Goal: Task Accomplishment & Management: Manage account settings

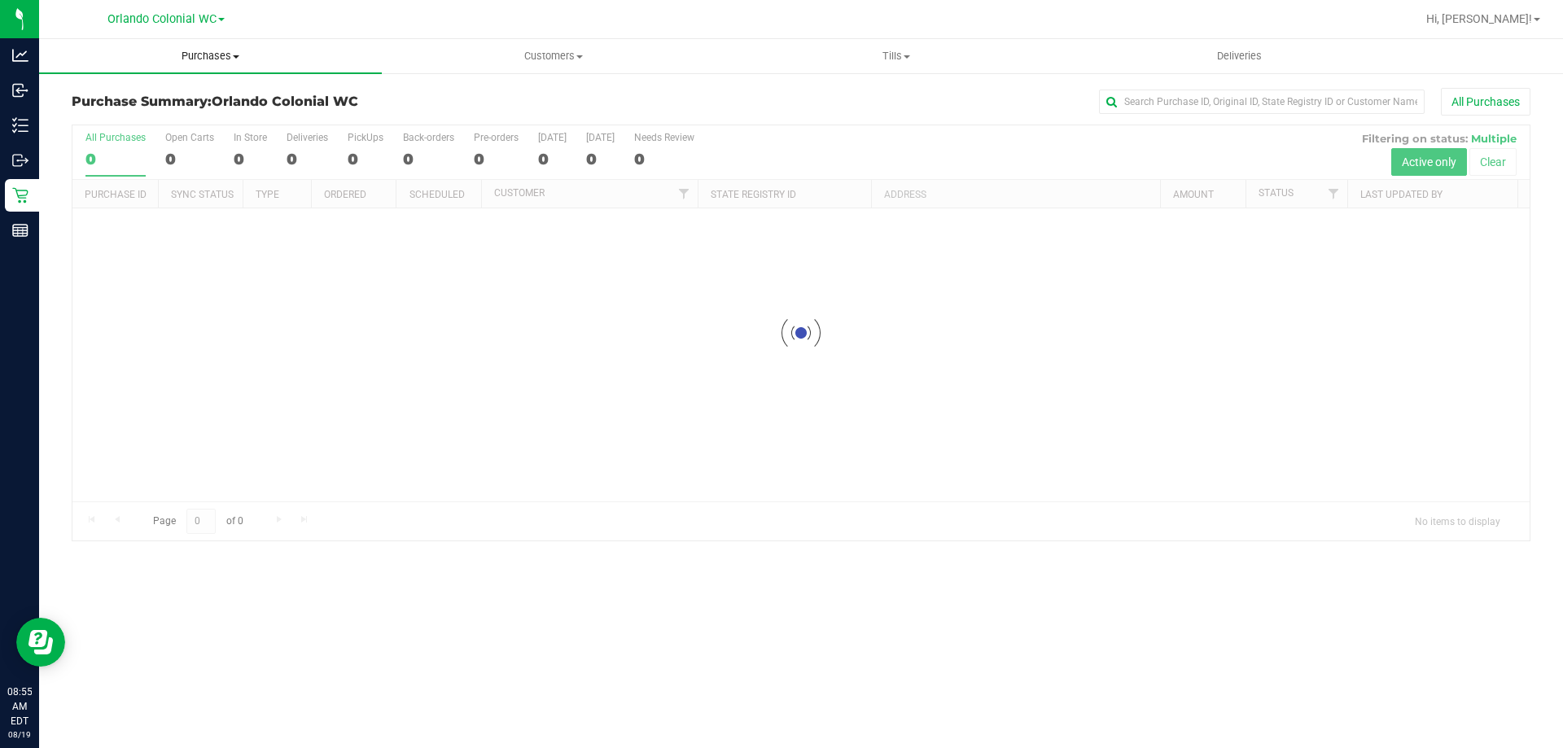
click at [204, 53] on span "Purchases" at bounding box center [210, 56] width 343 height 15
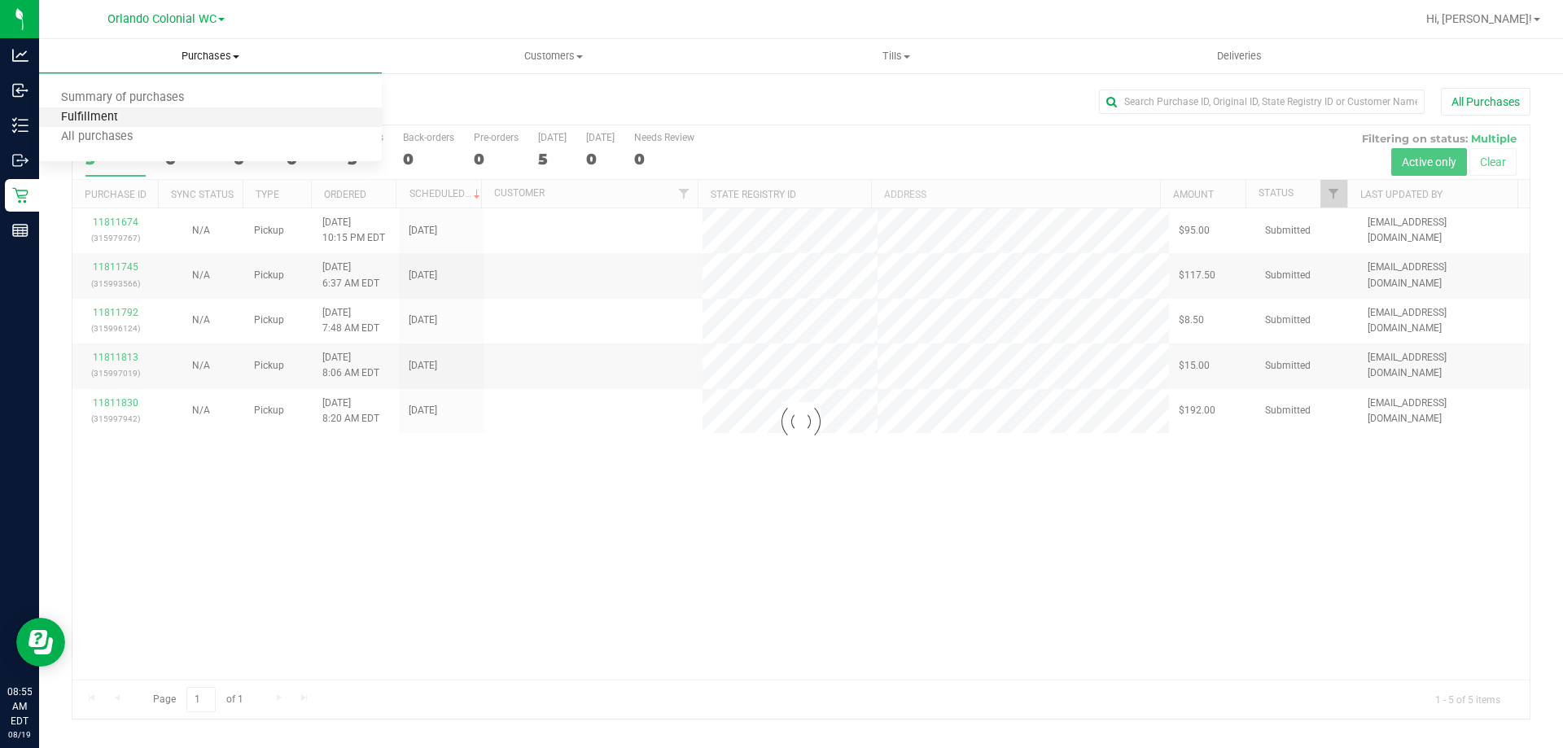
click at [136, 114] on span "Fulfillment" at bounding box center [89, 118] width 101 height 14
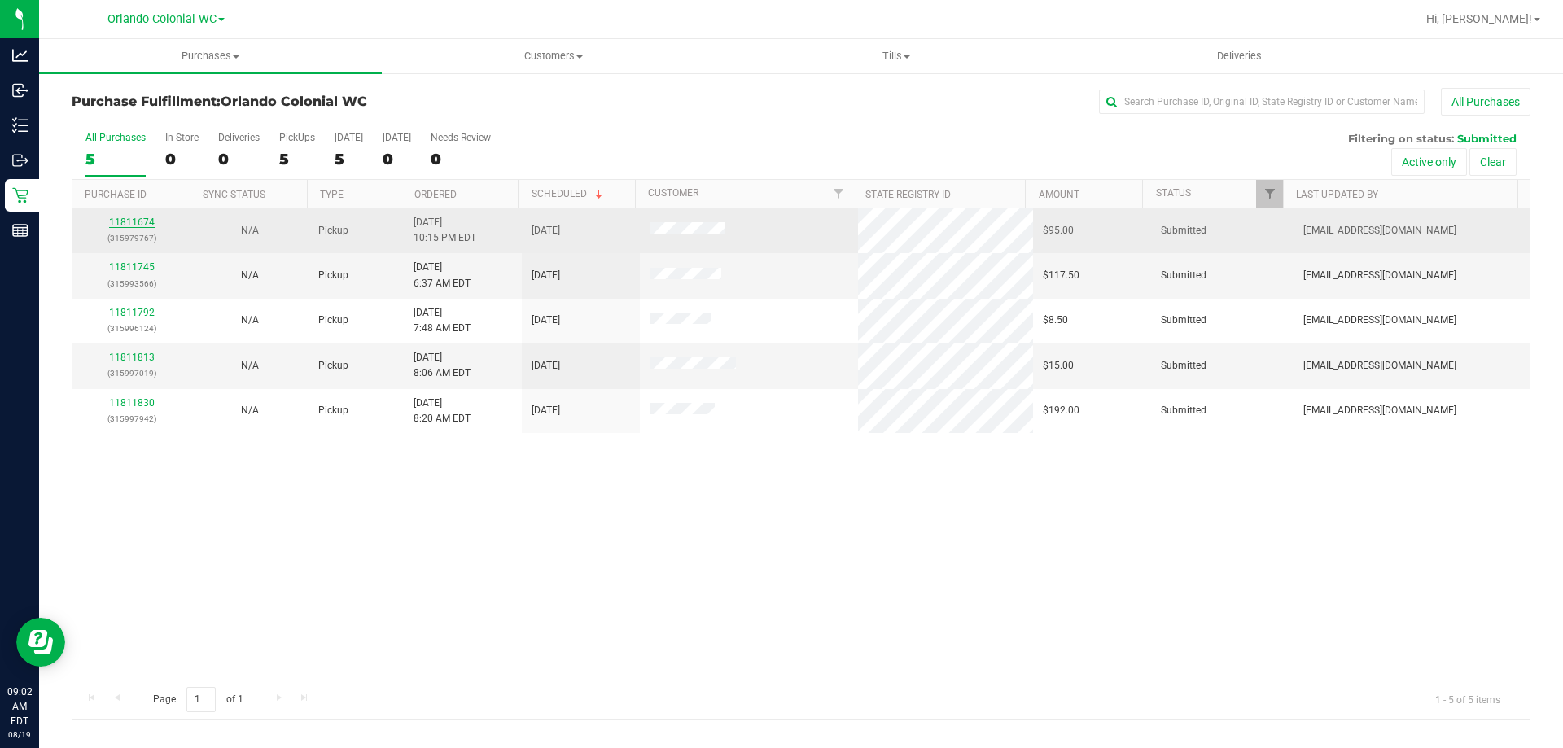
click at [151, 226] on link "11811674" at bounding box center [132, 222] width 46 height 11
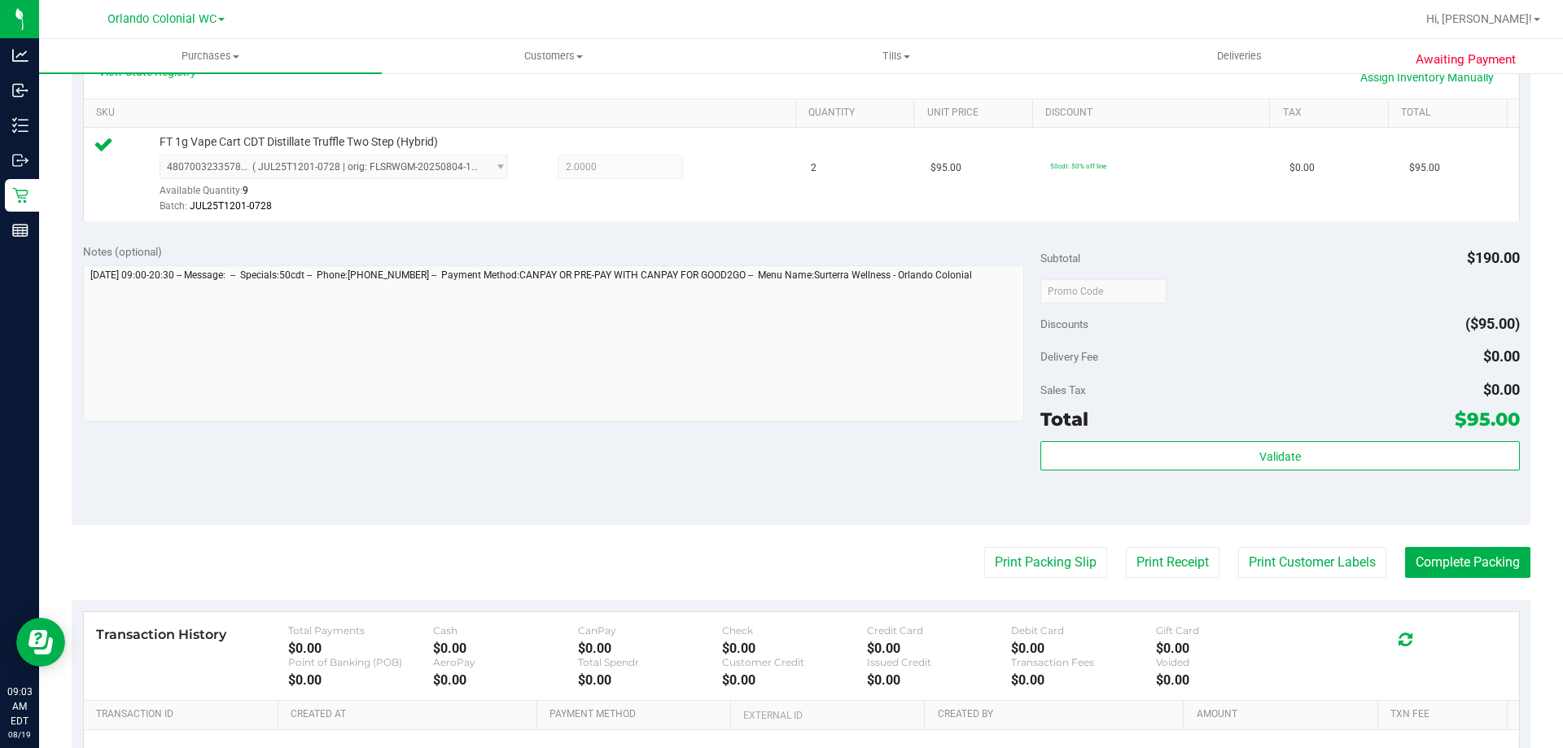
scroll to position [570, 0]
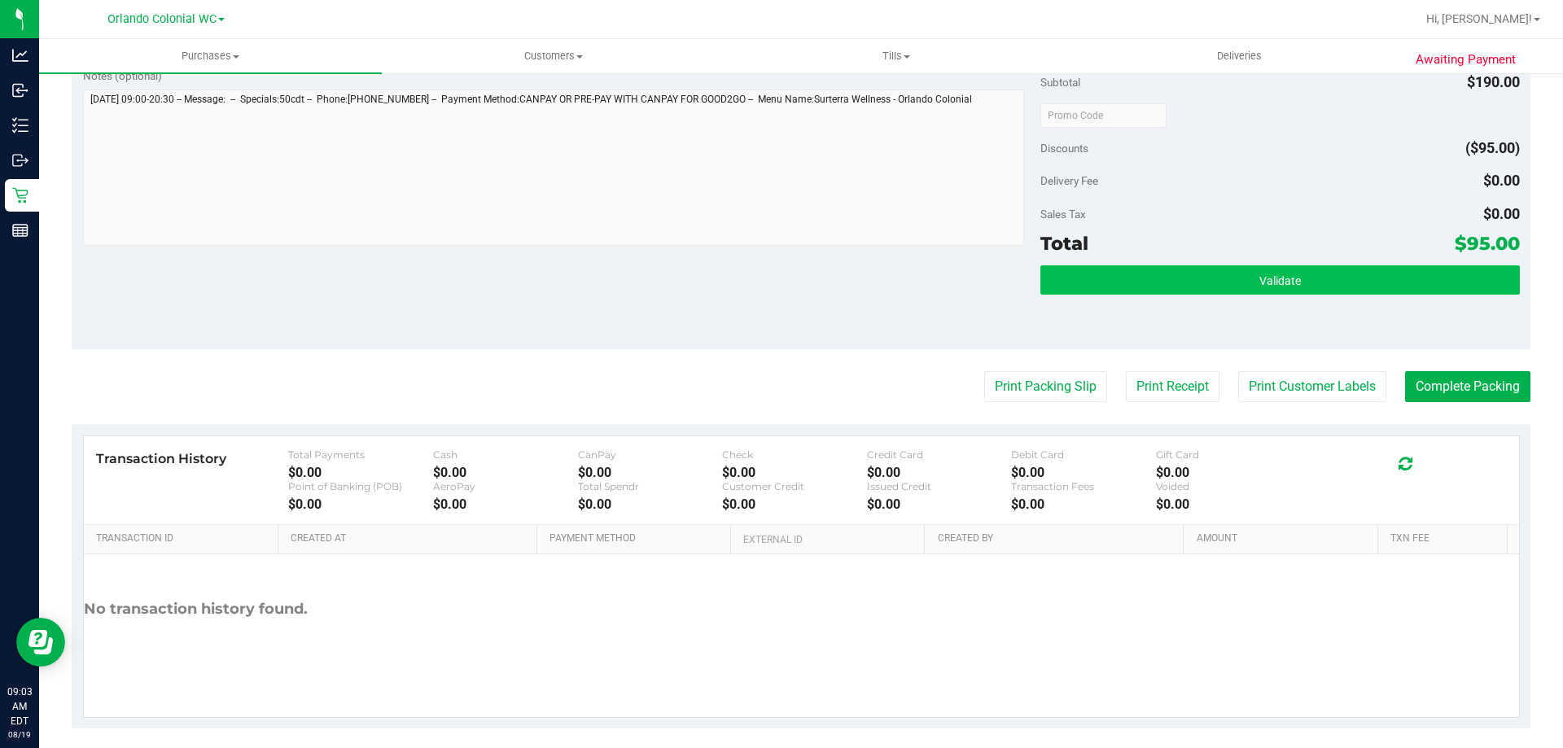
click at [1129, 297] on div "Validate" at bounding box center [1280, 301] width 479 height 73
click at [1129, 292] on button "Validate" at bounding box center [1280, 279] width 479 height 29
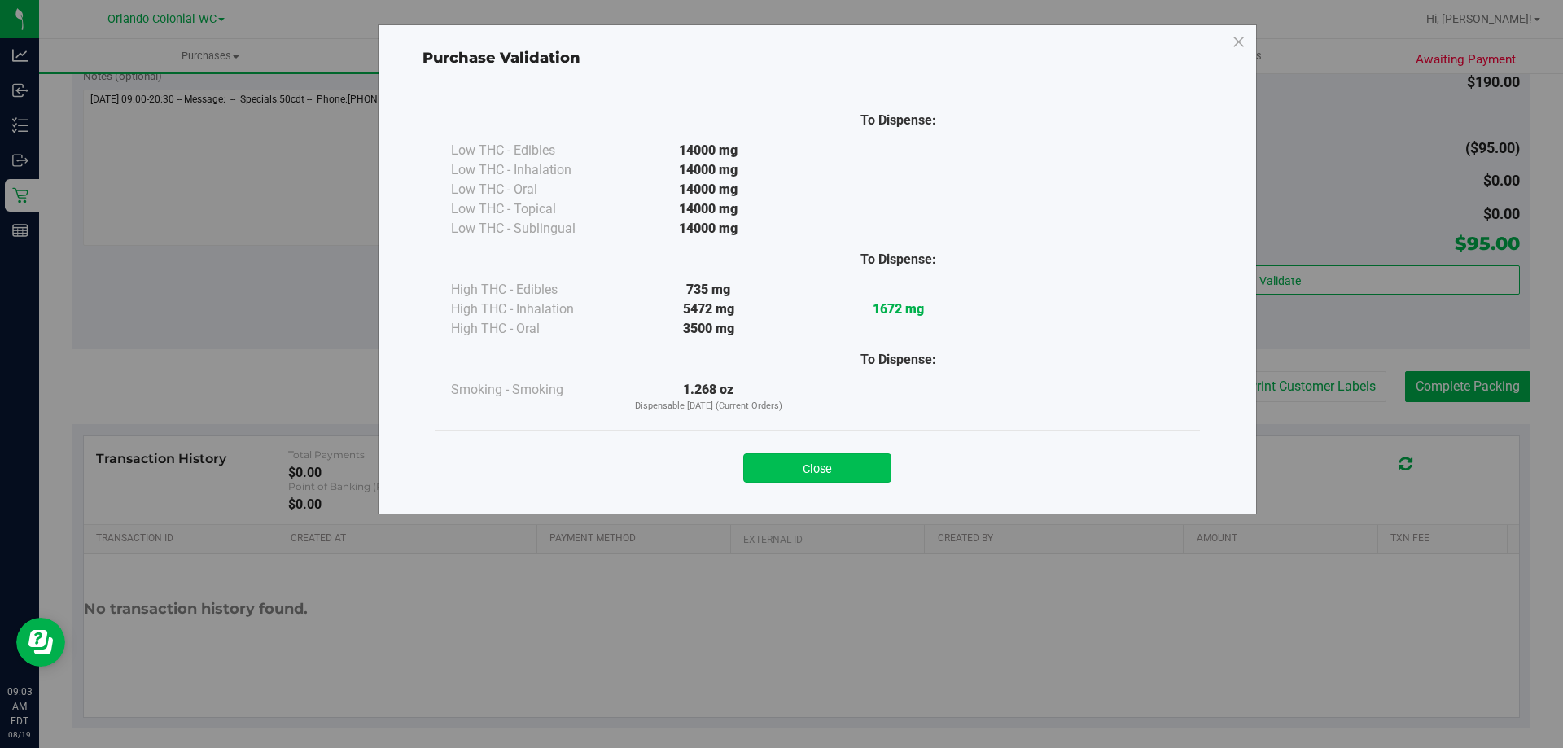
click at [840, 477] on button "Close" at bounding box center [817, 468] width 148 height 29
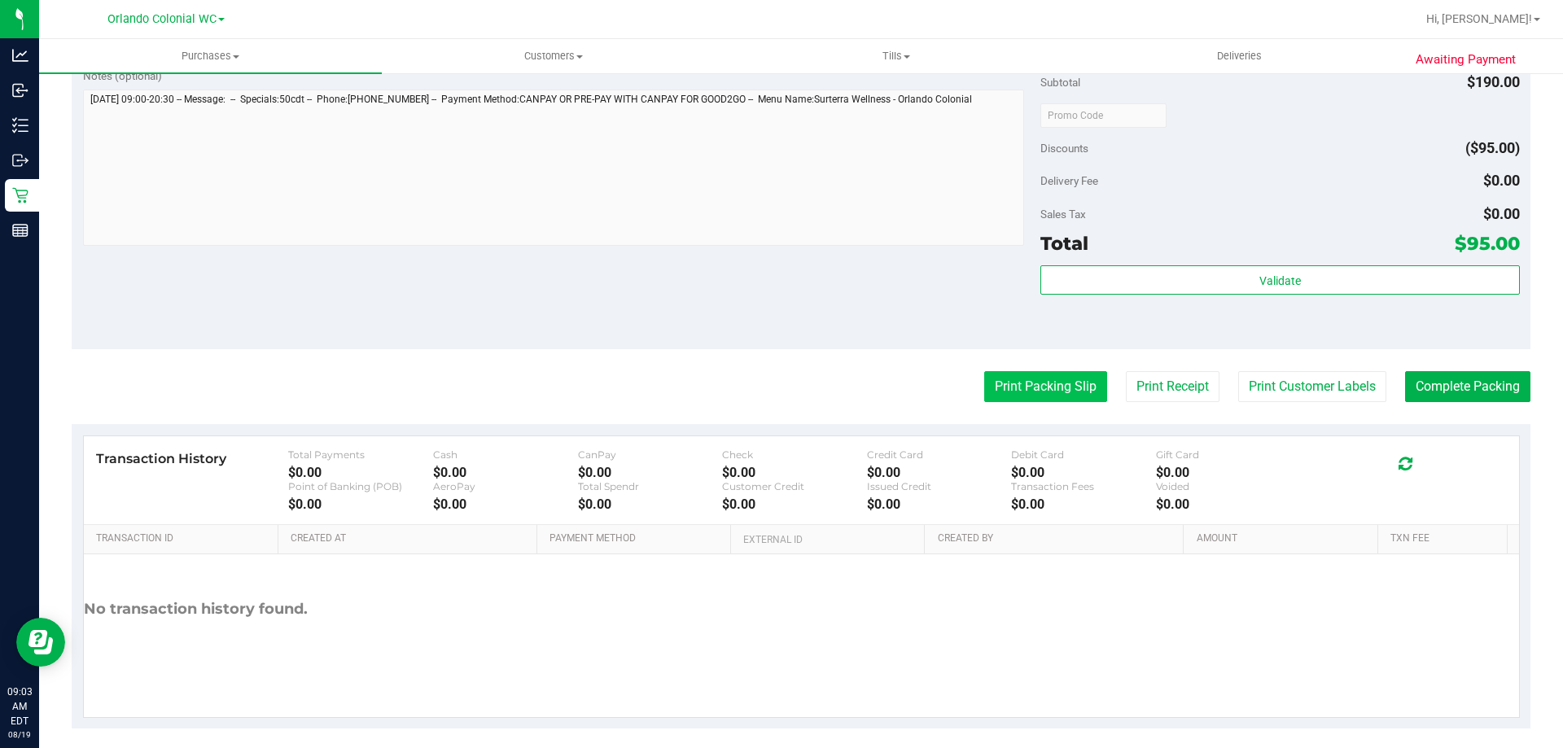
click at [1002, 376] on button "Print Packing Slip" at bounding box center [1045, 386] width 123 height 31
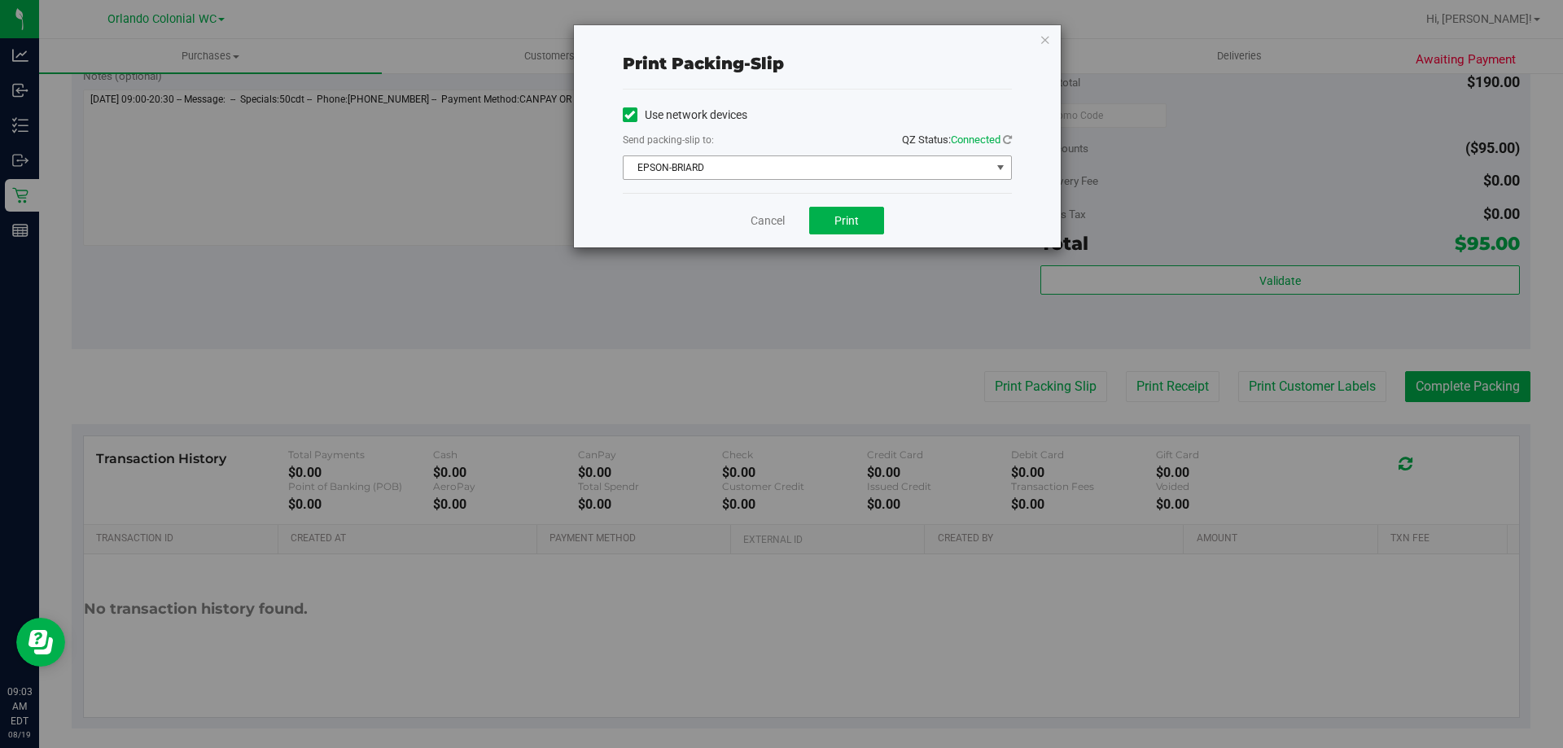
click at [790, 170] on span "EPSON-BRIARD" at bounding box center [807, 167] width 367 height 23
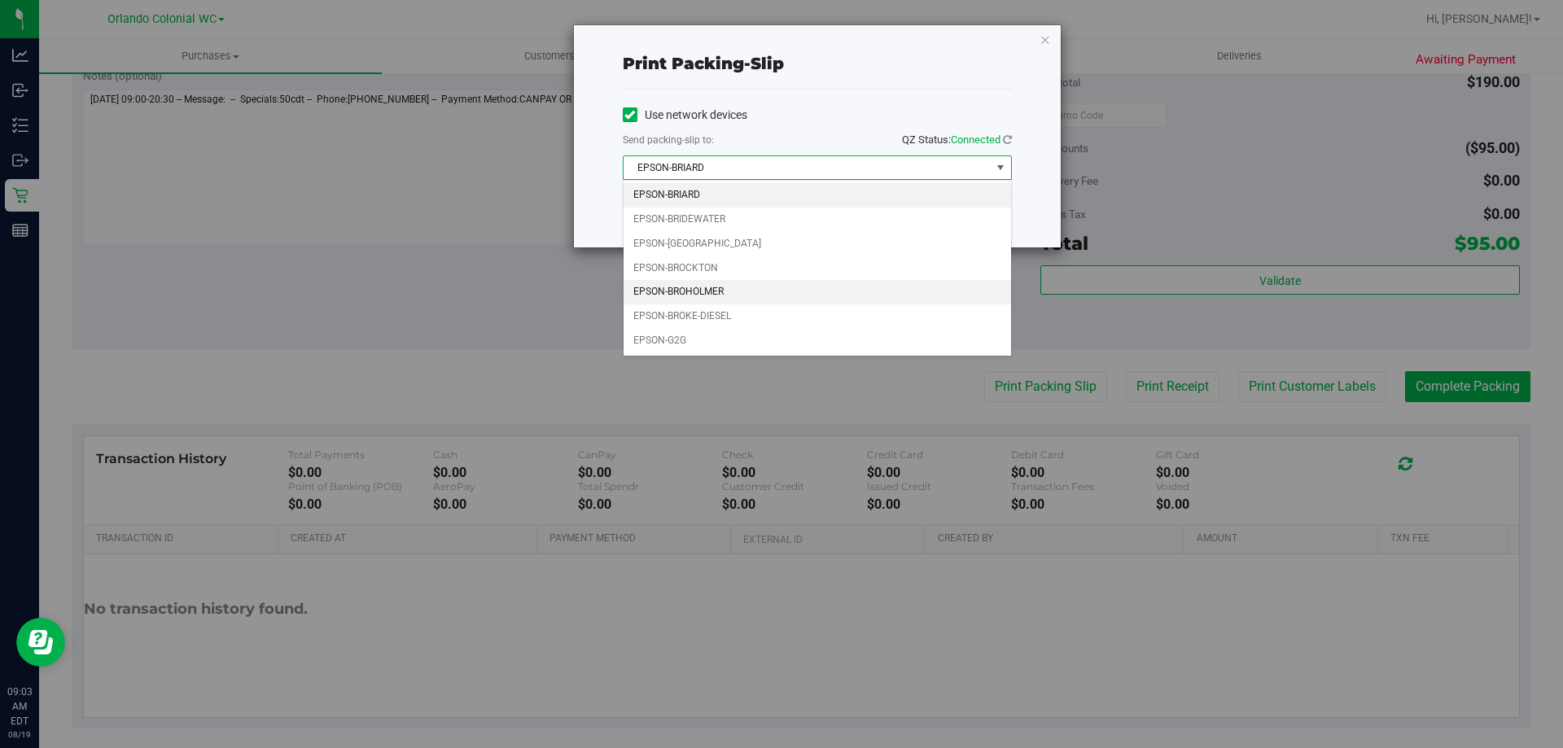
click at [746, 292] on li "EPSON-BROHOLMER" at bounding box center [818, 292] width 388 height 24
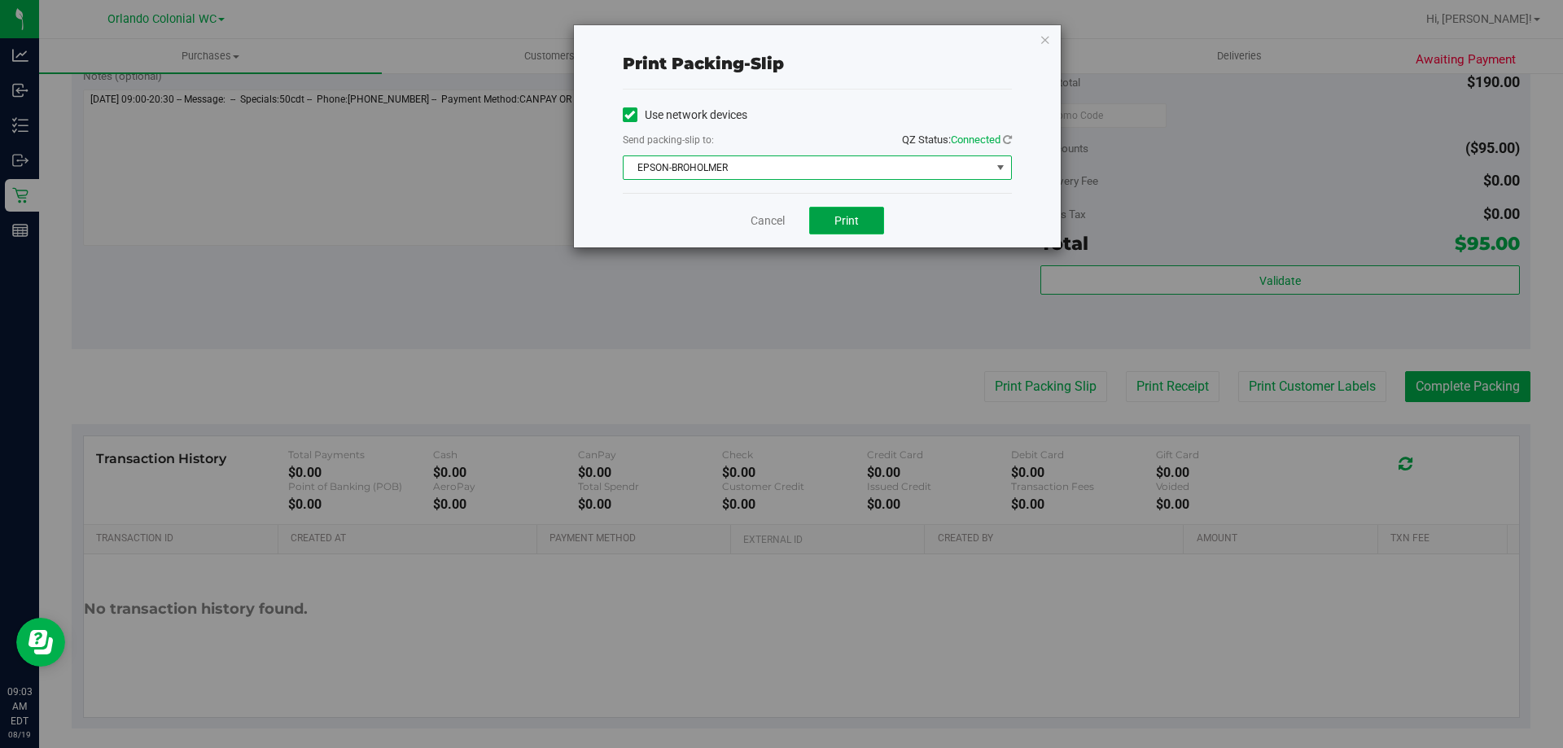
click at [822, 225] on button "Print" at bounding box center [846, 221] width 75 height 28
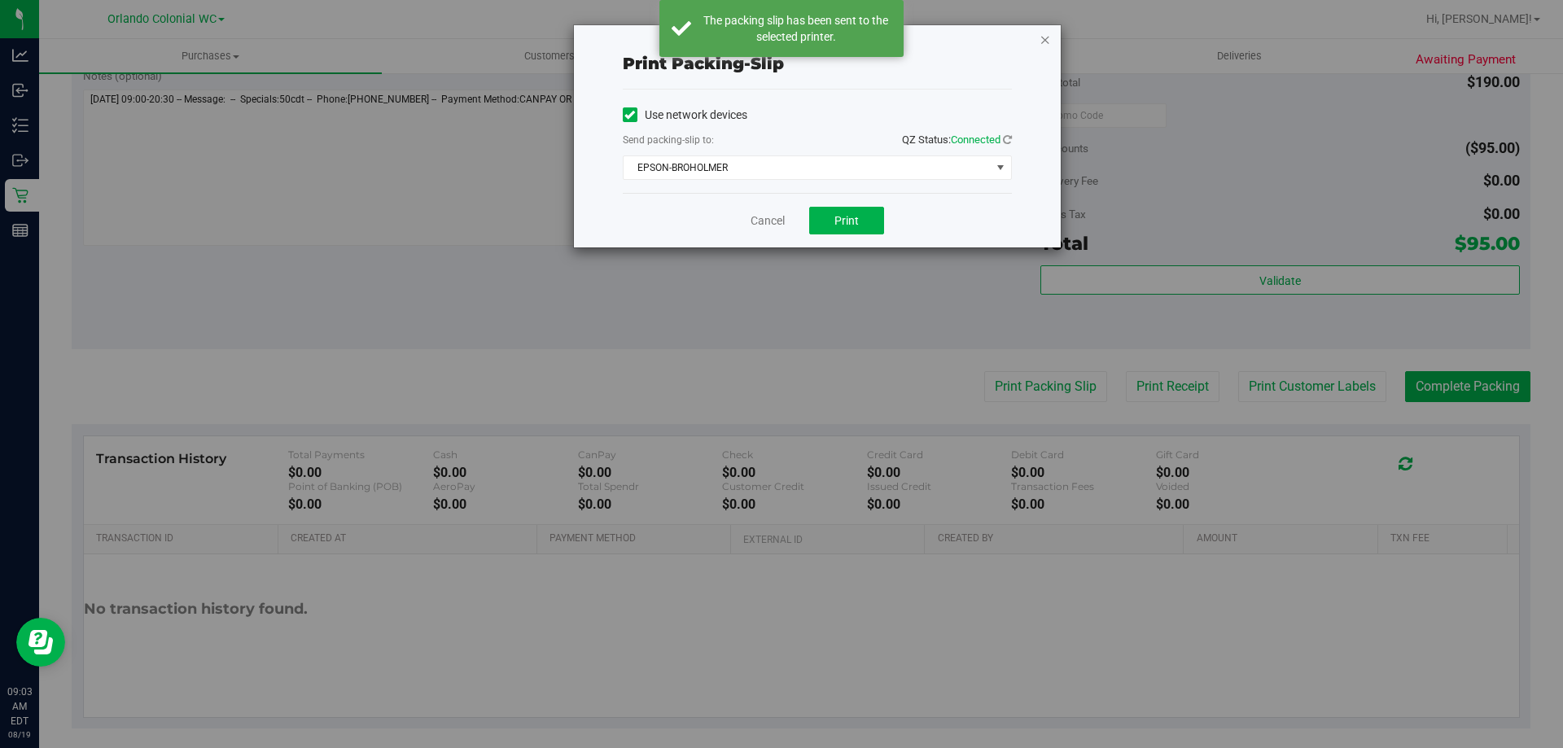
click at [1048, 39] on icon "button" at bounding box center [1045, 39] width 11 height 20
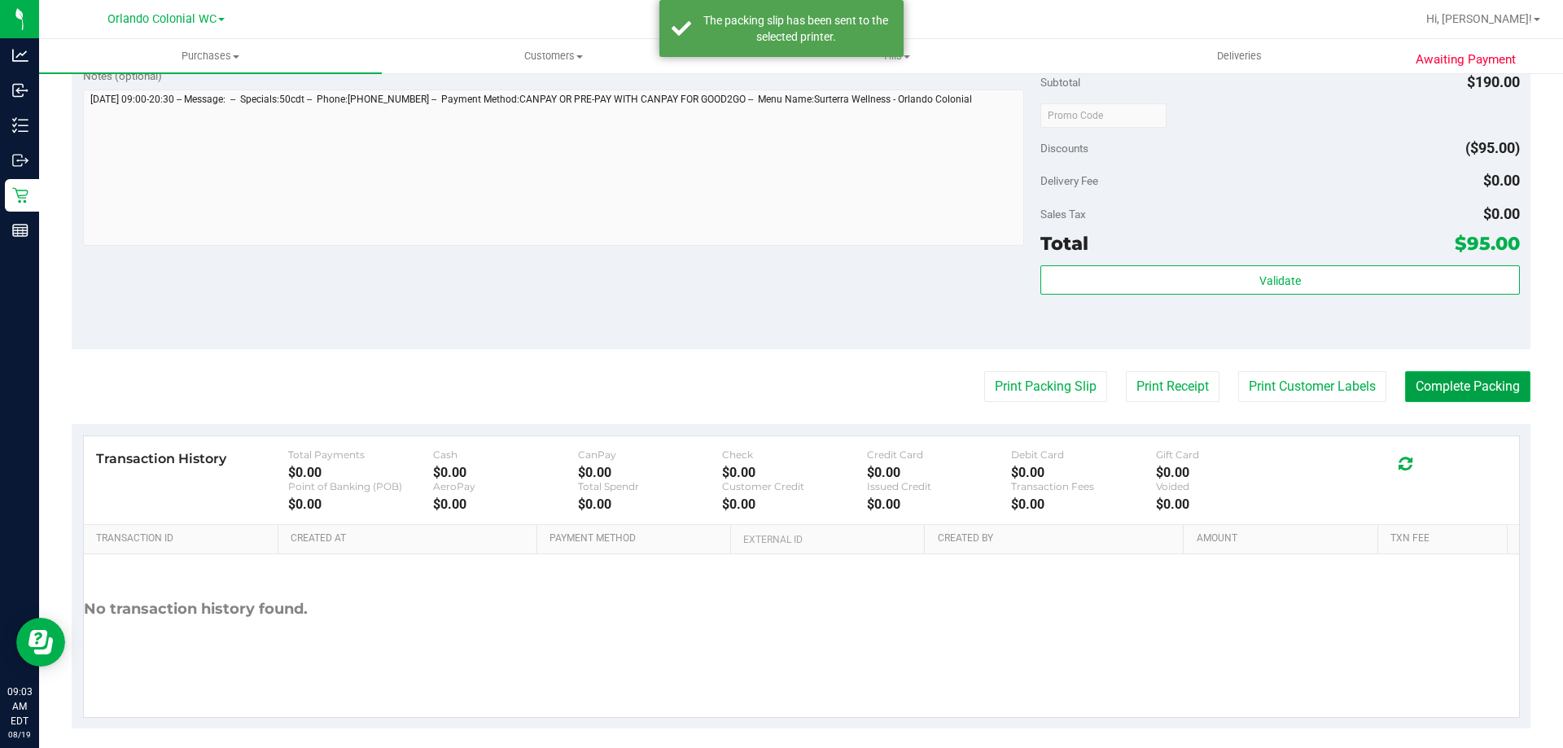
click at [1471, 382] on button "Complete Packing" at bounding box center [1467, 386] width 125 height 31
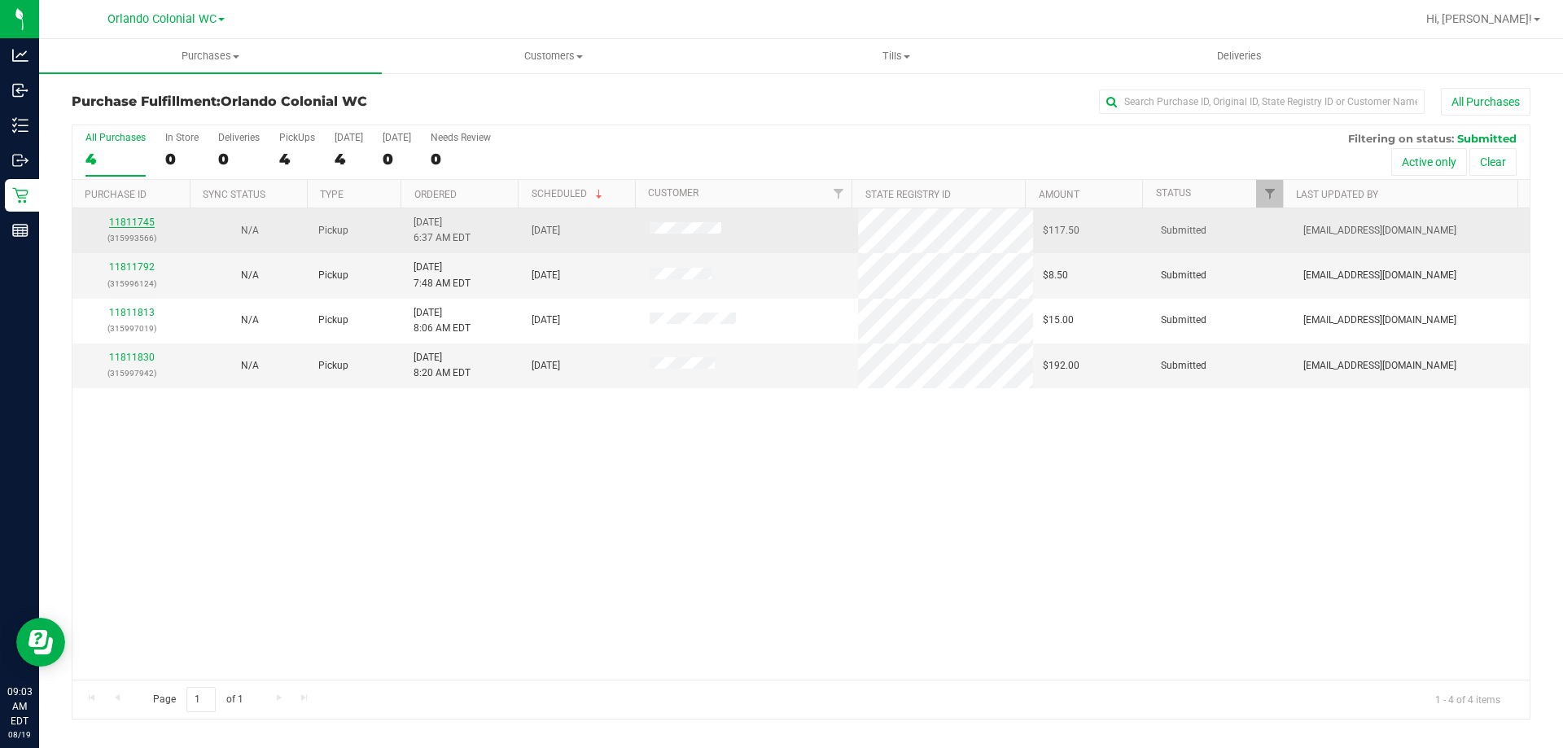
click at [140, 224] on link "11811745" at bounding box center [132, 222] width 46 height 11
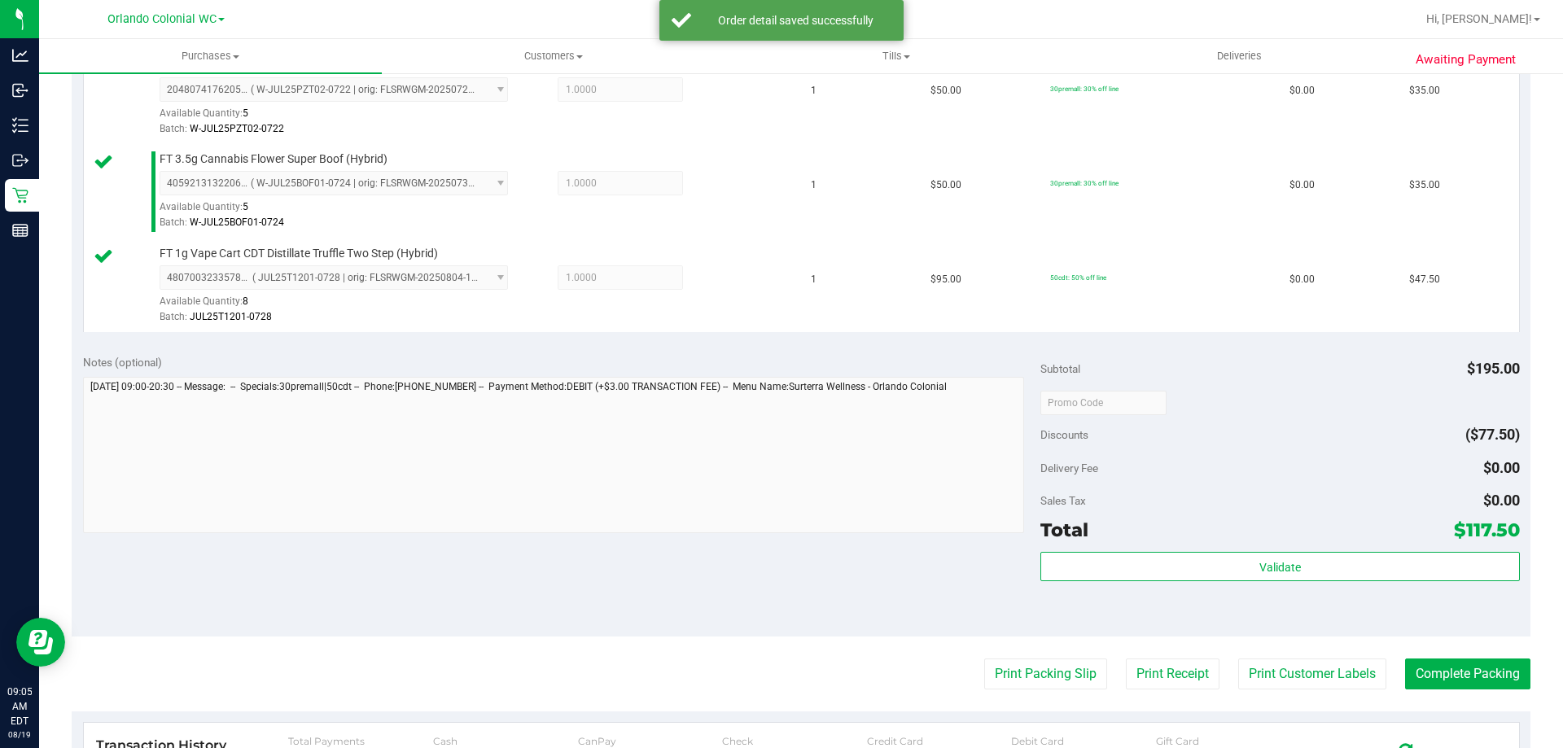
scroll to position [489, 0]
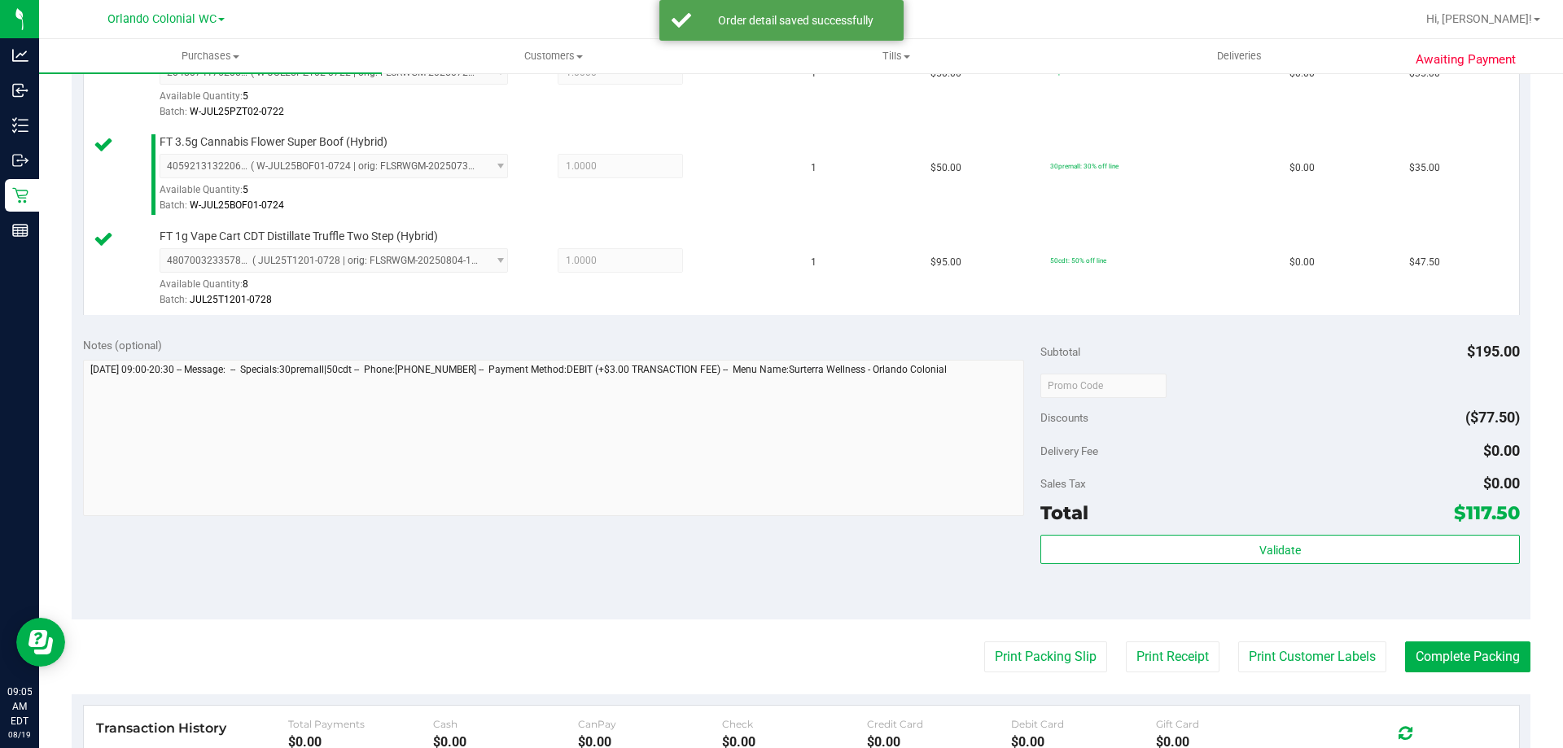
drag, startPoint x: 1563, startPoint y: 410, endPoint x: 1255, endPoint y: 387, distance: 308.7
click at [1261, 349] on div "Subtotal $195.00" at bounding box center [1280, 351] width 479 height 29
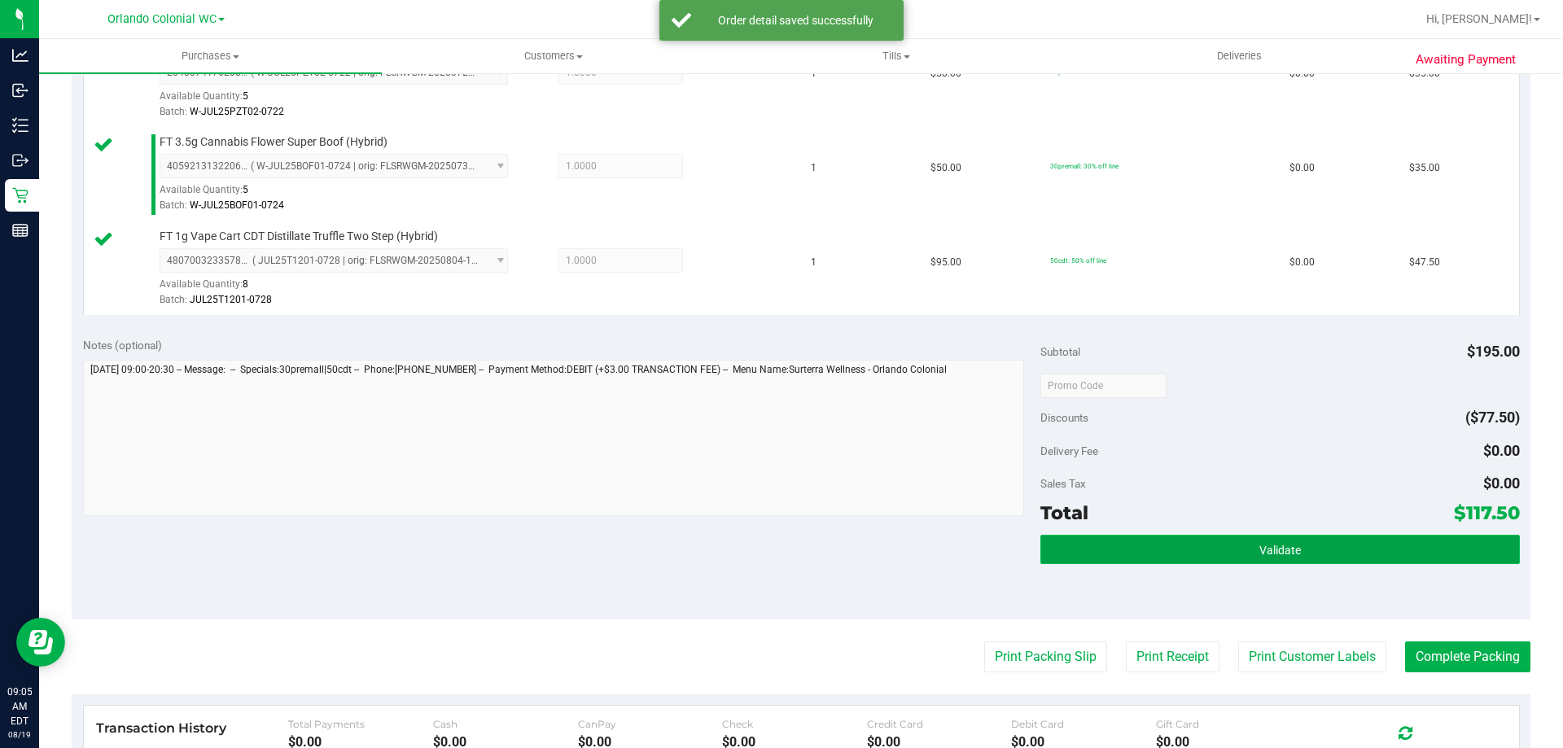
click at [1300, 540] on button "Validate" at bounding box center [1280, 549] width 479 height 29
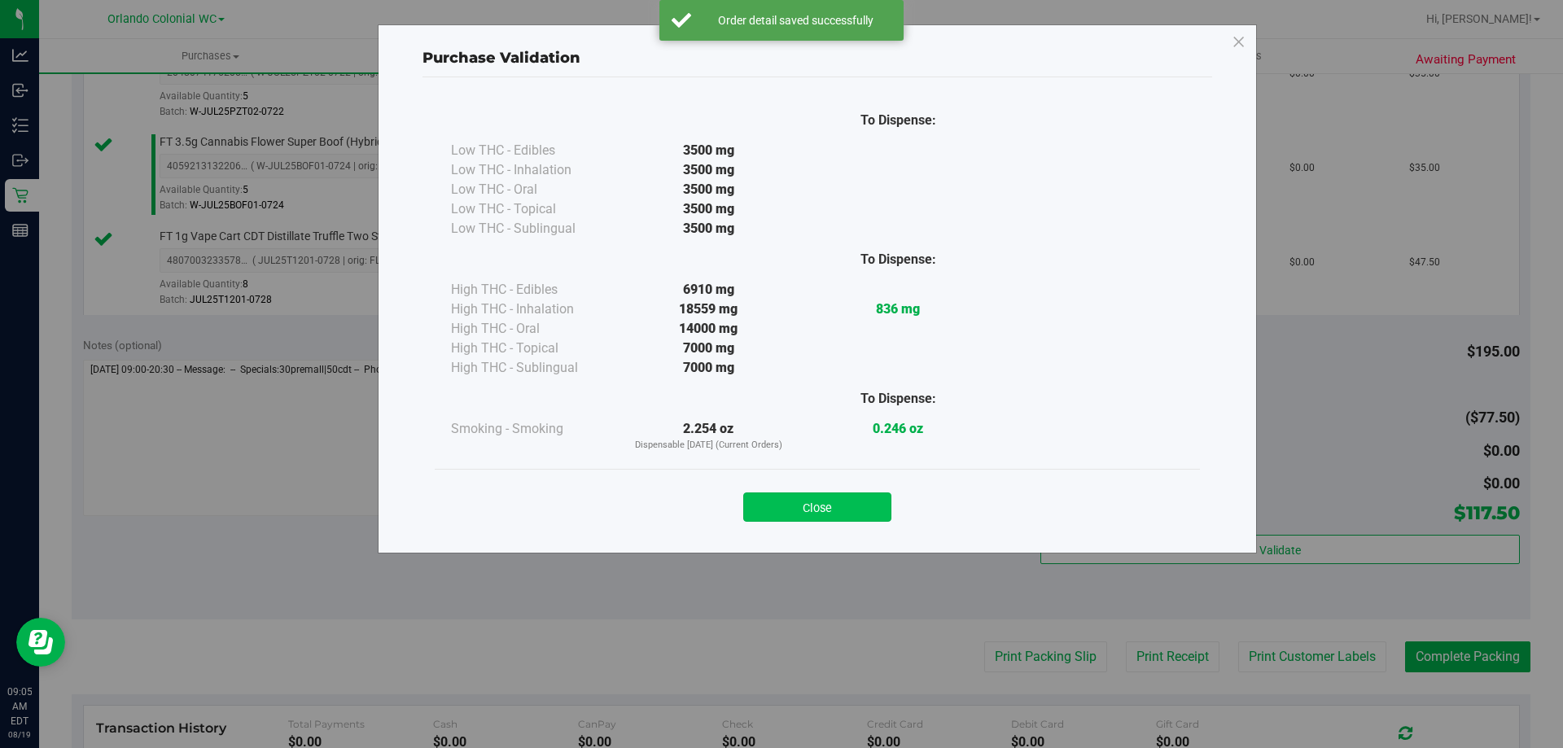
click at [864, 506] on button "Close" at bounding box center [817, 507] width 148 height 29
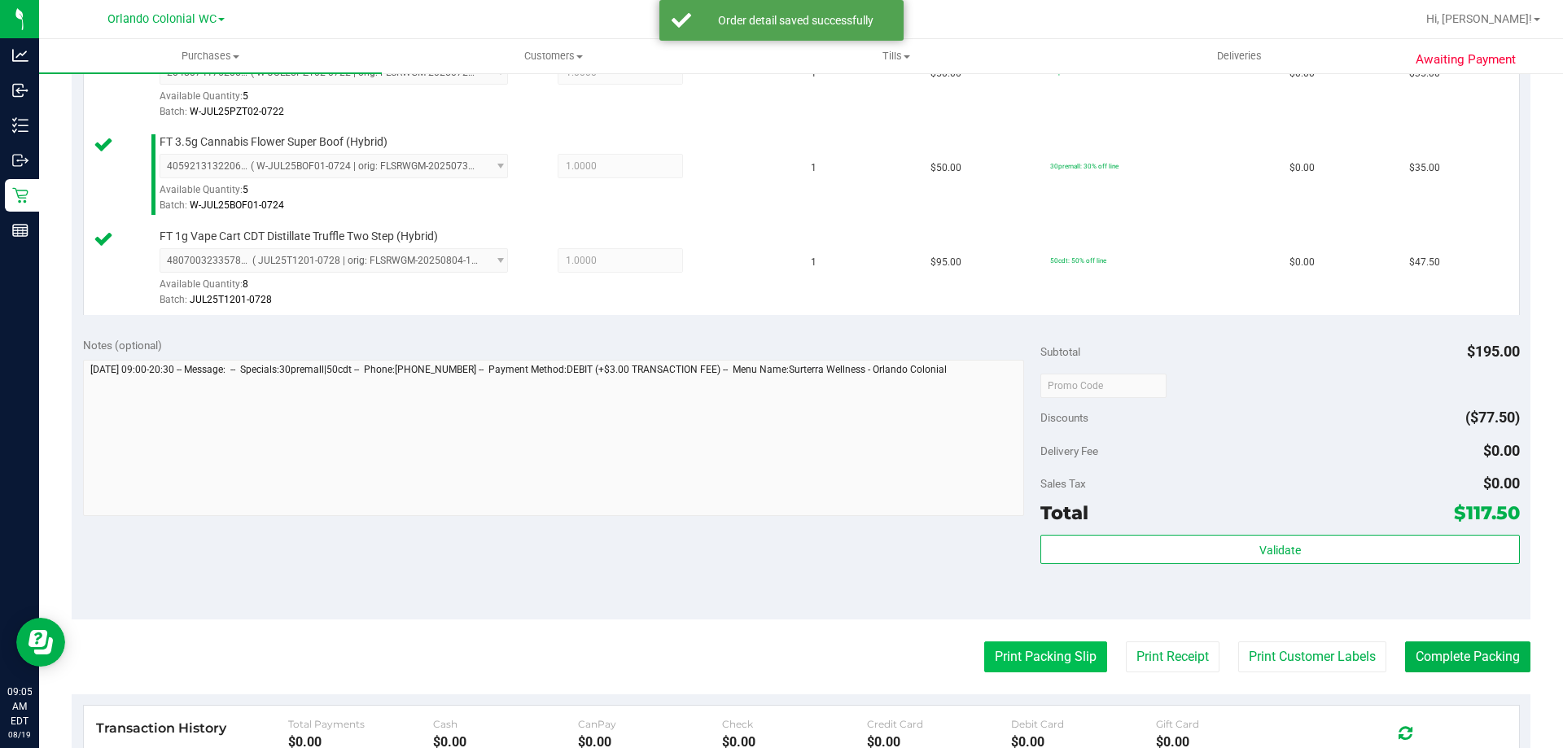
click at [1033, 657] on button "Print Packing Slip" at bounding box center [1045, 657] width 123 height 31
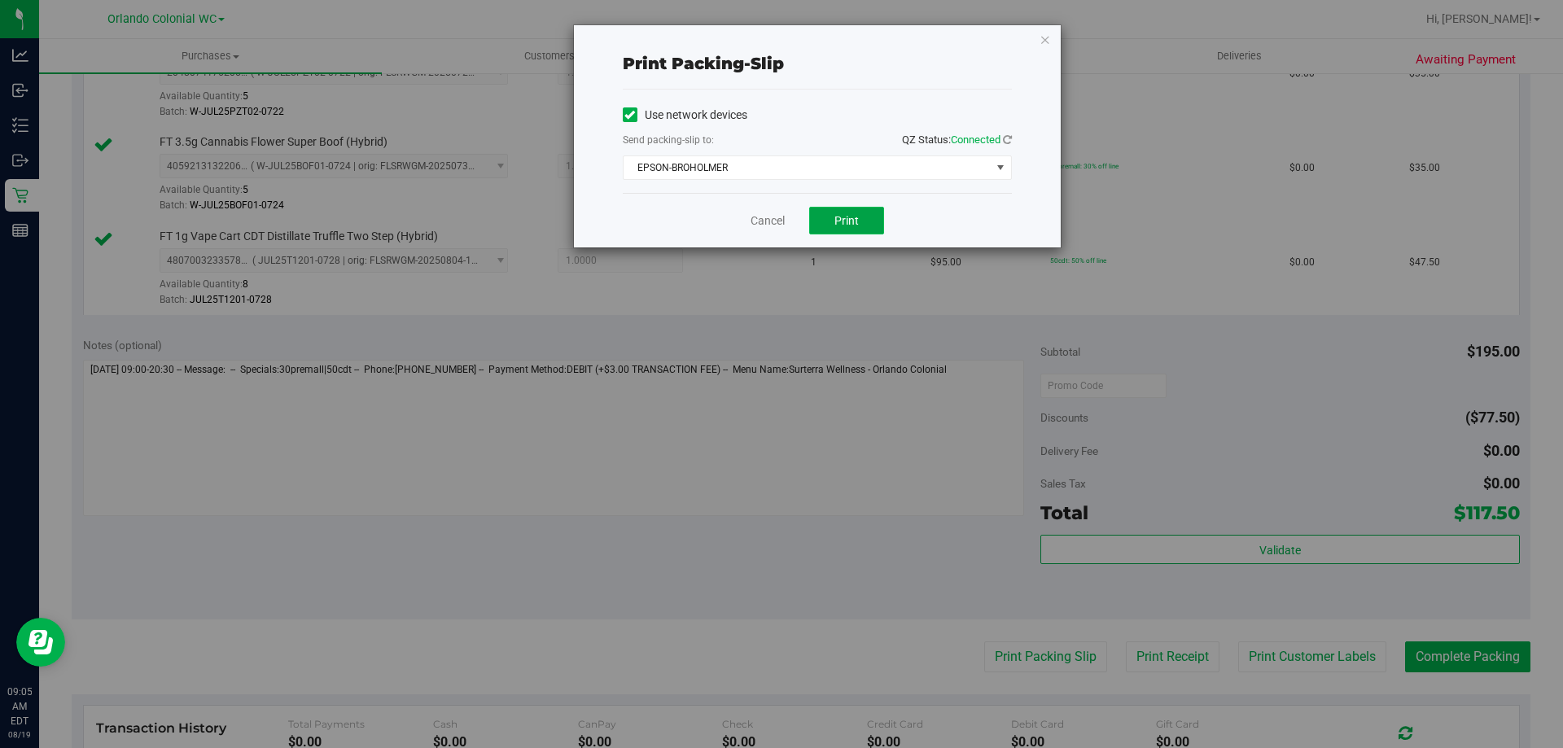
click at [860, 216] on button "Print" at bounding box center [846, 221] width 75 height 28
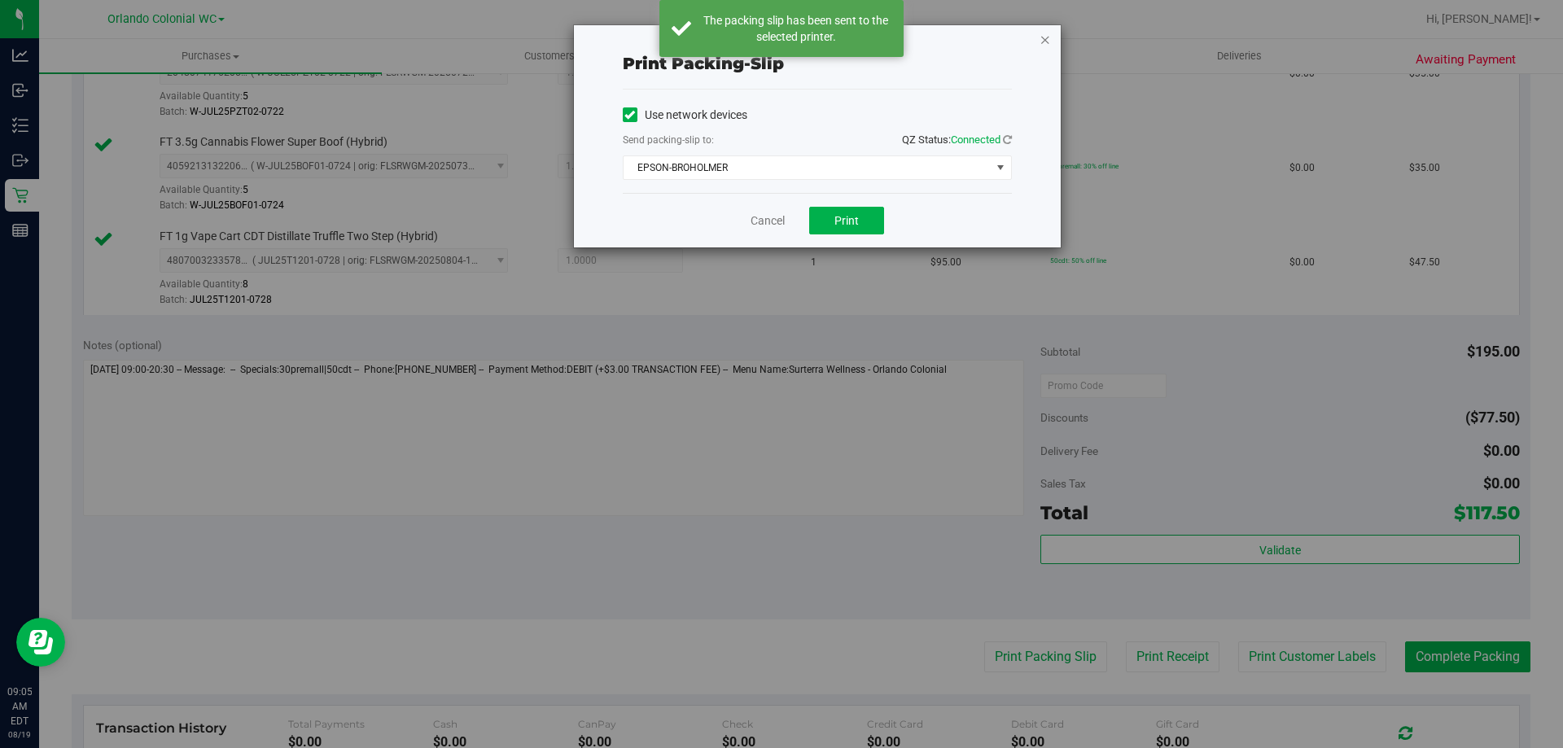
click at [1044, 36] on icon "button" at bounding box center [1045, 39] width 11 height 20
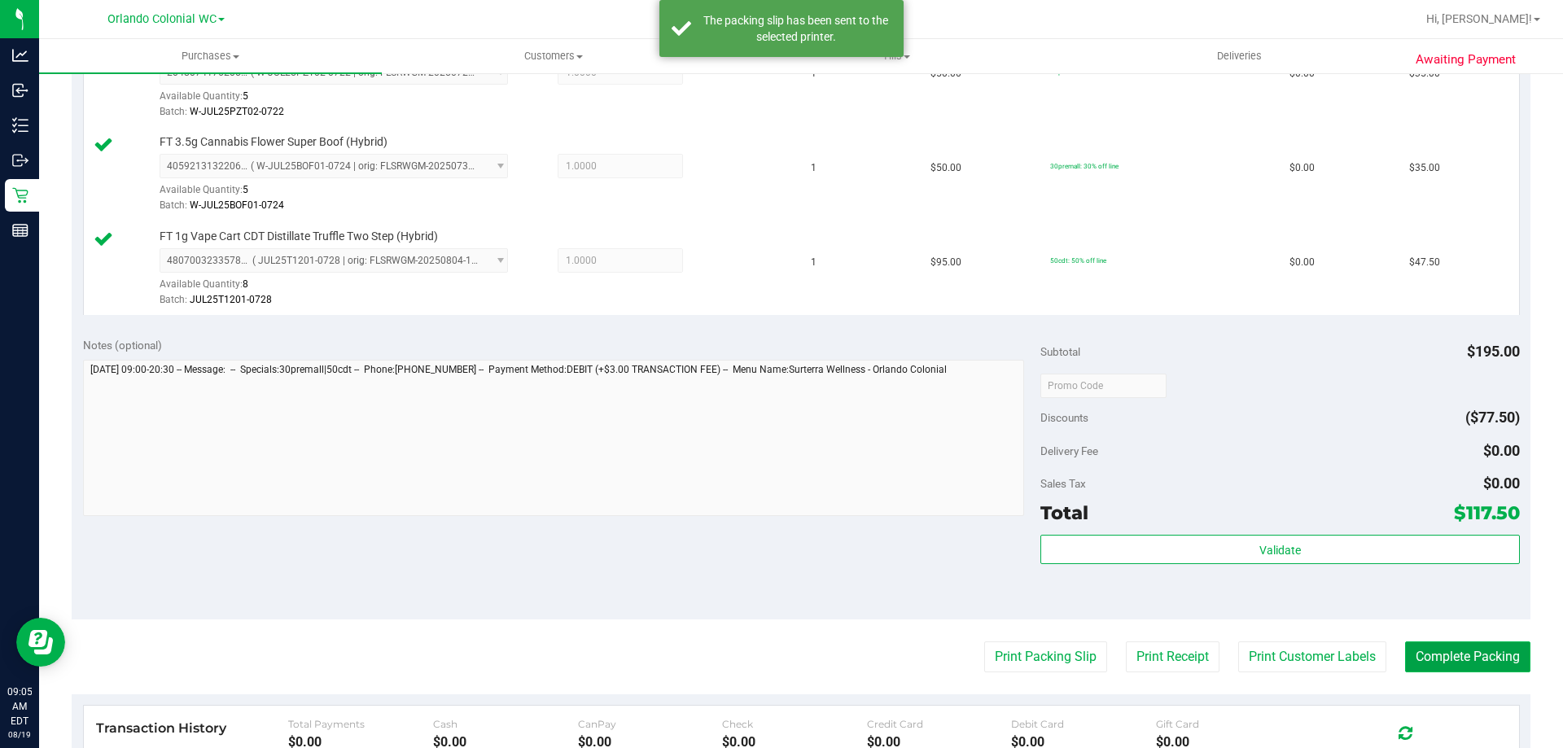
click at [1457, 644] on button "Complete Packing" at bounding box center [1467, 657] width 125 height 31
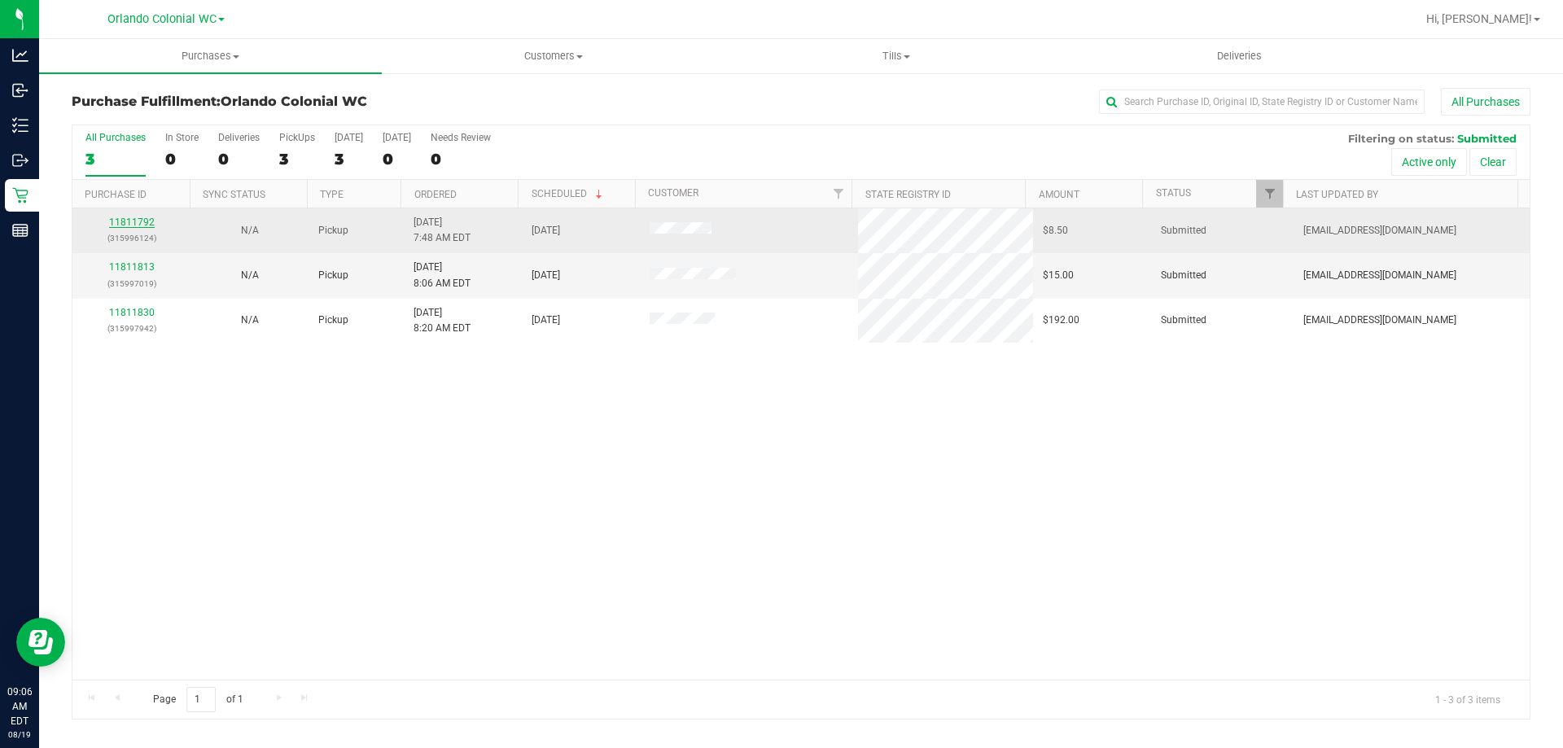
click at [142, 221] on link "11811792" at bounding box center [132, 222] width 46 height 11
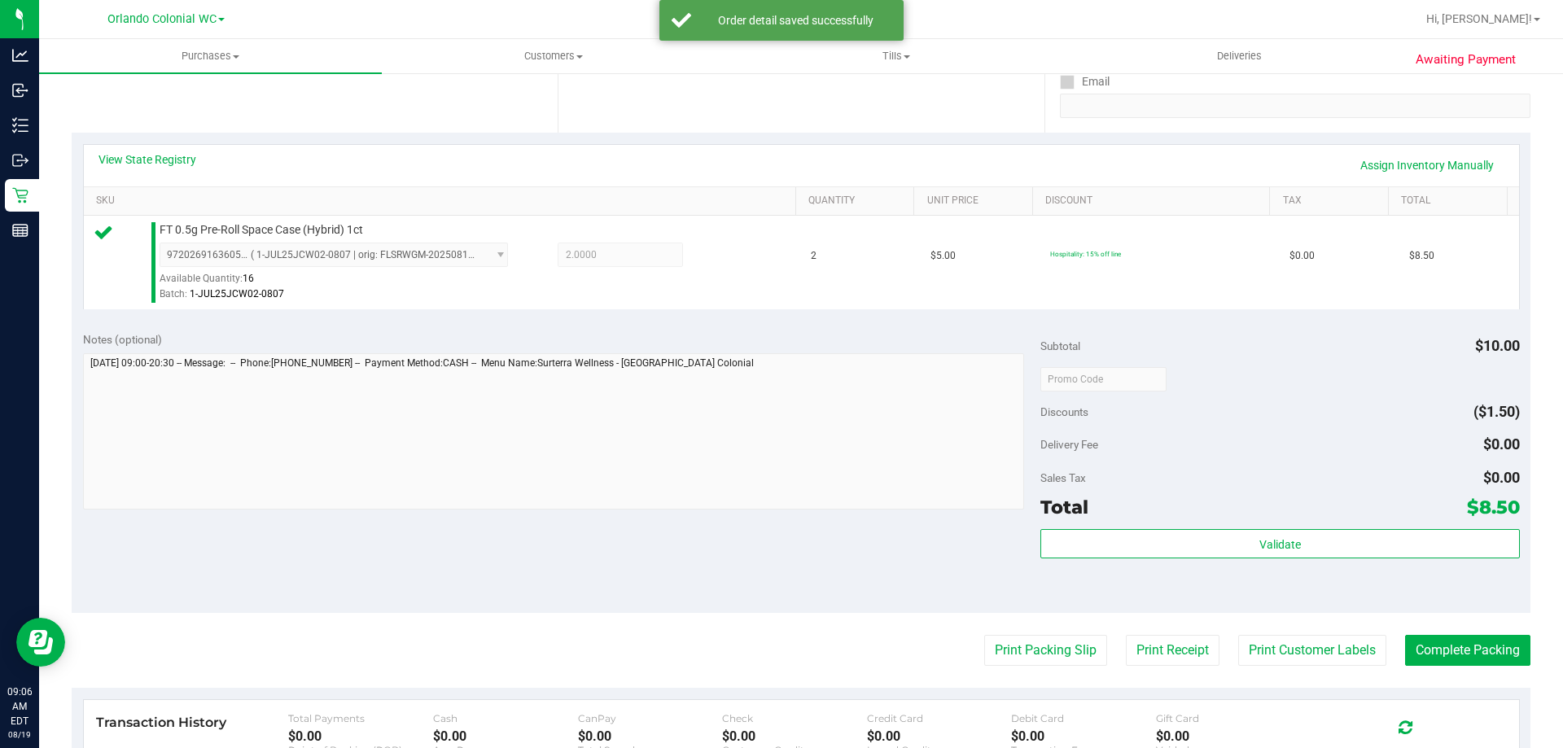
scroll to position [326, 0]
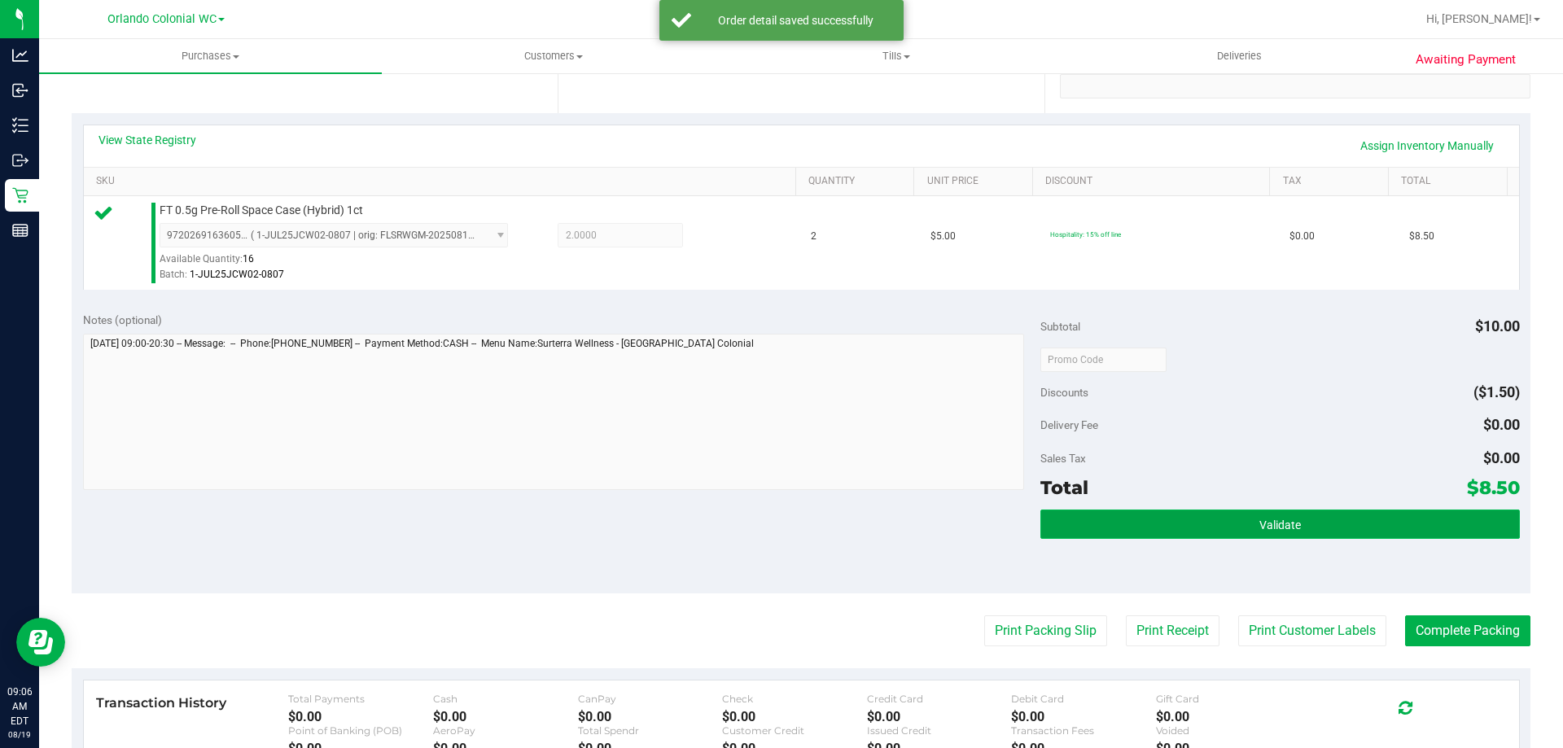
click at [1155, 528] on button "Validate" at bounding box center [1280, 524] width 479 height 29
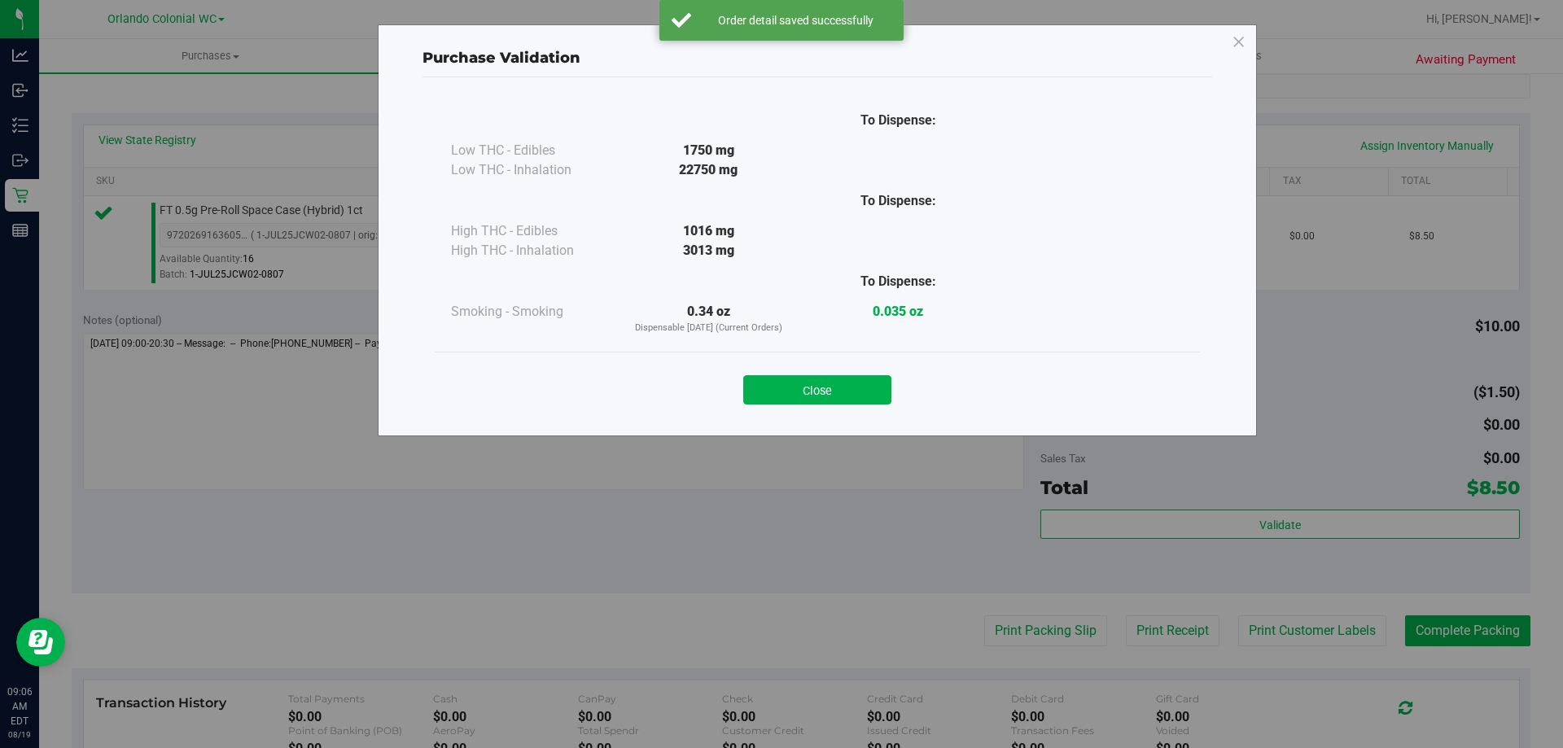
click at [823, 382] on button "Close" at bounding box center [817, 389] width 148 height 29
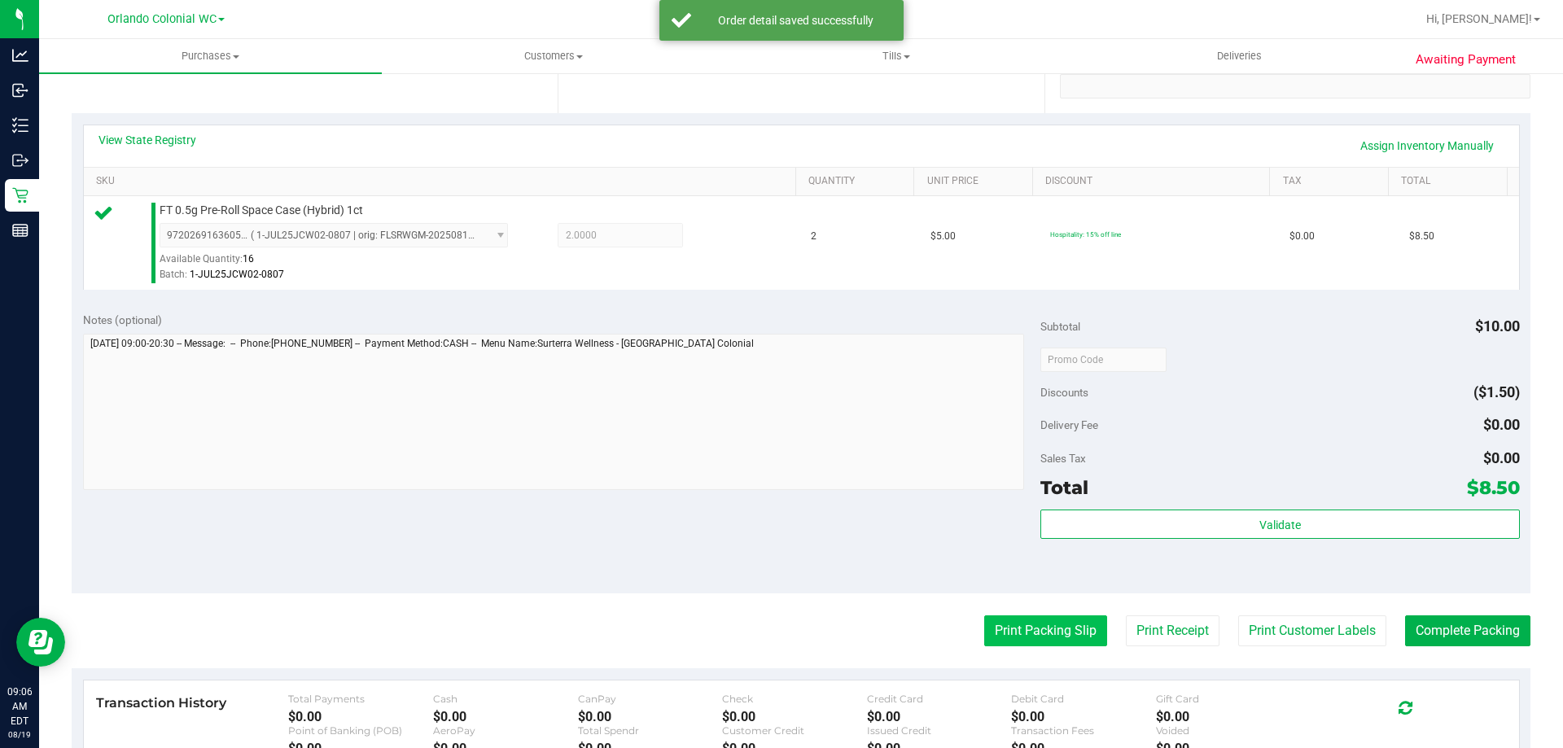
click at [1042, 616] on button "Print Packing Slip" at bounding box center [1045, 631] width 123 height 31
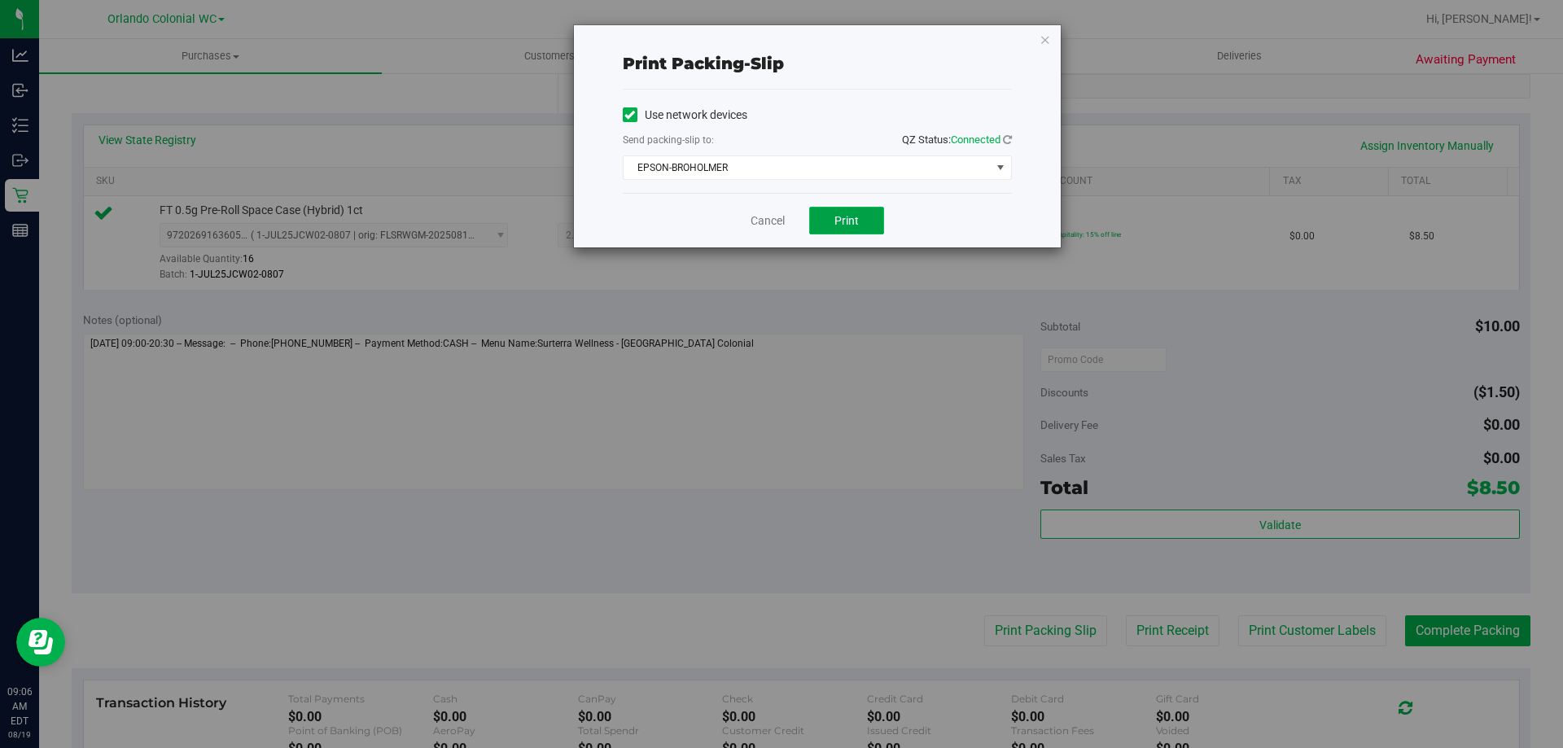
click at [834, 228] on button "Print" at bounding box center [846, 221] width 75 height 28
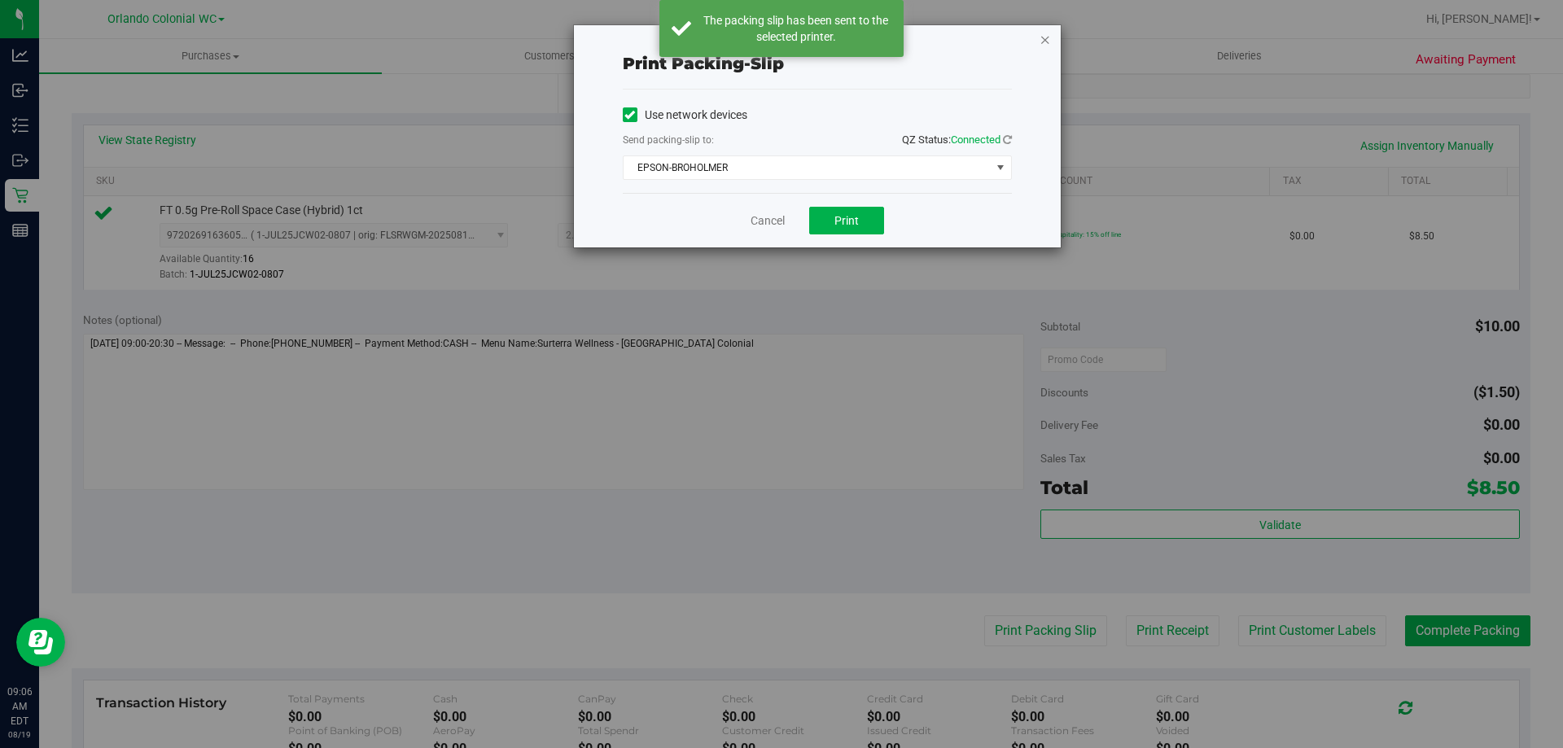
click at [1046, 38] on icon "button" at bounding box center [1045, 39] width 11 height 20
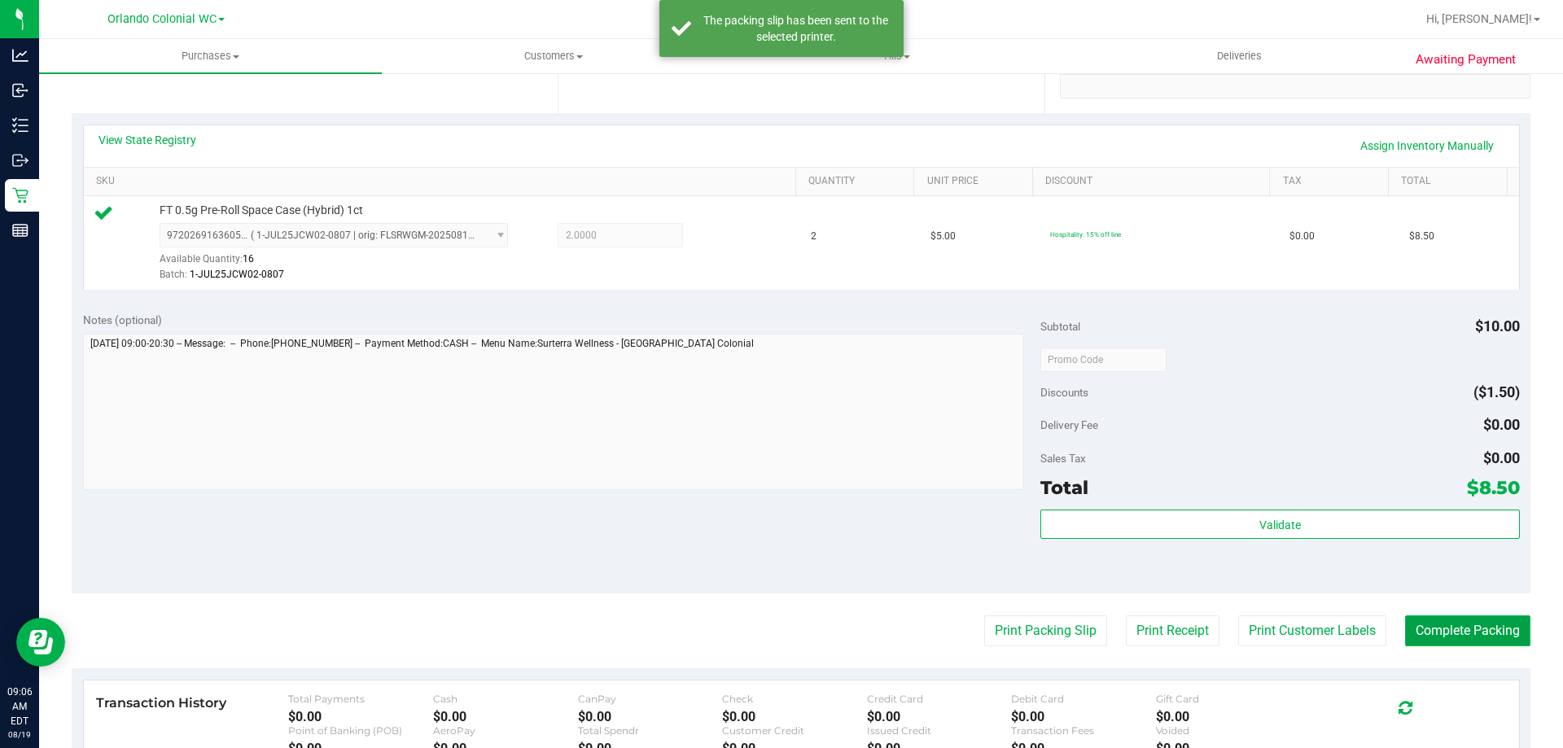
click at [1462, 636] on button "Complete Packing" at bounding box center [1467, 631] width 125 height 31
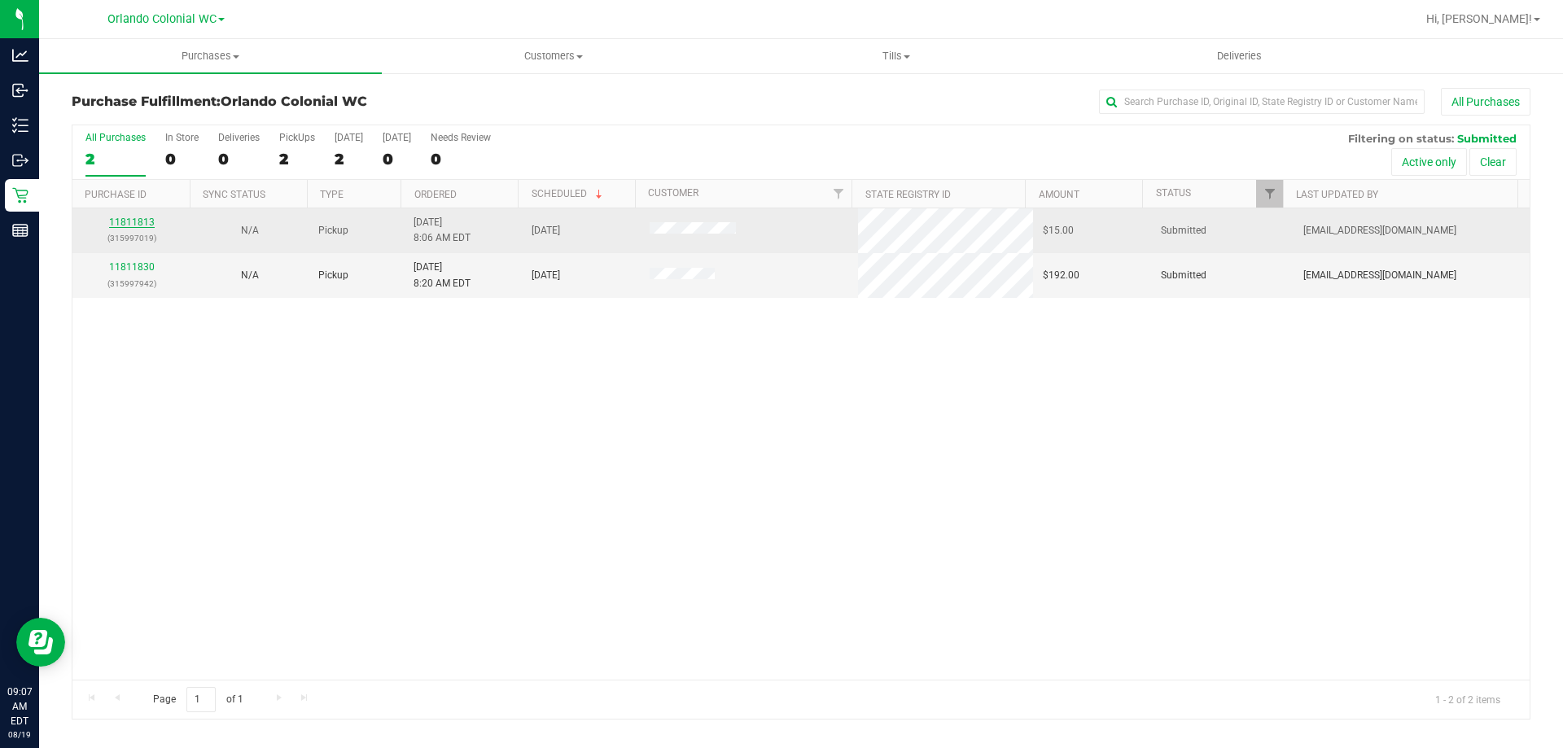
click at [133, 225] on link "11811813" at bounding box center [132, 222] width 46 height 11
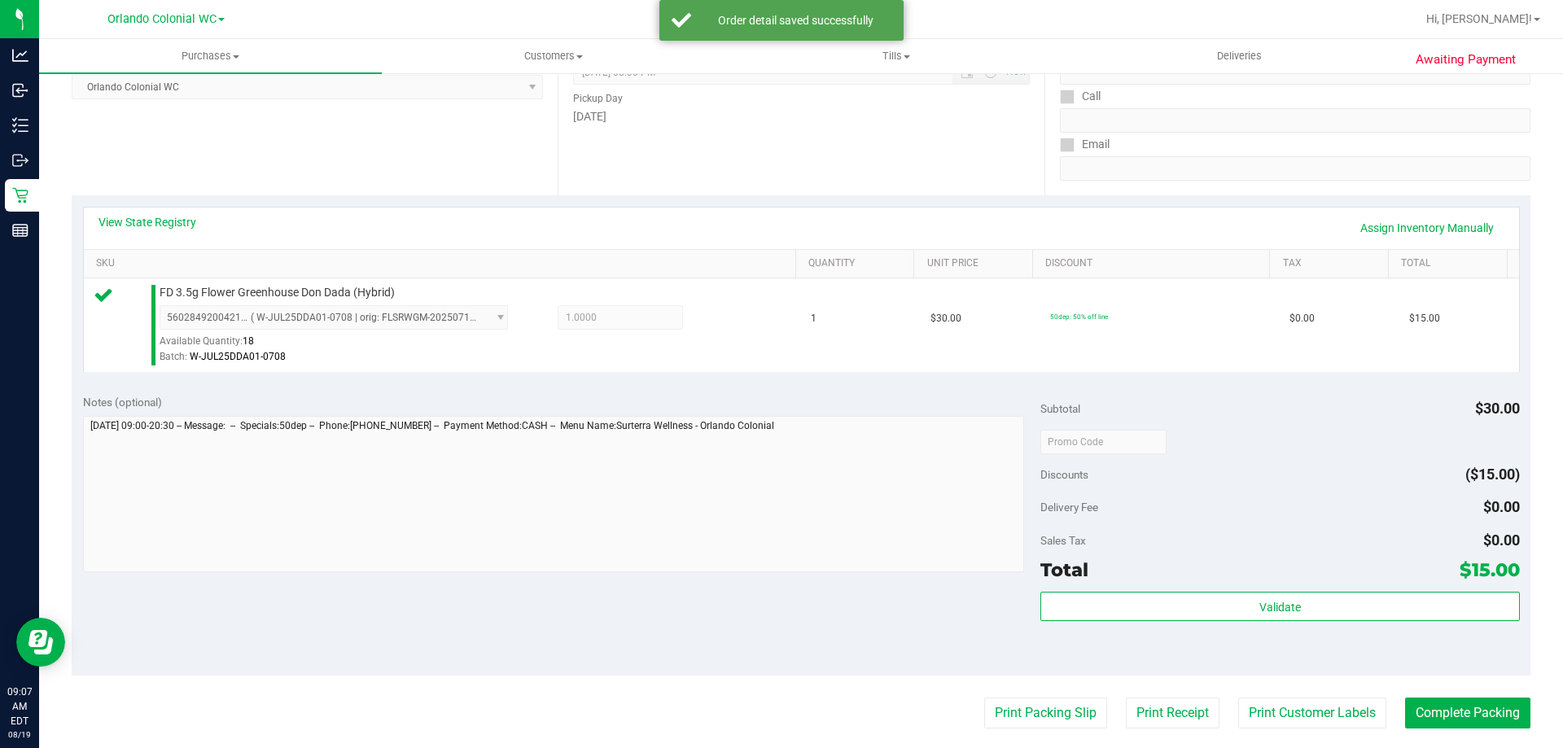
scroll to position [407, 0]
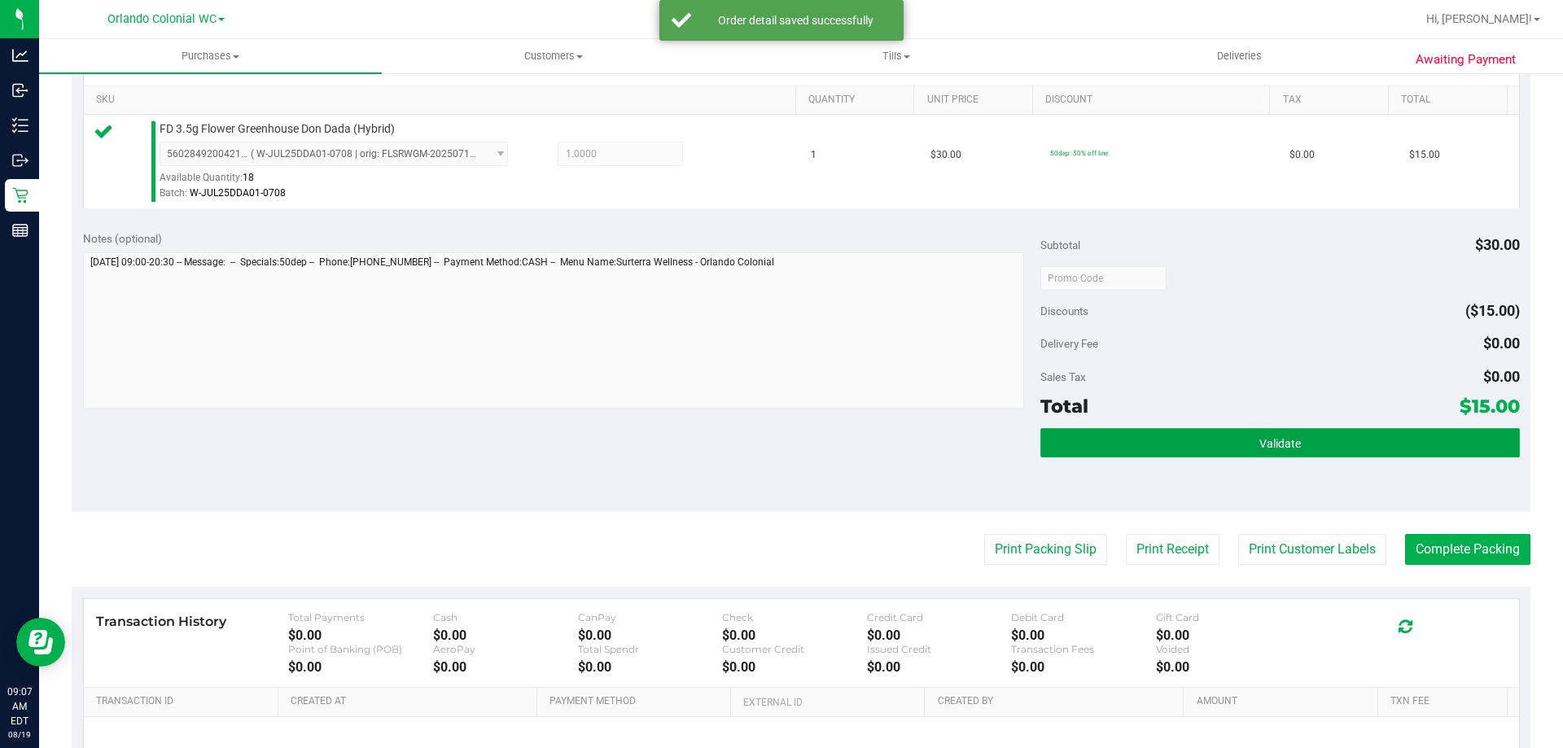
click at [1251, 432] on button "Validate" at bounding box center [1280, 442] width 479 height 29
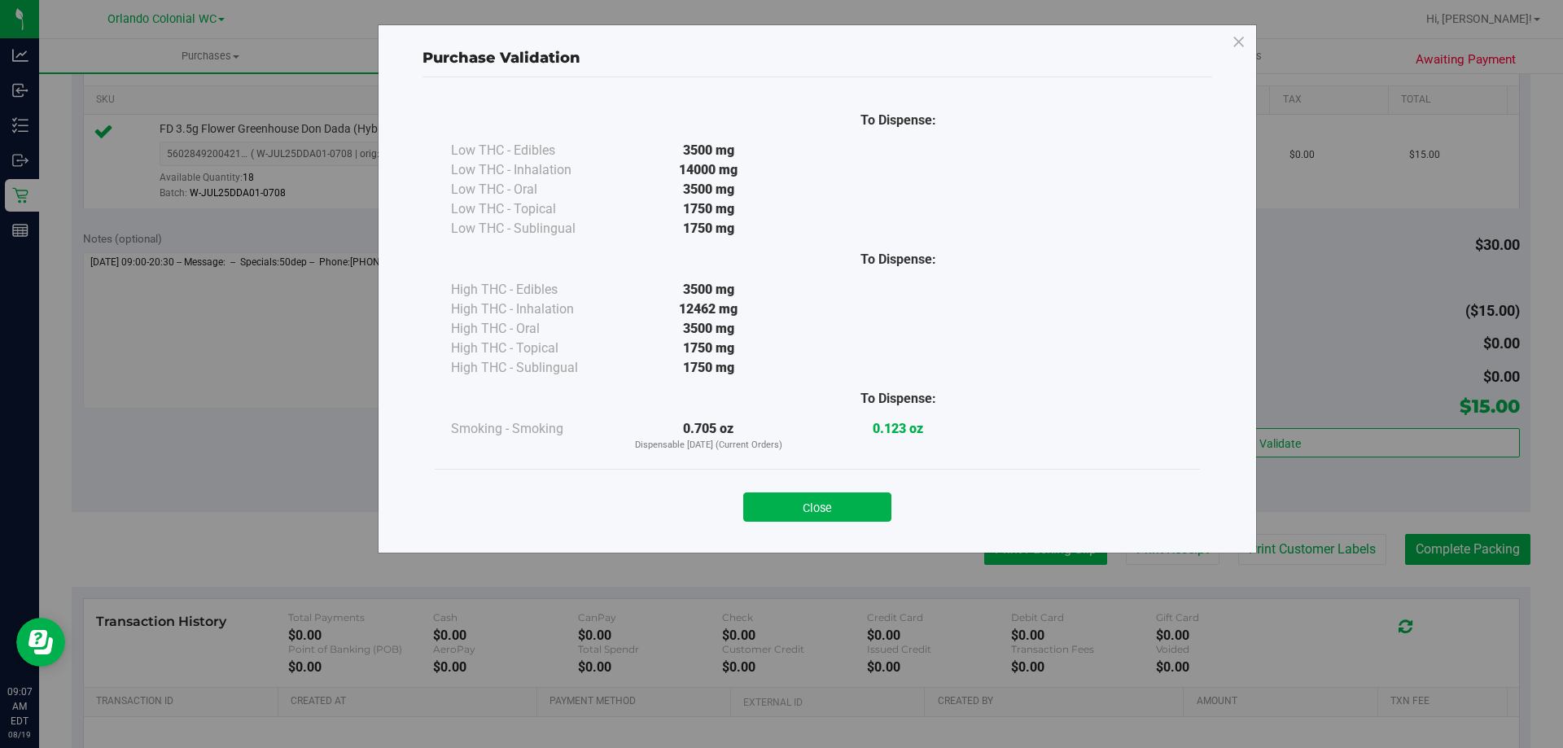
drag, startPoint x: 866, startPoint y: 498, endPoint x: 1002, endPoint y: 536, distance: 141.0
click at [866, 499] on button "Close" at bounding box center [817, 507] width 148 height 29
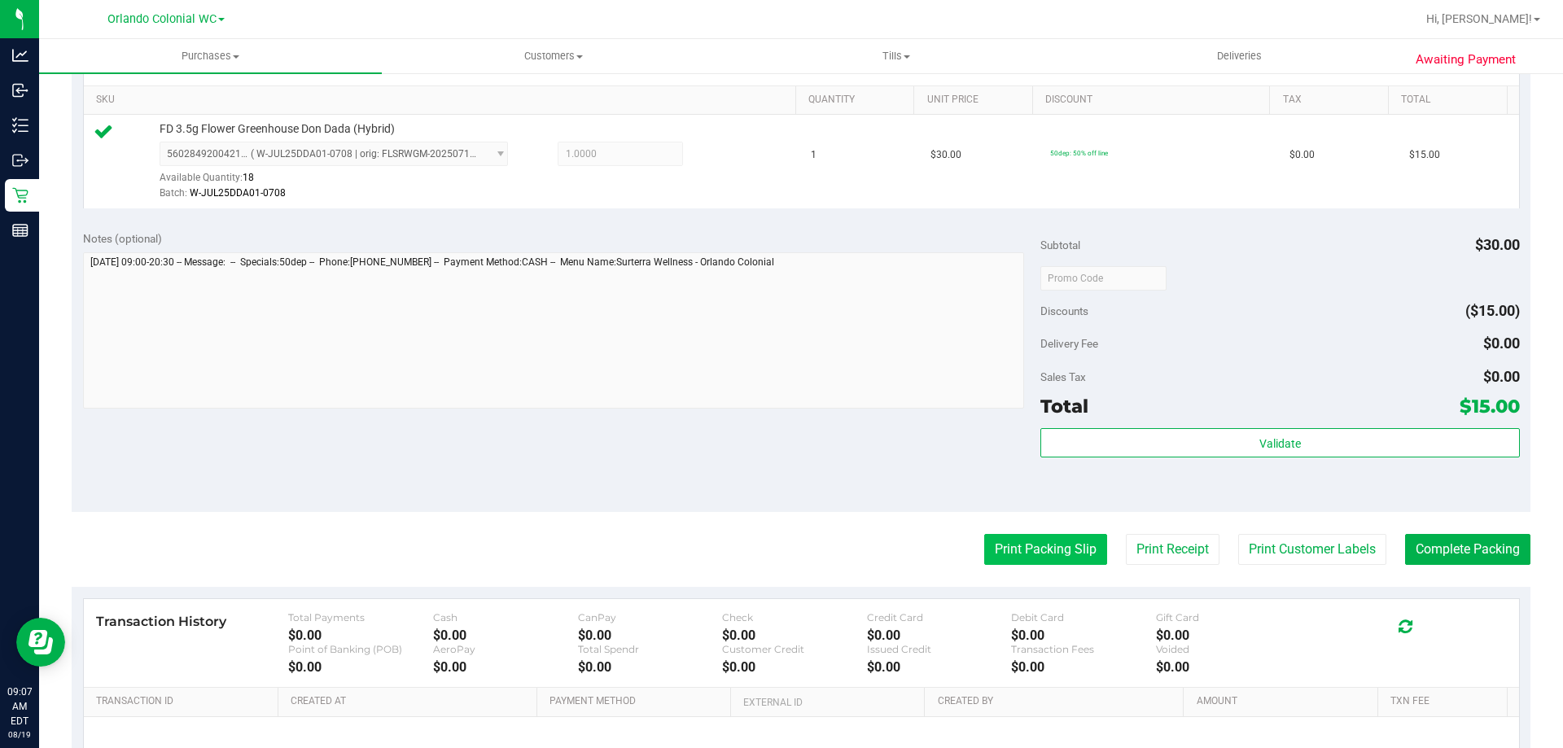
click at [1042, 541] on button "Print Packing Slip" at bounding box center [1045, 549] width 123 height 31
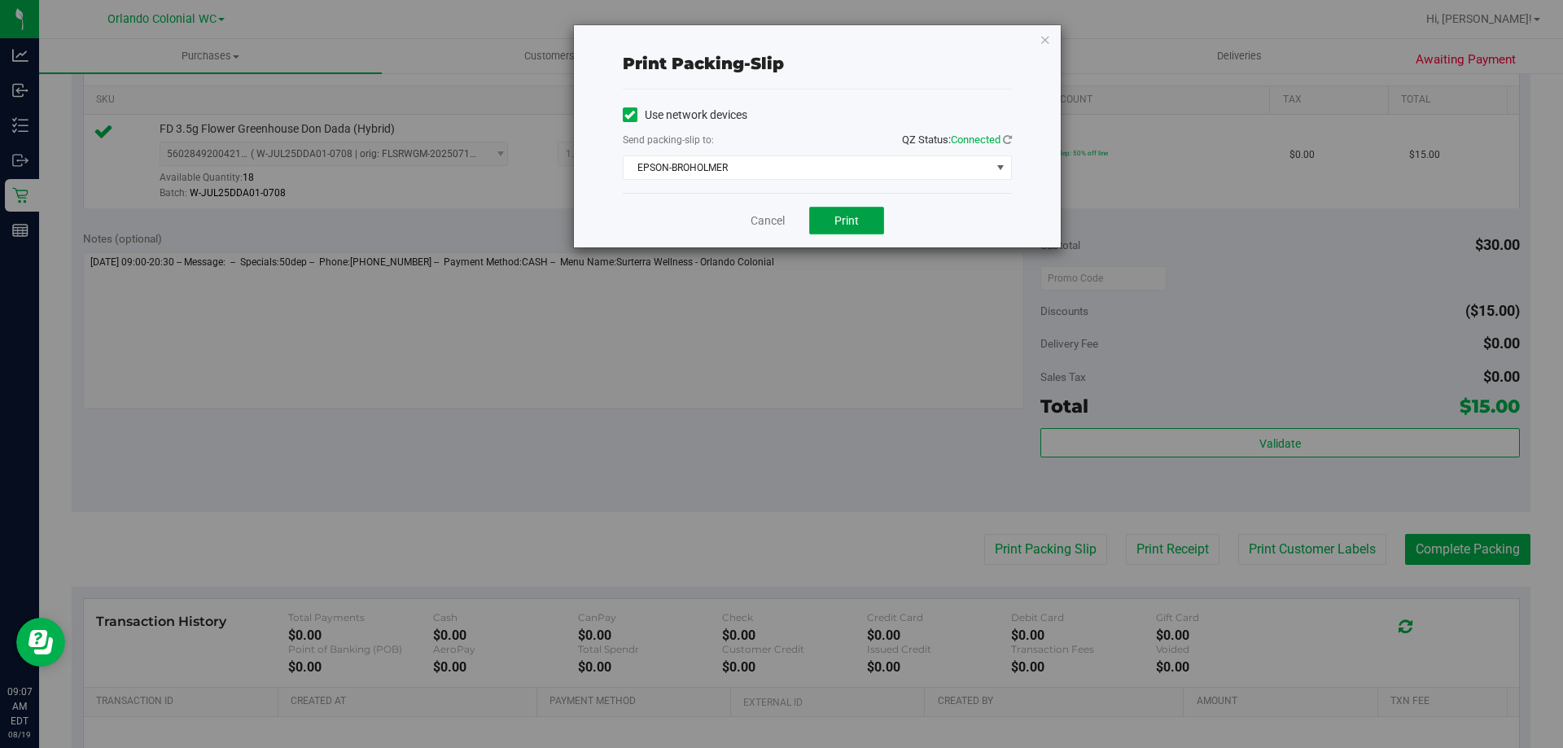
click at [837, 224] on span "Print" at bounding box center [847, 220] width 24 height 13
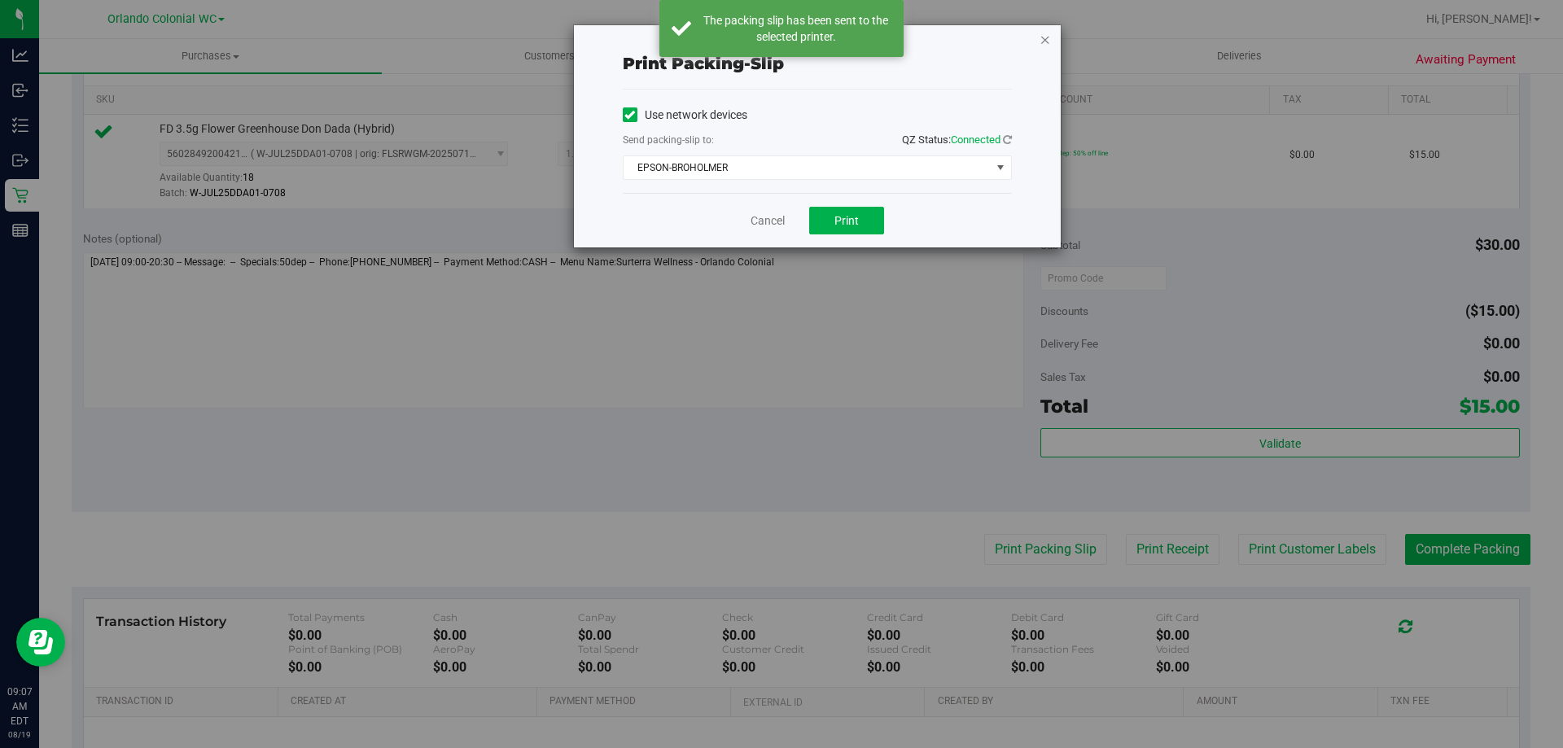
click at [1044, 40] on icon "button" at bounding box center [1045, 39] width 11 height 20
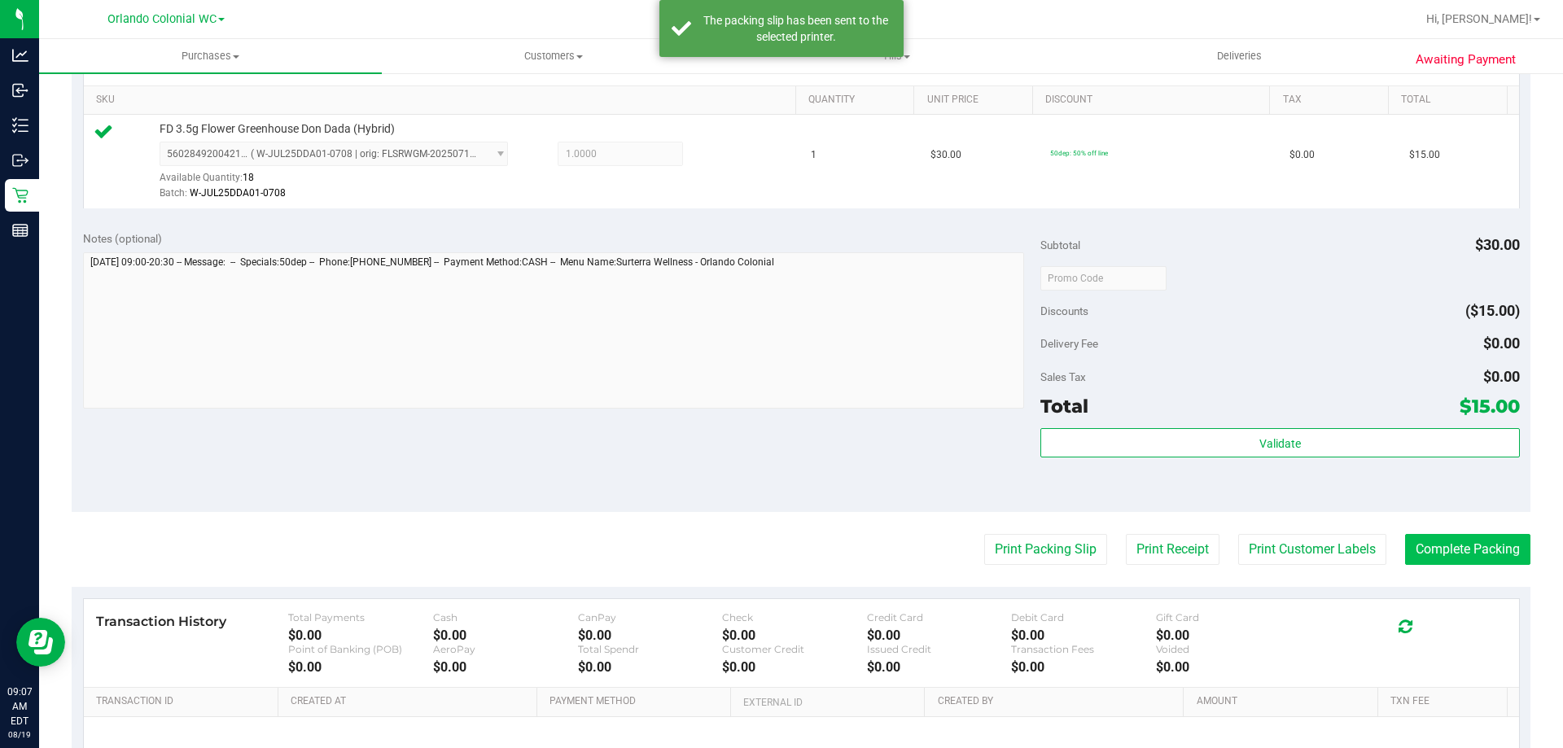
drag, startPoint x: 1494, startPoint y: 581, endPoint x: 1486, endPoint y: 560, distance: 21.9
click at [1493, 581] on purchase-details "Back Edit Purchase Cancel Purchase View Profile # 11811813 BioTrack ID: - Submi…" at bounding box center [801, 286] width 1459 height 1211
click at [1484, 553] on button "Complete Packing" at bounding box center [1467, 549] width 125 height 31
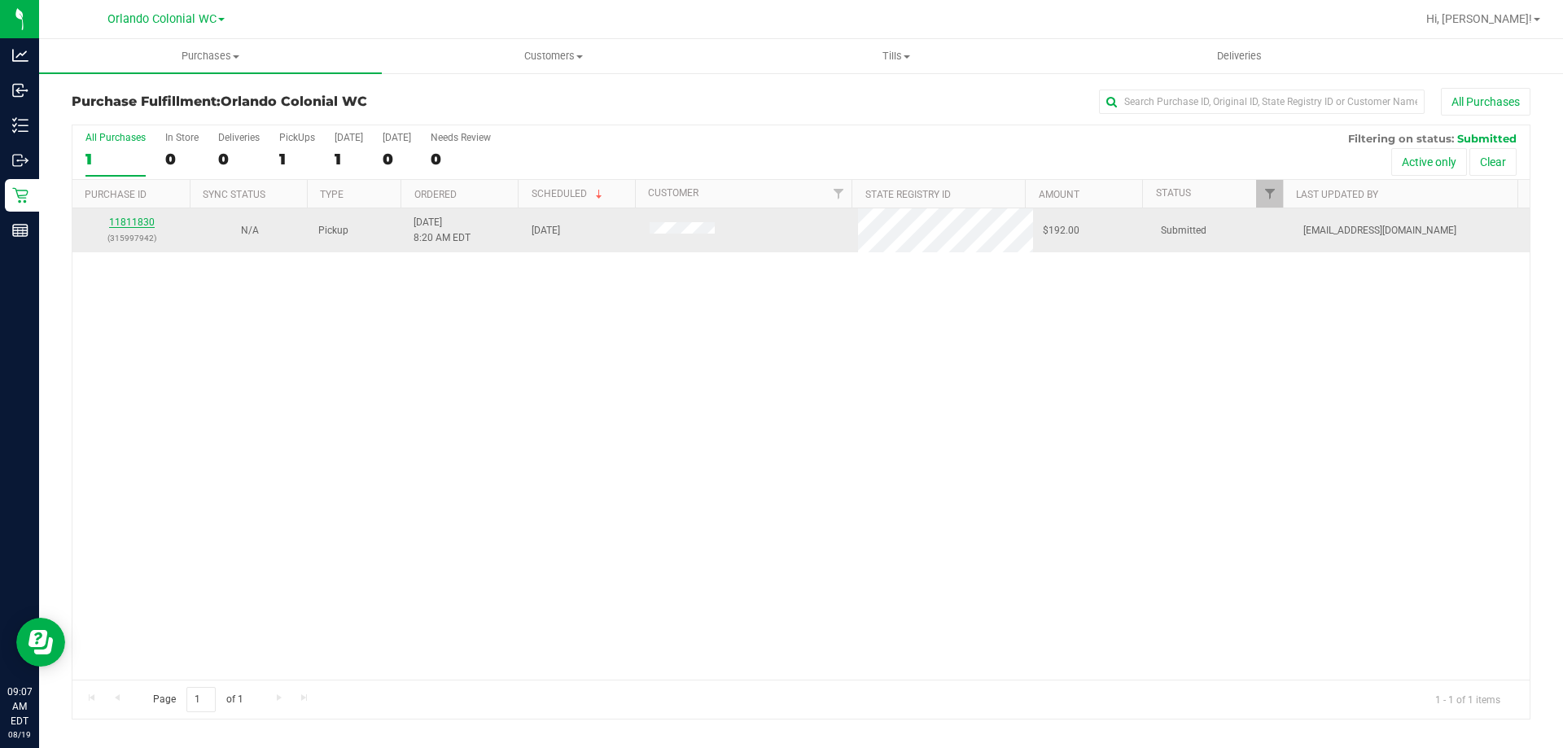
click at [125, 218] on link "11811830" at bounding box center [132, 222] width 46 height 11
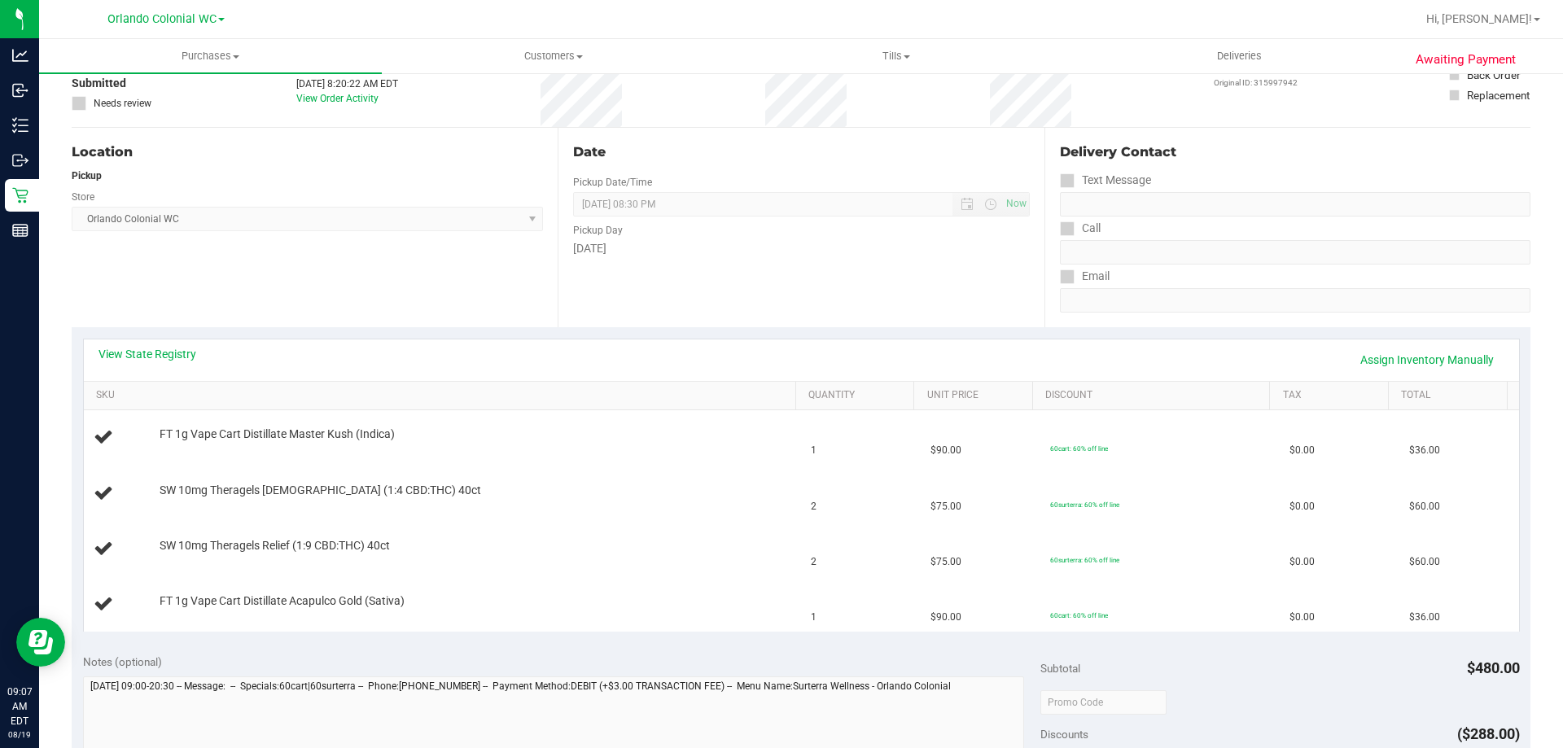
scroll to position [105, 0]
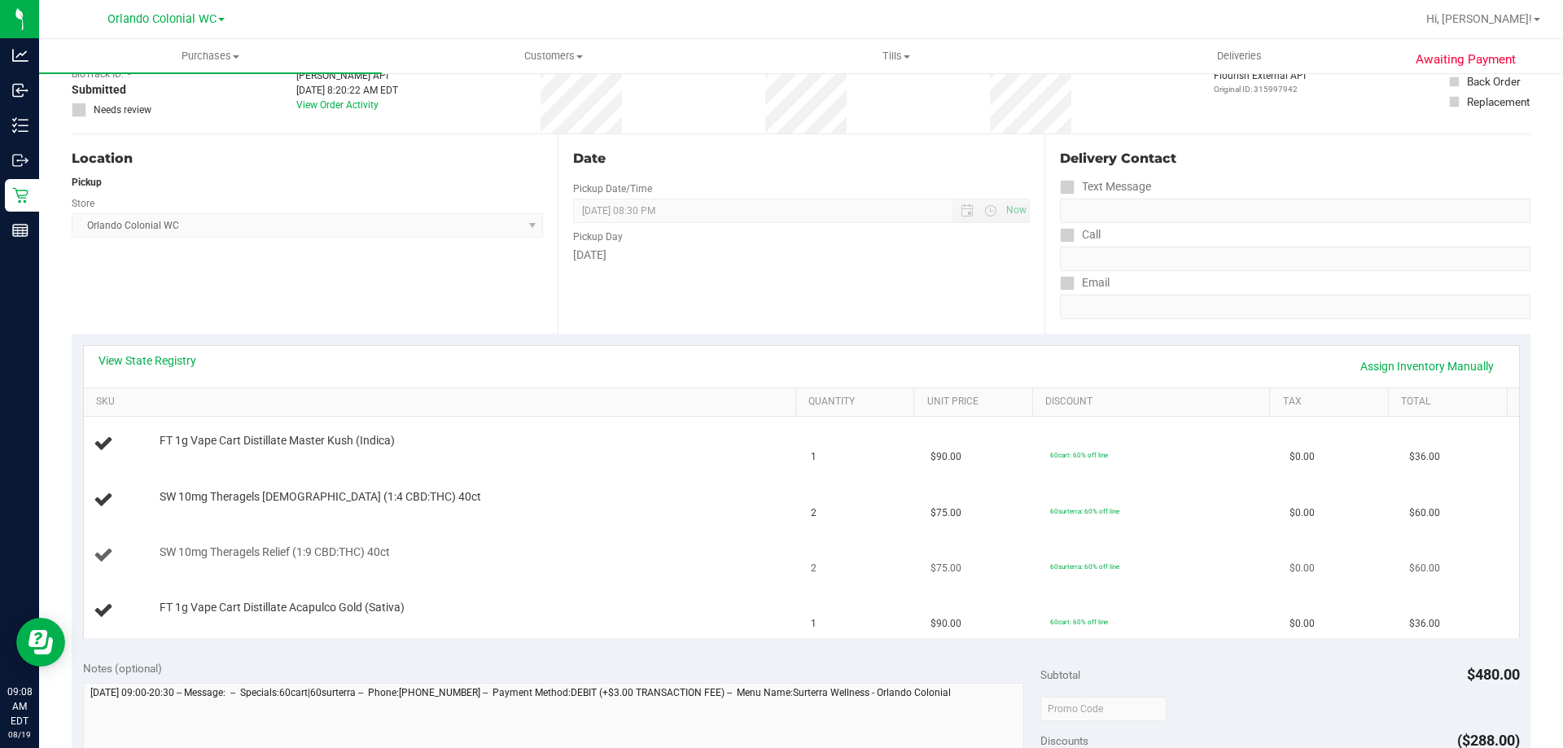
click at [481, 547] on div "SW 10mg Theragels Relief (1:9 CBD:THC) 40ct" at bounding box center [469, 553] width 637 height 16
click at [359, 495] on span "SW 10mg Theragels [DEMOGRAPHIC_DATA] (1:4 CBD:THC) 40ct" at bounding box center [321, 496] width 322 height 15
click at [360, 495] on span "SW 10mg Theragels [DEMOGRAPHIC_DATA] (1:4 CBD:THC) 40ct" at bounding box center [321, 496] width 322 height 15
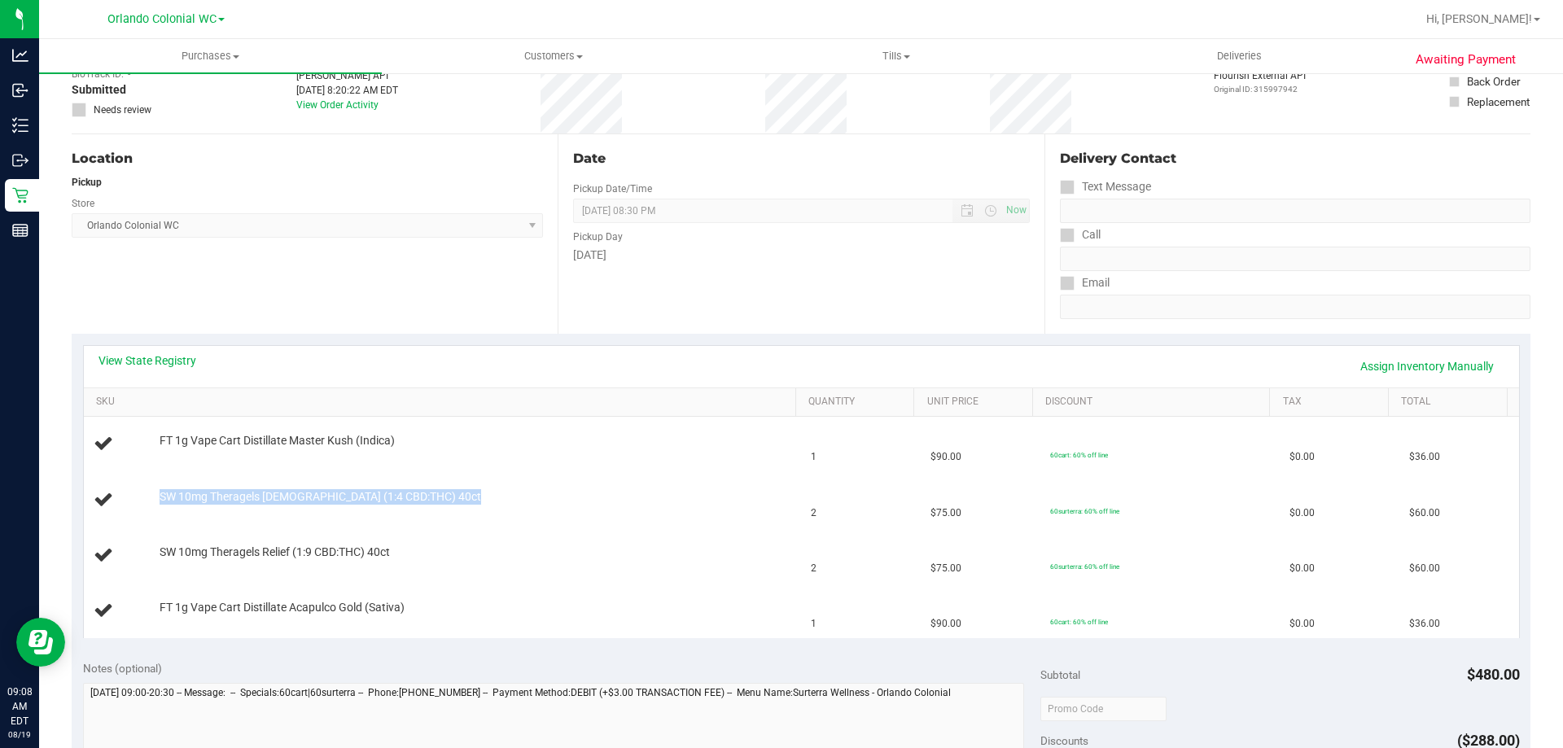
copy div "SW 10mg Theragels [DEMOGRAPHIC_DATA] (1:4 CBD:THC) 40ct"
click at [286, 545] on span "SW 10mg Theragels Relief (1:9 CBD:THC) 40ct" at bounding box center [275, 552] width 230 height 15
copy div "SW 10mg Theragels Relief (1:9 CBD:THC) 40ct"
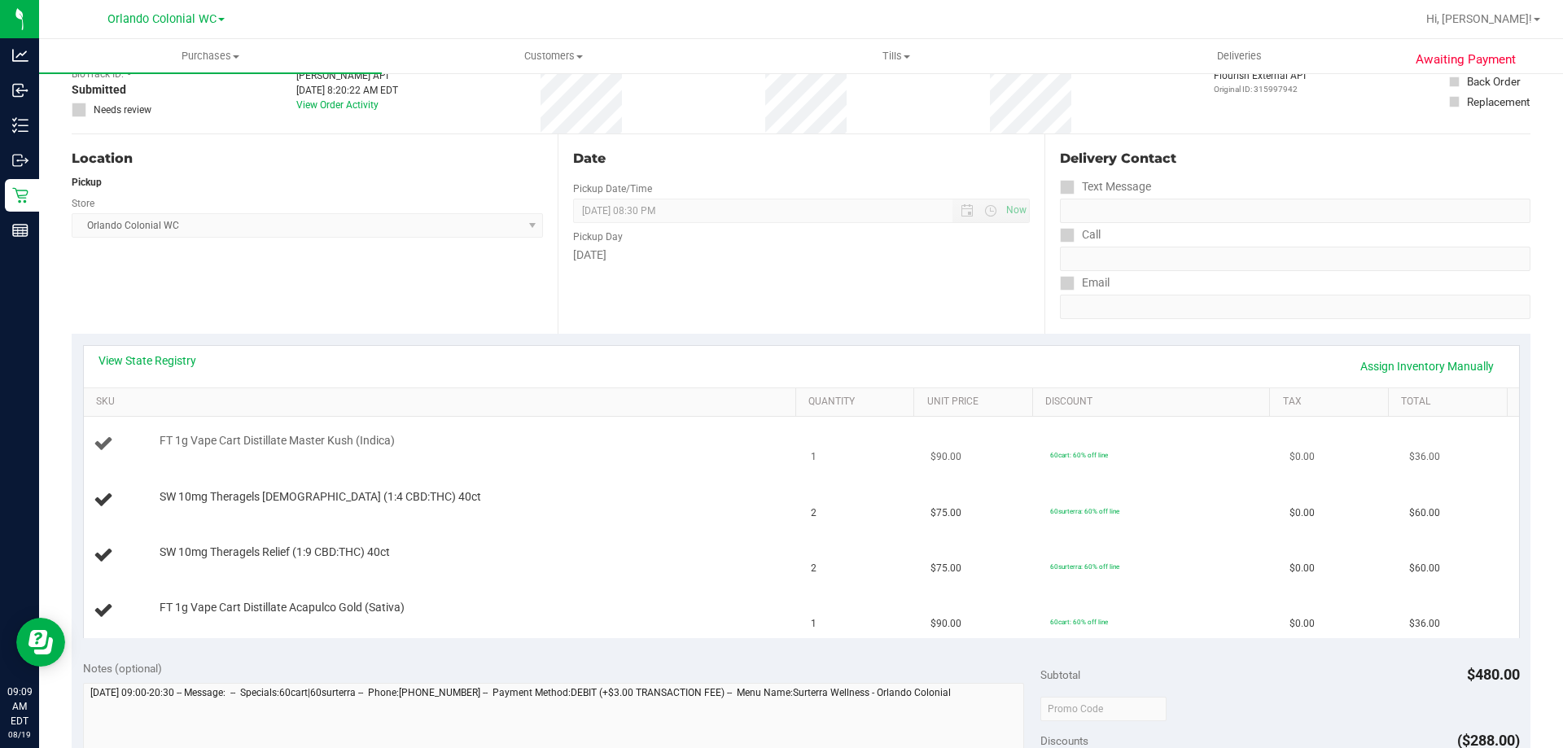
click at [629, 458] on td "FT 1g Vape Cart Distillate Master Kush (Indica)" at bounding box center [443, 444] width 718 height 55
click at [695, 515] on td "SW 10mg Theragels [DEMOGRAPHIC_DATA] (1:4 CBD:THC) 40ct" at bounding box center [443, 500] width 718 height 55
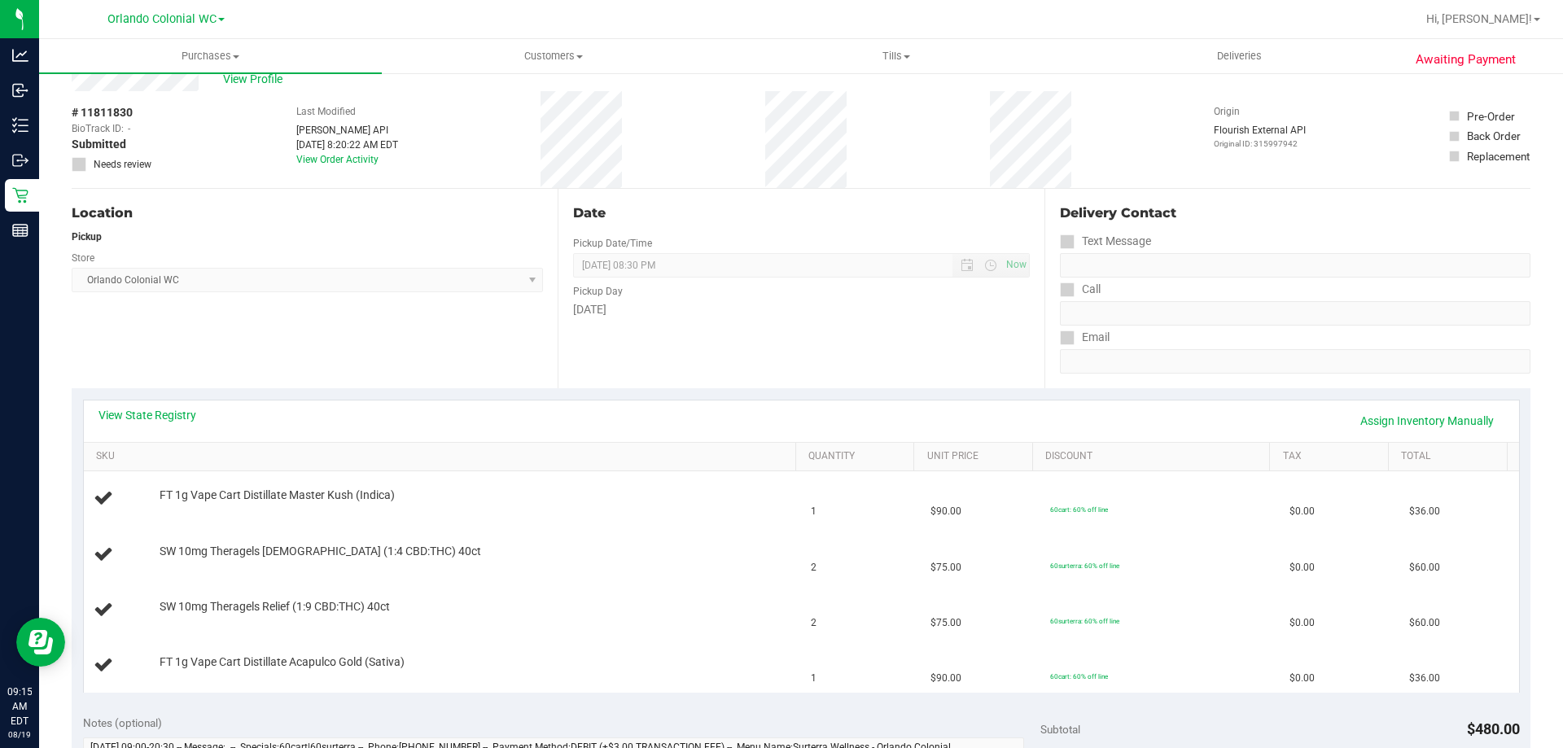
scroll to position [0, 0]
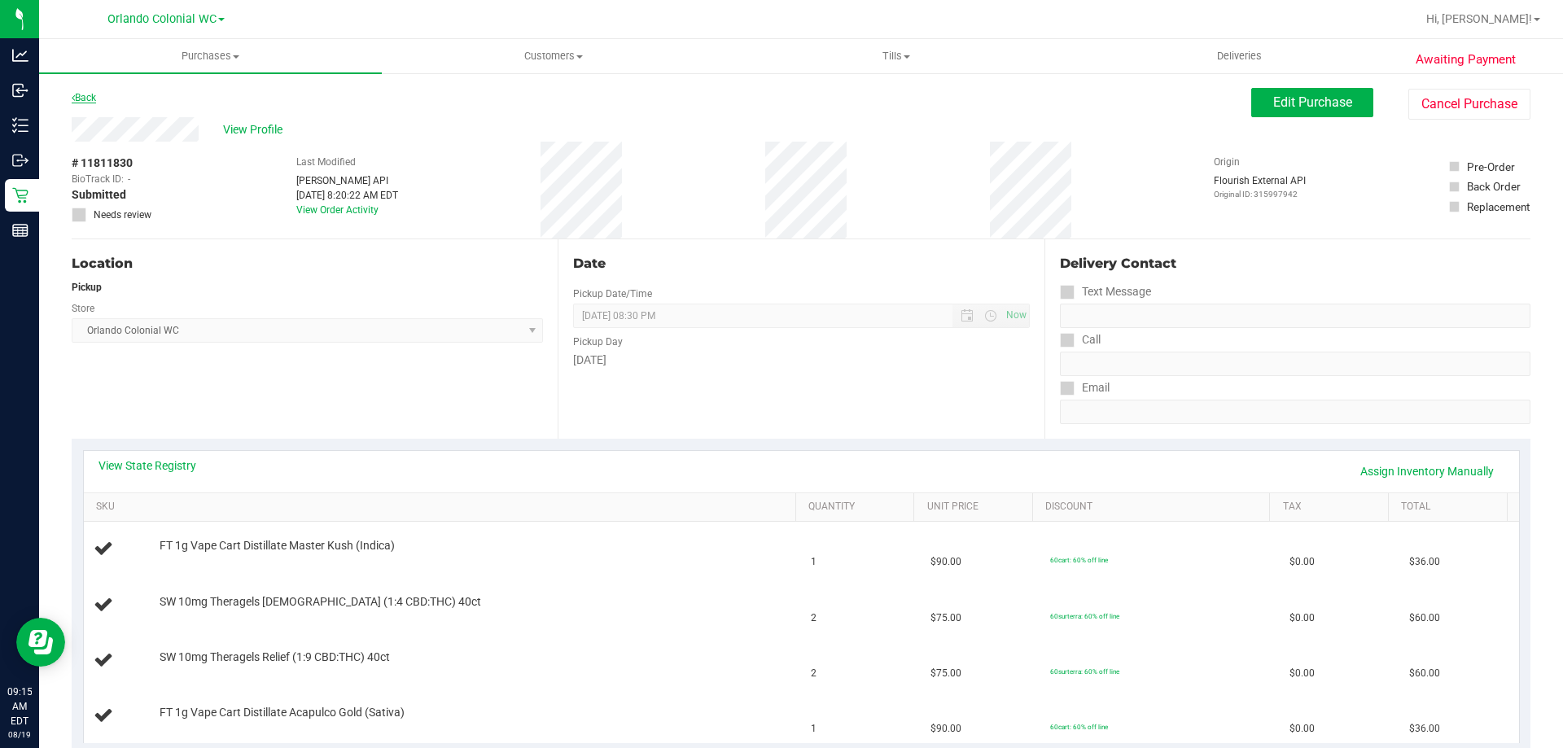
click at [91, 101] on link "Back" at bounding box center [84, 97] width 24 height 11
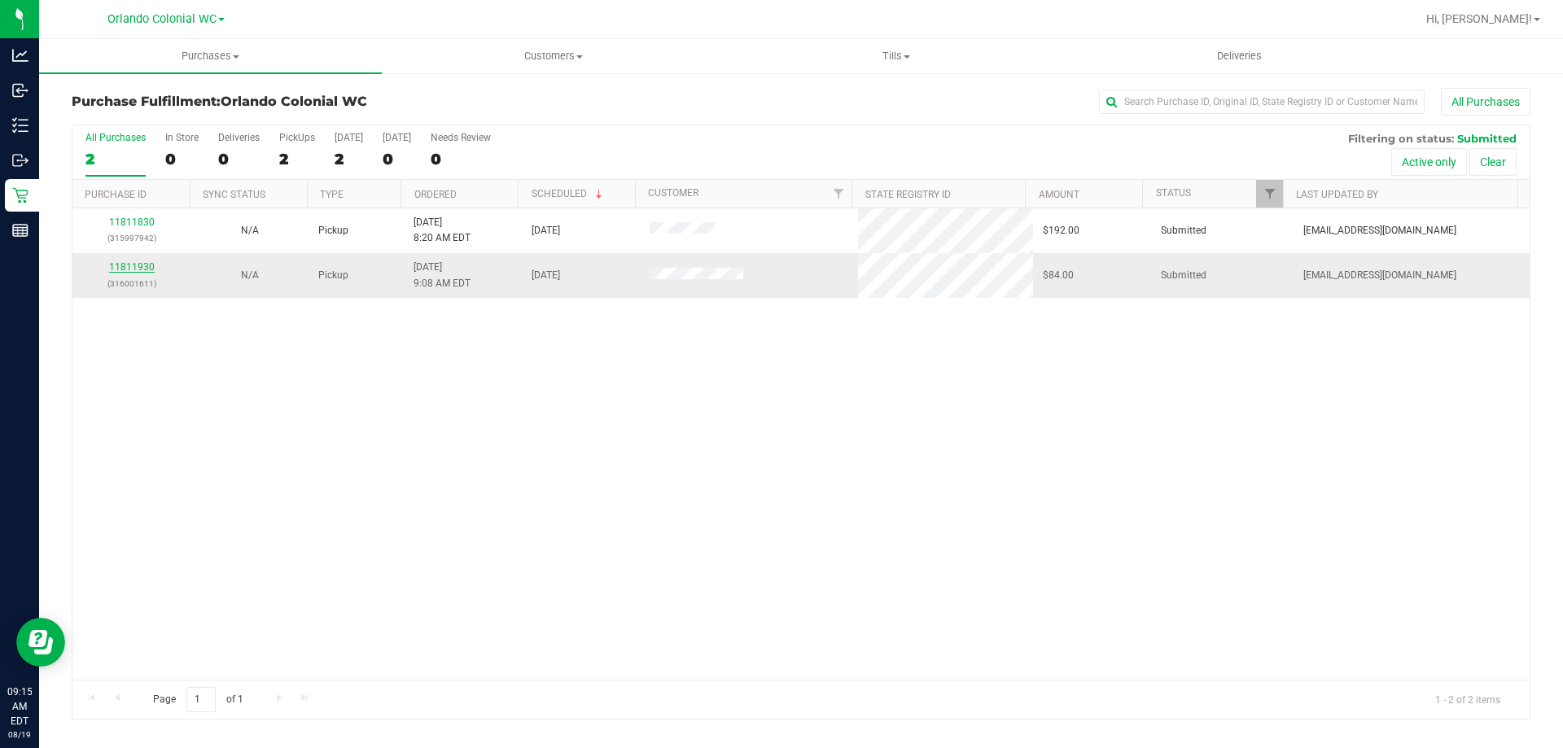
click at [146, 267] on link "11811930" at bounding box center [132, 266] width 46 height 11
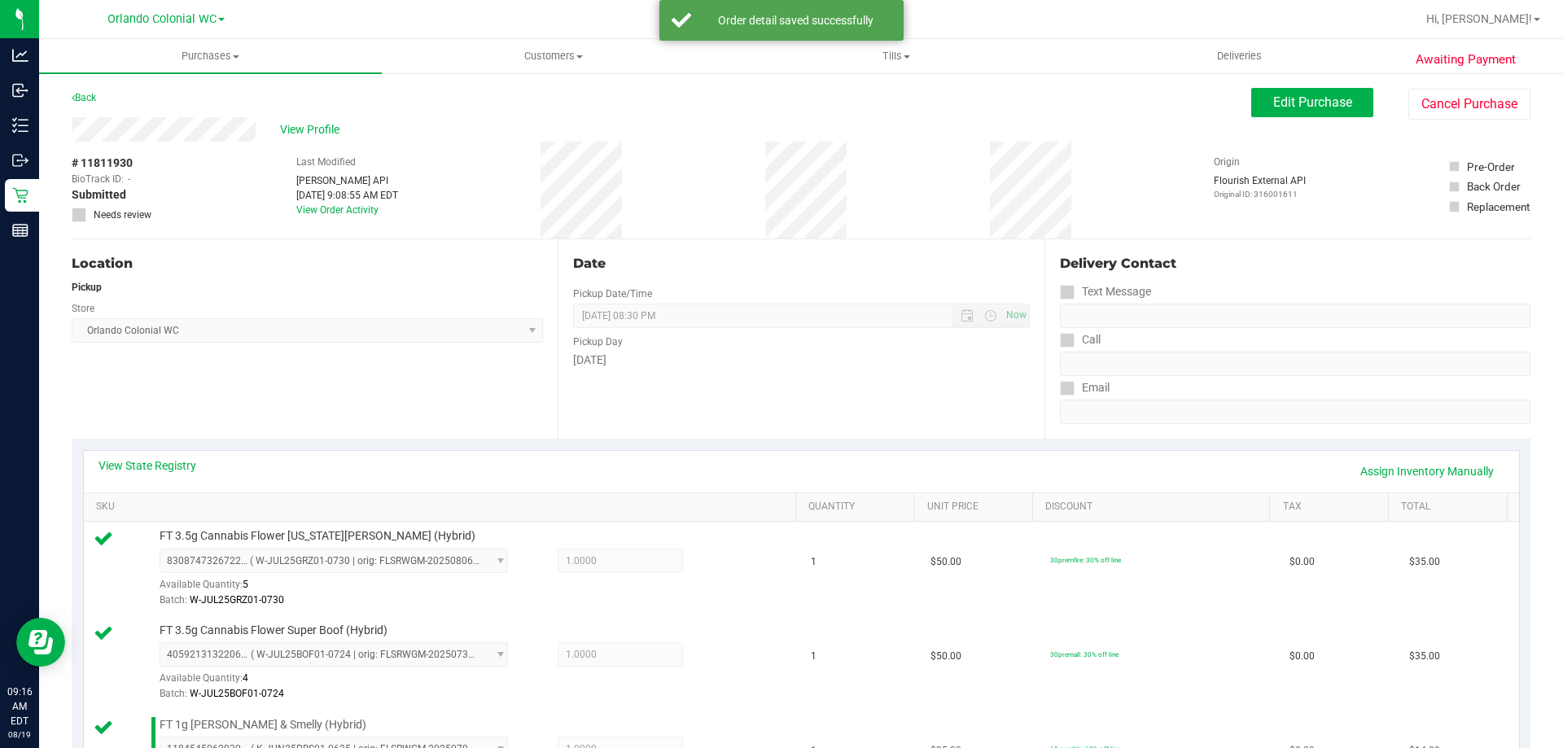
scroll to position [570, 0]
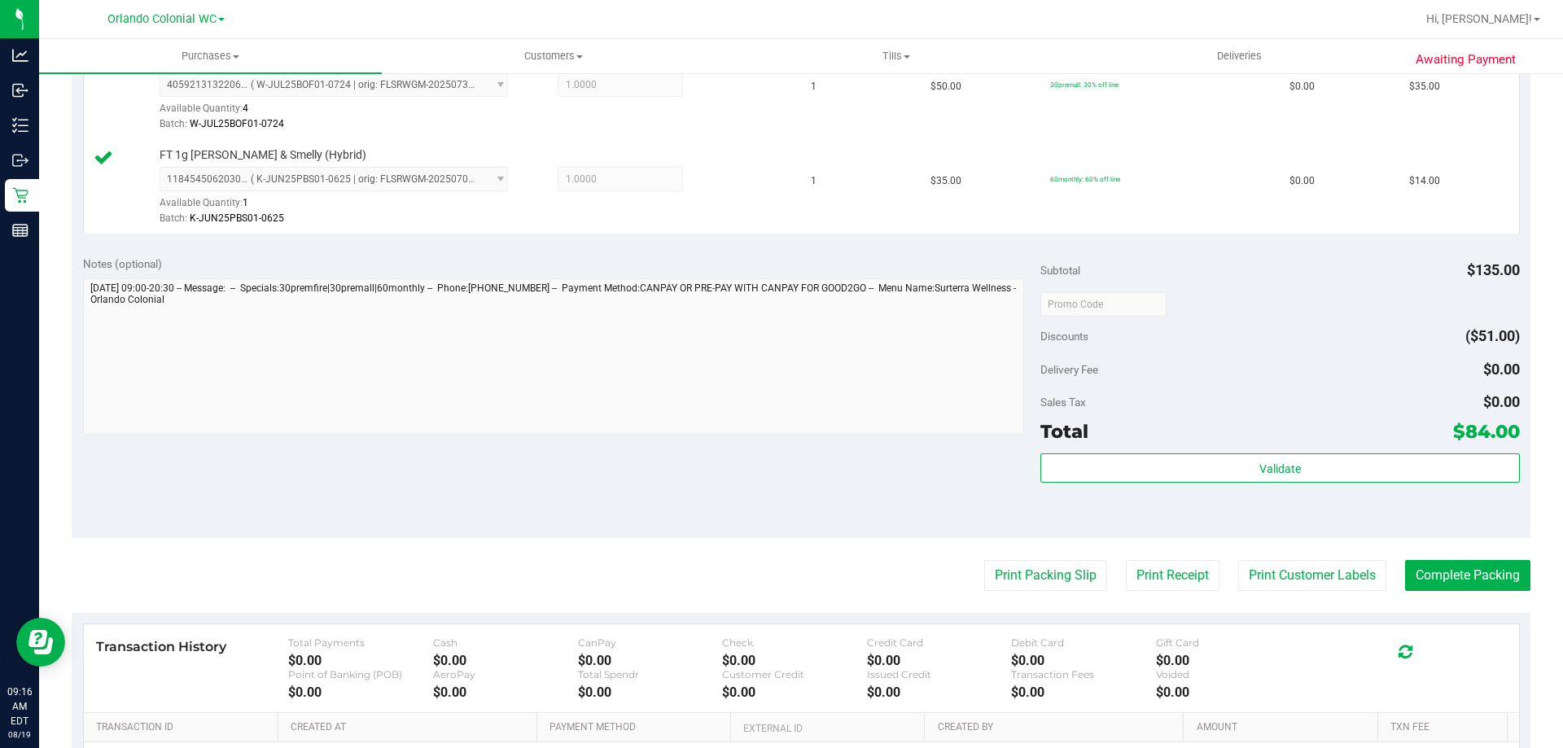
click at [1305, 488] on div "Validate" at bounding box center [1280, 490] width 479 height 73
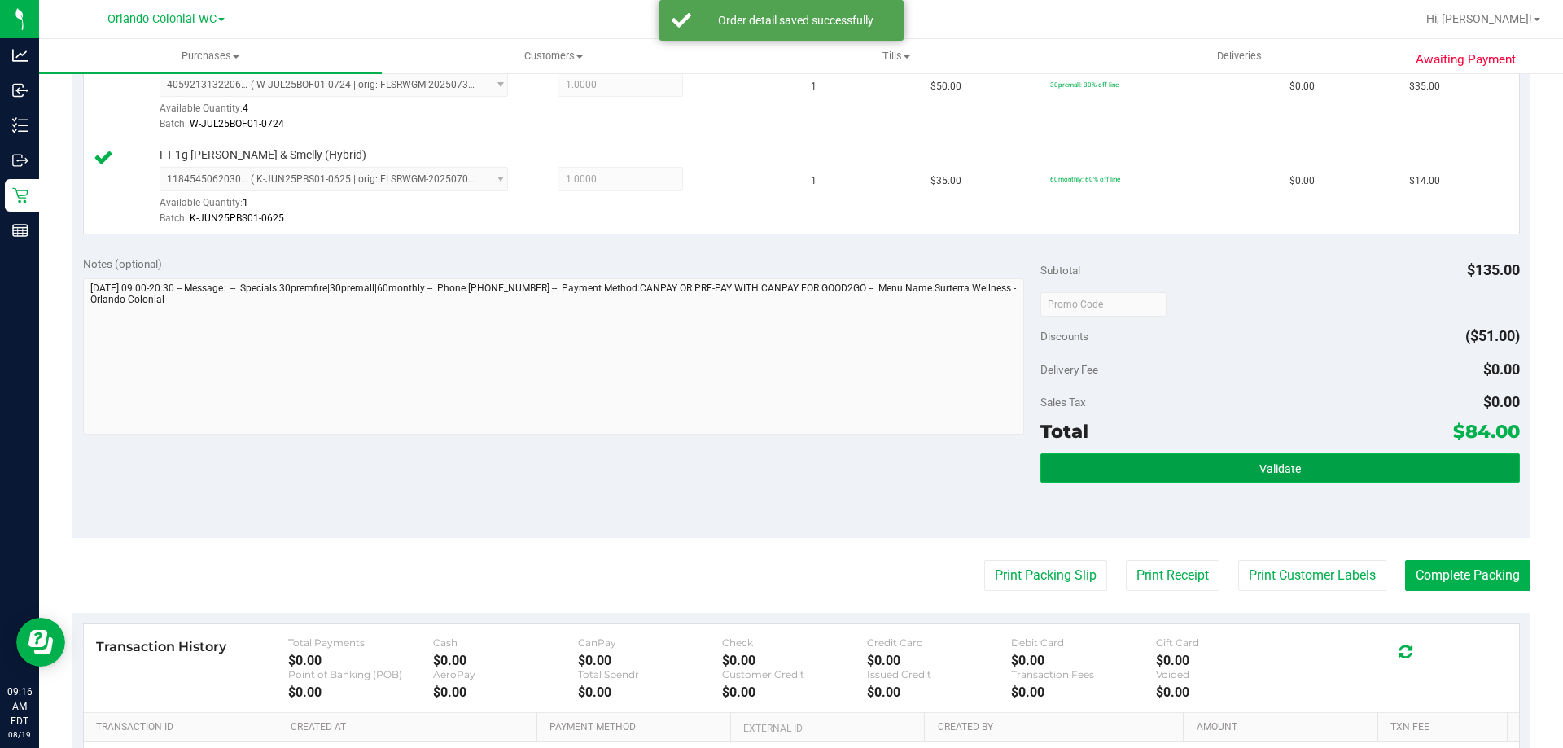
click at [1303, 472] on button "Validate" at bounding box center [1280, 468] width 479 height 29
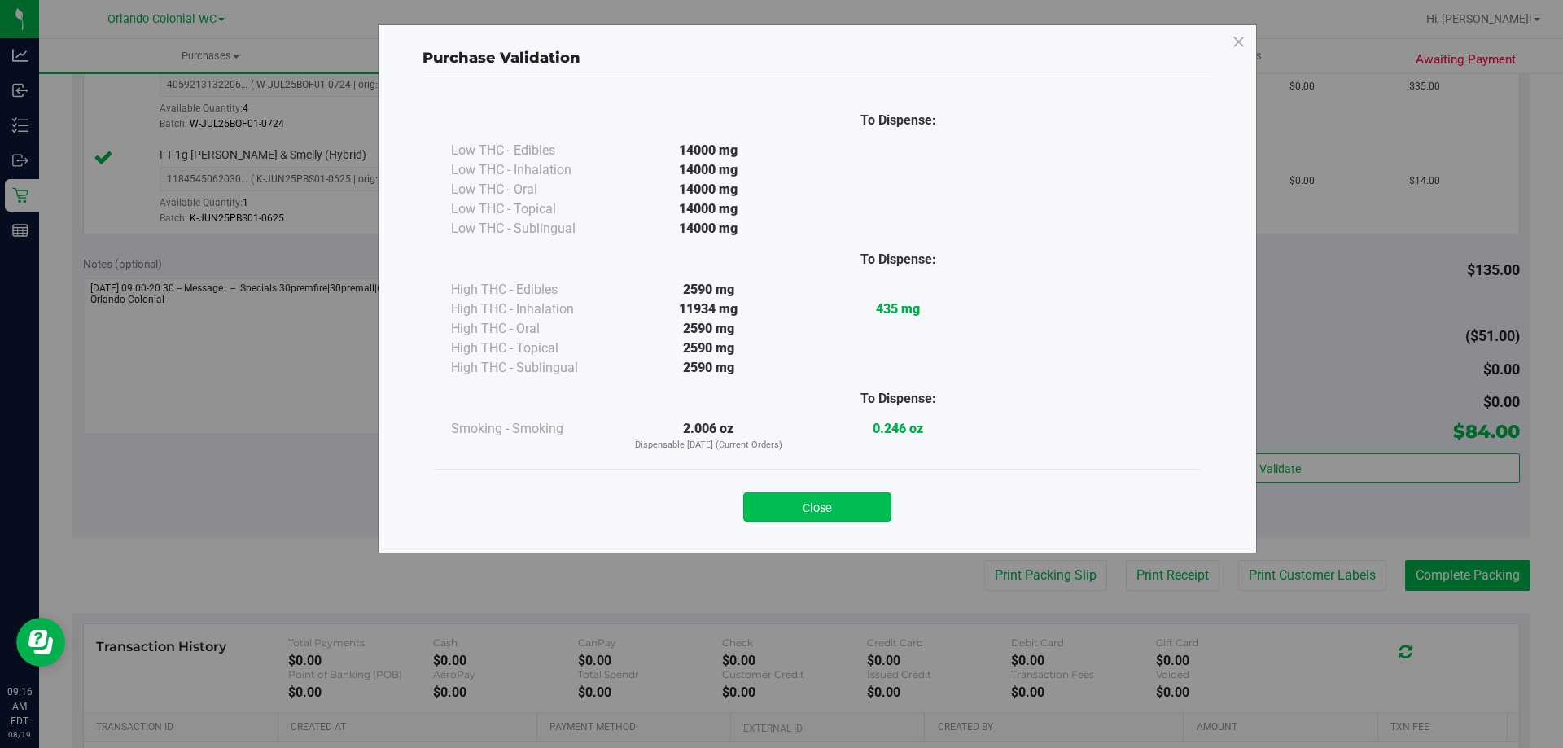
click at [870, 502] on button "Close" at bounding box center [817, 507] width 148 height 29
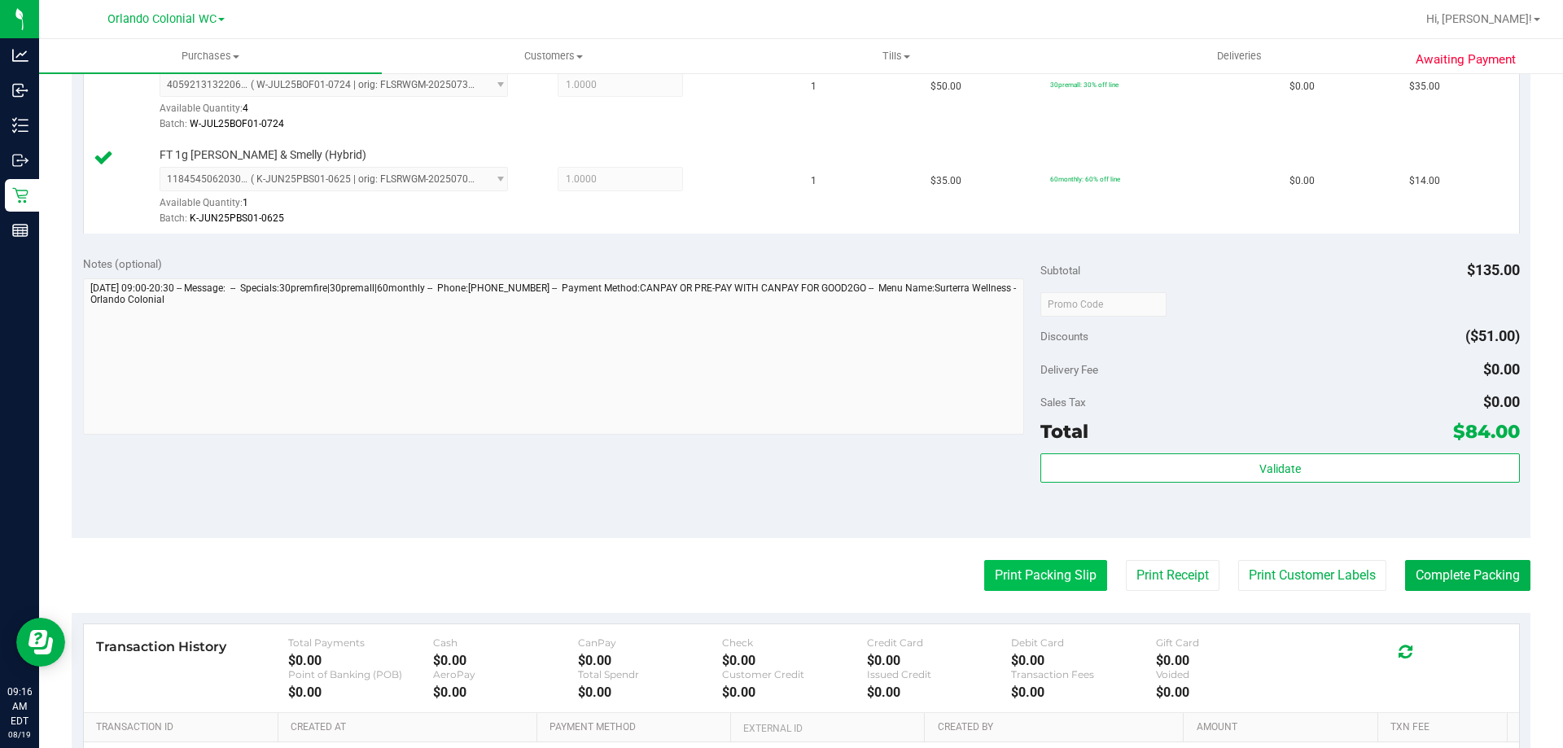
click at [1011, 578] on button "Print Packing Slip" at bounding box center [1045, 575] width 123 height 31
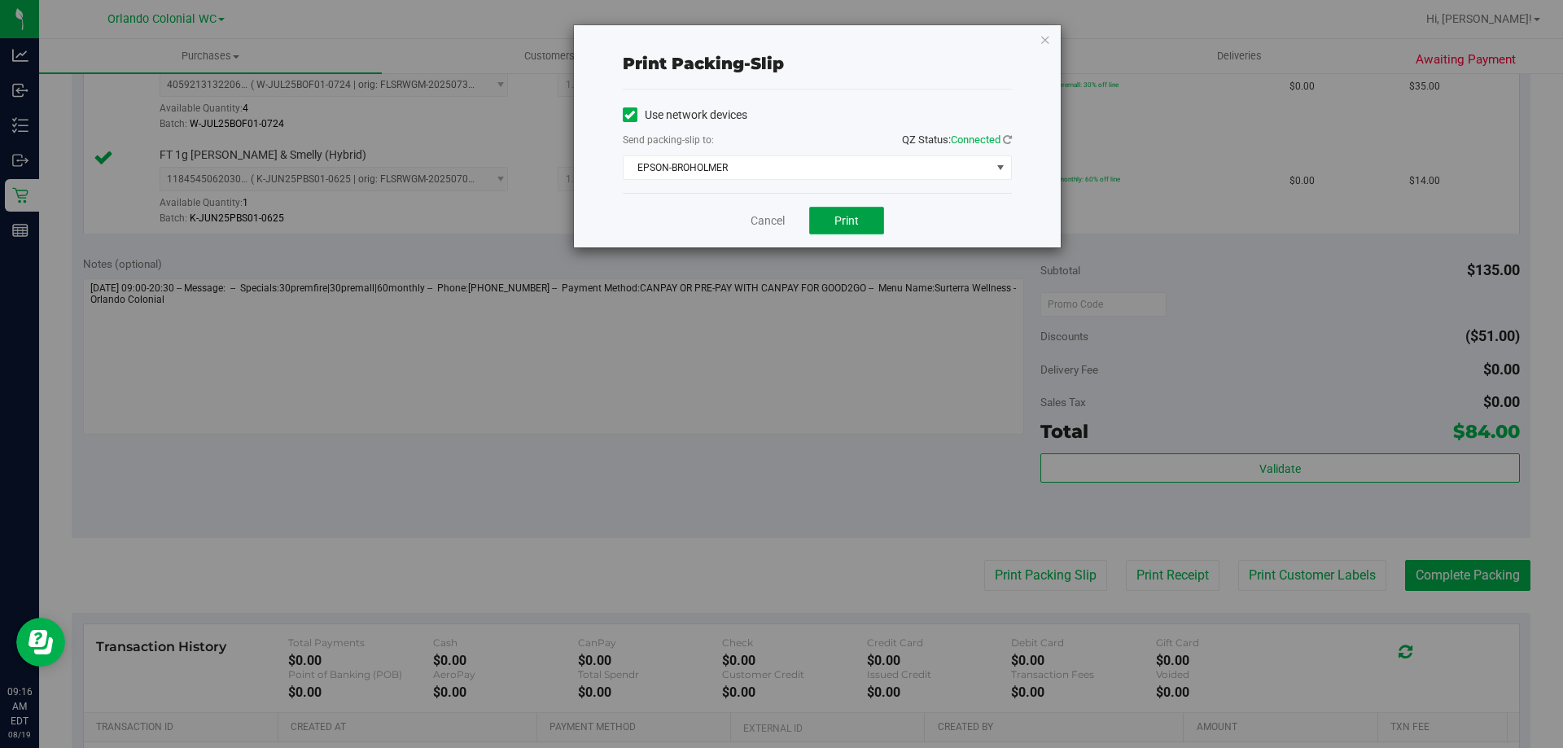
click at [853, 221] on span "Print" at bounding box center [847, 220] width 24 height 13
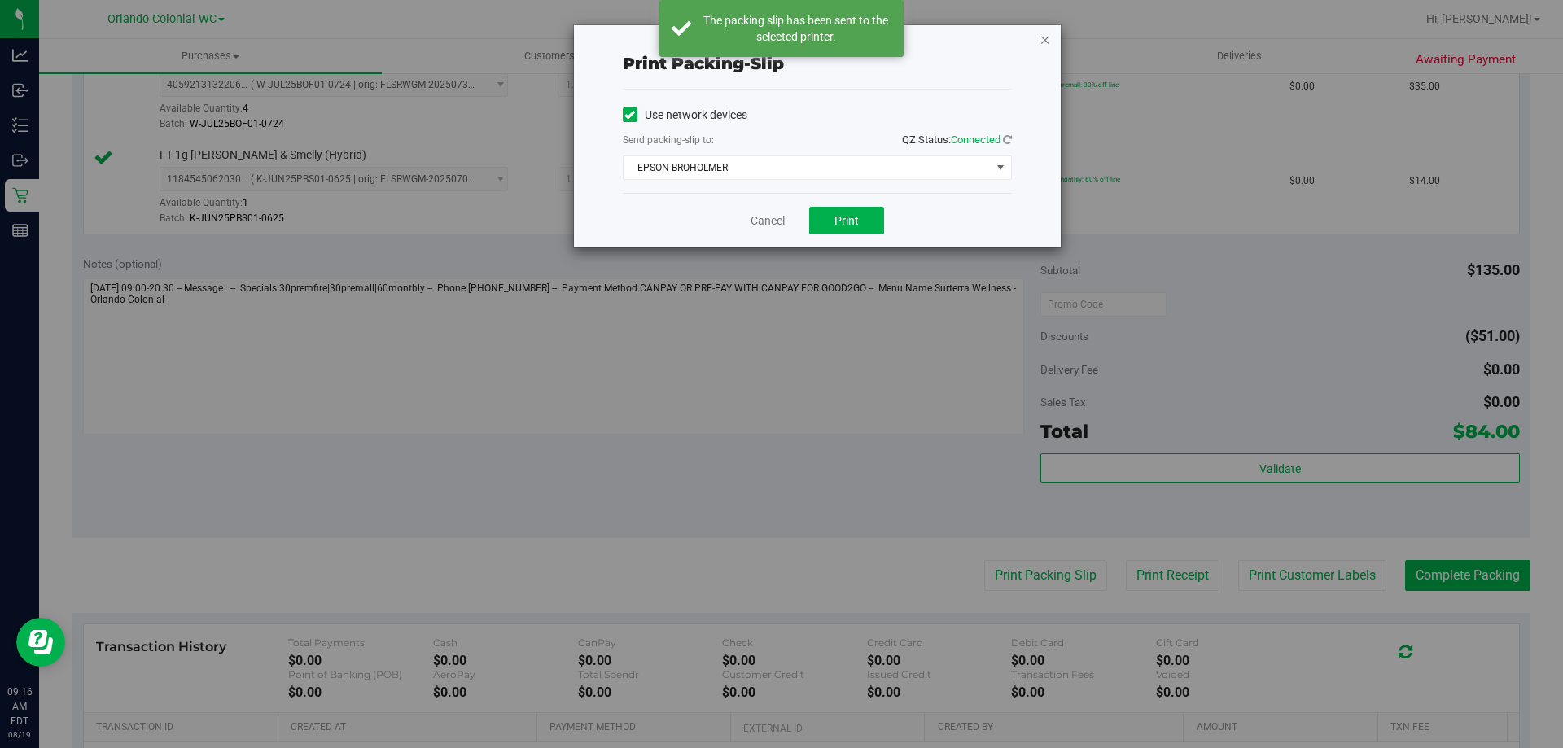
click at [1045, 42] on icon "button" at bounding box center [1045, 39] width 11 height 20
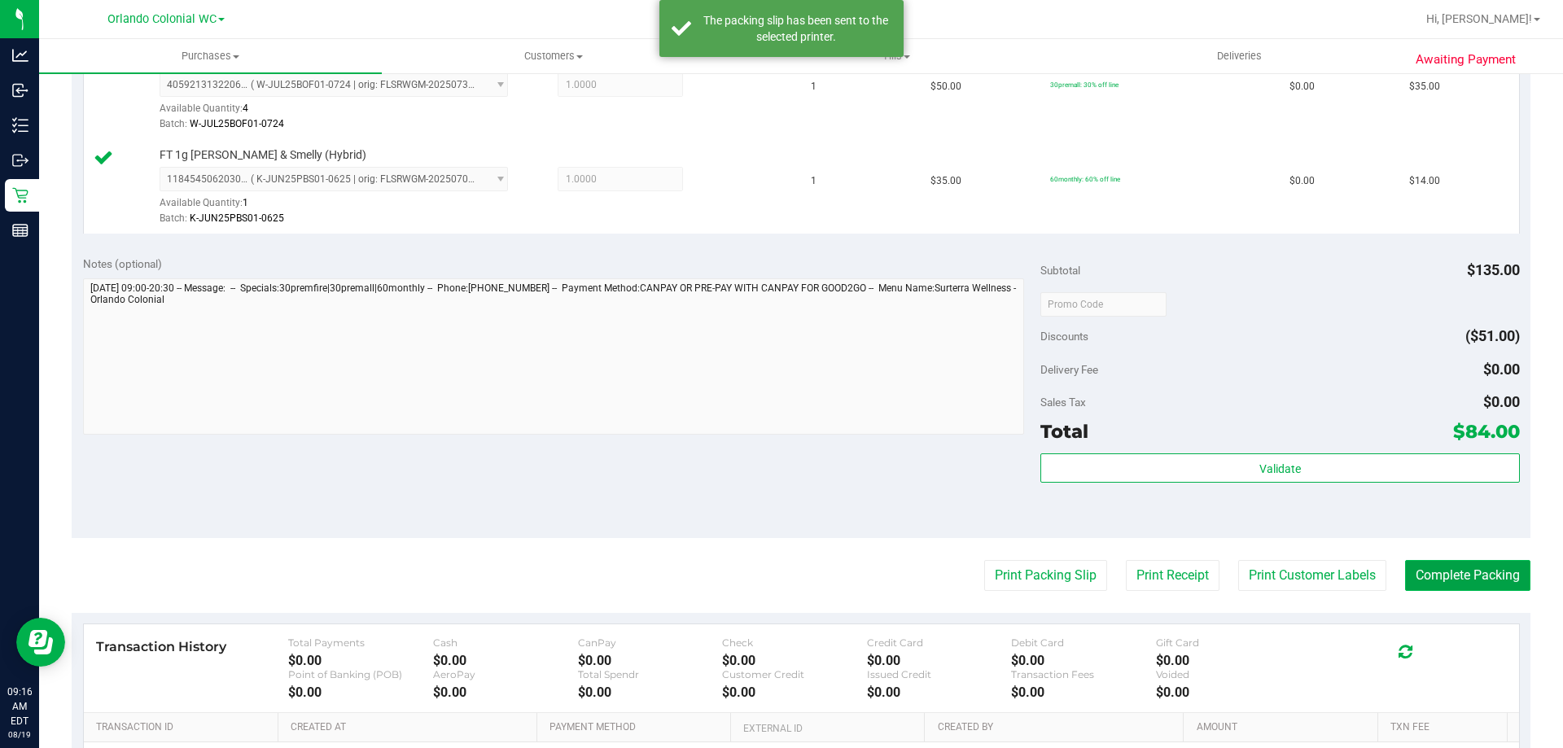
click at [1500, 562] on button "Complete Packing" at bounding box center [1467, 575] width 125 height 31
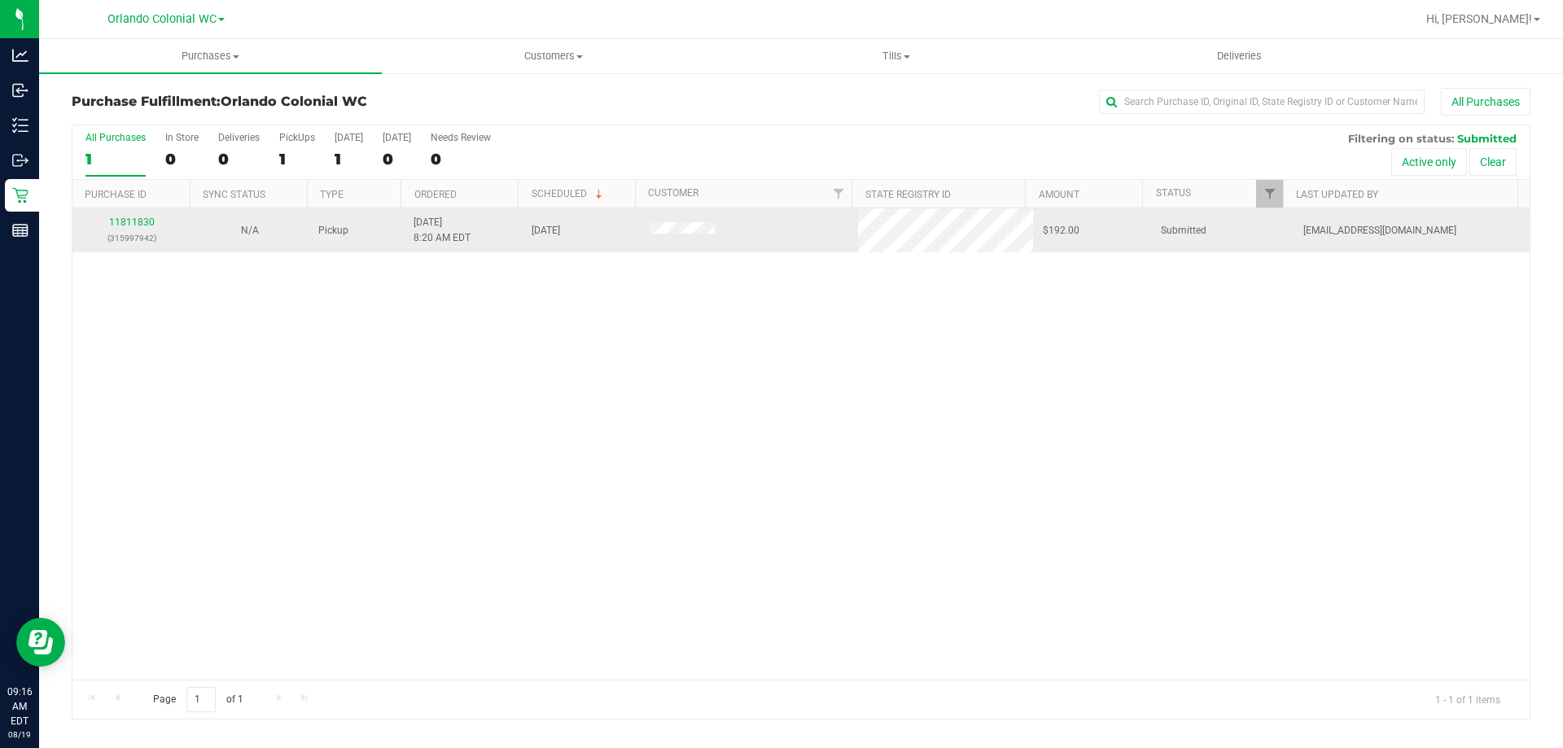
click at [142, 239] on p "(315997942)" at bounding box center [131, 237] width 99 height 15
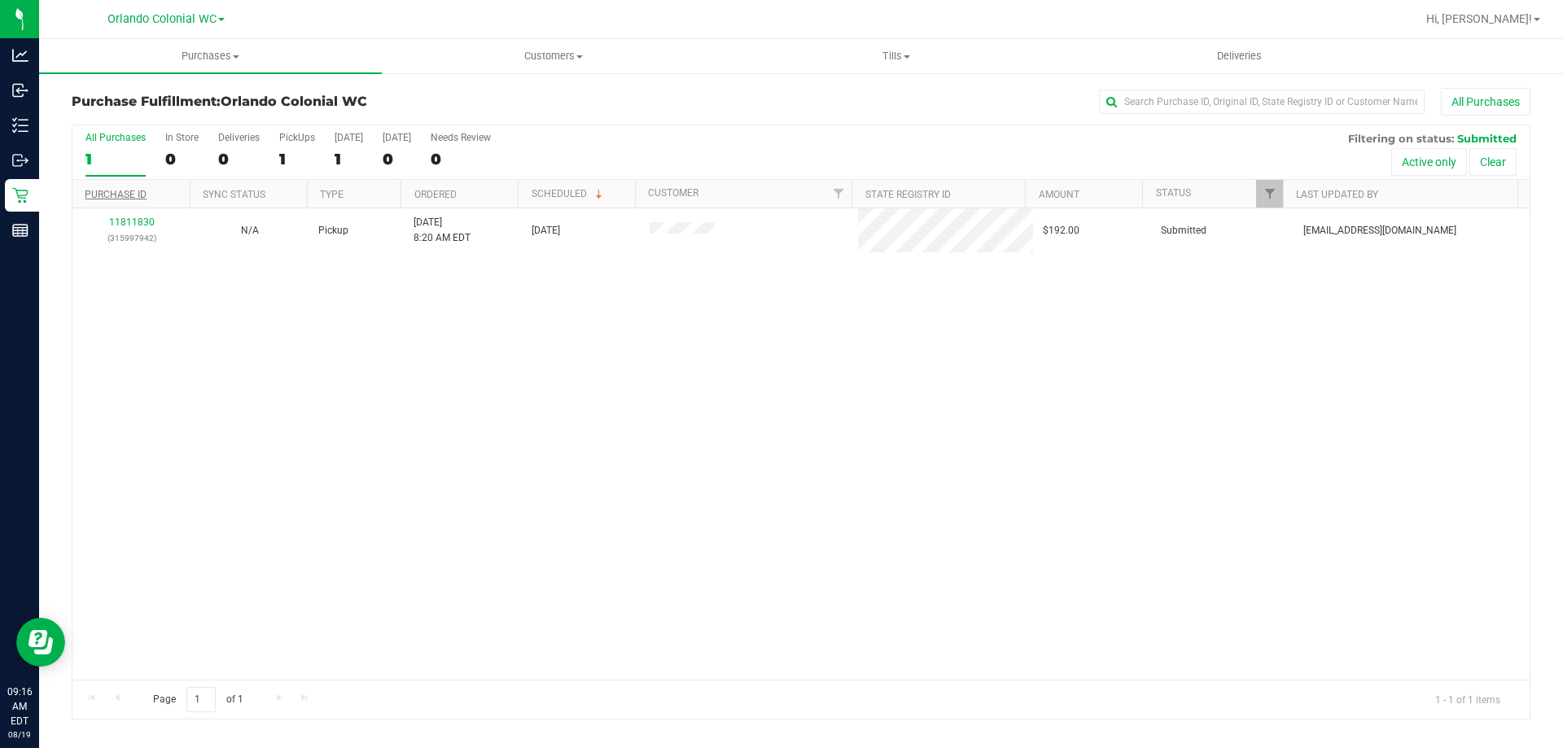
click at [137, 195] on link "Purchase ID" at bounding box center [116, 194] width 62 height 11
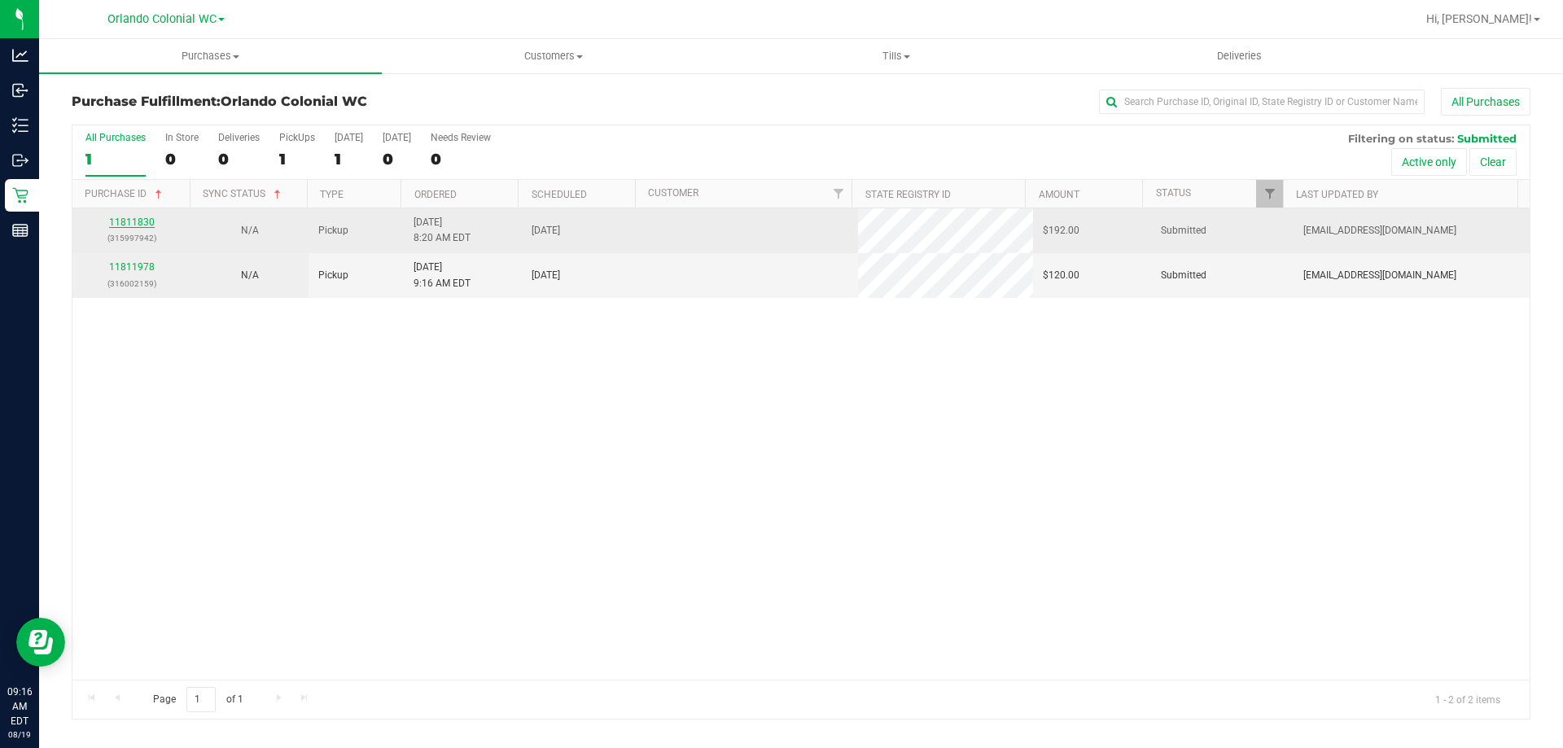
click at [131, 226] on link "11811830" at bounding box center [132, 222] width 46 height 11
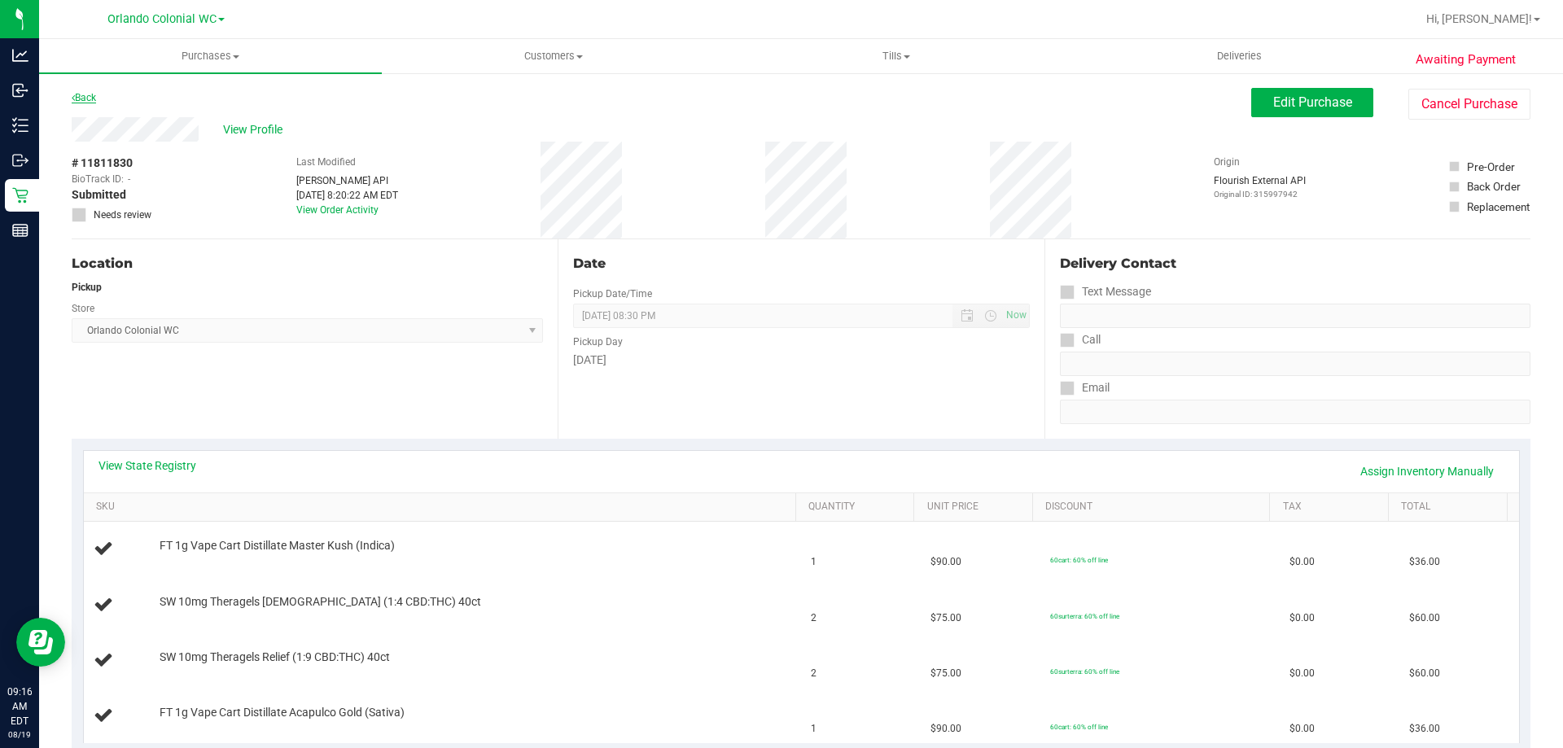
click at [84, 98] on link "Back" at bounding box center [84, 97] width 24 height 11
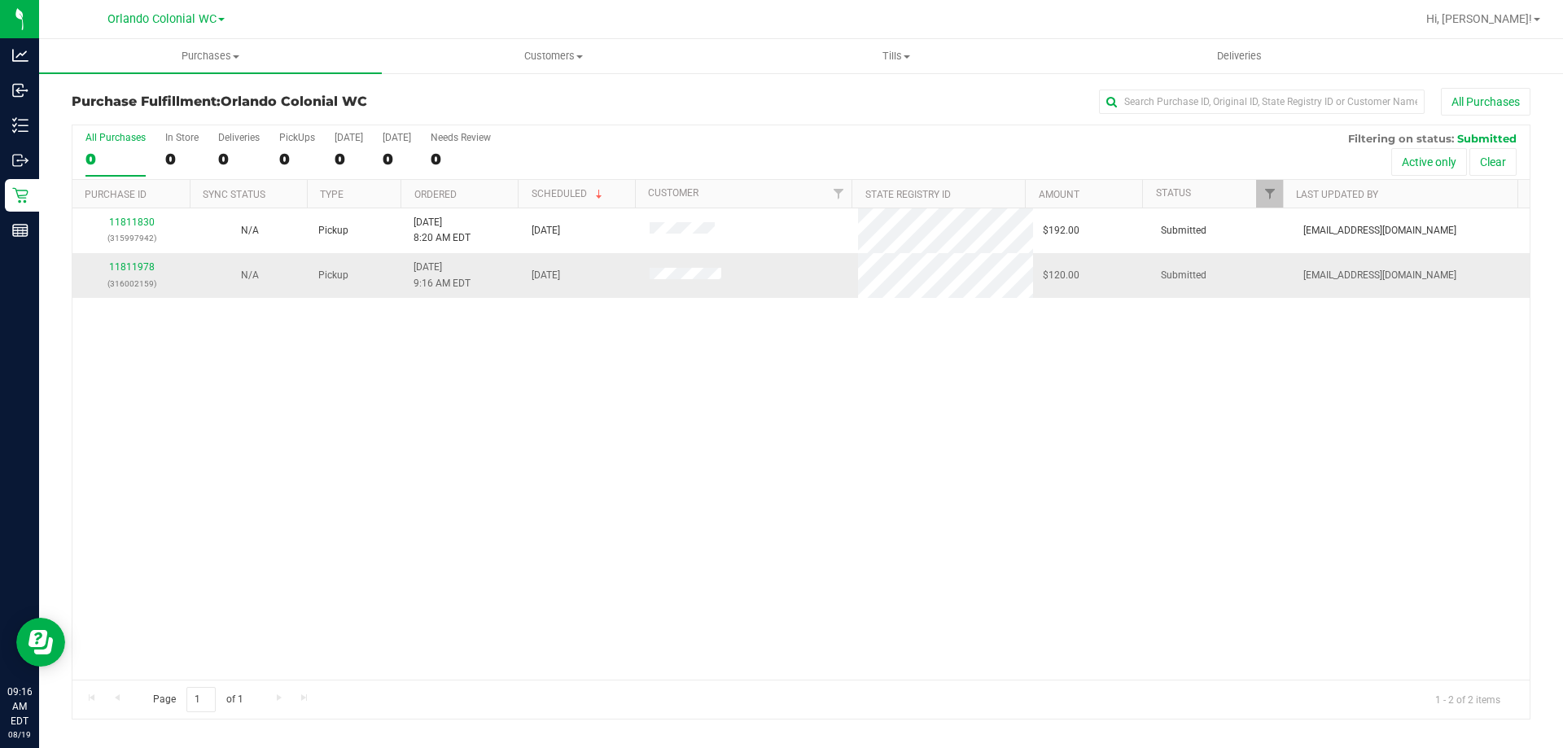
click at [137, 273] on div "11811978 (316002159)" at bounding box center [131, 275] width 99 height 31
click at [147, 267] on link "11811978" at bounding box center [132, 266] width 46 height 11
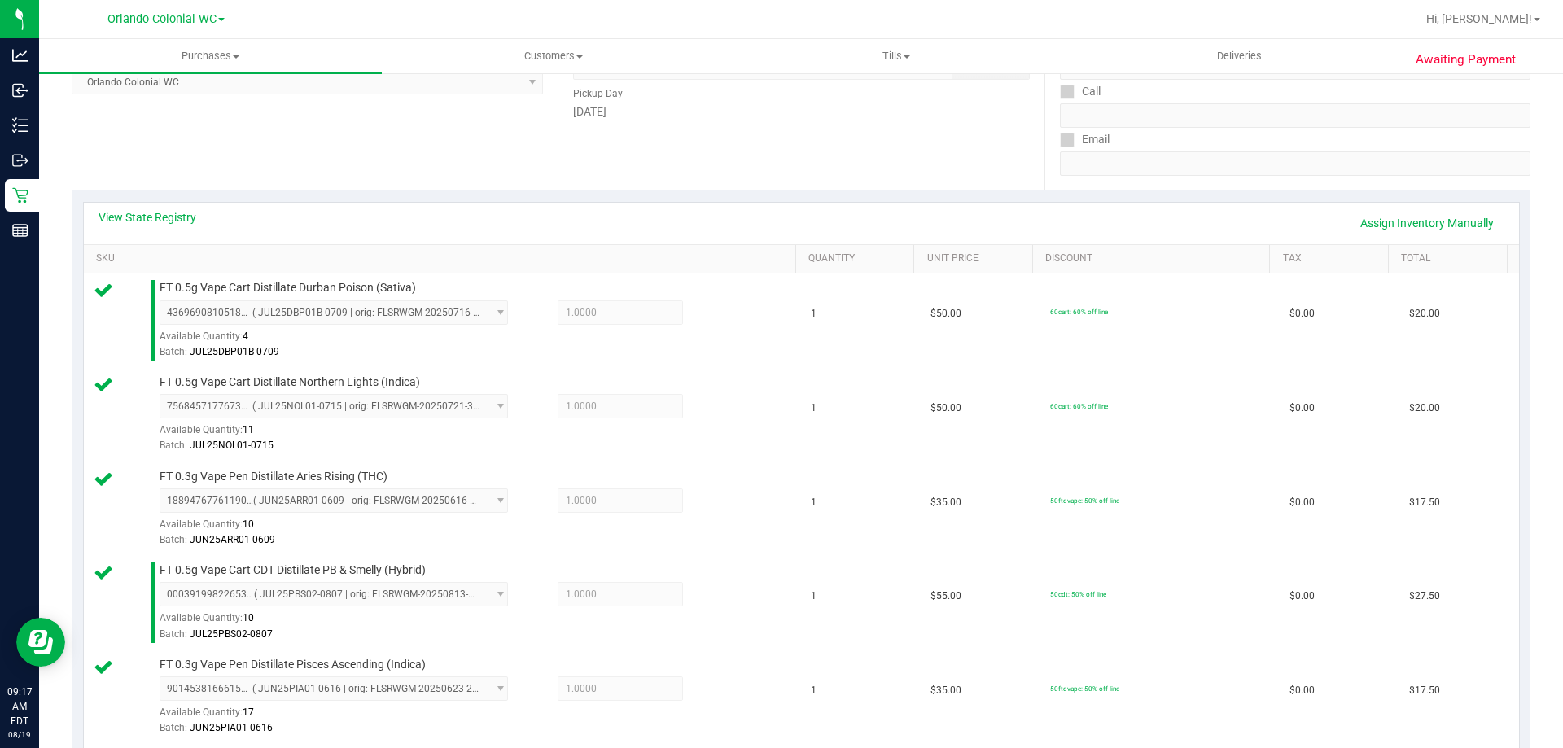
scroll to position [818, 0]
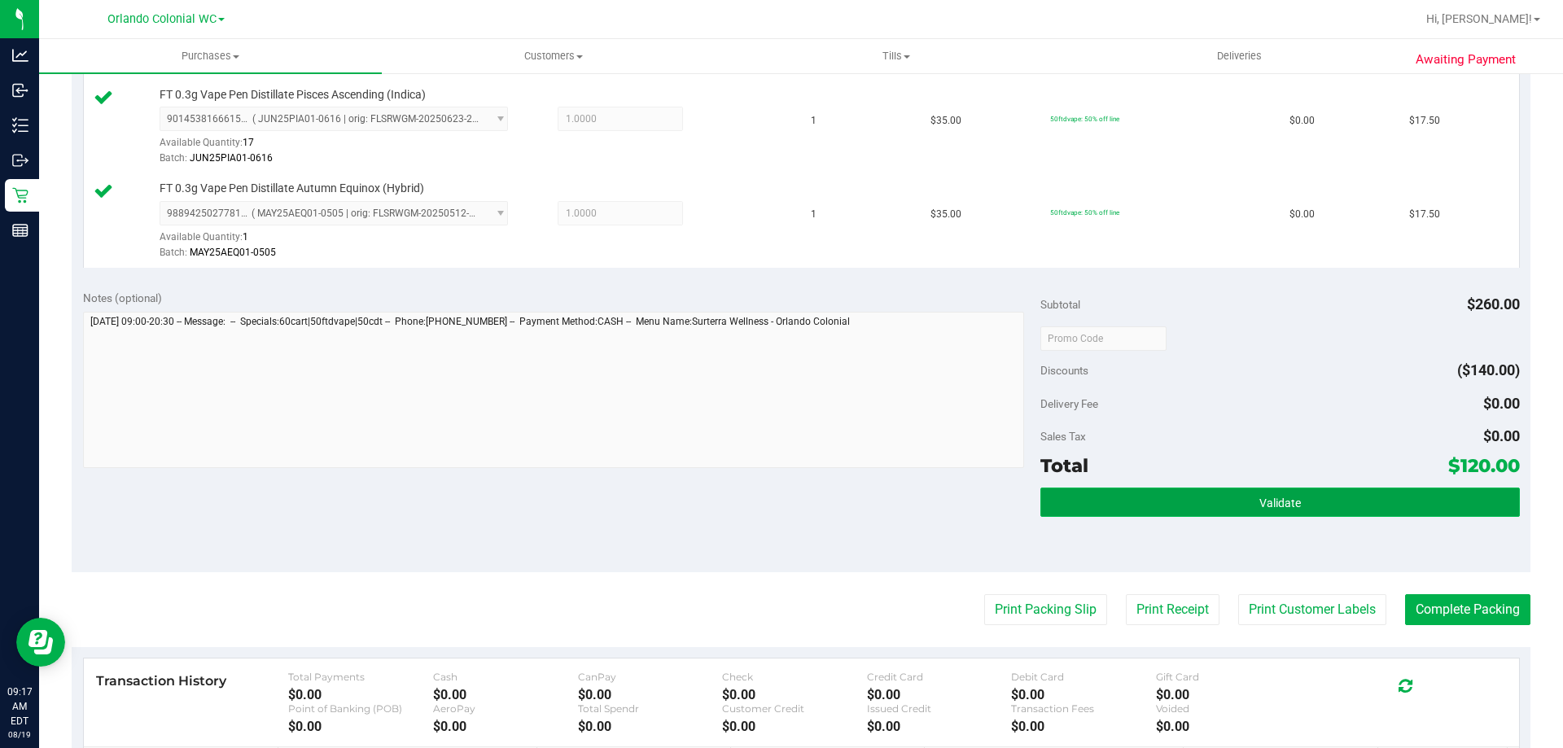
click at [1343, 515] on button "Validate" at bounding box center [1280, 502] width 479 height 29
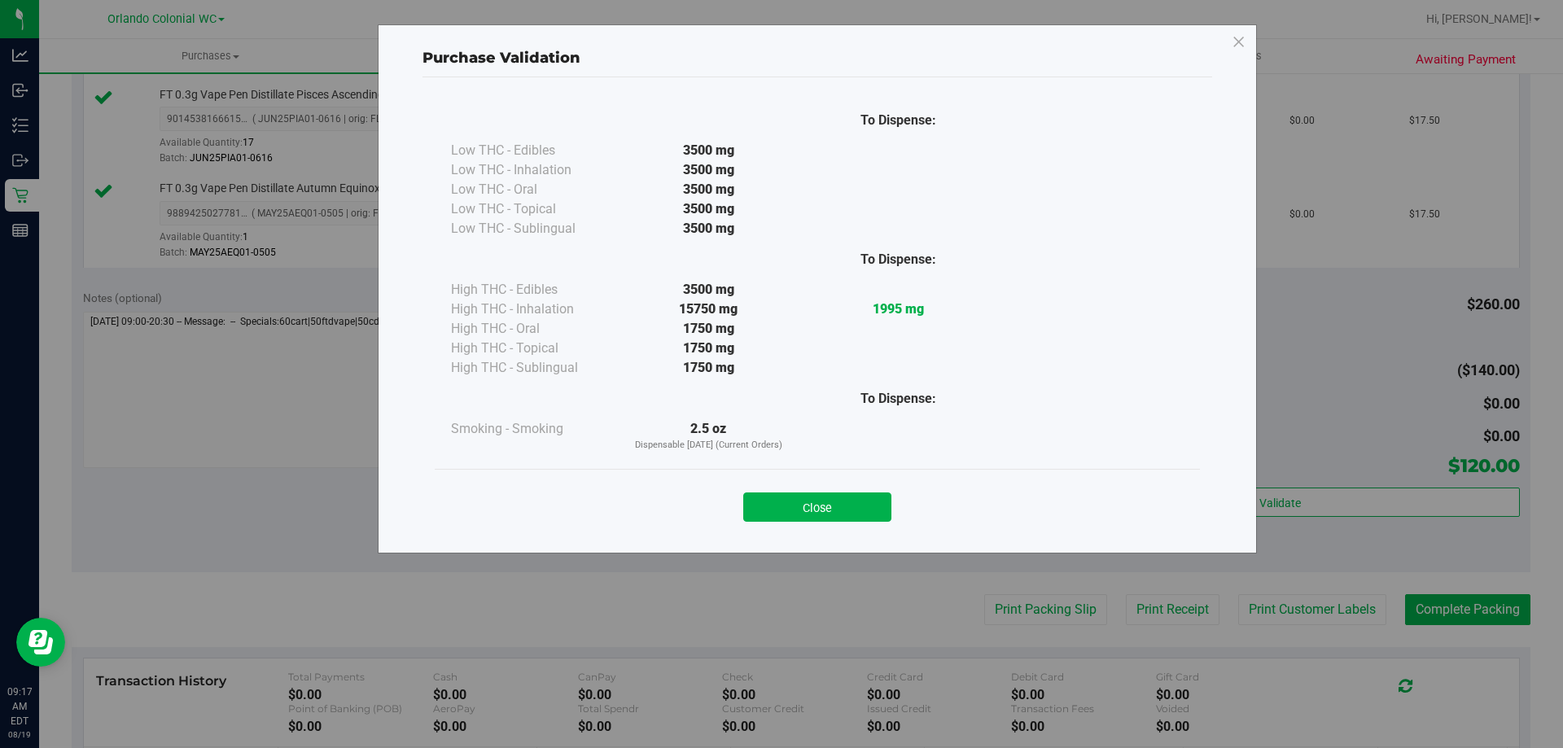
click at [873, 498] on button "Close" at bounding box center [817, 507] width 148 height 29
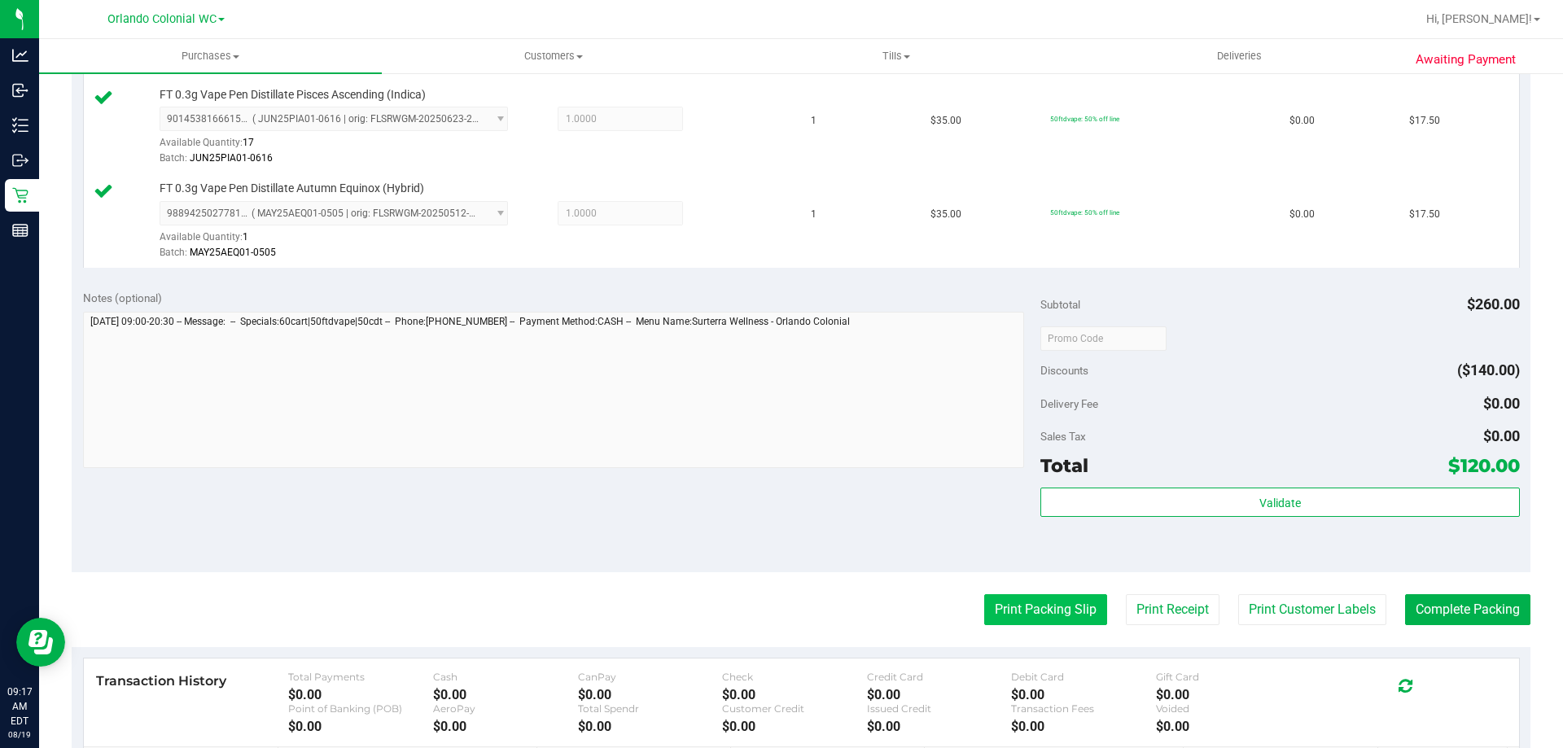
click at [1034, 610] on button "Print Packing Slip" at bounding box center [1045, 609] width 123 height 31
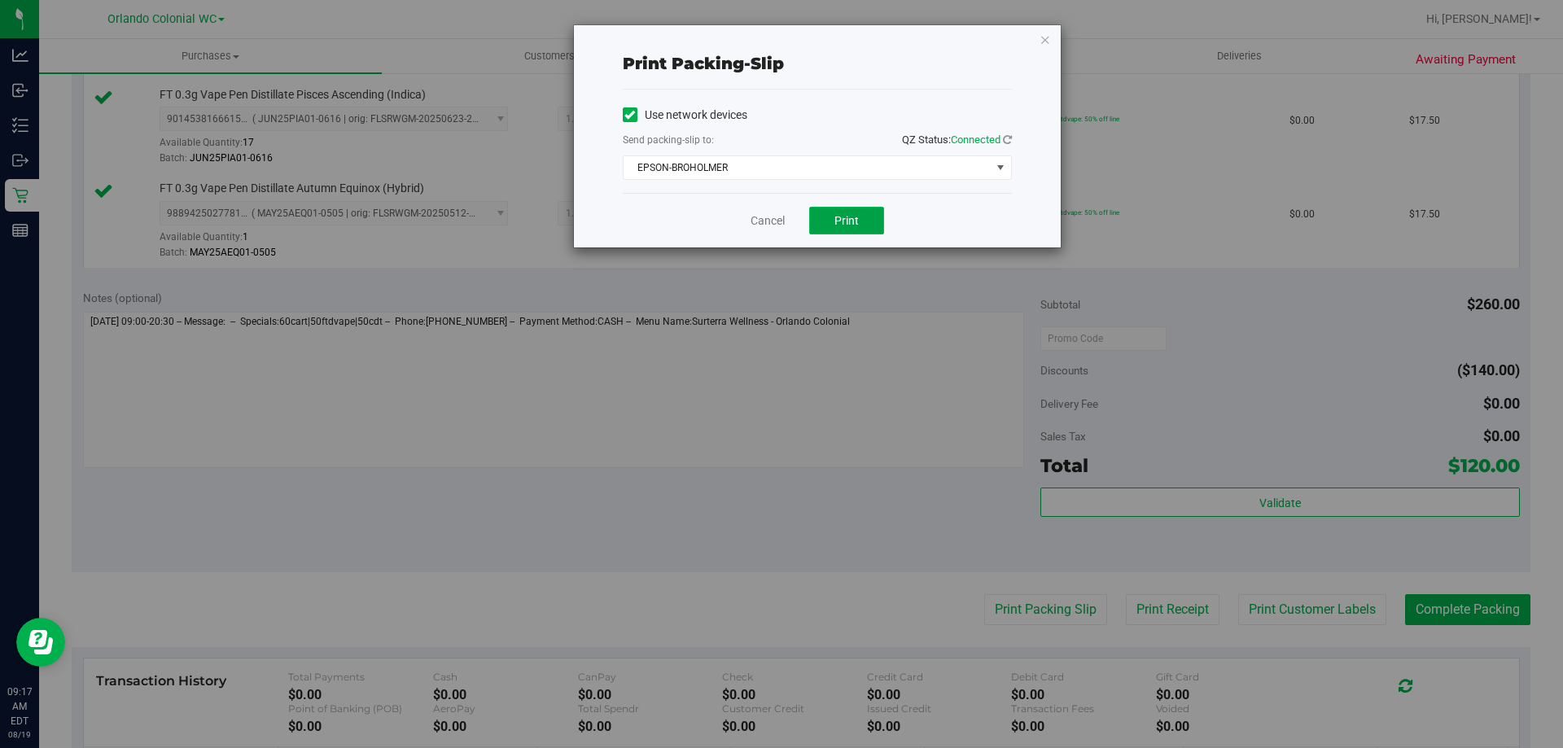
click at [857, 220] on span "Print" at bounding box center [847, 220] width 24 height 13
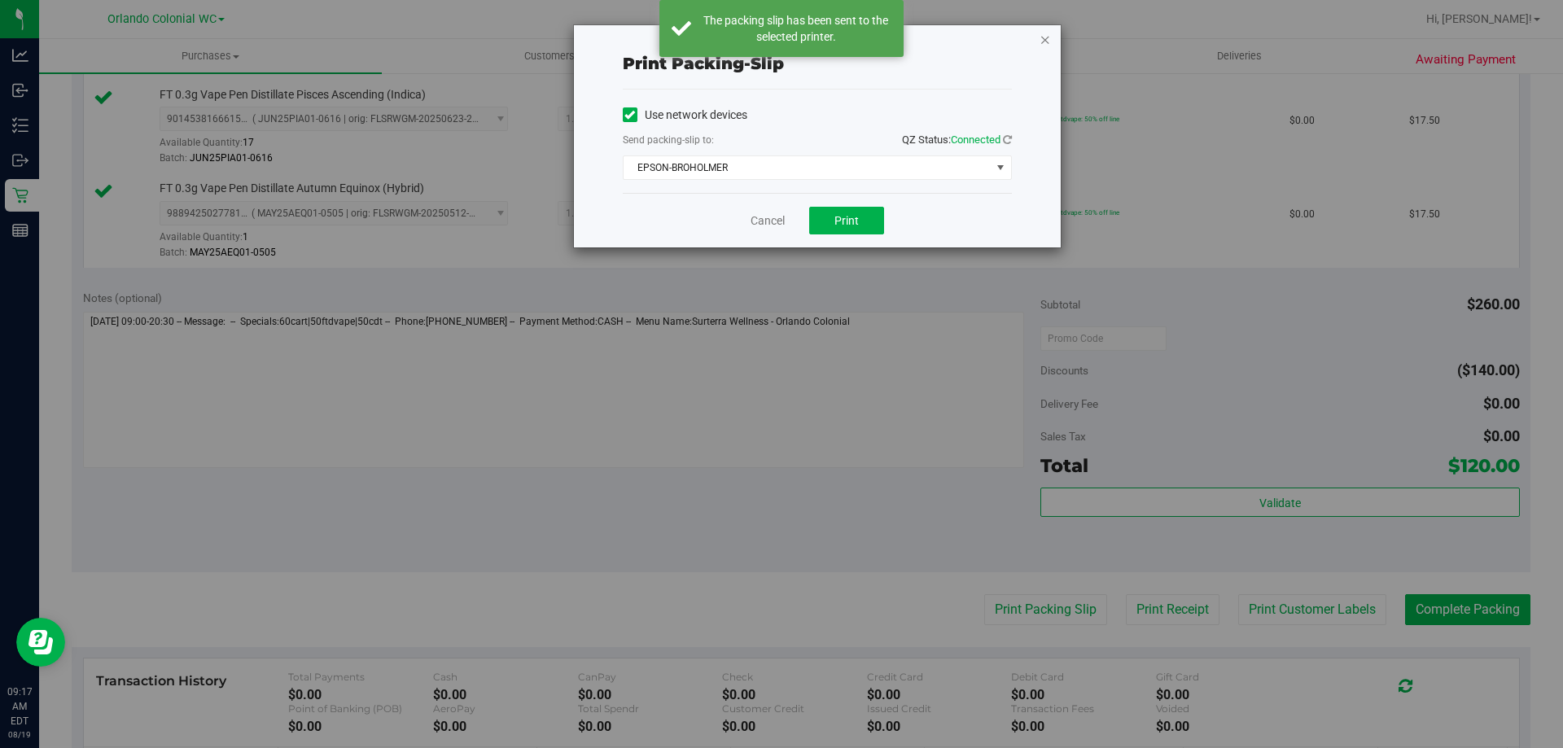
click at [1046, 40] on icon "button" at bounding box center [1045, 39] width 11 height 20
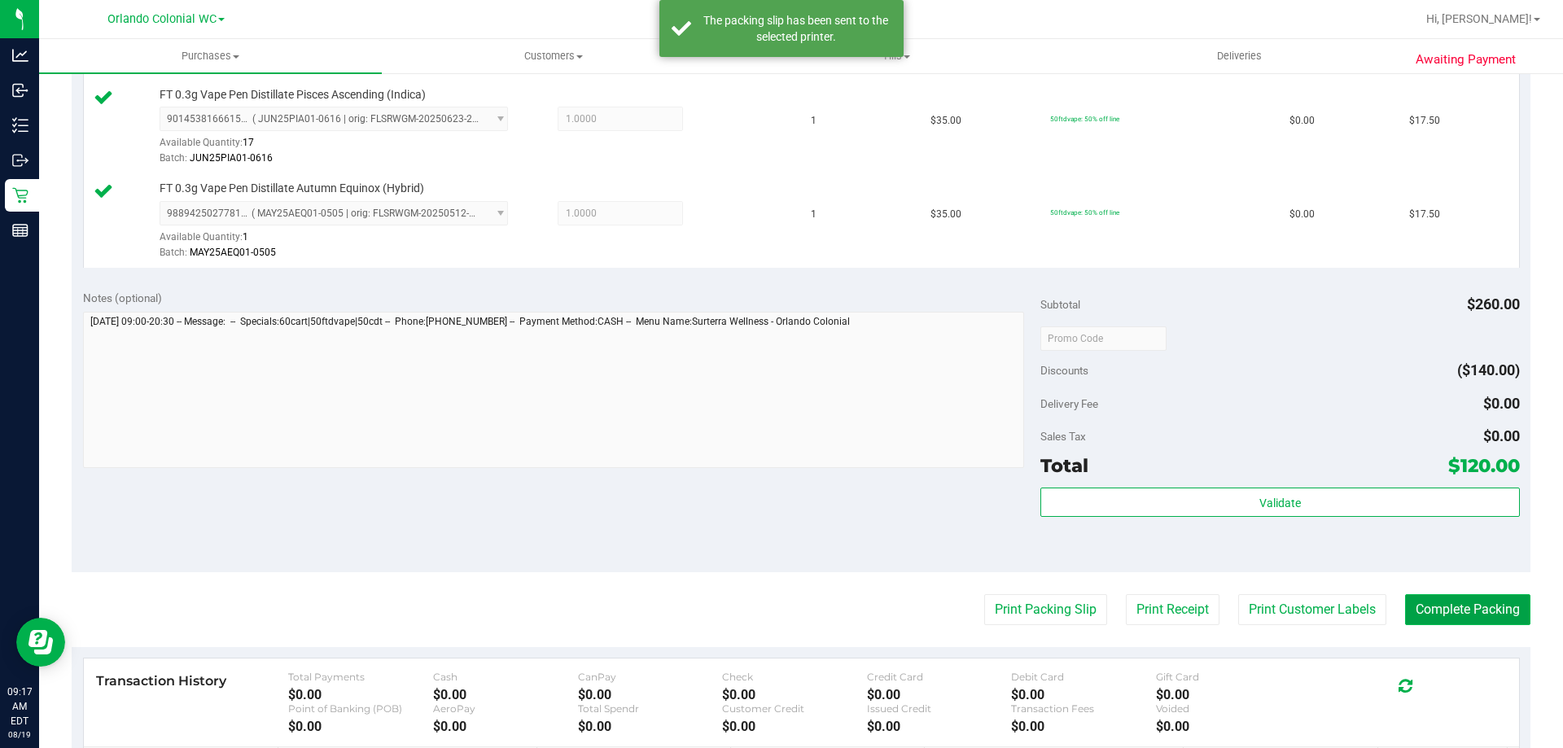
click at [1470, 615] on button "Complete Packing" at bounding box center [1467, 609] width 125 height 31
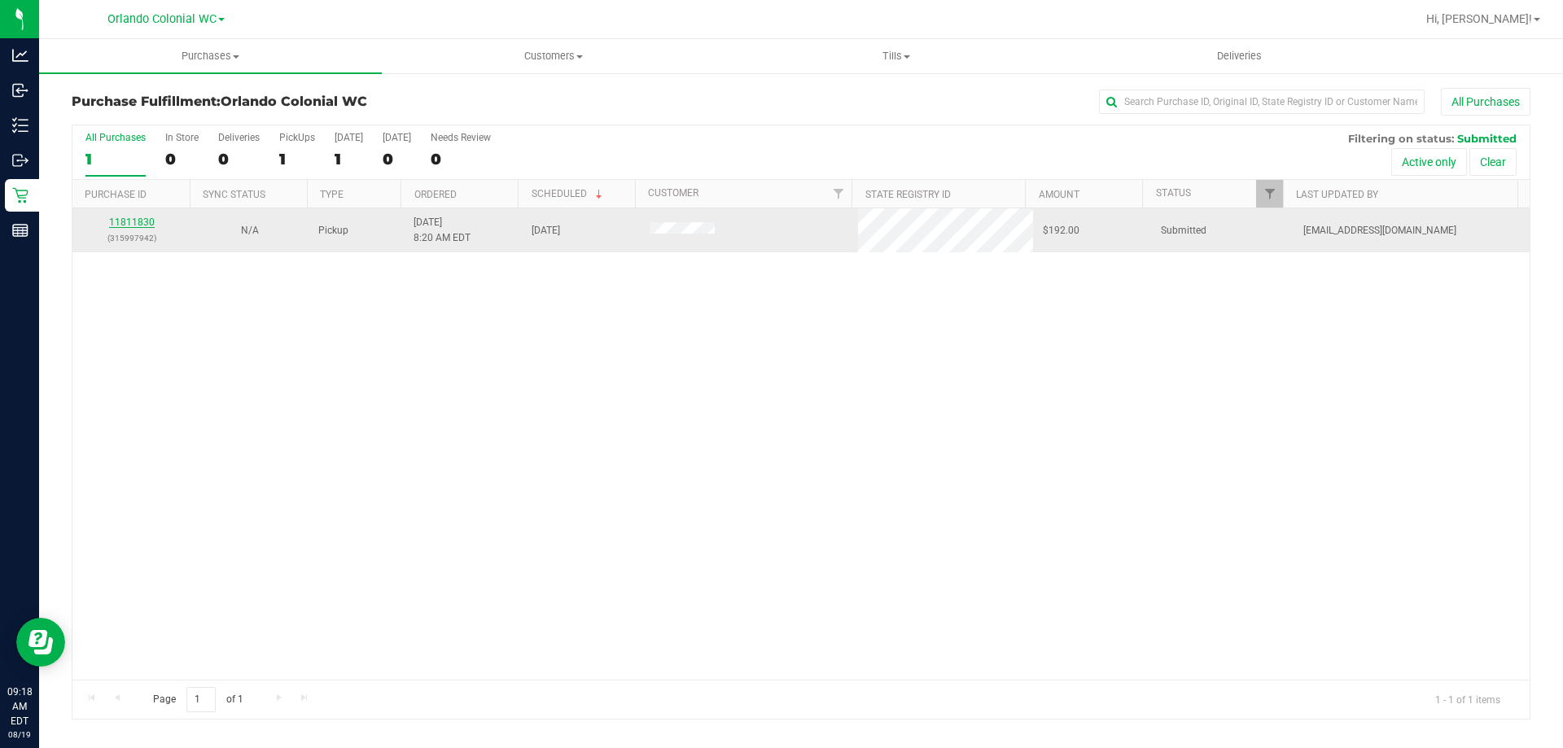
click at [146, 221] on link "11811830" at bounding box center [132, 222] width 46 height 11
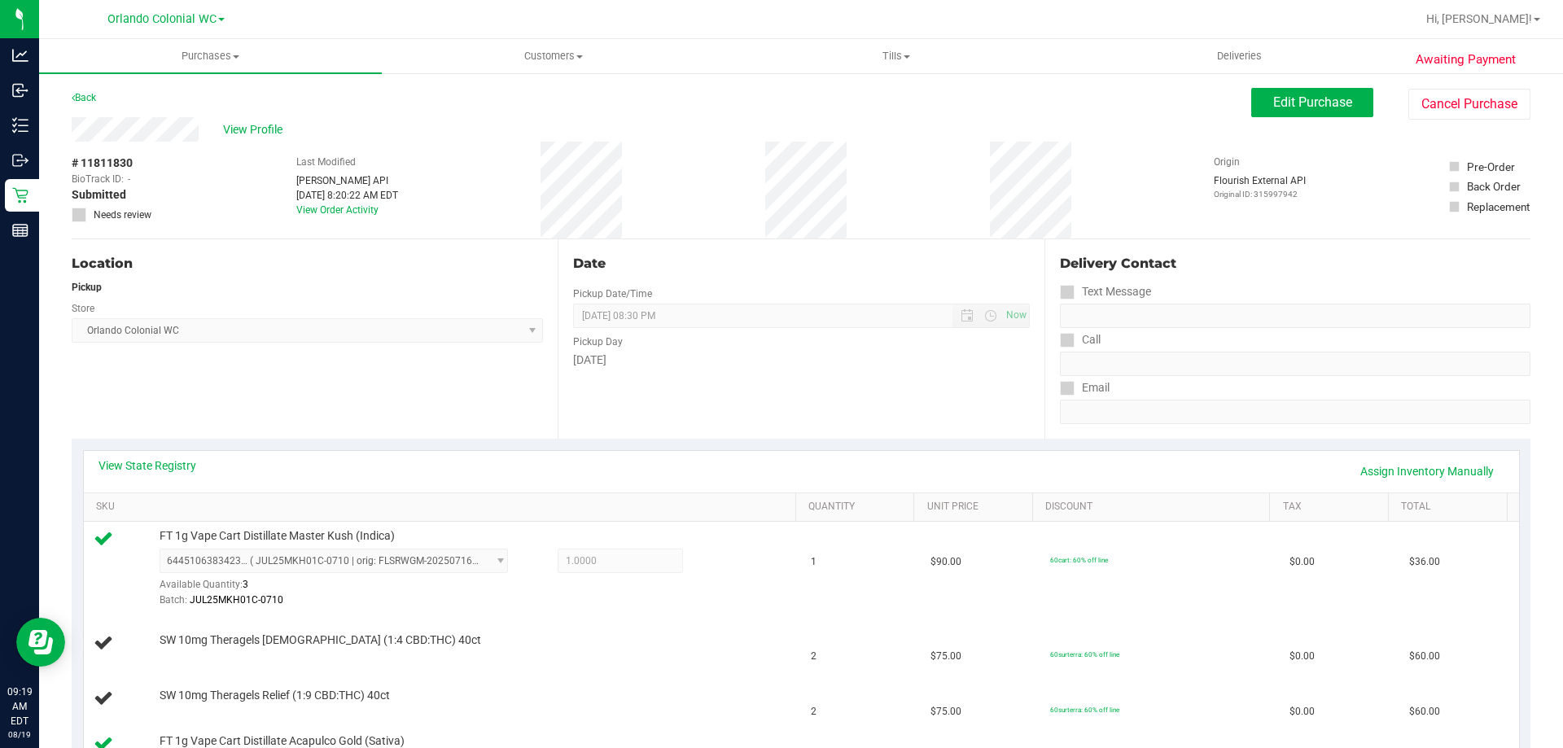
click at [454, 387] on div "Location Pickup Store [GEOGRAPHIC_DATA] Colonial WC Select Store [PERSON_NAME][…" at bounding box center [315, 338] width 486 height 199
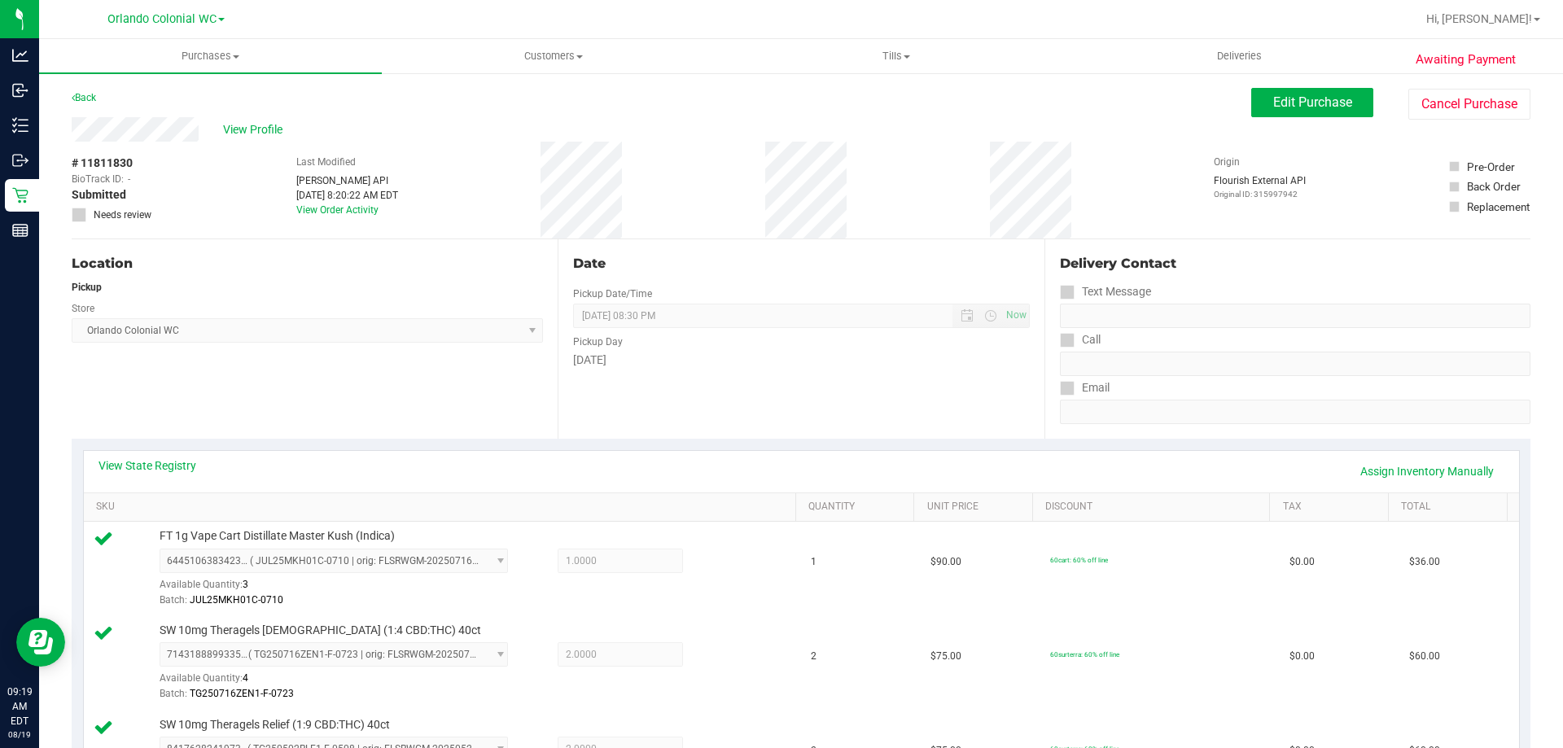
click at [620, 393] on div "Date Pickup Date/Time [DATE] Now [DATE] 08:30 PM Now Pickup Day [DATE]" at bounding box center [801, 338] width 486 height 199
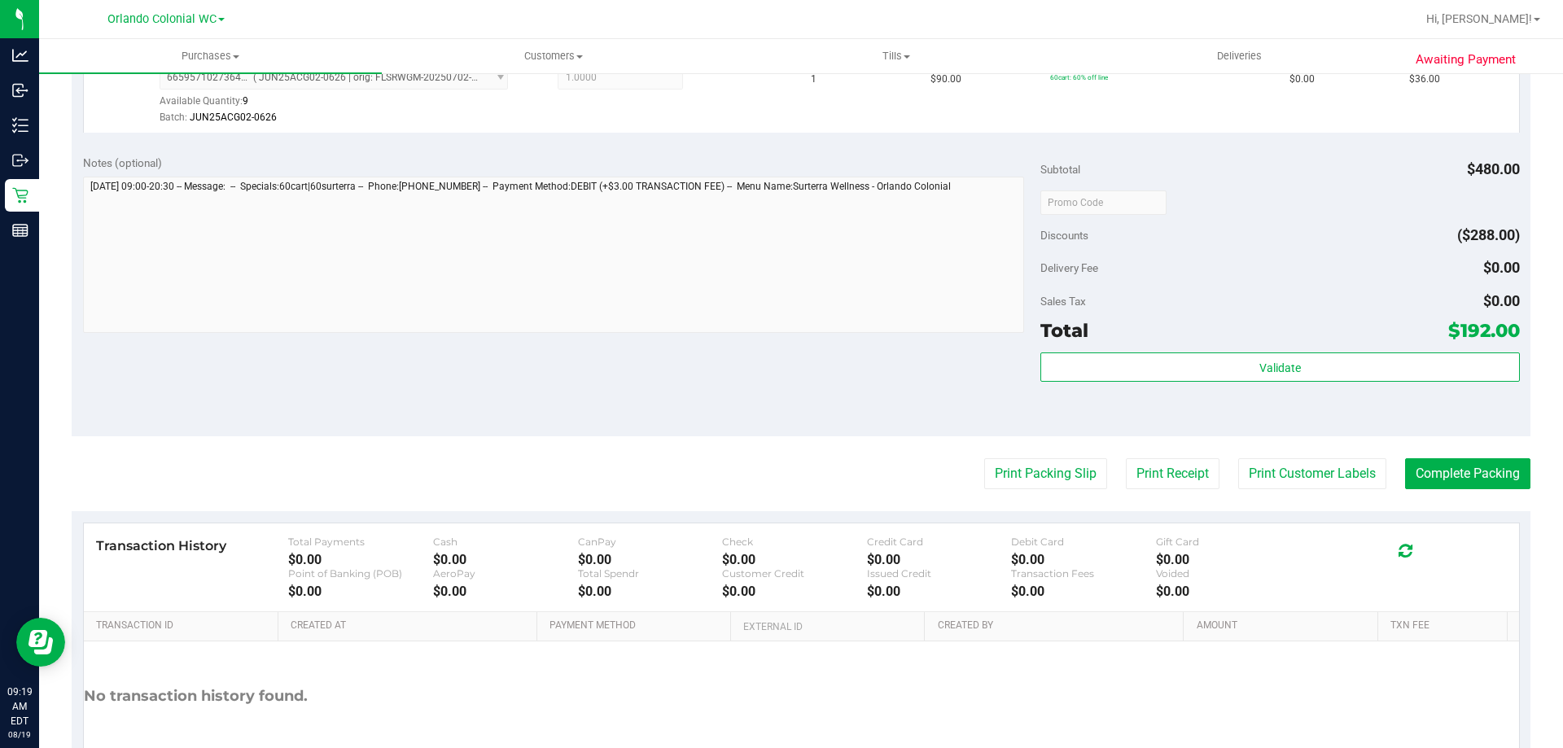
scroll to position [866, 0]
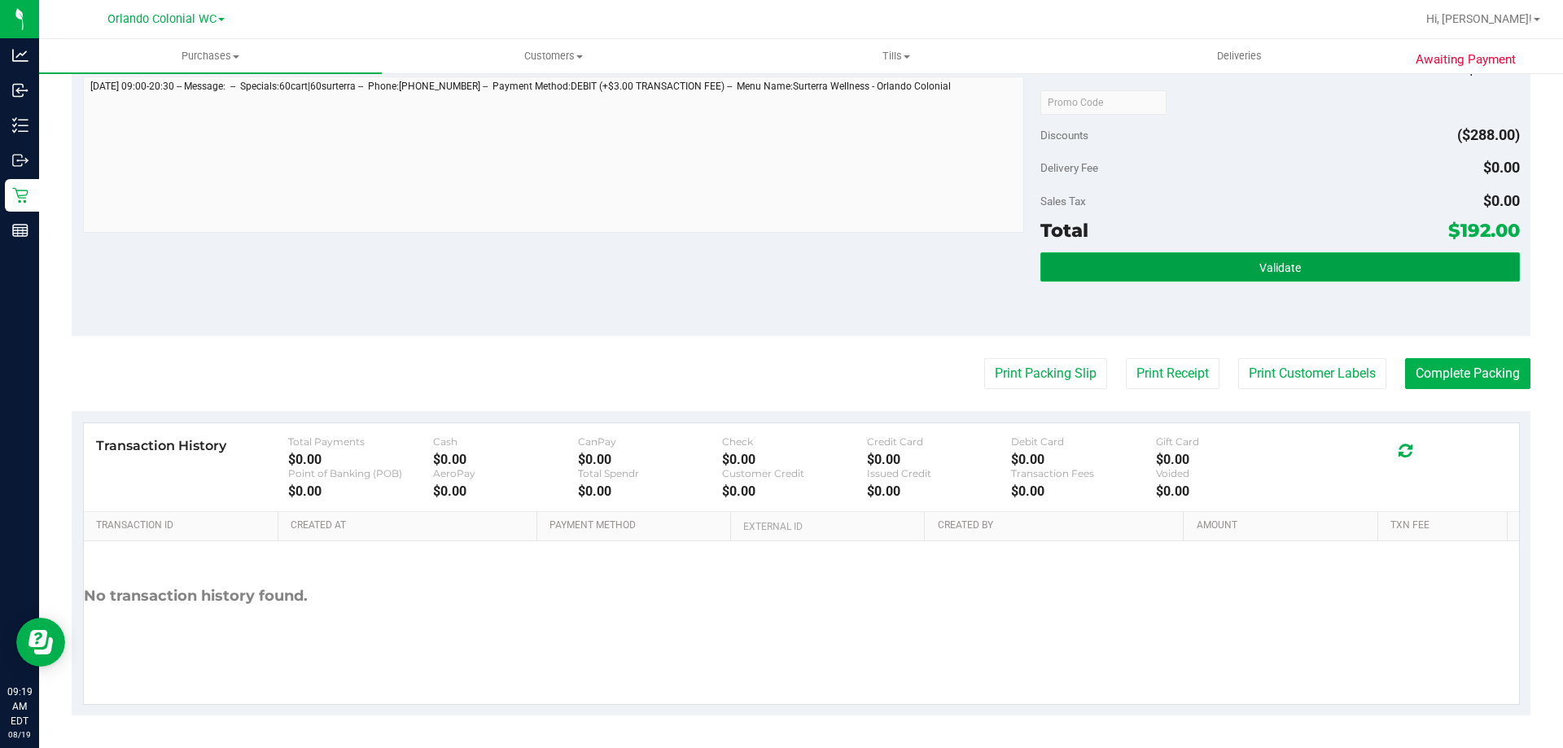
click at [1098, 276] on button "Validate" at bounding box center [1280, 266] width 479 height 29
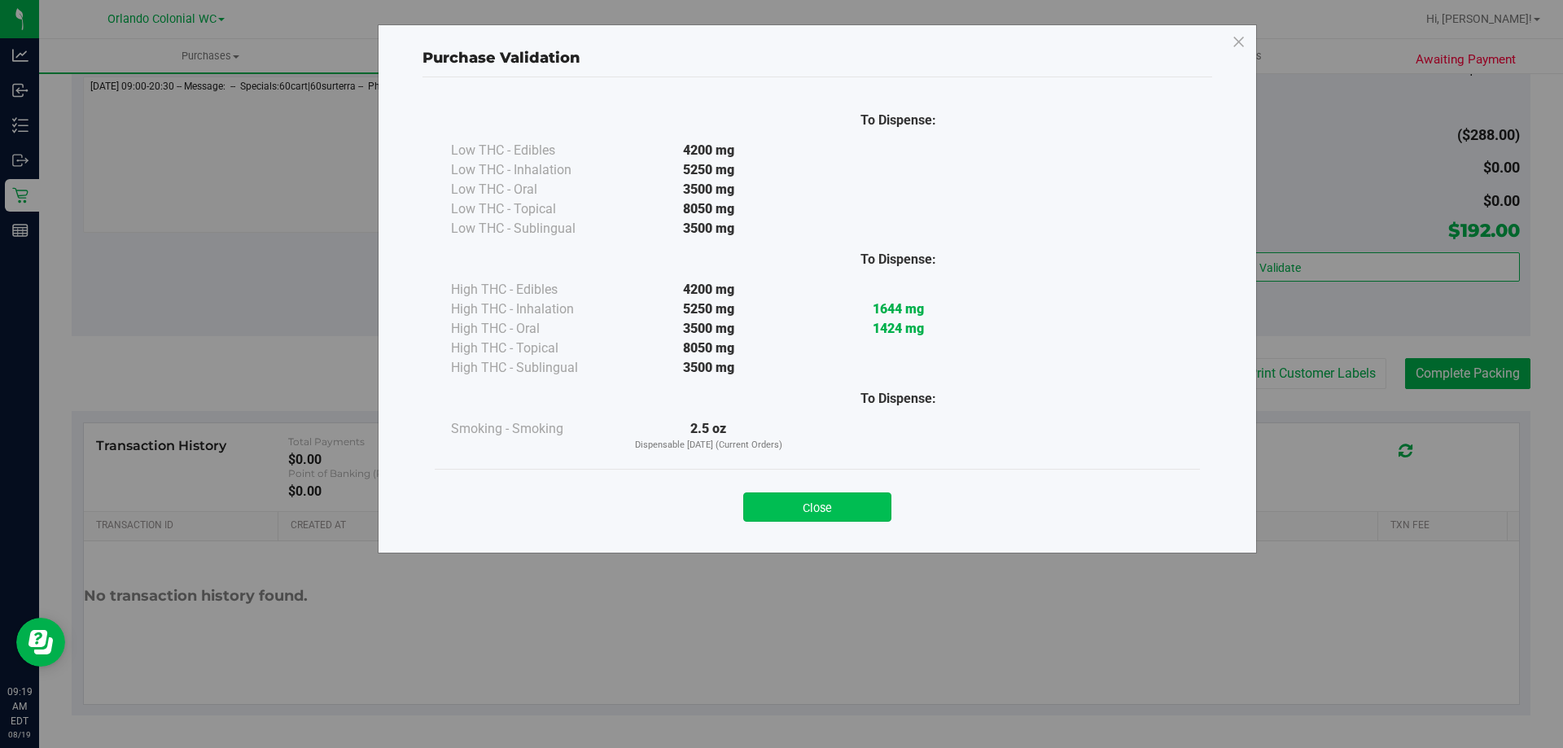
click at [841, 517] on button "Close" at bounding box center [817, 507] width 148 height 29
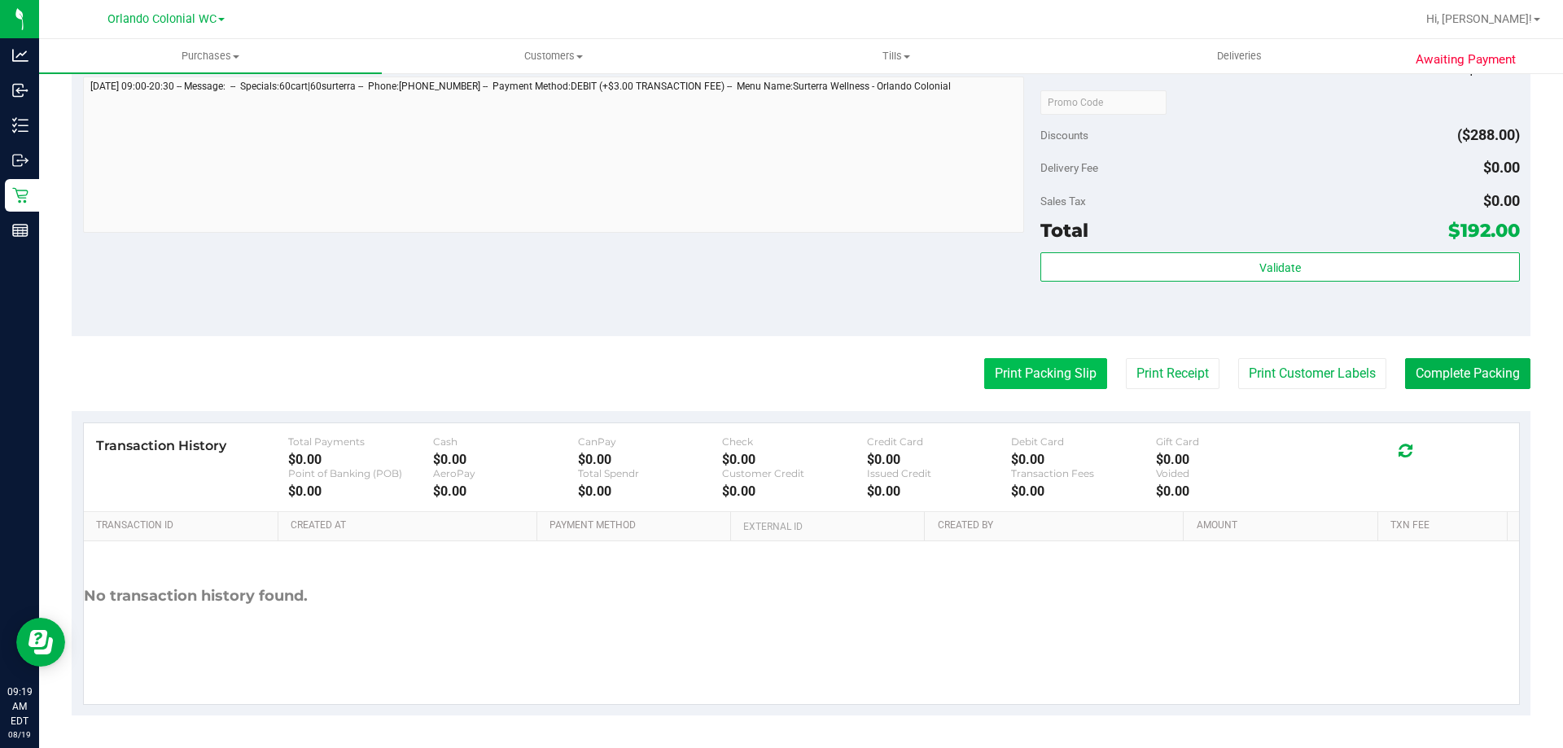
click at [1024, 384] on button "Print Packing Slip" at bounding box center [1045, 373] width 123 height 31
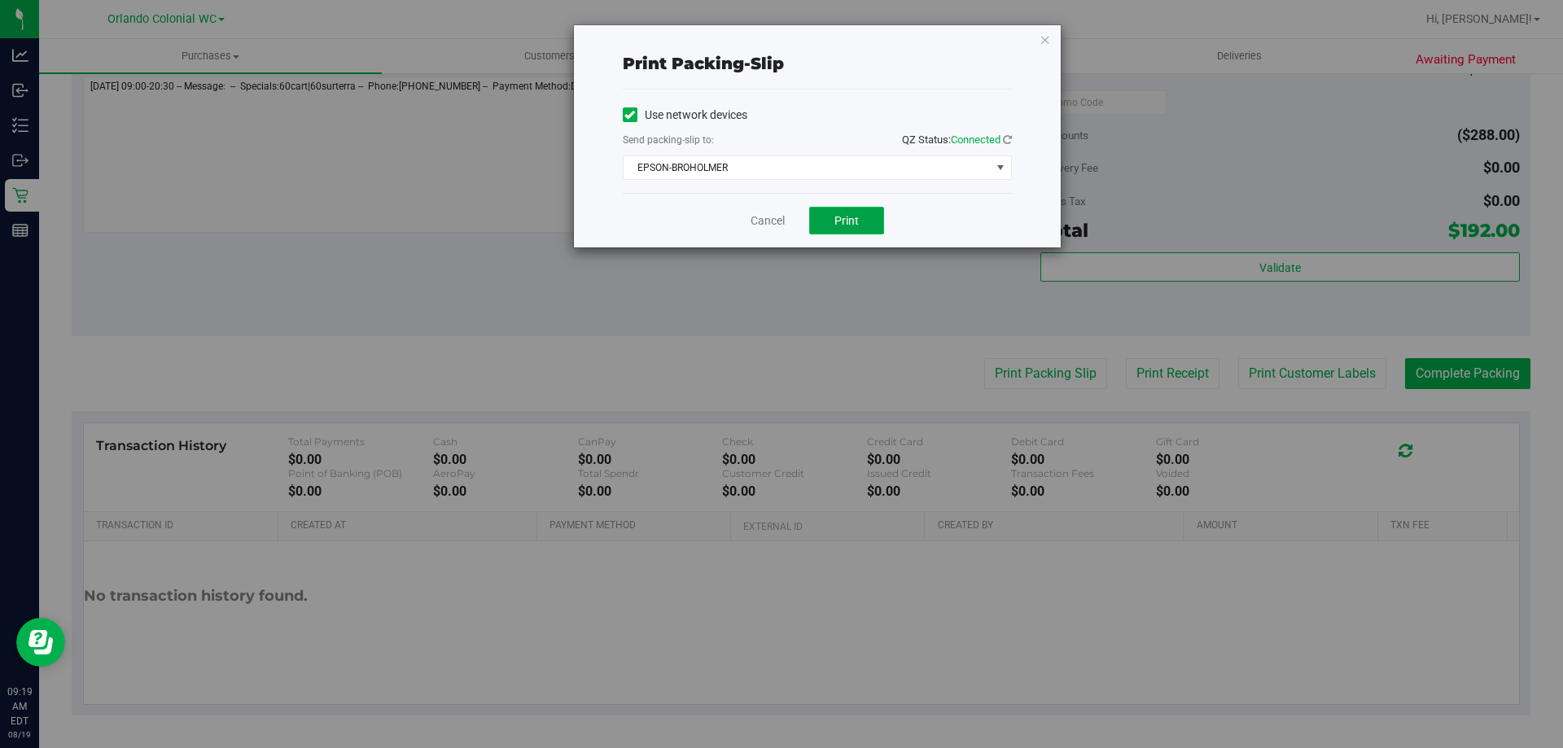
click at [842, 214] on span "Print" at bounding box center [847, 220] width 24 height 13
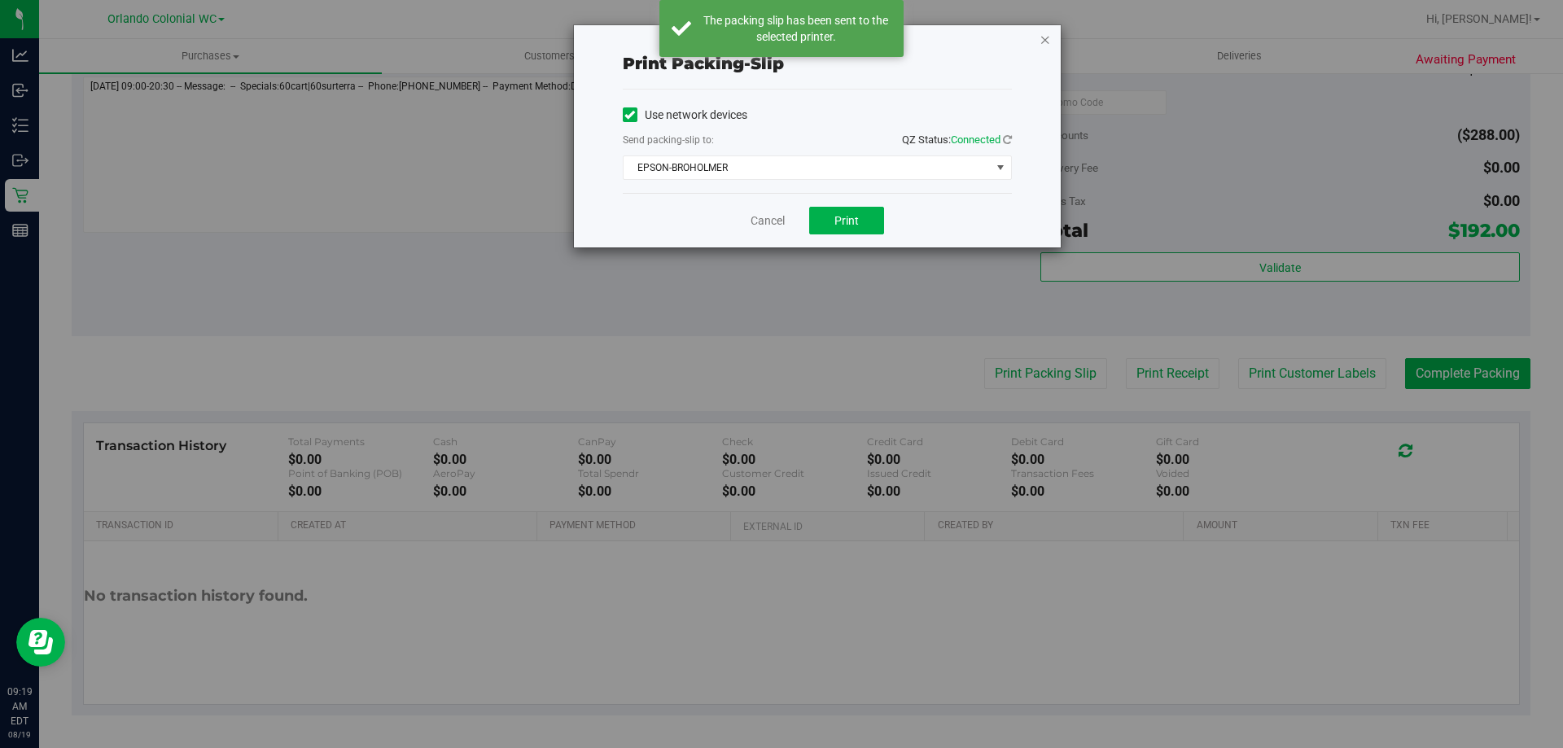
click at [1044, 43] on icon "button" at bounding box center [1045, 39] width 11 height 20
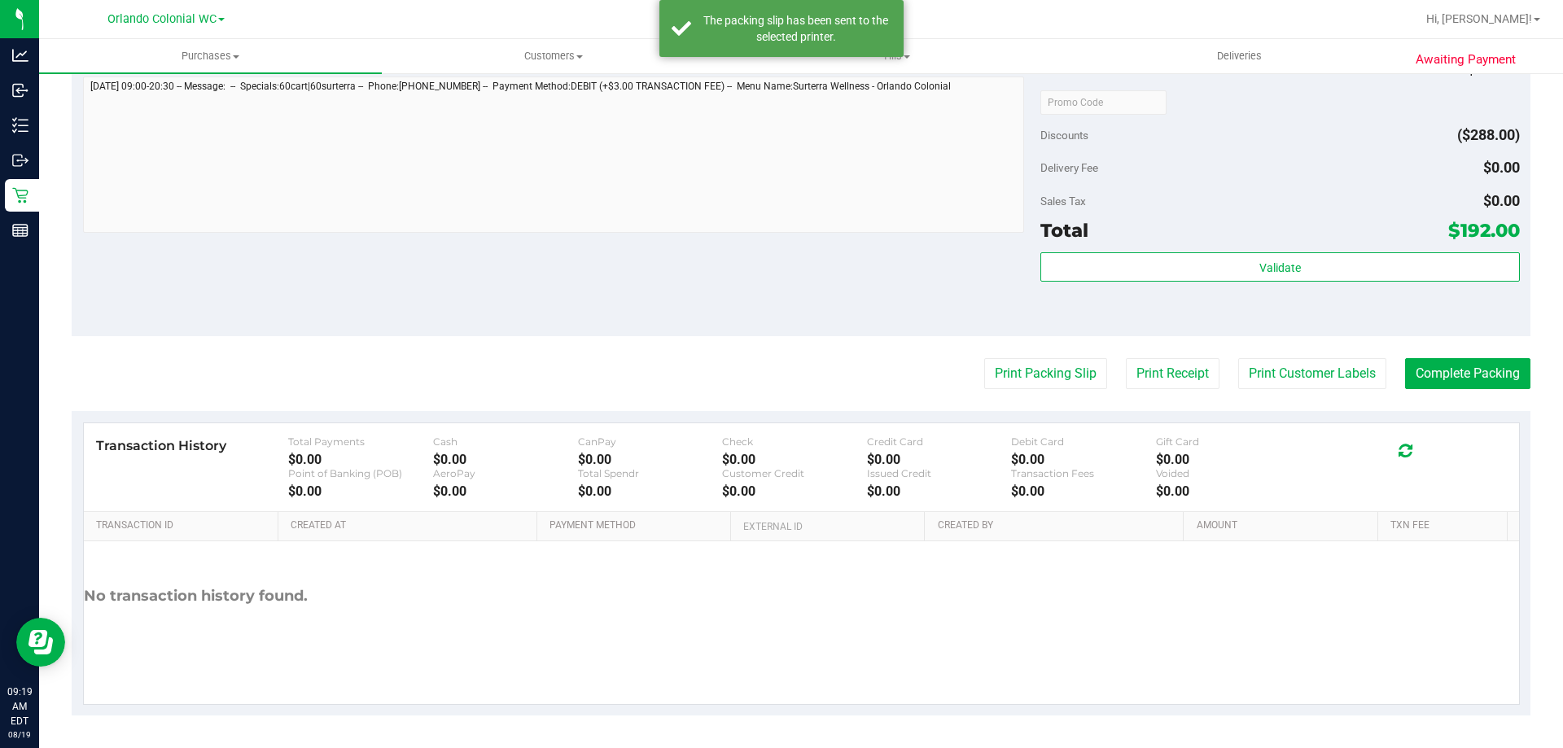
click at [1436, 379] on button "Complete Packing" at bounding box center [1467, 373] width 125 height 31
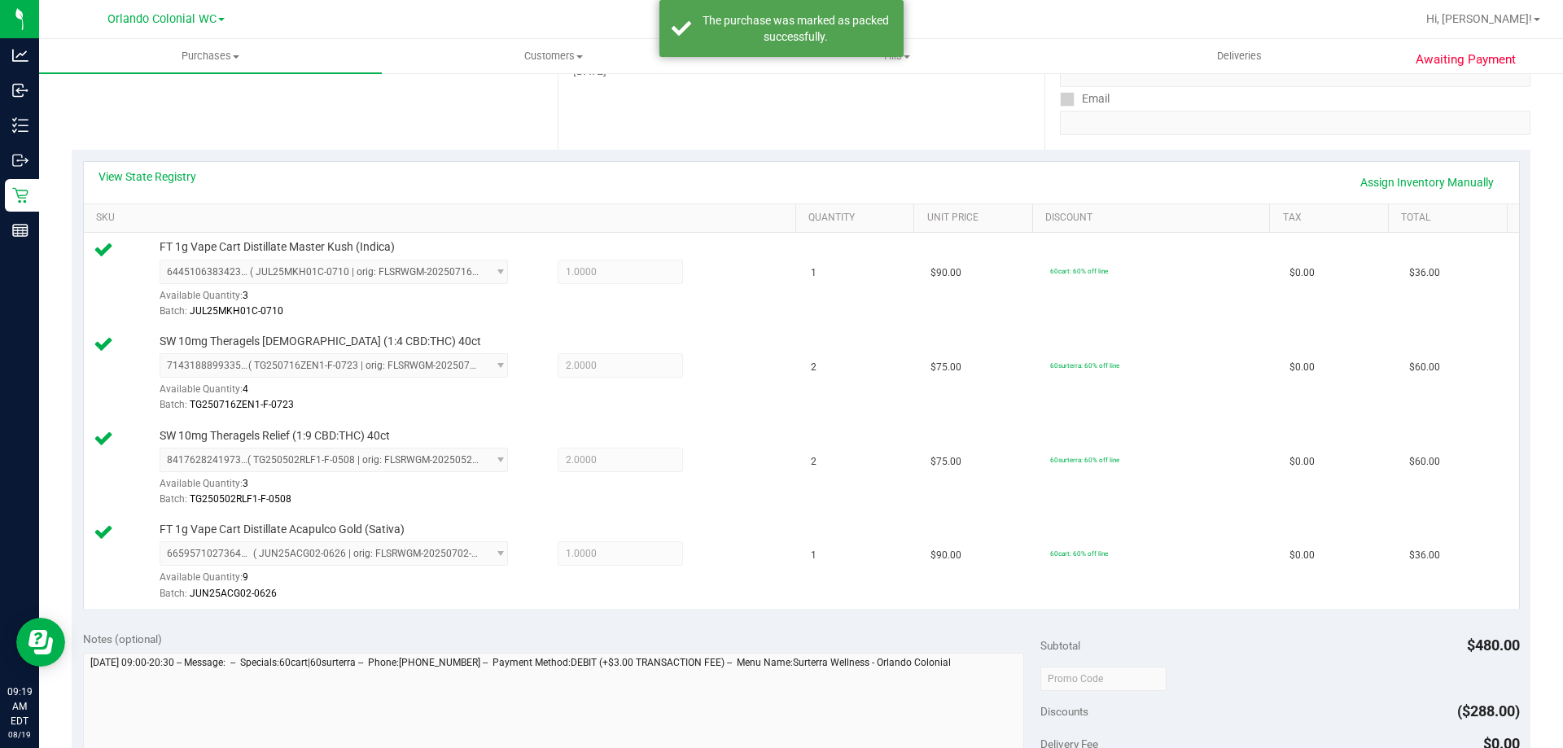
scroll to position [0, 0]
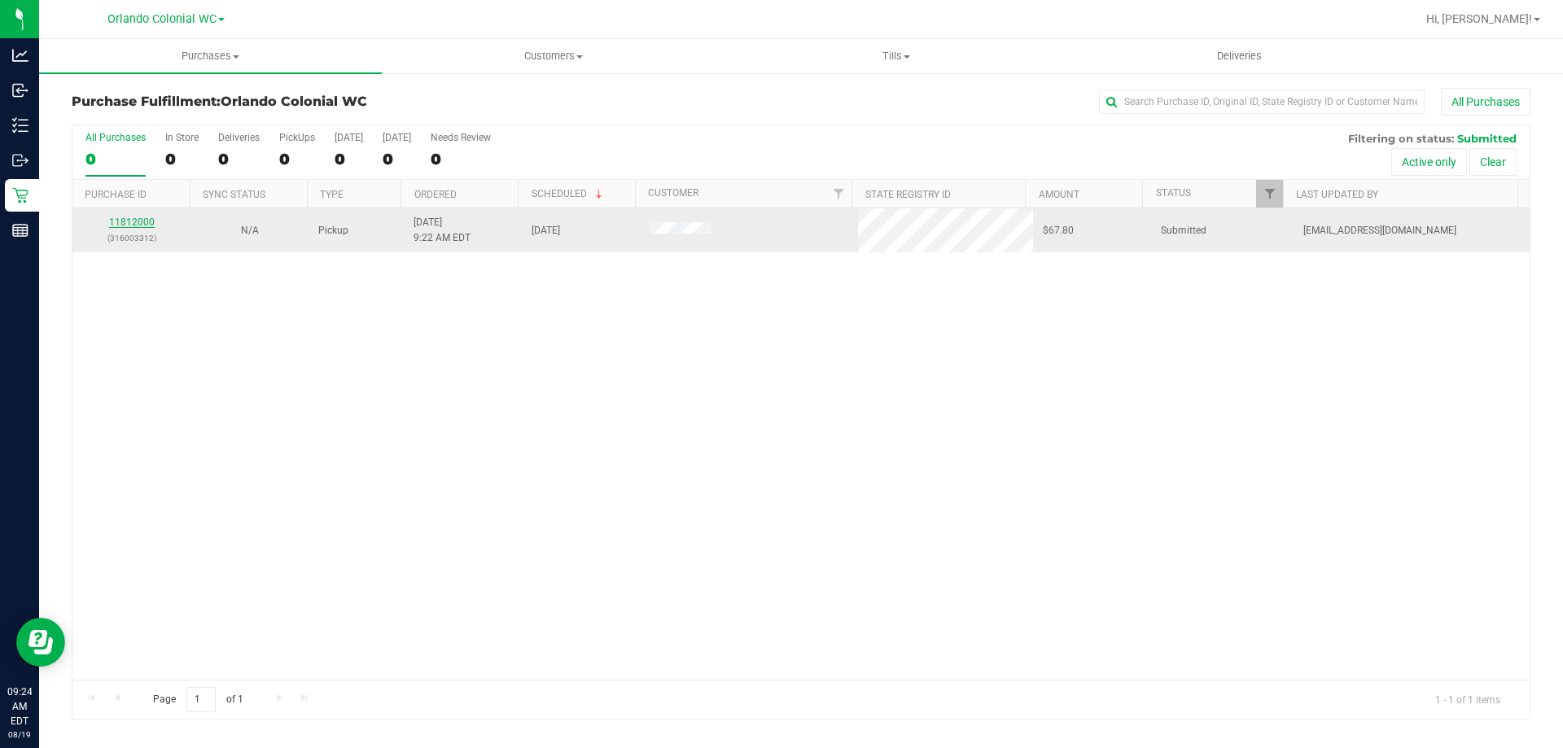
click at [122, 226] on link "11812000" at bounding box center [132, 222] width 46 height 11
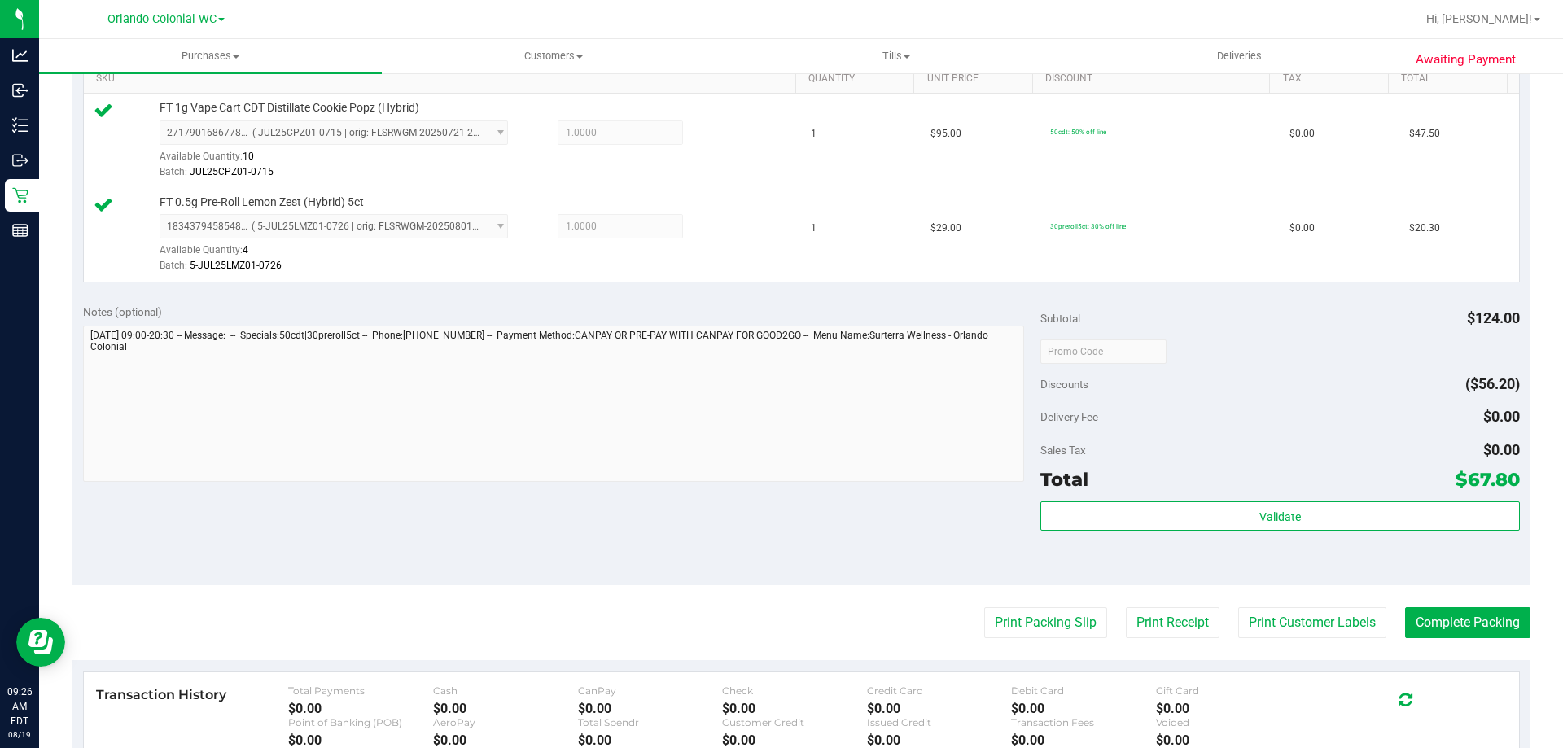
scroll to position [489, 0]
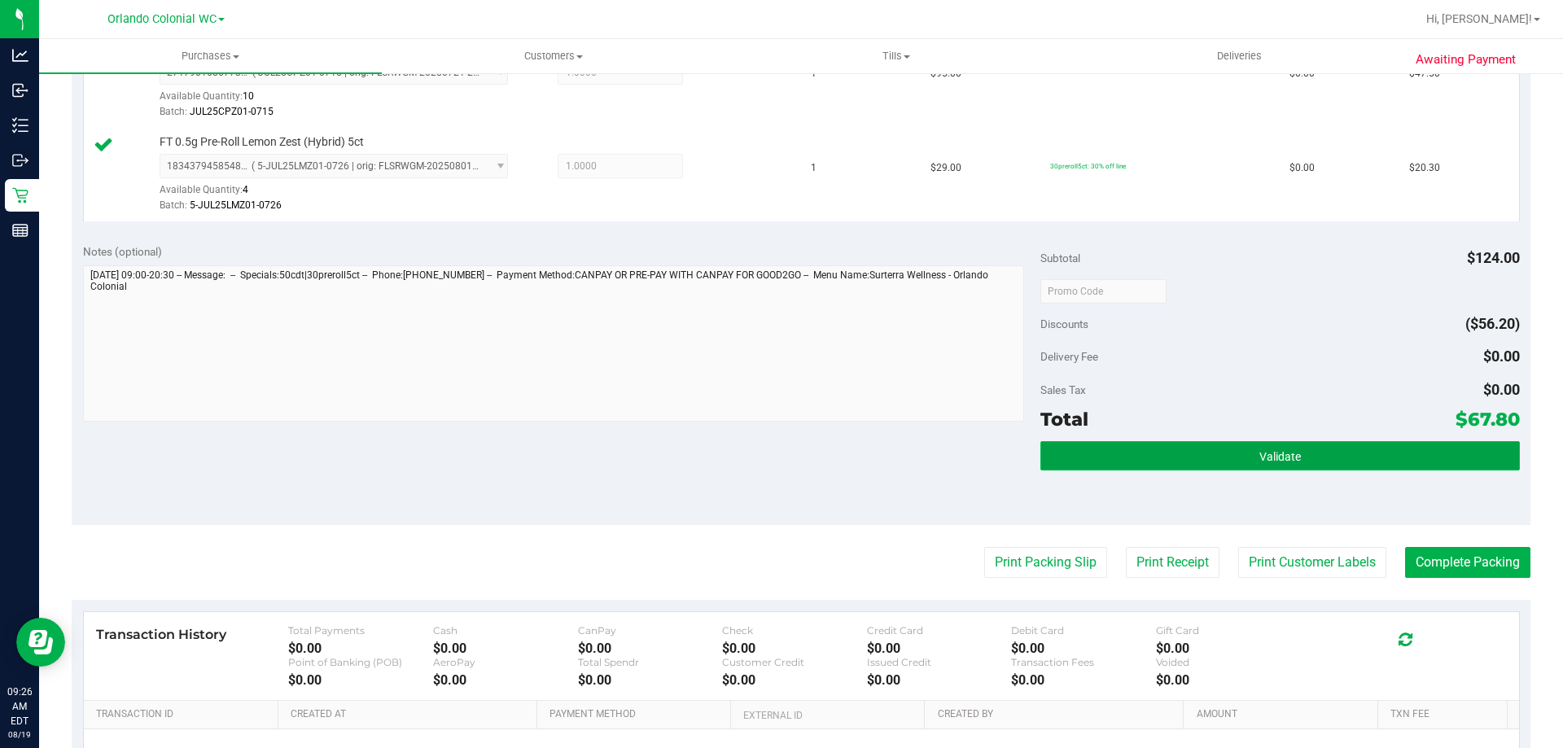
click at [1244, 452] on button "Validate" at bounding box center [1280, 455] width 479 height 29
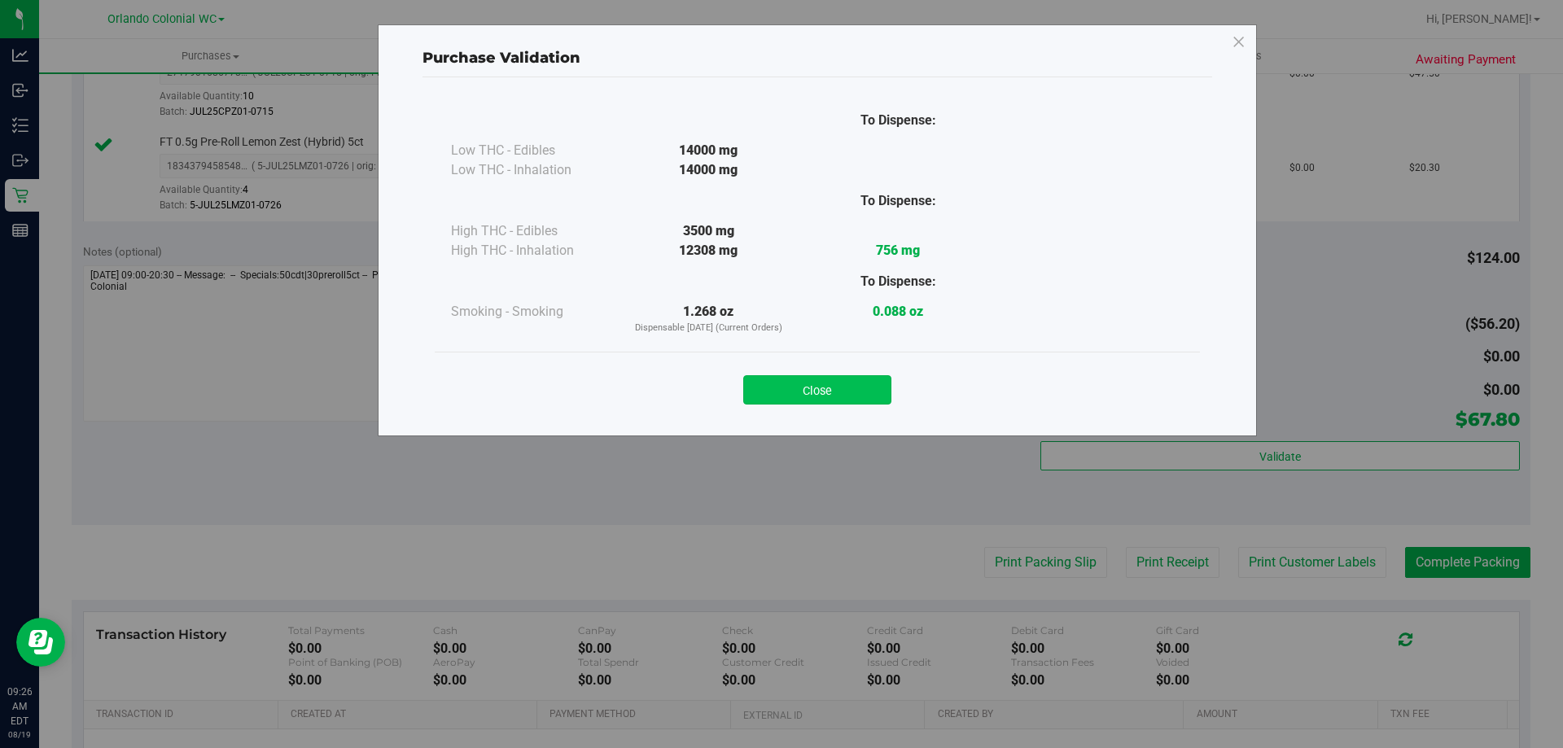
click at [848, 398] on button "Close" at bounding box center [817, 389] width 148 height 29
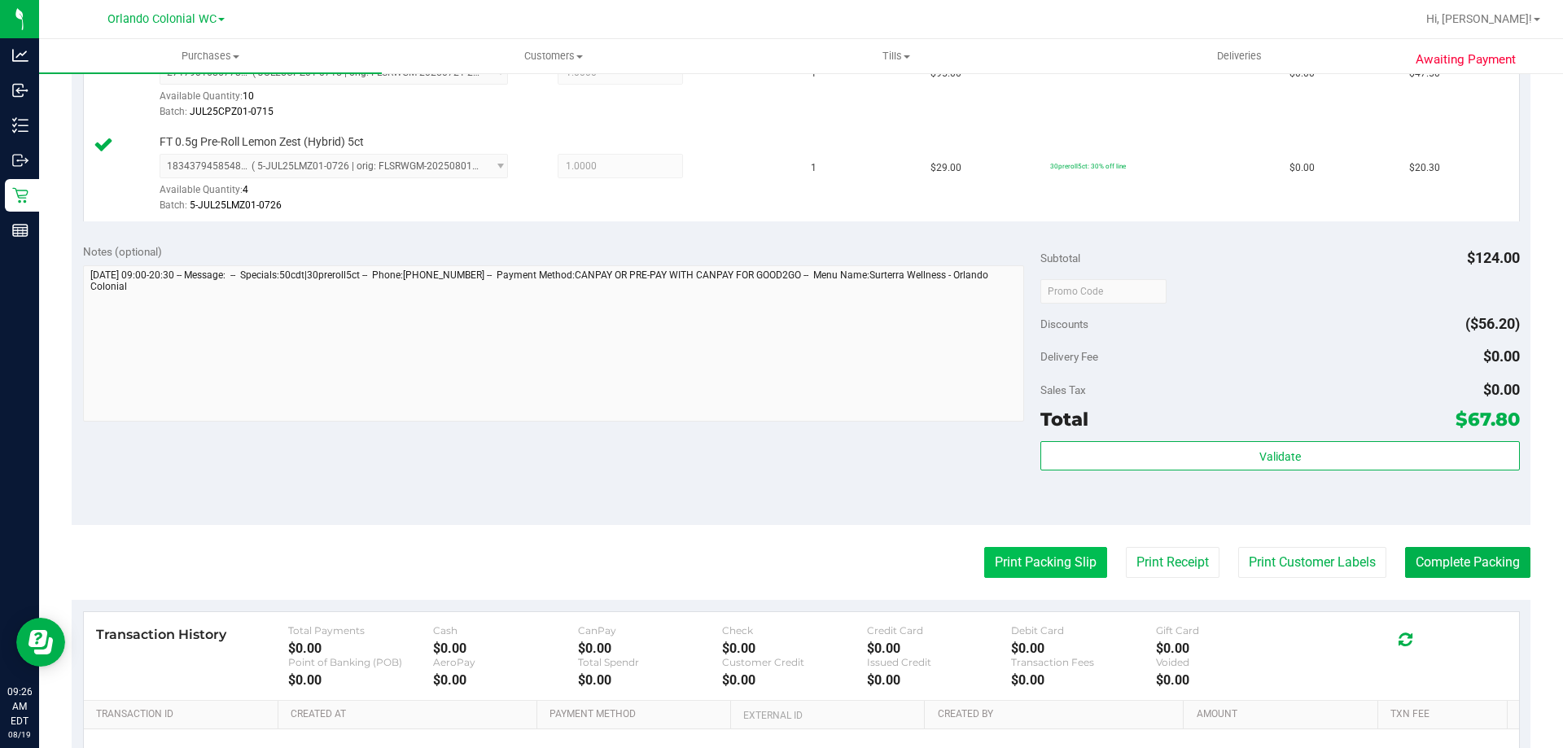
click at [1050, 559] on button "Print Packing Slip" at bounding box center [1045, 562] width 123 height 31
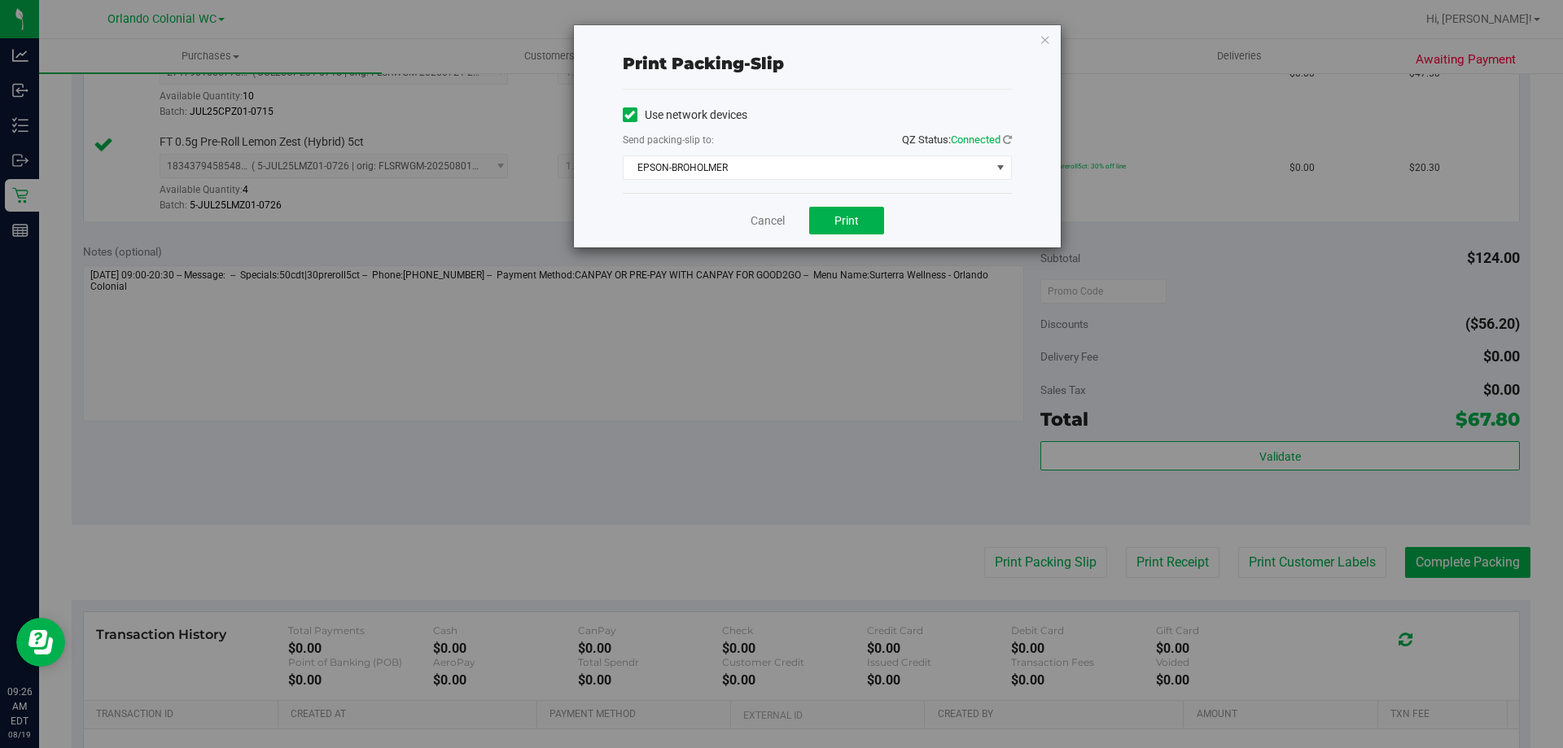
click at [849, 200] on div "Cancel Print" at bounding box center [817, 220] width 389 height 55
click at [861, 215] on button "Print" at bounding box center [846, 221] width 75 height 28
click at [1050, 40] on icon "button" at bounding box center [1045, 39] width 11 height 20
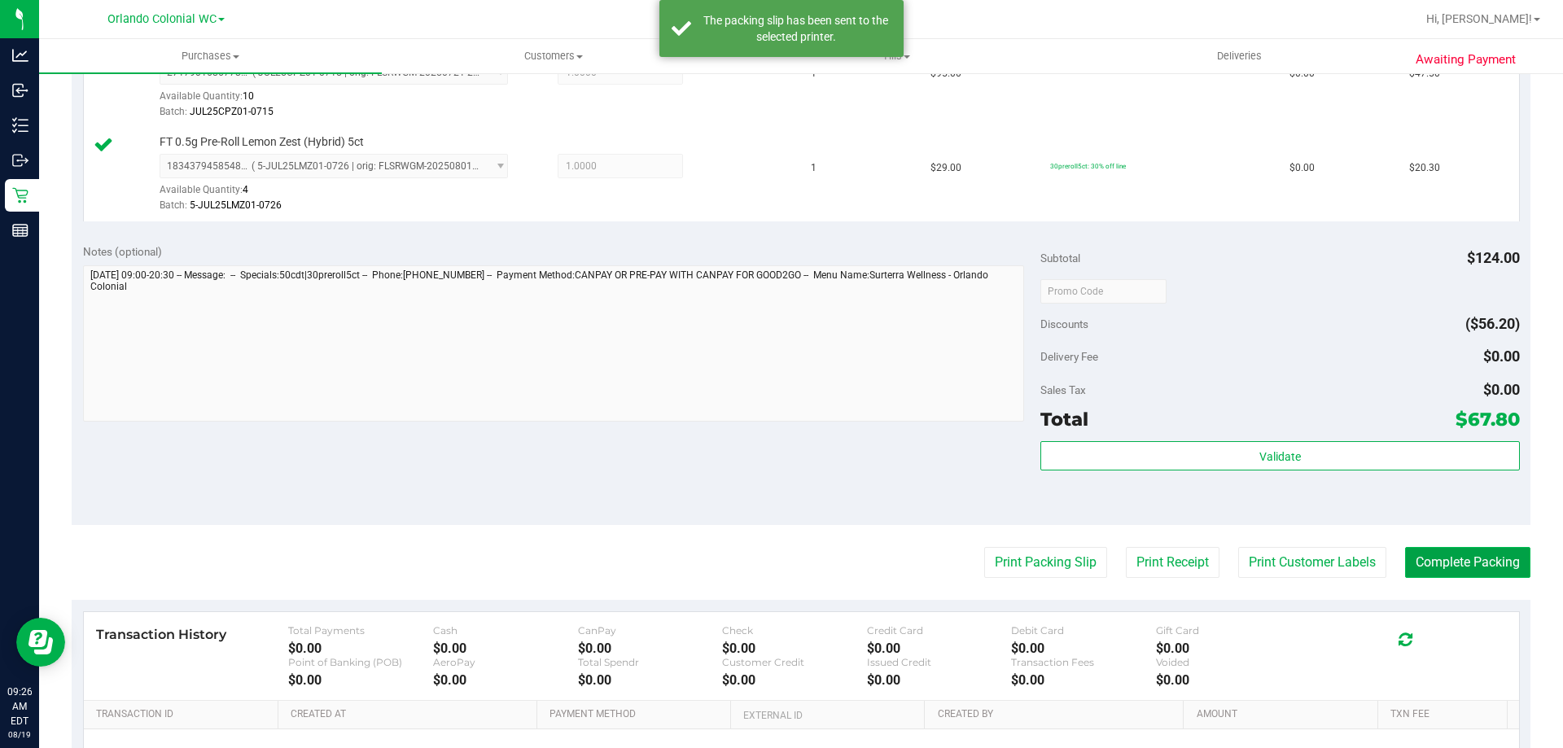
click at [1486, 563] on button "Complete Packing" at bounding box center [1467, 562] width 125 height 31
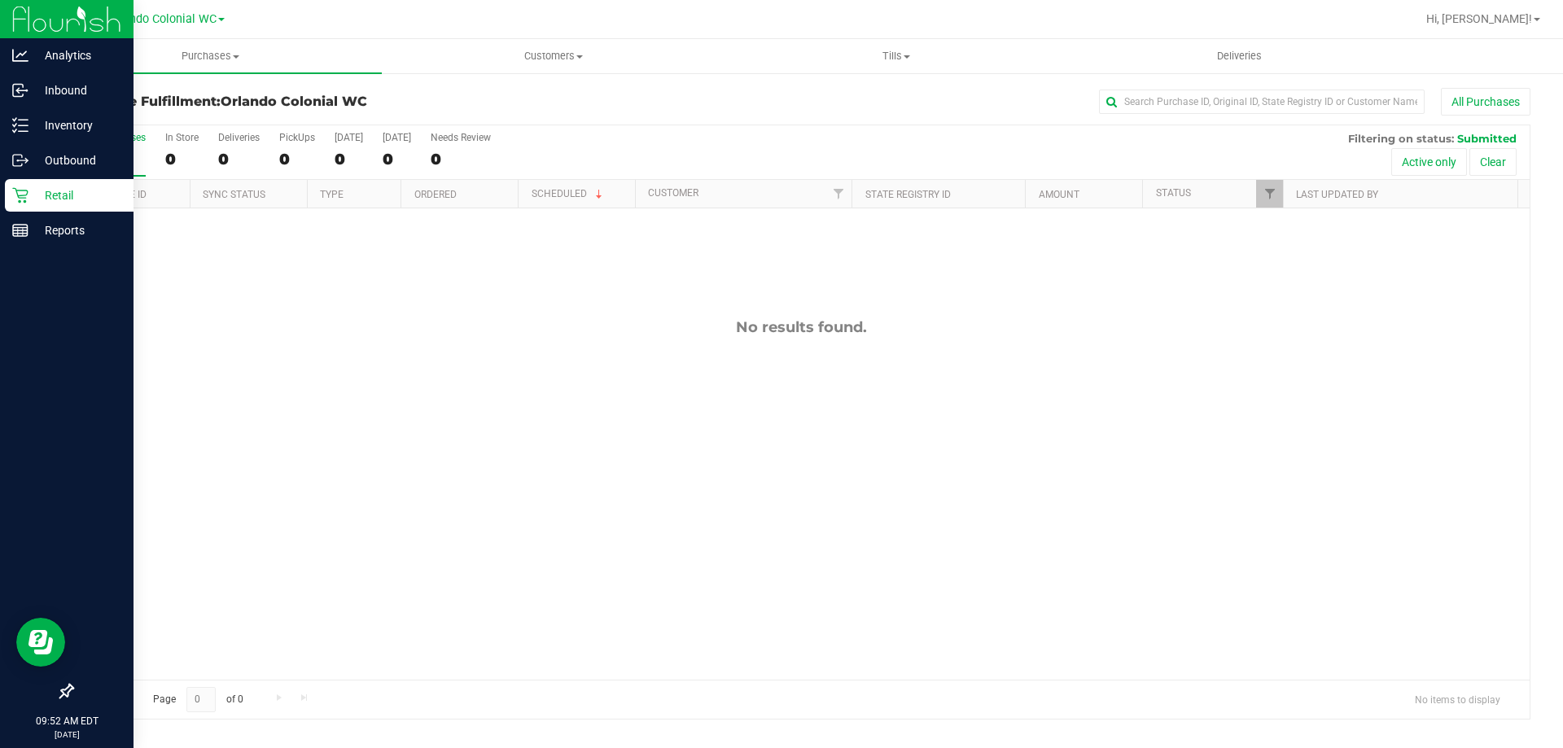
click at [37, 192] on p "Retail" at bounding box center [77, 196] width 98 height 20
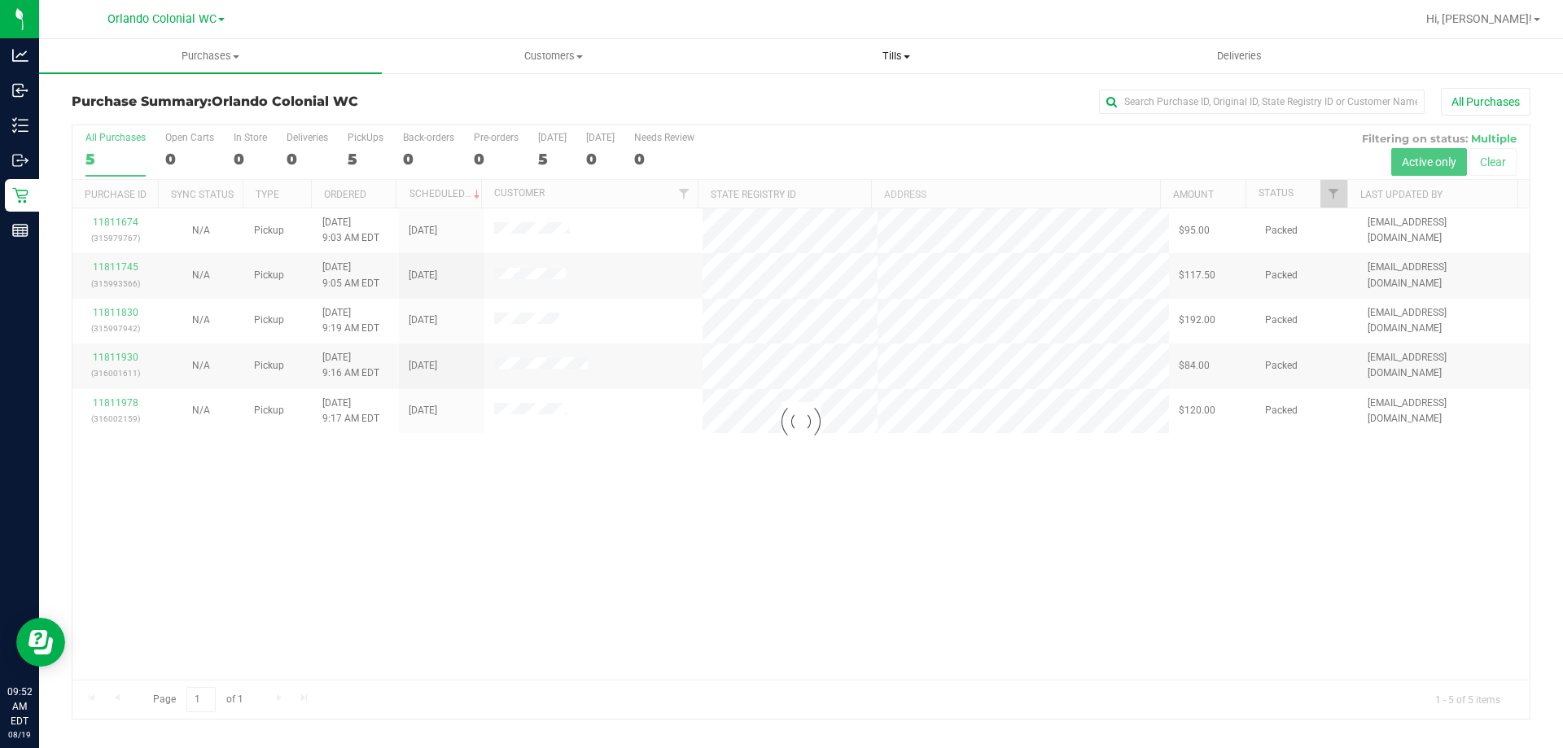
click at [905, 50] on span "Tills" at bounding box center [896, 56] width 341 height 15
click at [815, 97] on span "Manage tills" at bounding box center [780, 98] width 110 height 14
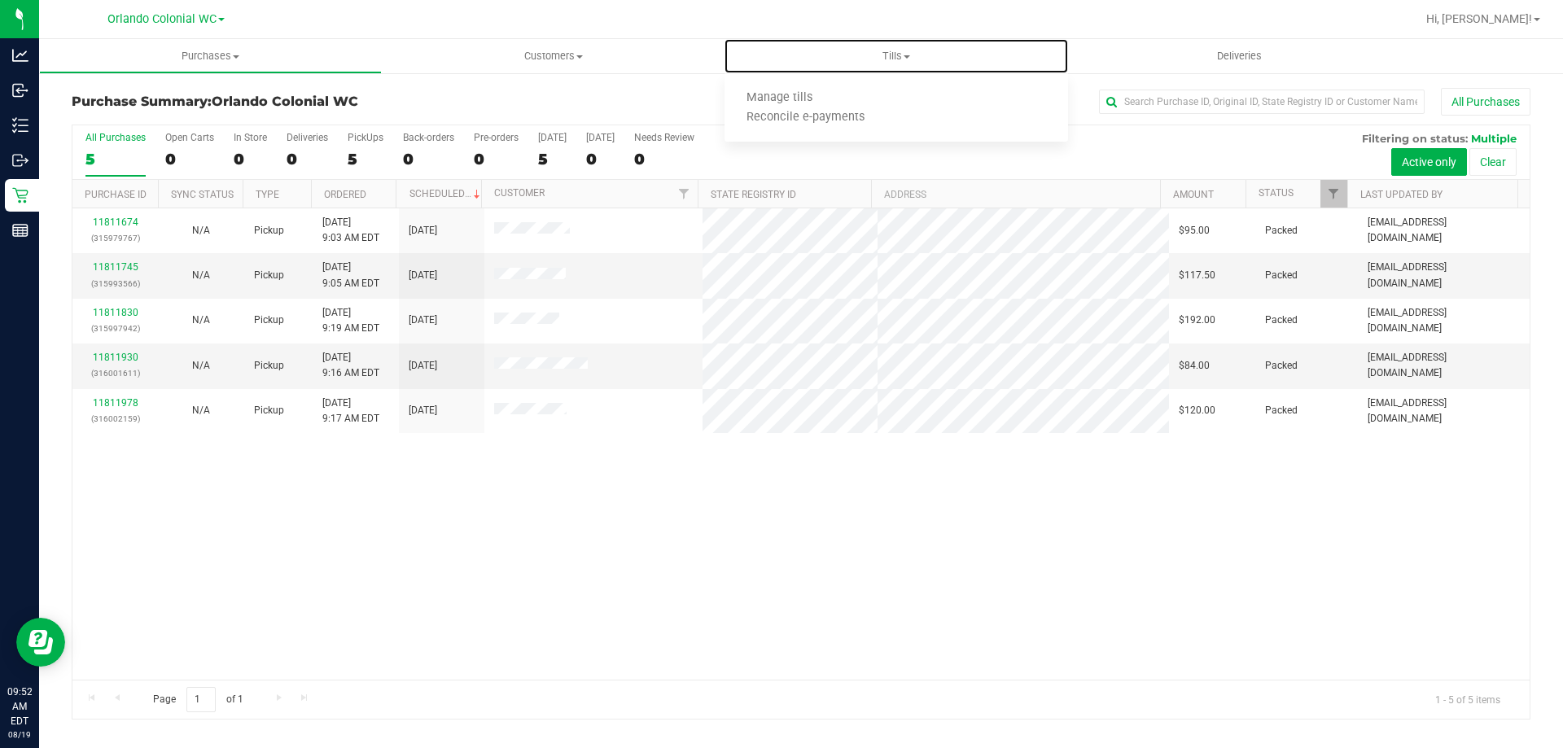
click at [814, 97] on span "Manage tills" at bounding box center [780, 98] width 110 height 14
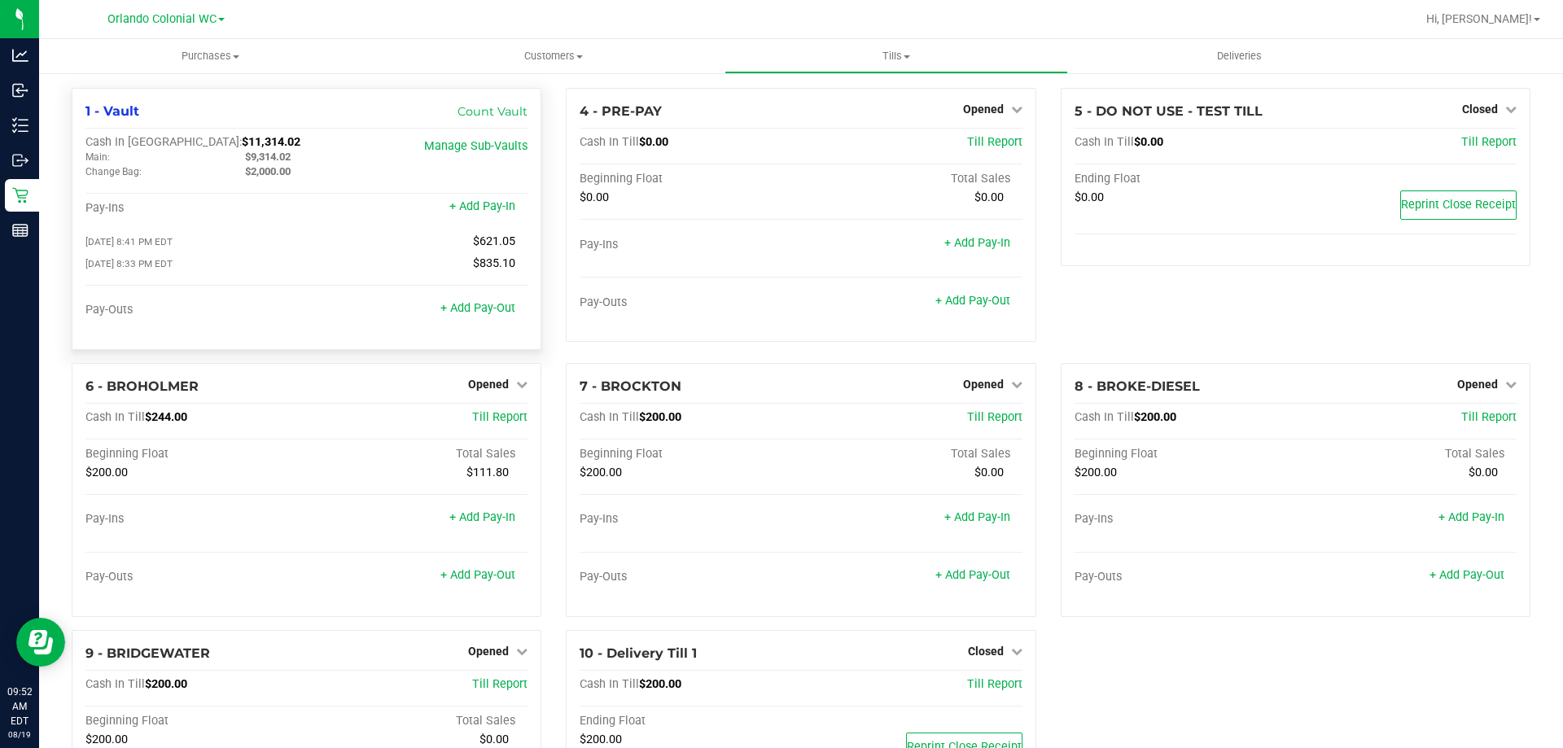
click at [264, 149] on div "Cash In [GEOGRAPHIC_DATA]: $11,314.02" at bounding box center [232, 142] width 295 height 15
click at [264, 160] on span "$9,314.02" at bounding box center [268, 157] width 46 height 12
copy span "9,314.02"
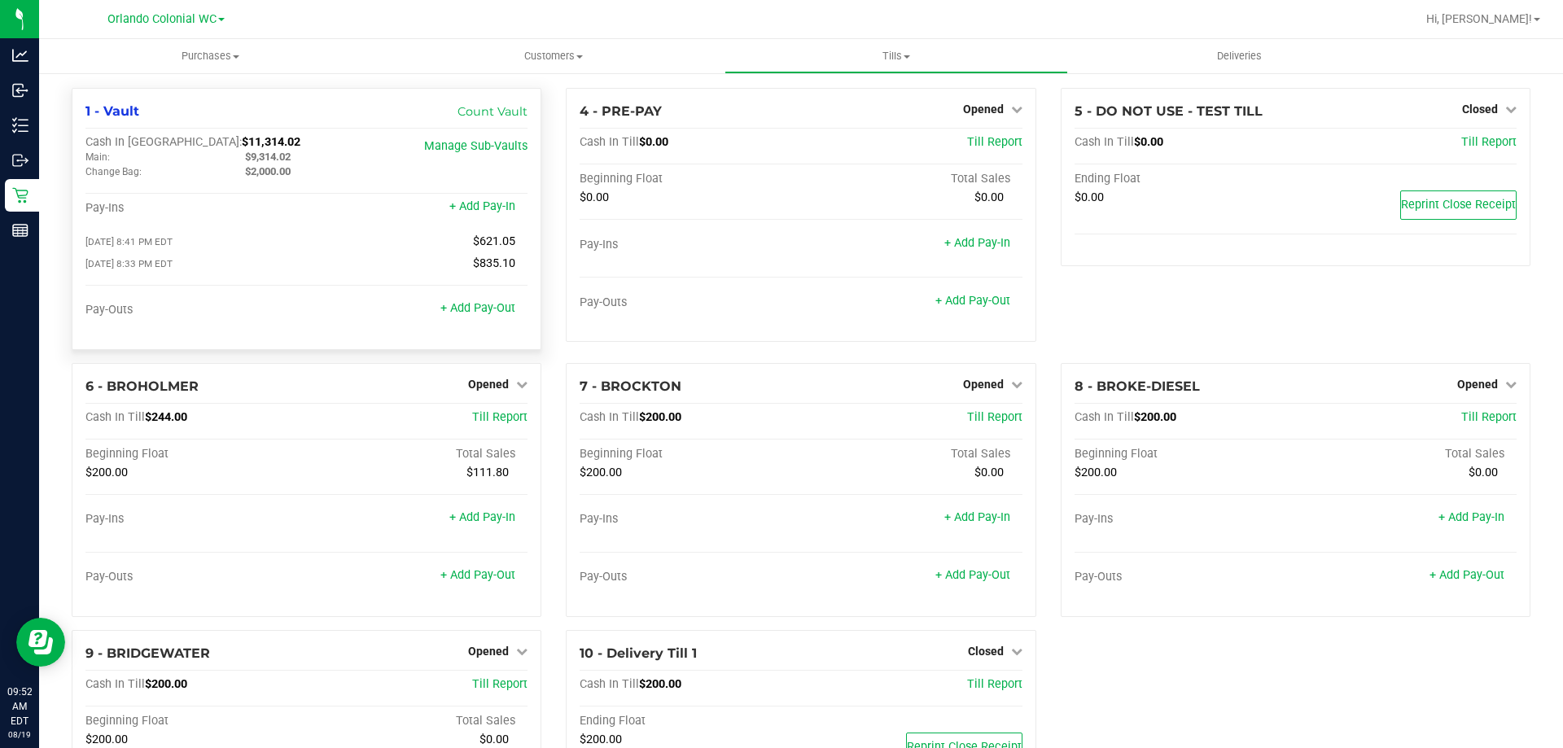
click at [207, 134] on div "1 - Vault Count Vault Cash In Vault: $11,314.02 Main: $9,314.02 Change Bag: $2,…" at bounding box center [307, 219] width 470 height 262
copy span "11,314.02"
click at [205, 58] on span "Purchases" at bounding box center [210, 56] width 343 height 15
click at [147, 122] on li "Fulfillment" at bounding box center [210, 118] width 343 height 20
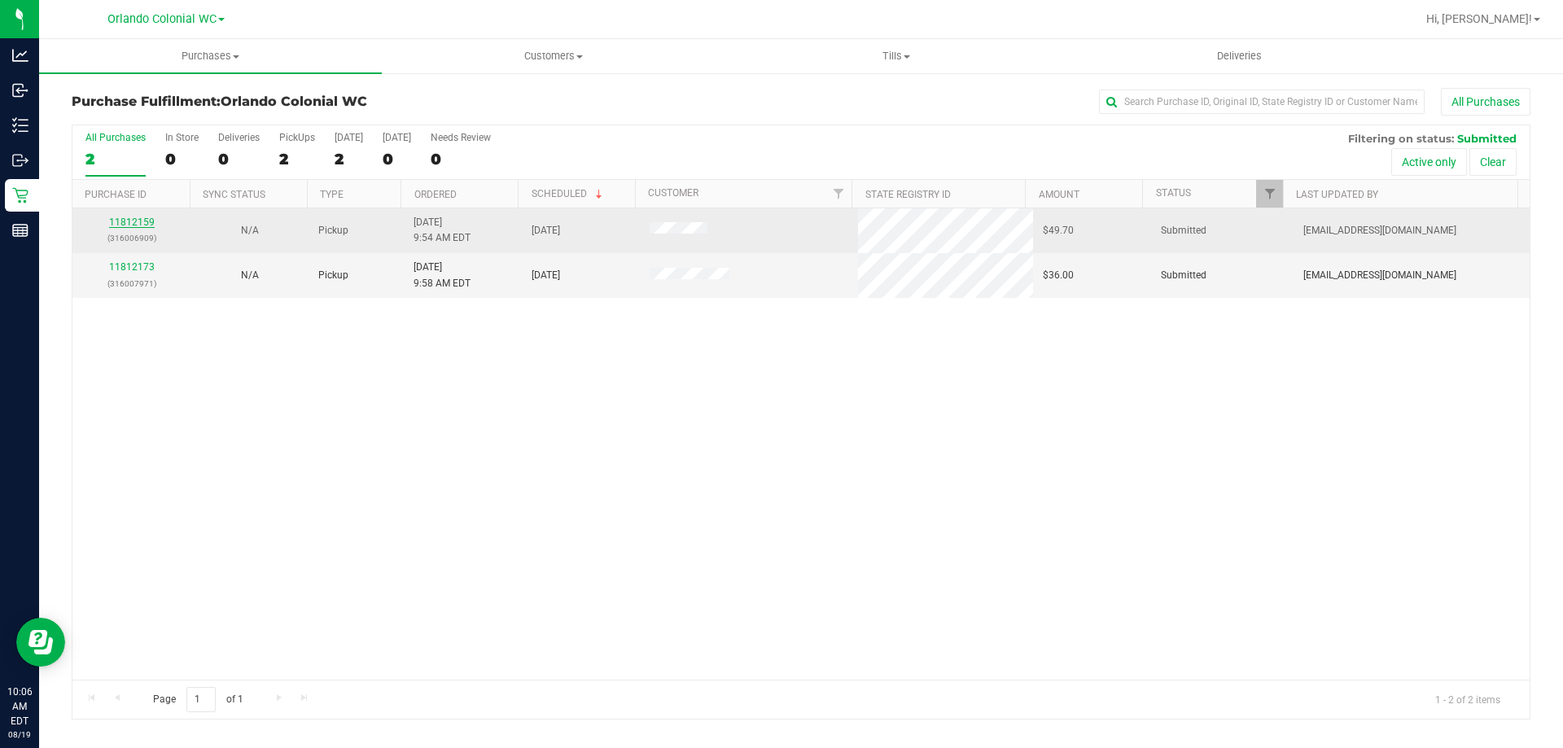
click at [129, 223] on link "11812159" at bounding box center [132, 222] width 46 height 11
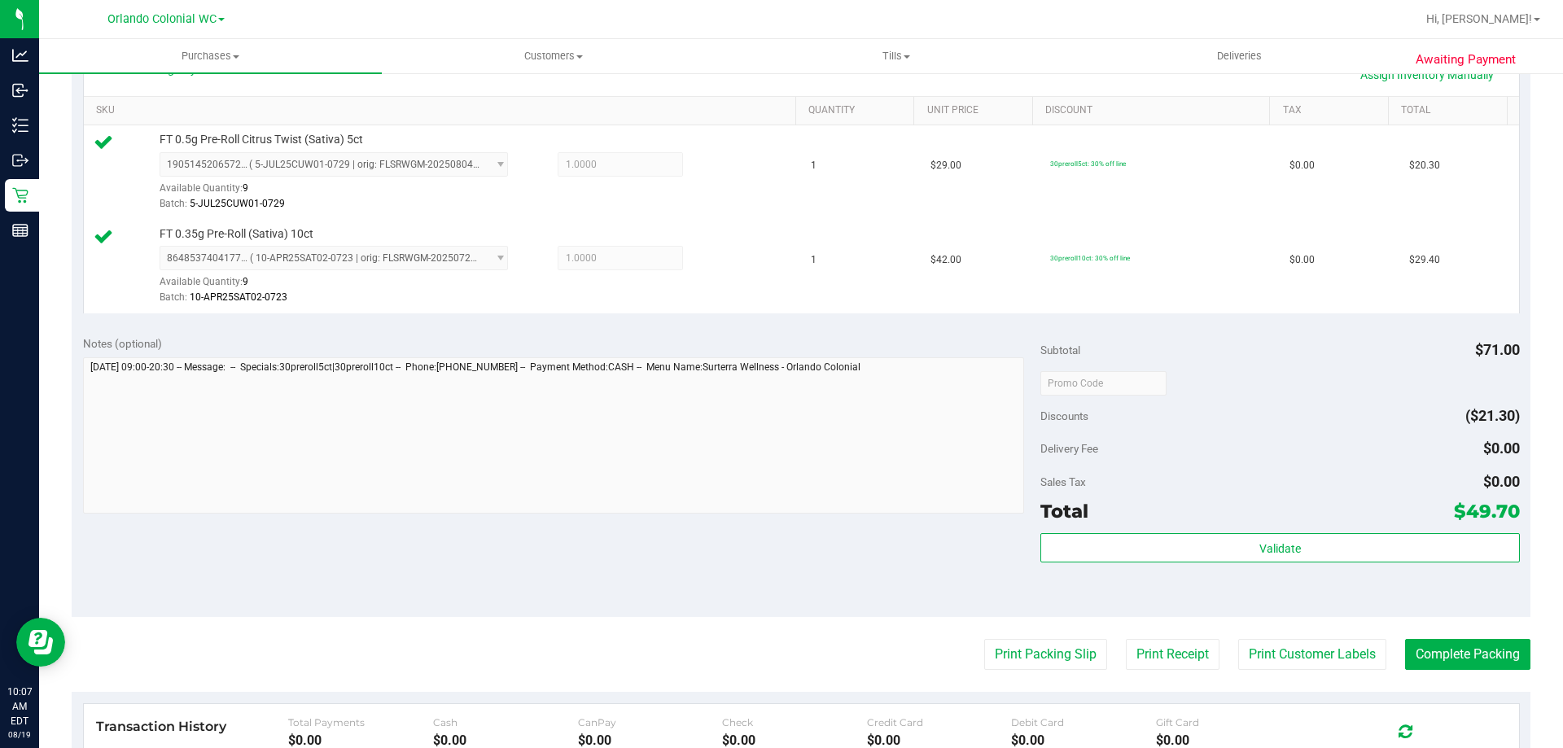
scroll to position [570, 0]
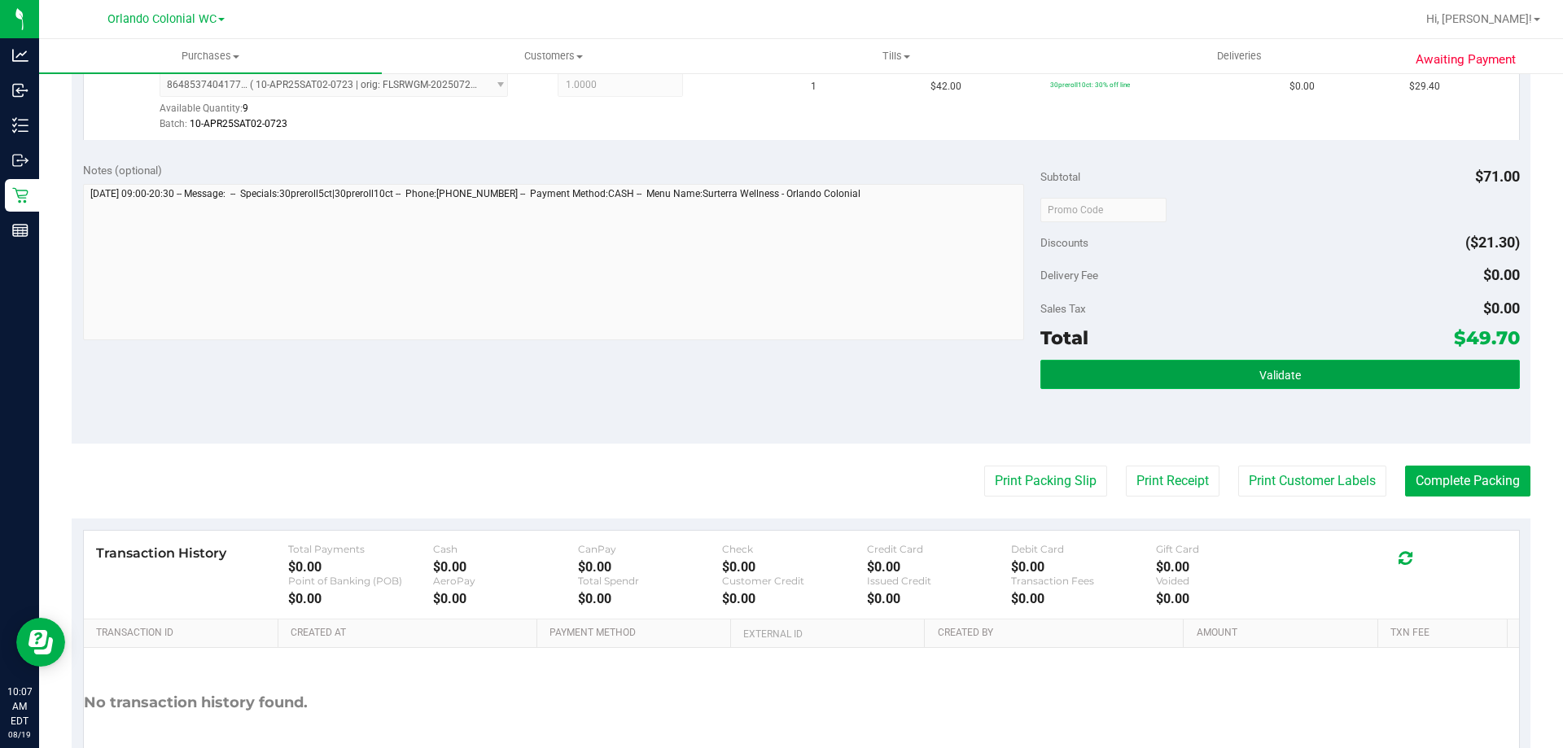
click at [1152, 376] on button "Validate" at bounding box center [1280, 374] width 479 height 29
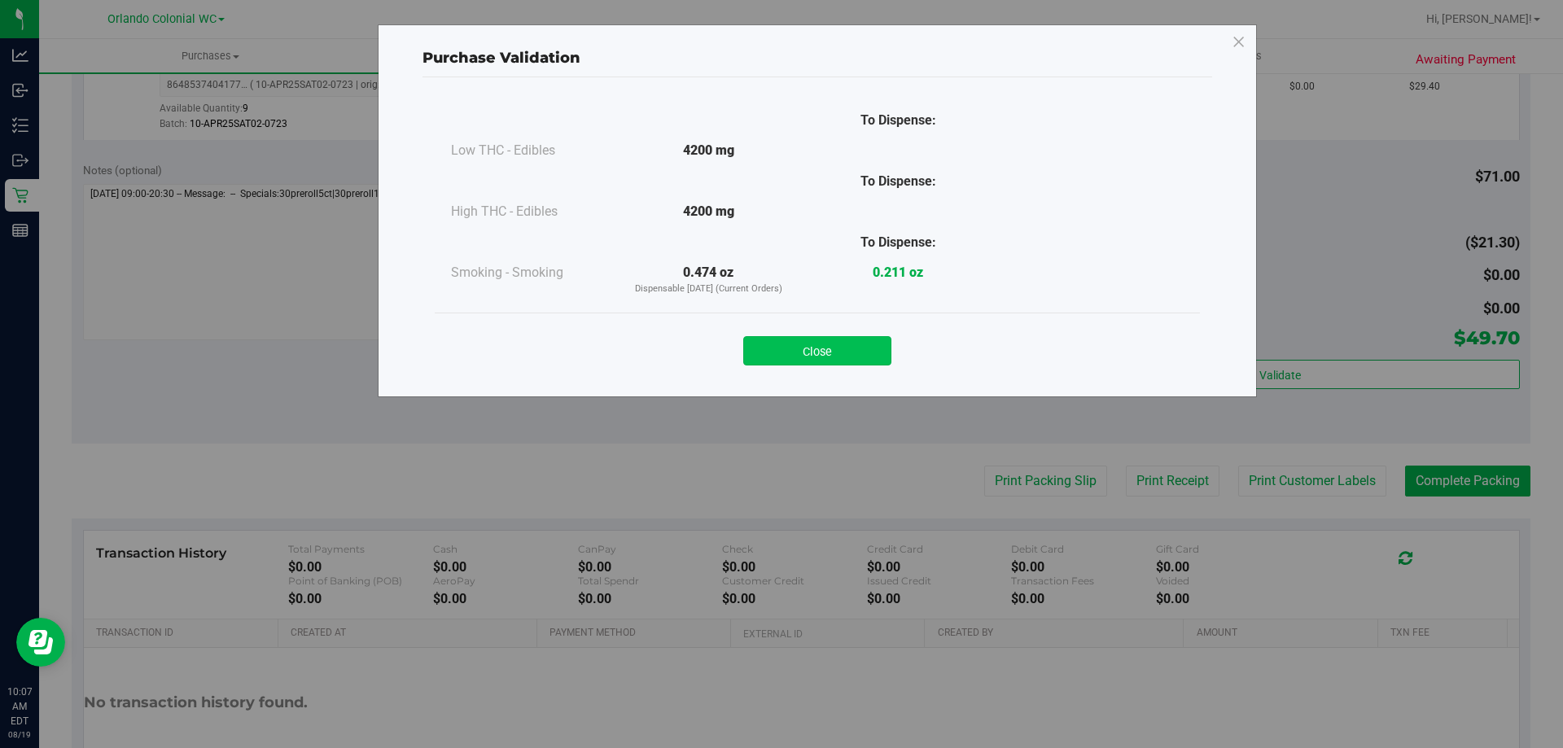
click at [864, 343] on button "Close" at bounding box center [817, 350] width 148 height 29
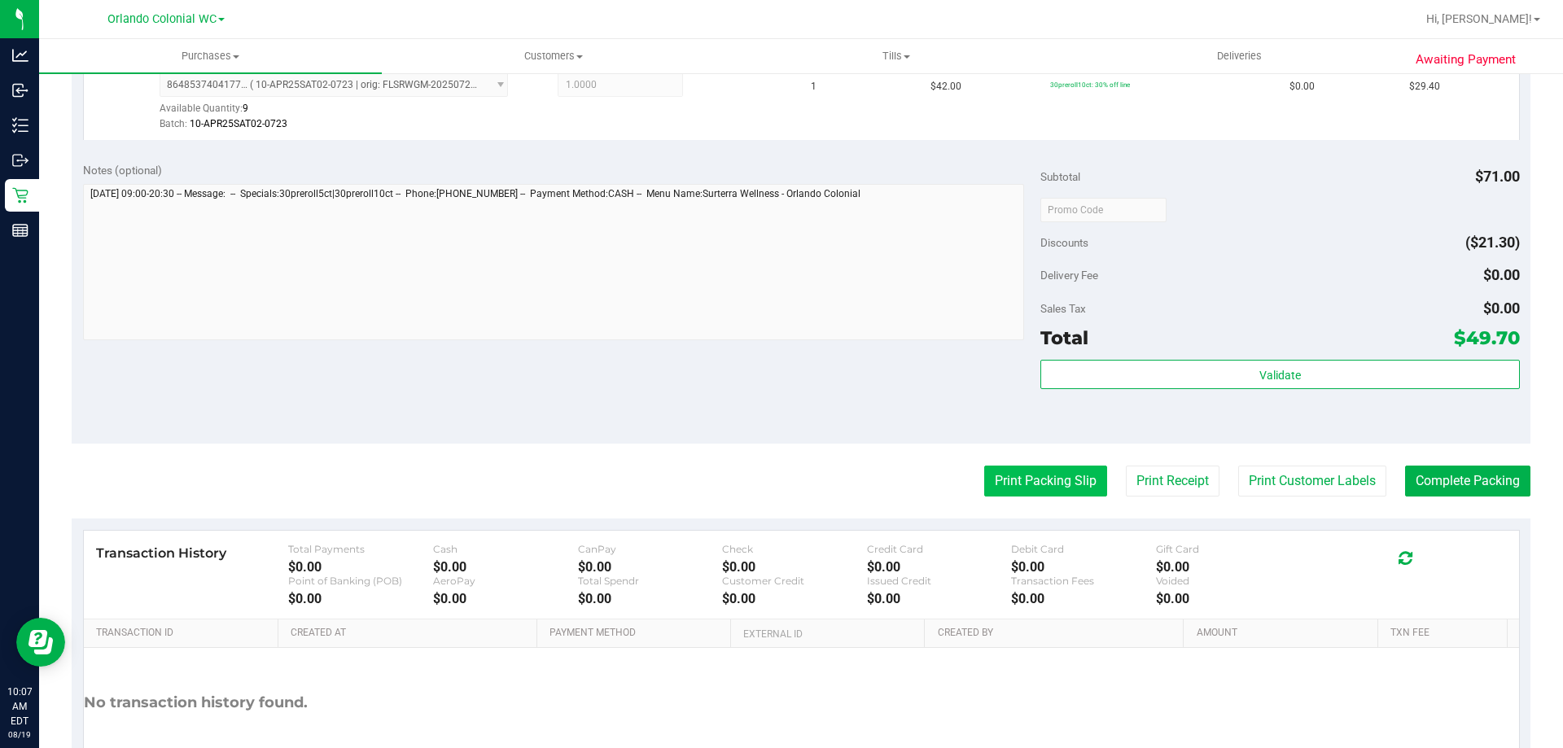
click at [1038, 467] on button "Print Packing Slip" at bounding box center [1045, 481] width 123 height 31
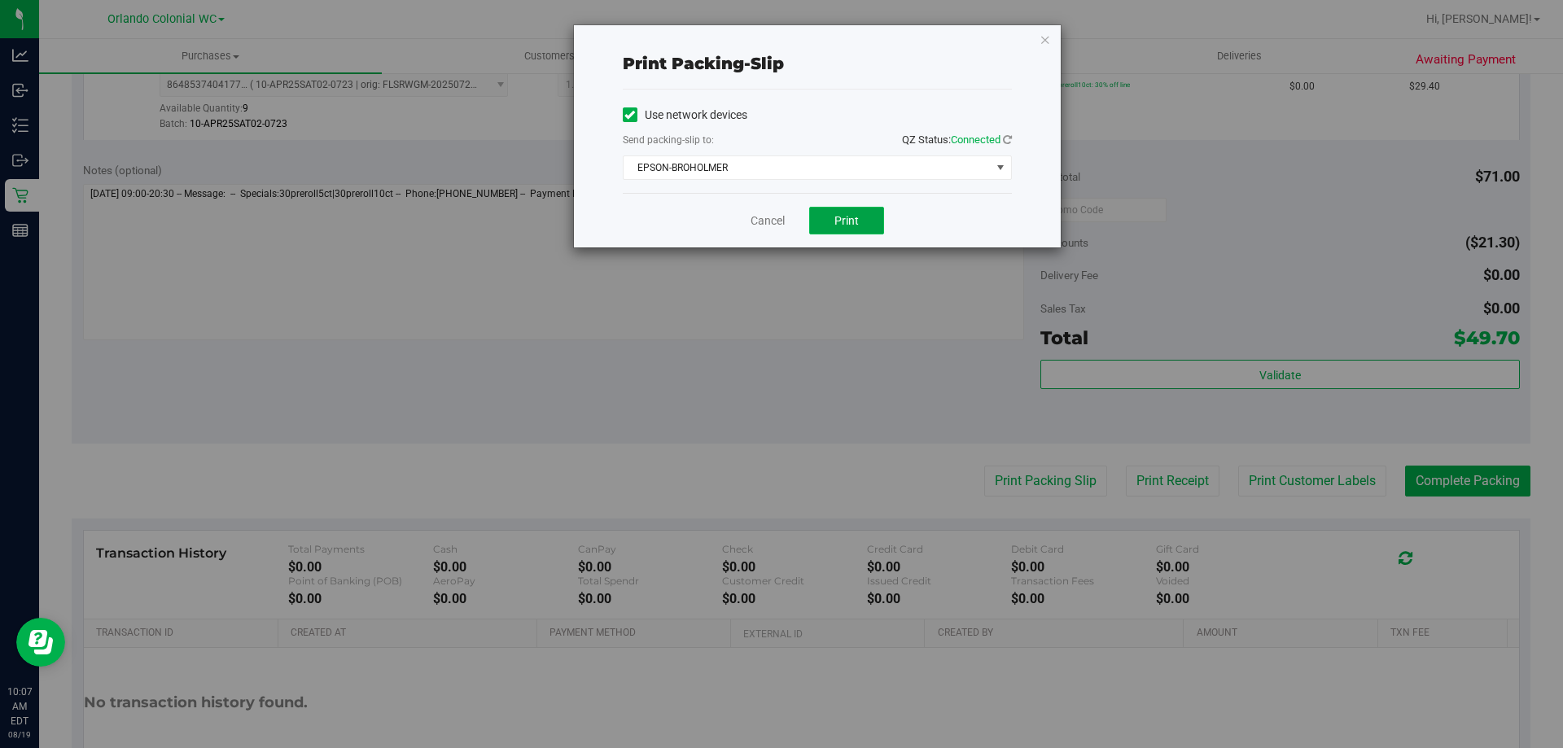
click at [866, 219] on button "Print" at bounding box center [846, 221] width 75 height 28
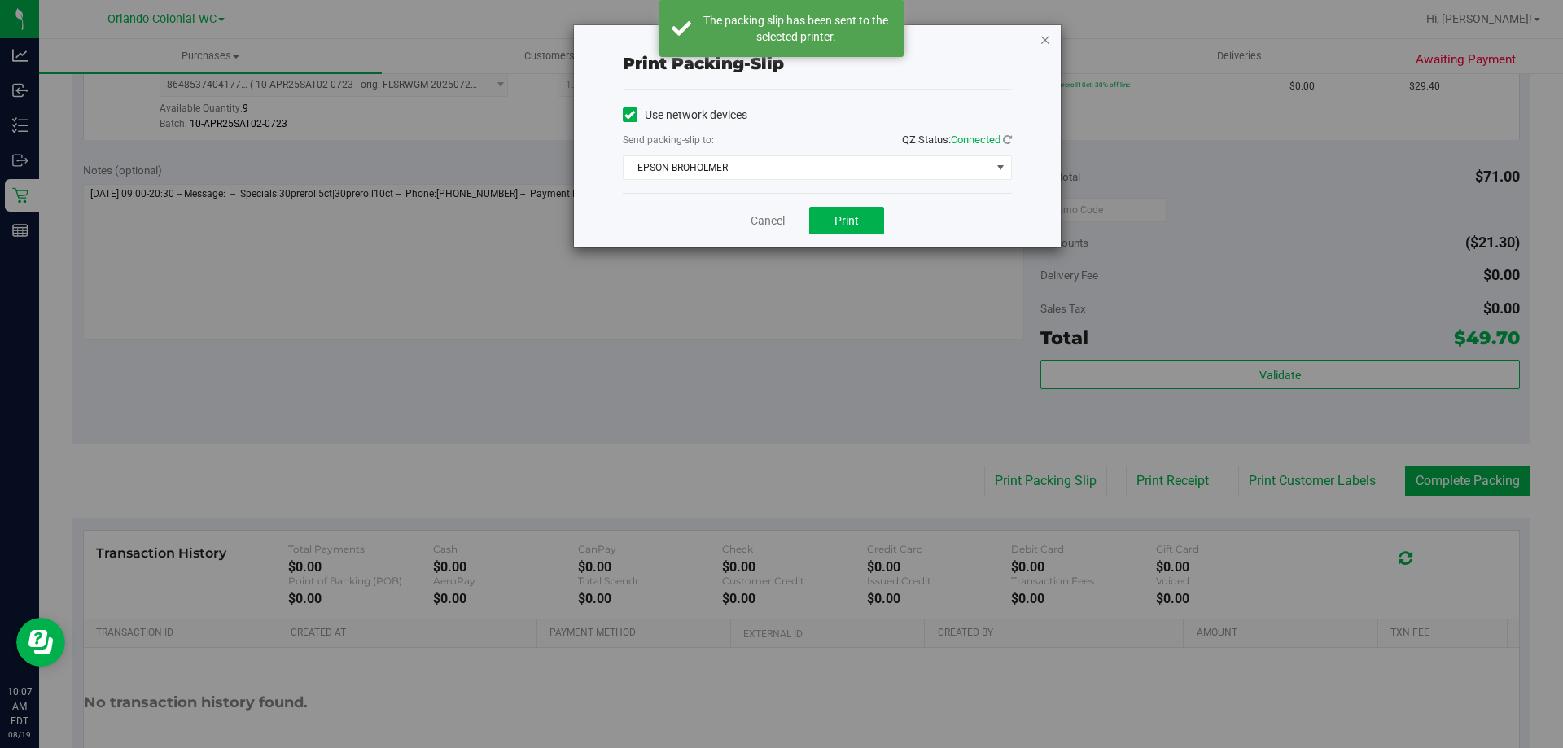
click at [1047, 40] on icon "button" at bounding box center [1045, 39] width 11 height 20
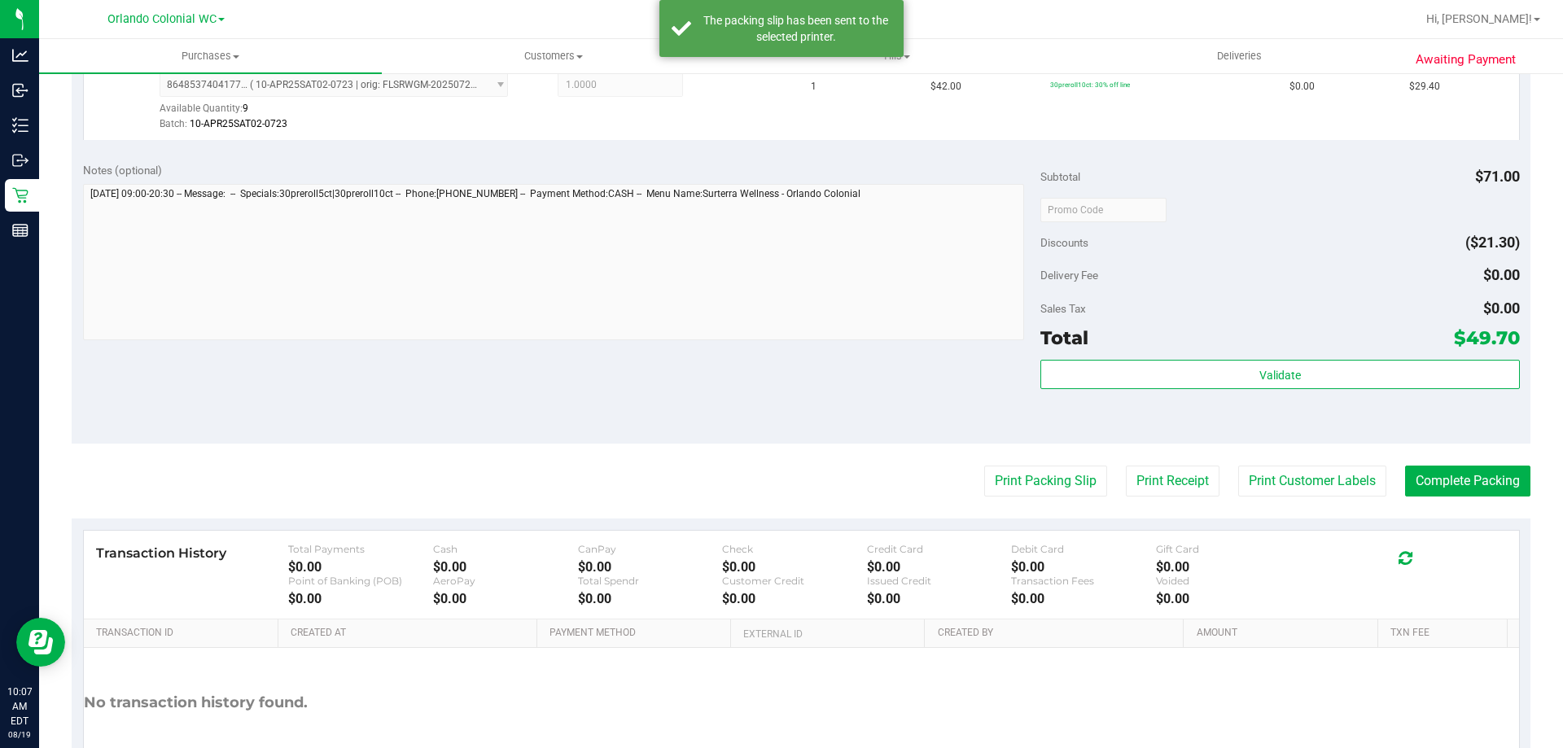
click at [1434, 463] on purchase-details "Back Edit Purchase Cancel Purchase View Profile # 11812159 BioTrack ID: - Submi…" at bounding box center [801, 170] width 1459 height 1305
click at [1447, 504] on purchase-details "Back Edit Purchase Cancel Purchase View Profile # 11812159 BioTrack ID: - Submi…" at bounding box center [801, 170] width 1459 height 1305
click at [1437, 477] on button "Complete Packing" at bounding box center [1467, 481] width 125 height 31
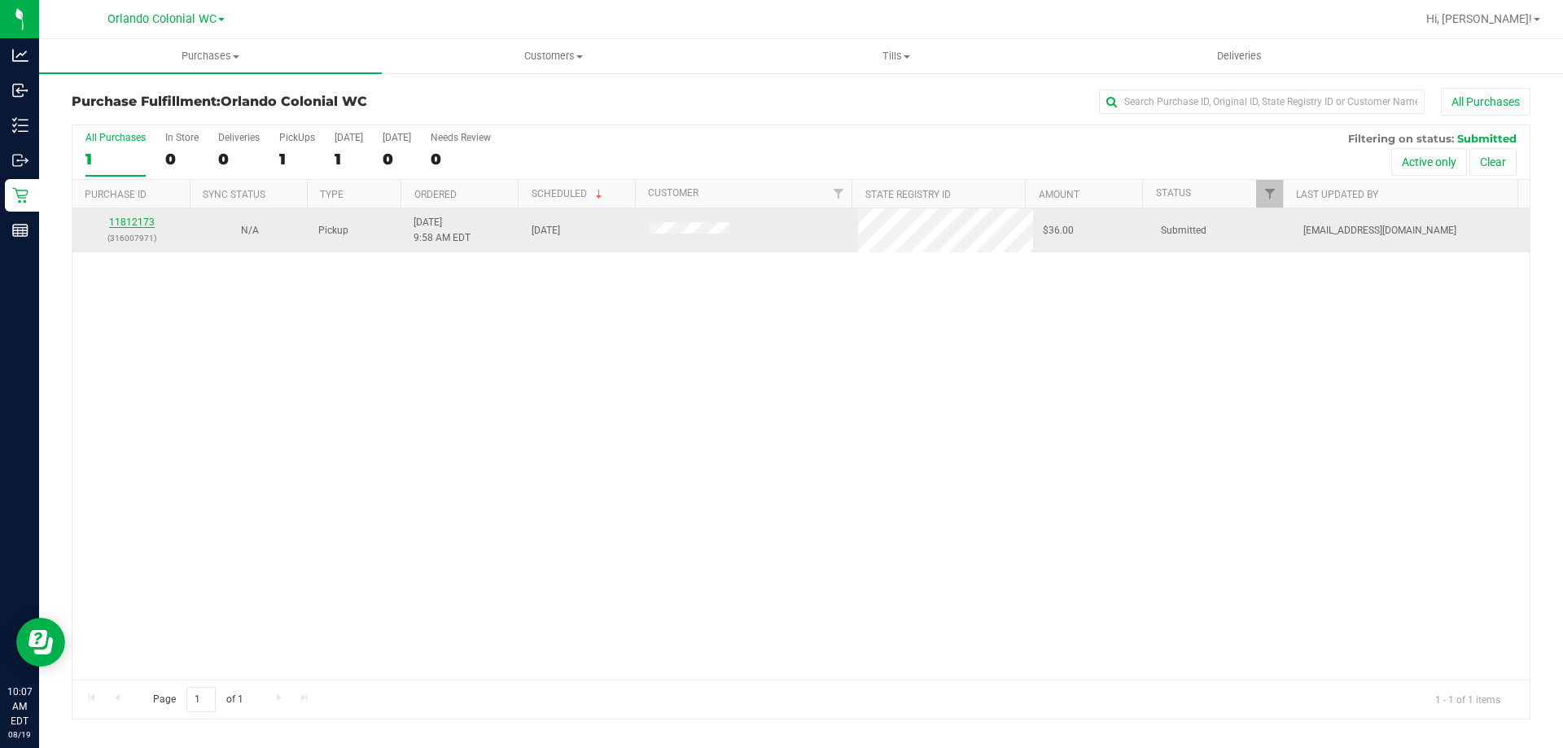
click at [128, 224] on link "11812173" at bounding box center [132, 222] width 46 height 11
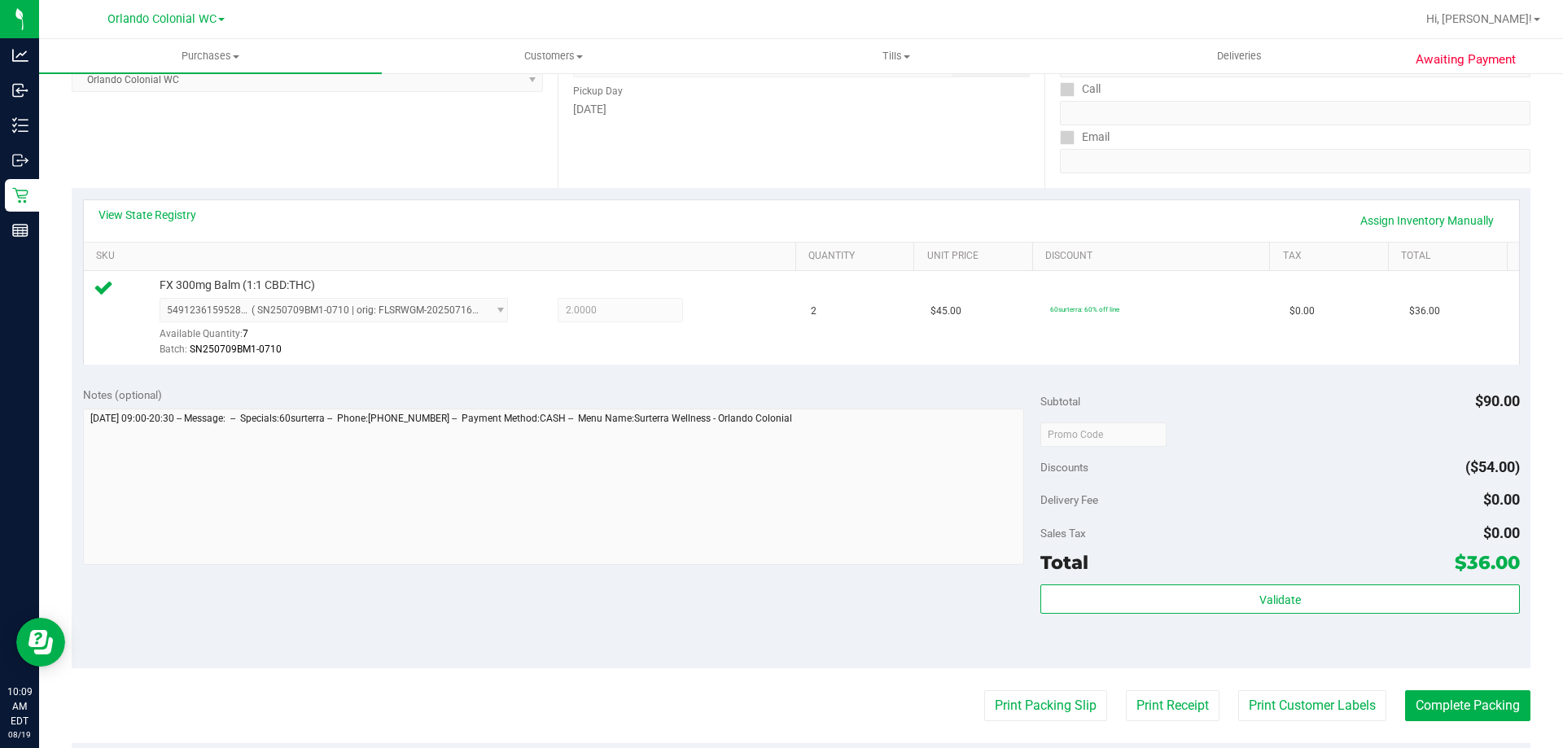
scroll to position [407, 0]
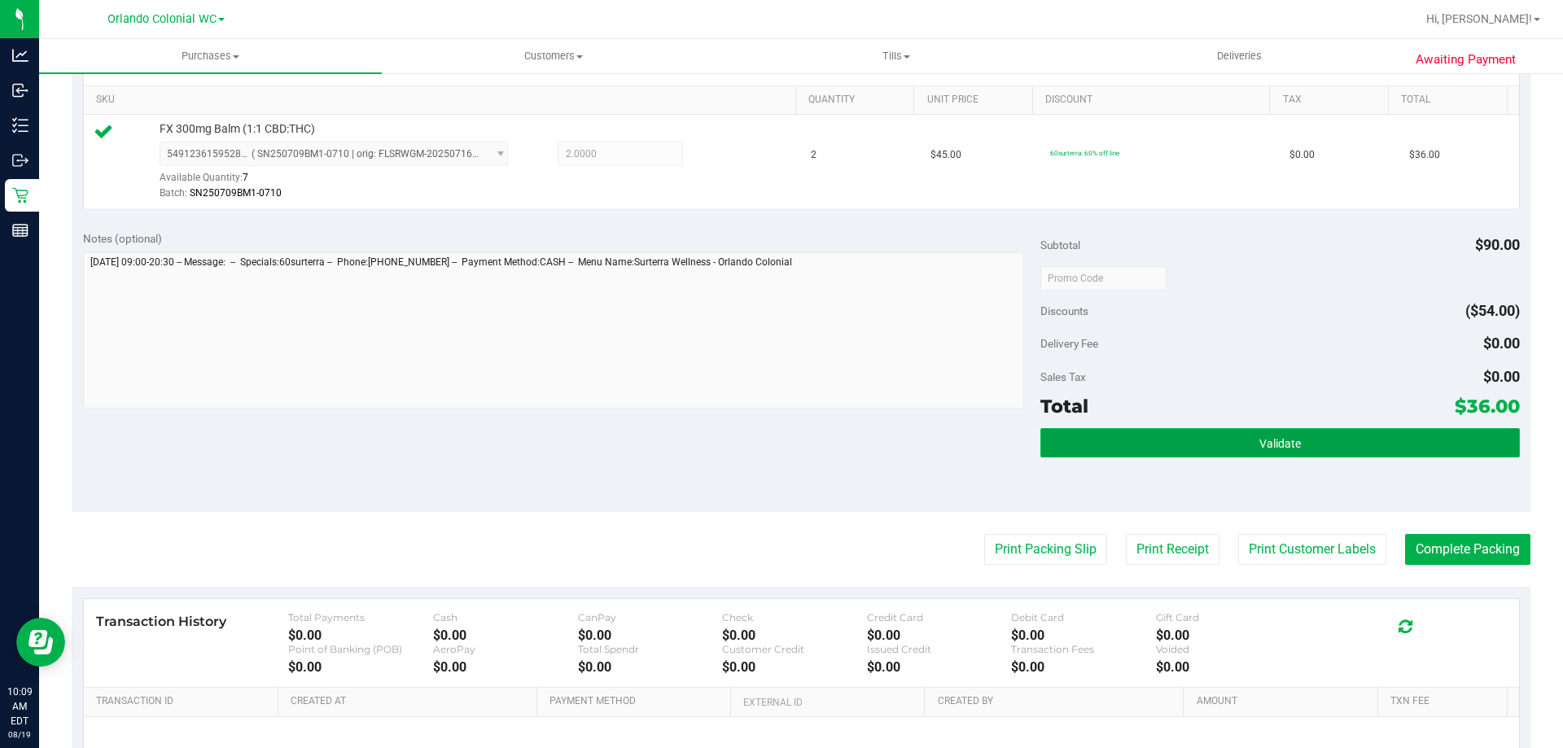
click at [1260, 442] on span "Validate" at bounding box center [1281, 443] width 42 height 13
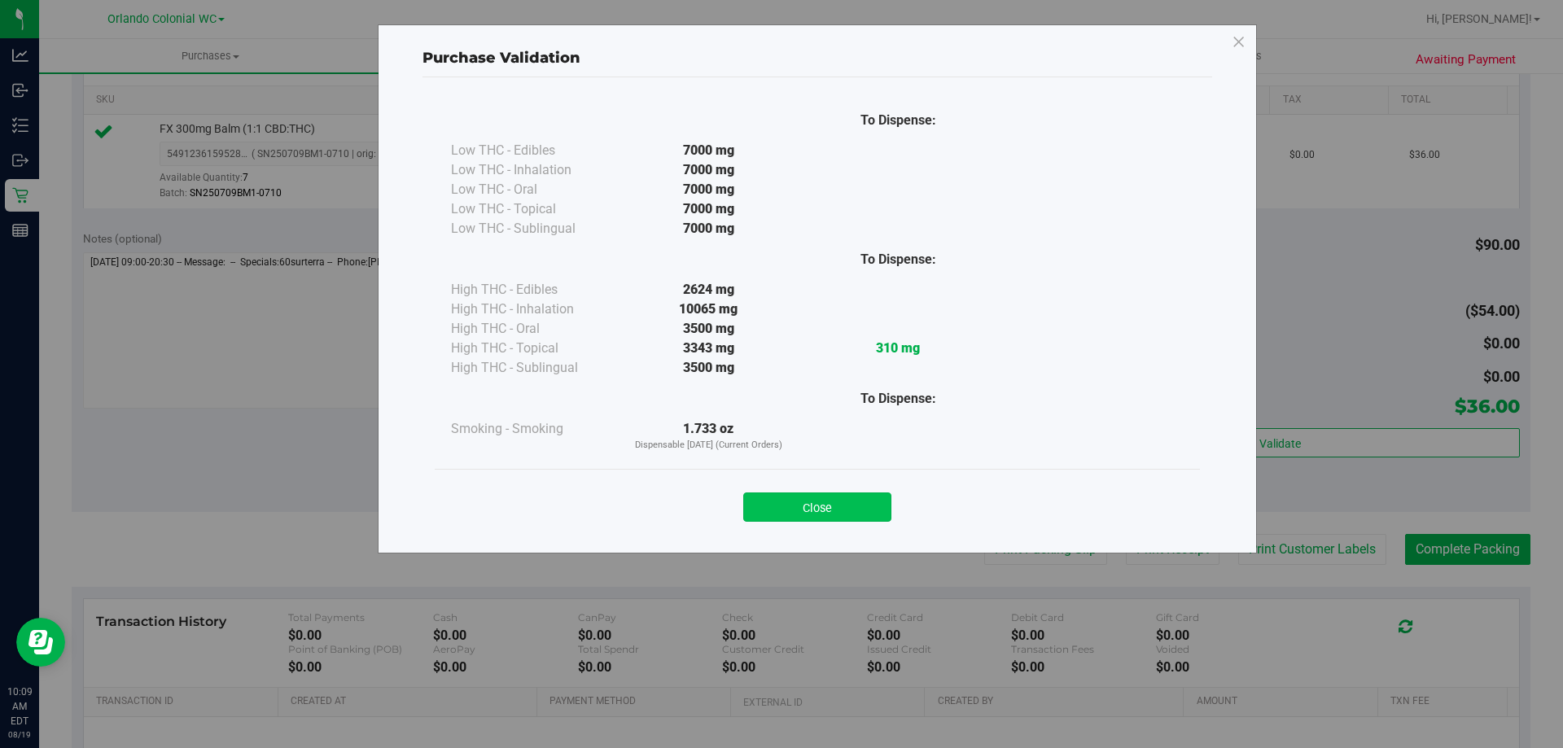
click at [866, 502] on button "Close" at bounding box center [817, 507] width 148 height 29
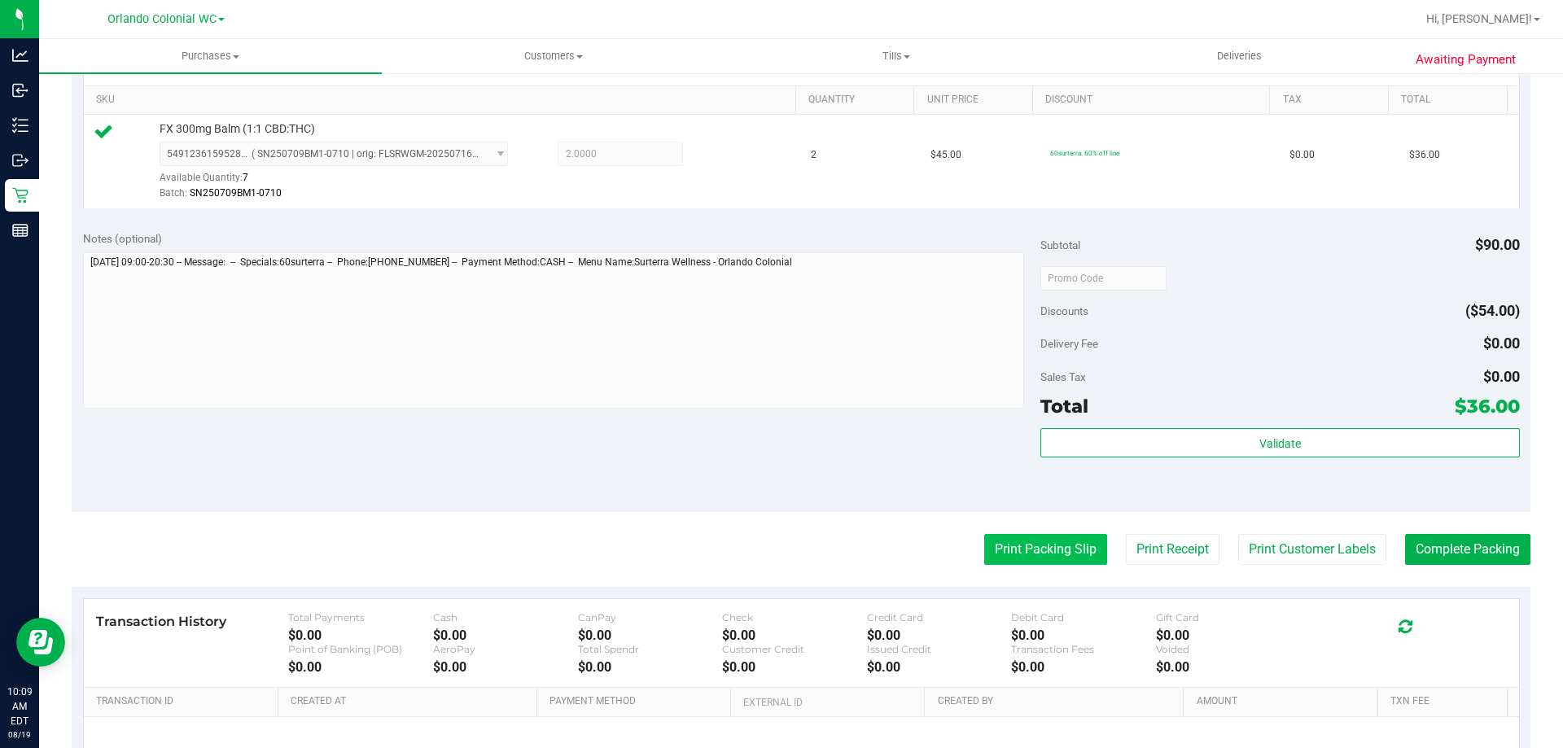
click at [1072, 550] on button "Print Packing Slip" at bounding box center [1045, 549] width 123 height 31
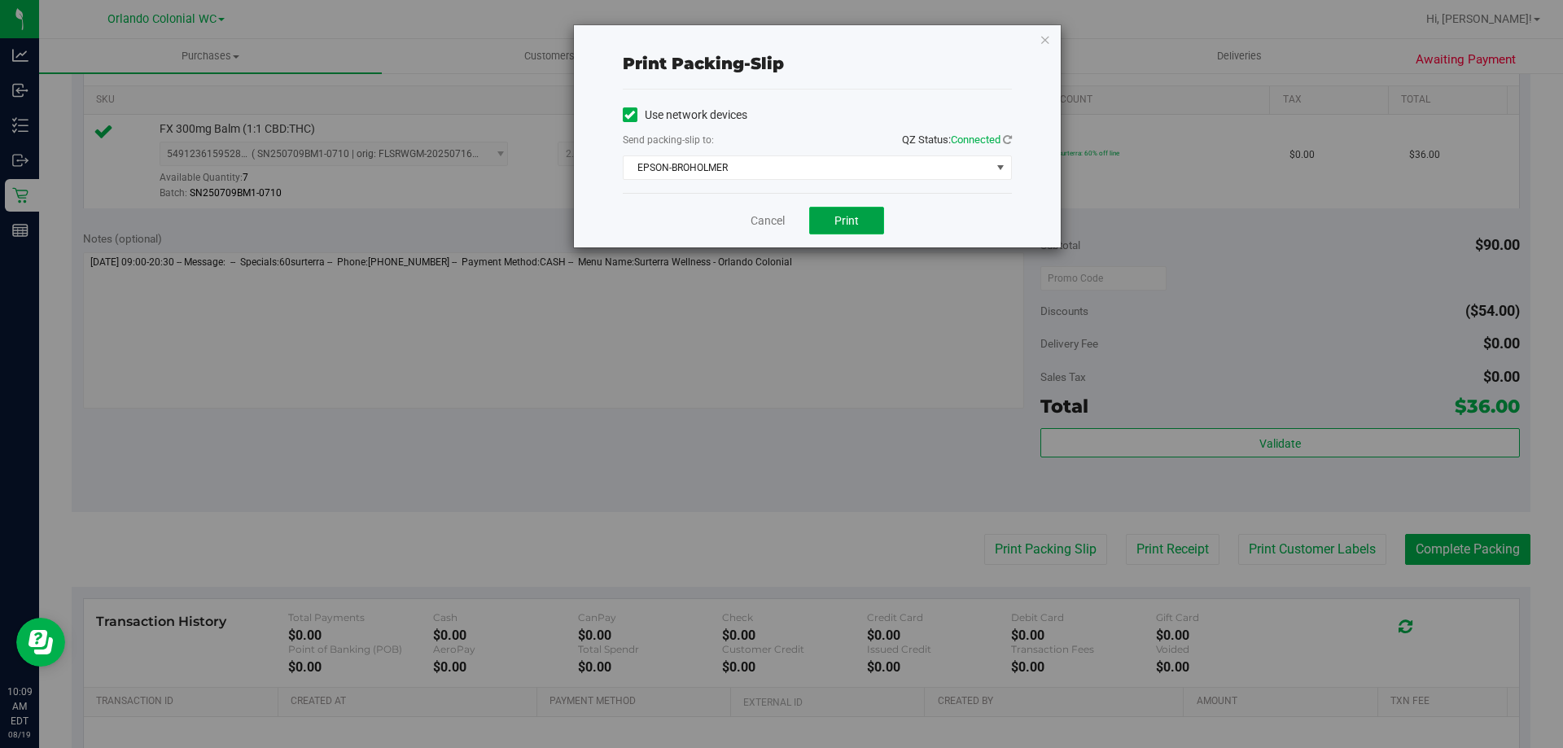
click at [858, 216] on span "Print" at bounding box center [847, 220] width 24 height 13
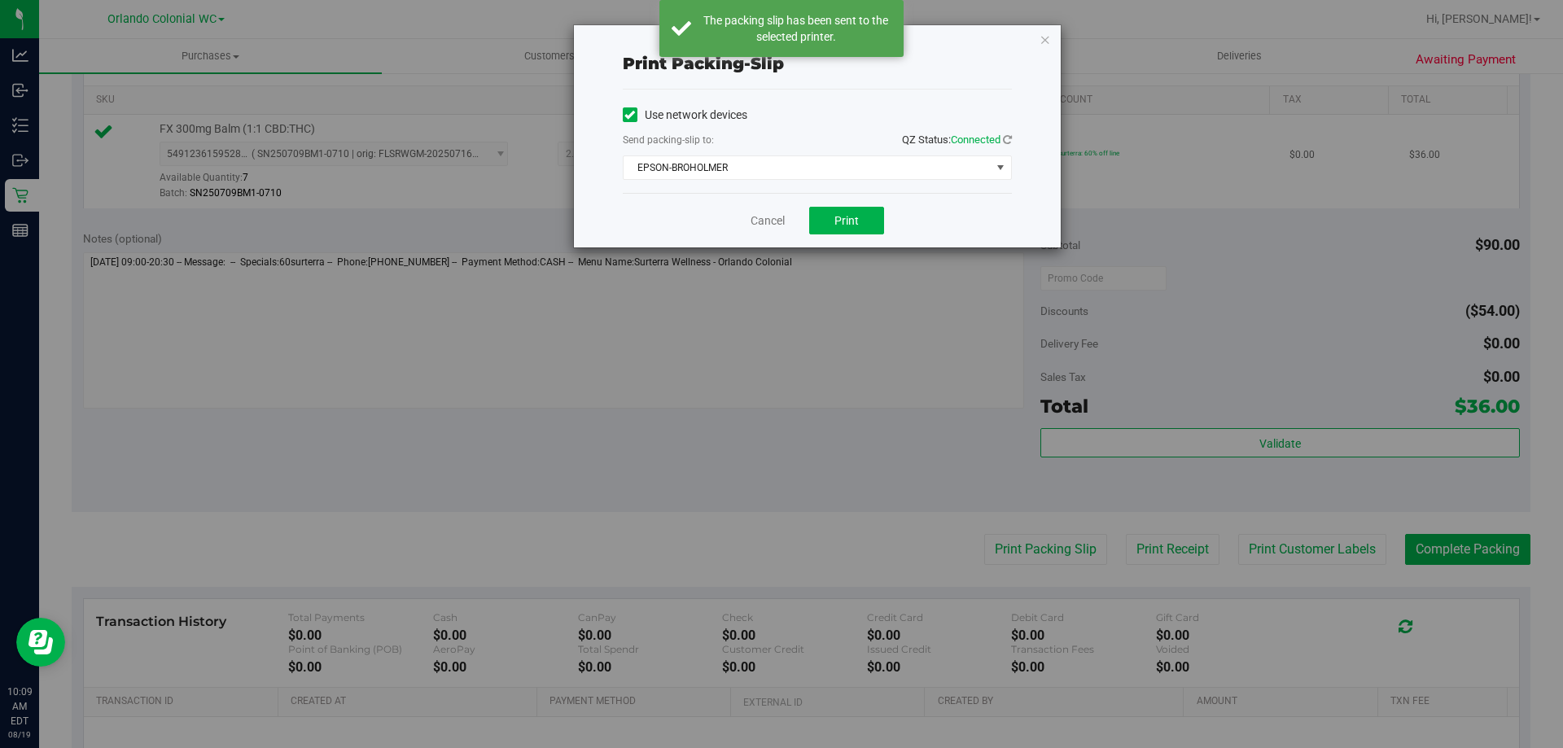
click at [1046, 42] on icon "button" at bounding box center [1045, 39] width 11 height 20
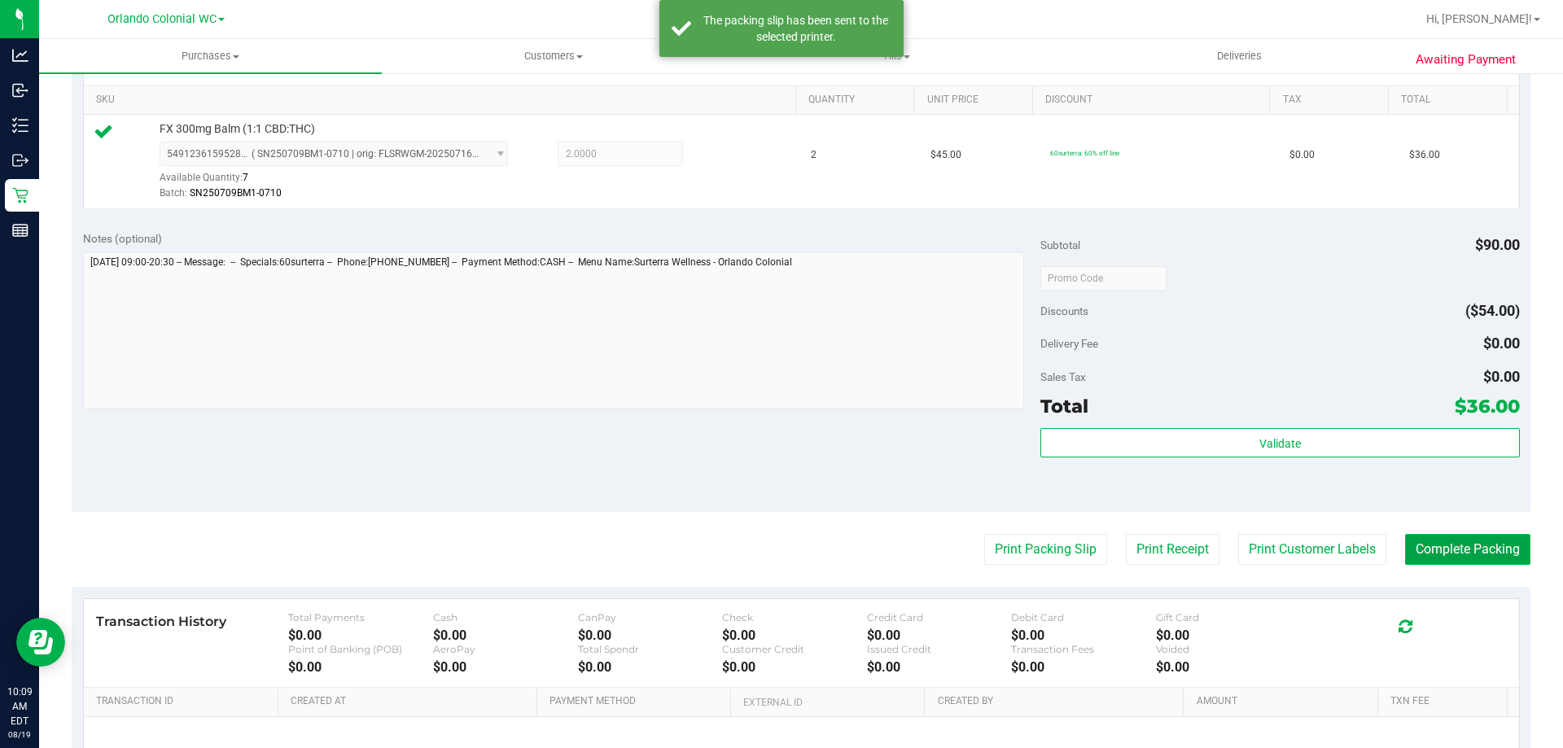
click at [1462, 550] on button "Complete Packing" at bounding box center [1467, 549] width 125 height 31
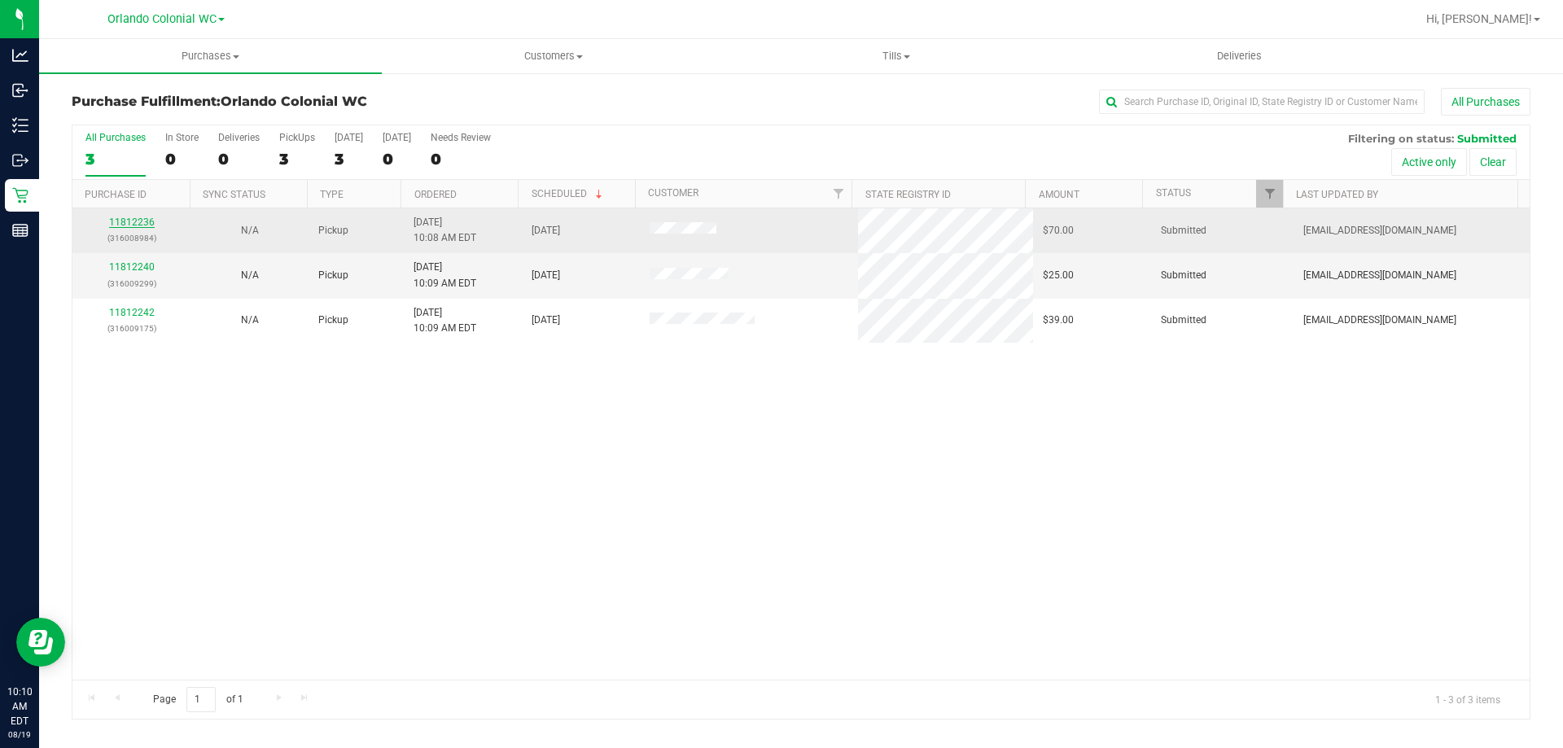
click at [146, 223] on link "11812236" at bounding box center [132, 222] width 46 height 11
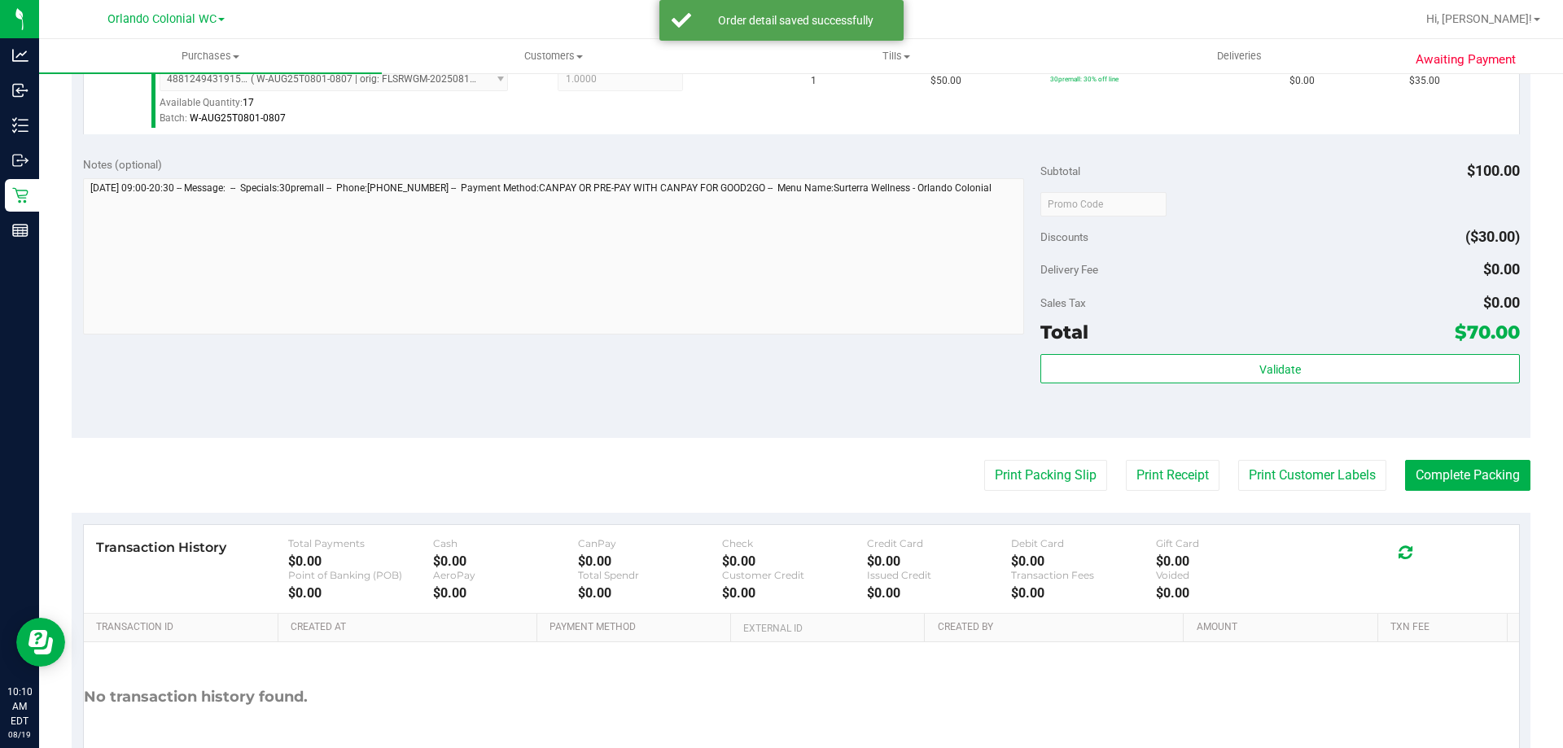
scroll to position [651, 0]
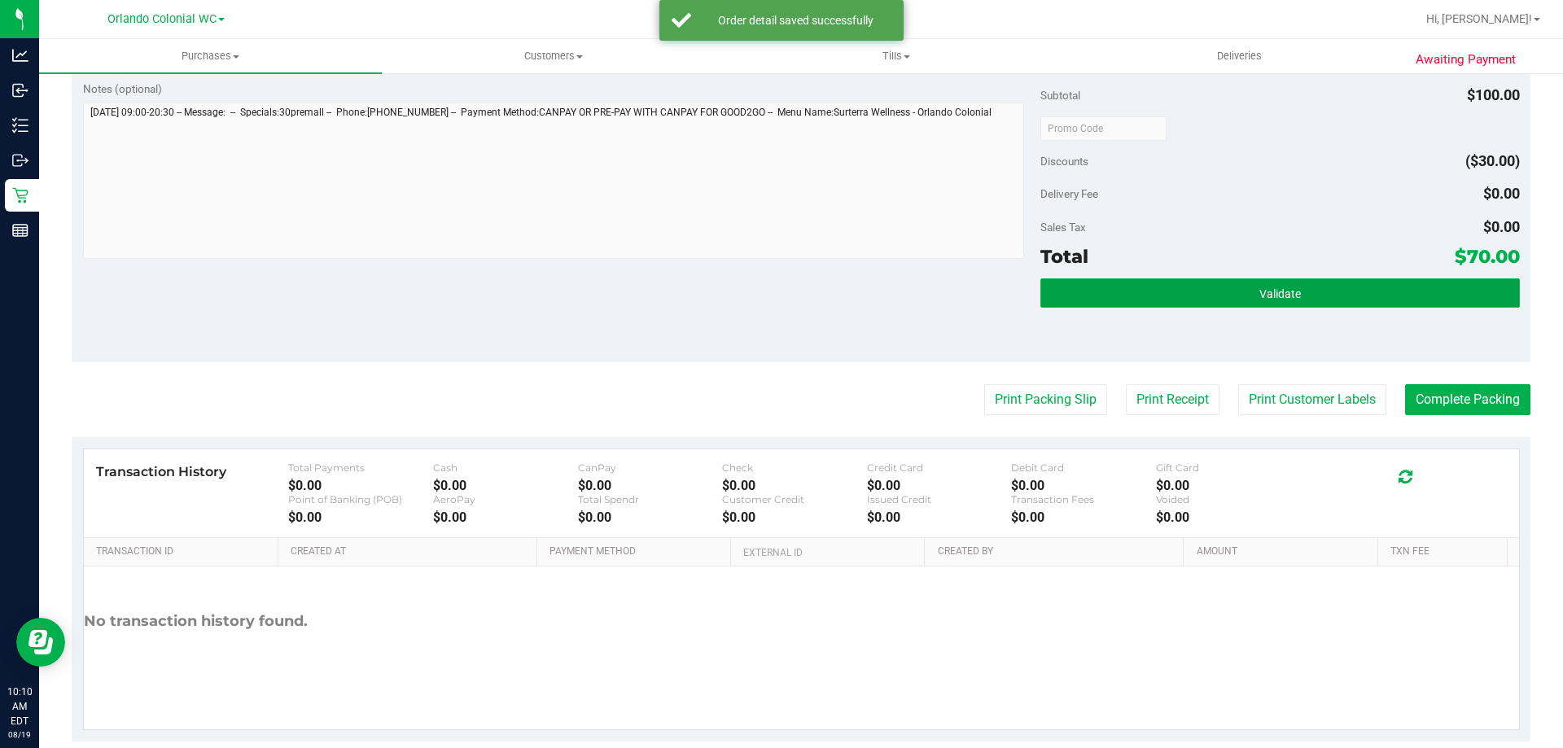
click at [1156, 280] on button "Validate" at bounding box center [1280, 292] width 479 height 29
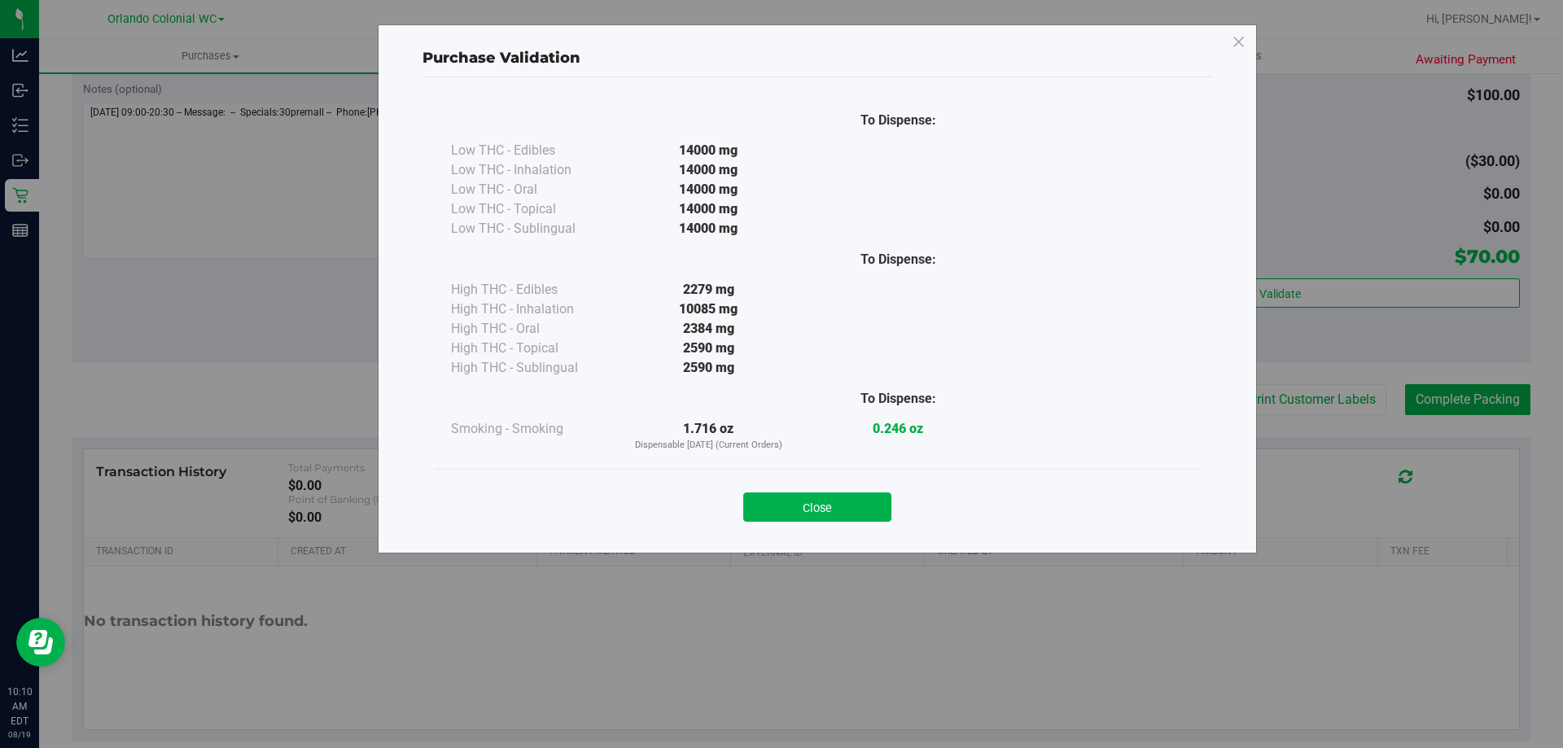
click at [845, 498] on button "Close" at bounding box center [817, 507] width 148 height 29
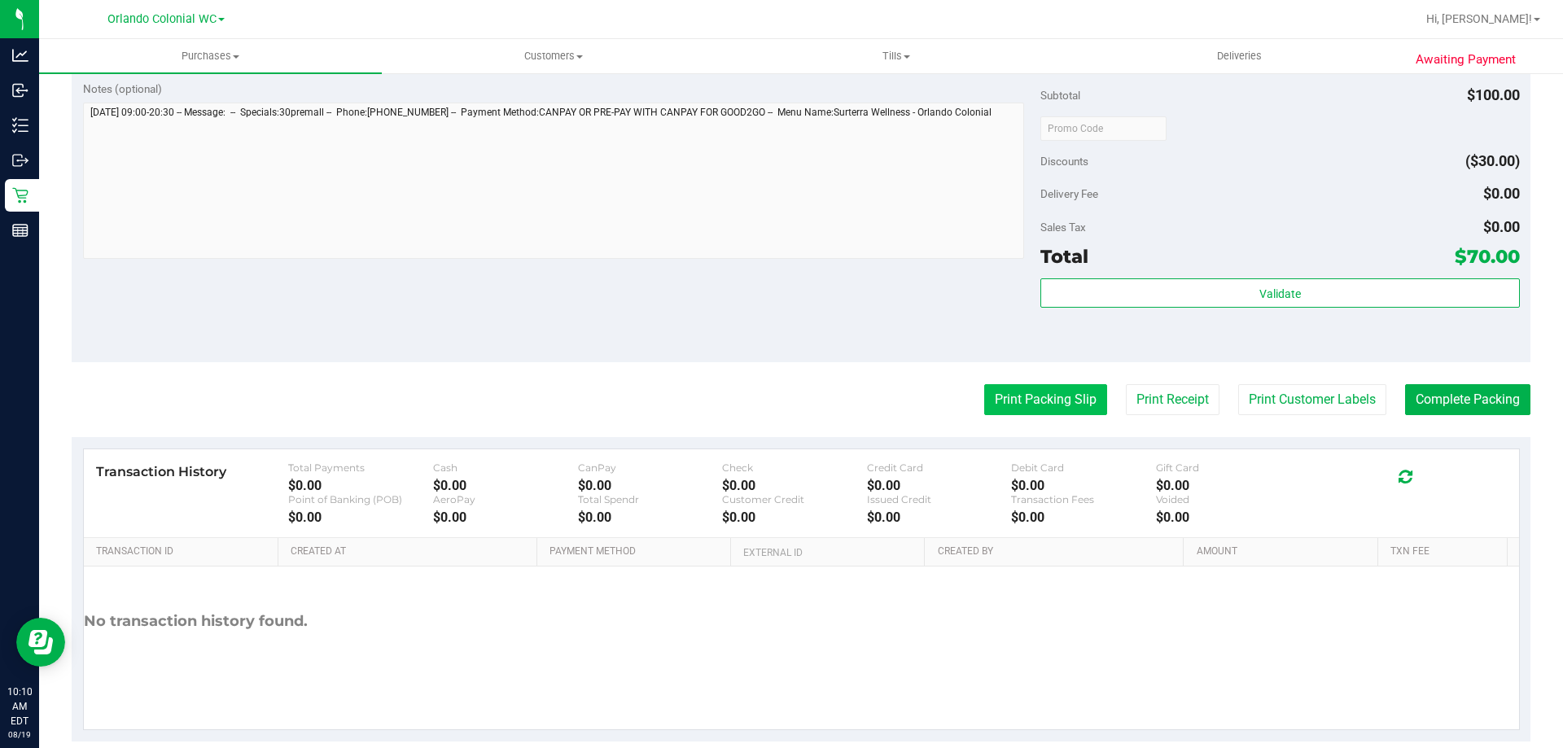
click at [1051, 401] on button "Print Packing Slip" at bounding box center [1045, 399] width 123 height 31
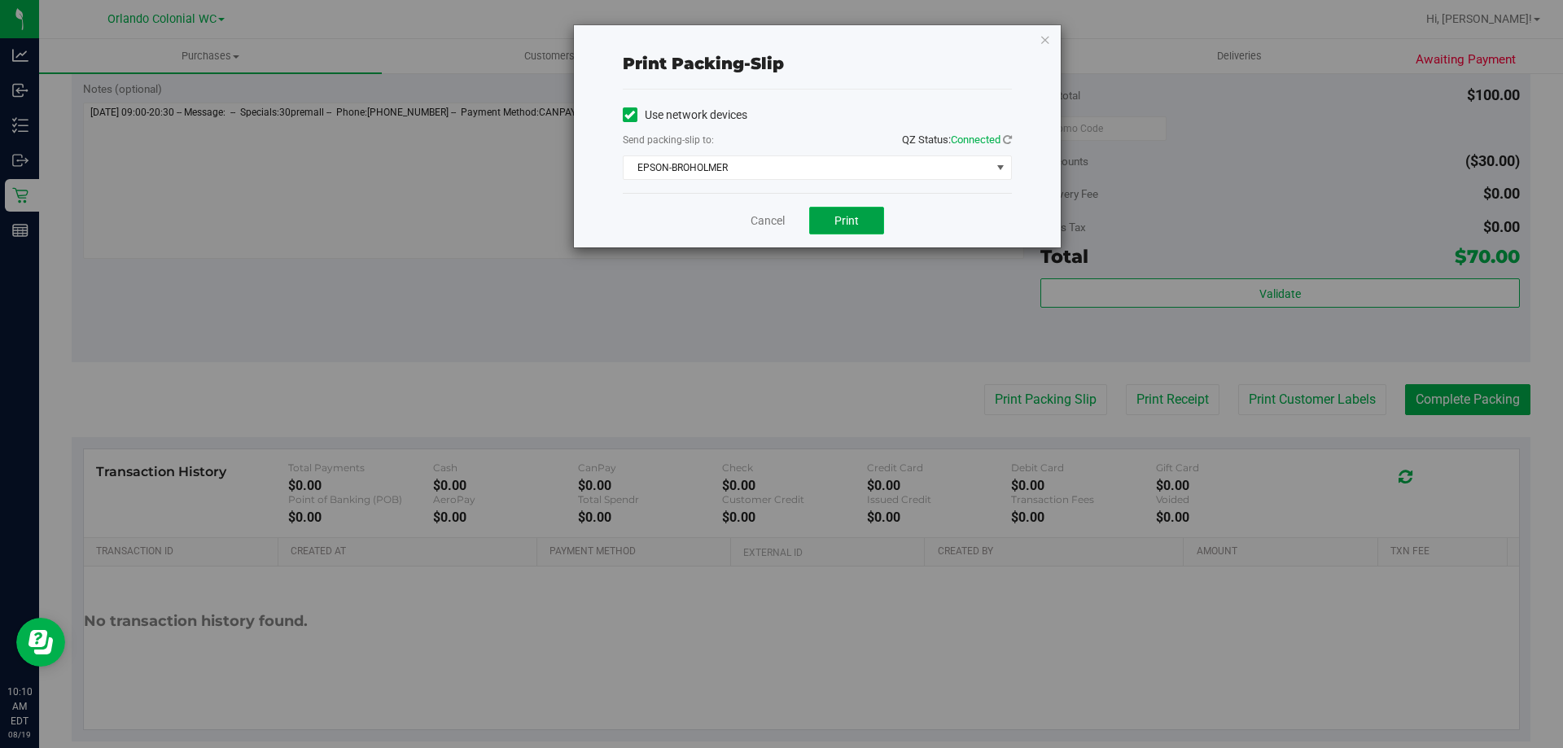
click at [851, 213] on button "Print" at bounding box center [846, 221] width 75 height 28
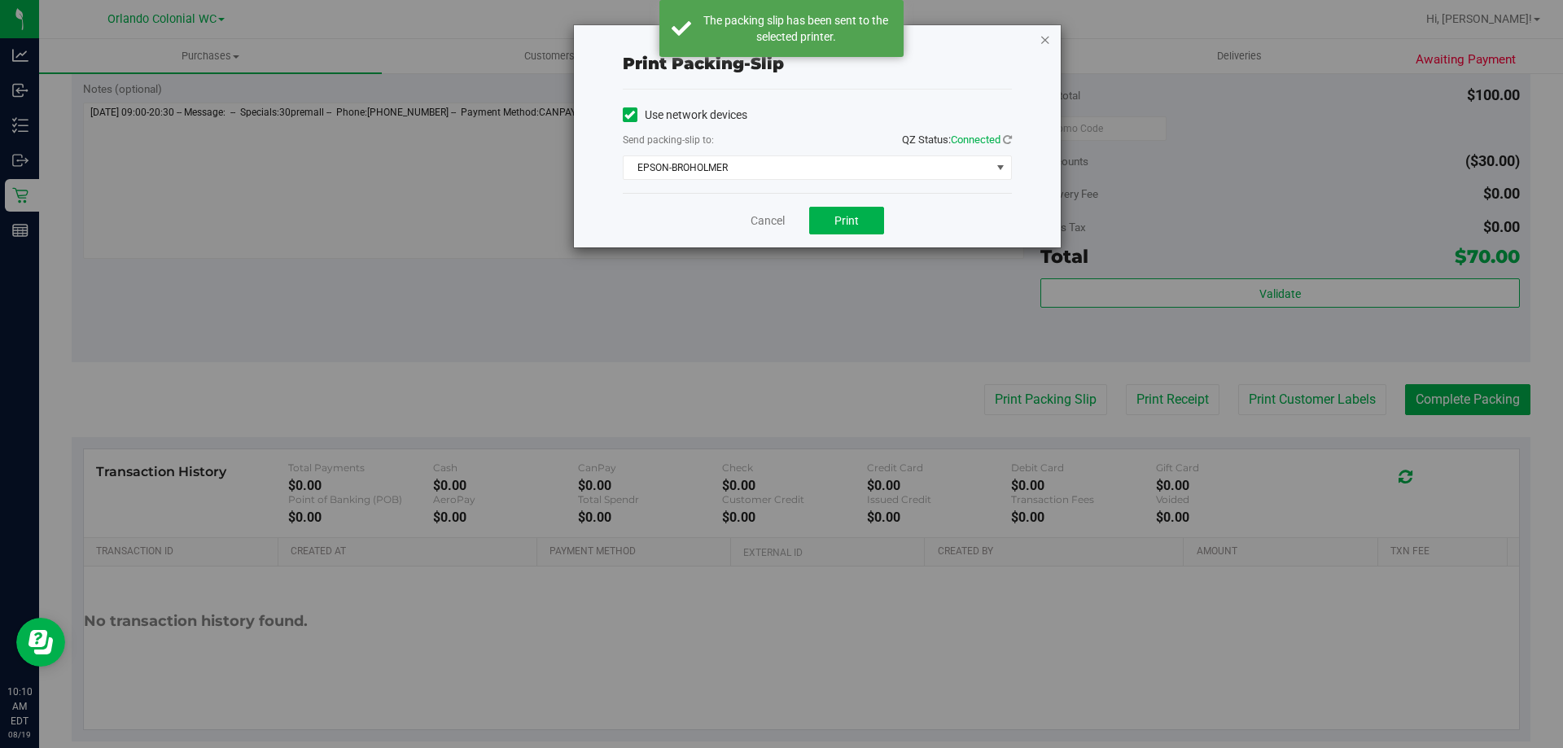
click at [1047, 35] on icon "button" at bounding box center [1045, 39] width 11 height 20
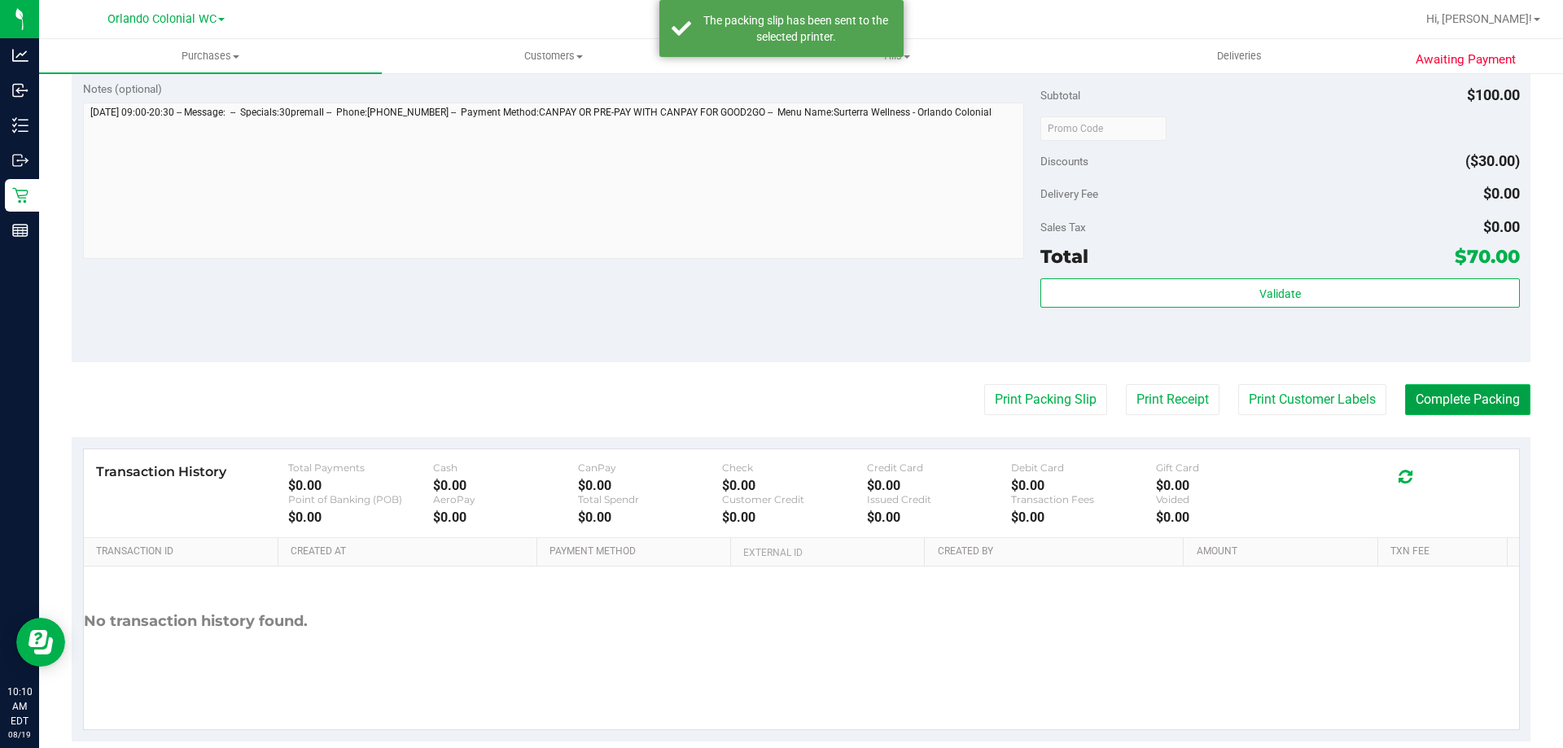
click at [1453, 410] on button "Complete Packing" at bounding box center [1467, 399] width 125 height 31
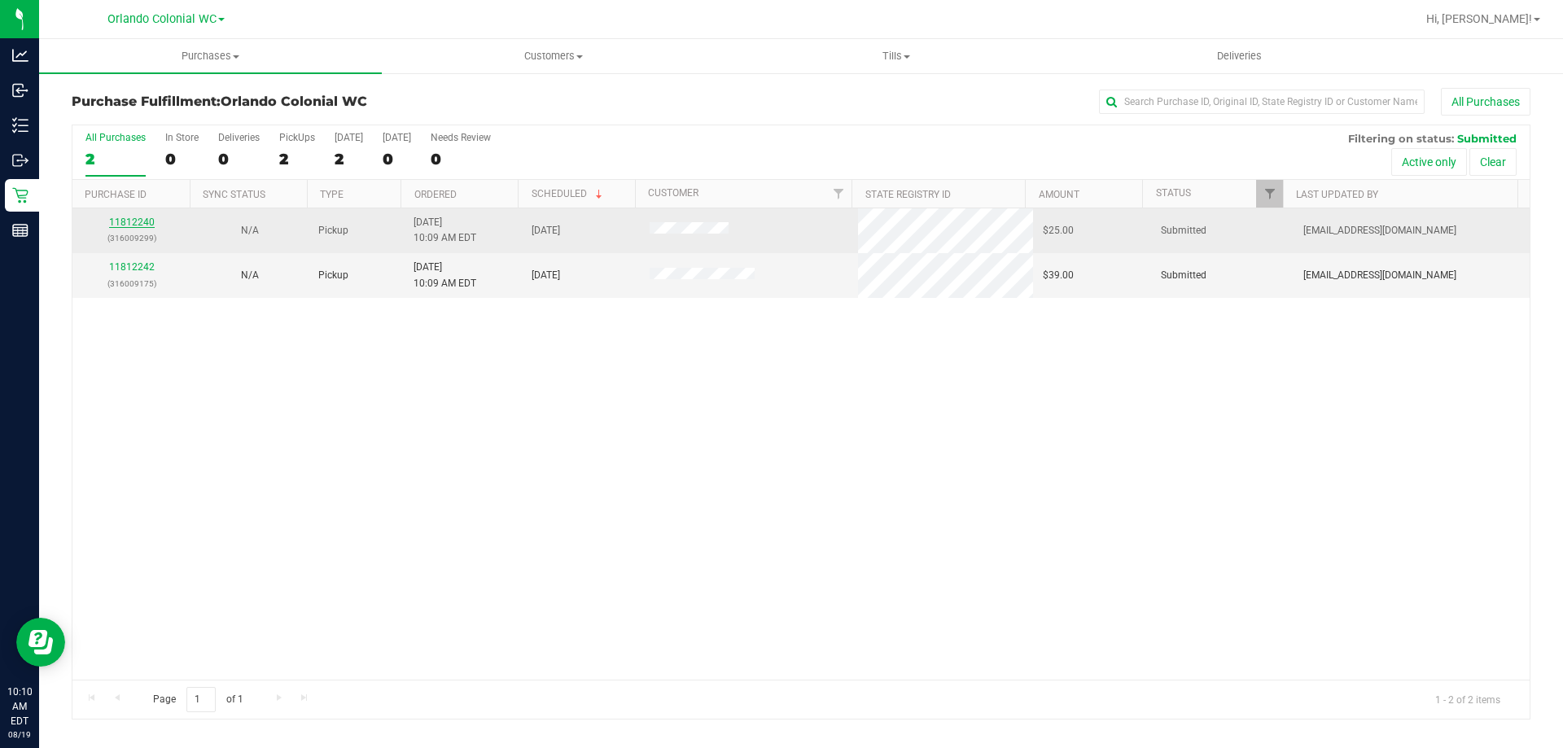
click at [131, 222] on link "11812240" at bounding box center [132, 222] width 46 height 11
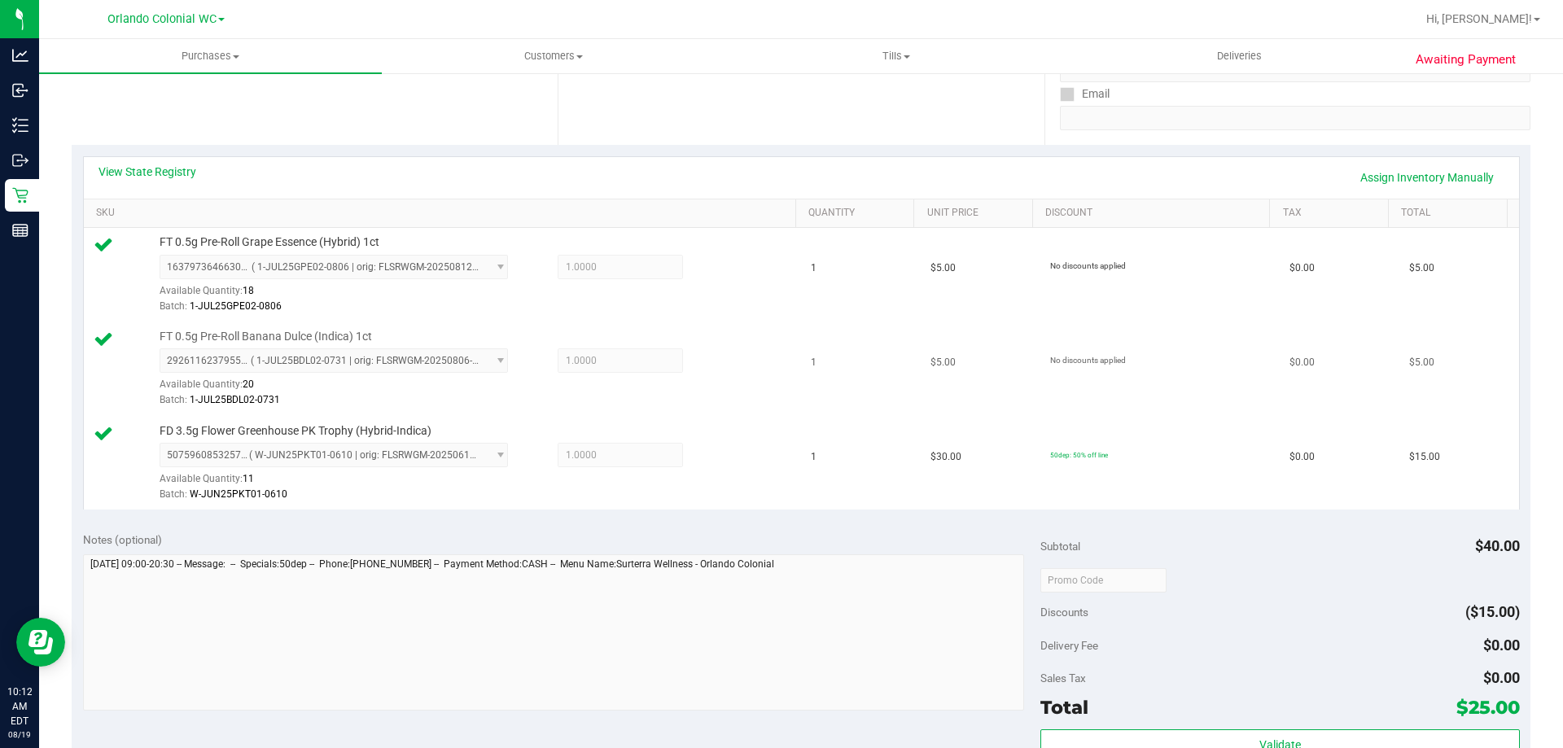
scroll to position [489, 0]
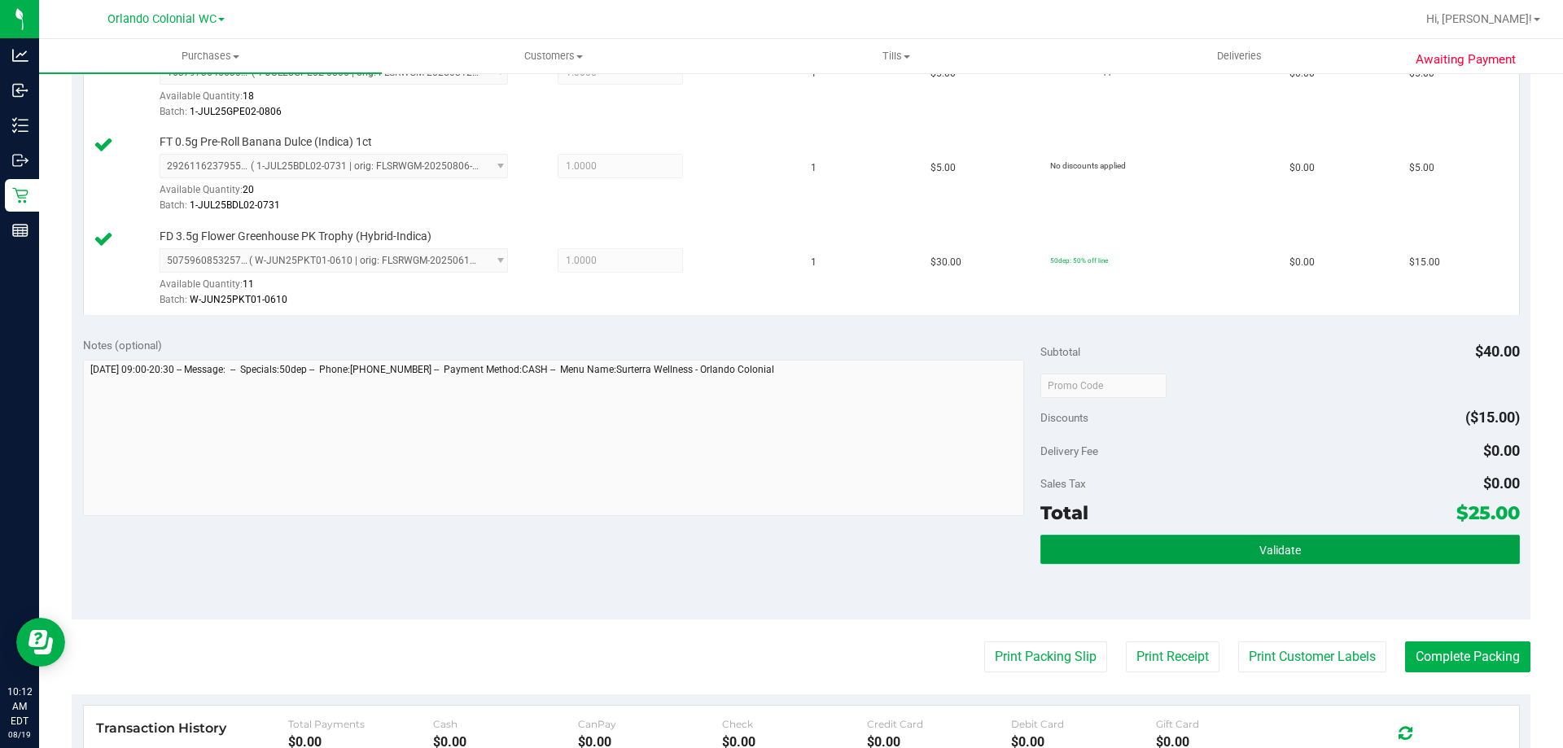
click at [1143, 550] on button "Validate" at bounding box center [1280, 549] width 479 height 29
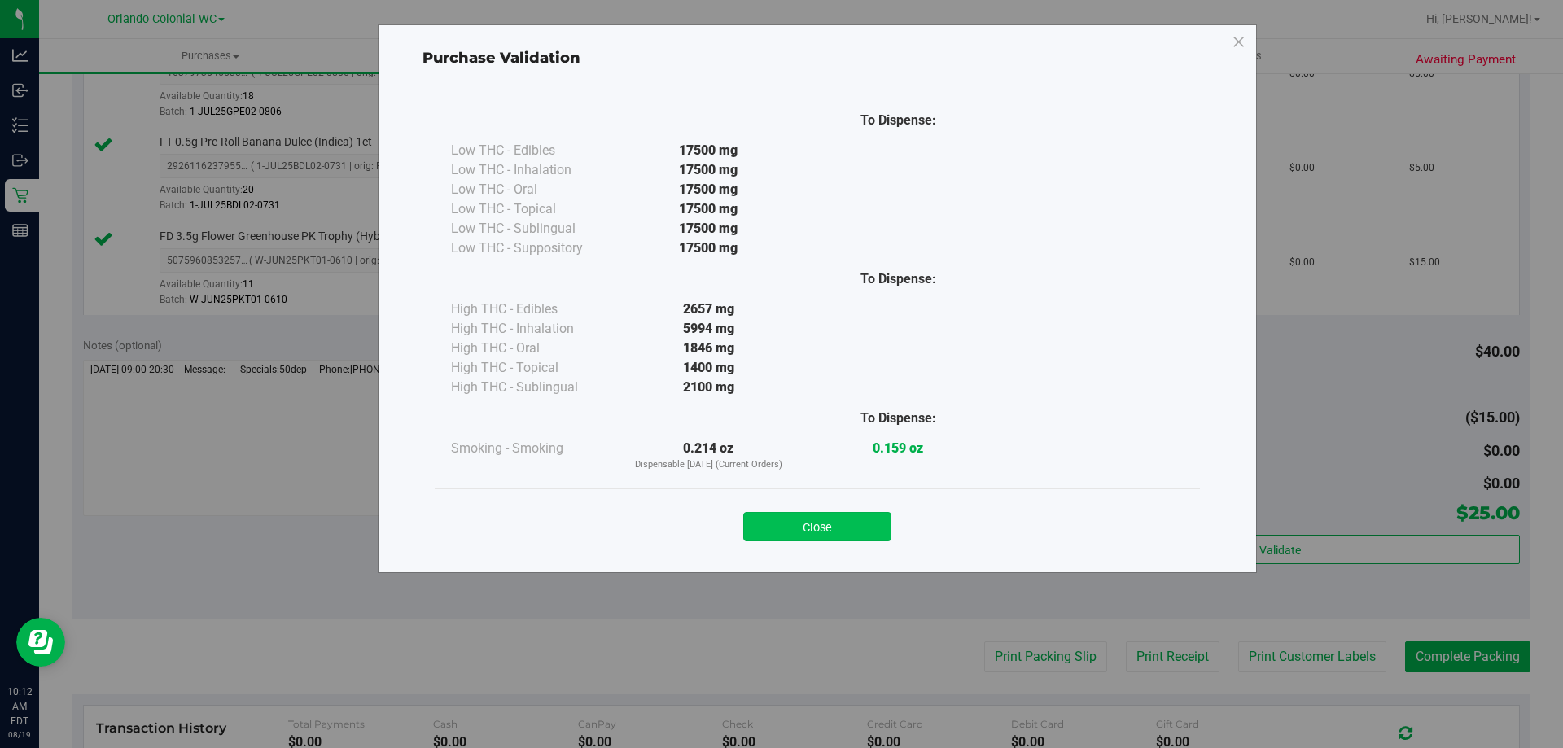
click at [850, 514] on button "Close" at bounding box center [817, 526] width 148 height 29
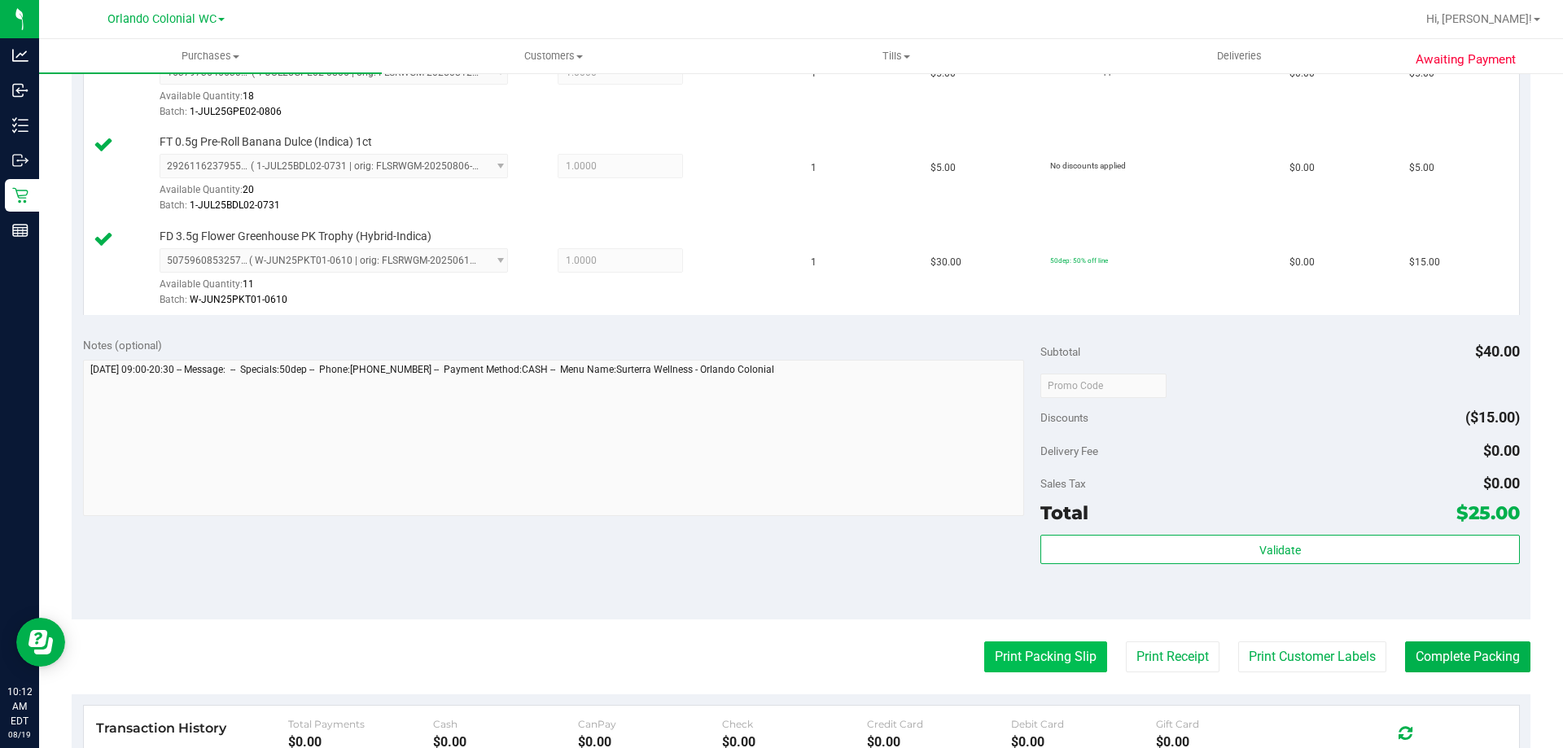
click at [1014, 654] on button "Print Packing Slip" at bounding box center [1045, 657] width 123 height 31
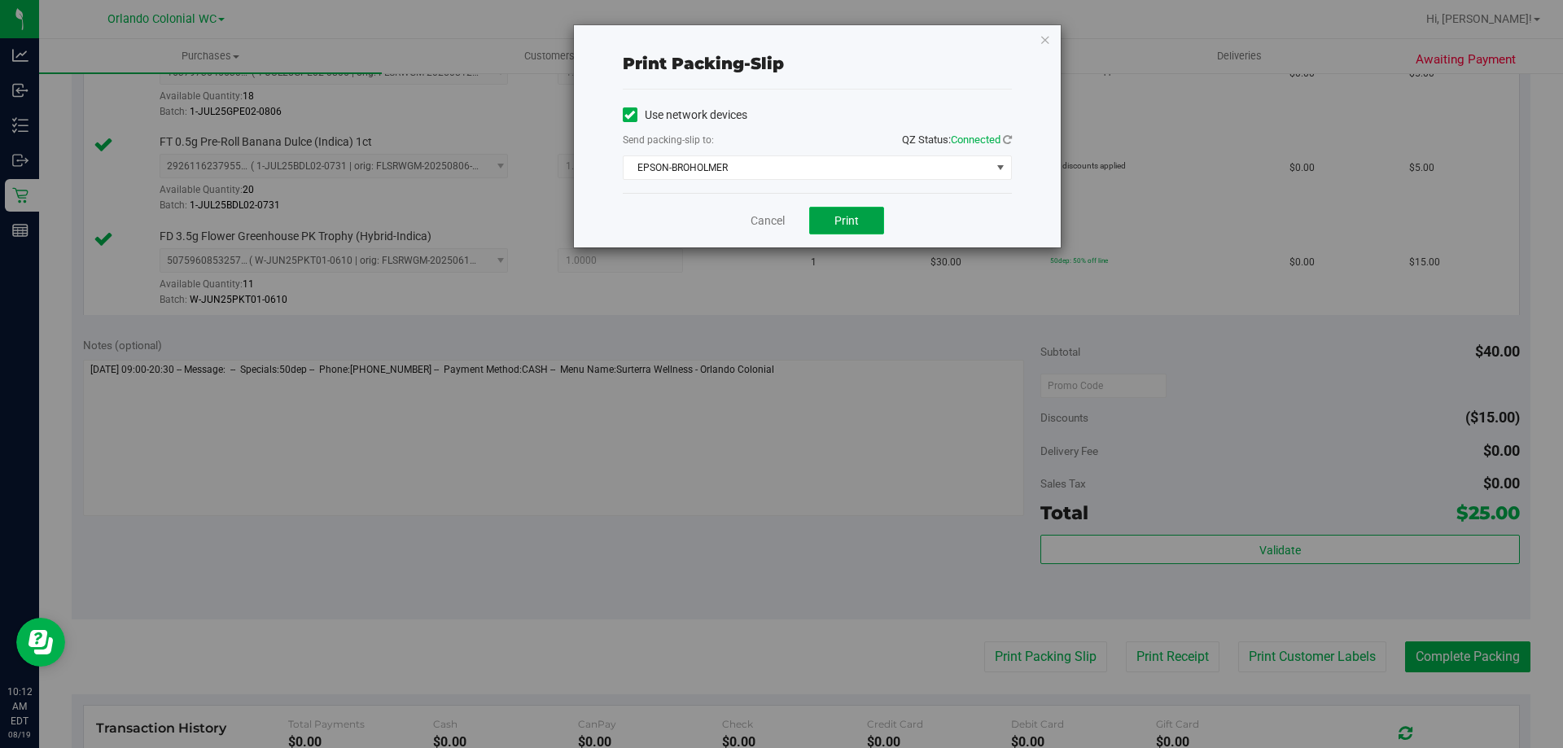
click at [847, 213] on button "Print" at bounding box center [846, 221] width 75 height 28
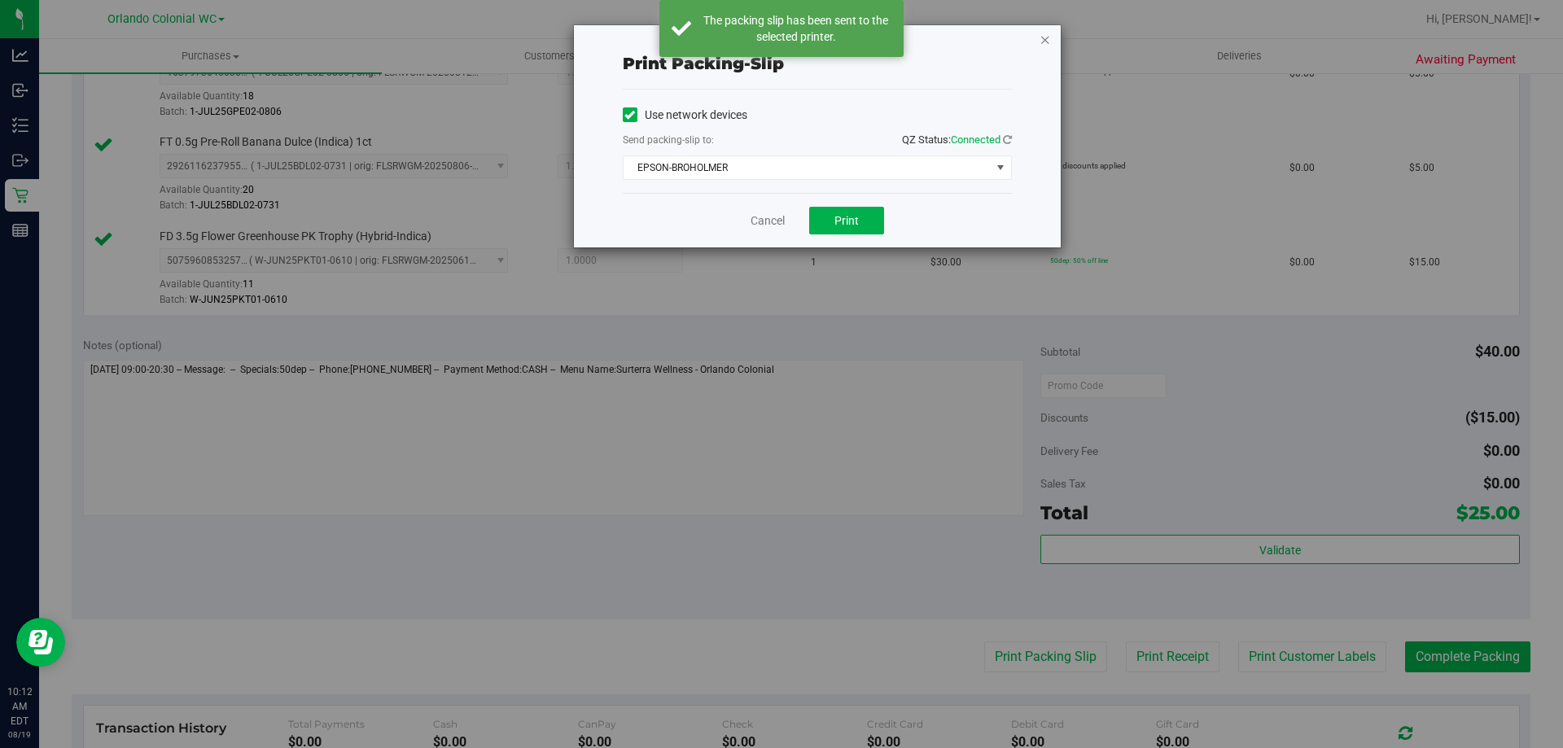
click at [1047, 37] on icon "button" at bounding box center [1045, 39] width 11 height 20
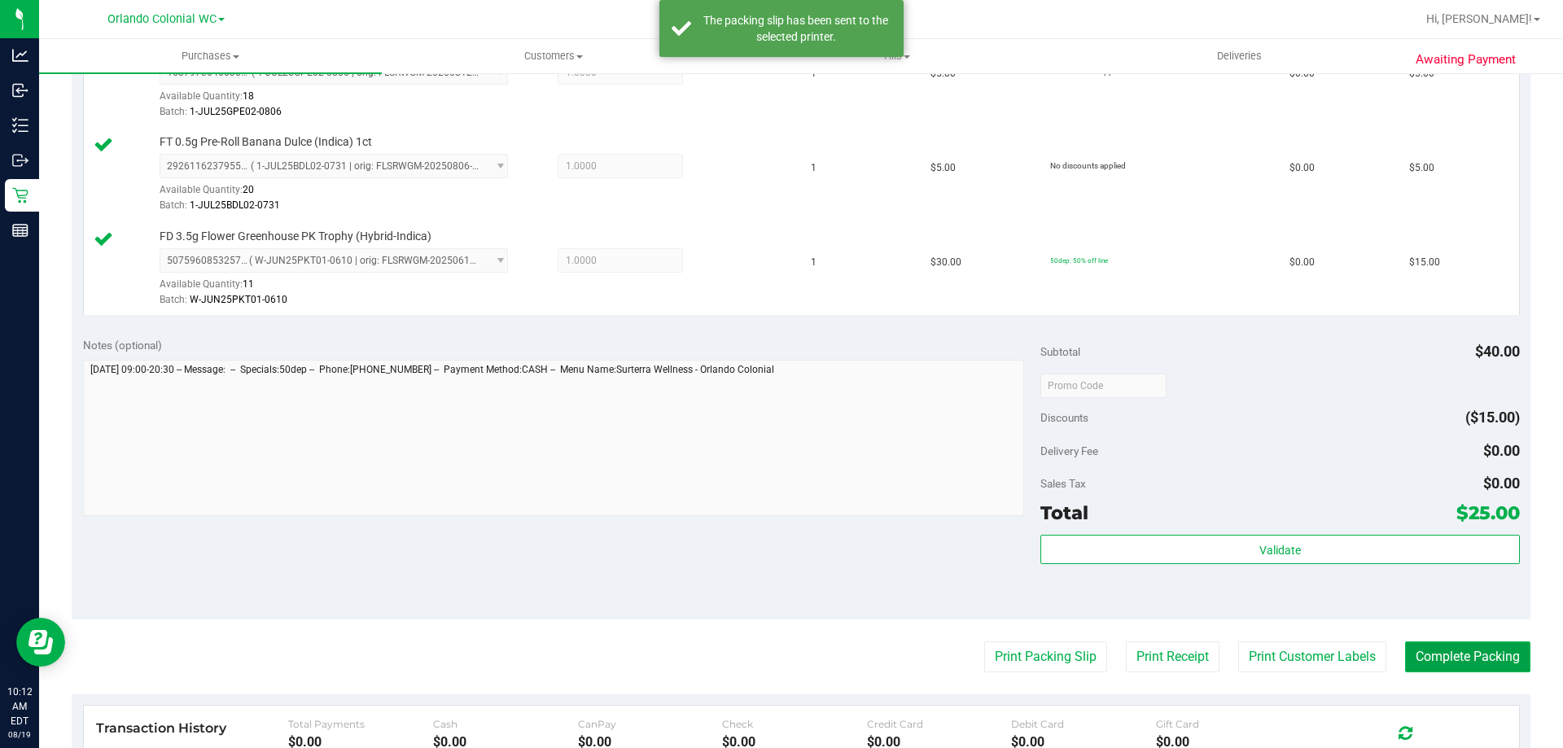
click at [1500, 659] on button "Complete Packing" at bounding box center [1467, 657] width 125 height 31
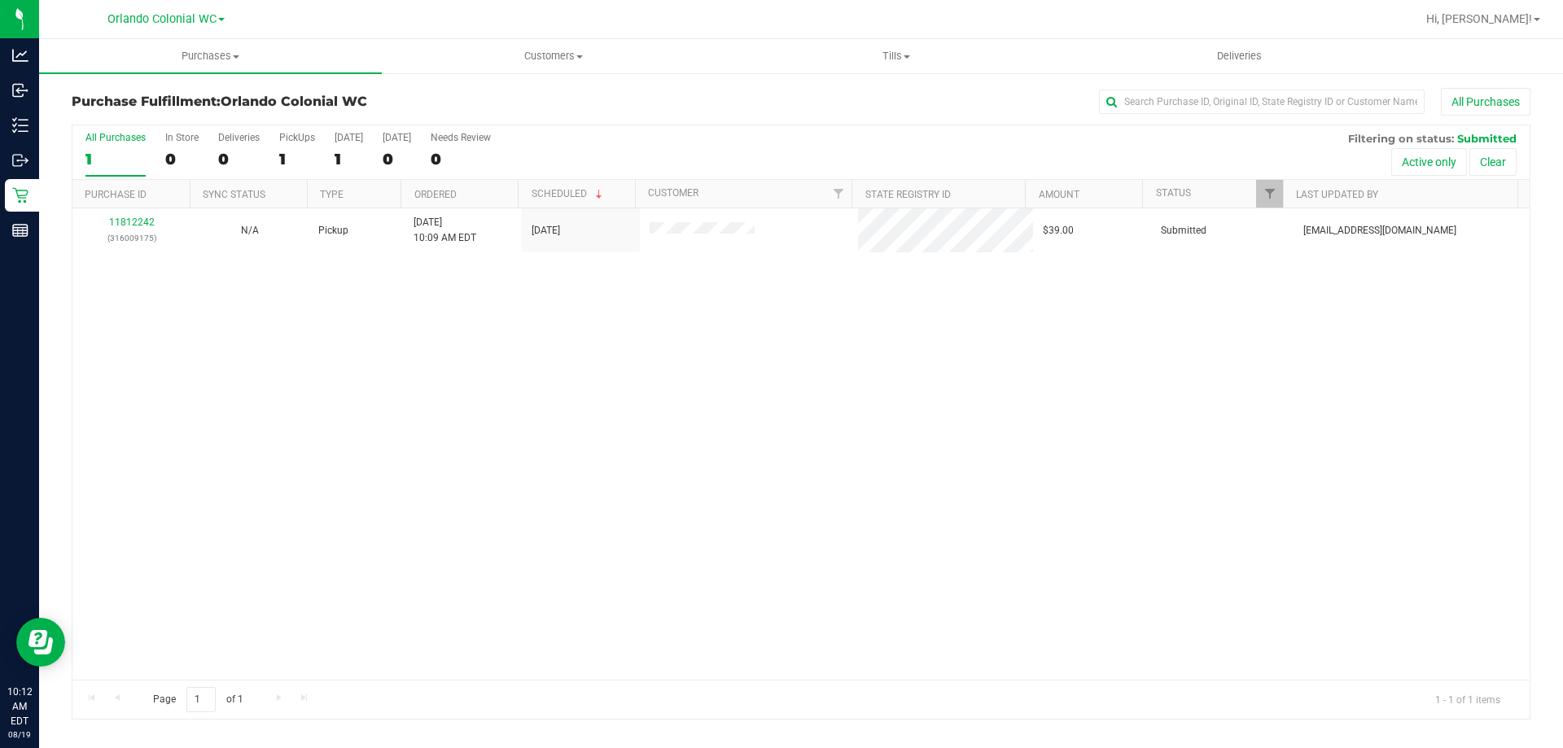
click at [0, 0] on p "Retail" at bounding box center [0, 0] width 0 height 0
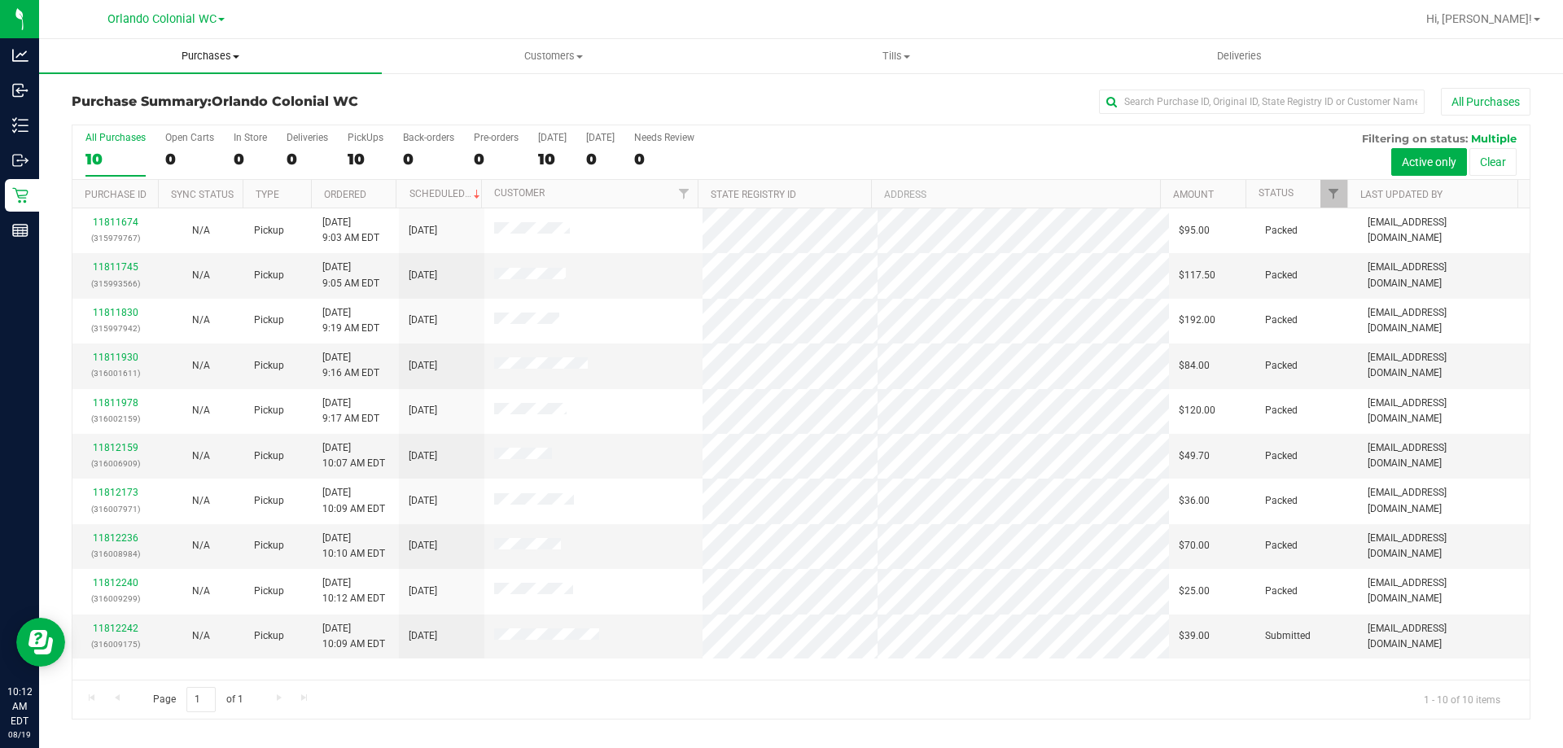
click at [220, 60] on span "Purchases" at bounding box center [210, 56] width 343 height 15
click at [107, 135] on span "All purchases" at bounding box center [97, 137] width 116 height 14
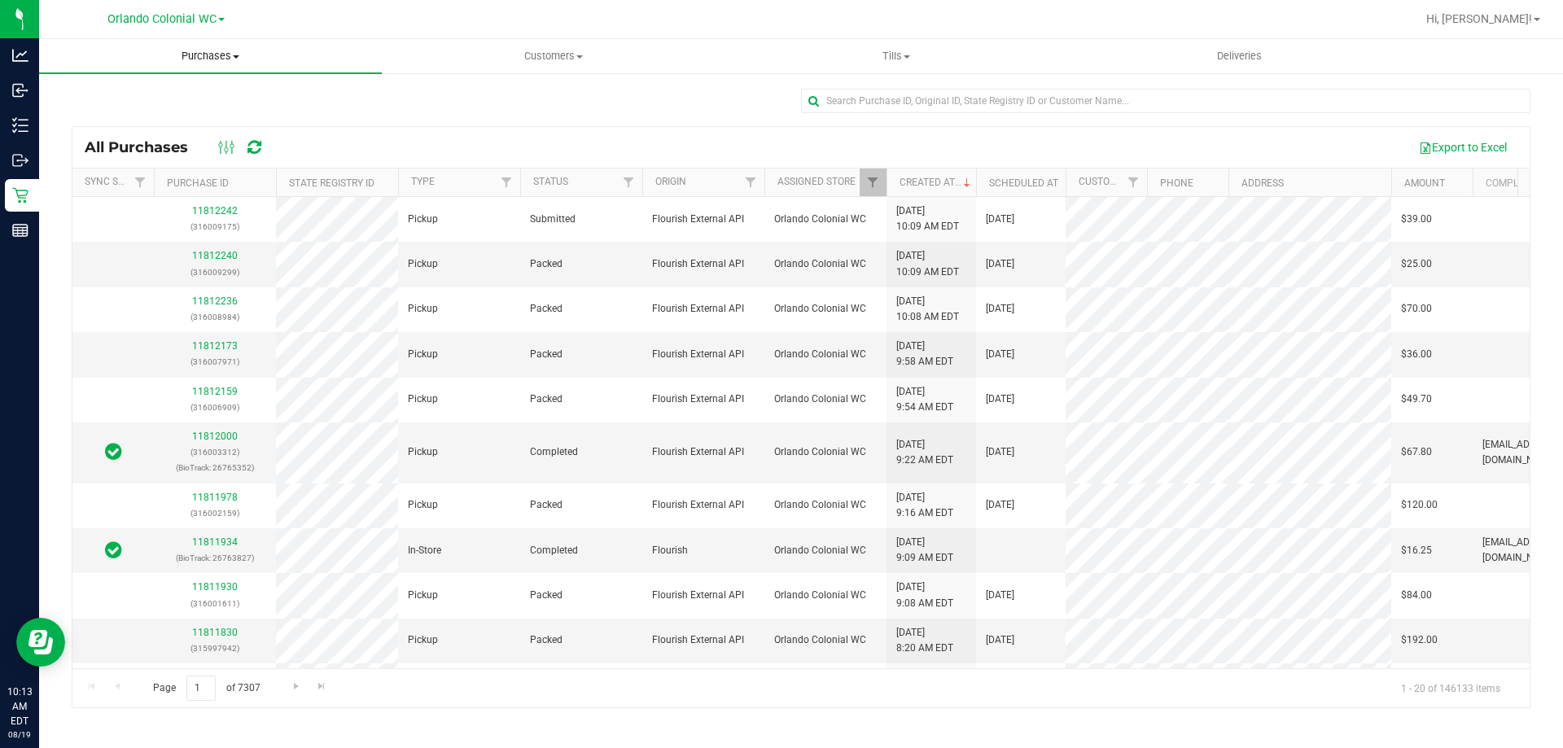
click at [215, 59] on span "Purchases" at bounding box center [210, 56] width 343 height 15
click at [107, 118] on span "Fulfillment" at bounding box center [89, 118] width 101 height 14
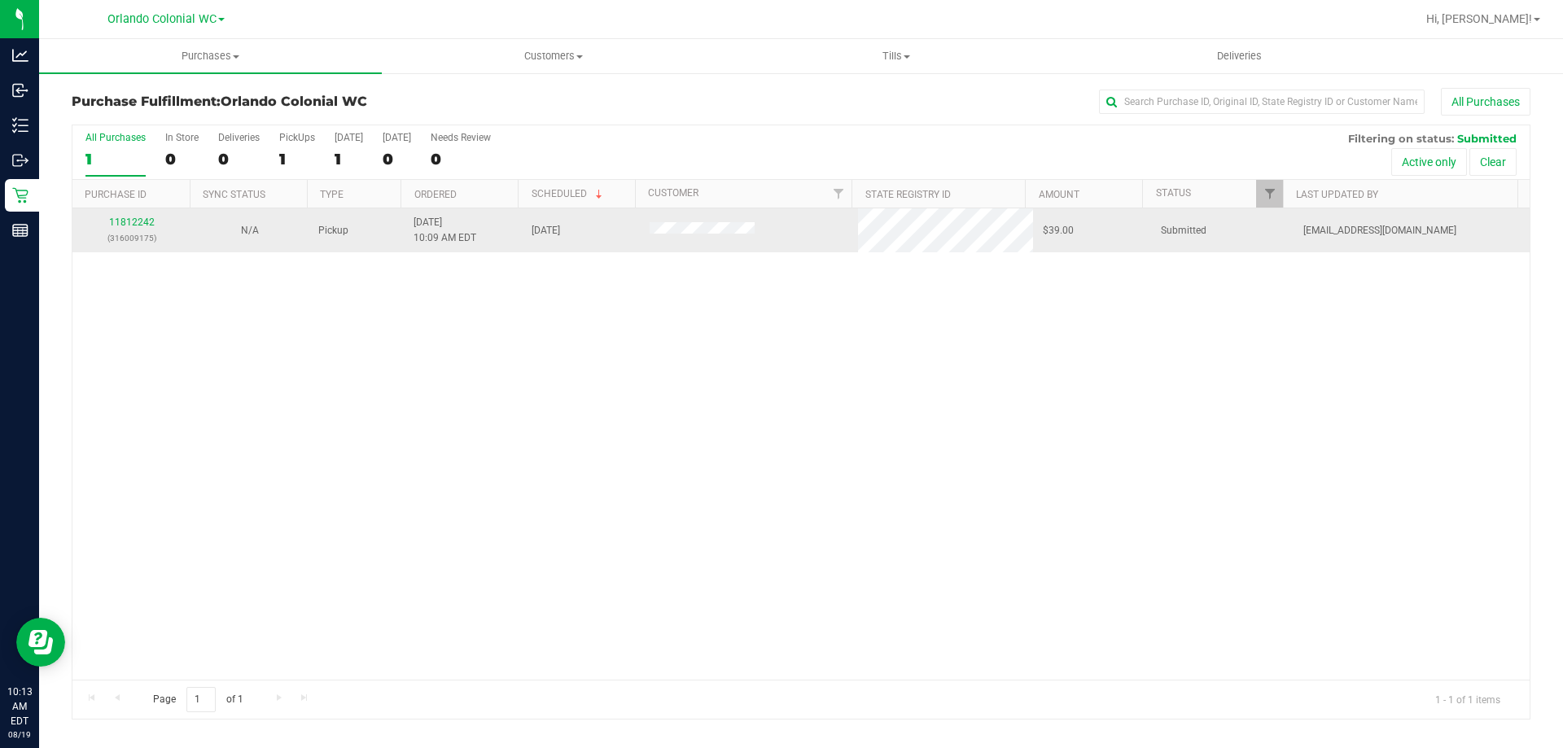
click at [112, 240] on p "(316009175)" at bounding box center [131, 237] width 99 height 15
click at [130, 242] on p "(316009175)" at bounding box center [131, 237] width 99 height 15
click at [135, 226] on link "11812242" at bounding box center [132, 222] width 46 height 11
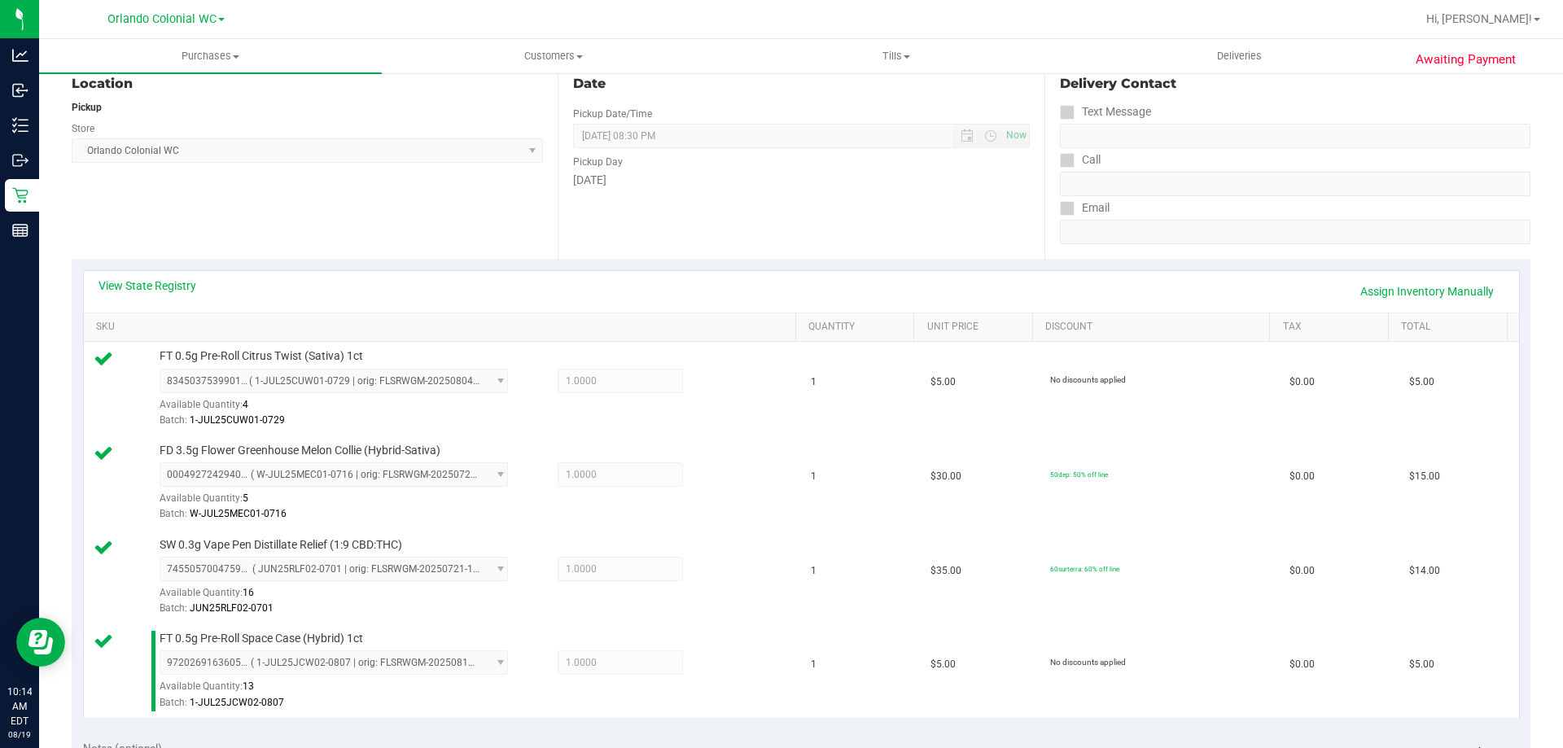
scroll to position [669, 0]
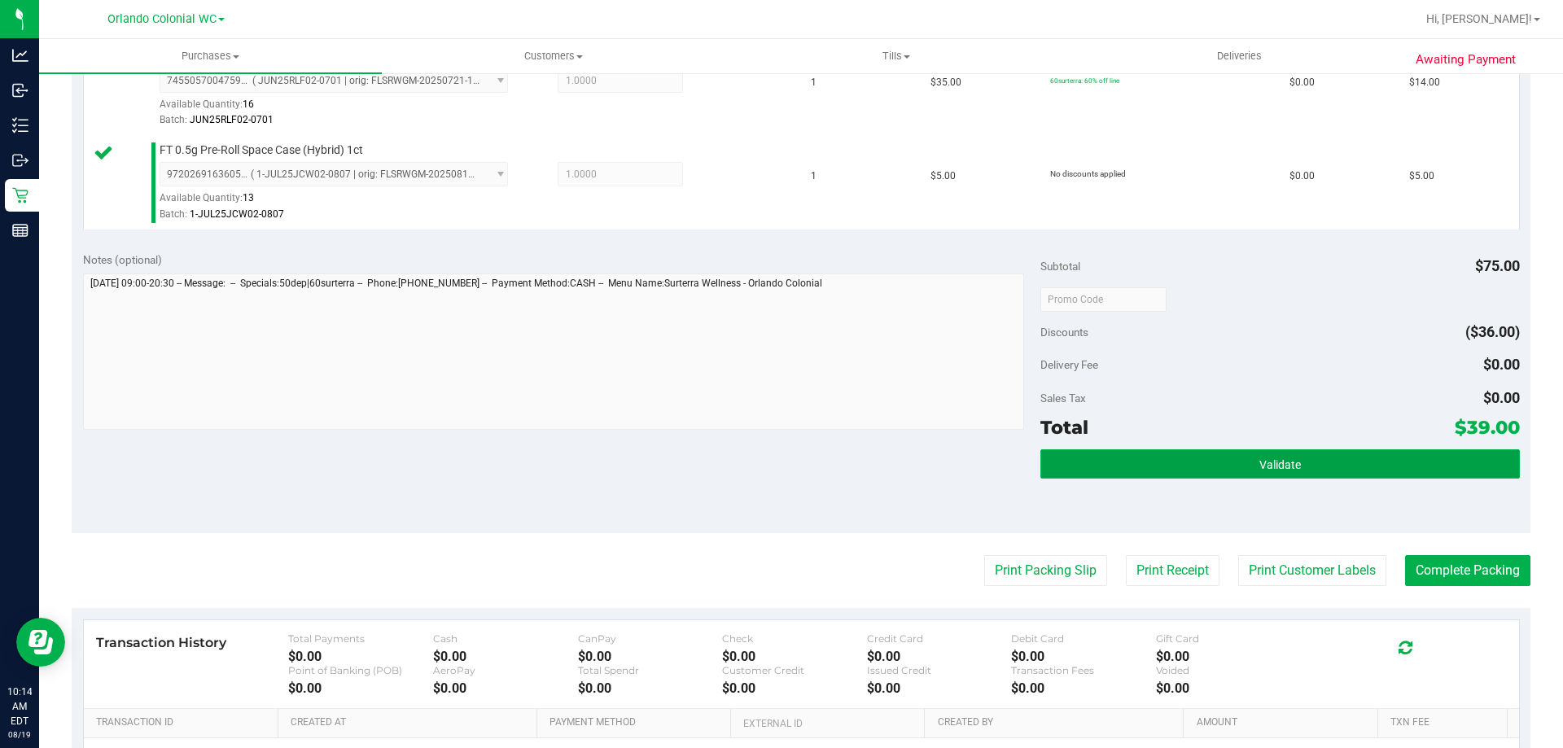
click at [1145, 456] on button "Validate" at bounding box center [1280, 463] width 479 height 29
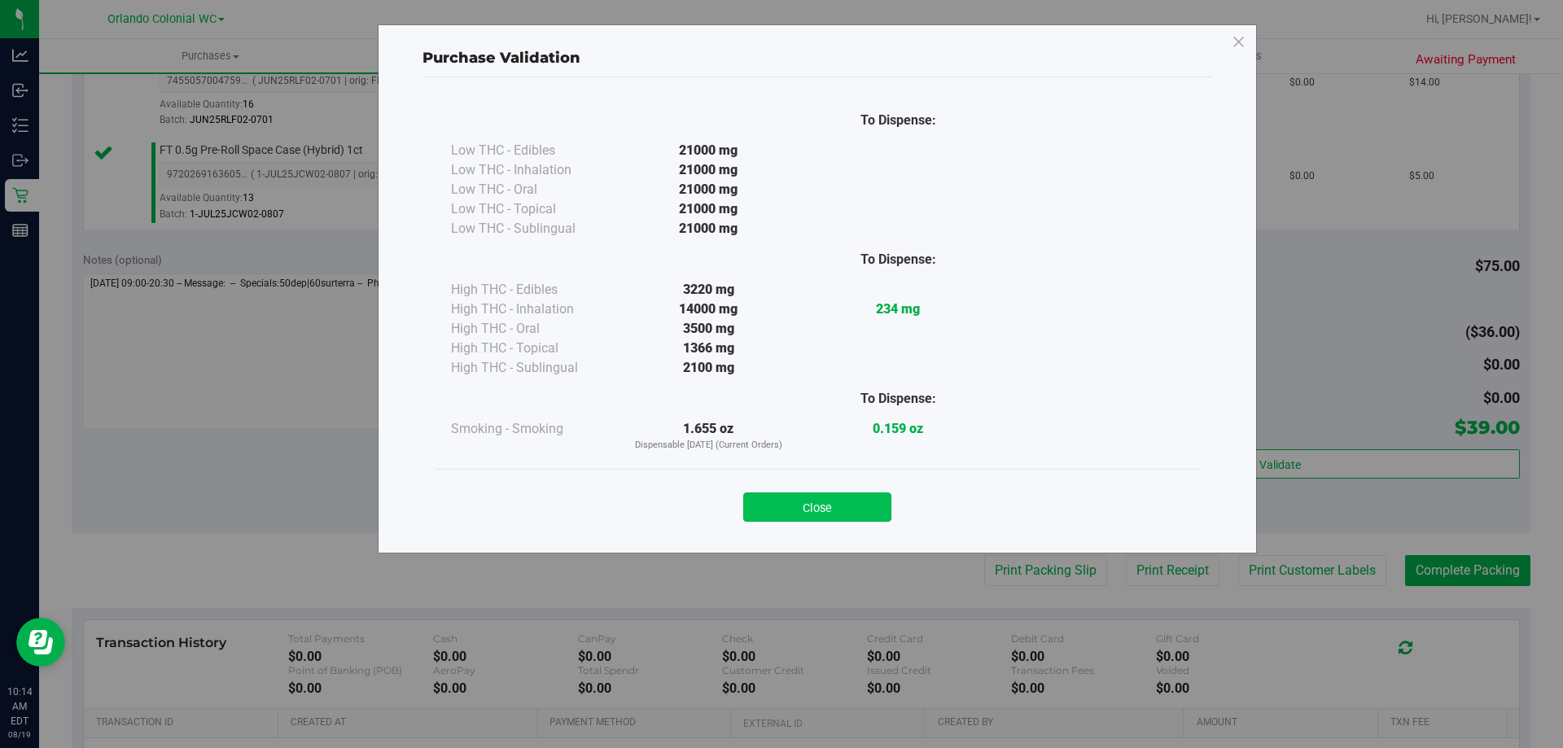
click at [844, 508] on button "Close" at bounding box center [817, 507] width 148 height 29
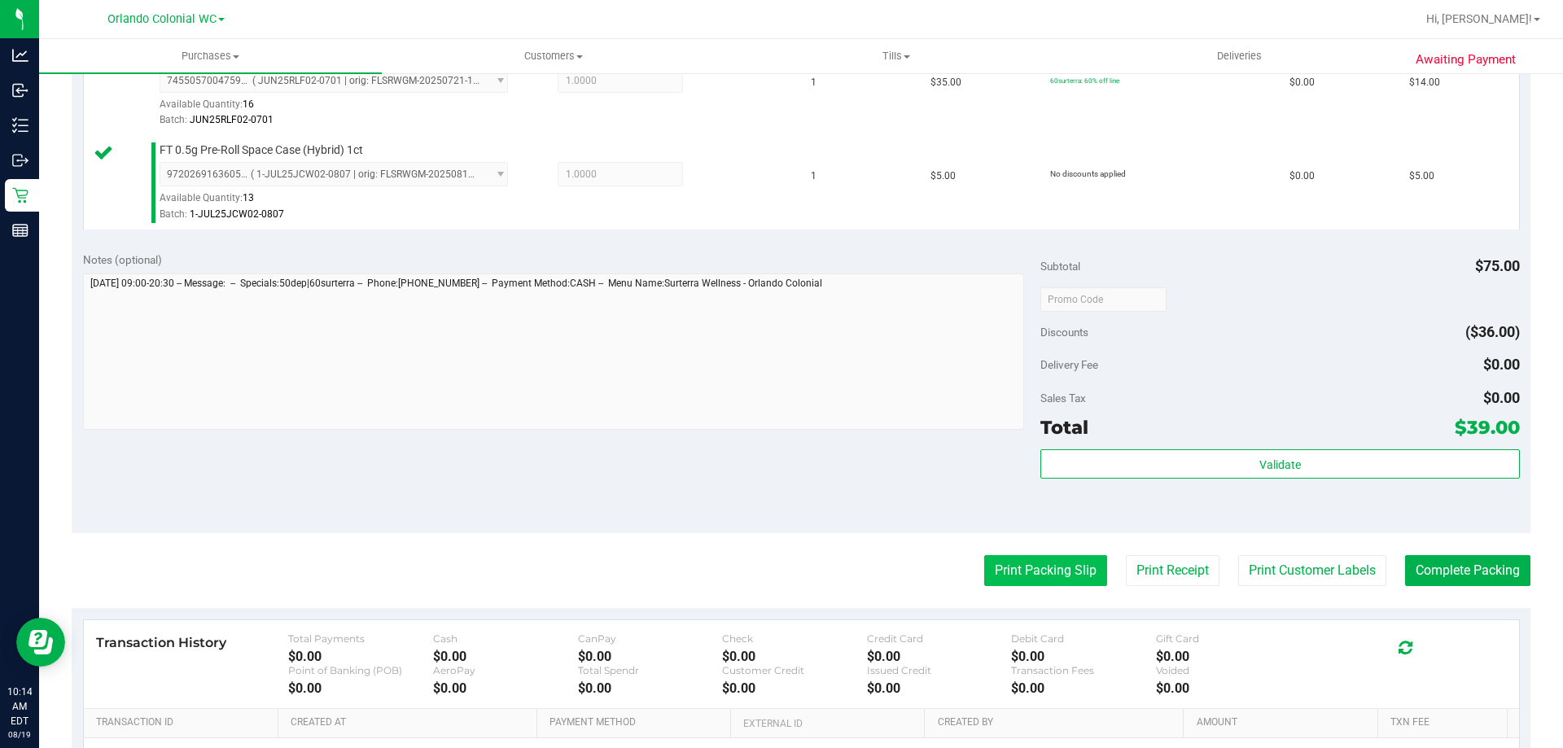
click at [1075, 576] on button "Print Packing Slip" at bounding box center [1045, 570] width 123 height 31
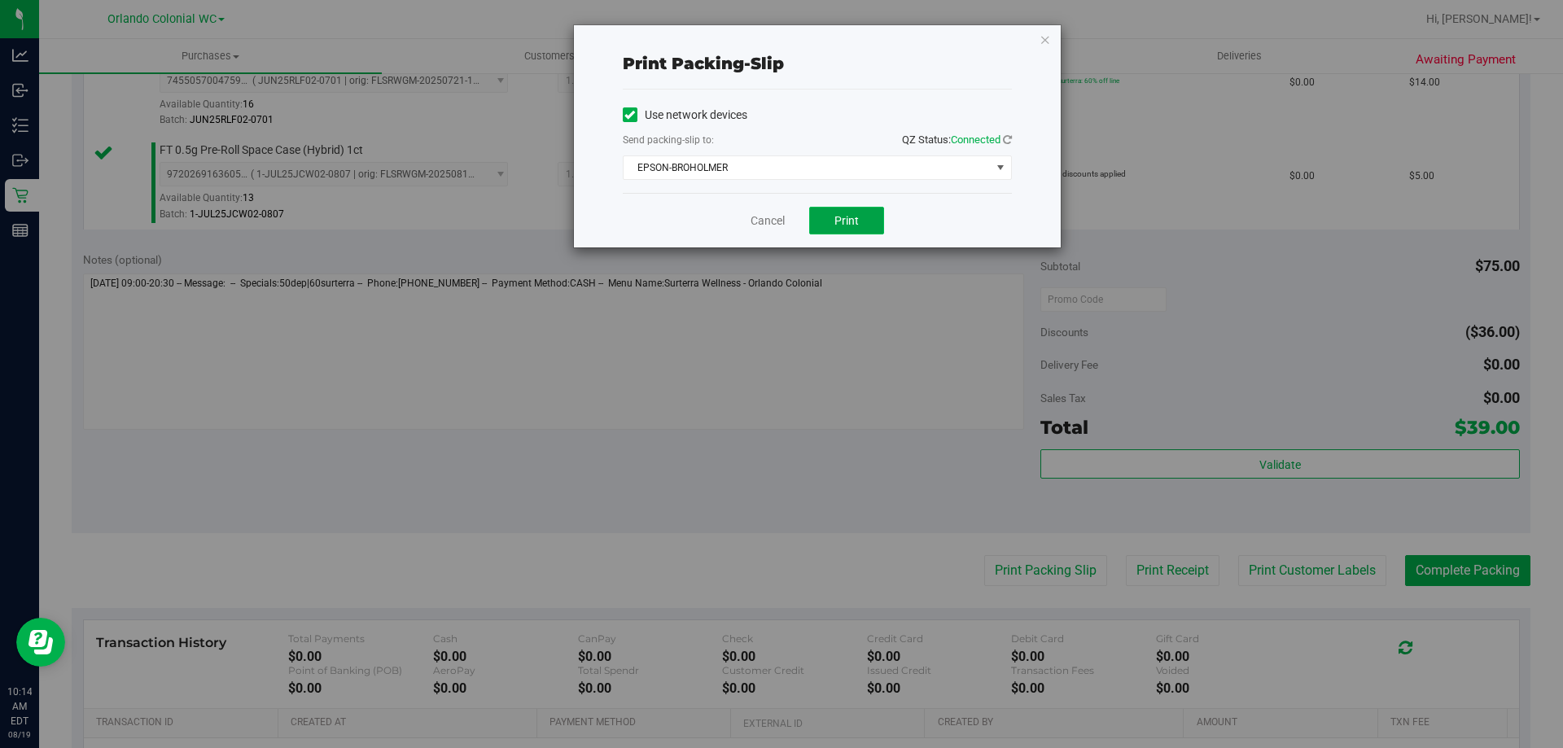
click at [857, 222] on span "Print" at bounding box center [847, 220] width 24 height 13
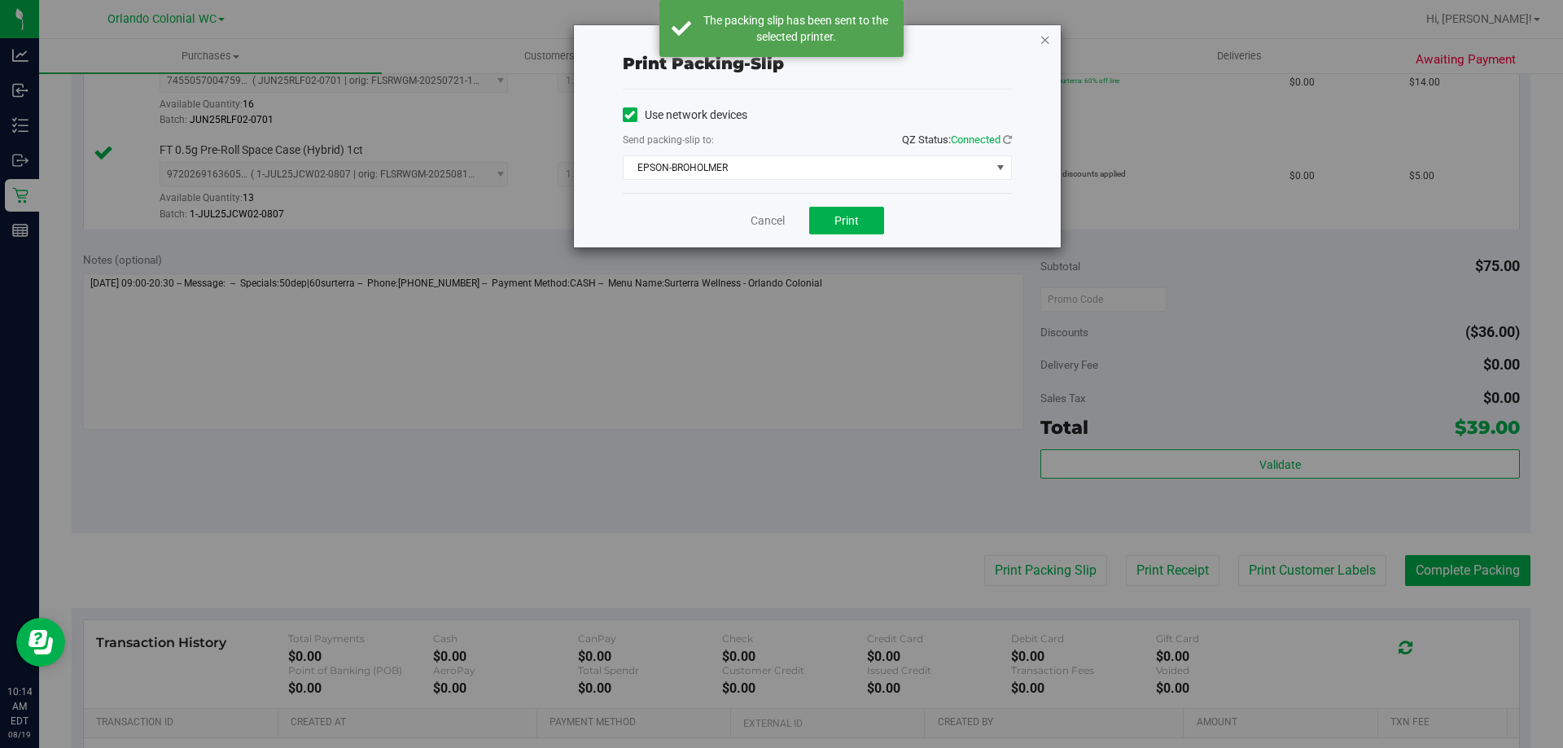
click at [1049, 37] on icon "button" at bounding box center [1045, 39] width 11 height 20
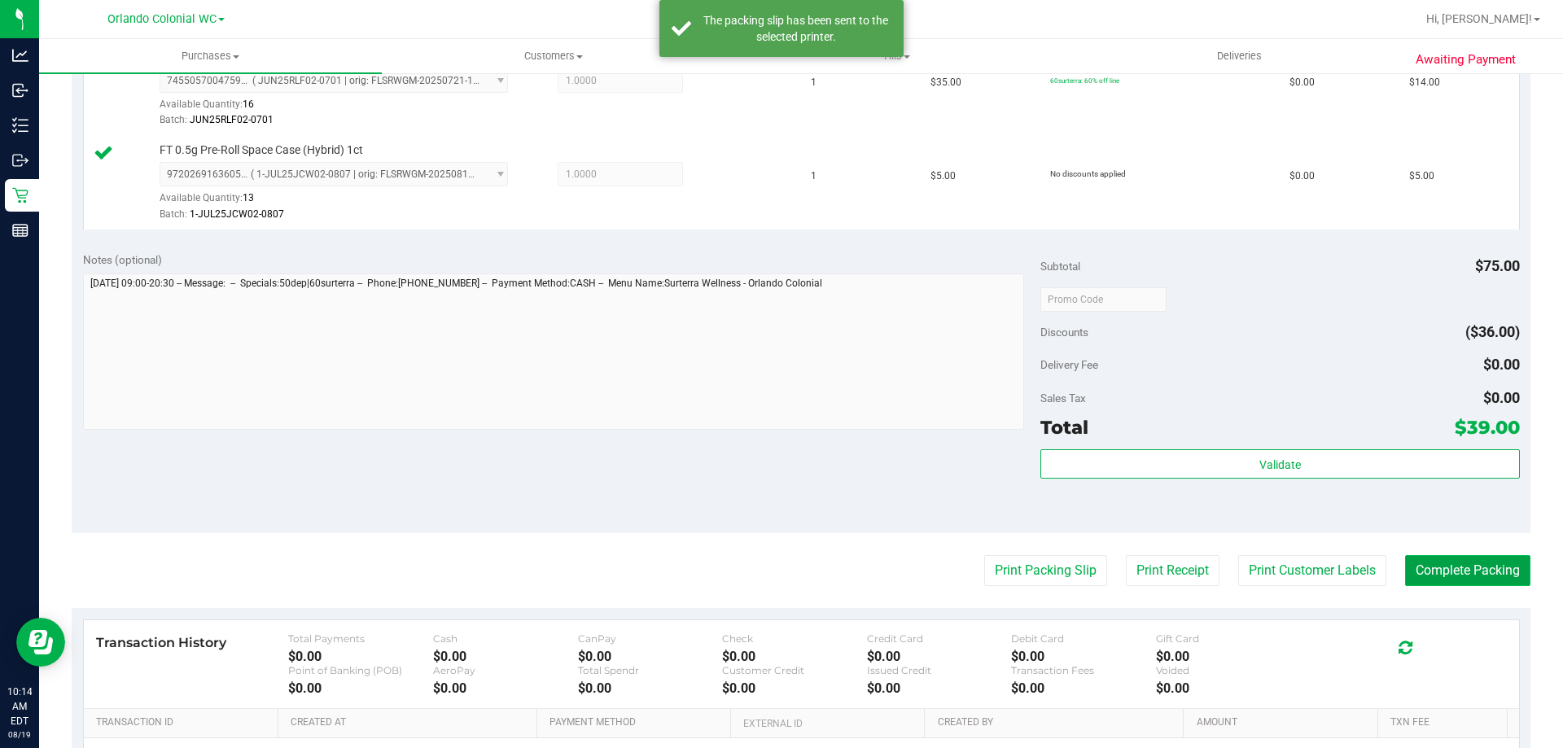
click at [1472, 576] on button "Complete Packing" at bounding box center [1467, 570] width 125 height 31
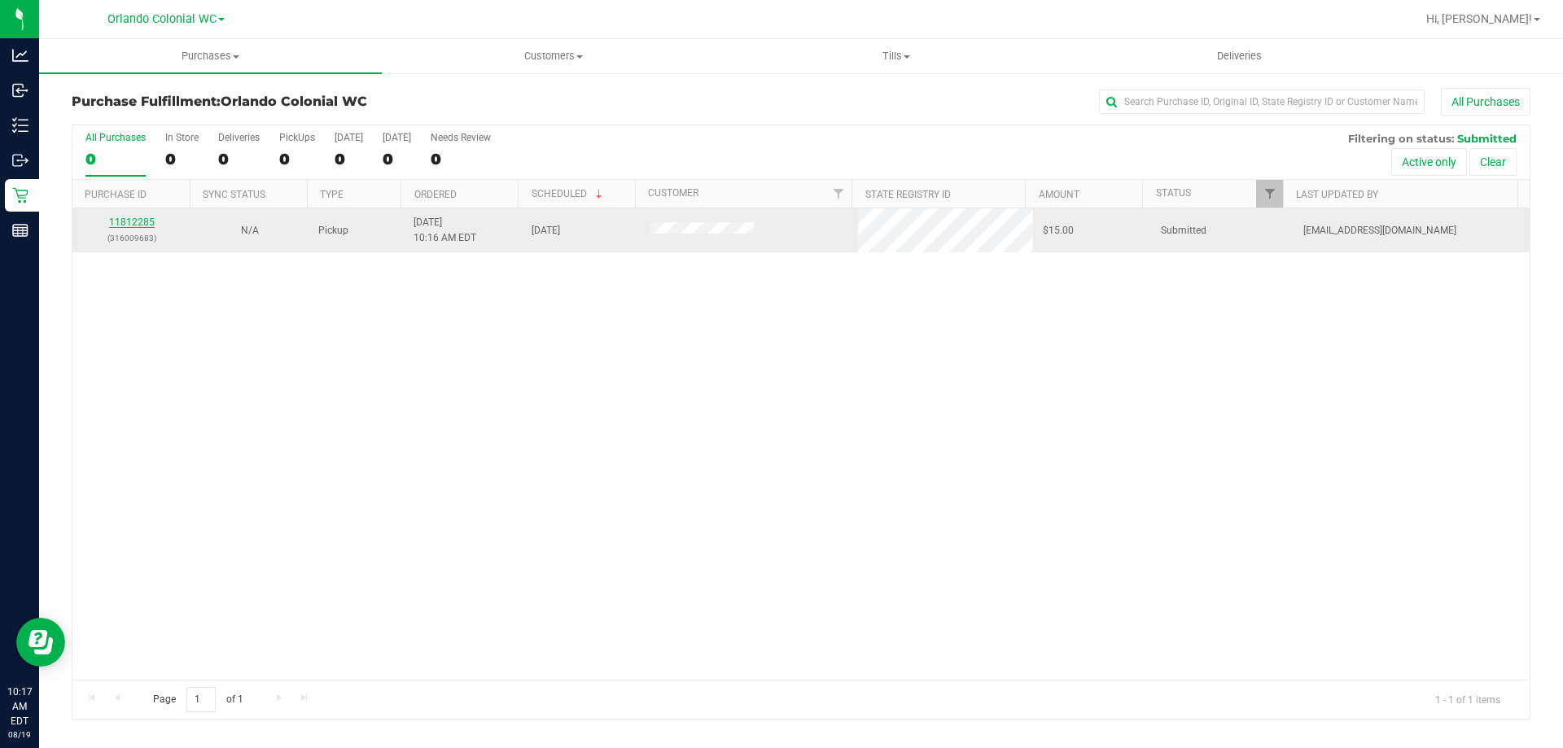
click at [120, 226] on link "11812285" at bounding box center [132, 222] width 46 height 11
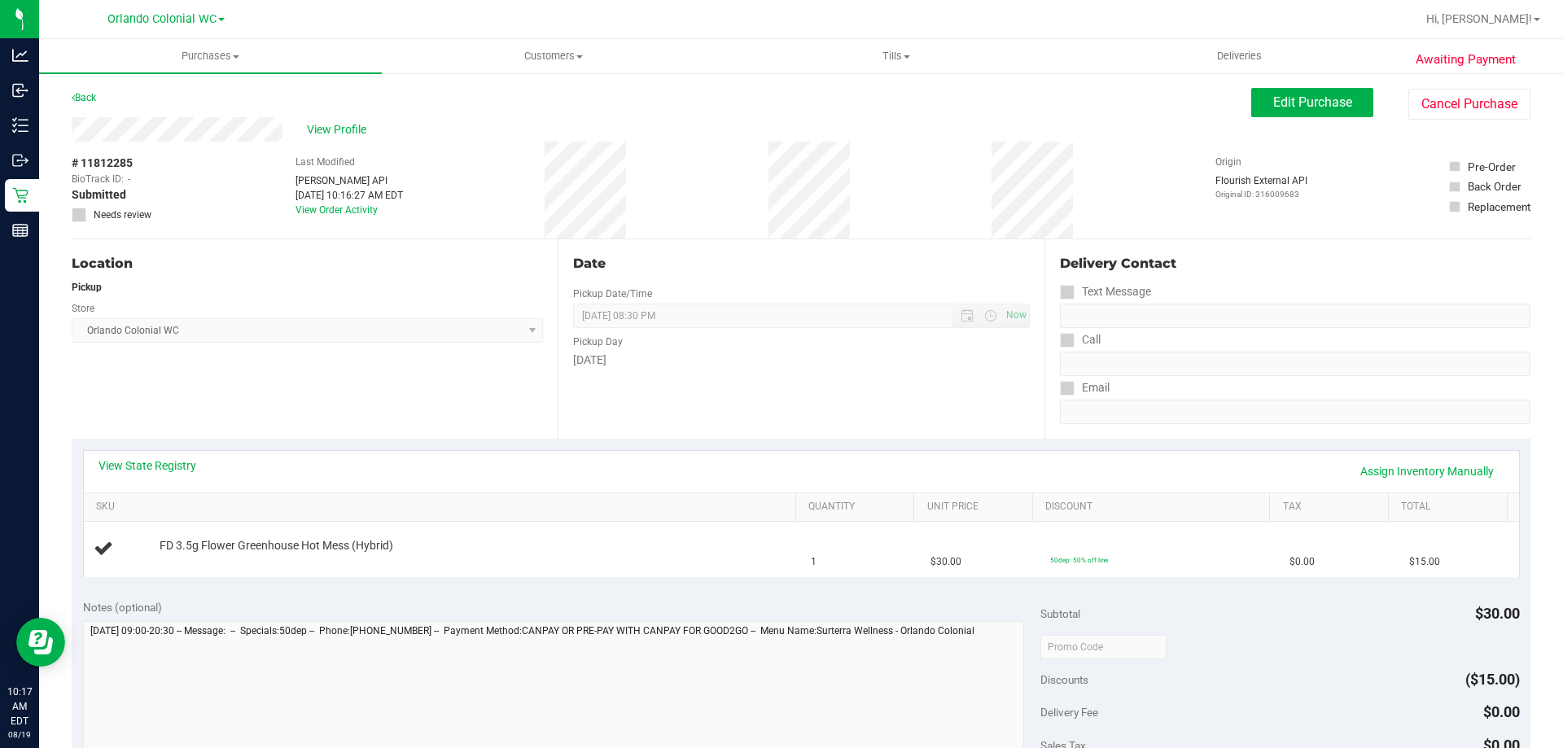
click at [410, 472] on div "View State Registry Assign Inventory Manually" at bounding box center [802, 472] width 1406 height 28
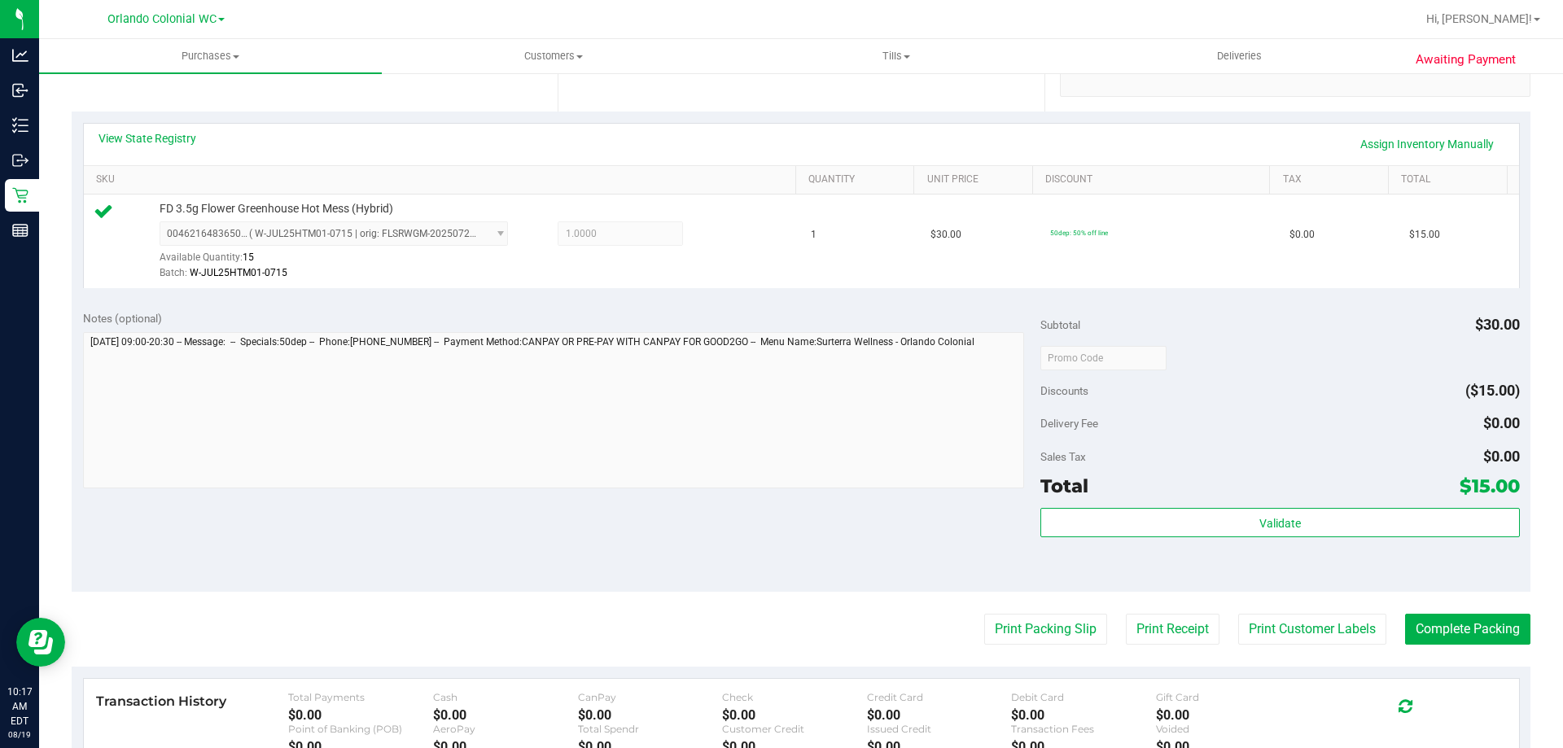
scroll to position [489, 0]
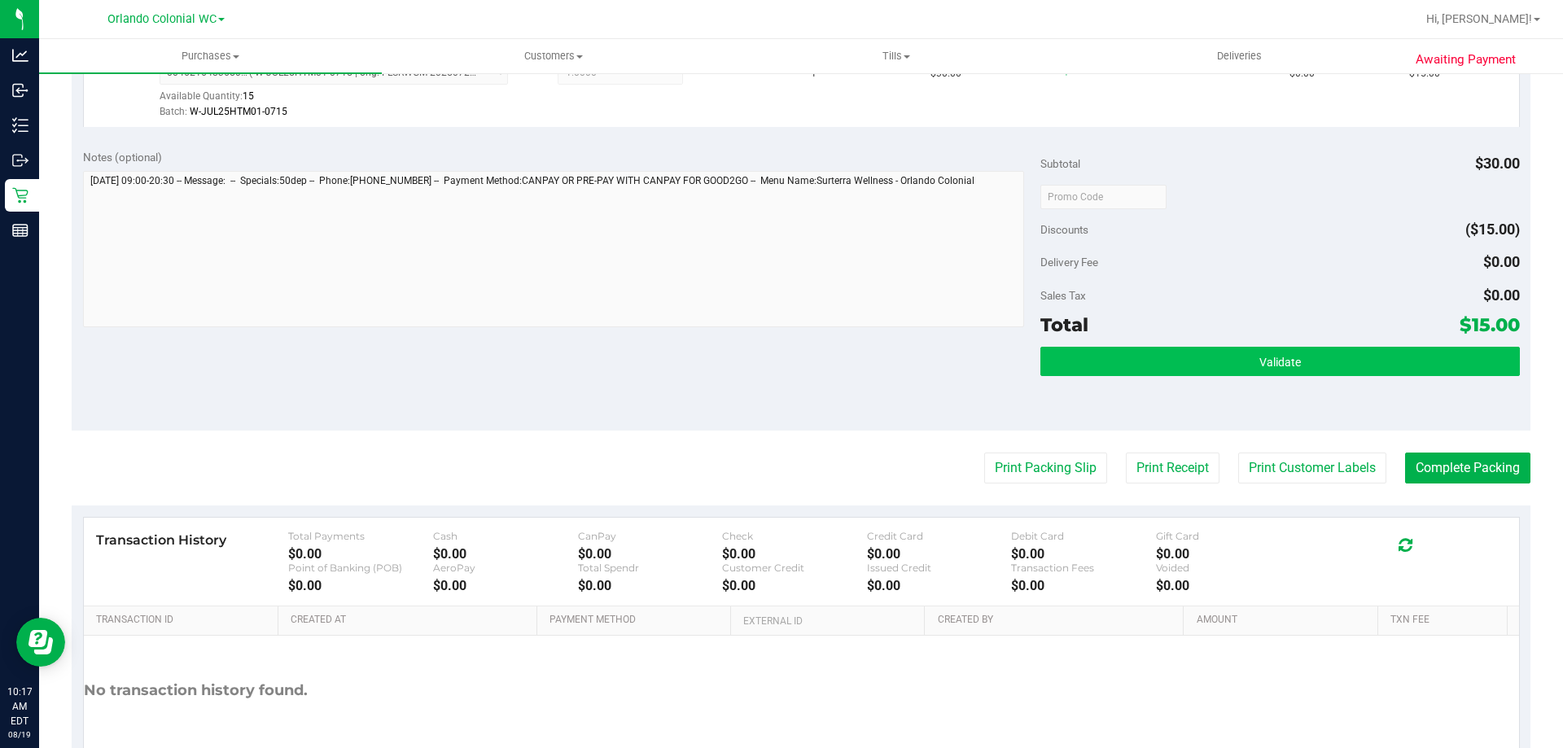
drag, startPoint x: 1126, startPoint y: 378, endPoint x: 1137, endPoint y: 350, distance: 29.6
click at [1128, 369] on div "Validate" at bounding box center [1280, 383] width 479 height 73
click at [1137, 349] on button "Validate" at bounding box center [1280, 361] width 479 height 29
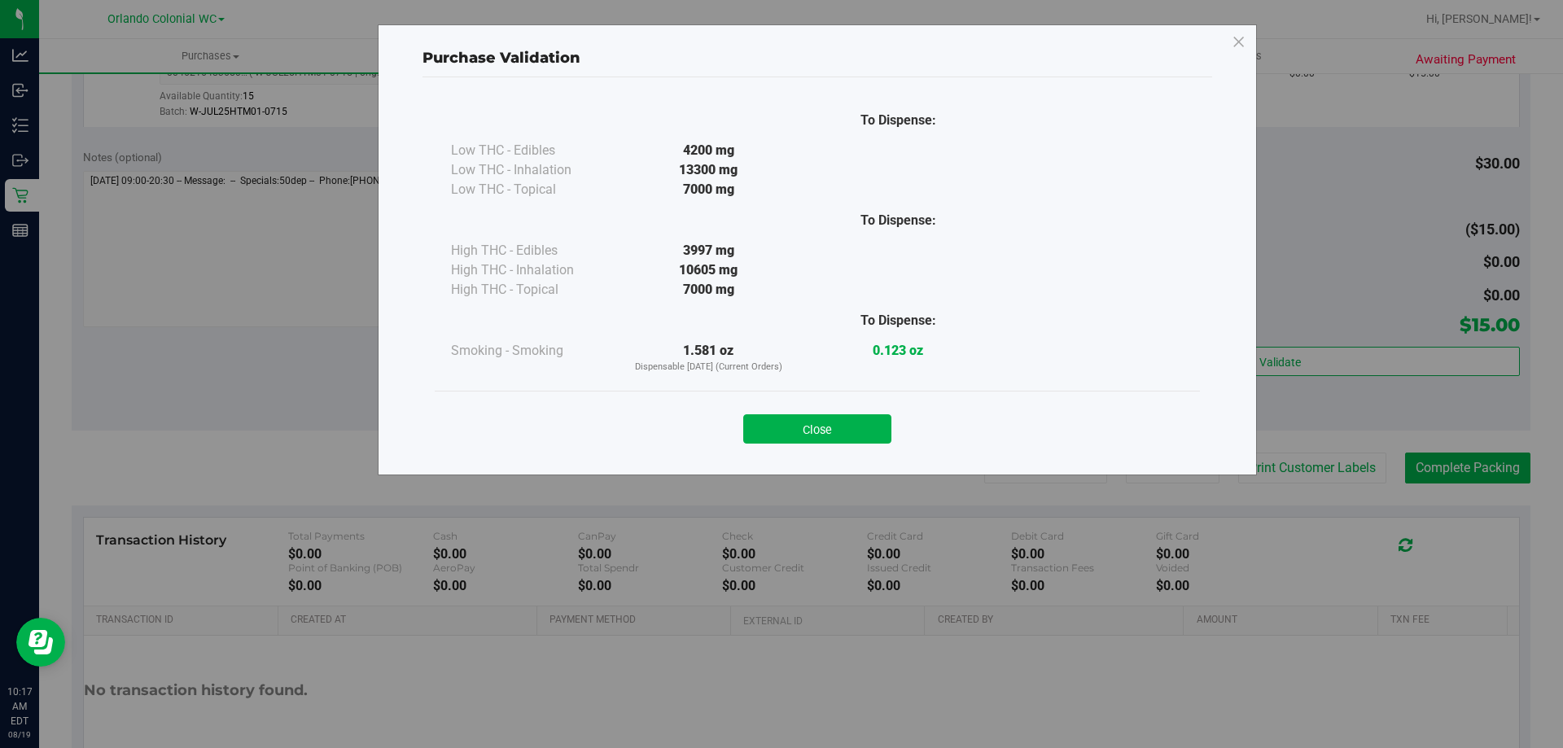
click at [859, 423] on button "Close" at bounding box center [817, 428] width 148 height 29
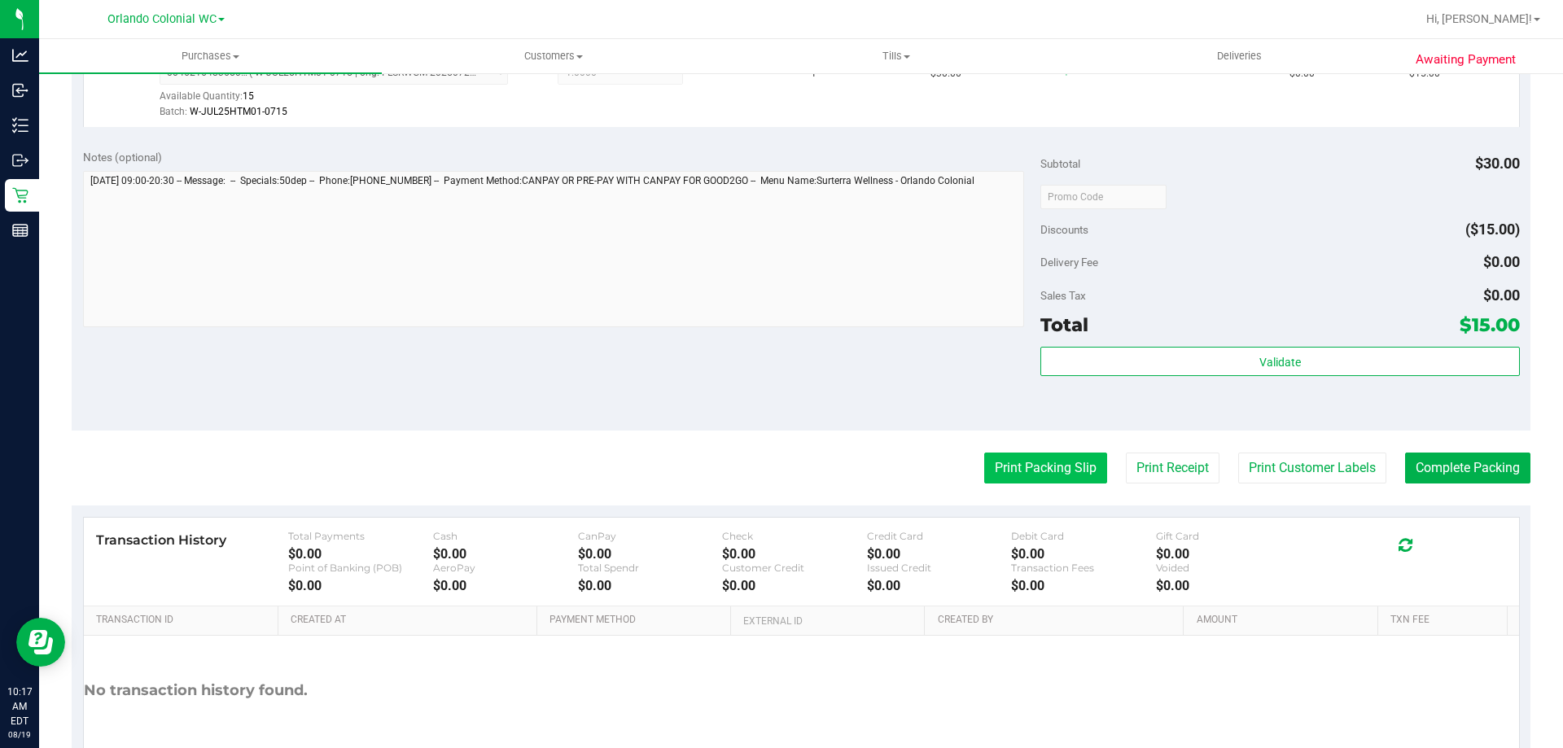
click at [1003, 458] on button "Print Packing Slip" at bounding box center [1045, 468] width 123 height 31
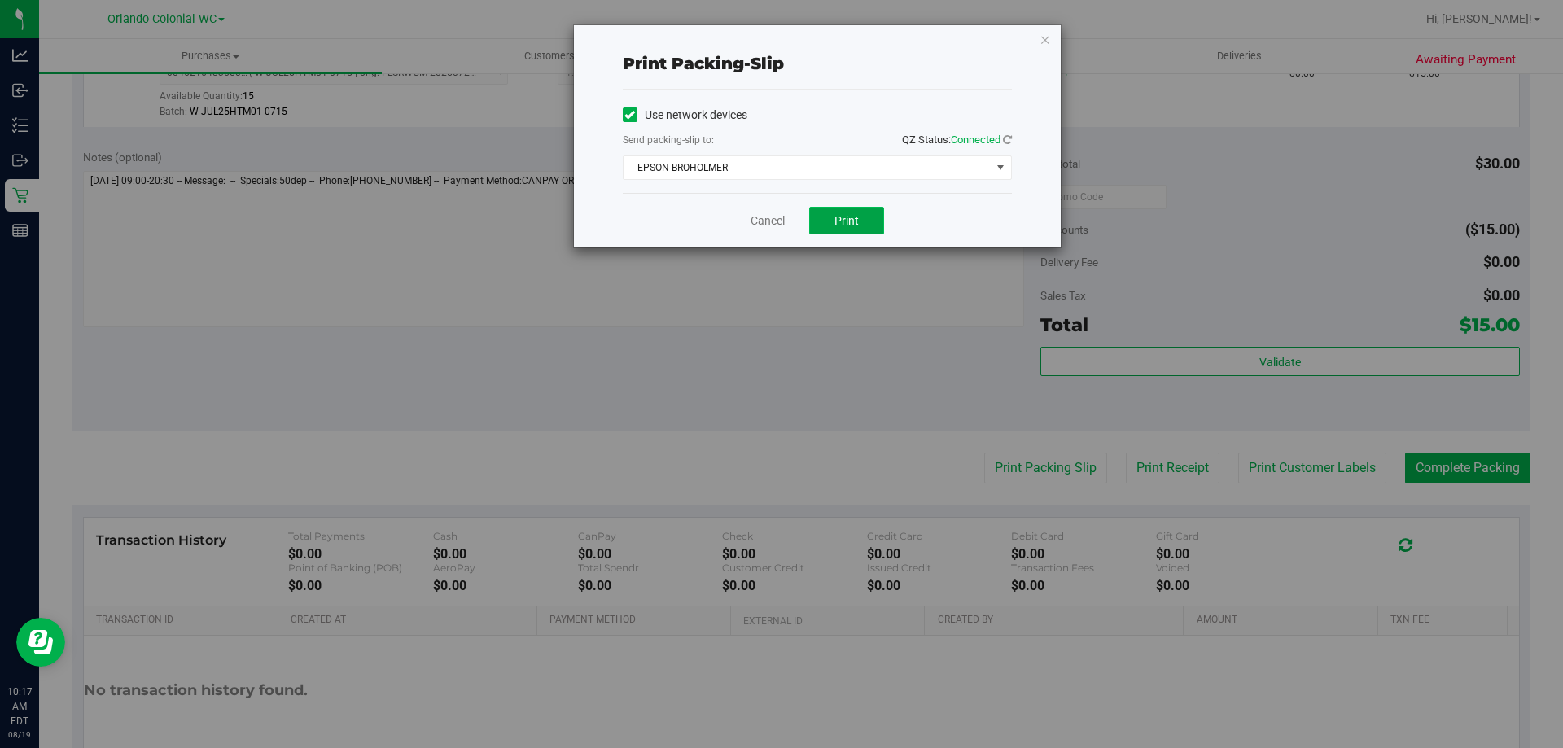
click at [849, 213] on button "Print" at bounding box center [846, 221] width 75 height 28
click at [1049, 46] on icon "button" at bounding box center [1045, 39] width 11 height 20
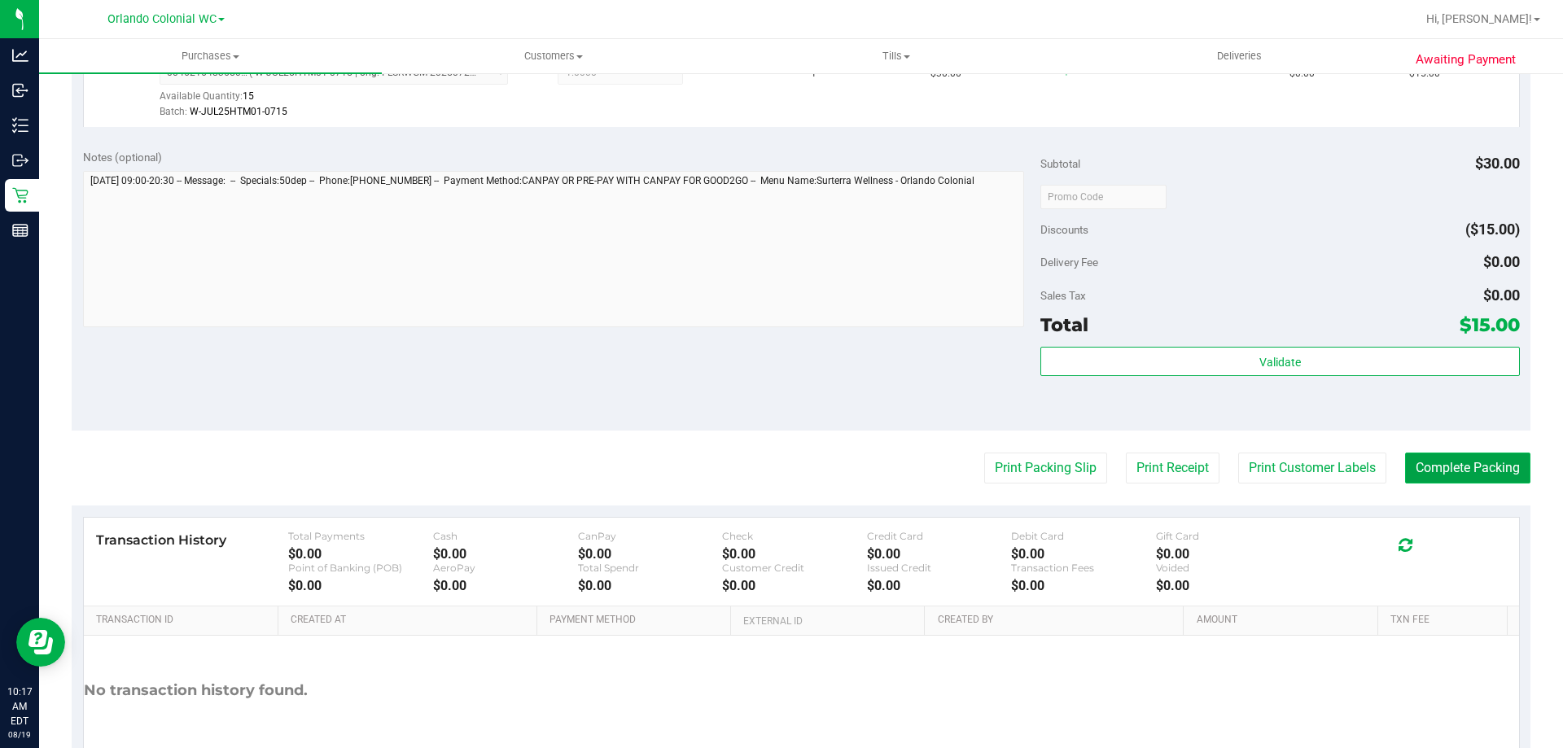
click at [1488, 476] on button "Complete Packing" at bounding box center [1467, 468] width 125 height 31
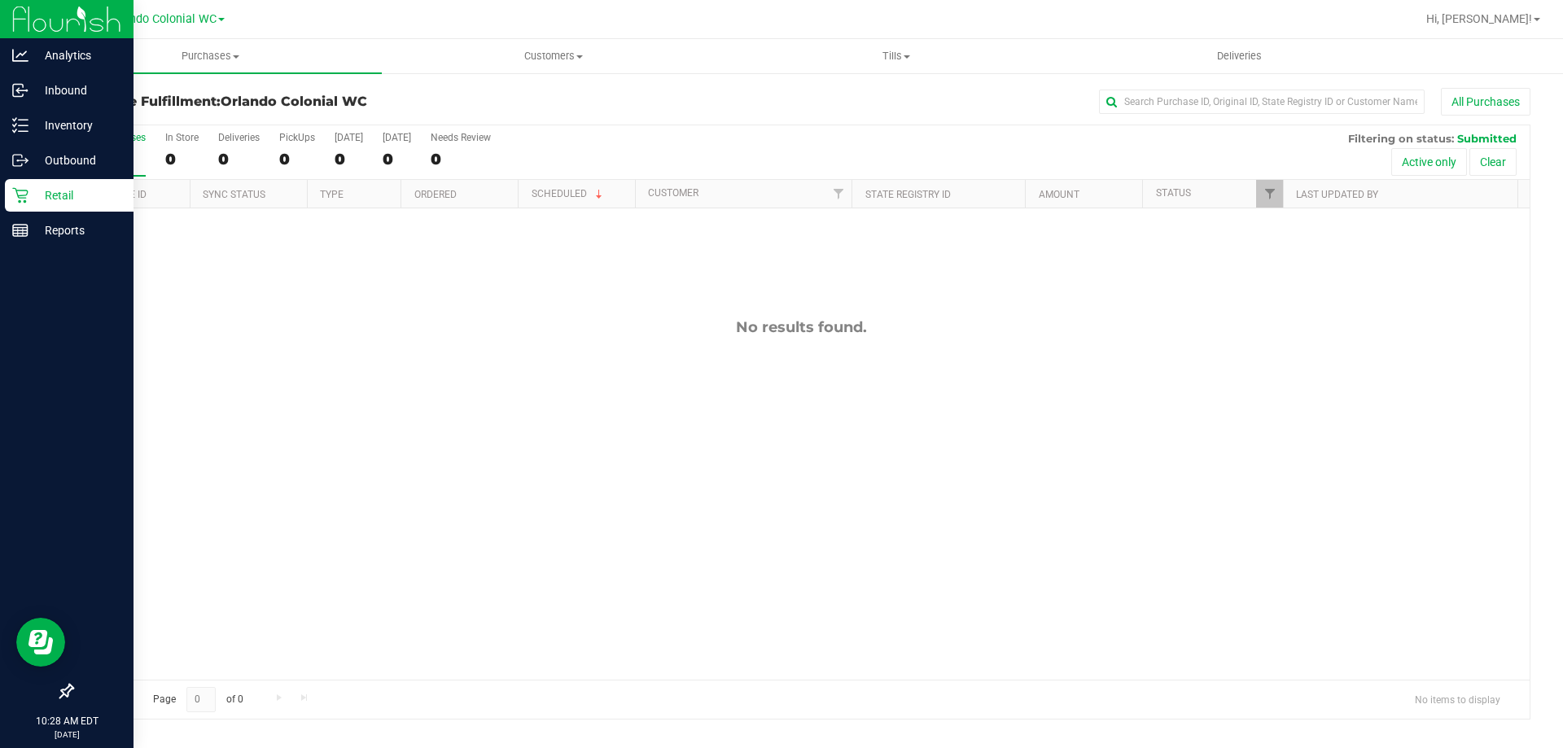
click at [59, 204] on p "Retail" at bounding box center [77, 196] width 98 height 20
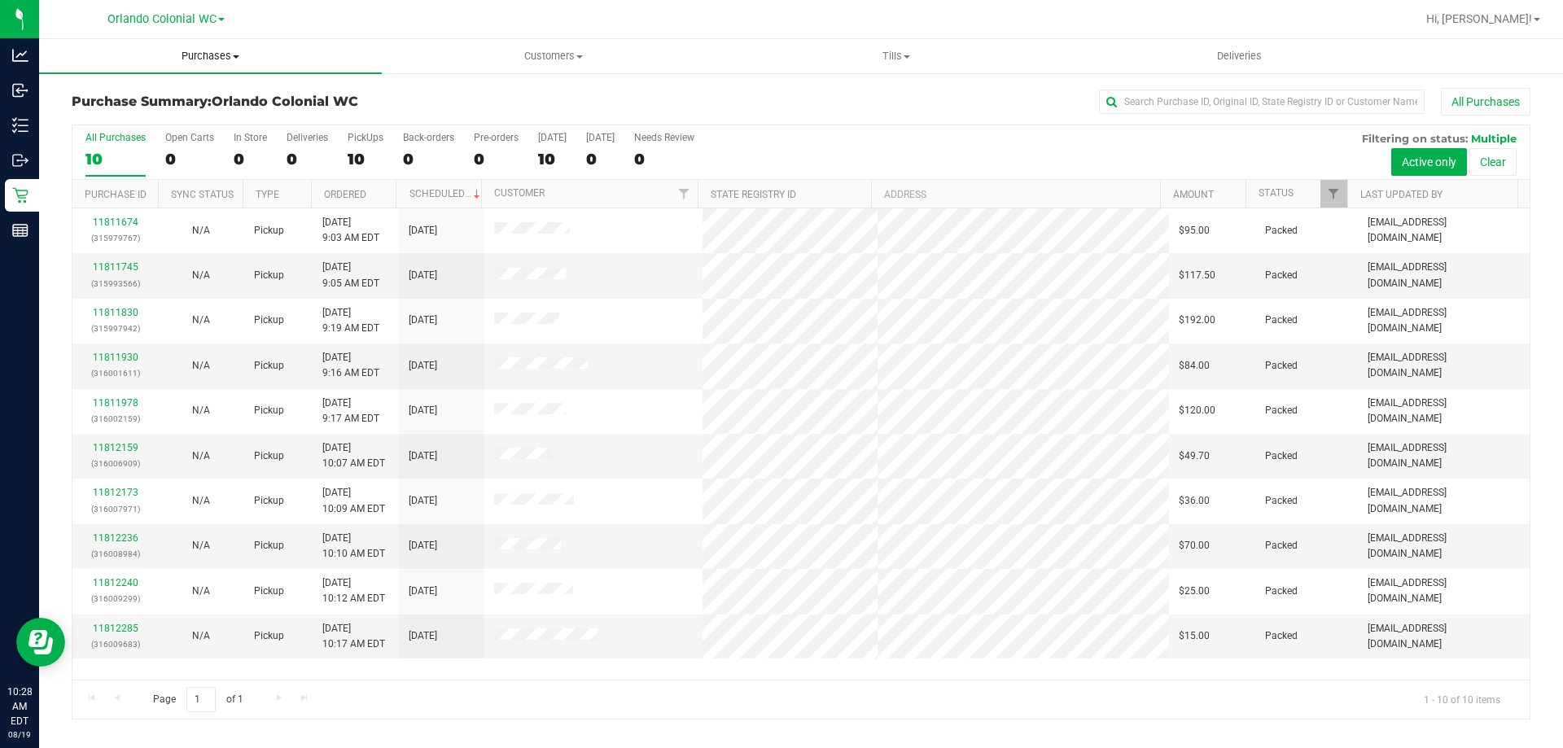
click at [205, 57] on span "Purchases" at bounding box center [210, 56] width 343 height 15
click at [193, 120] on li "Fulfillment" at bounding box center [210, 118] width 343 height 20
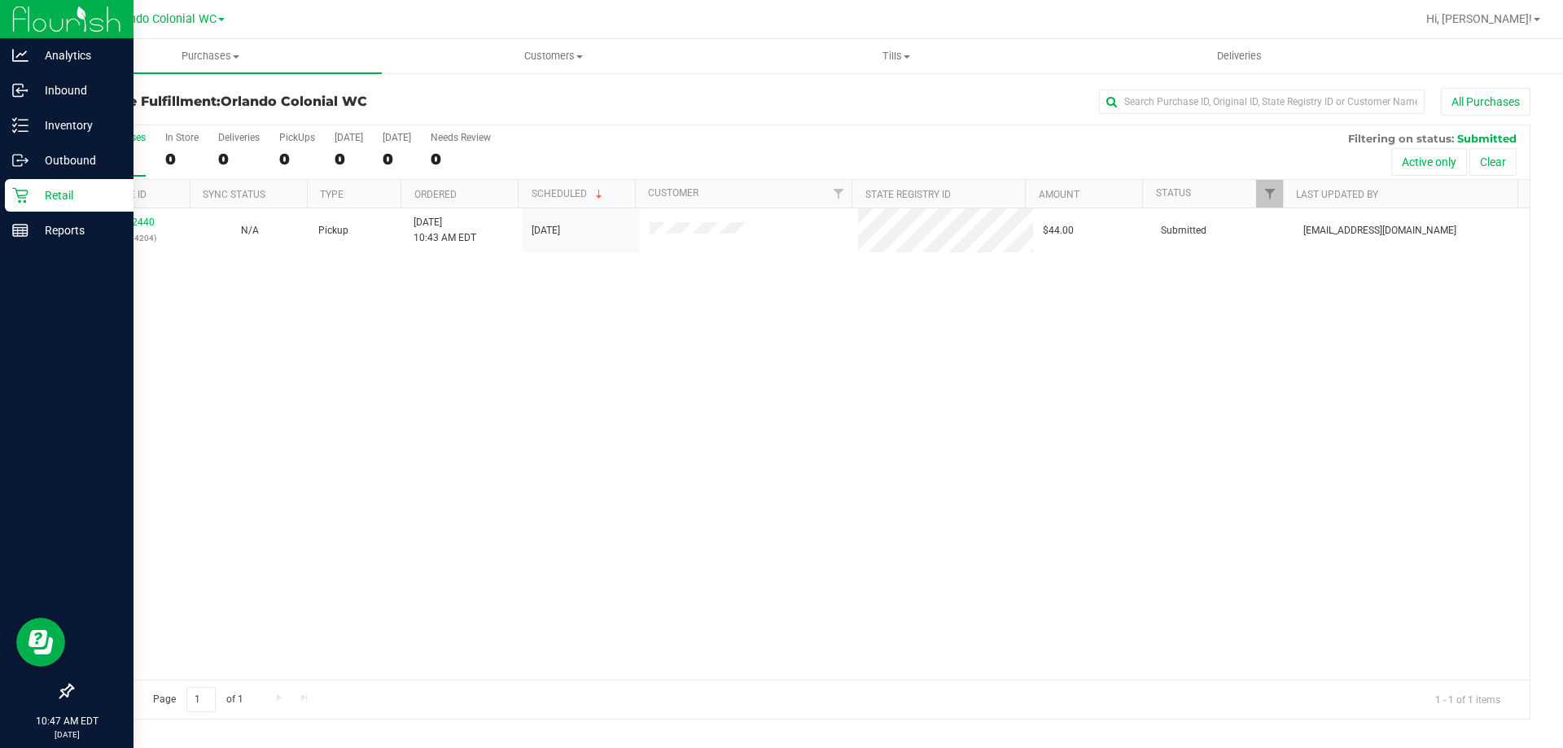
click at [44, 192] on p "Retail" at bounding box center [77, 196] width 98 height 20
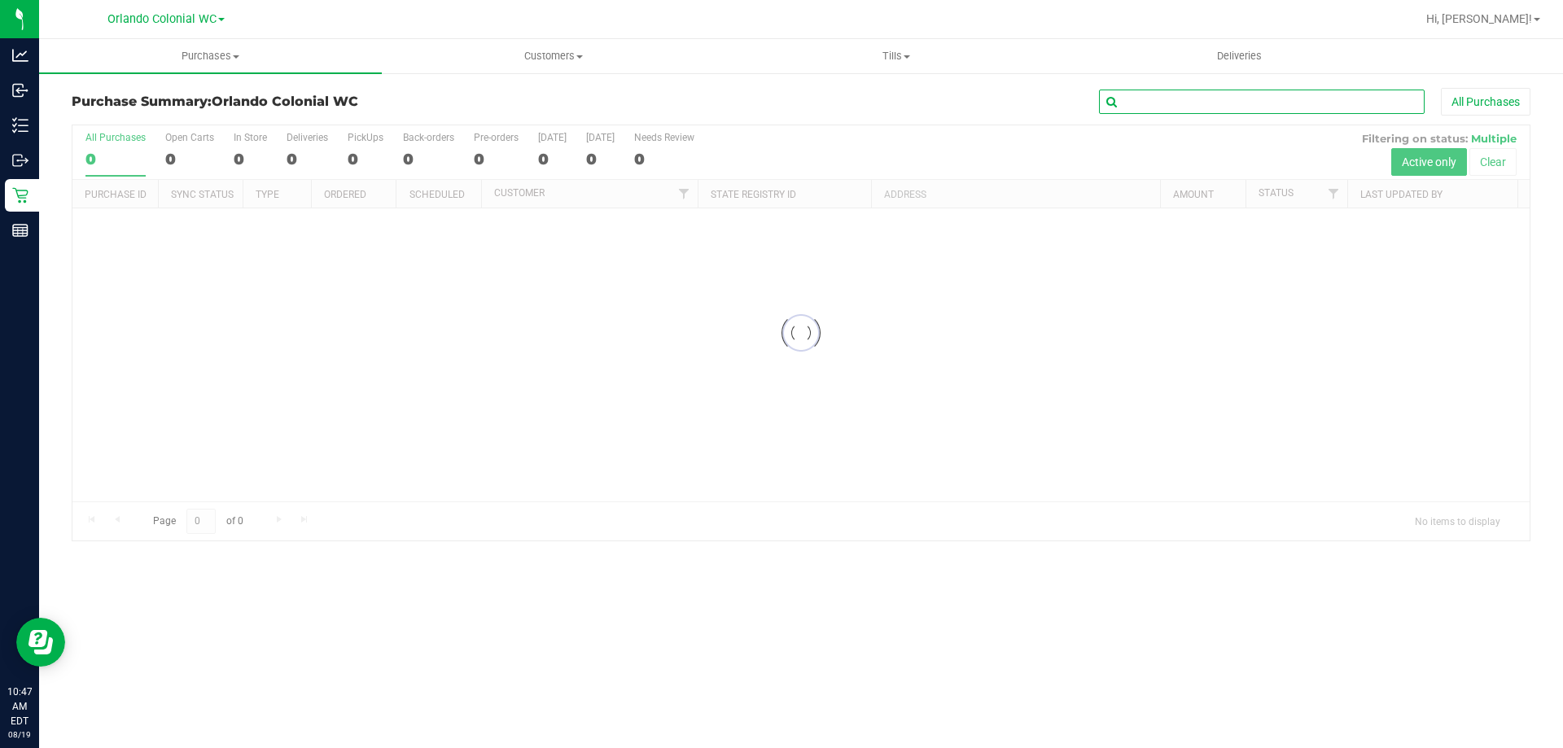
drag, startPoint x: 1208, startPoint y: 110, endPoint x: 1203, endPoint y: 99, distance: 11.3
click at [1206, 105] on input "text" at bounding box center [1262, 102] width 326 height 24
paste input "P4KT6312"
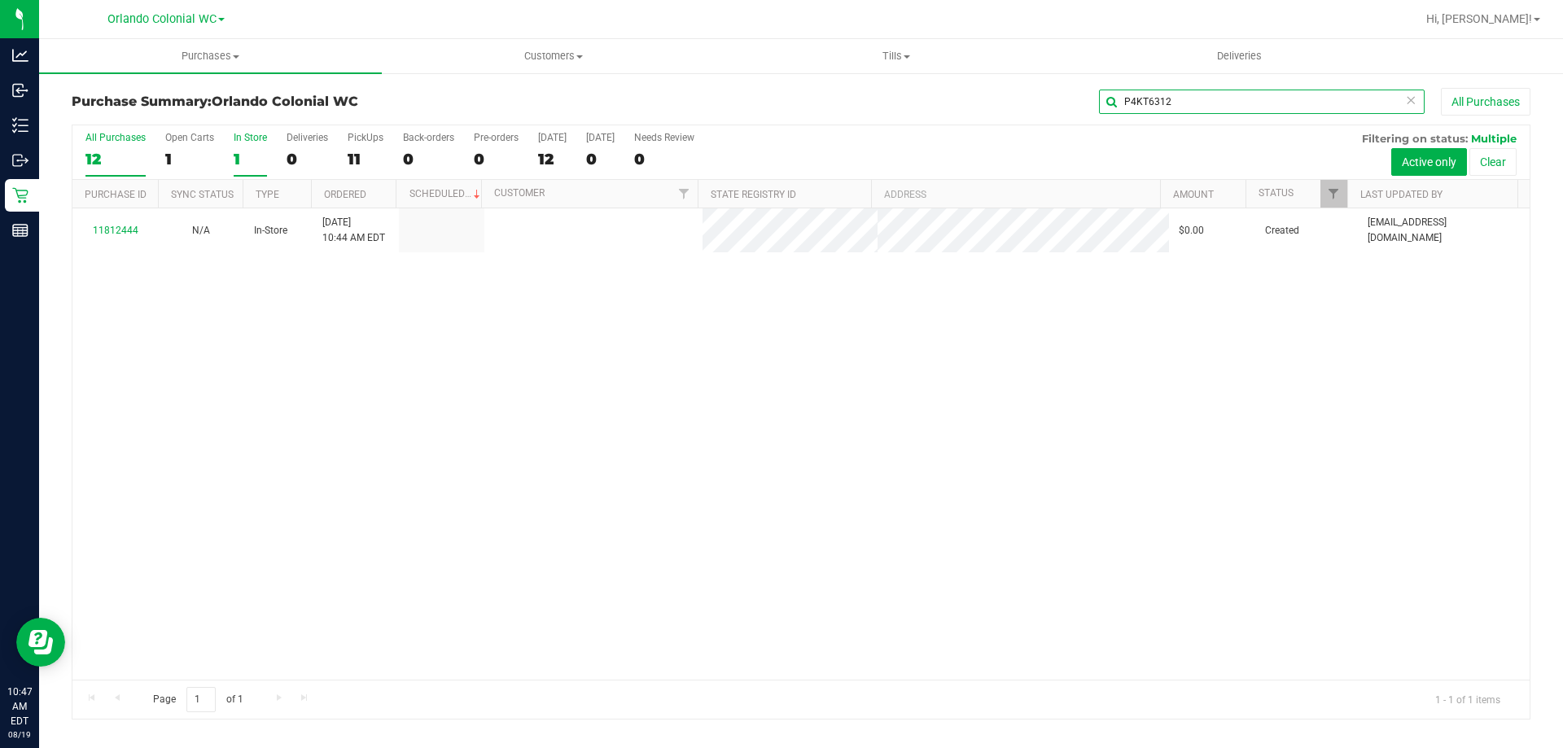
type input "P4KT6312"
click at [248, 143] on label "In Store 1" at bounding box center [250, 154] width 33 height 45
click at [0, 0] on input "In Store 1" at bounding box center [0, 0] width 0 height 0
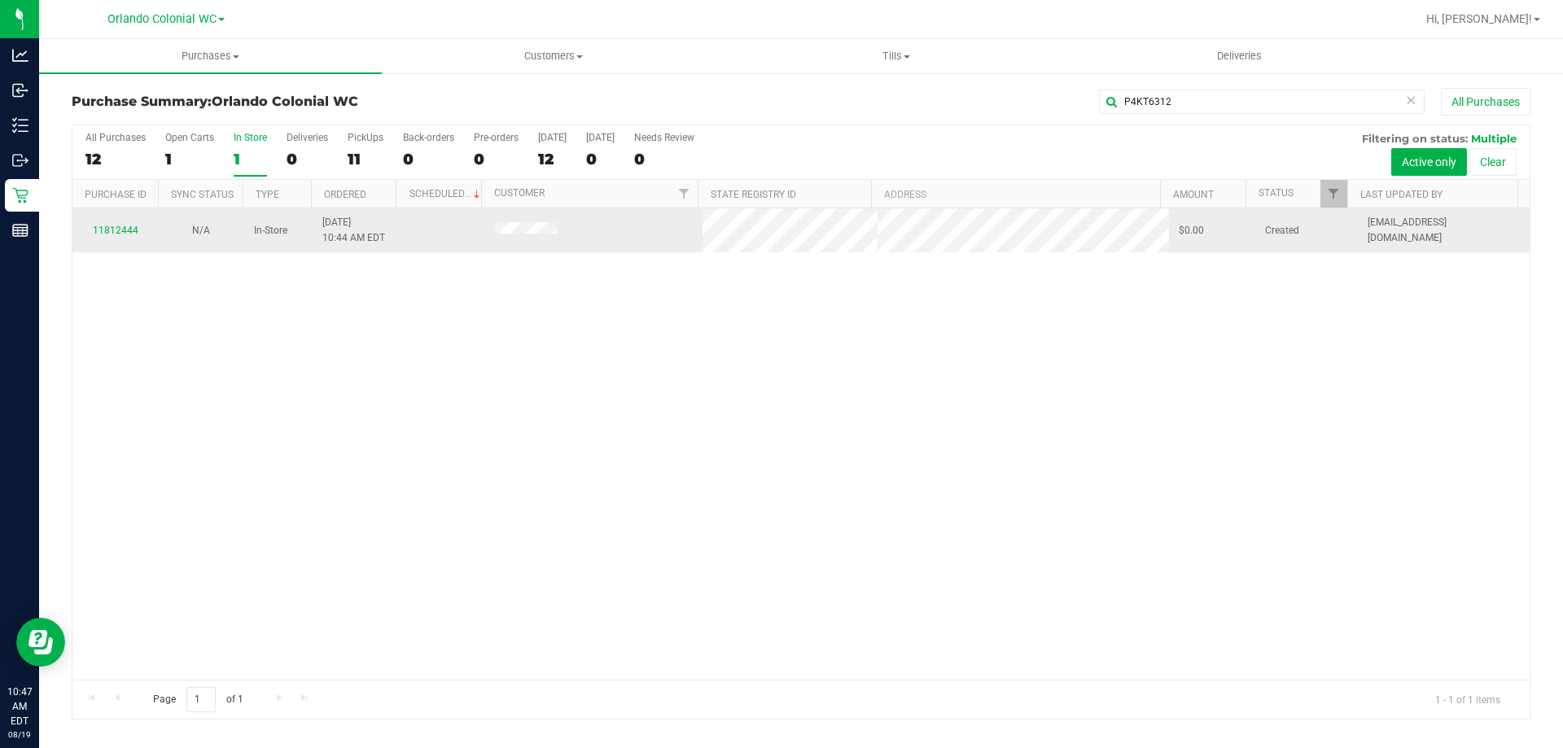
click at [522, 223] on span at bounding box center [526, 230] width 64 height 16
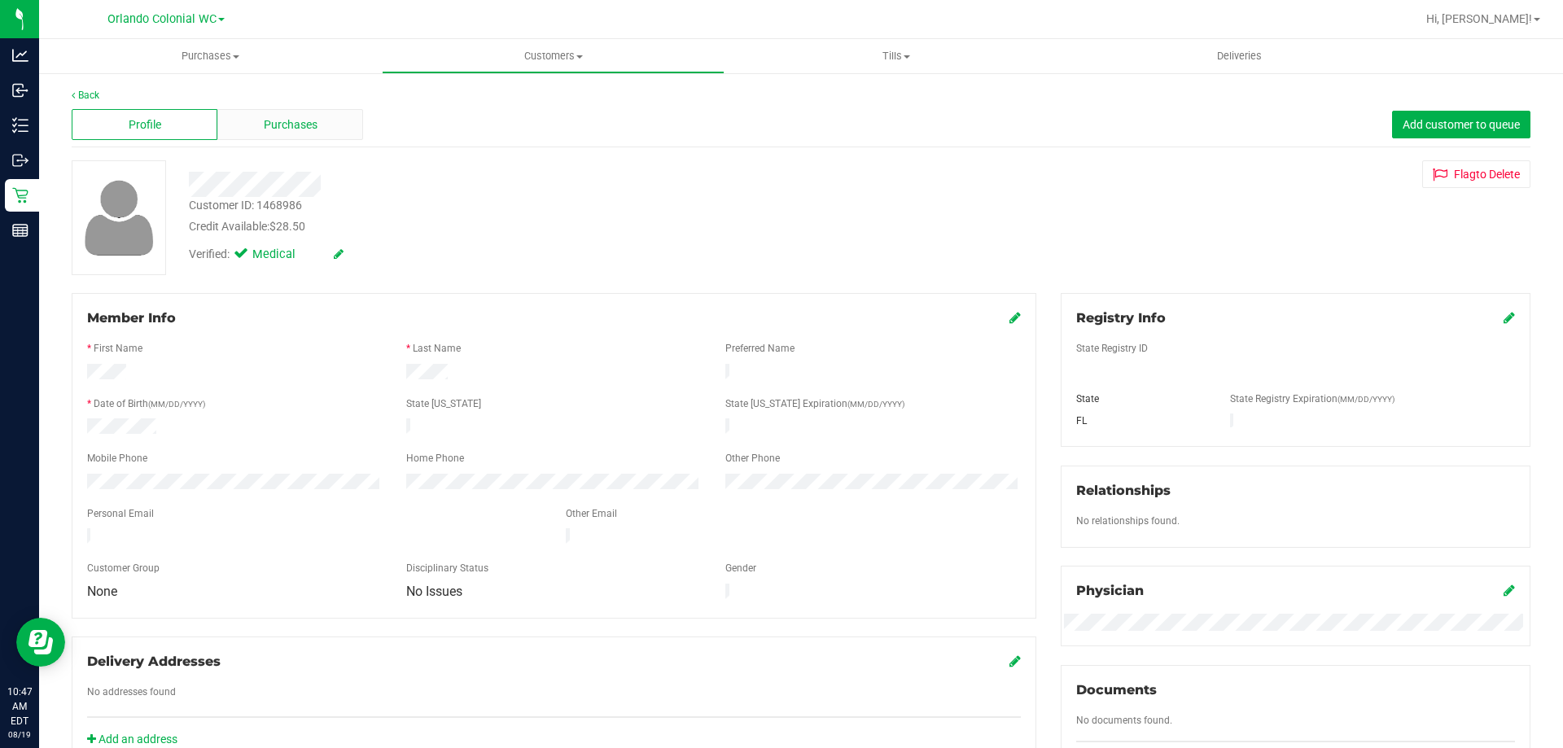
click at [265, 116] on span "Purchases" at bounding box center [291, 124] width 54 height 17
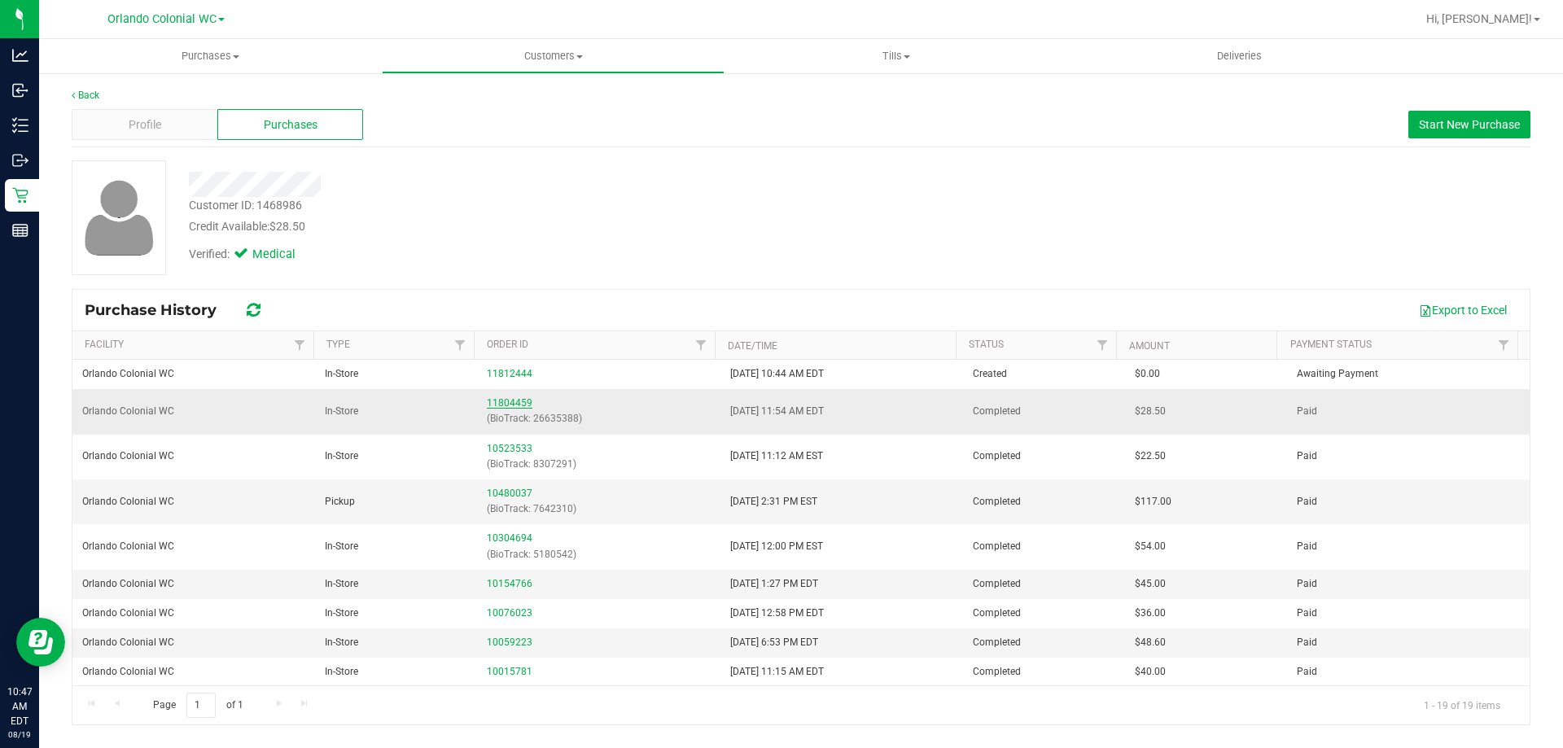
click at [519, 403] on link "11804459" at bounding box center [510, 402] width 46 height 11
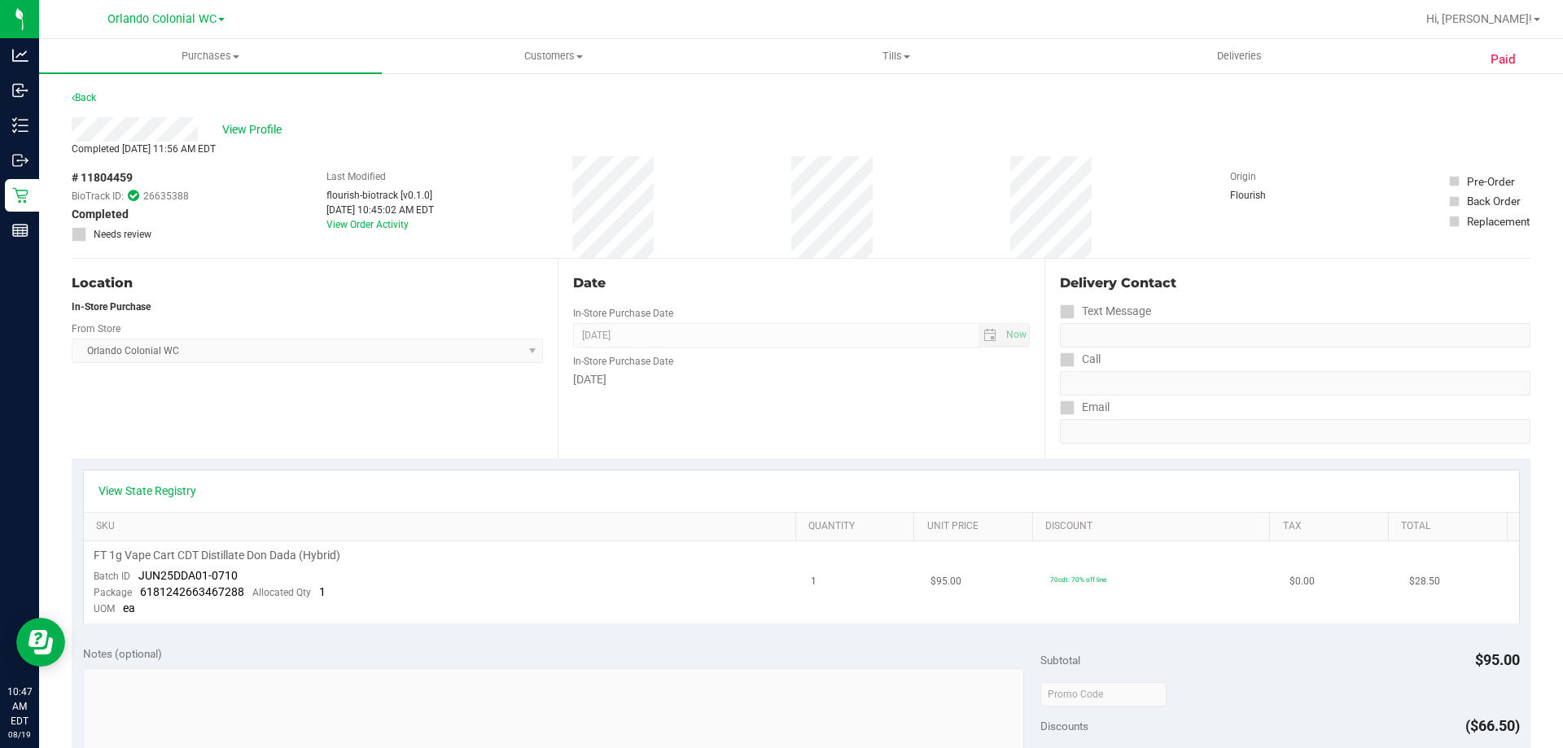
click at [199, 575] on span "JUN25DDA01-0710" at bounding box center [187, 575] width 99 height 13
drag, startPoint x: 315, startPoint y: 592, endPoint x: 255, endPoint y: 578, distance: 61.8
click at [313, 592] on div "Package 6181242663467288 Allocated Qty 1" at bounding box center [210, 593] width 232 height 16
drag, startPoint x: 246, startPoint y: 578, endPoint x: 139, endPoint y: 570, distance: 107.0
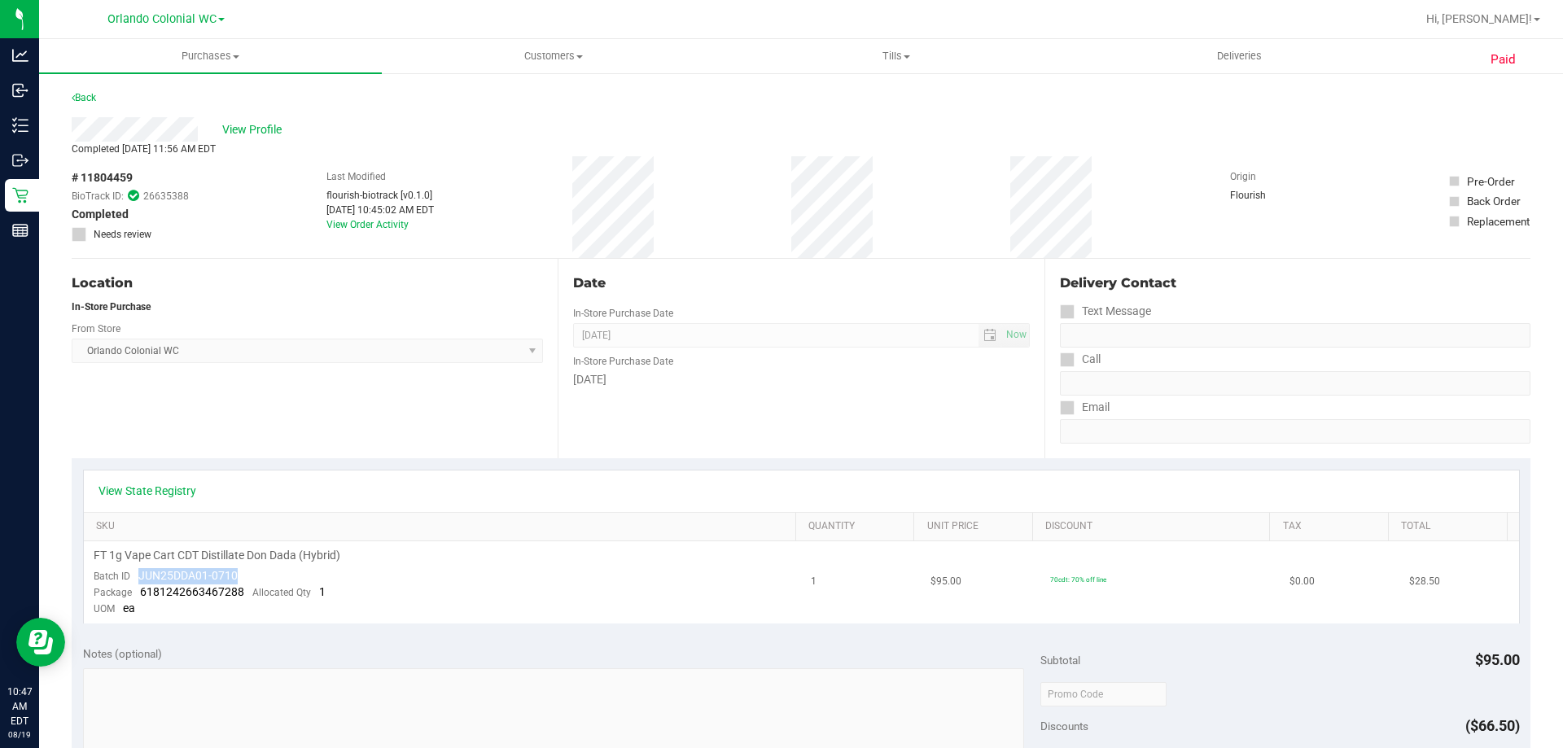
click at [139, 570] on td "FT 1g Vape Cart CDT Distillate Don Dada (Hybrid) Batch ID JUN25DDA01-0710 Packa…" at bounding box center [443, 582] width 718 height 82
copy span "JUN25DDA01-0710"
click at [86, 95] on link "Back" at bounding box center [84, 97] width 24 height 11
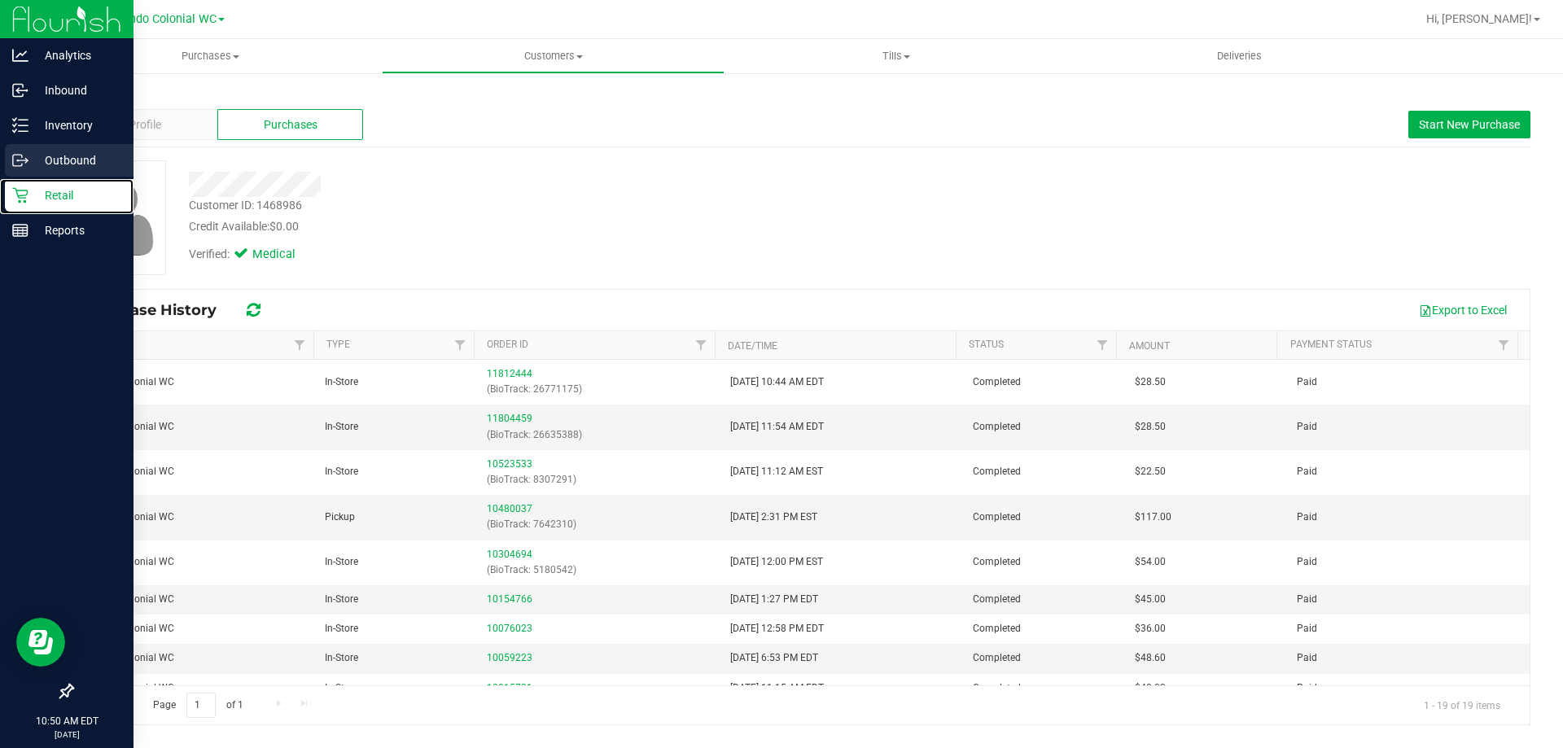
drag, startPoint x: 40, startPoint y: 206, endPoint x: 105, endPoint y: 173, distance: 72.8
click at [41, 206] on div "Retail" at bounding box center [69, 195] width 129 height 33
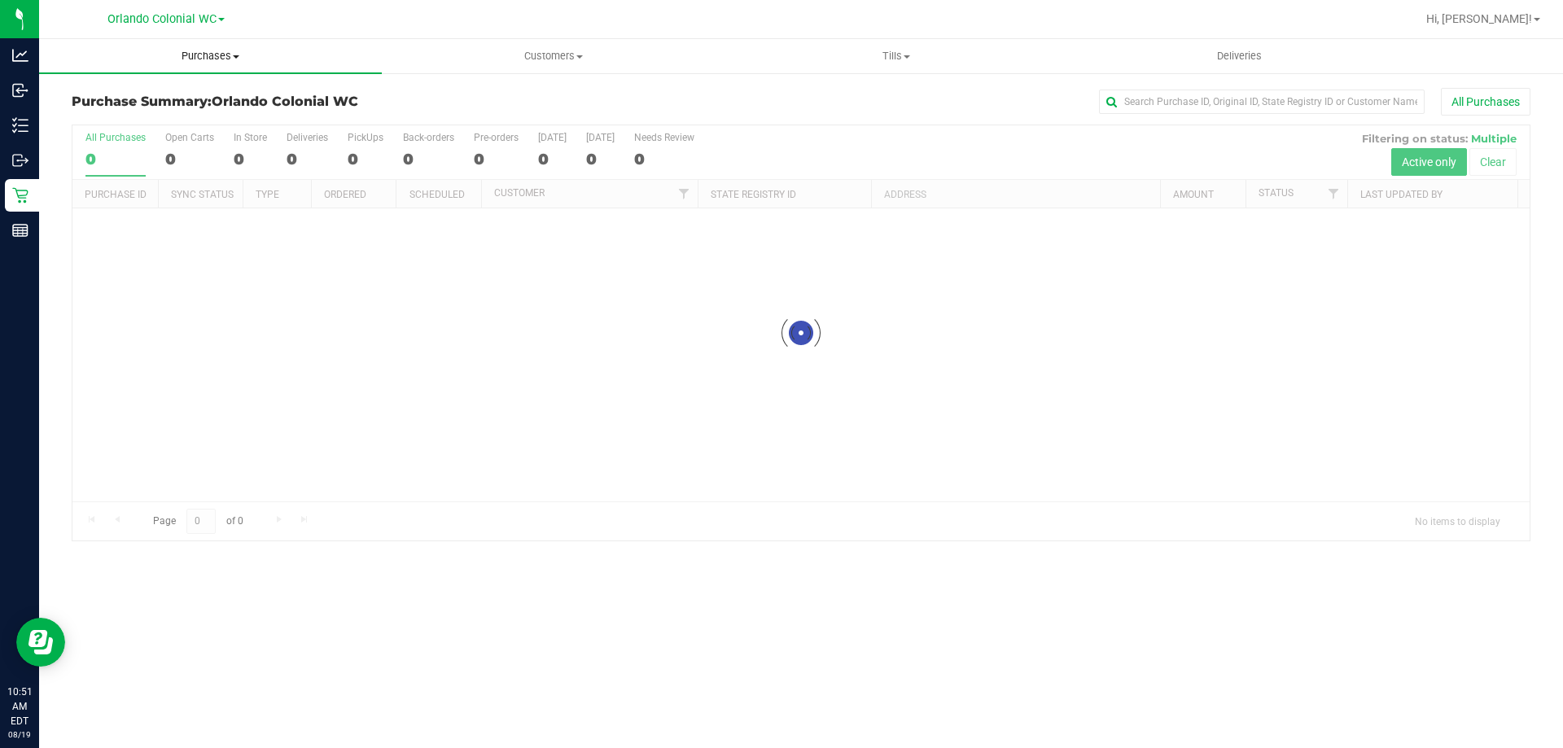
click at [215, 53] on span "Purchases" at bounding box center [210, 56] width 343 height 15
click at [169, 120] on li "Fulfillment" at bounding box center [210, 118] width 343 height 20
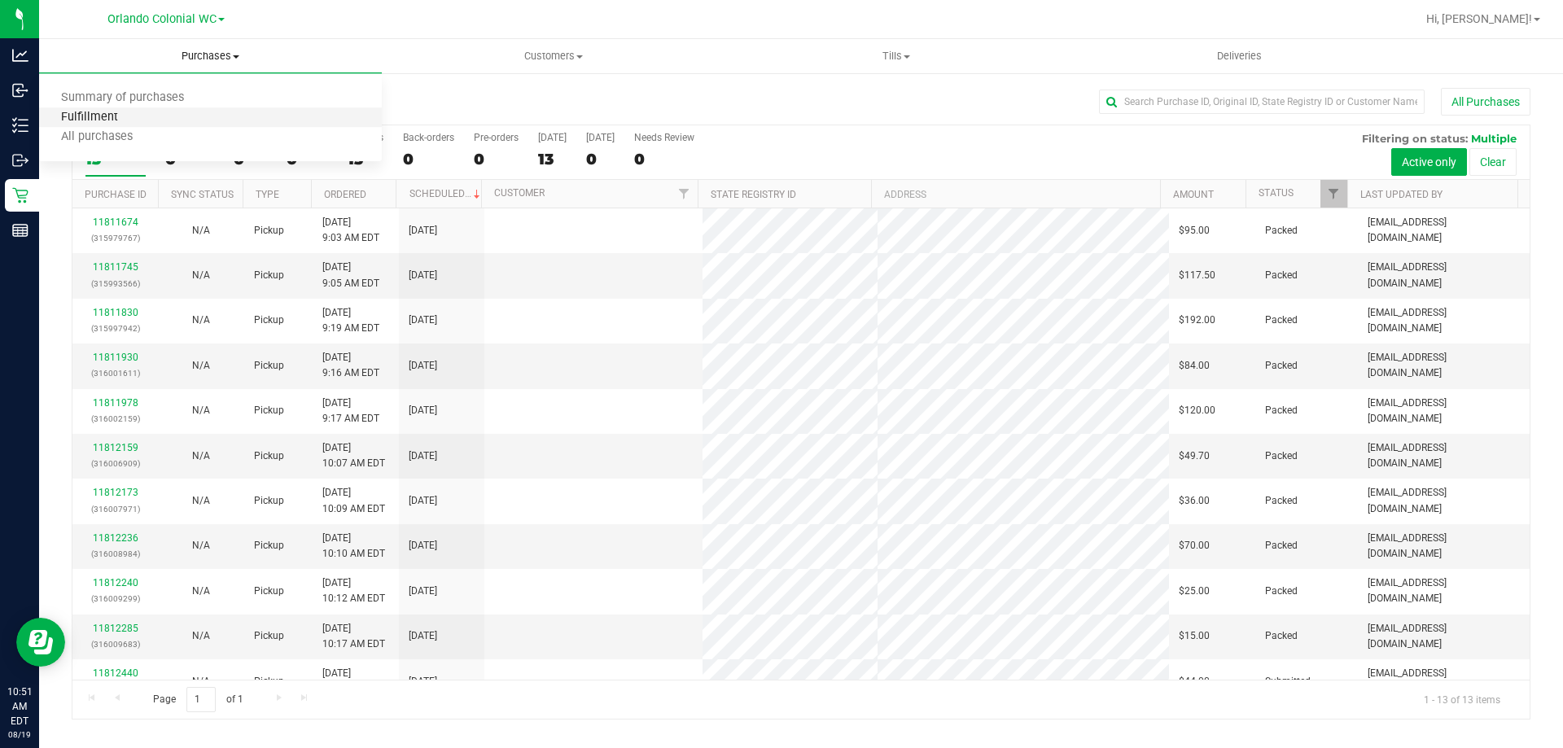
click at [65, 122] on span "Fulfillment" at bounding box center [89, 118] width 101 height 14
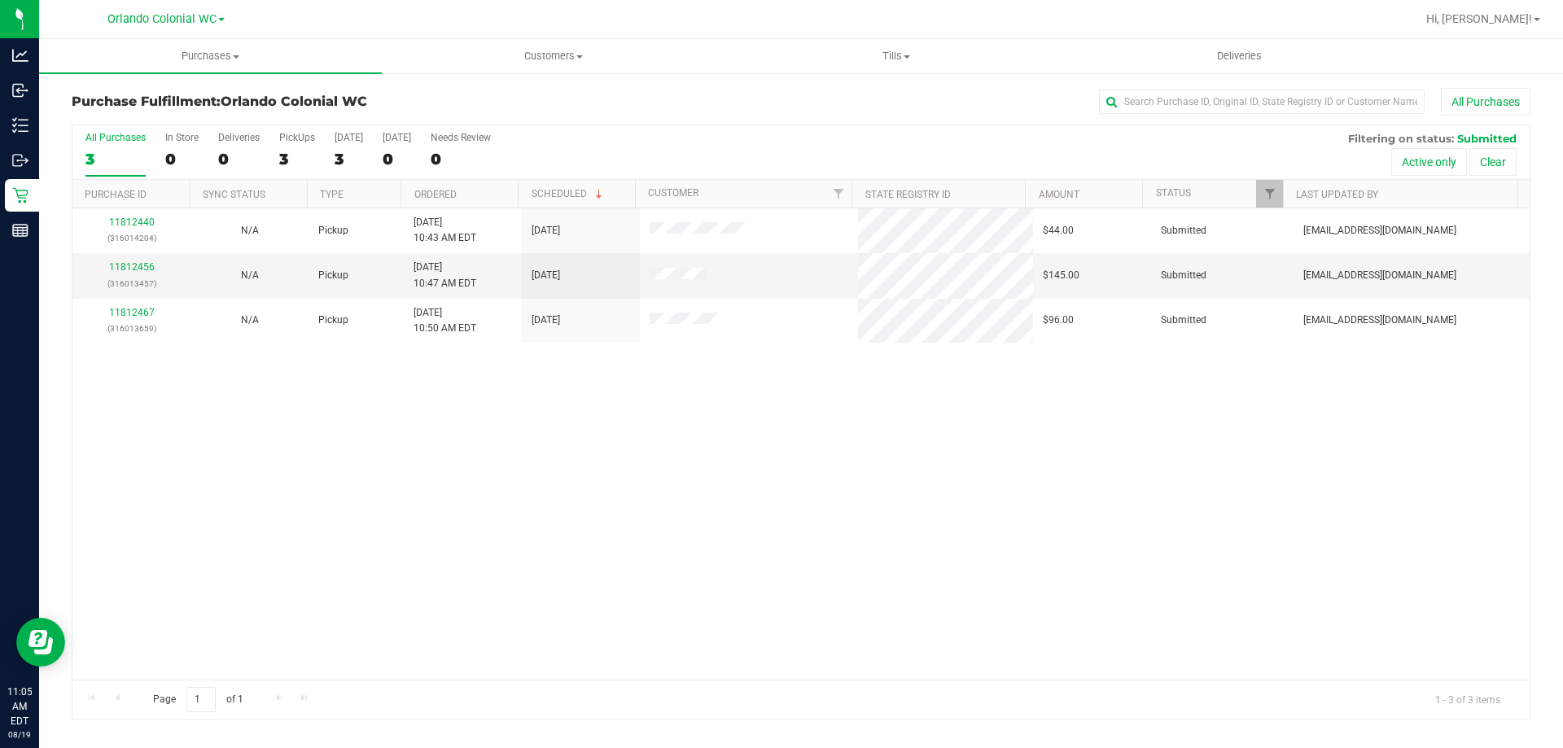
click at [649, 526] on div "11812440 (316014204) N/A Pickup [DATE] 10:43 AM EDT 8/19/2025 $44.00 Submitted …" at bounding box center [801, 443] width 1458 height 471
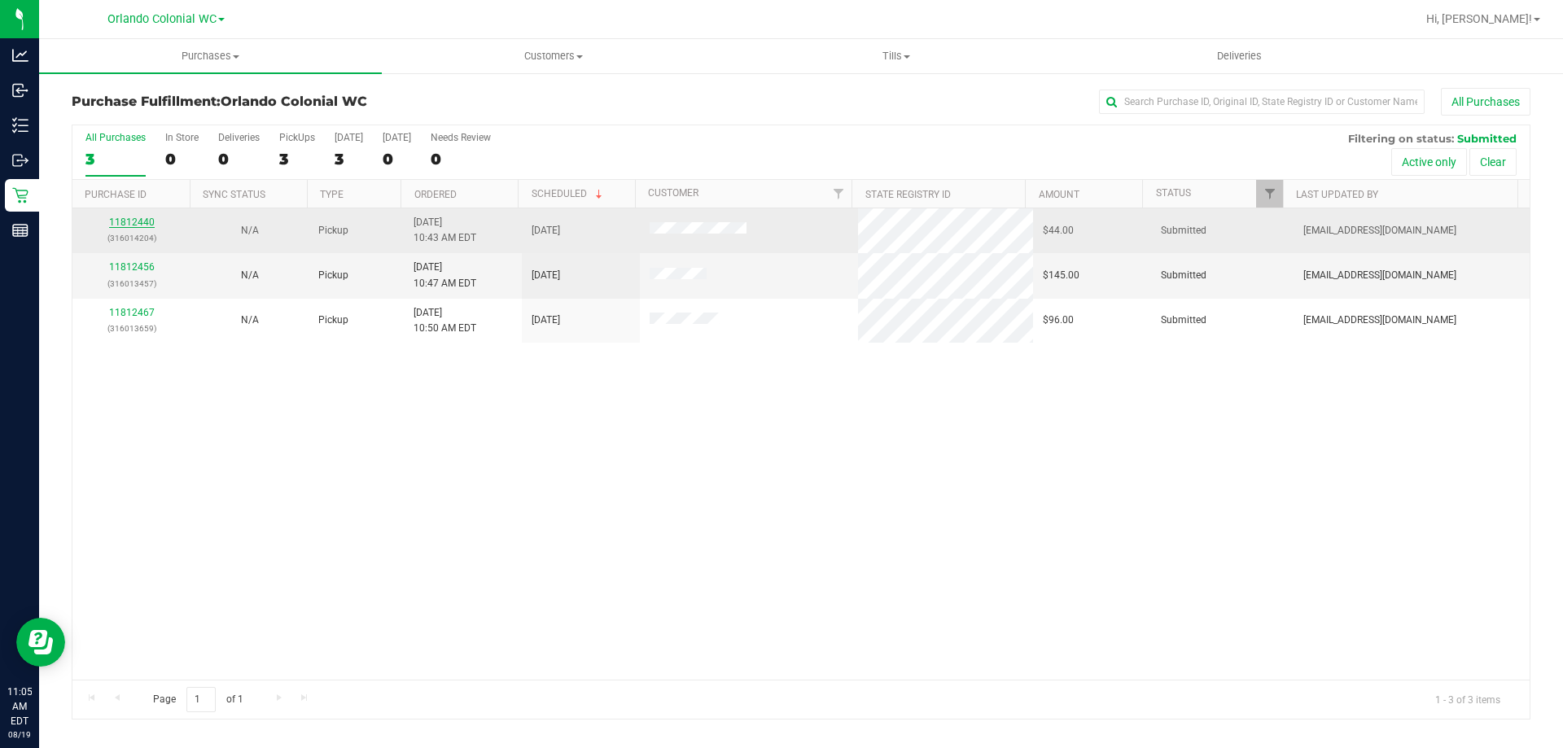
click at [143, 221] on link "11812440" at bounding box center [132, 222] width 46 height 11
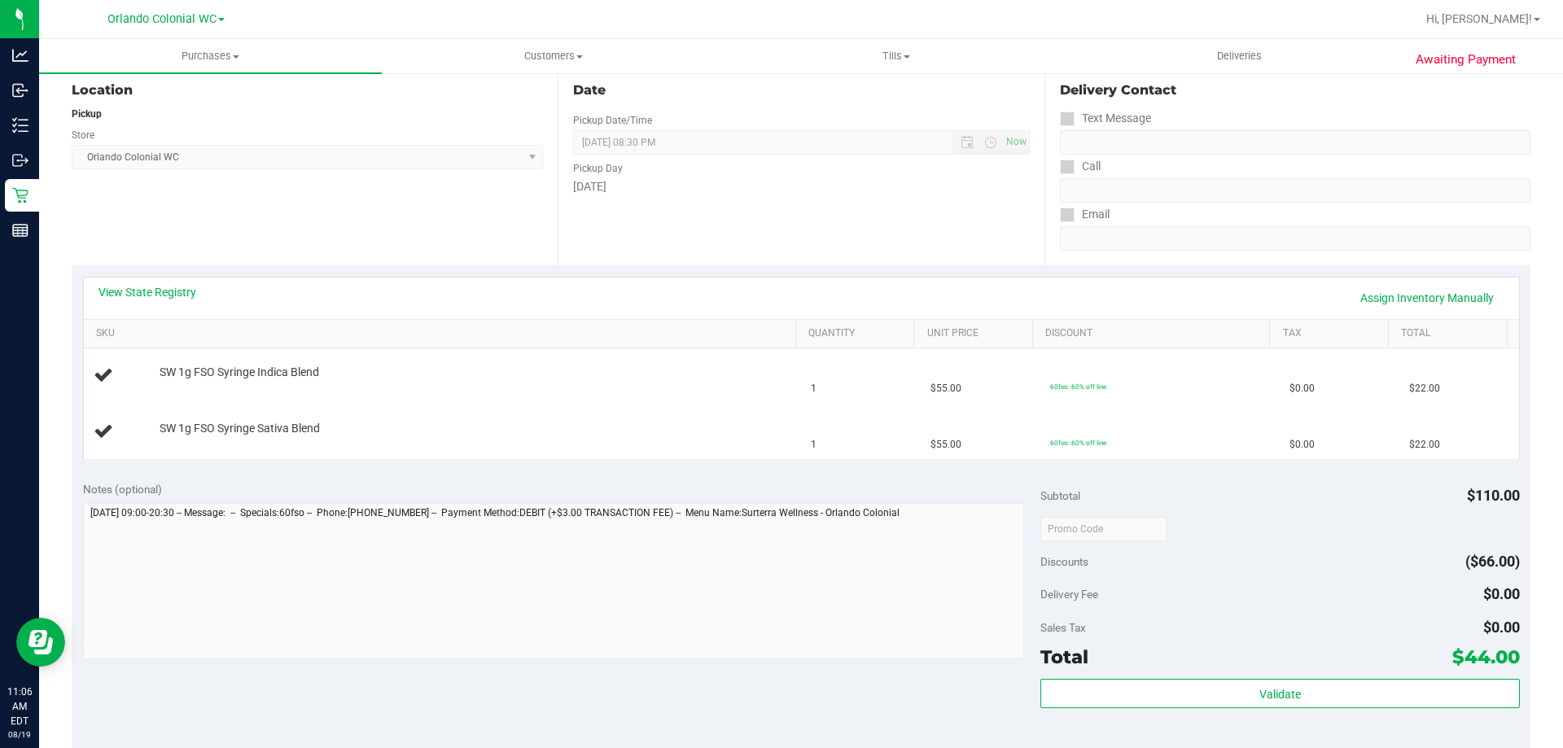
scroll to position [175, 0]
click at [317, 369] on span "SW 1g FSO Syringe Indica Blend" at bounding box center [240, 370] width 160 height 15
click at [316, 369] on span "SW 1g FSO Syringe Indica Blend" at bounding box center [240, 370] width 160 height 15
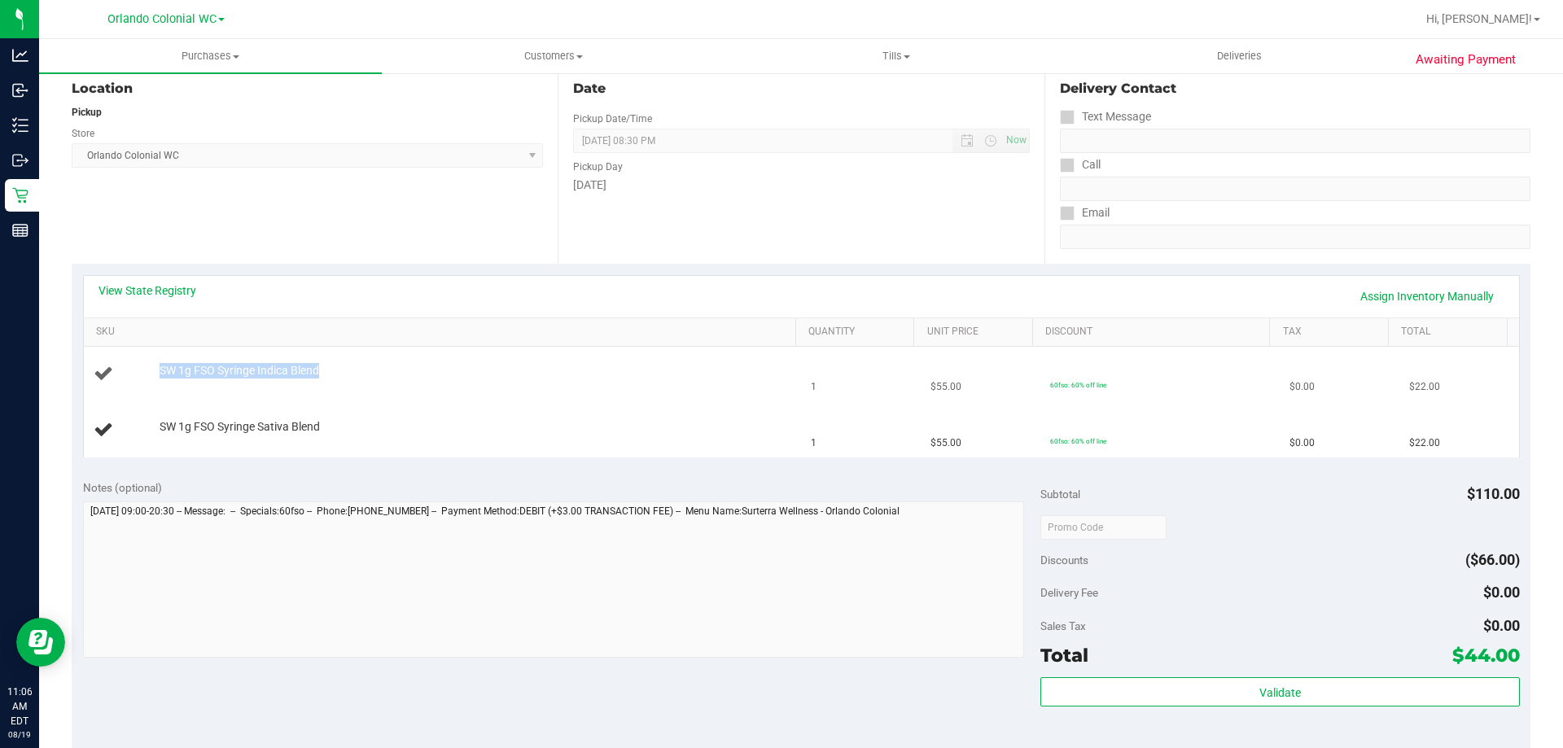
click at [316, 369] on span "SW 1g FSO Syringe Indica Blend" at bounding box center [240, 370] width 160 height 15
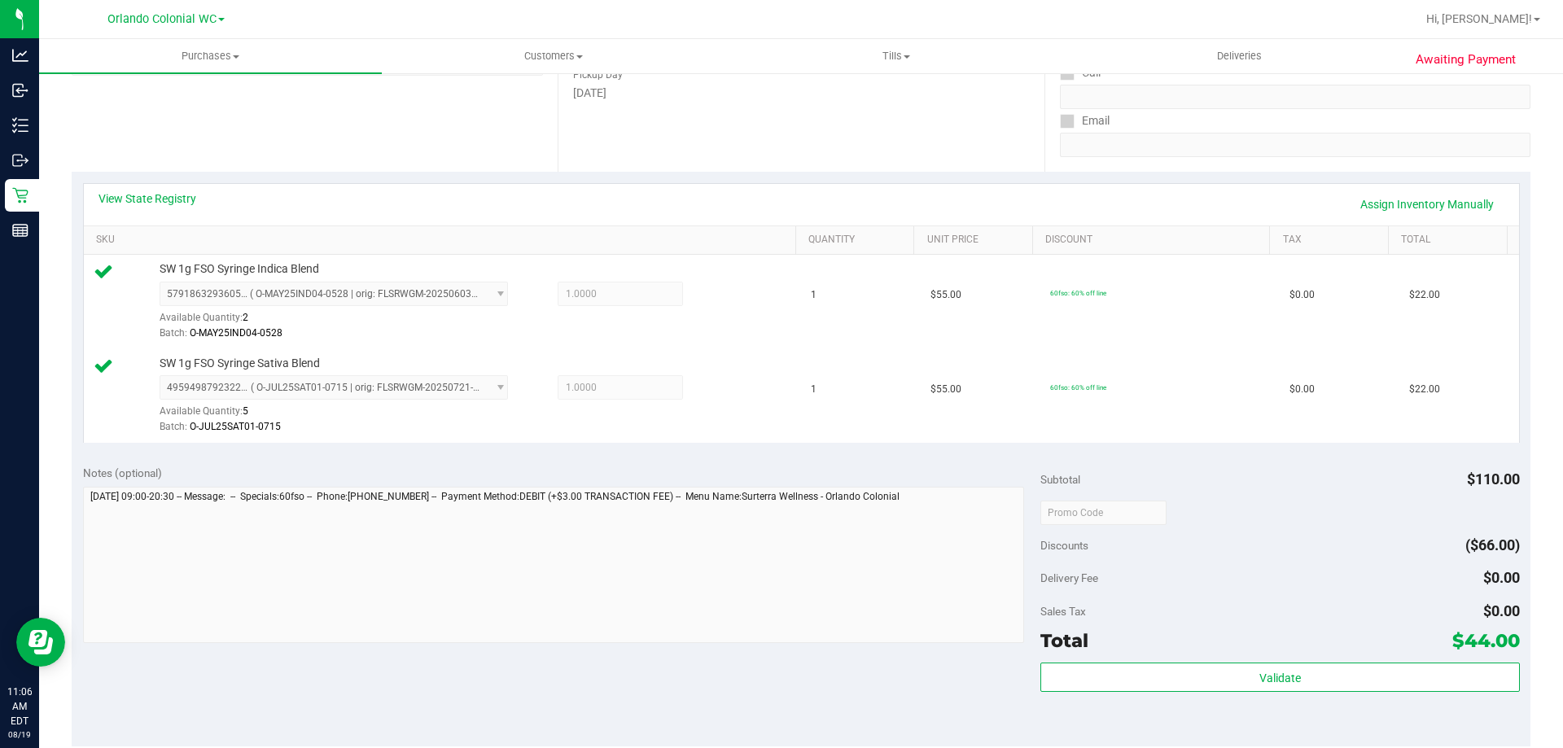
scroll to position [431, 0]
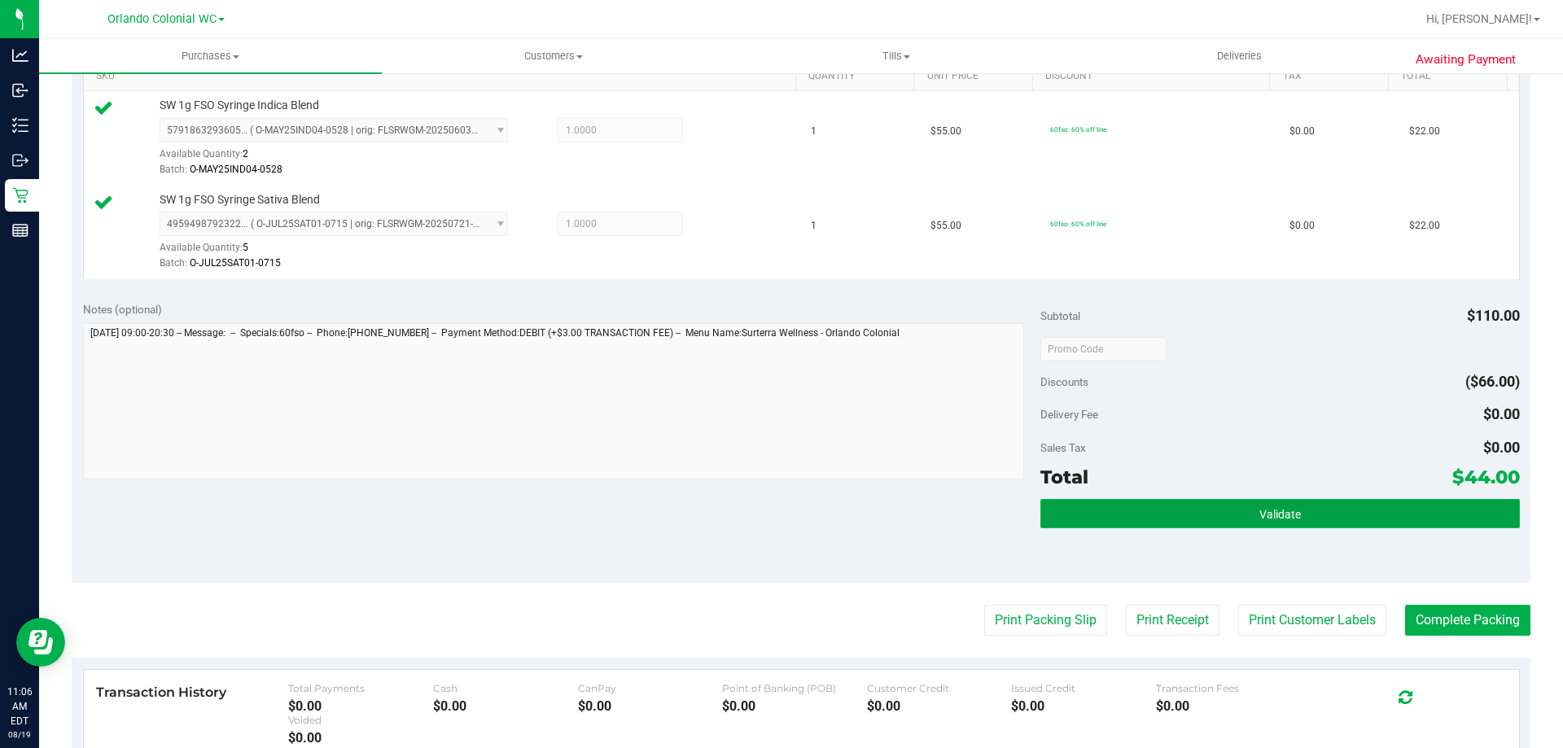
click at [1195, 519] on button "Validate" at bounding box center [1280, 513] width 479 height 29
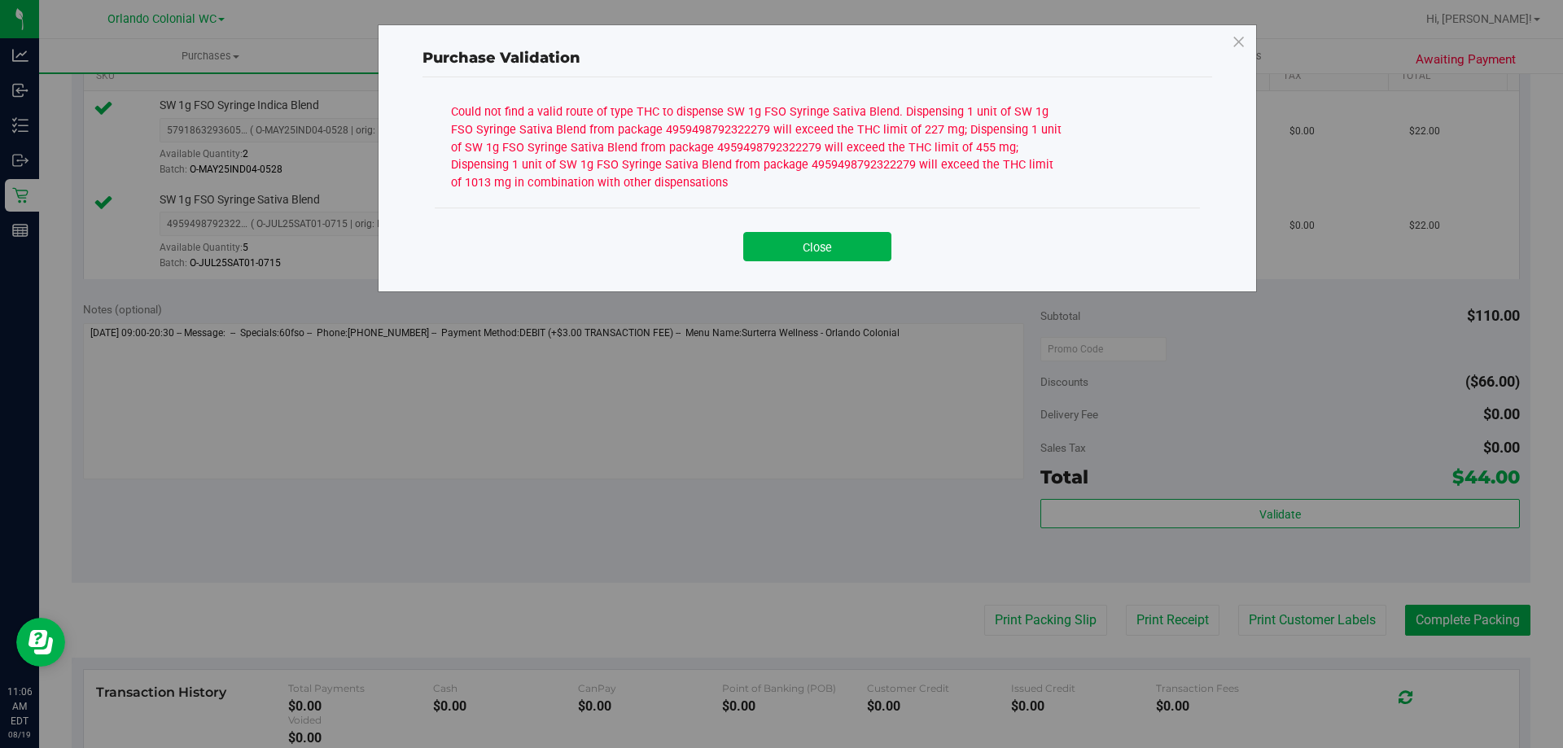
click at [803, 149] on div "Could not find a valid route of type THC to dispense SW 1g FSO Syringe Sativa B…" at bounding box center [756, 145] width 611 height 92
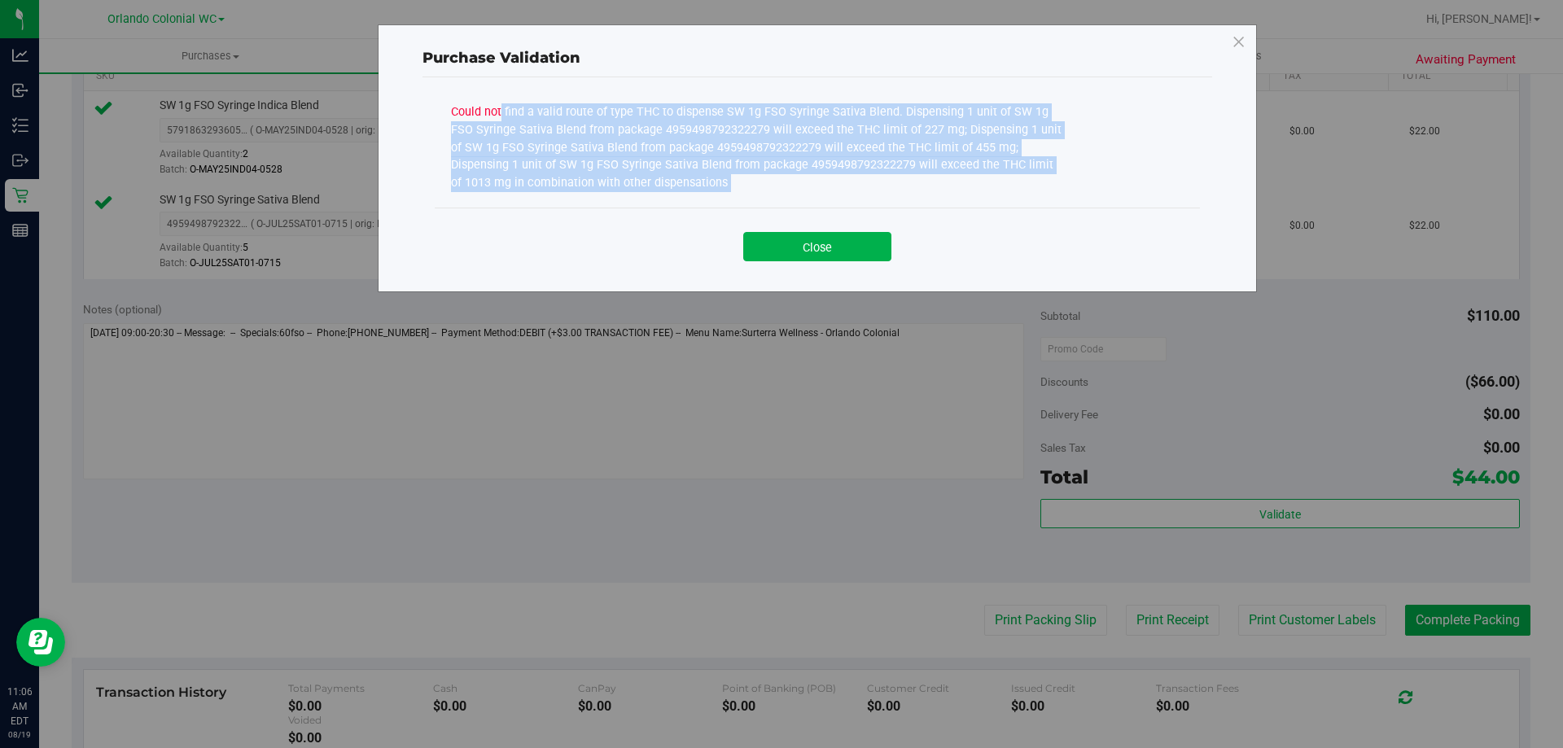
click at [803, 149] on div "Could not find a valid route of type THC to dispense SW 1g FSO Syringe Sativa B…" at bounding box center [756, 145] width 611 height 92
copy div "Could not find a valid route of type THC to dispense SW 1g FSO Syringe Sativa B…"
click at [857, 237] on button "Close" at bounding box center [817, 246] width 148 height 29
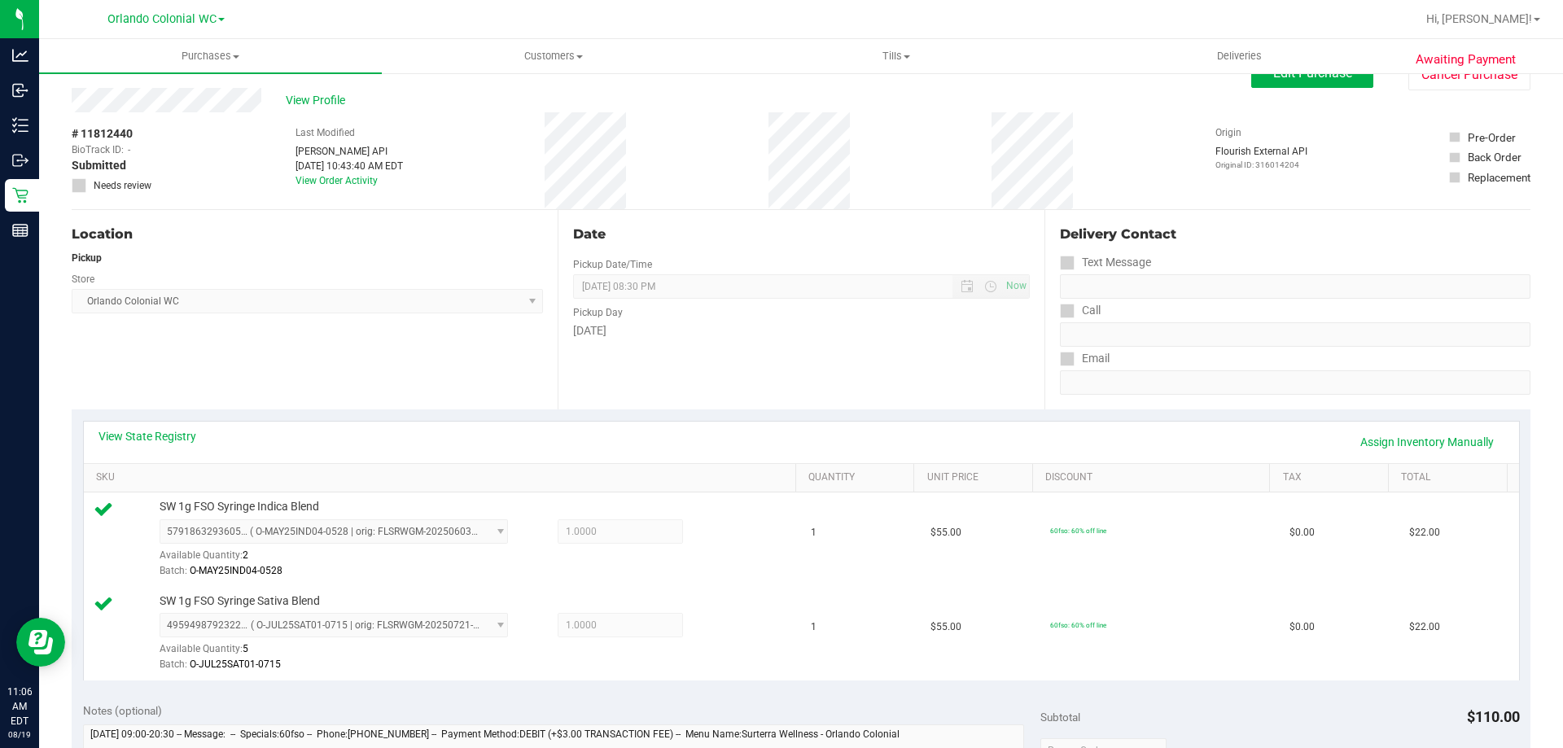
scroll to position [0, 0]
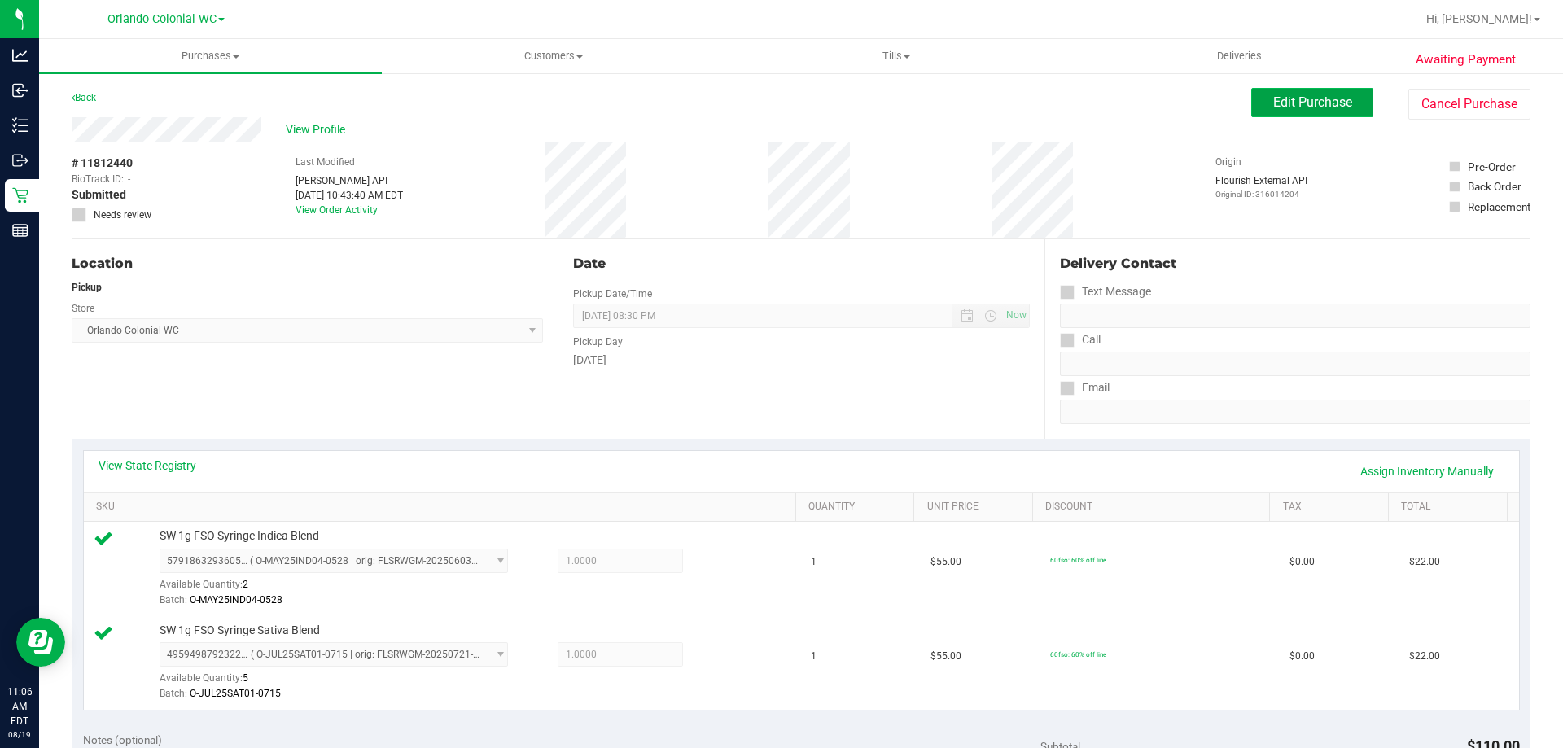
click at [1277, 110] on button "Edit Purchase" at bounding box center [1313, 102] width 122 height 29
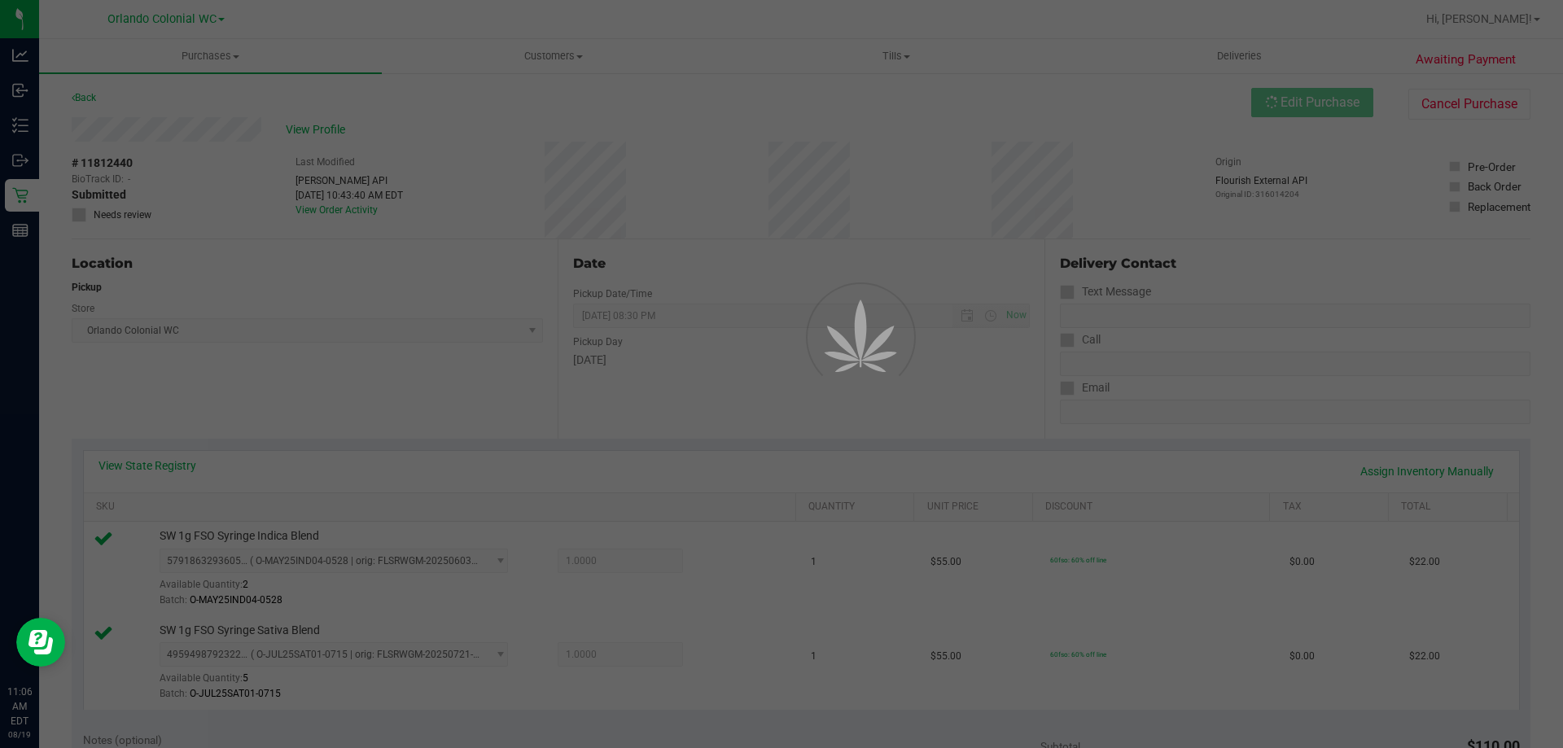
scroll to position [326, 0]
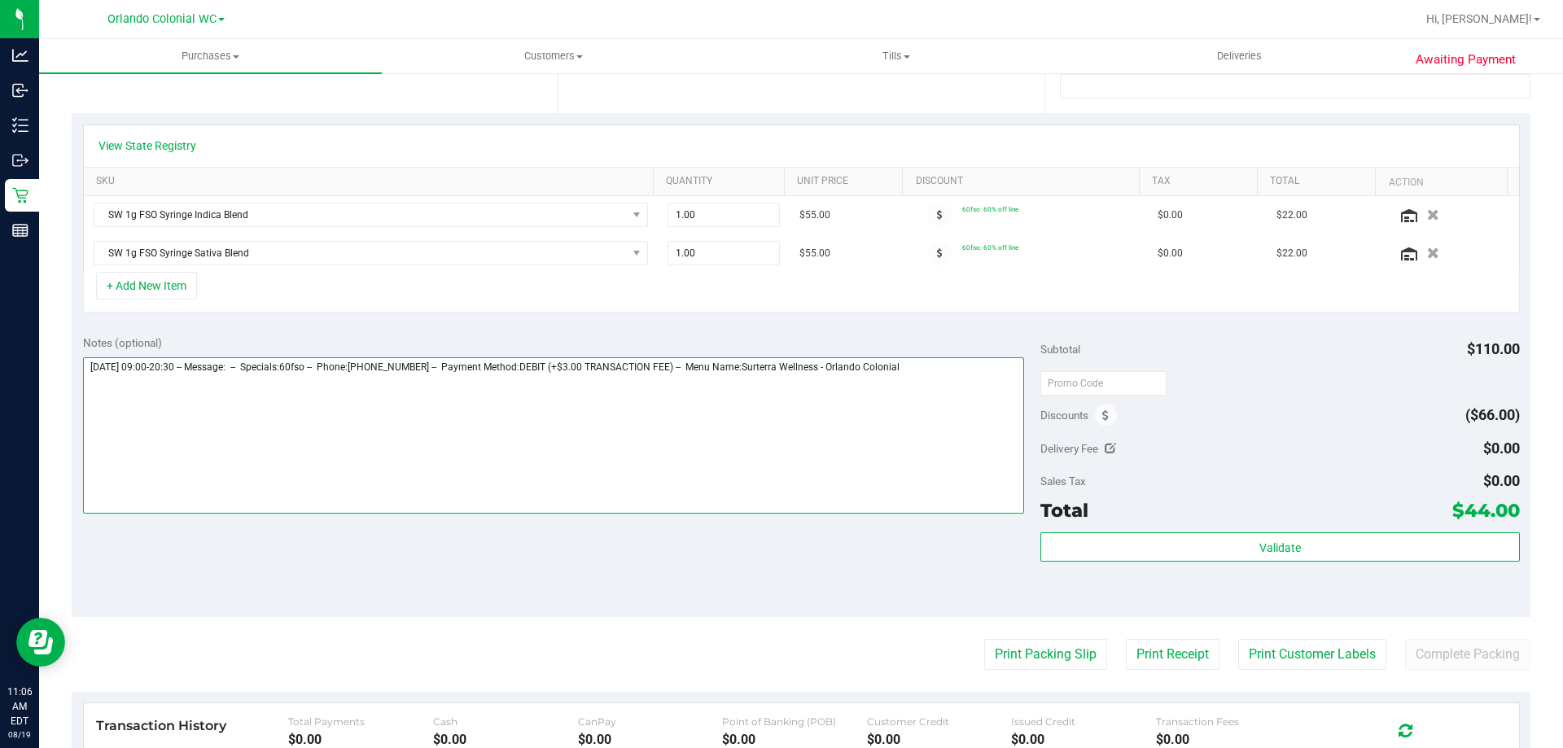
click at [952, 391] on textarea at bounding box center [554, 435] width 942 height 156
paste textarea "Could not find a valid route of type THC to dispense SW 1g FSO Syringe Sativa B…"
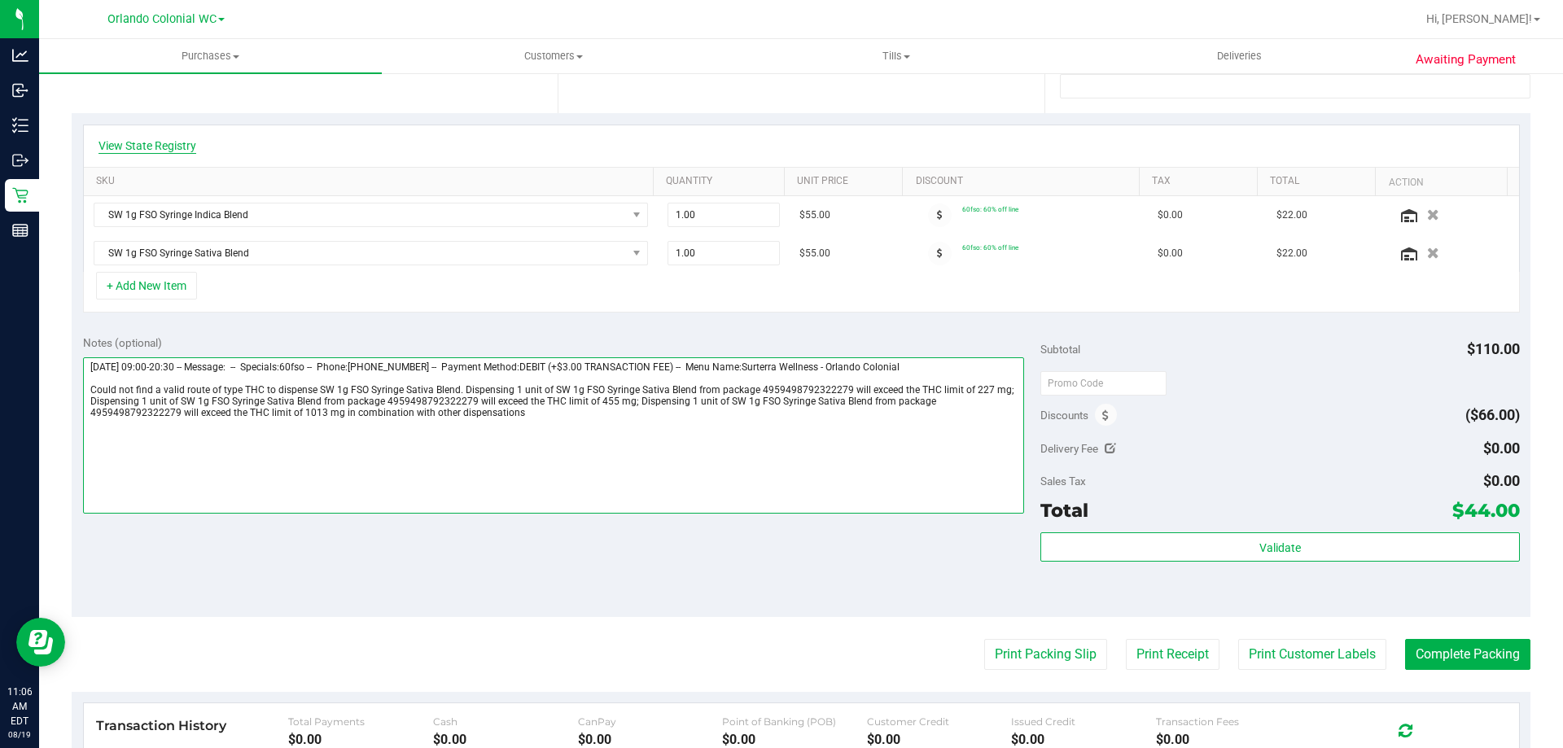
type textarea "[DATE] 09:00-20:30 -- Message: -- Specials:60fso -- Phone:[PHONE_NUMBER] -- Pay…"
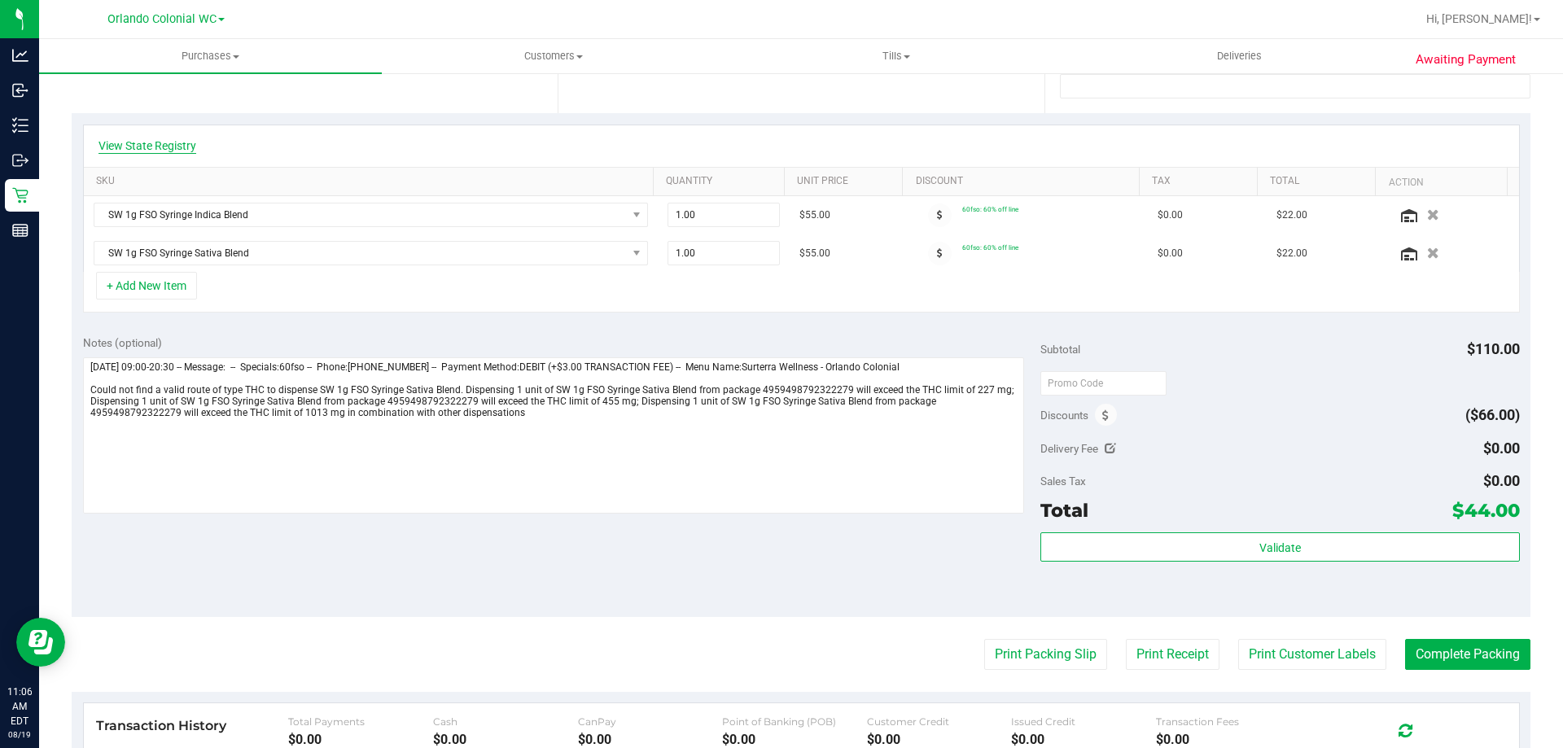
click at [167, 140] on link "View State Registry" at bounding box center [148, 146] width 98 height 16
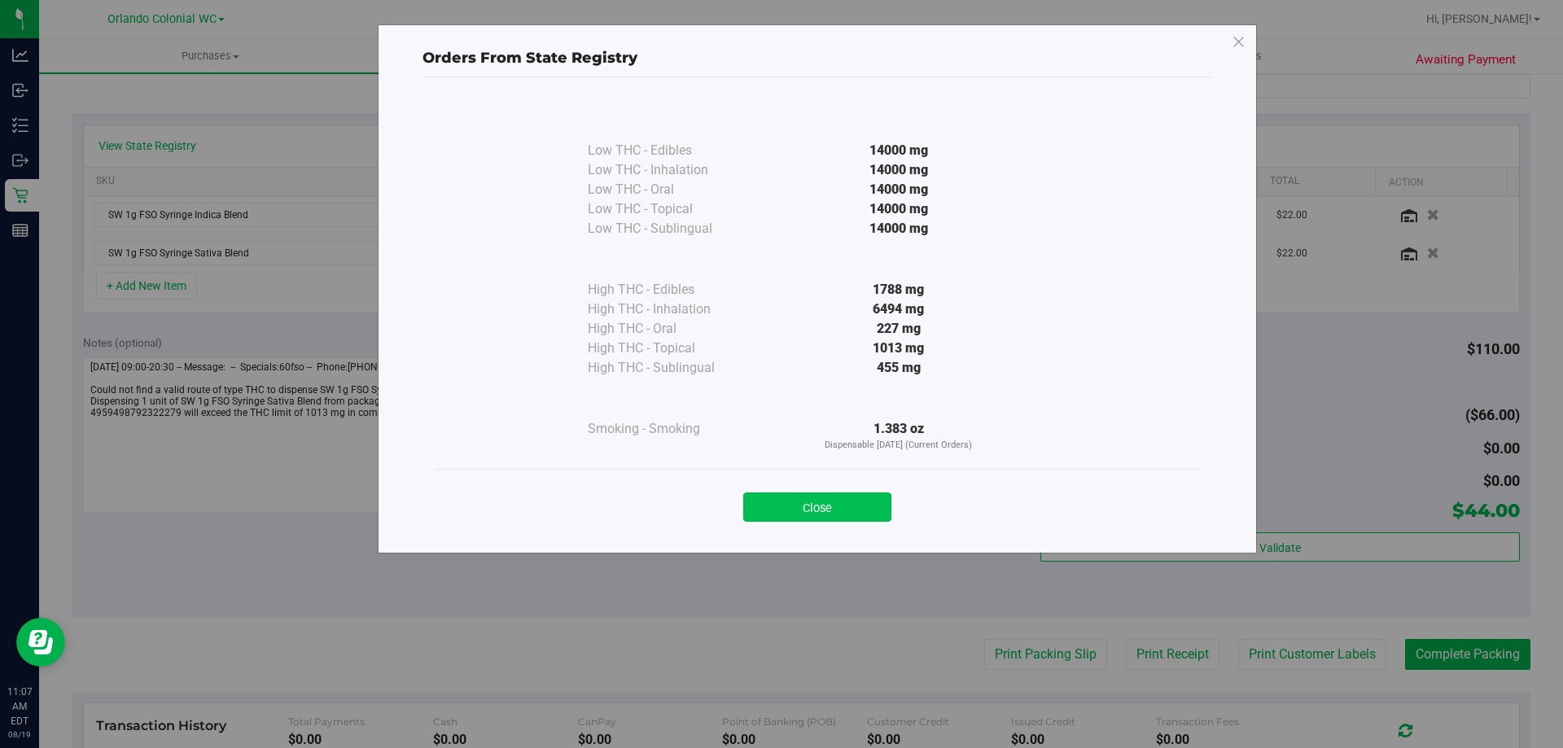
click at [813, 502] on button "Close" at bounding box center [817, 507] width 148 height 29
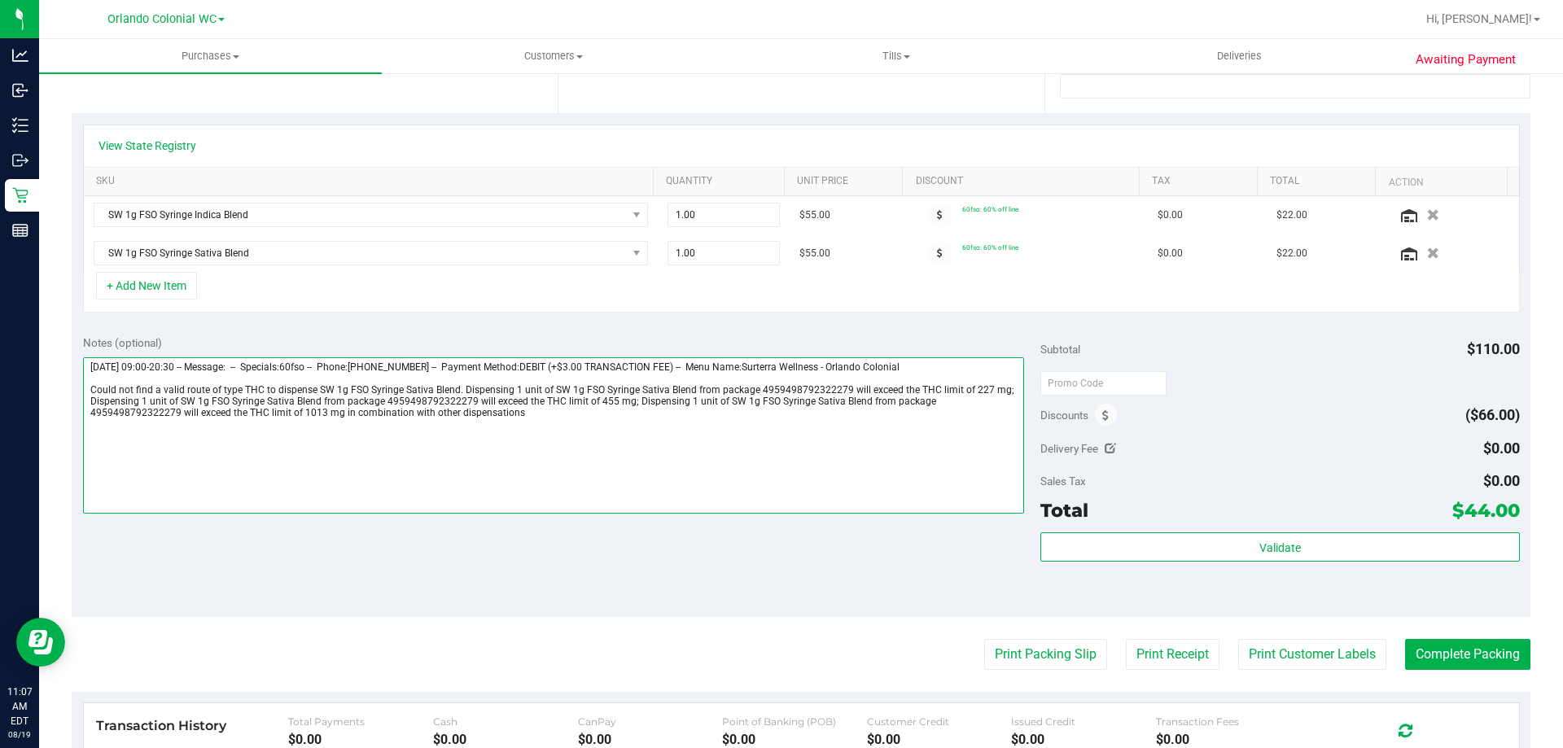
click at [720, 445] on textarea at bounding box center [554, 435] width 942 height 156
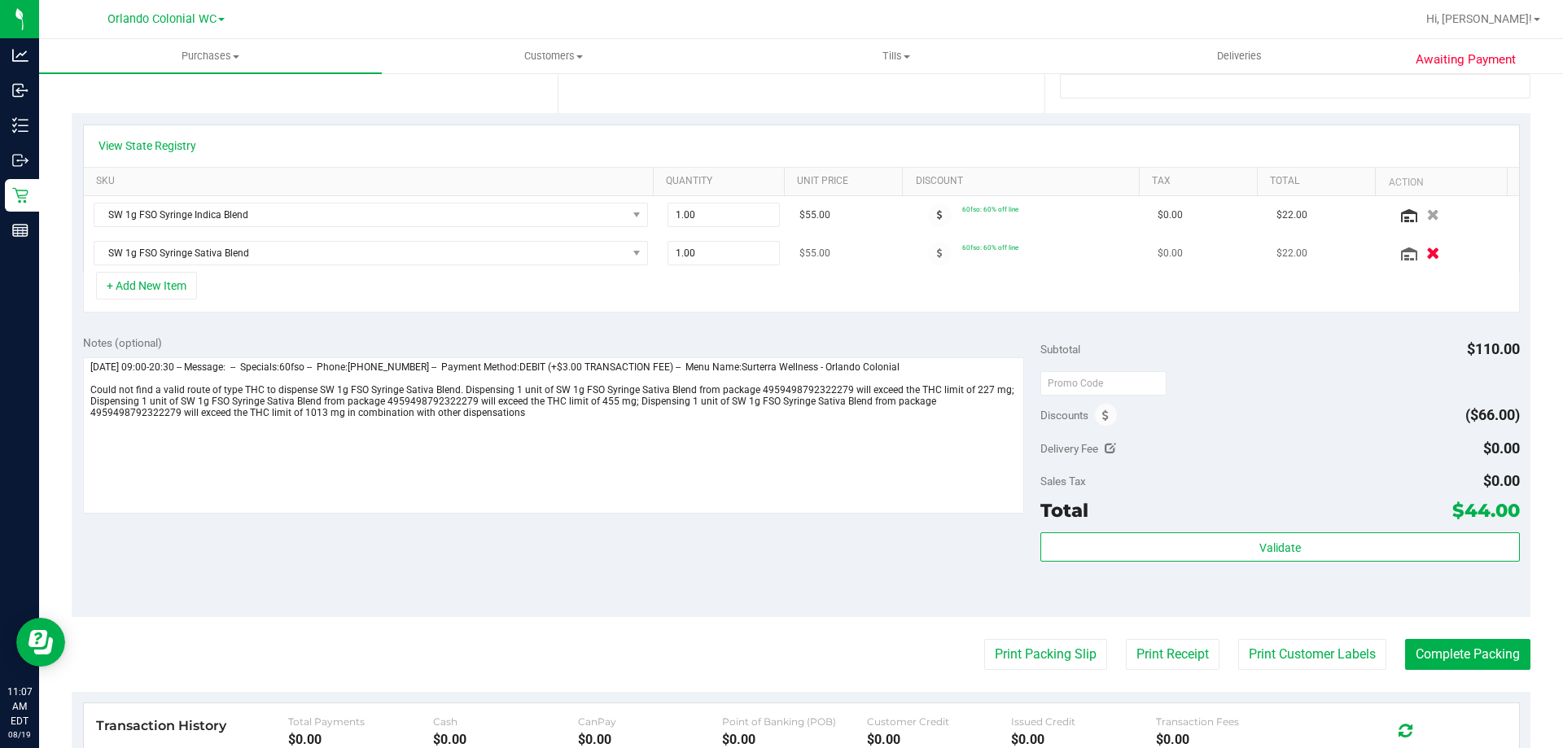
click at [1427, 250] on icon "button" at bounding box center [1434, 254] width 14 height 12
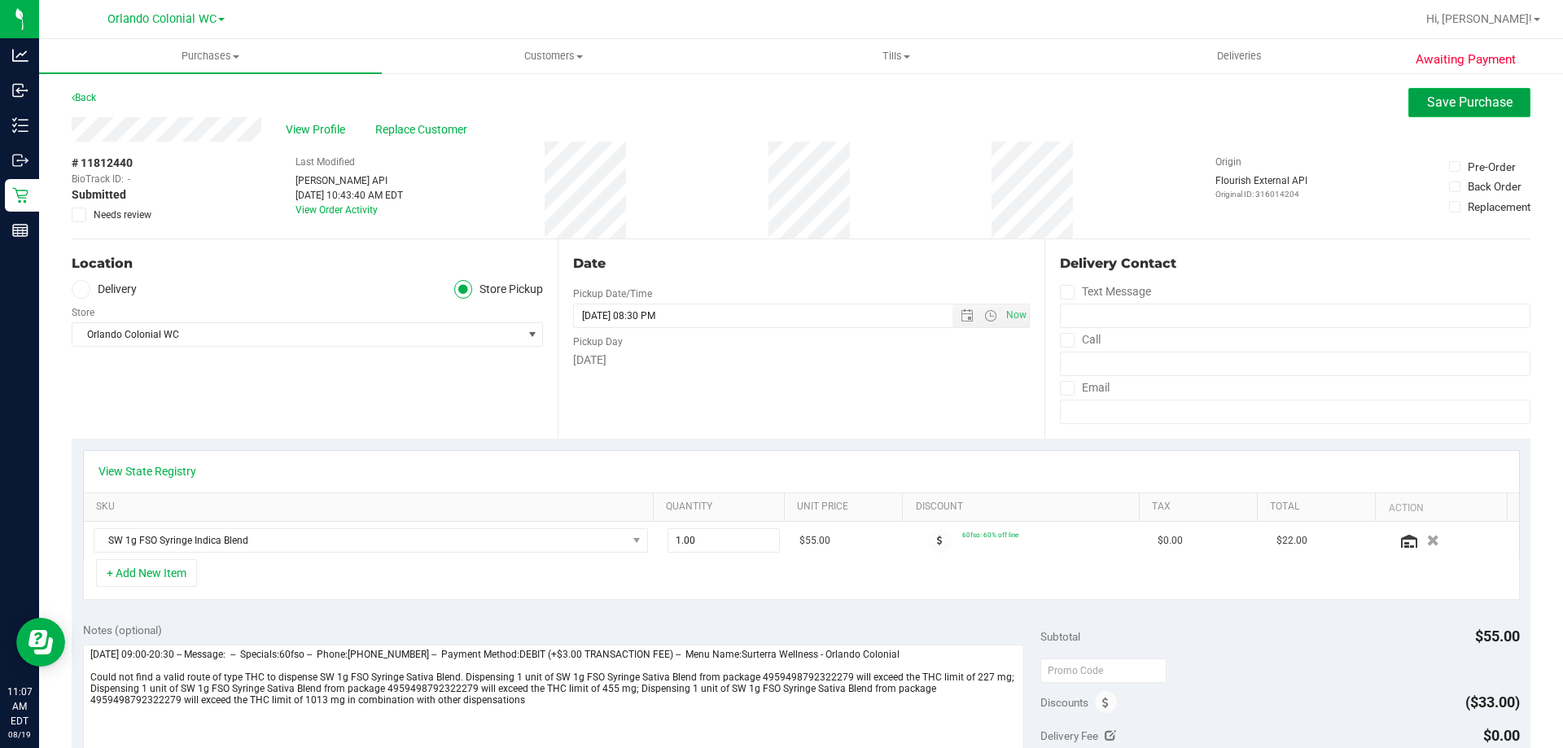
click at [1436, 95] on span "Save Purchase" at bounding box center [1469, 101] width 85 height 15
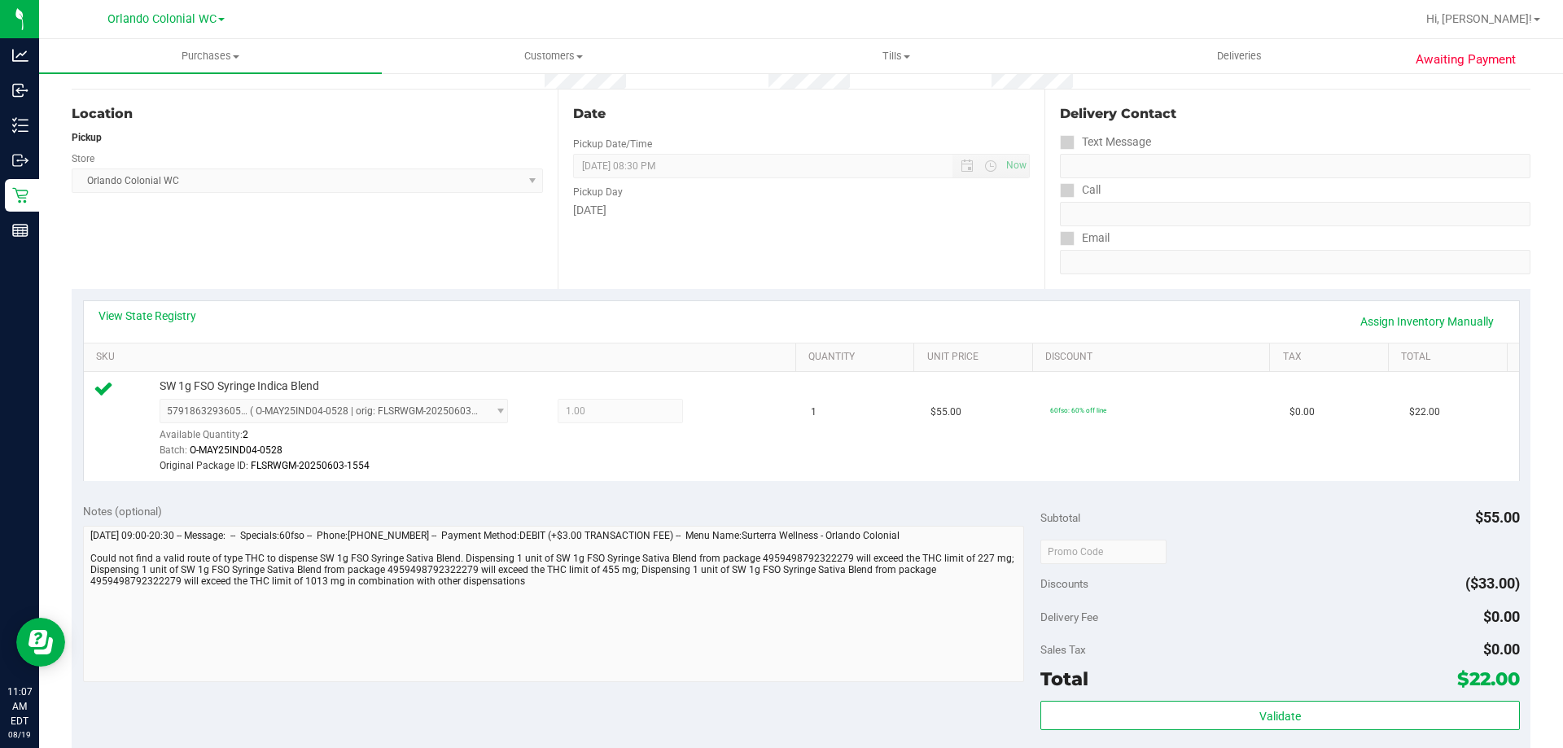
scroll to position [326, 0]
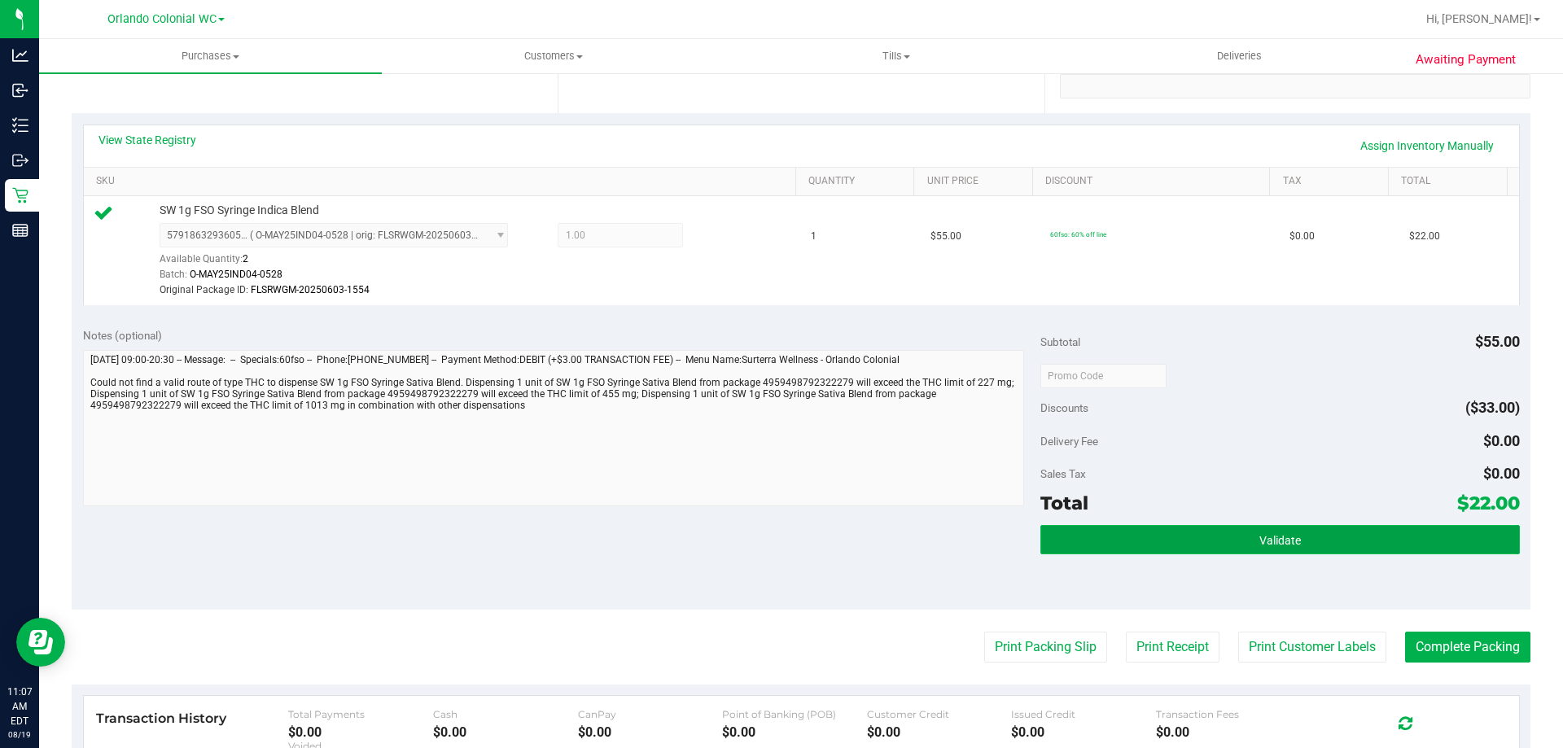
click at [1307, 535] on button "Validate" at bounding box center [1280, 539] width 479 height 29
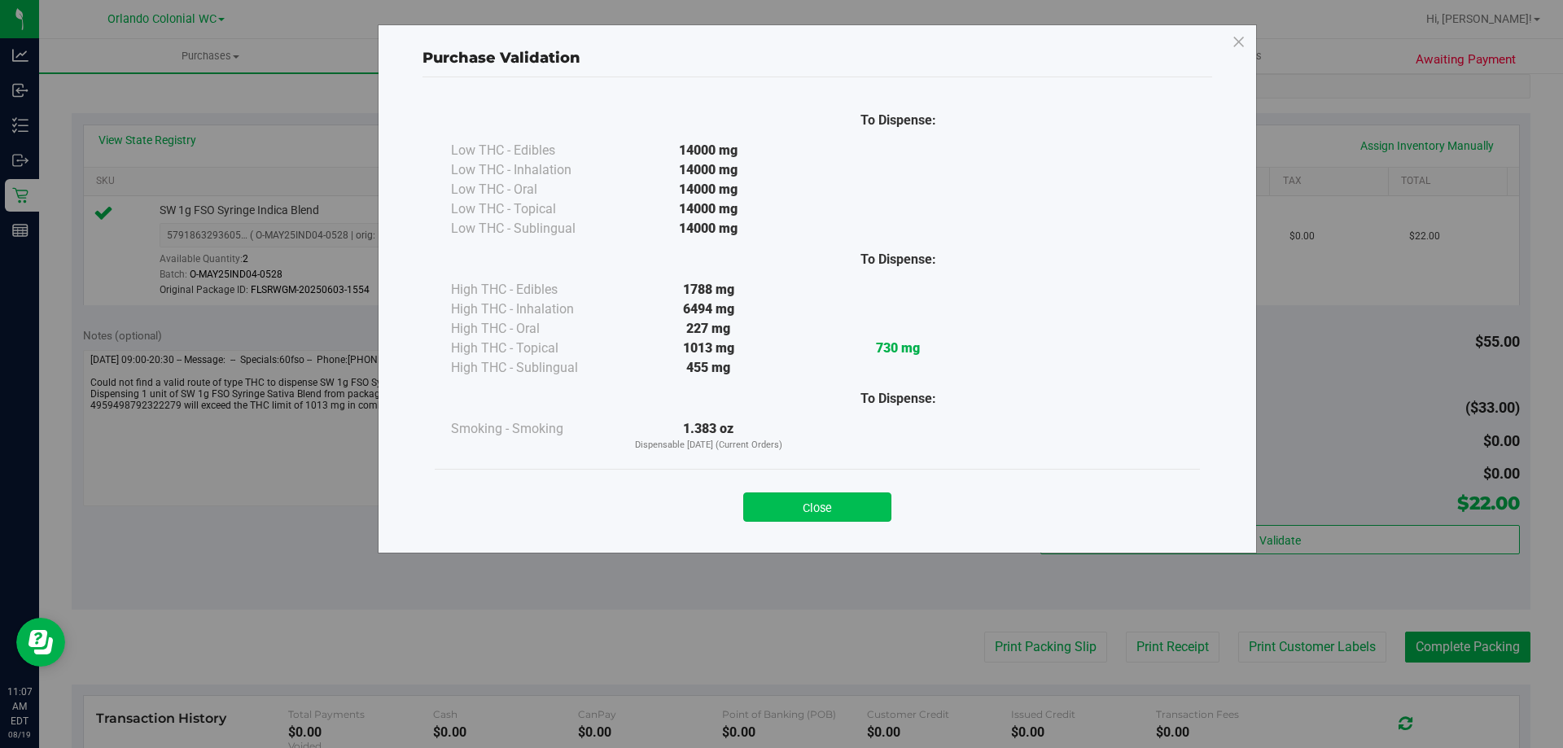
click at [826, 505] on button "Close" at bounding box center [817, 507] width 148 height 29
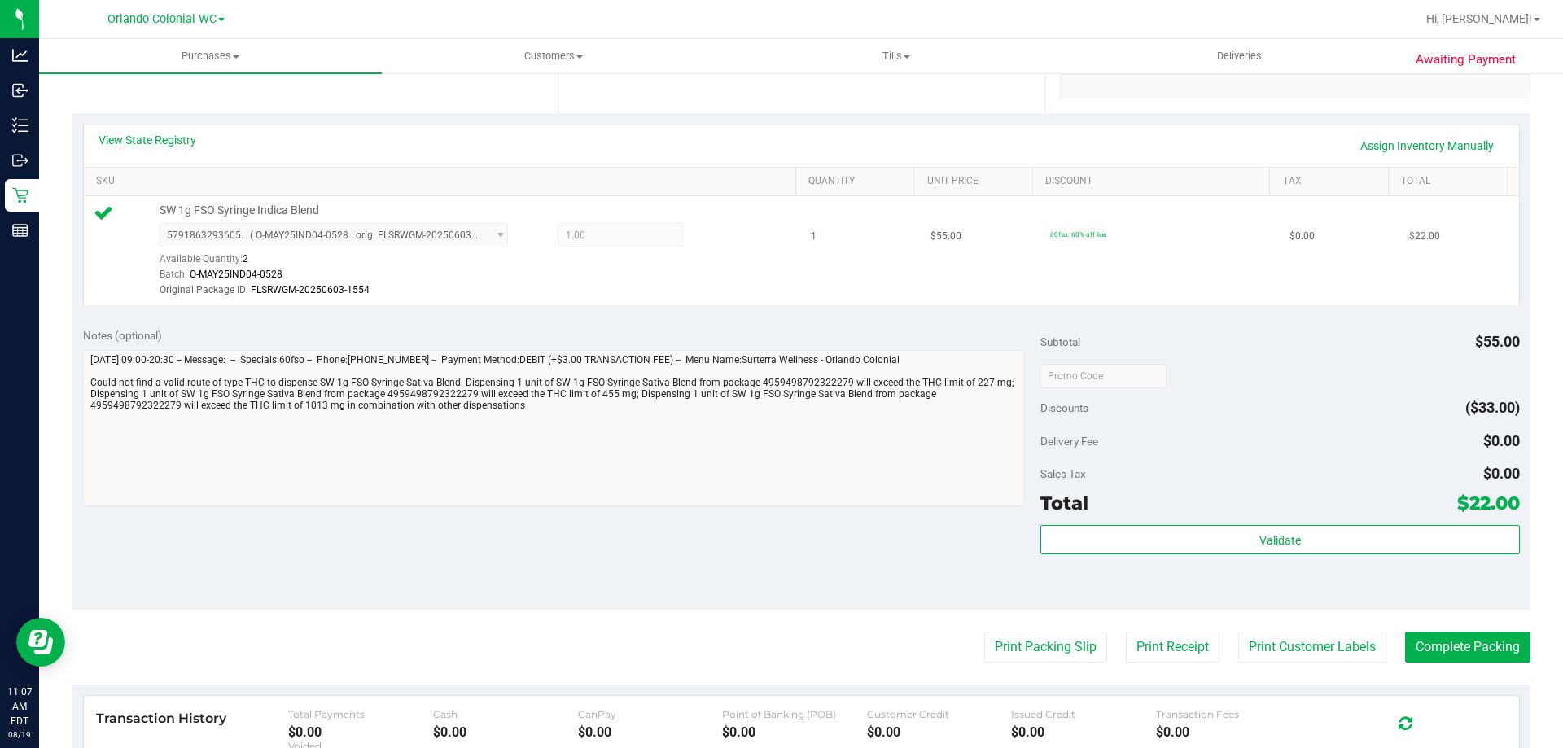
scroll to position [0, 0]
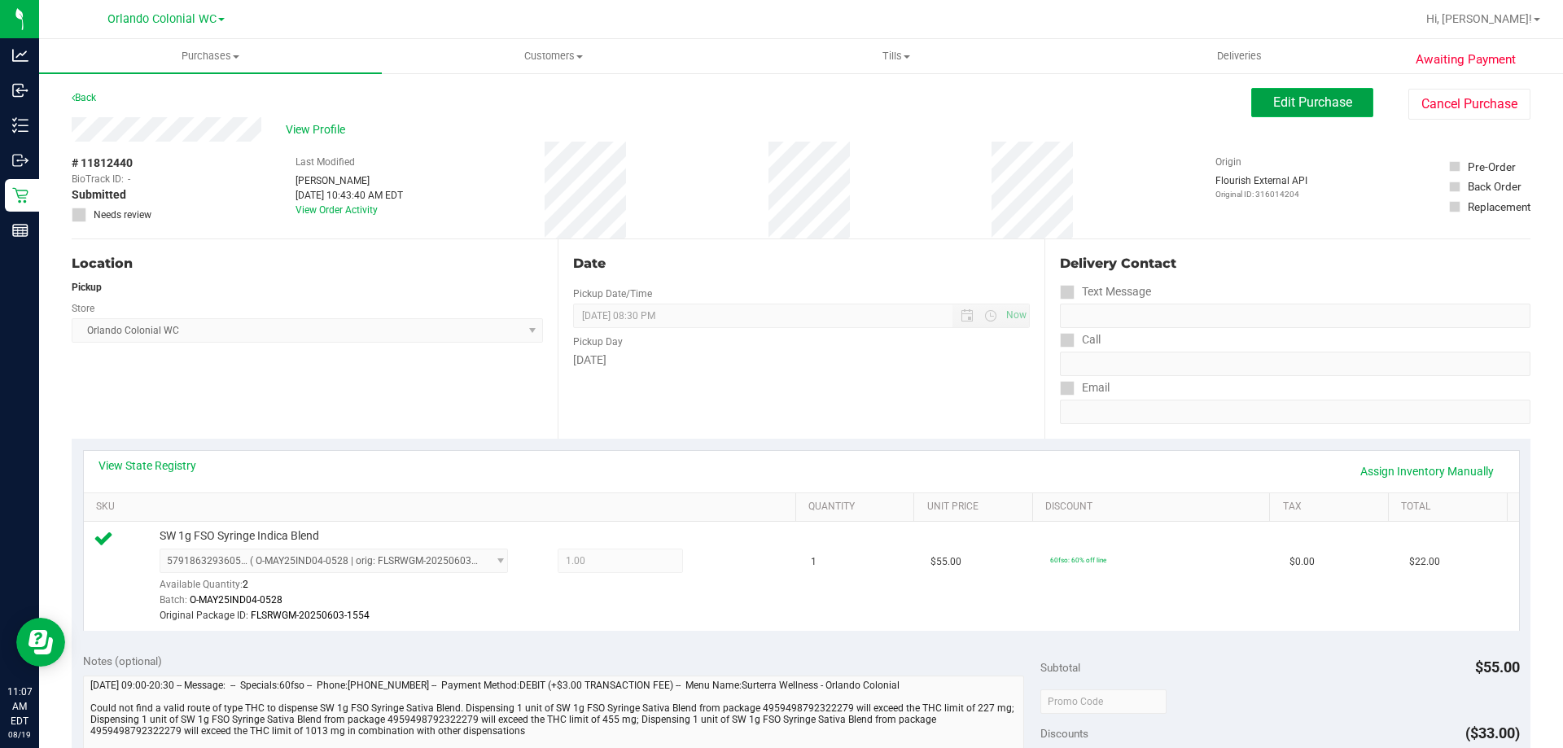
click at [1281, 98] on span "Edit Purchase" at bounding box center [1313, 101] width 79 height 15
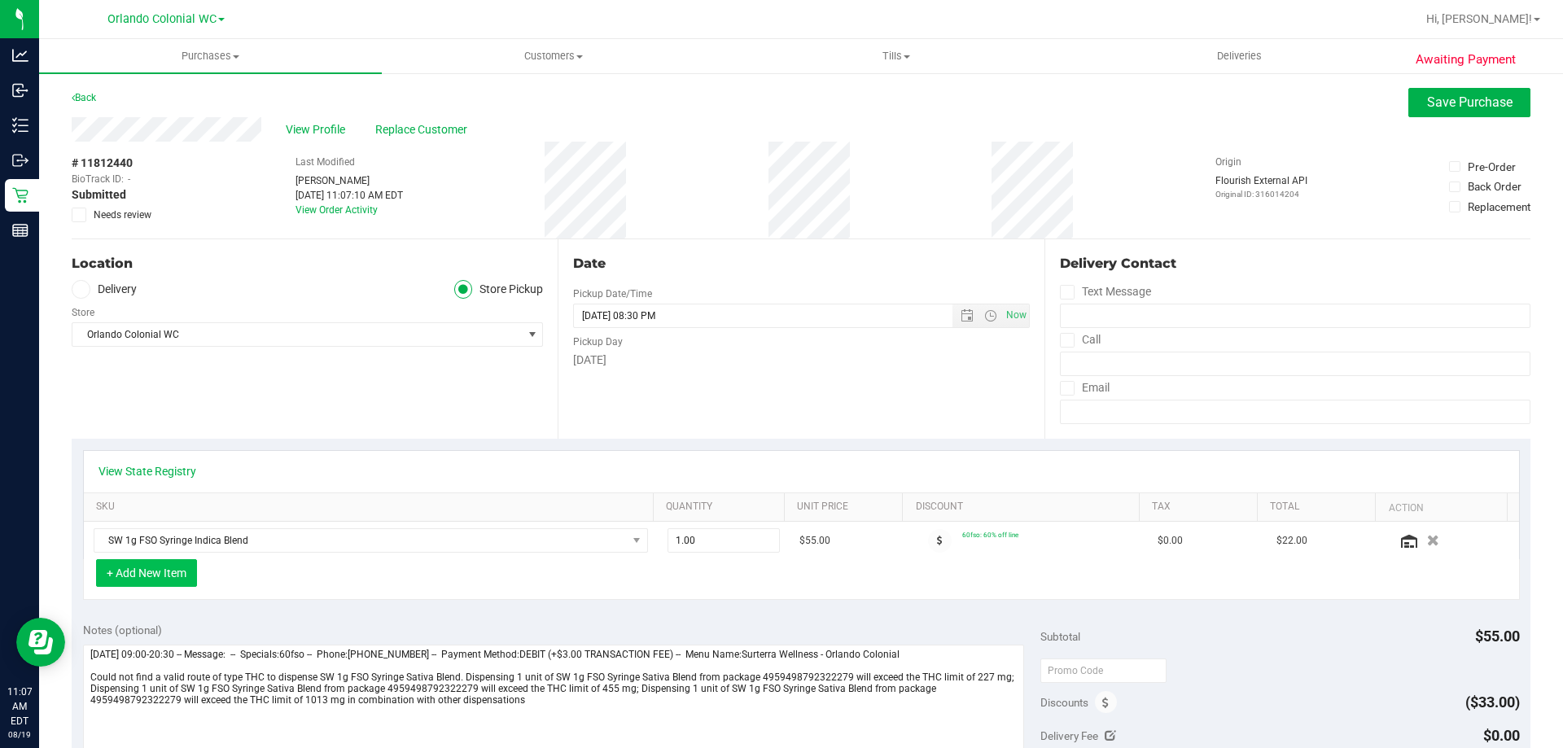
click at [154, 563] on button "+ Add New Item" at bounding box center [146, 573] width 101 height 28
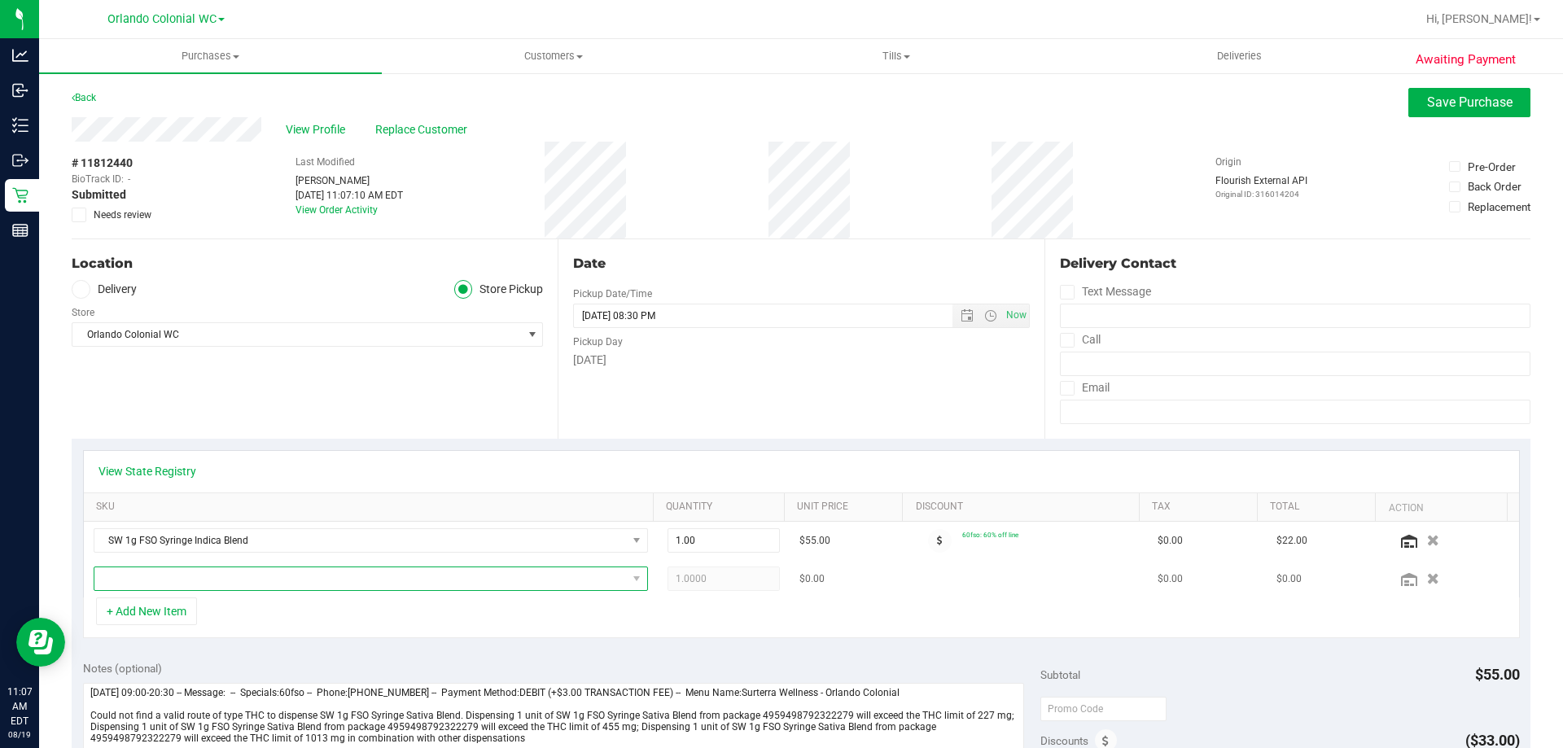
click at [243, 576] on span "NO DATA FOUND" at bounding box center [360, 579] width 533 height 23
type input "sat"
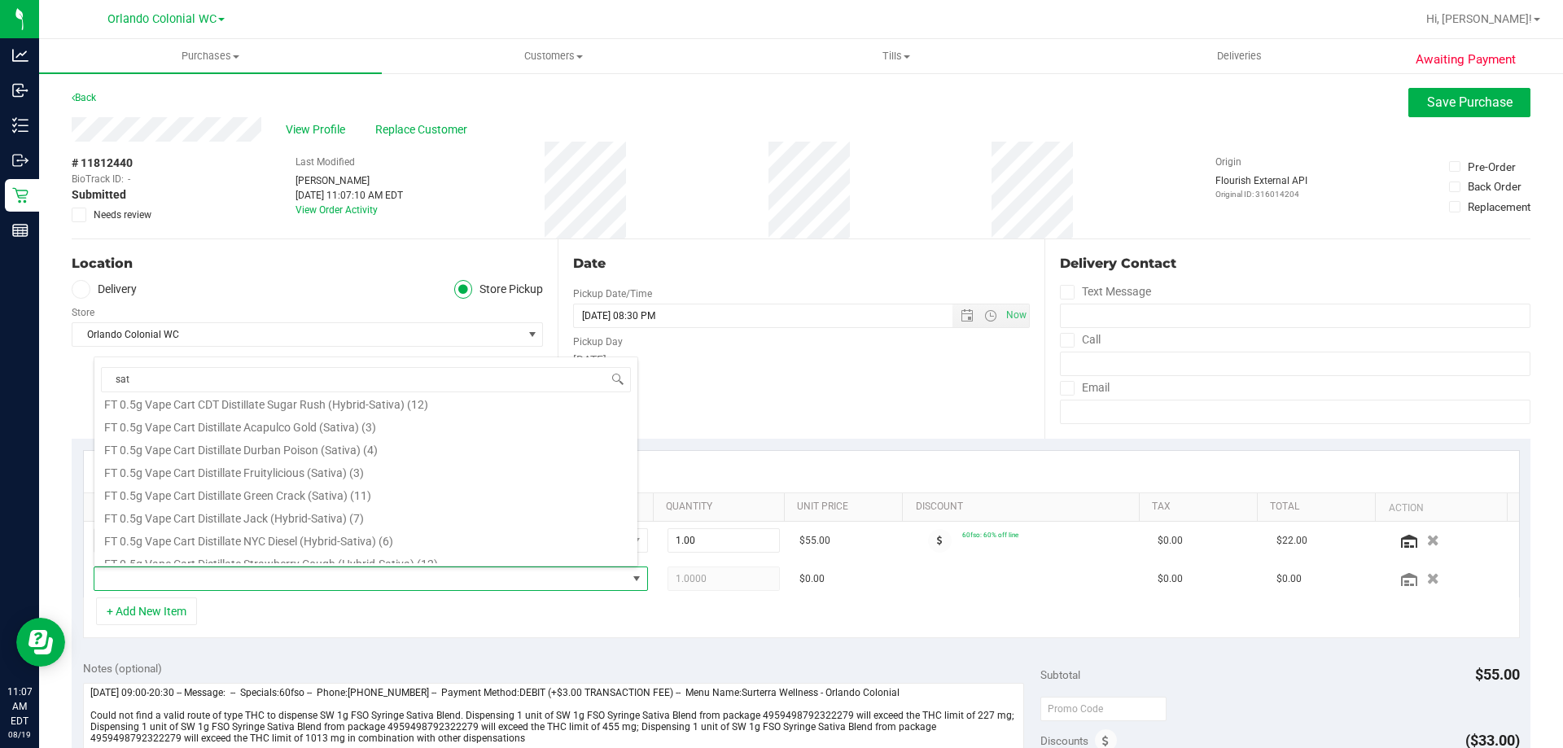
scroll to position [704, 0]
click at [286, 505] on li "SW 1g FSO Syringe Sativa Blend (6)" at bounding box center [365, 506] width 543 height 23
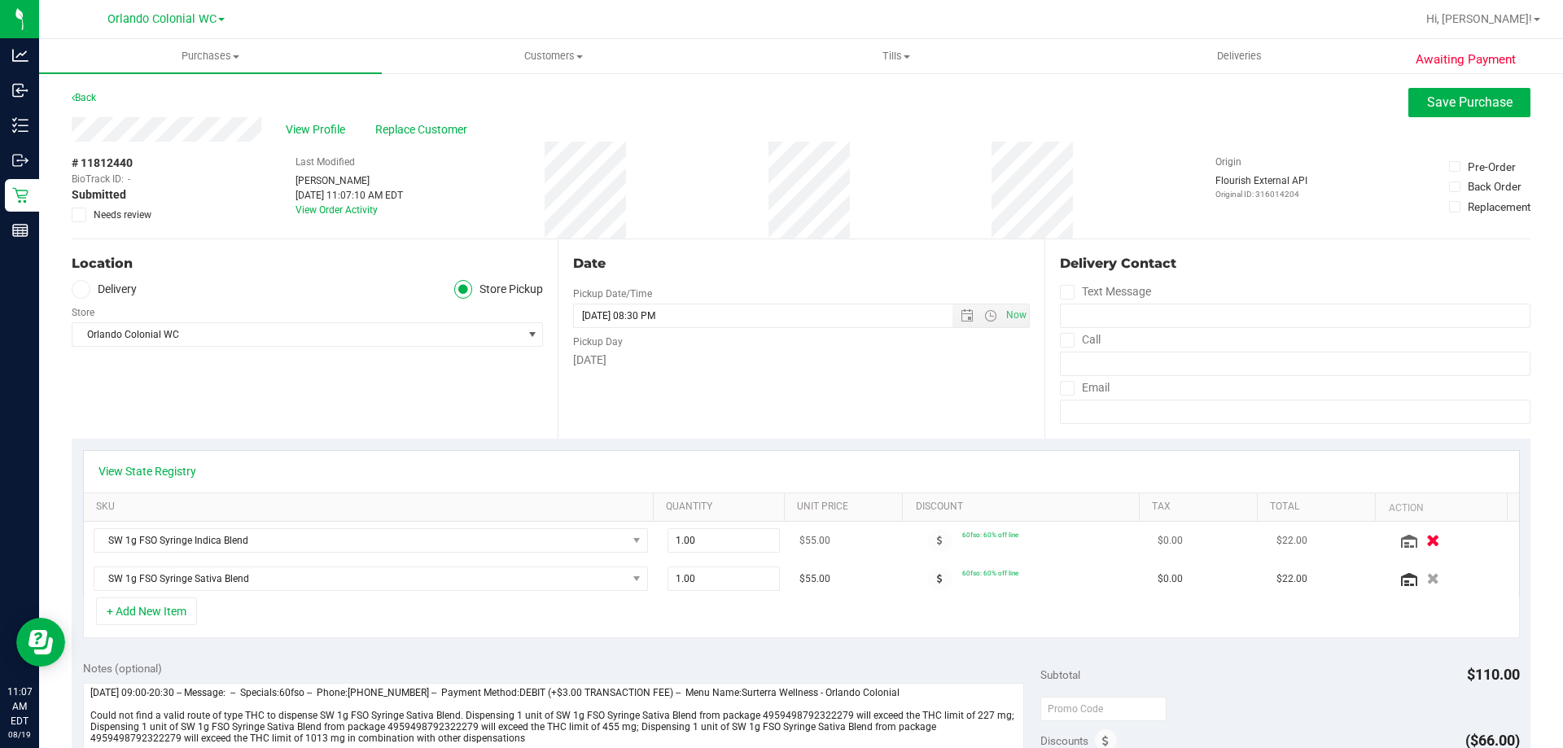
click at [1427, 537] on icon "button" at bounding box center [1434, 541] width 14 height 12
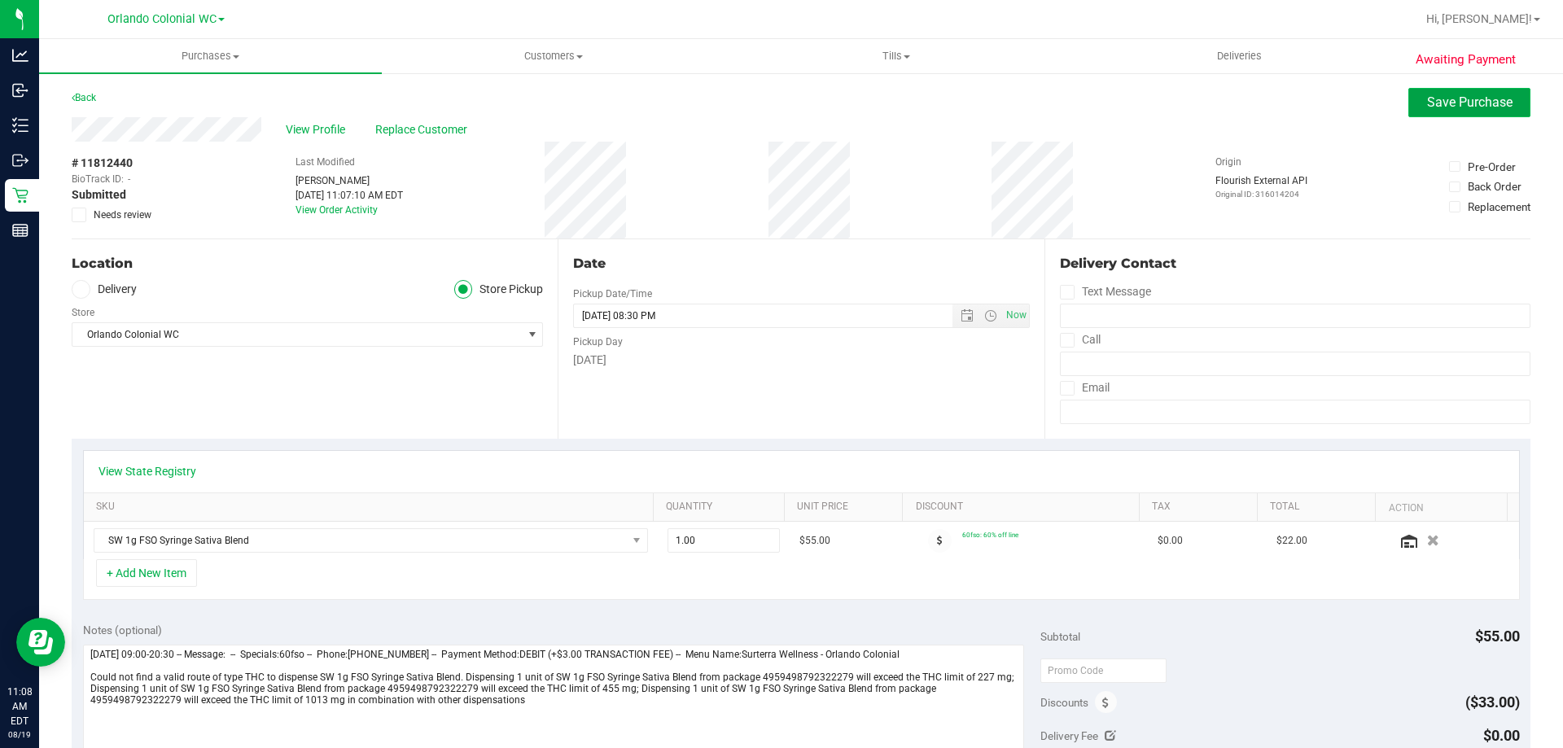
click at [1434, 107] on span "Save Purchase" at bounding box center [1469, 101] width 85 height 15
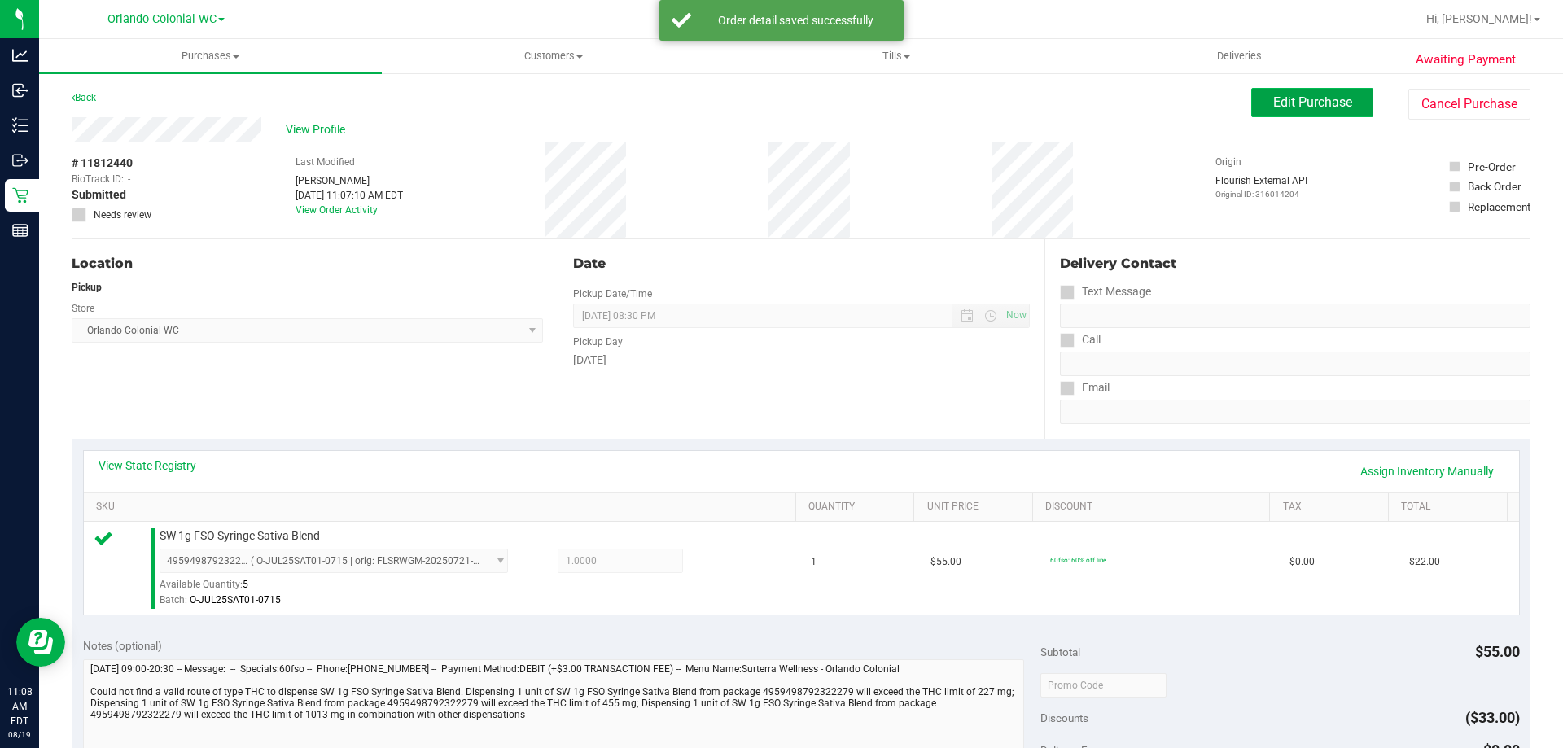
click at [1321, 99] on span "Edit Purchase" at bounding box center [1313, 101] width 79 height 15
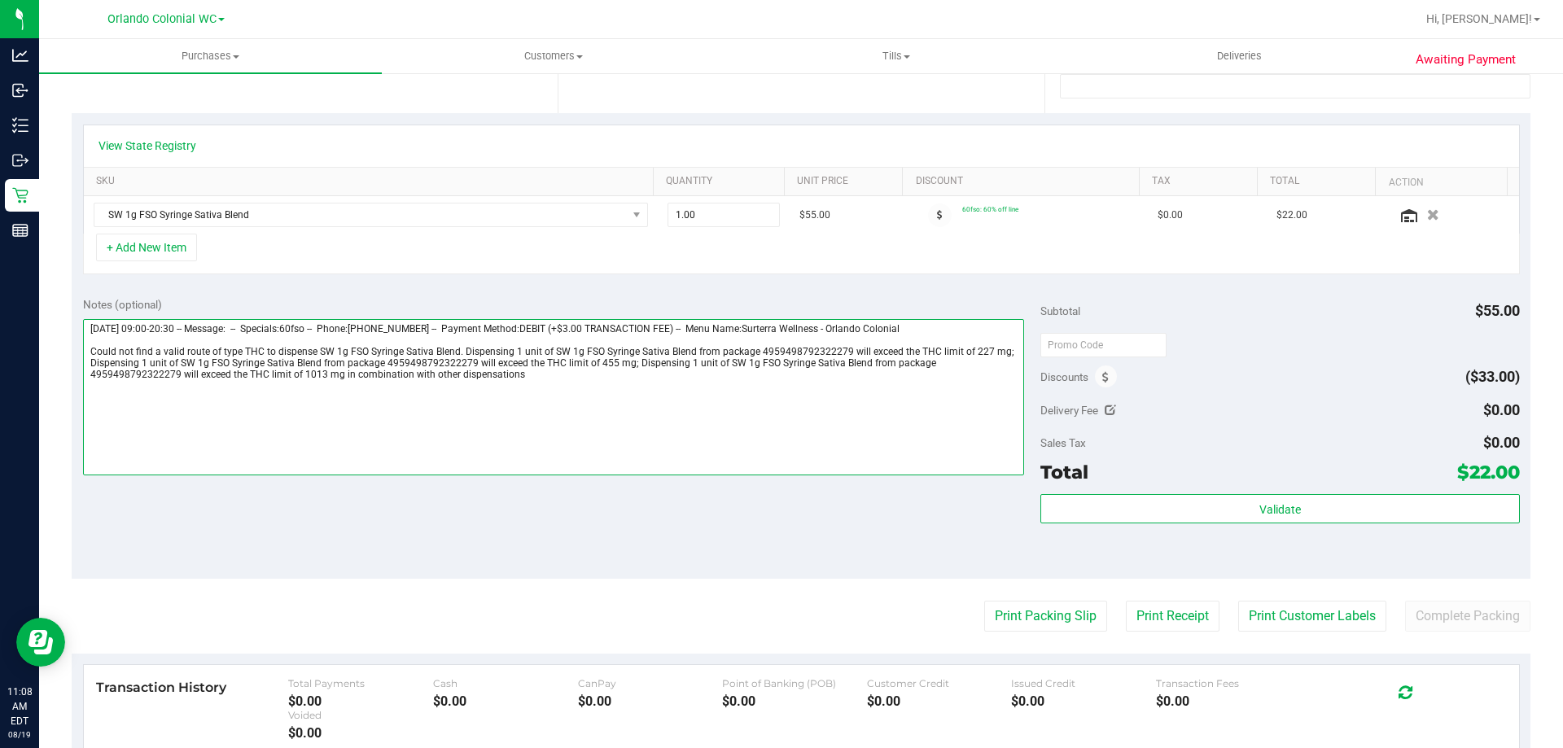
click at [537, 387] on textarea at bounding box center [554, 397] width 942 height 156
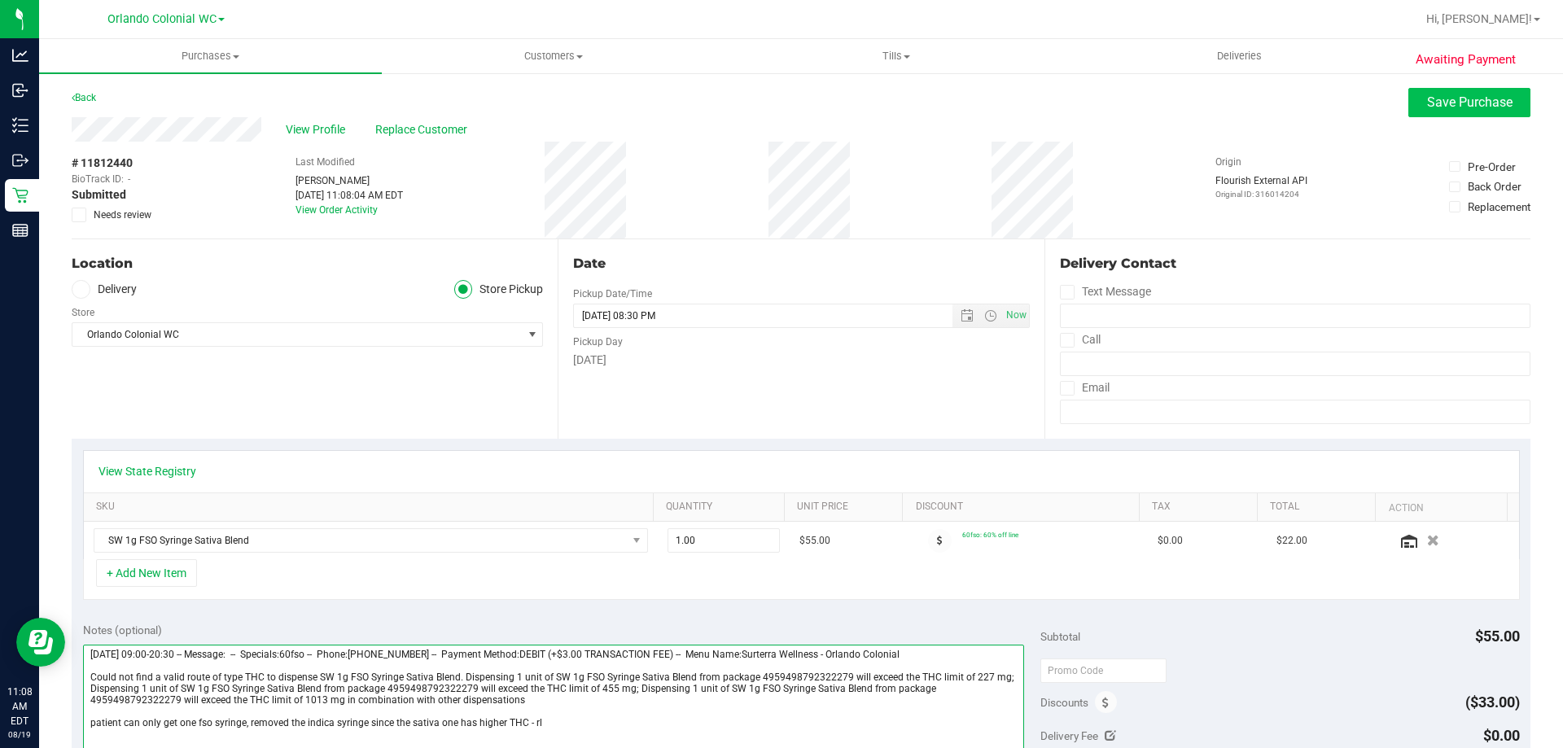
type textarea "[DATE] 09:00-20:30 -- Message: -- Specials:60fso -- Phone:[PHONE_NUMBER] -- Pay…"
click at [1452, 104] on span "Save Purchase" at bounding box center [1469, 101] width 85 height 15
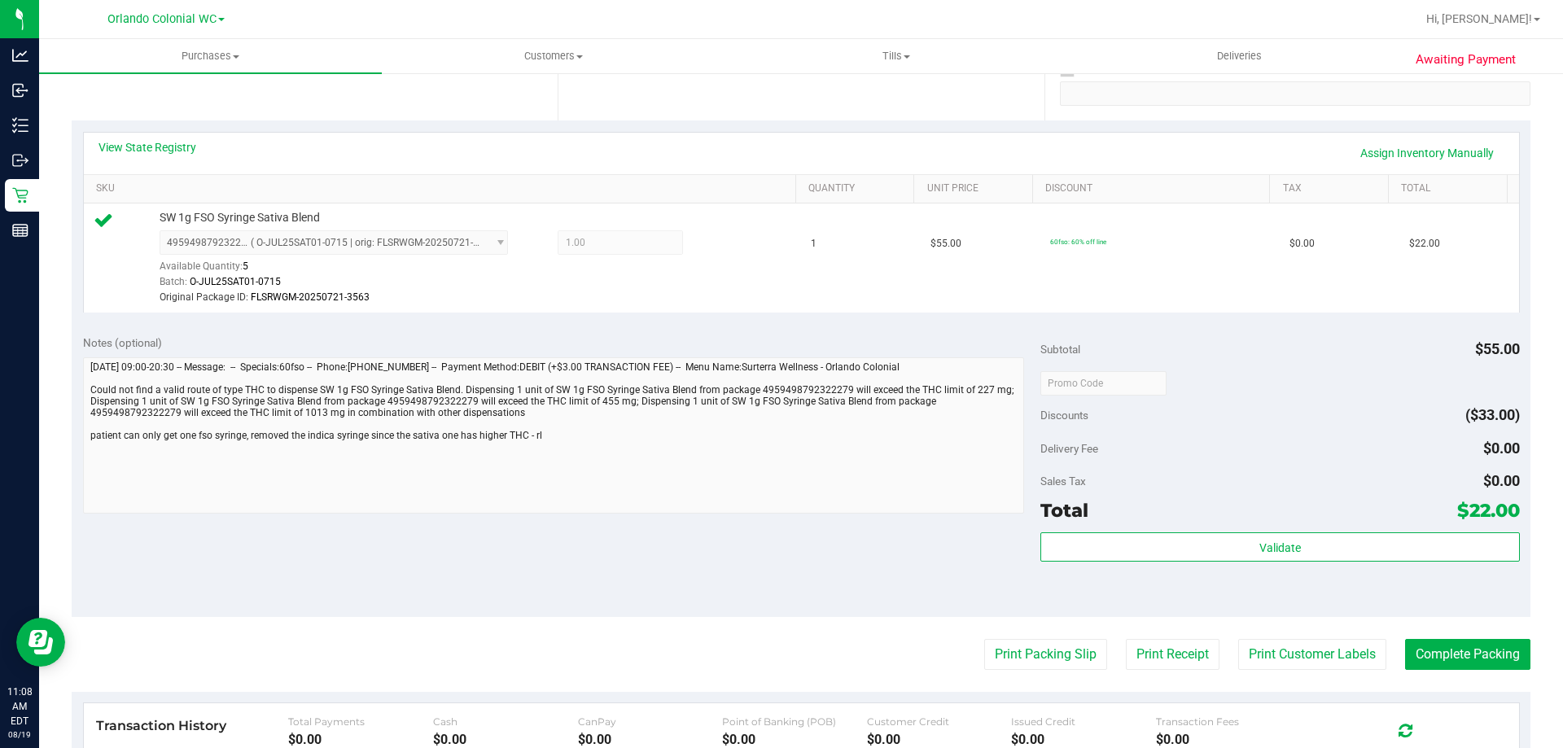
scroll to position [326, 0]
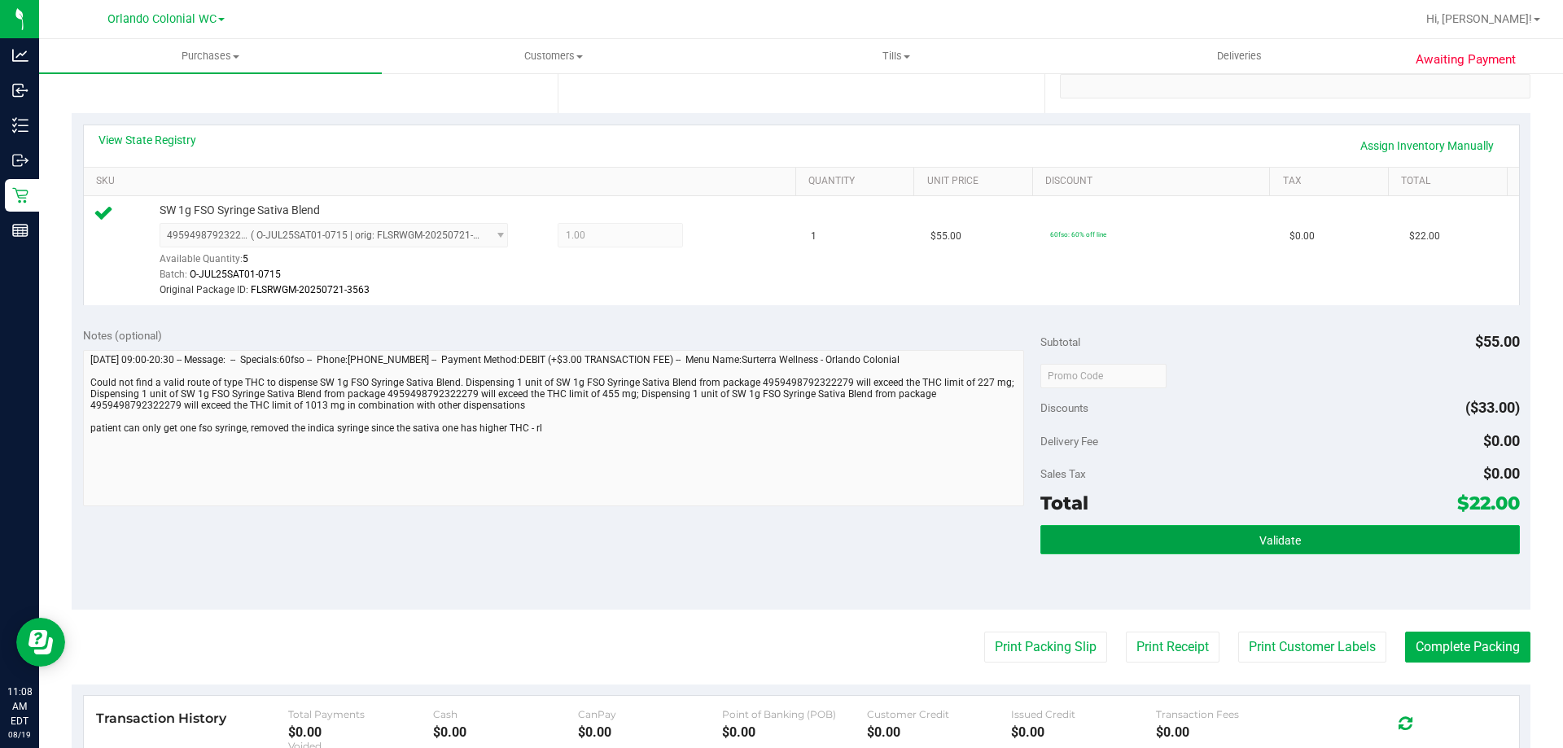
click at [1279, 533] on button "Validate" at bounding box center [1280, 539] width 479 height 29
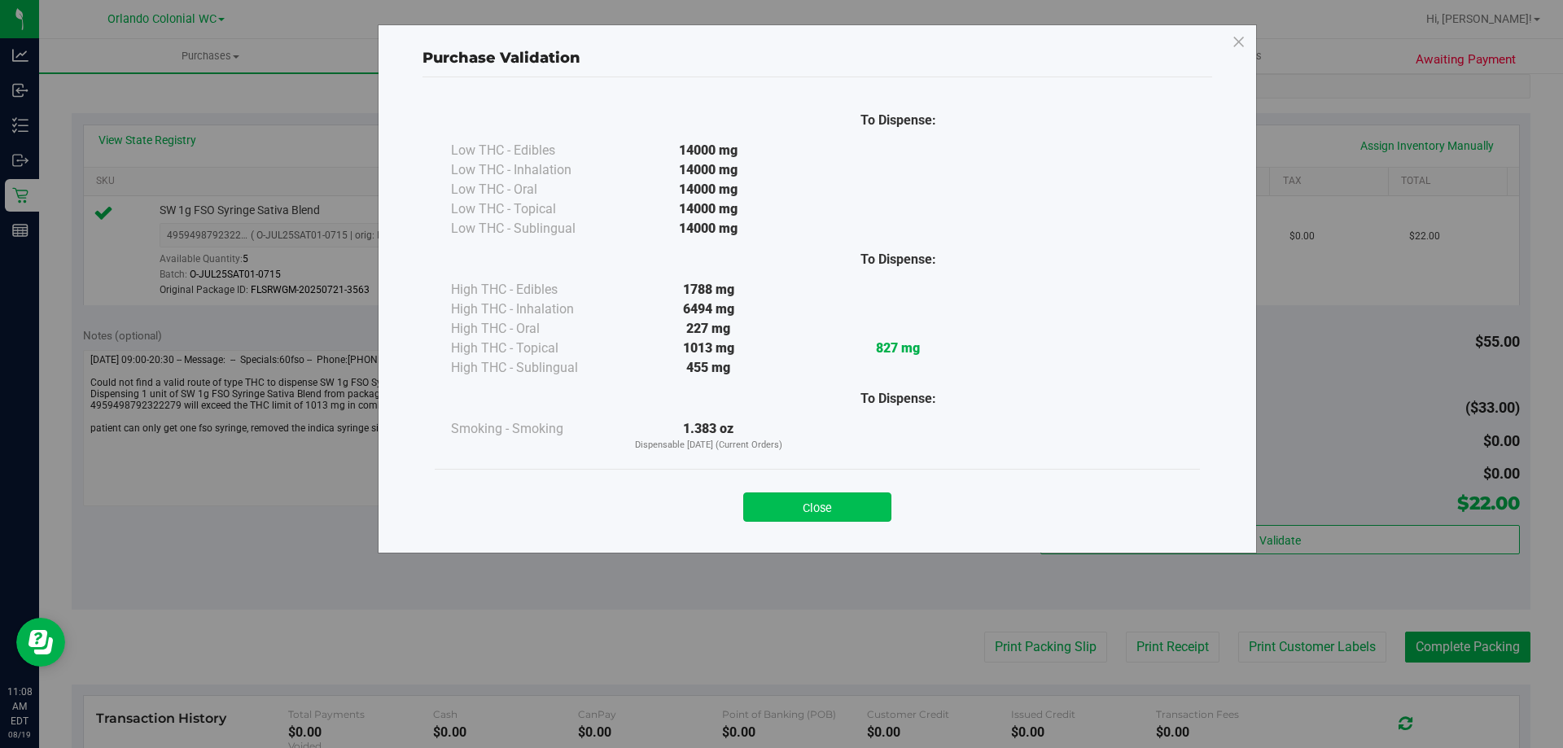
click at [827, 515] on button "Close" at bounding box center [817, 507] width 148 height 29
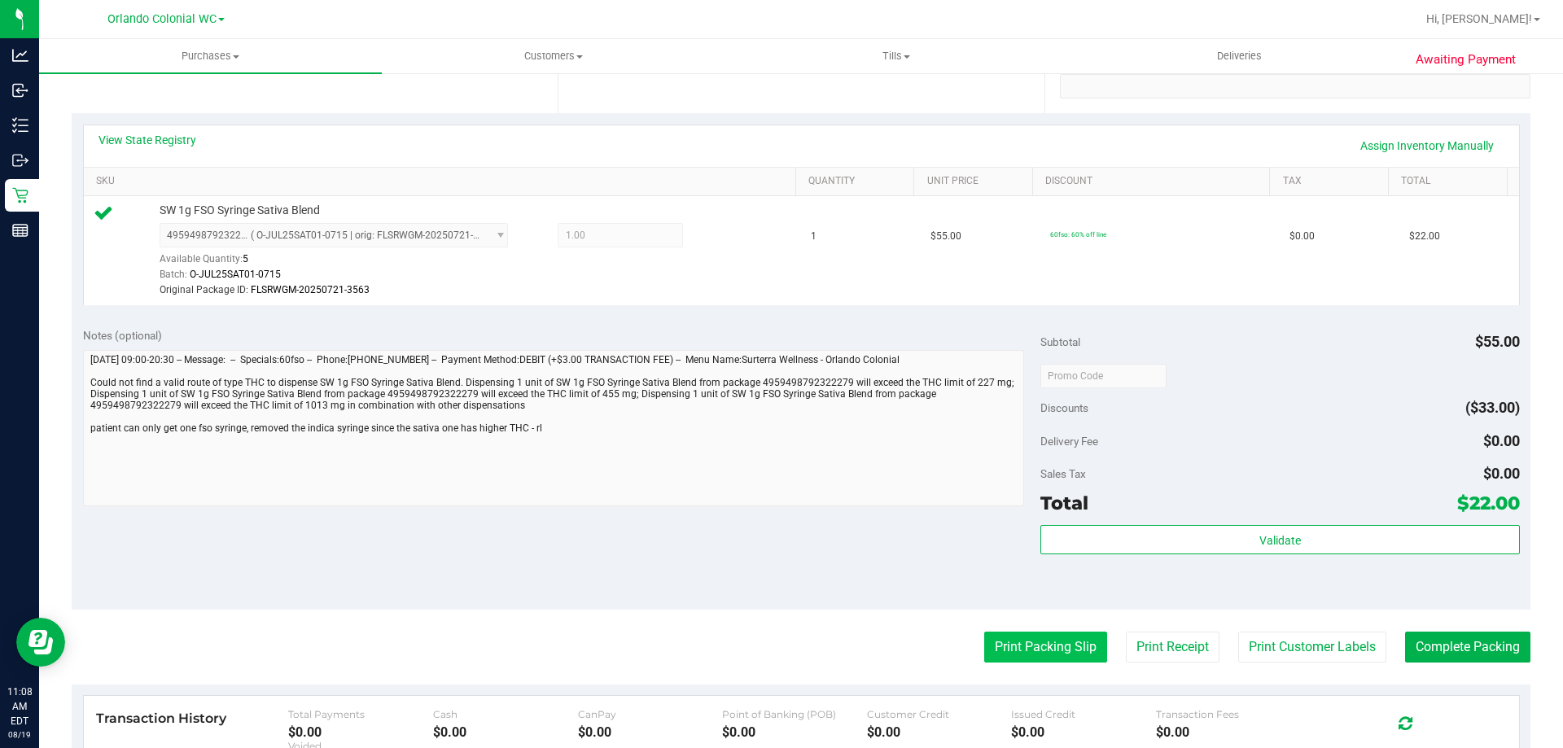
click at [1061, 636] on button "Print Packing Slip" at bounding box center [1045, 647] width 123 height 31
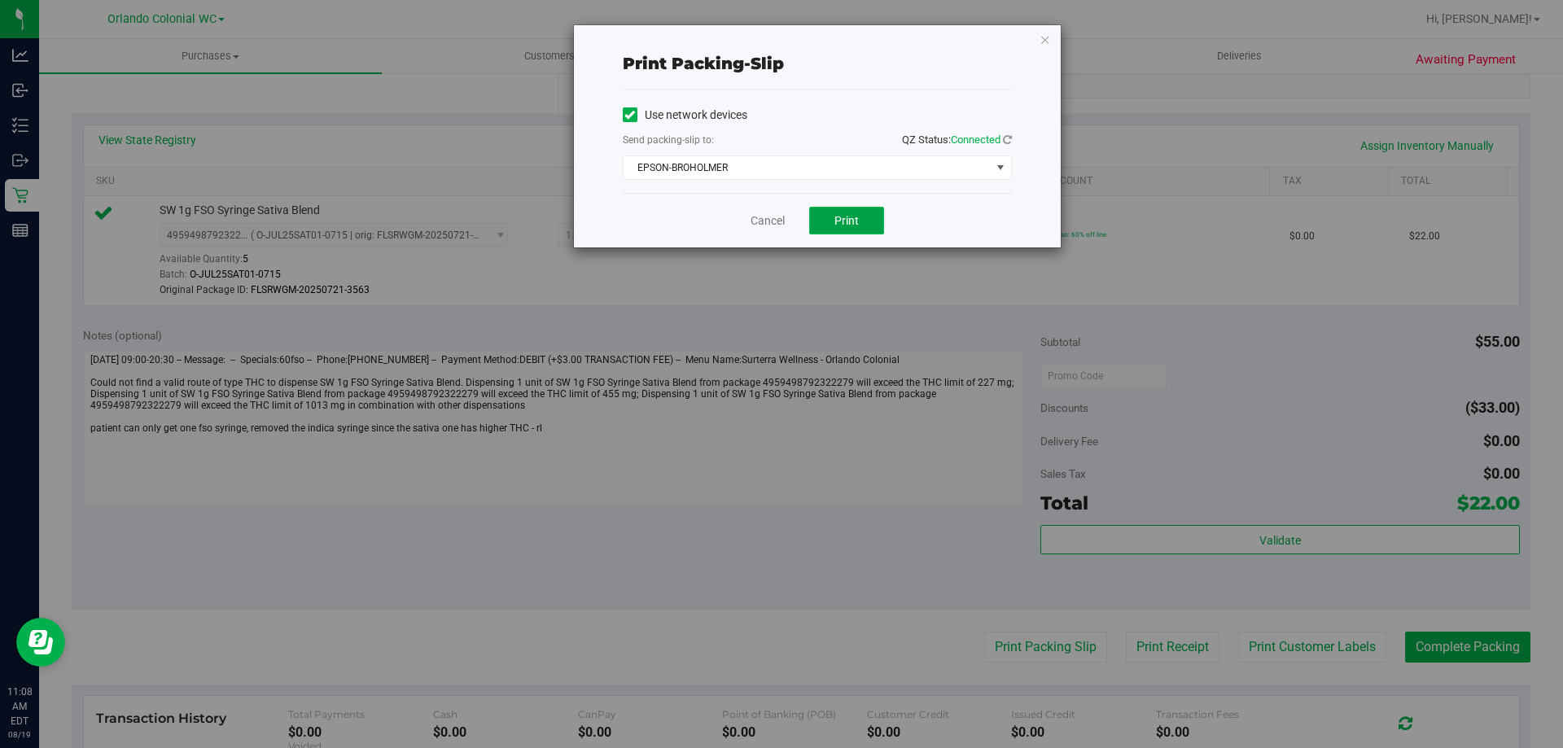
click at [853, 222] on span "Print" at bounding box center [847, 220] width 24 height 13
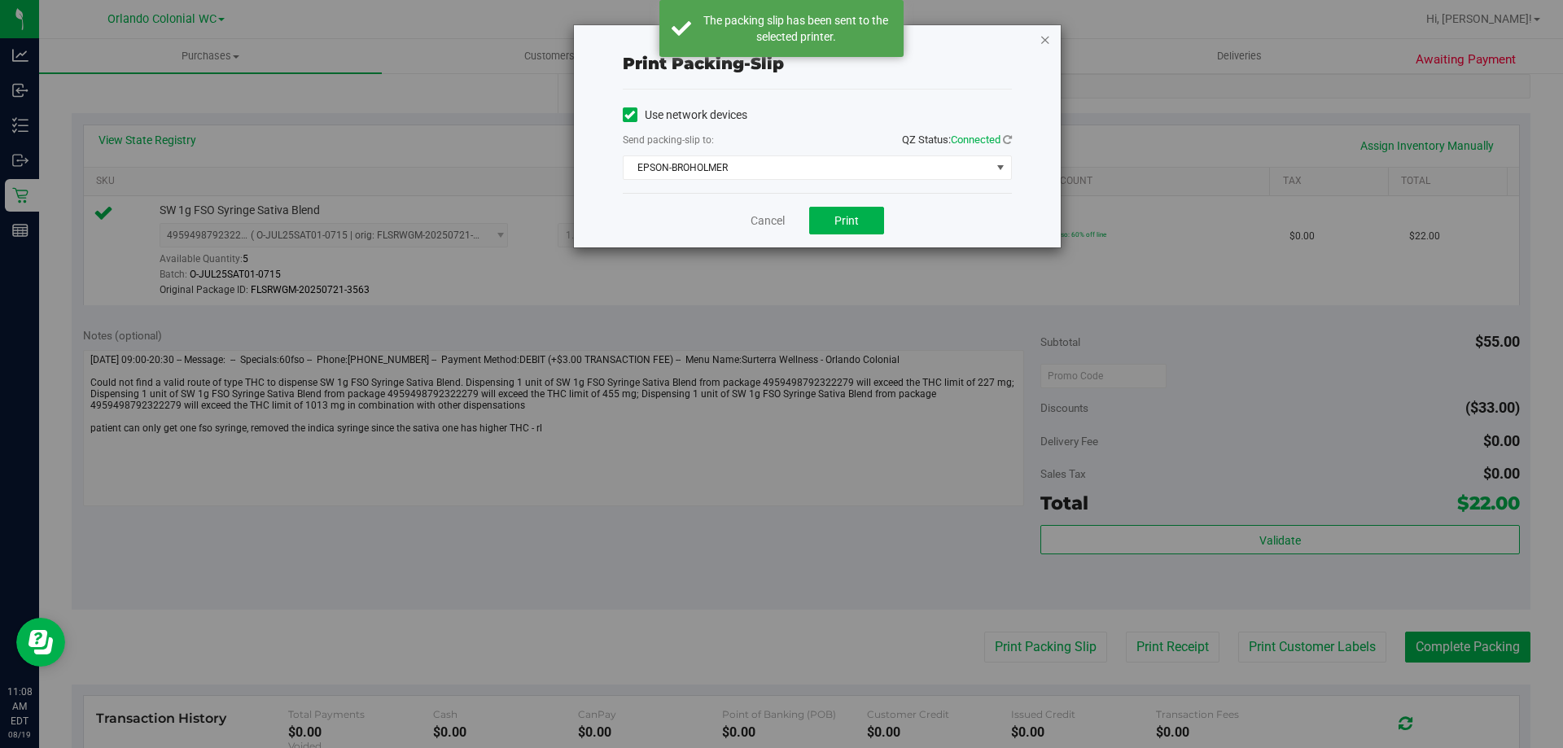
click at [1045, 42] on icon "button" at bounding box center [1045, 39] width 11 height 20
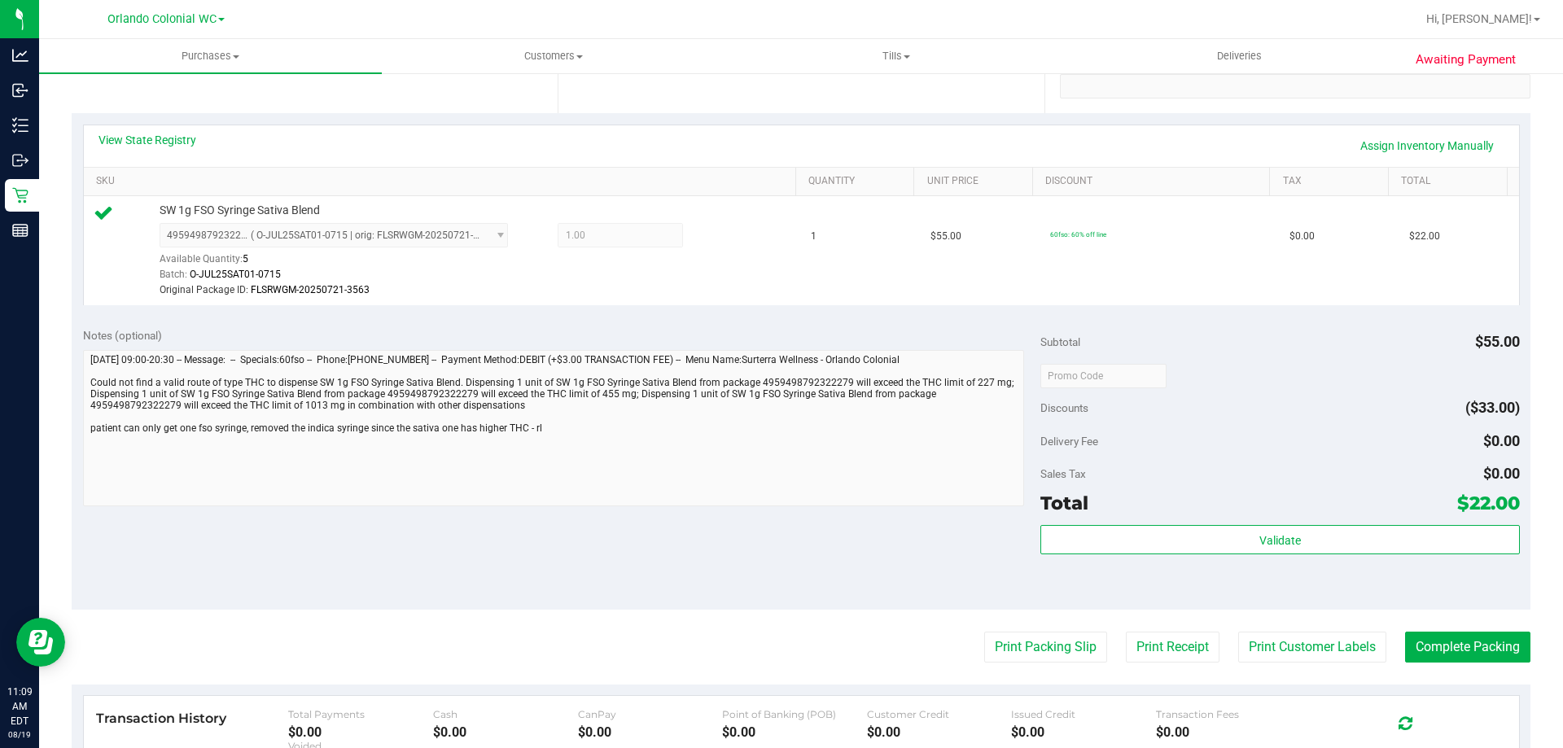
scroll to position [0, 0]
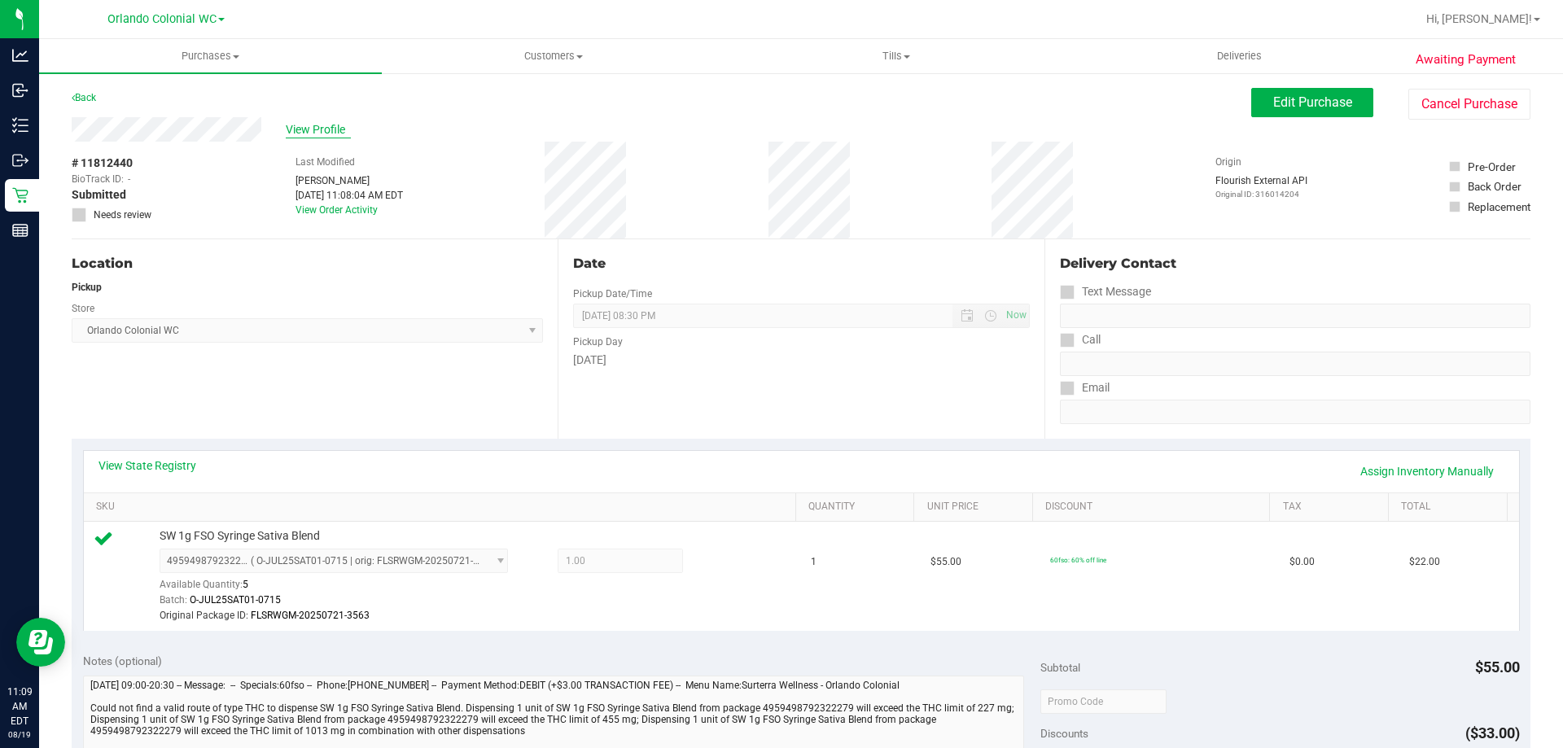
click at [325, 127] on span "View Profile" at bounding box center [318, 129] width 65 height 17
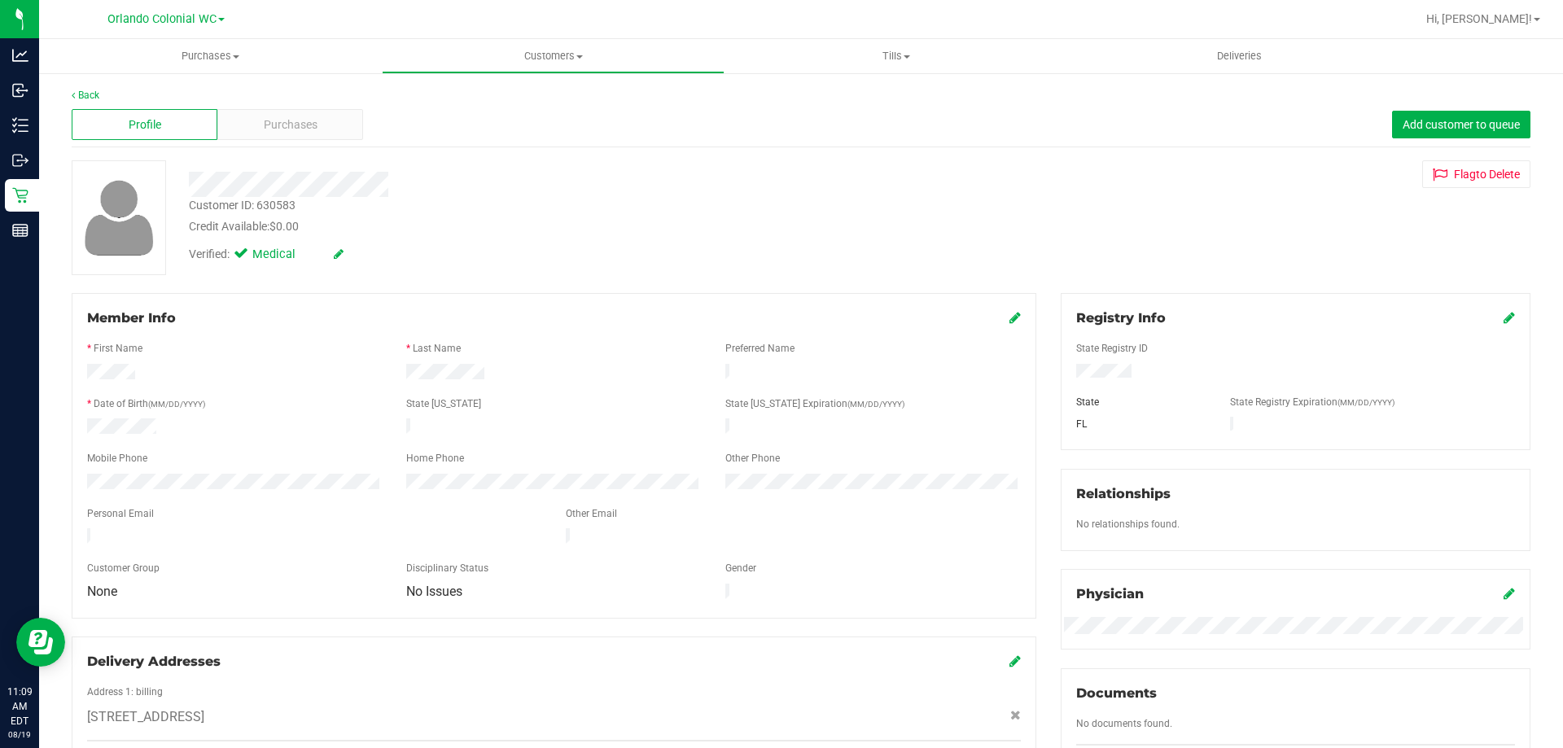
click at [262, 201] on div "Customer ID: 630583" at bounding box center [242, 205] width 107 height 17
copy div "Customer ID: 630583"
click at [299, 122] on span "Purchases" at bounding box center [291, 124] width 54 height 17
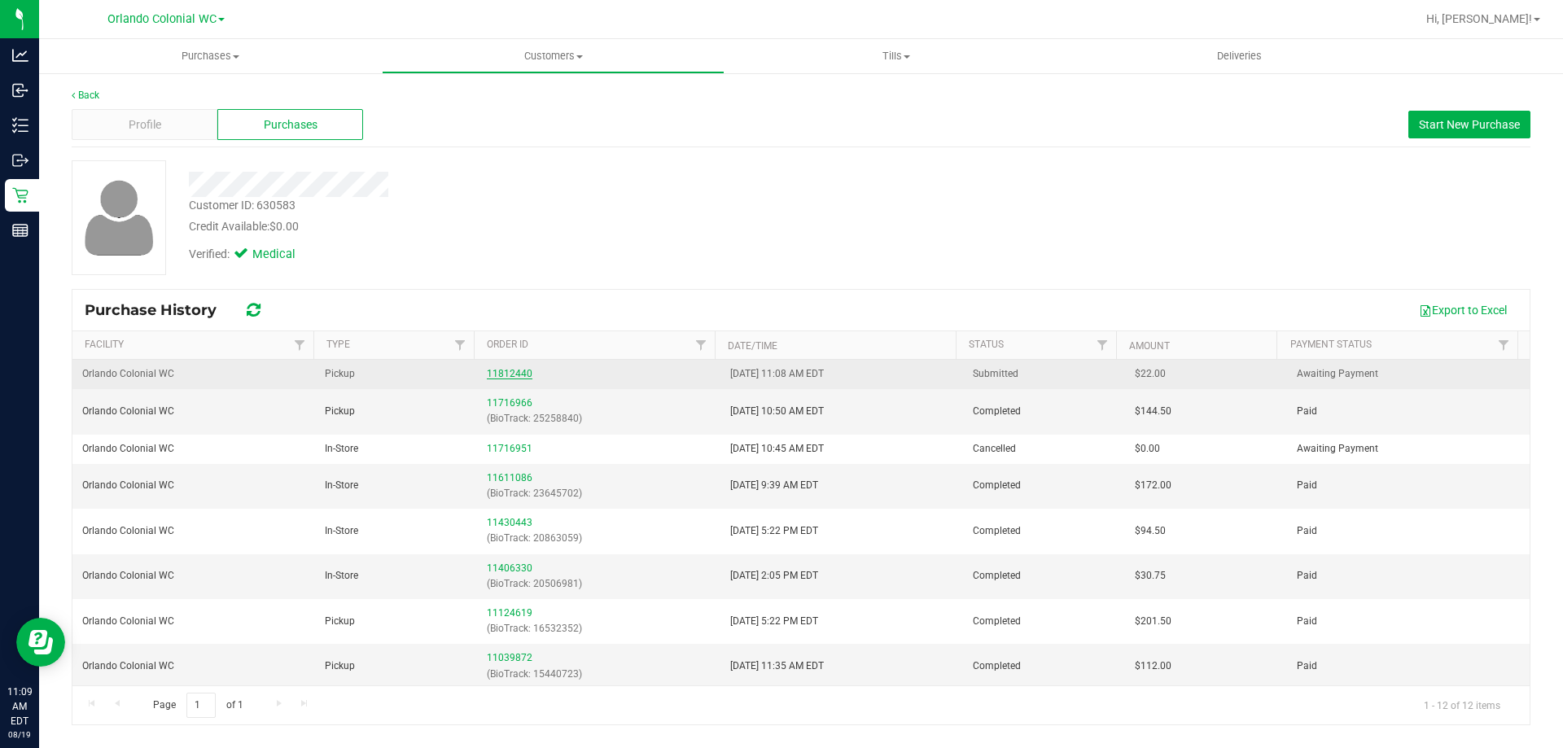
click at [506, 373] on link "11812440" at bounding box center [510, 373] width 46 height 11
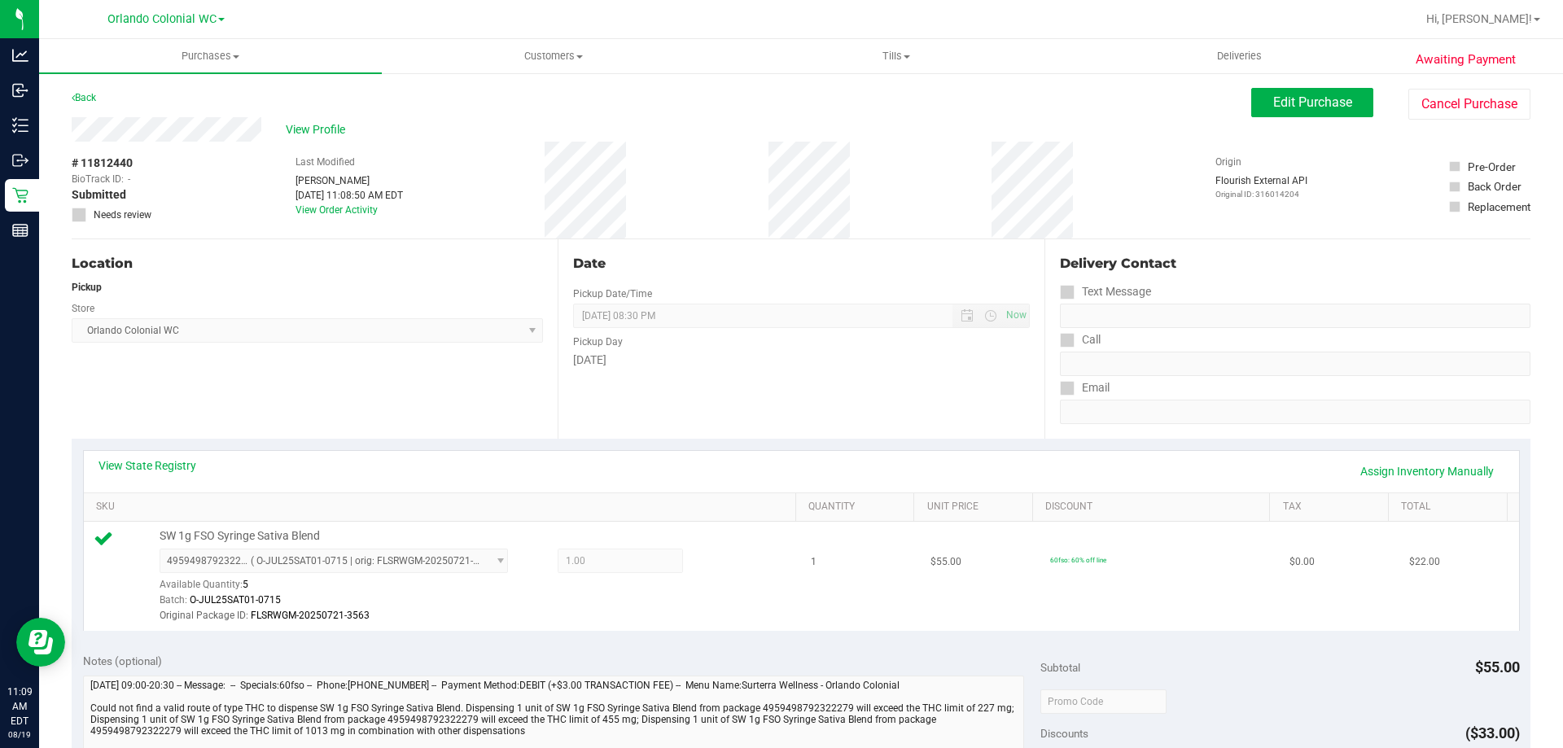
scroll to position [326, 0]
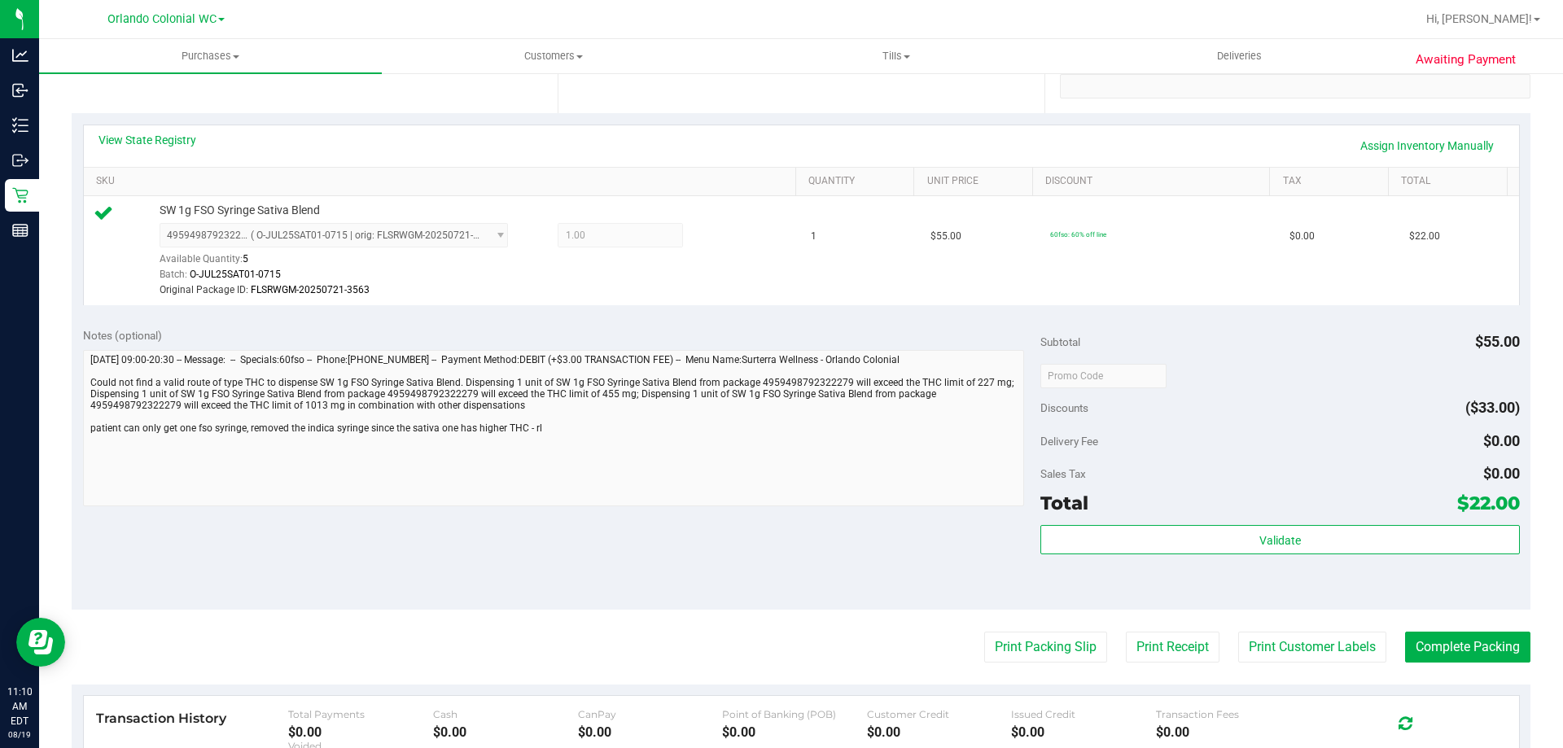
click at [274, 561] on div "Notes (optional) Subtotal $55.00 Discounts ($33.00) Delivery Fee $0.00 Sales Ta…" at bounding box center [801, 463] width 1459 height 293
click at [1440, 625] on purchase-details "Back Edit Purchase Cancel Purchase View Profile # 11812440 BioTrack ID: - Submi…" at bounding box center [801, 375] width 1459 height 1227
click at [1467, 647] on button "Complete Packing" at bounding box center [1467, 647] width 125 height 31
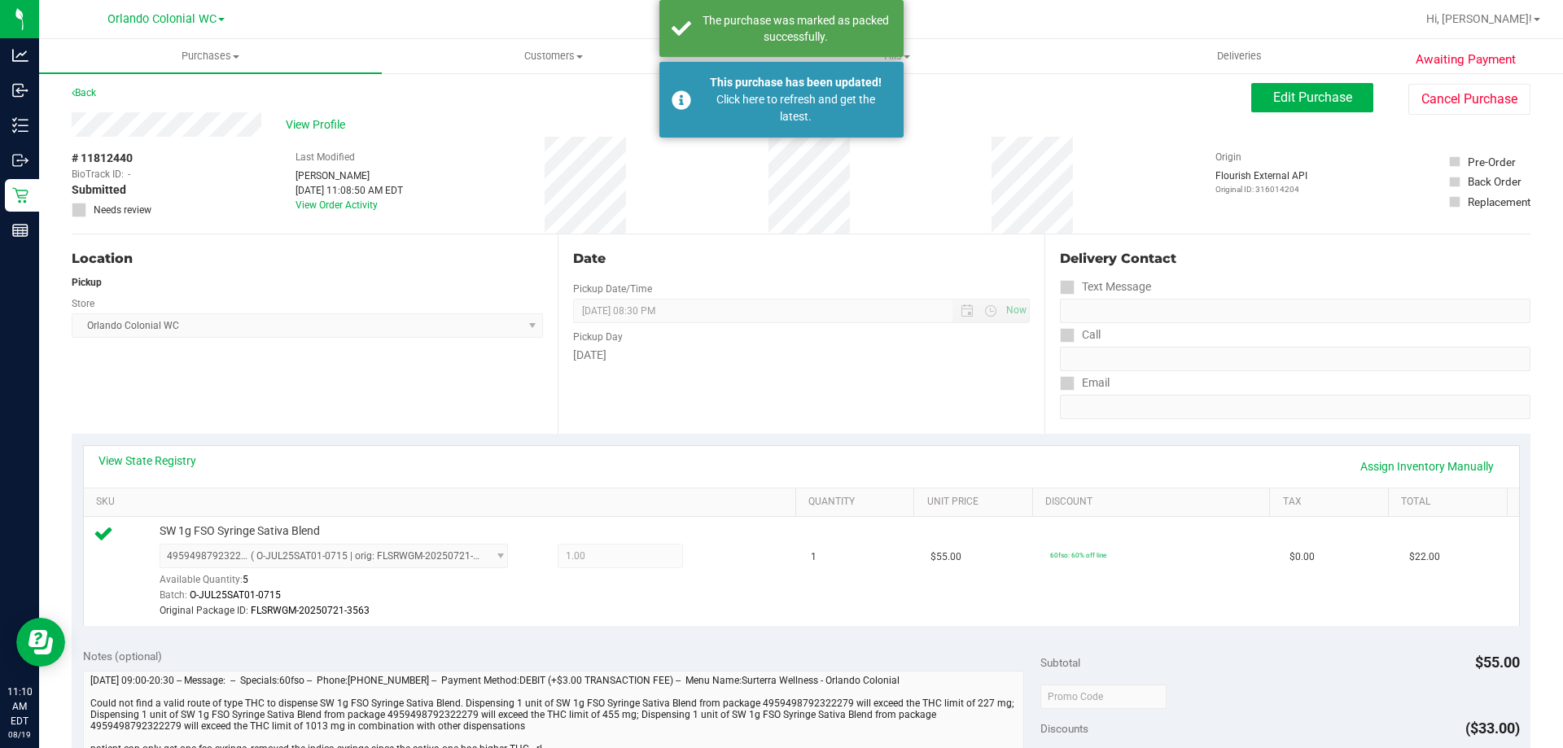
scroll to position [0, 0]
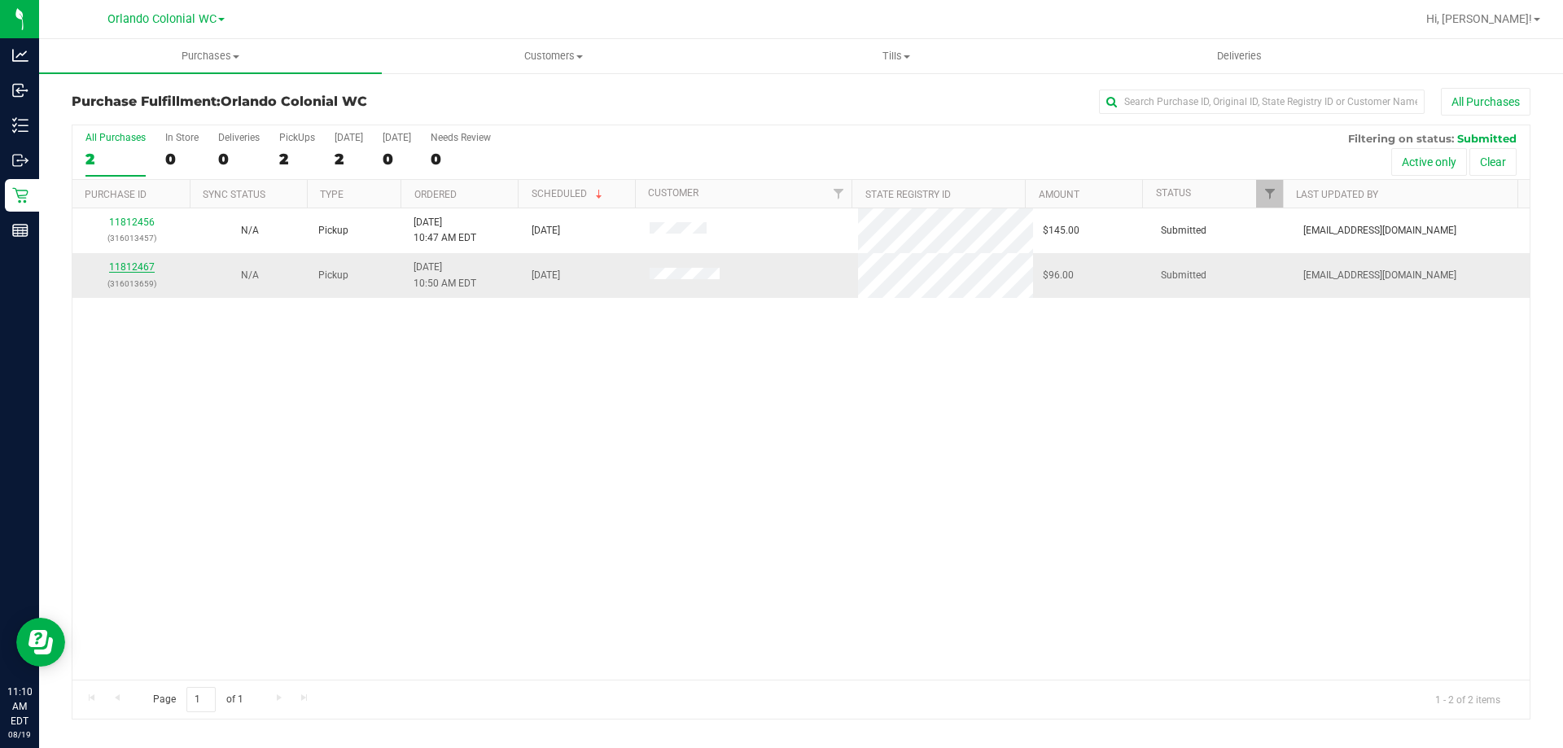
click at [141, 267] on link "11812467" at bounding box center [132, 266] width 46 height 11
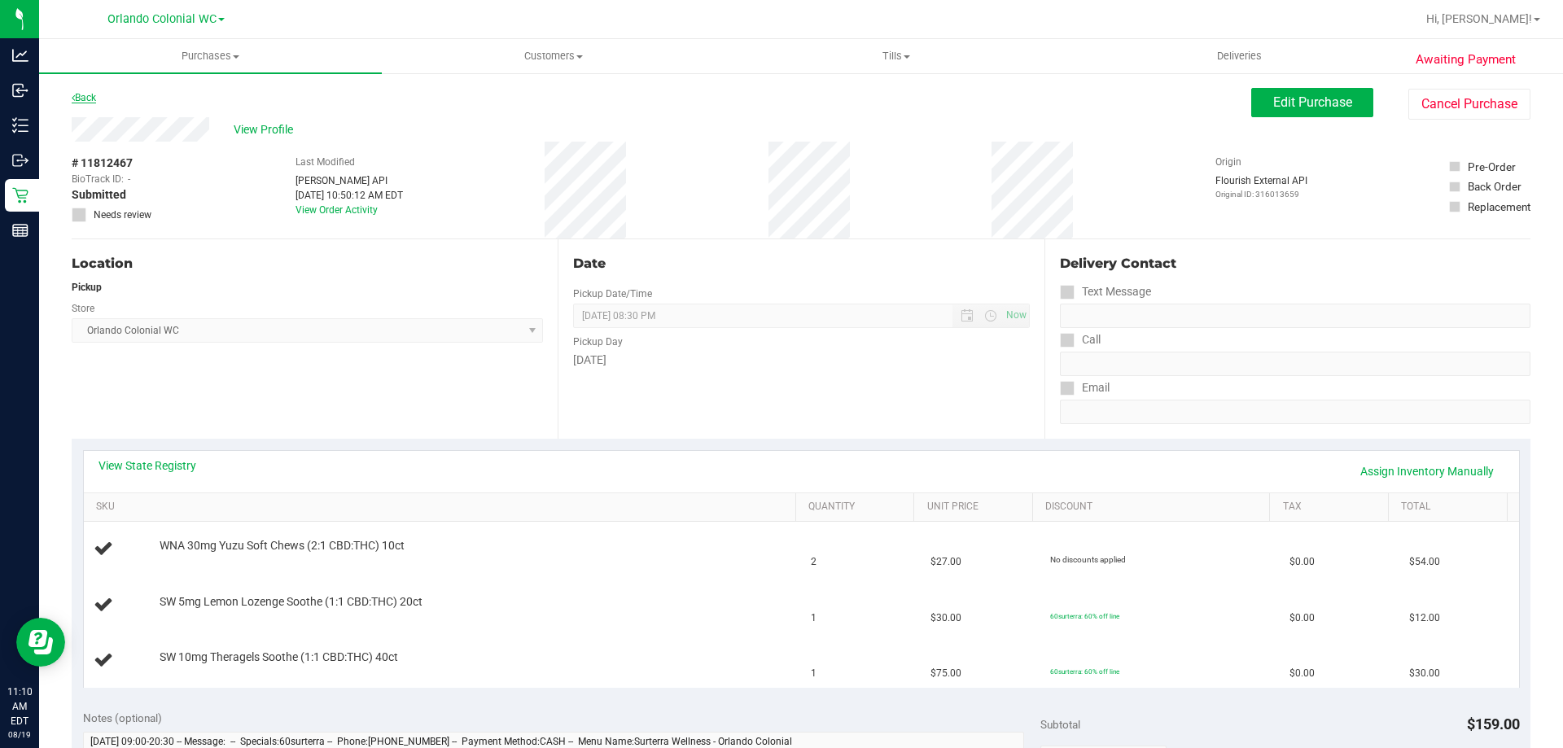
click at [77, 99] on link "Back" at bounding box center [84, 97] width 24 height 11
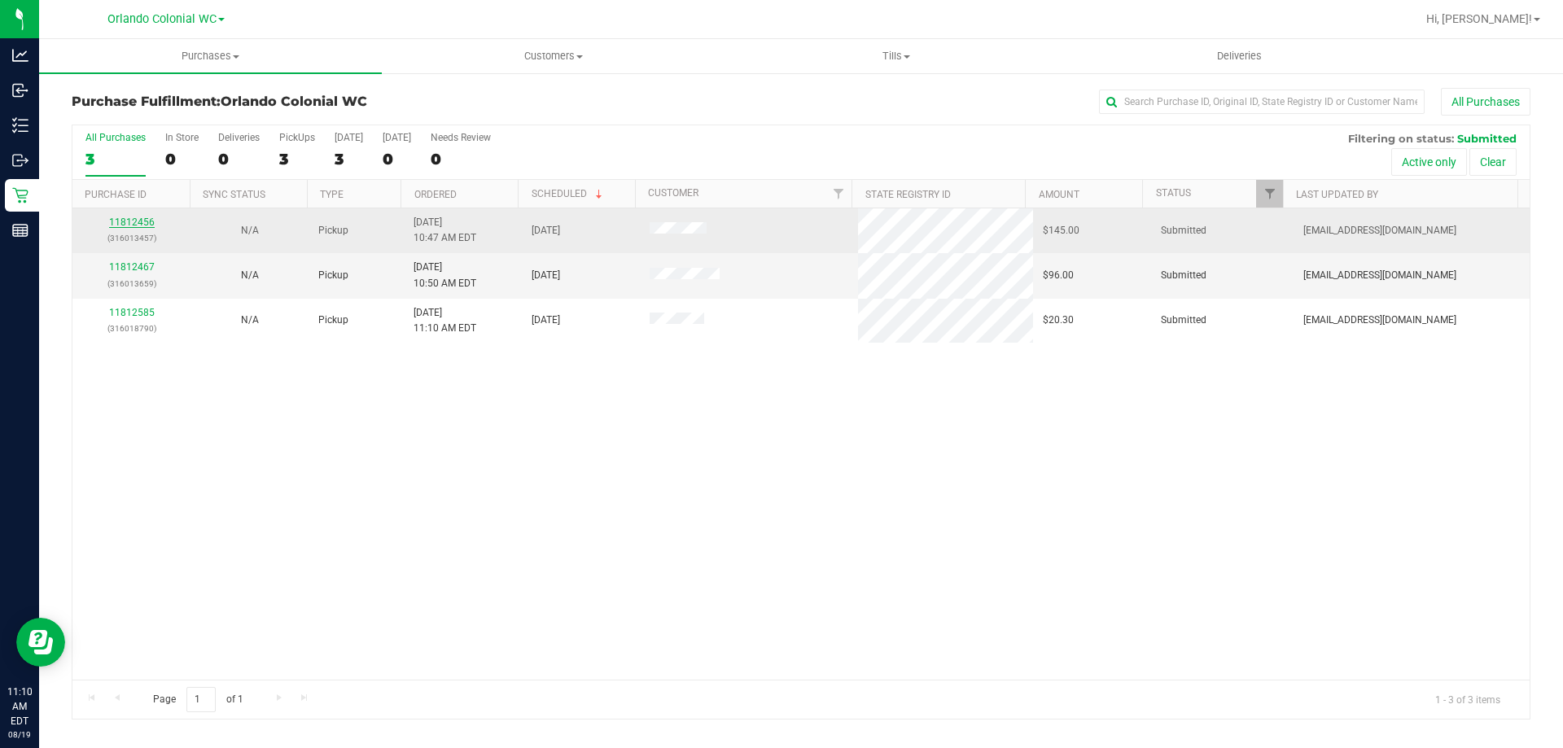
click at [139, 217] on link "11812456" at bounding box center [132, 222] width 46 height 11
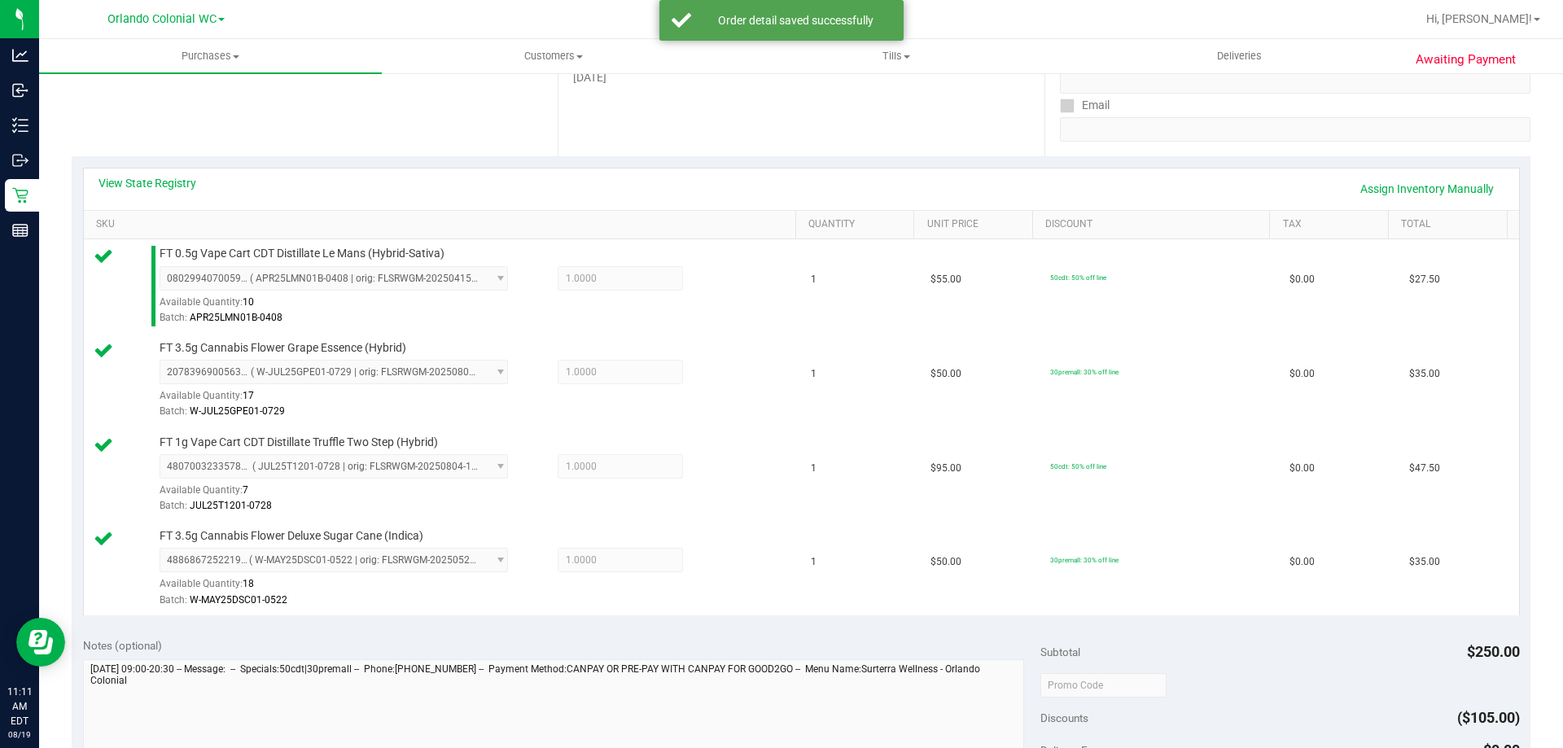
scroll to position [690, 0]
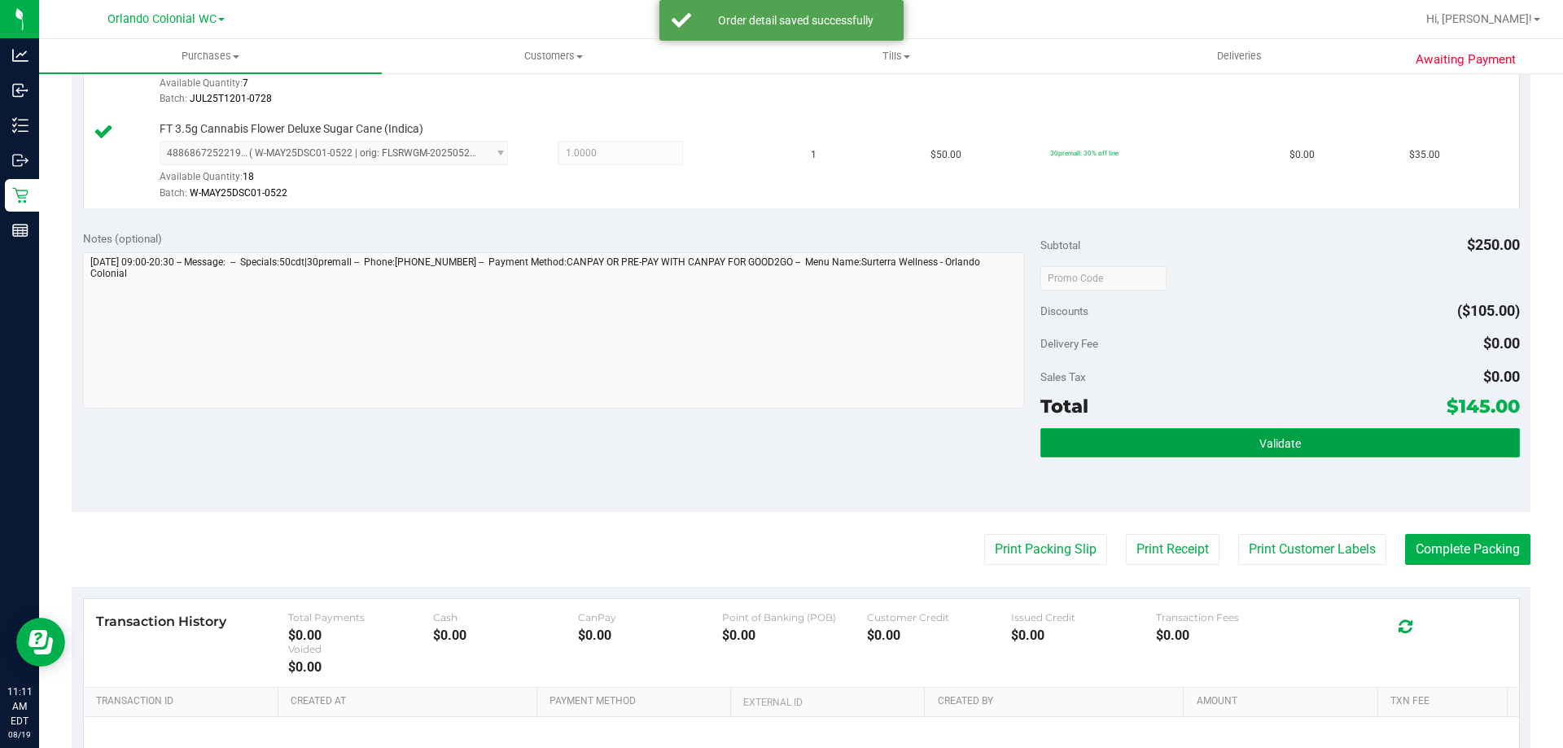
click at [1261, 435] on button "Validate" at bounding box center [1280, 442] width 479 height 29
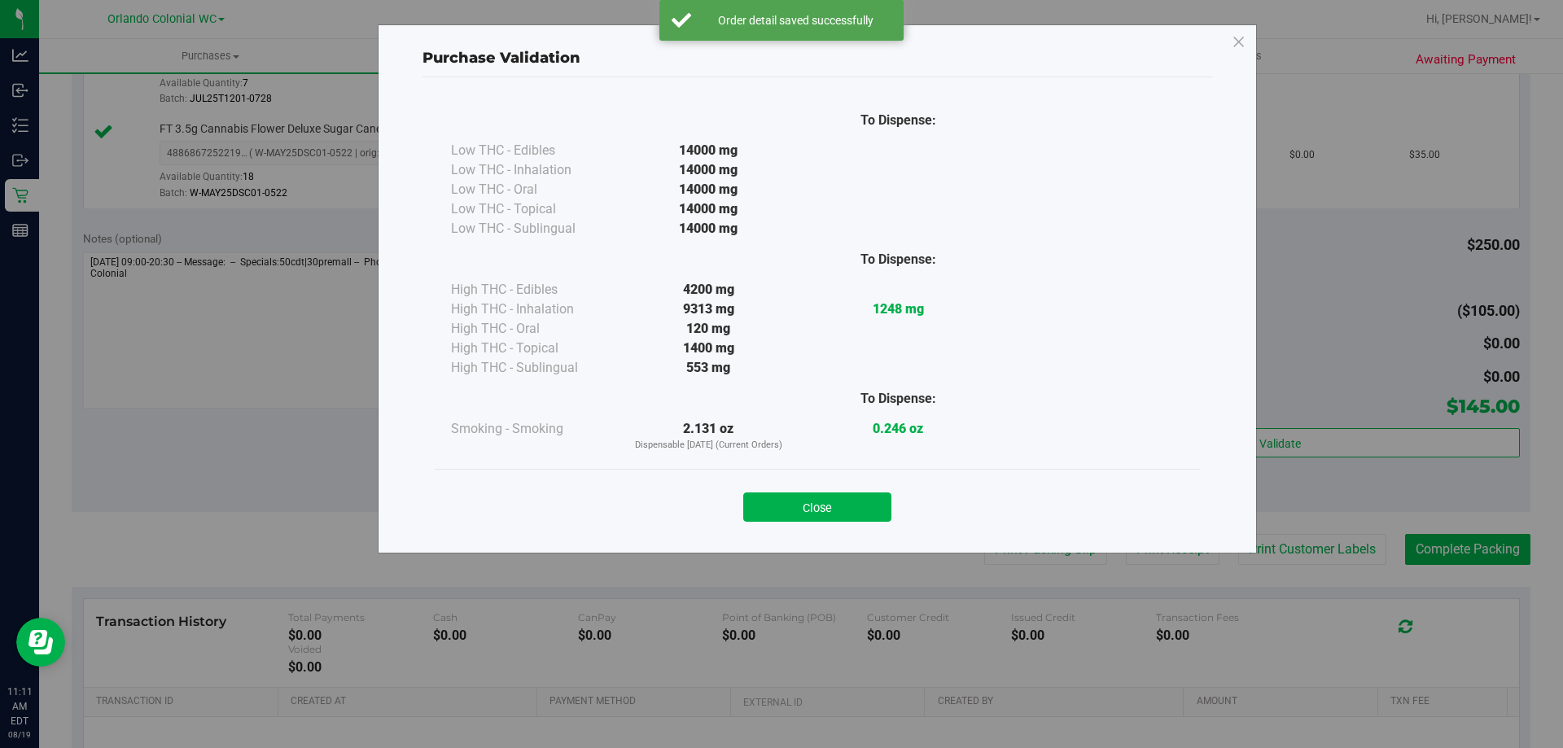
drag, startPoint x: 853, startPoint y: 493, endPoint x: 860, endPoint y: 500, distance: 9.8
click at [853, 493] on button "Close" at bounding box center [817, 507] width 148 height 29
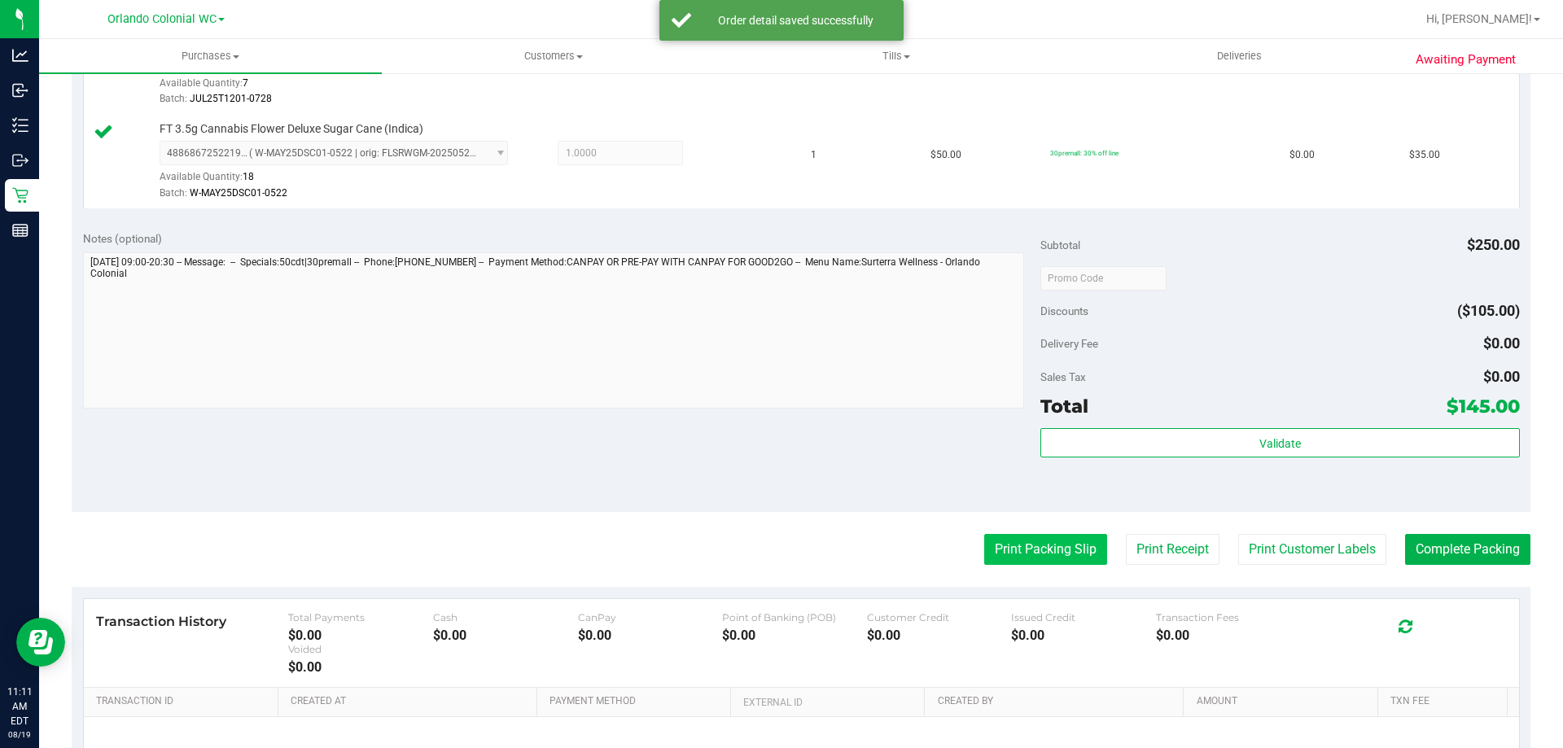
click at [1074, 547] on button "Print Packing Slip" at bounding box center [1045, 549] width 123 height 31
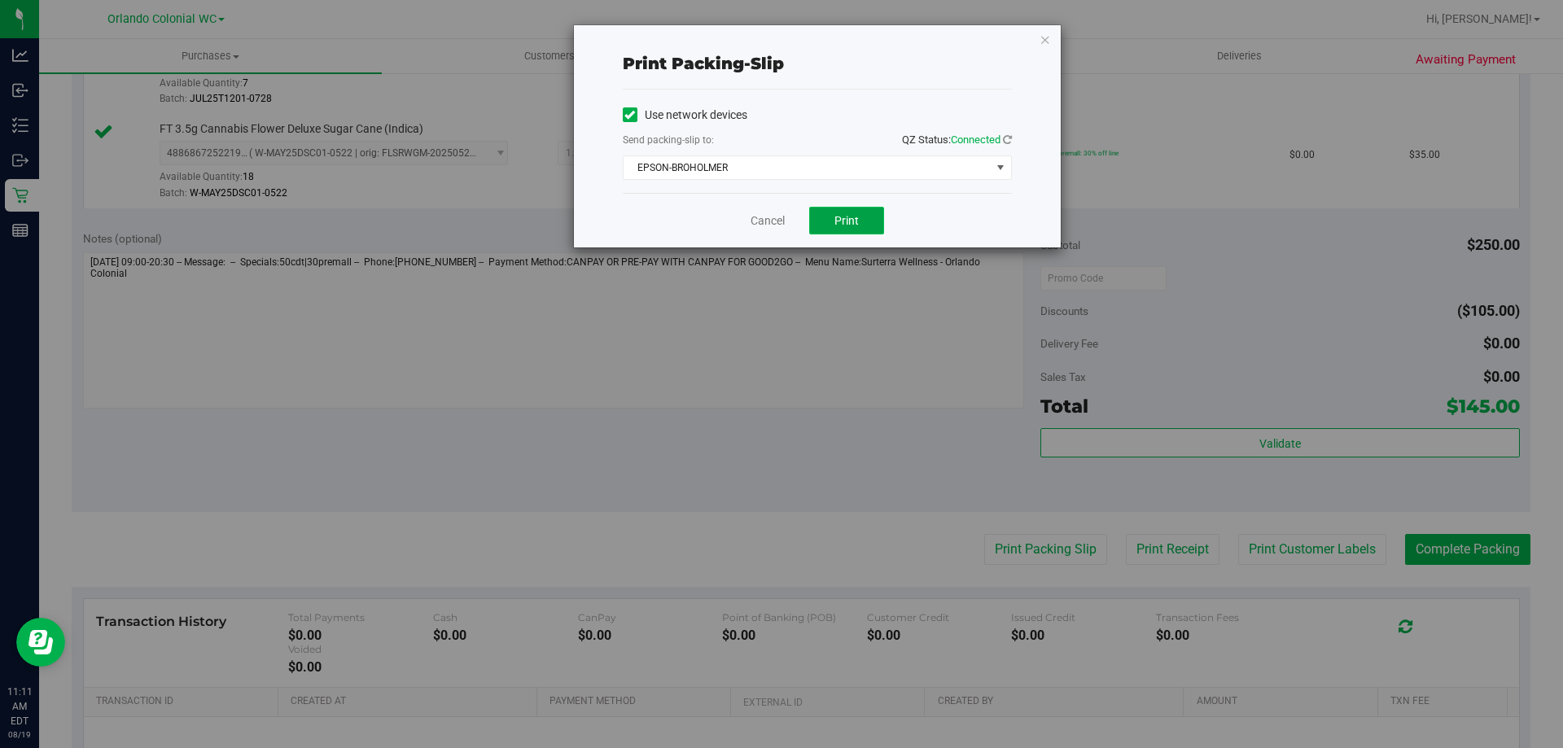
click at [851, 221] on span "Print" at bounding box center [847, 220] width 24 height 13
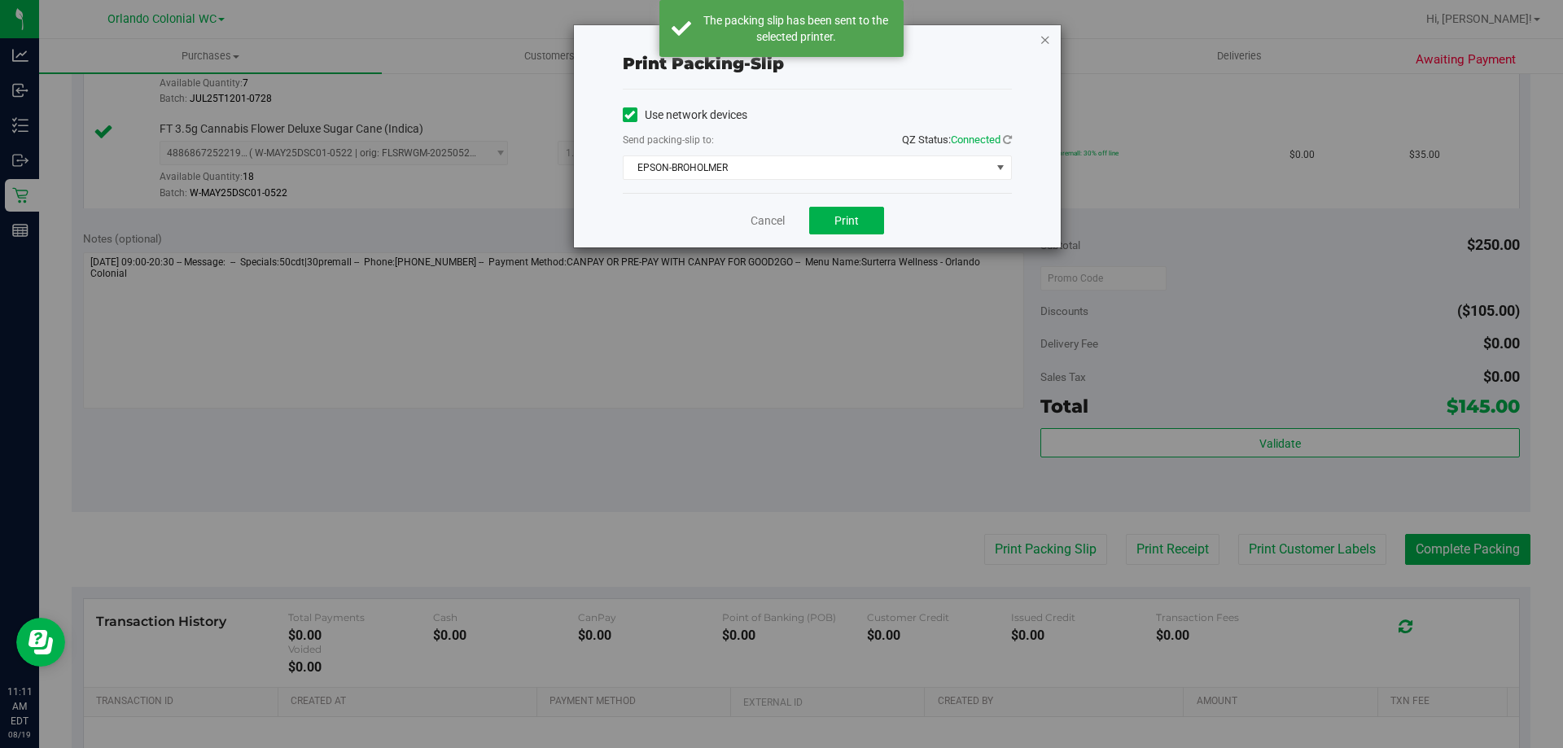
click at [1045, 42] on icon "button" at bounding box center [1045, 39] width 11 height 20
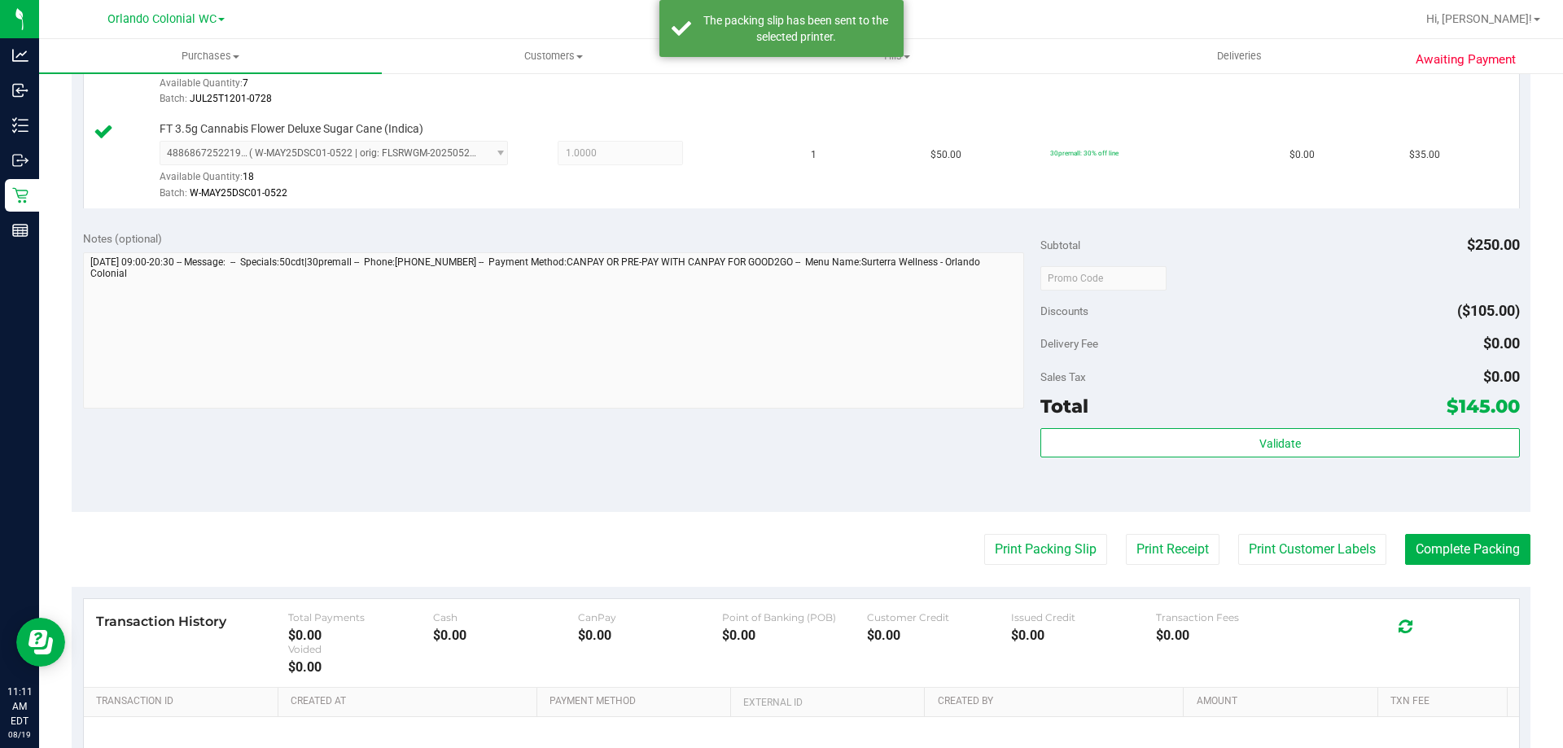
click at [1484, 568] on purchase-details "Back Edit Purchase Cancel Purchase View Profile # 11812456 BioTrack ID: - Submi…" at bounding box center [801, 144] width 1459 height 1493
drag, startPoint x: 1484, startPoint y: 568, endPoint x: 1499, endPoint y: 562, distance: 16.5
click at [1485, 568] on purchase-details "Back Edit Purchase Cancel Purchase View Profile # 11812456 BioTrack ID: - Submi…" at bounding box center [801, 144] width 1459 height 1493
click at [1503, 561] on button "Complete Packing" at bounding box center [1467, 549] width 125 height 31
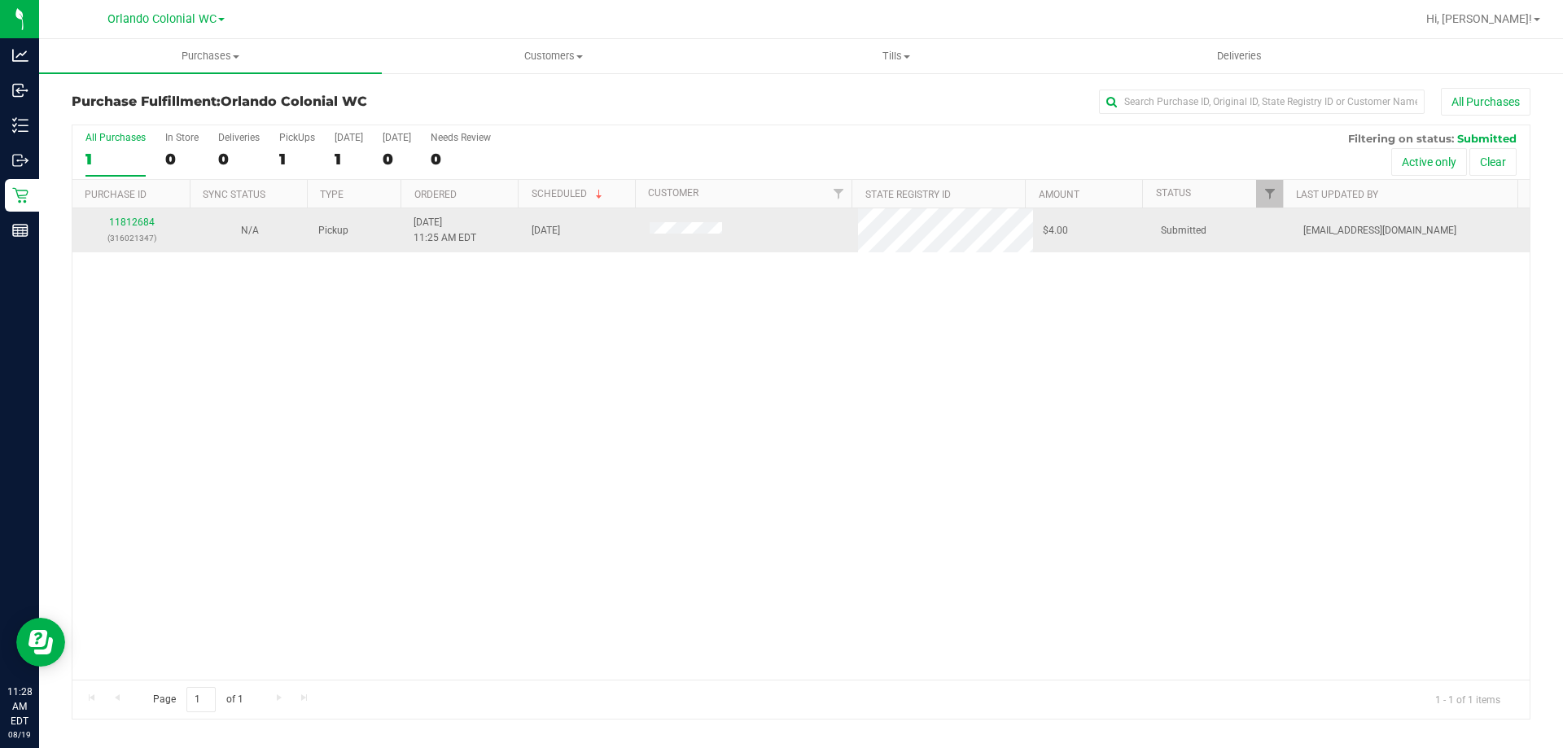
click at [135, 215] on div "11812684 (316021347)" at bounding box center [131, 230] width 99 height 31
click at [137, 219] on link "11812684" at bounding box center [132, 222] width 46 height 11
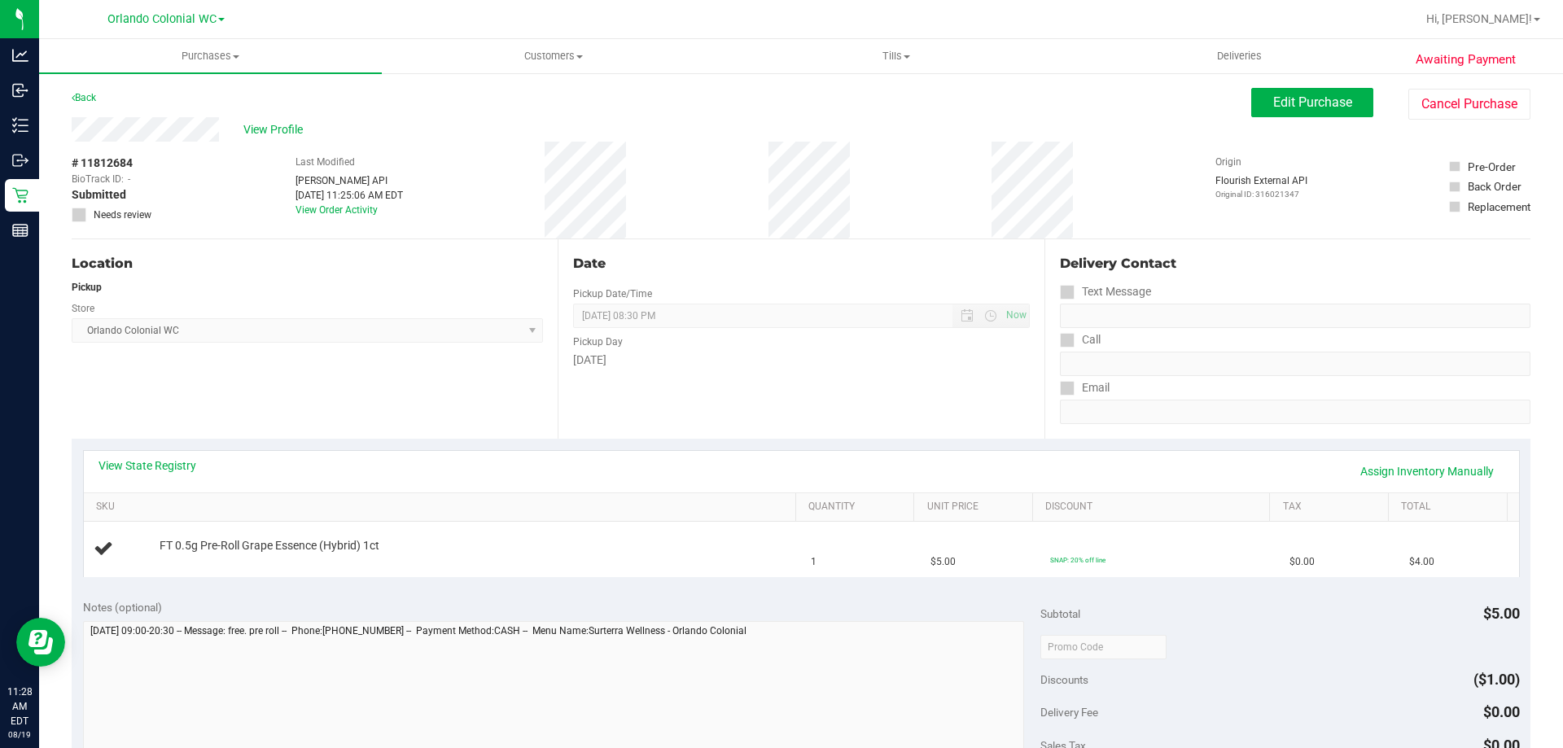
click at [324, 402] on div "Location Pickup Store [GEOGRAPHIC_DATA] Colonial WC Select Store [PERSON_NAME][…" at bounding box center [315, 338] width 486 height 199
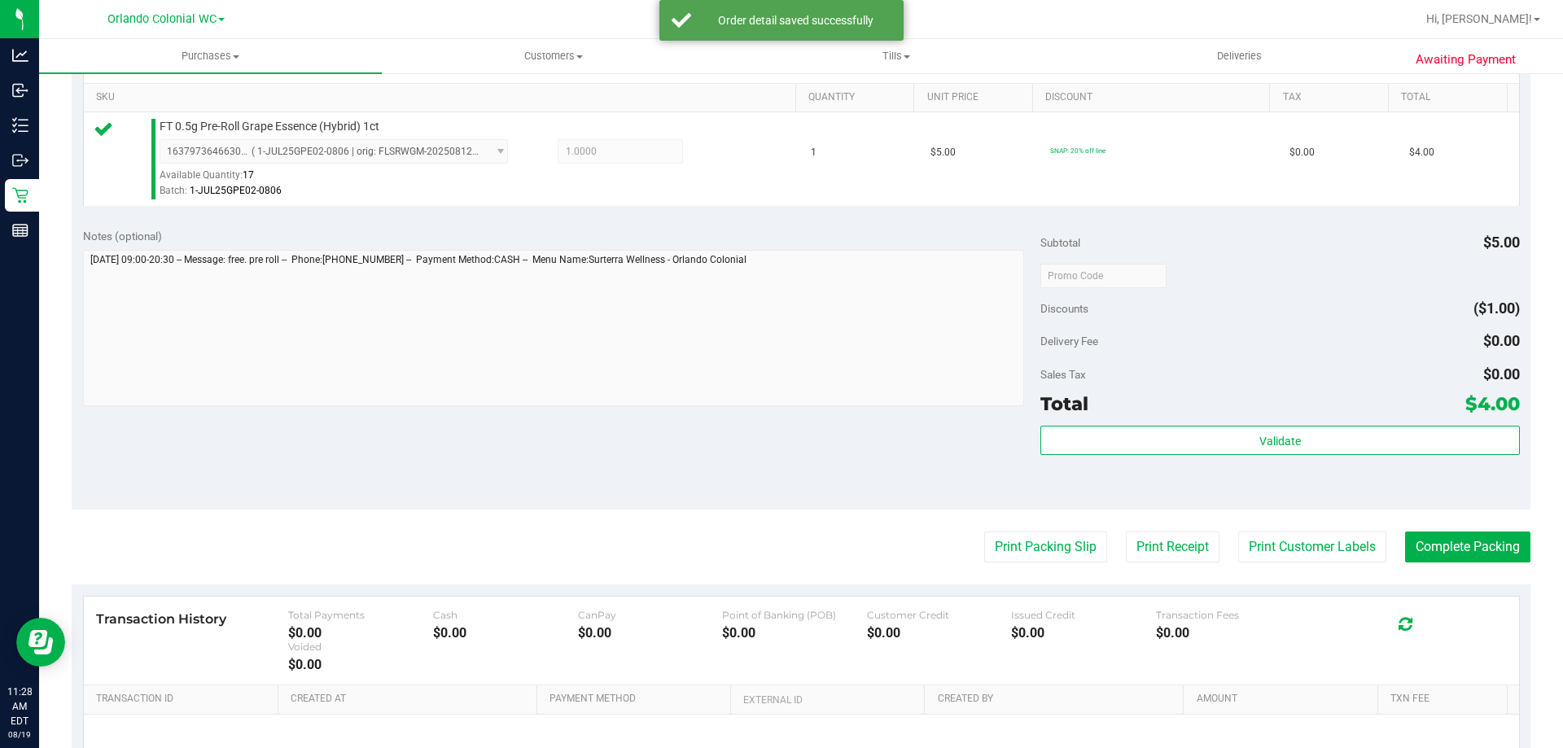
scroll to position [489, 0]
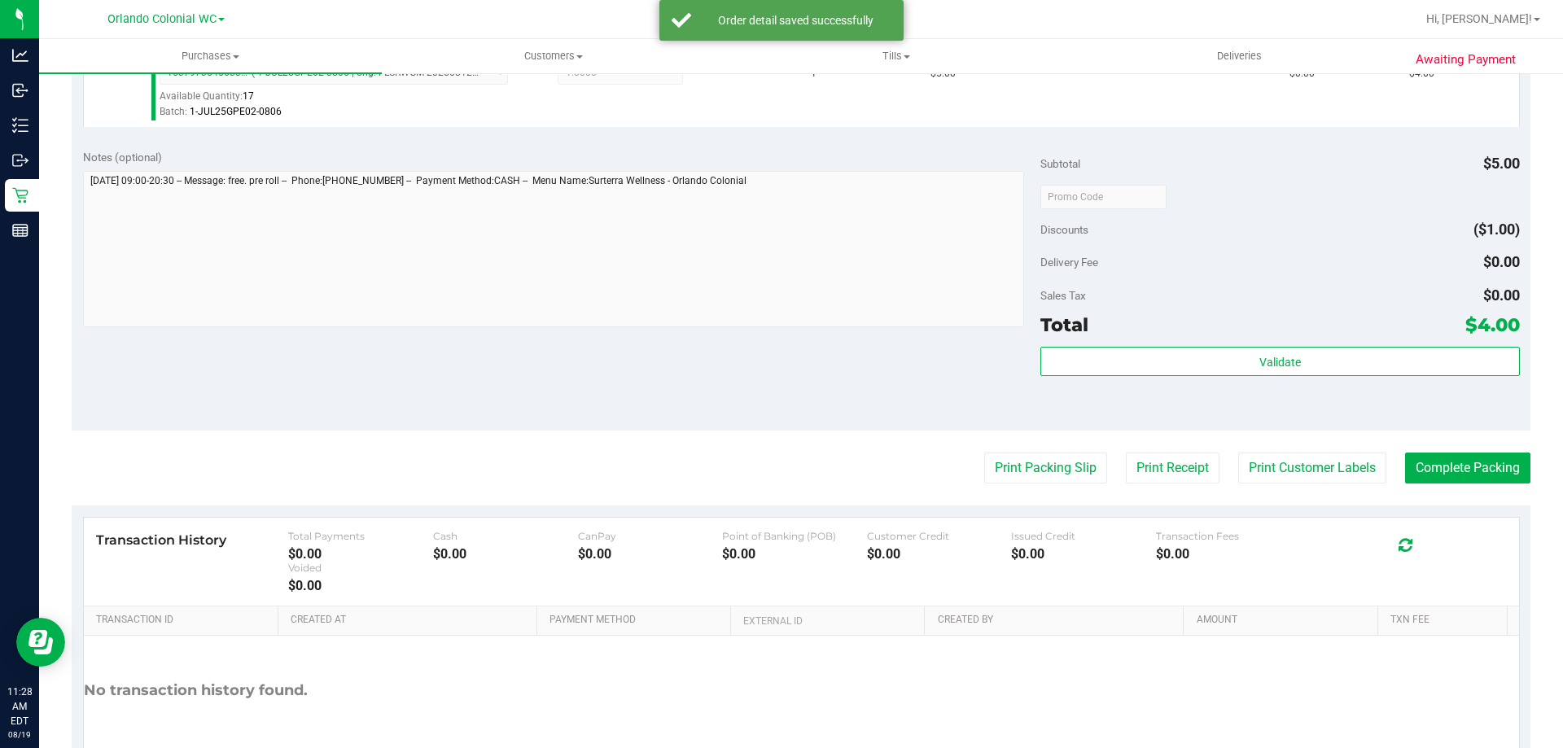
click at [1142, 376] on div "Validate" at bounding box center [1280, 362] width 479 height 31
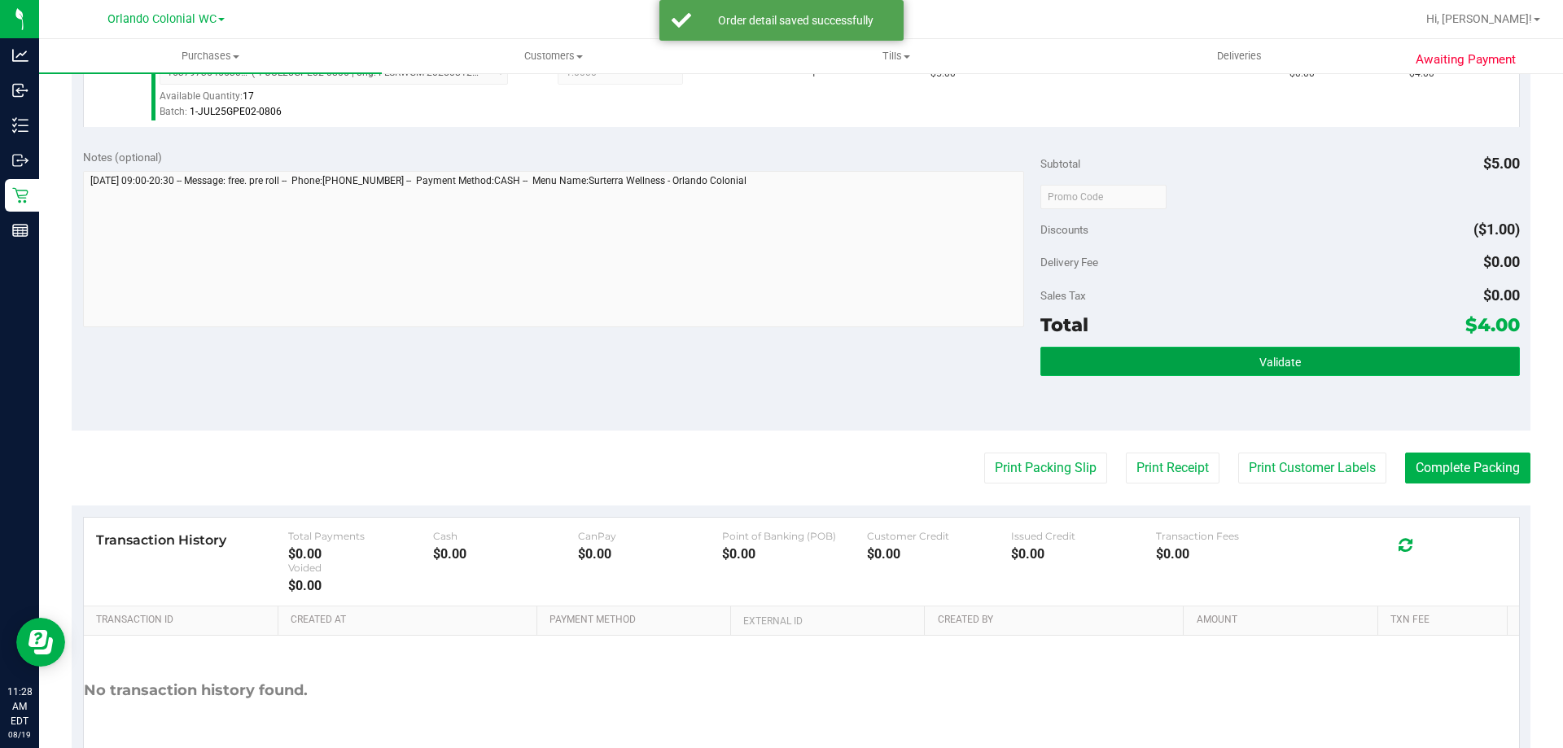
click at [1144, 370] on button "Validate" at bounding box center [1280, 361] width 479 height 29
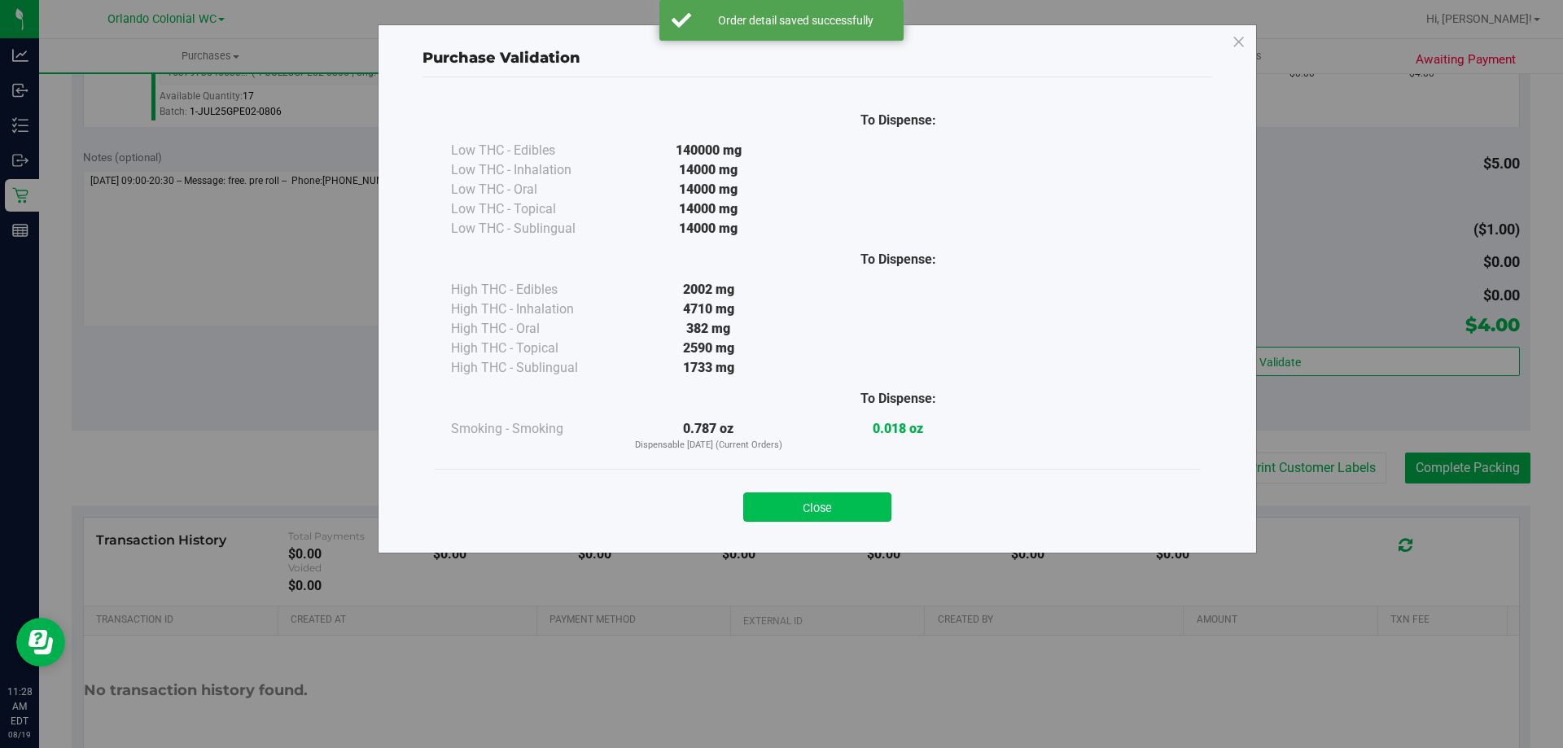
click at [866, 516] on button "Close" at bounding box center [817, 507] width 148 height 29
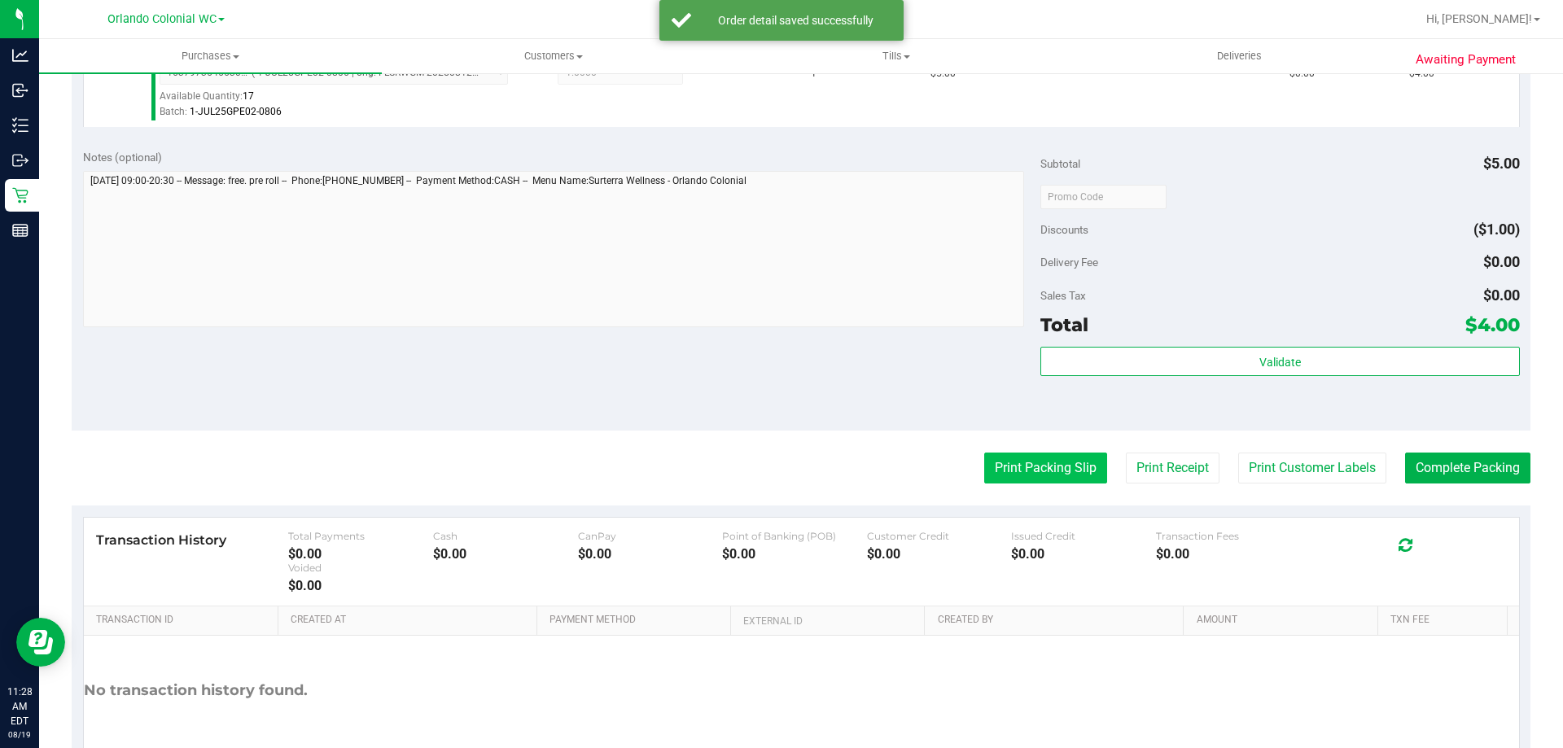
click at [1032, 473] on button "Print Packing Slip" at bounding box center [1045, 468] width 123 height 31
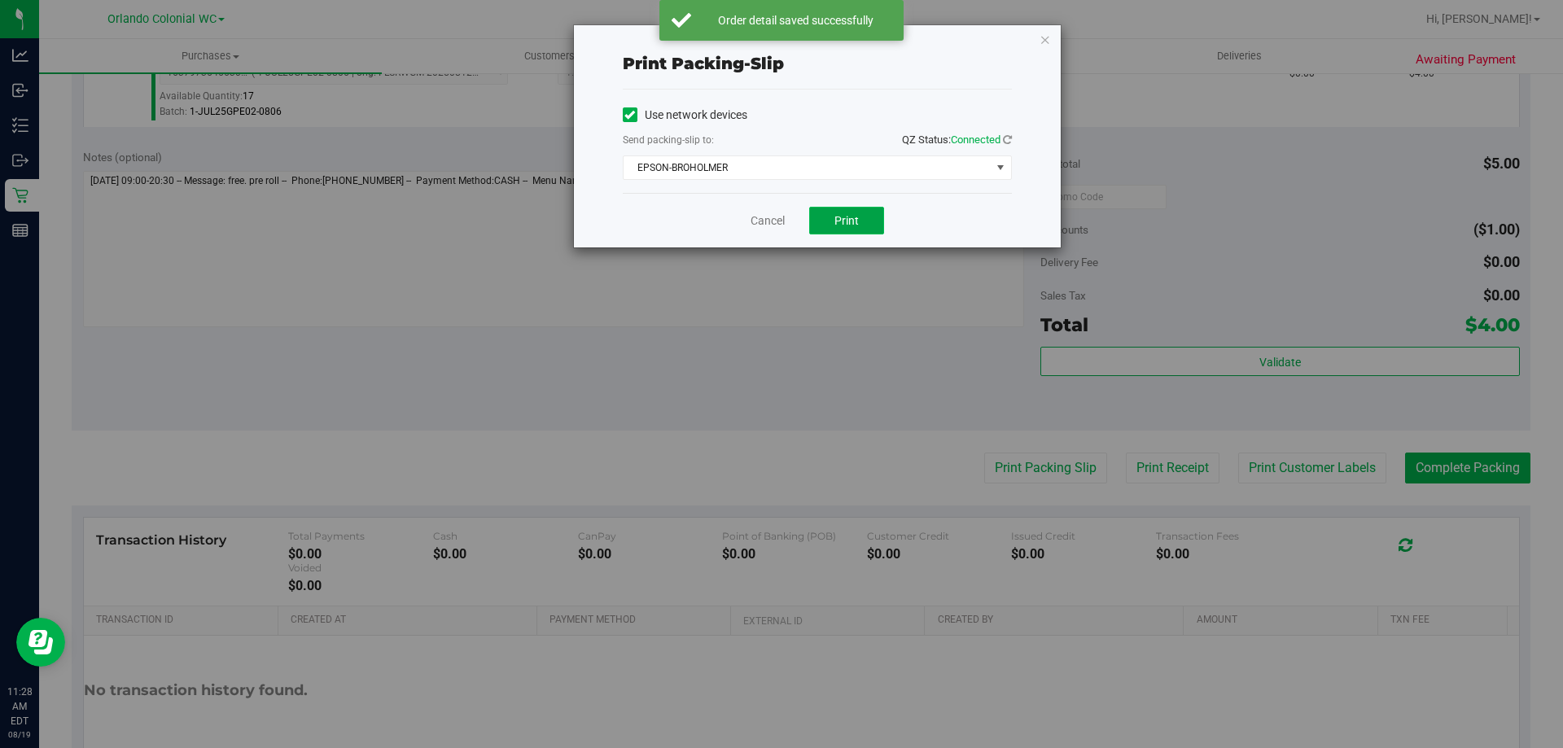
click at [851, 208] on button "Print" at bounding box center [846, 221] width 75 height 28
click at [1047, 37] on icon "button" at bounding box center [1045, 39] width 11 height 20
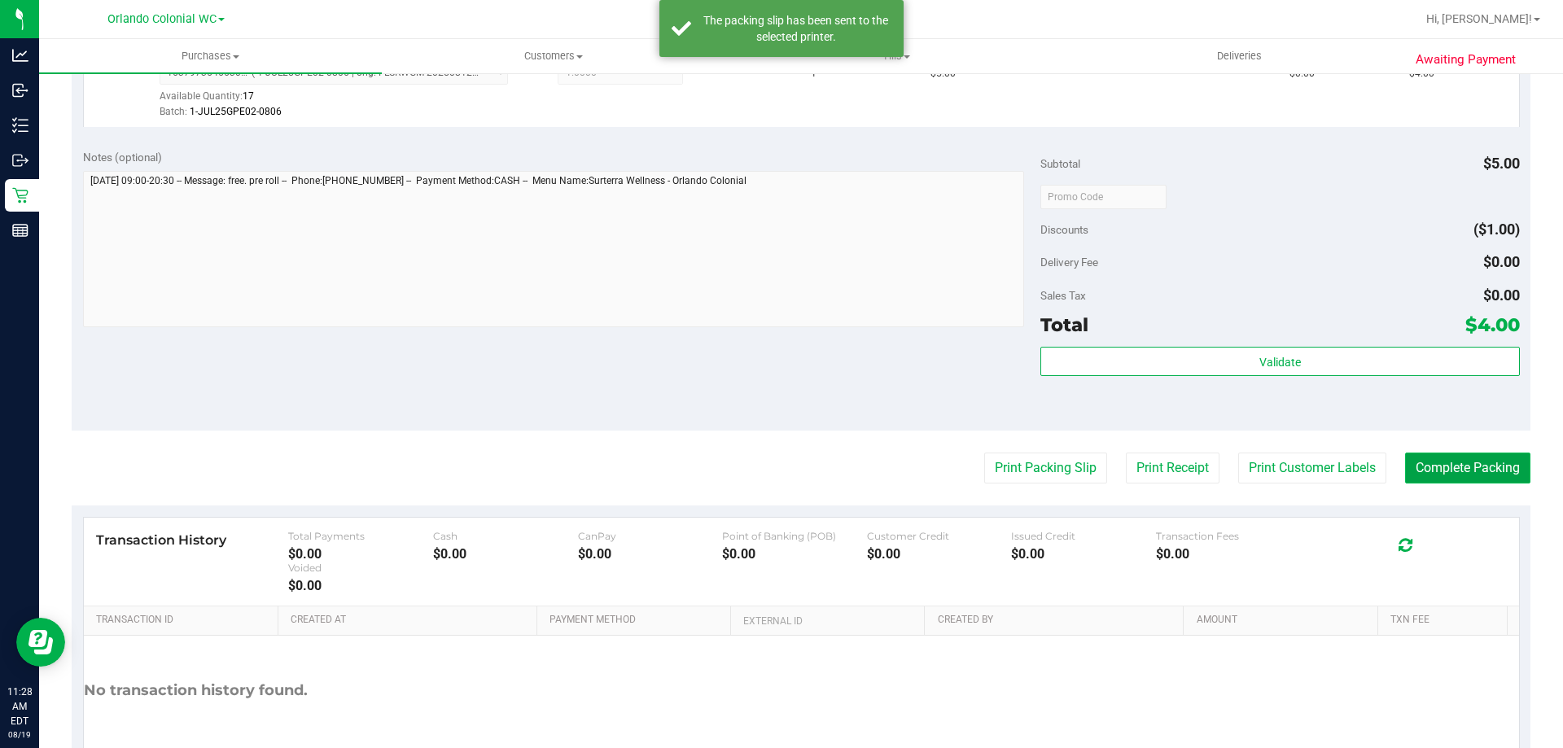
click at [1422, 465] on button "Complete Packing" at bounding box center [1467, 468] width 125 height 31
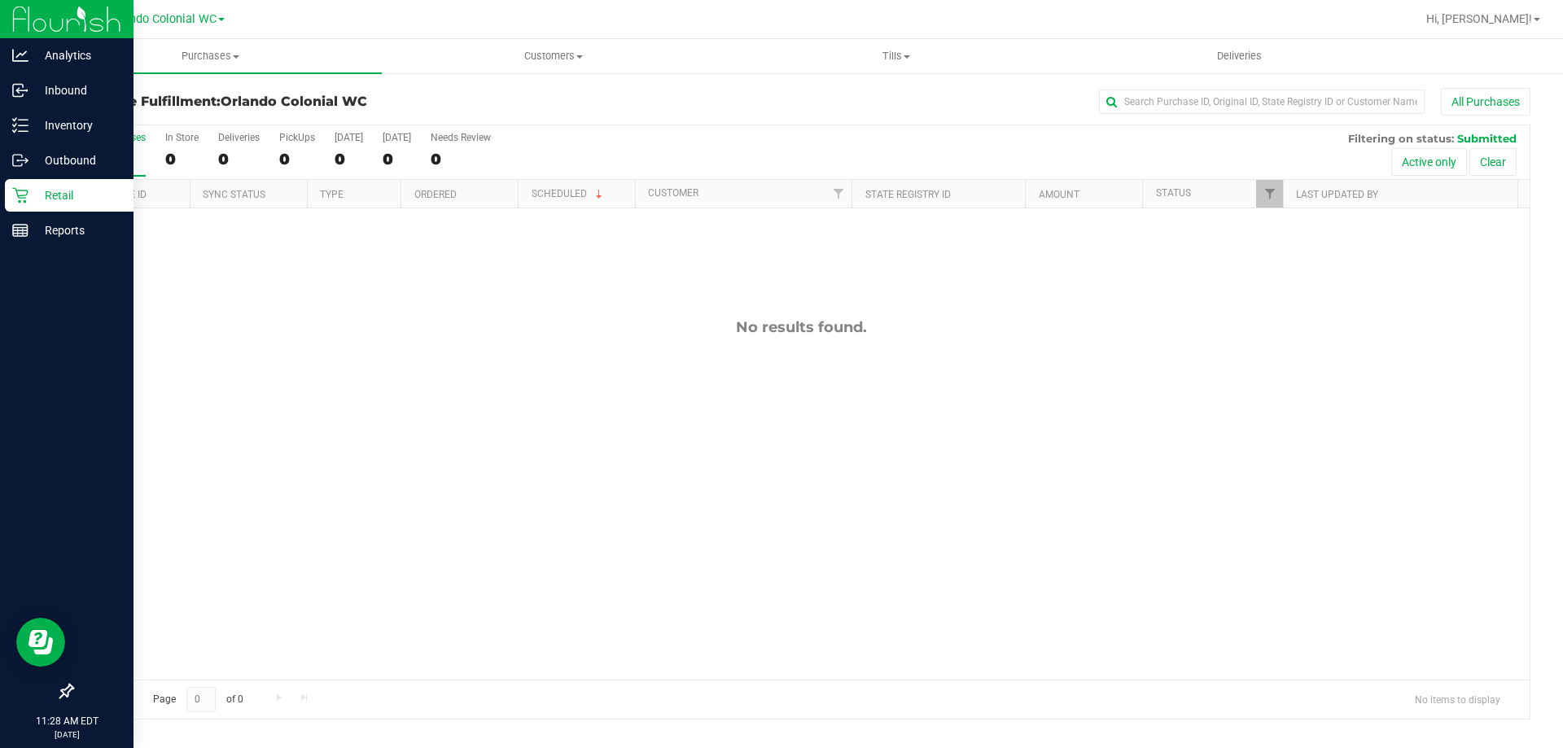
click at [27, 196] on icon at bounding box center [20, 195] width 16 height 16
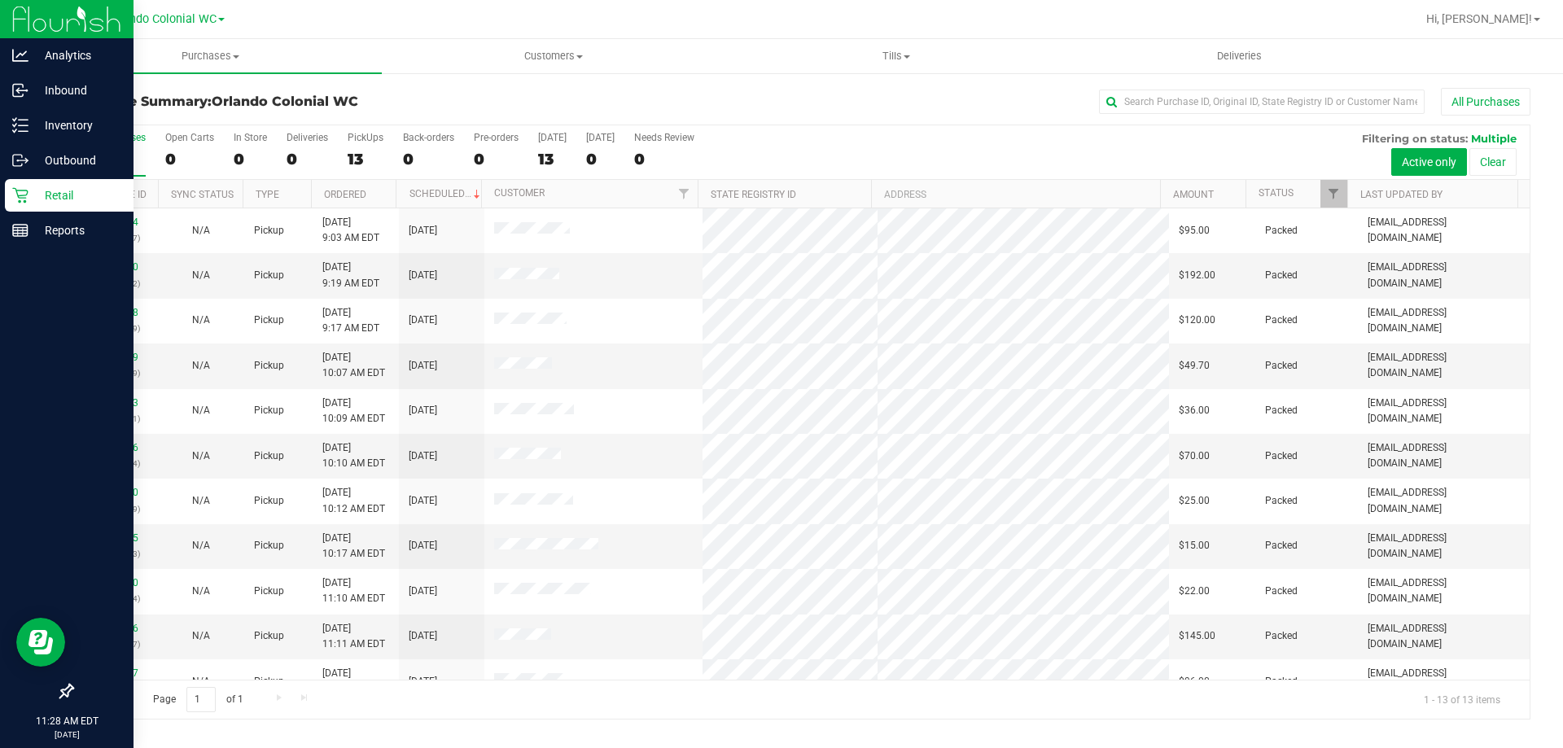
scroll to position [114, 0]
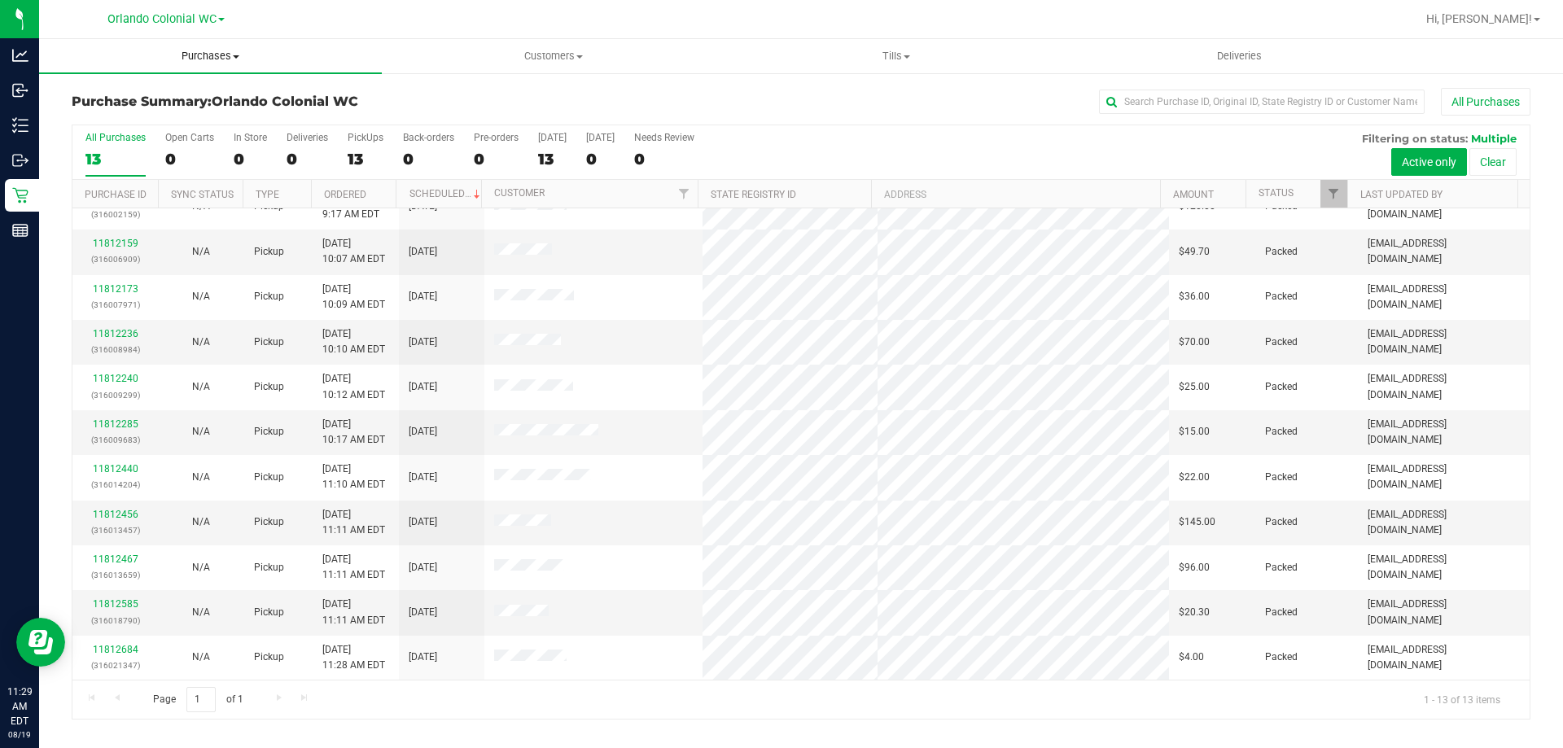
click at [200, 58] on span "Purchases" at bounding box center [210, 56] width 343 height 15
click at [179, 123] on li "Fulfillment" at bounding box center [210, 118] width 343 height 20
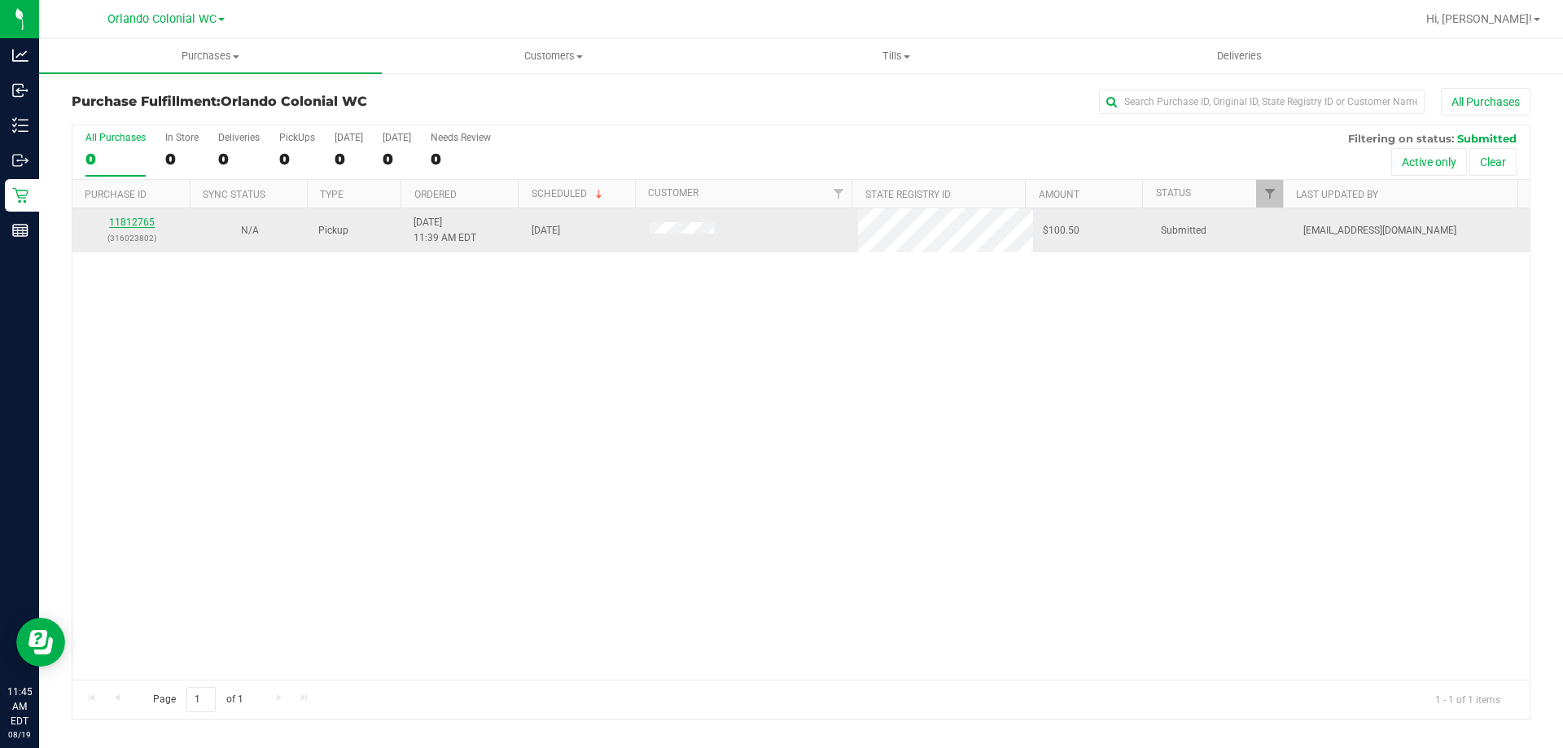
click at [151, 220] on link "11812765" at bounding box center [132, 222] width 46 height 11
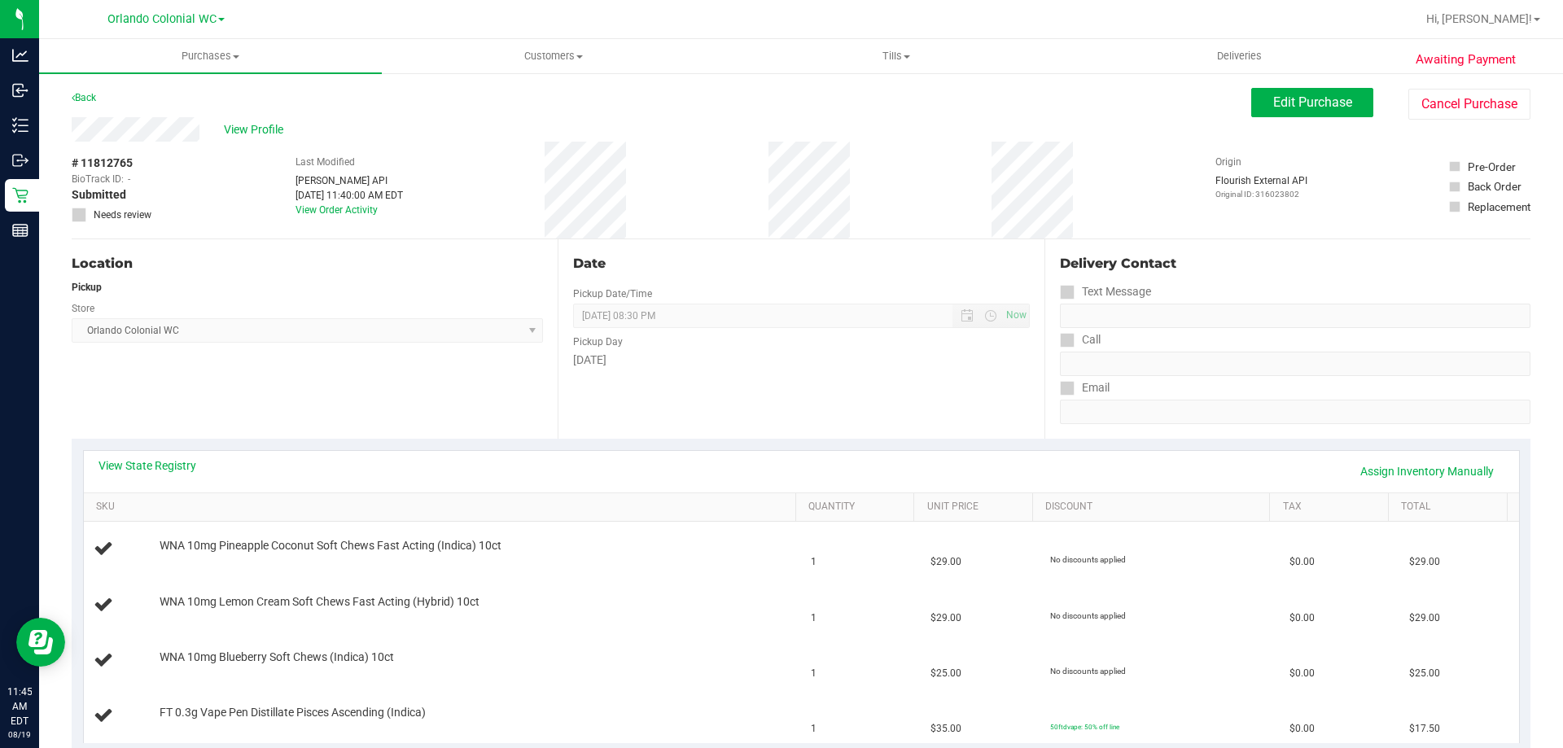
scroll to position [244, 0]
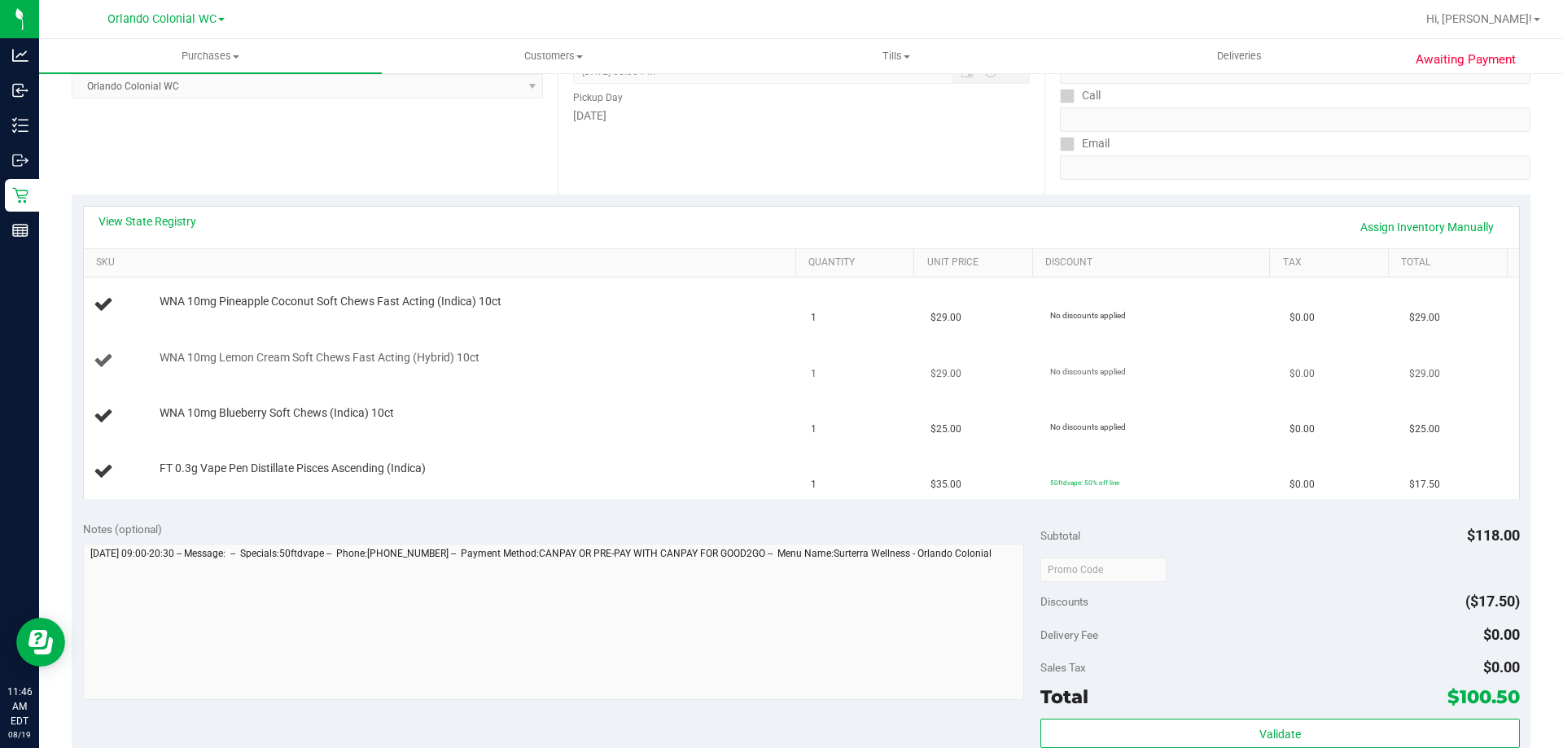
click at [619, 381] on td "WNA 10mg Lemon Cream Soft Chews Fast Acting (Hybrid) 10ct" at bounding box center [443, 361] width 718 height 55
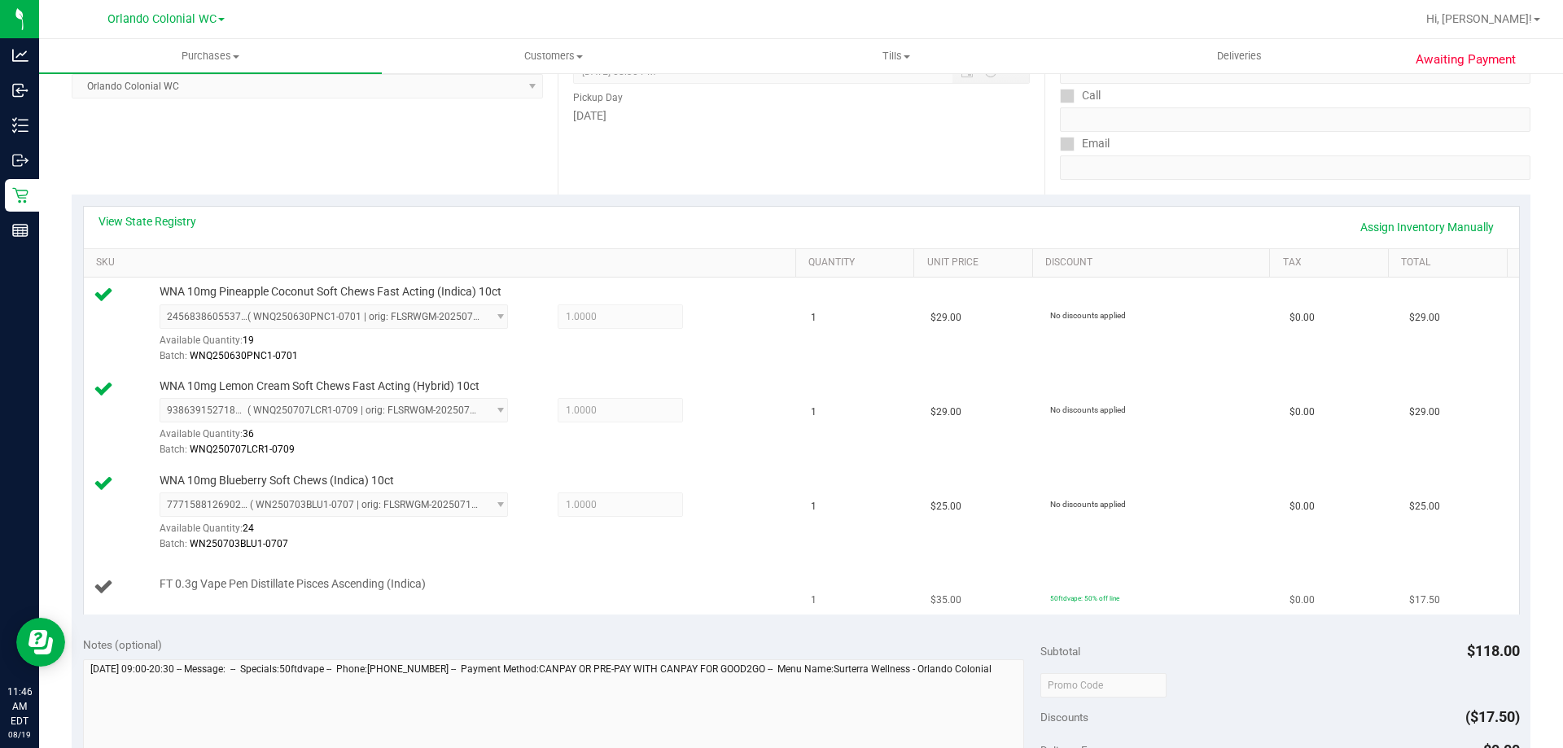
click at [464, 567] on td "FT 0.3g Vape Pen Distillate Pisces Ascending (Indica)" at bounding box center [443, 587] width 718 height 55
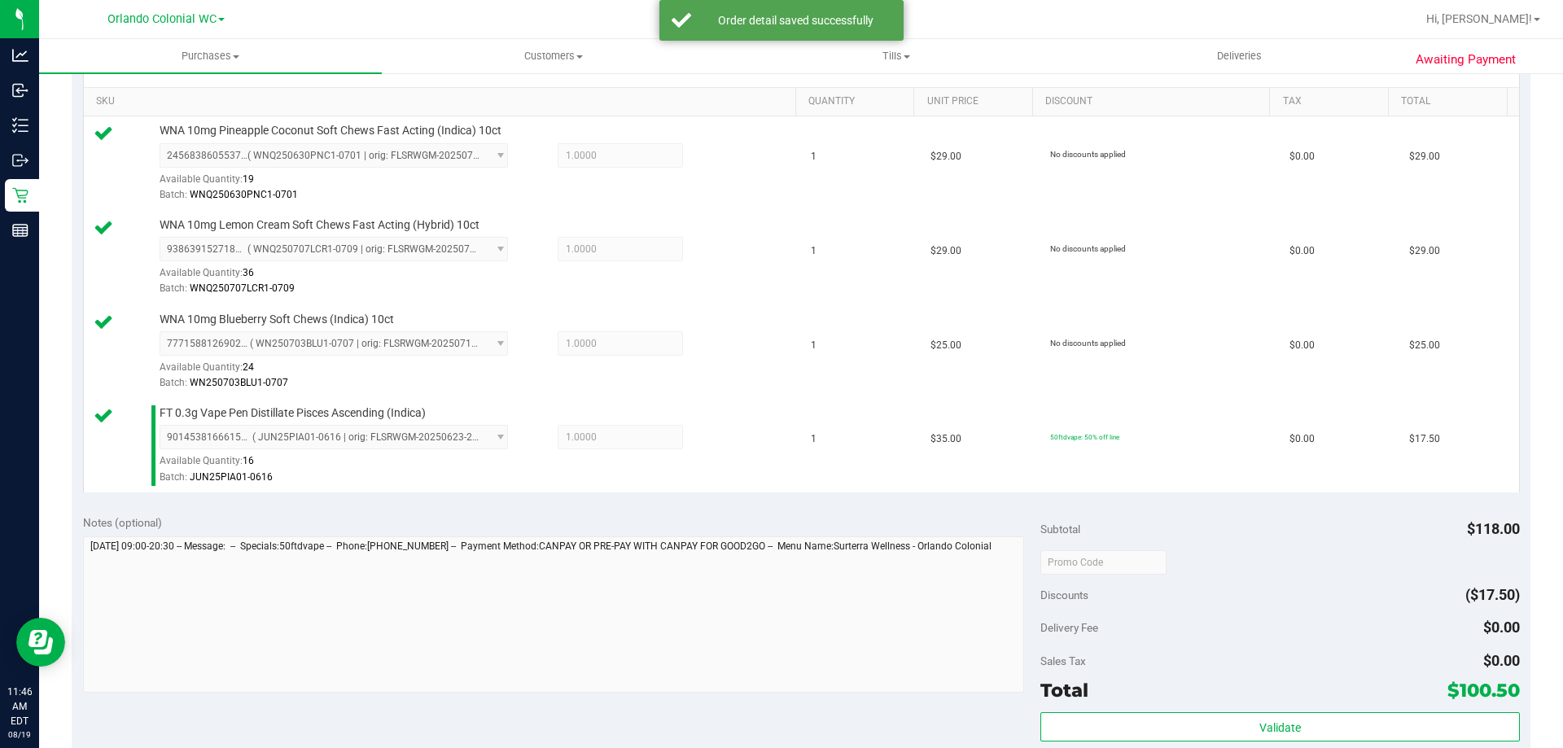
scroll to position [733, 0]
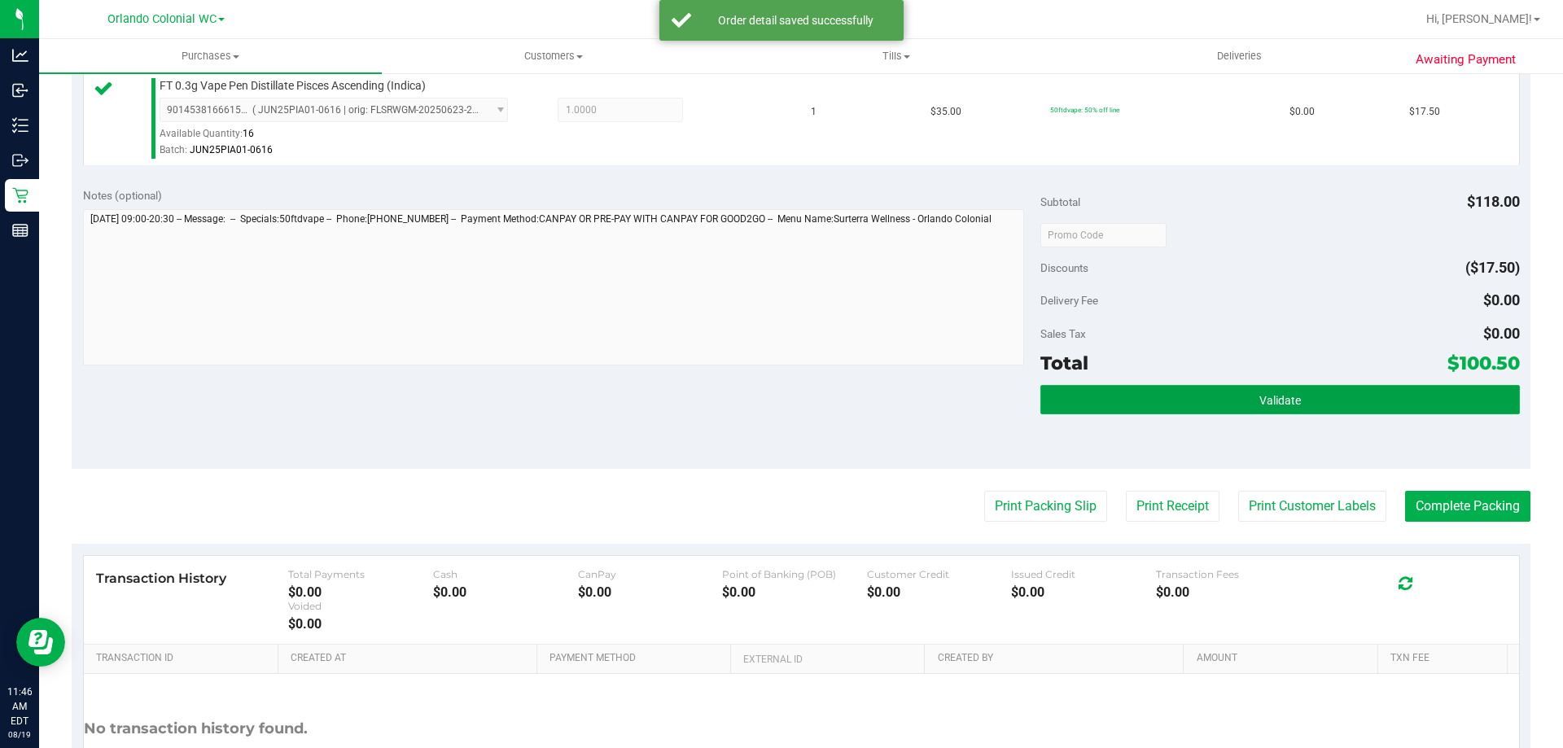
click at [1270, 388] on button "Validate" at bounding box center [1280, 399] width 479 height 29
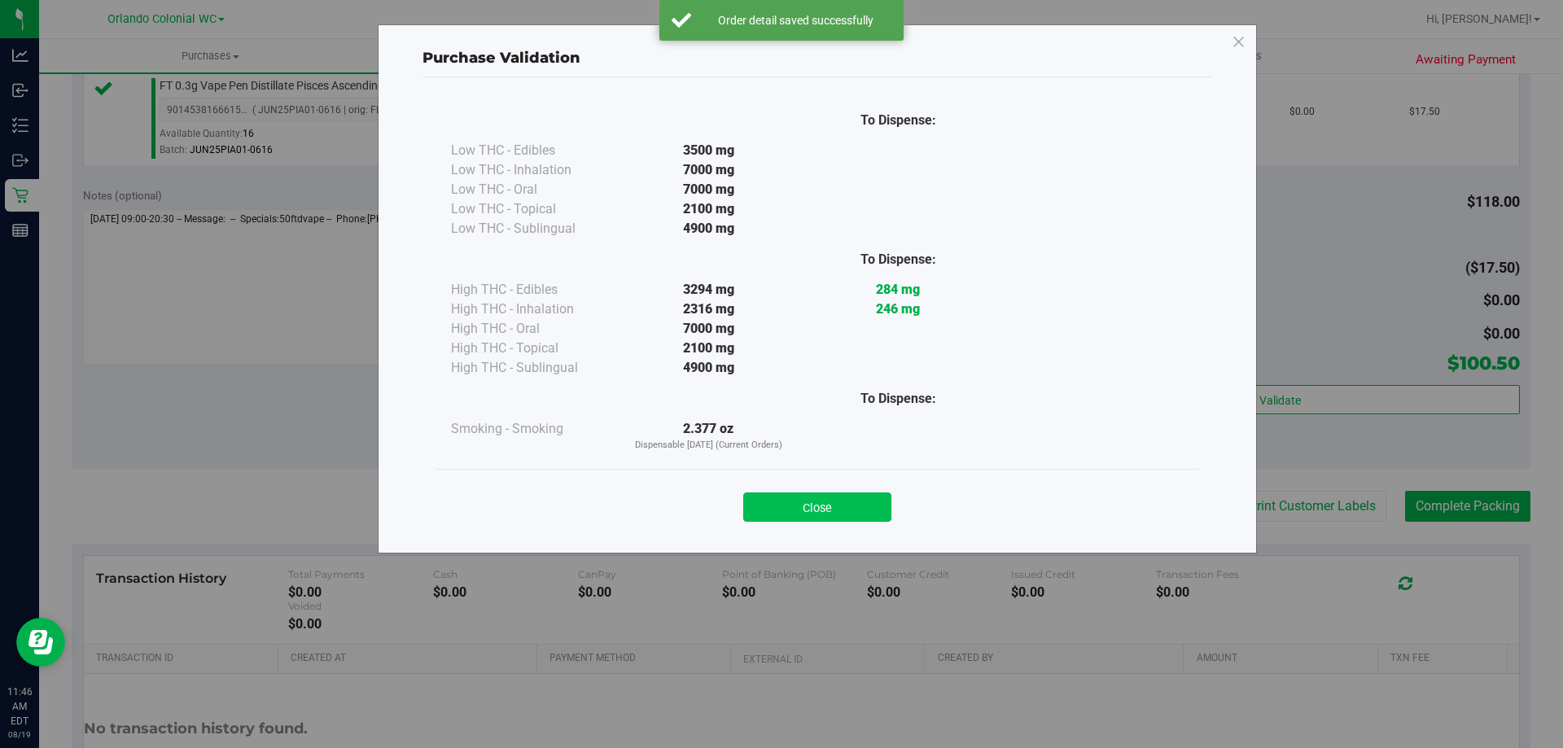
click at [845, 502] on button "Close" at bounding box center [817, 507] width 148 height 29
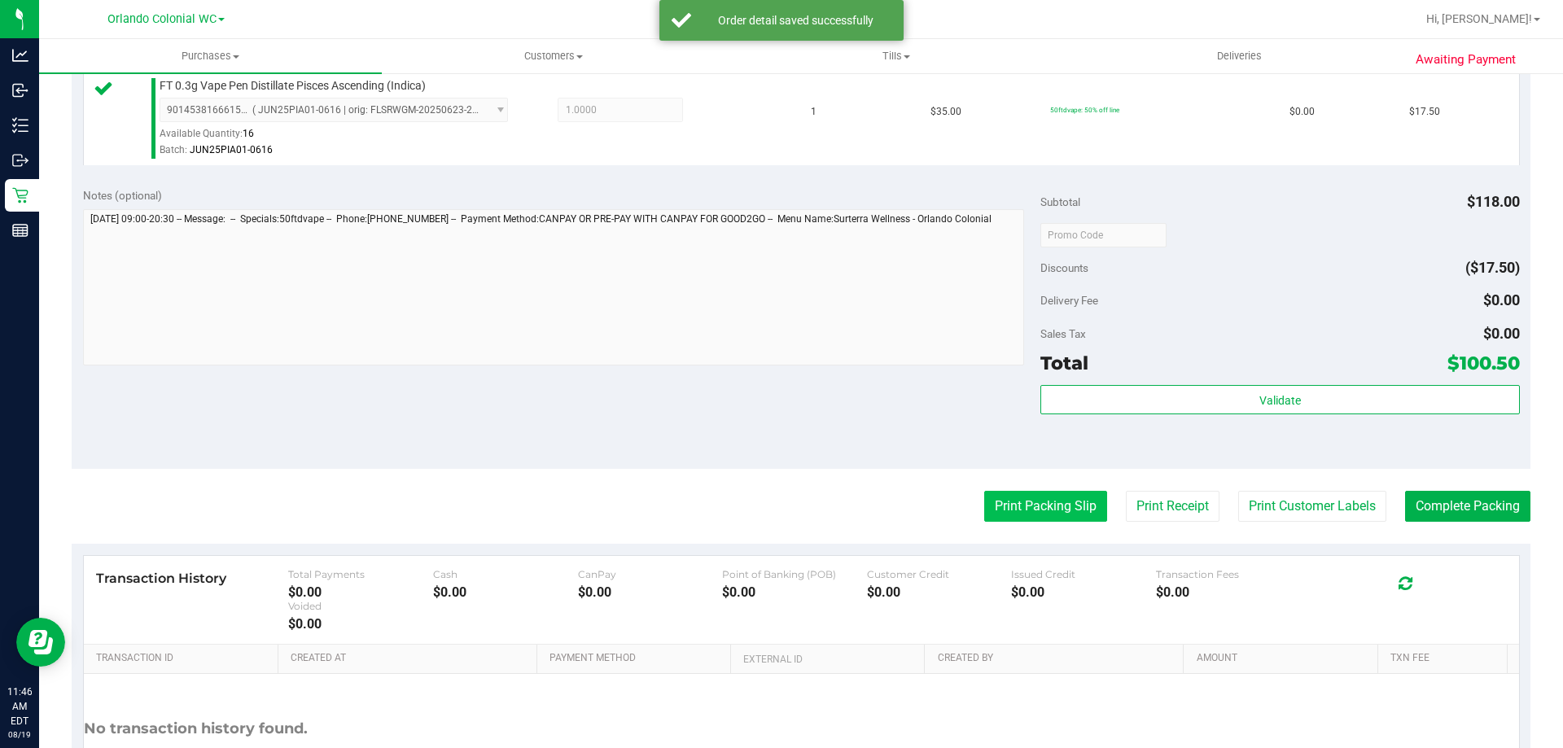
click at [984, 511] on button "Print Packing Slip" at bounding box center [1045, 506] width 123 height 31
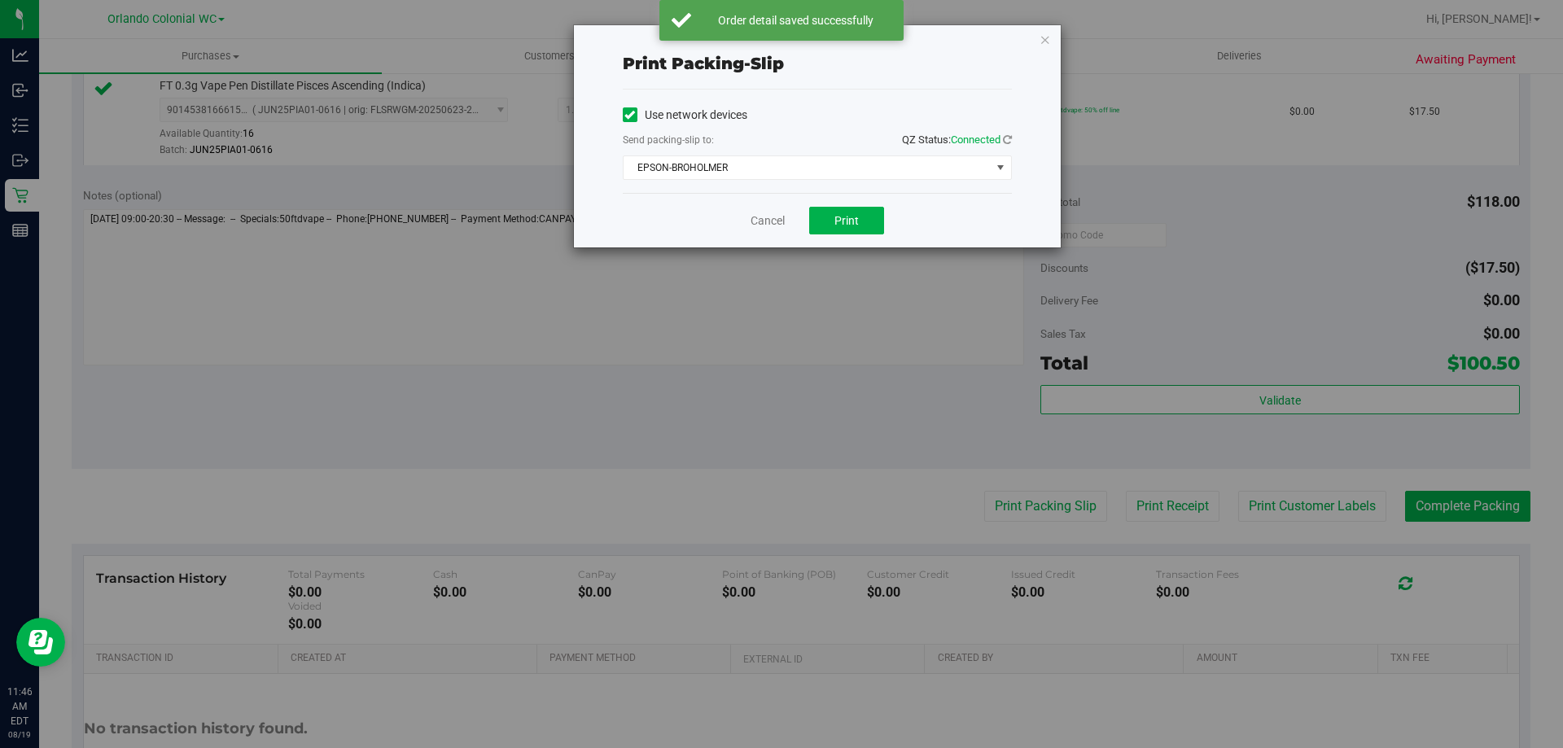
click at [854, 236] on div "Cancel Print" at bounding box center [817, 220] width 389 height 55
click at [858, 214] on span "Print" at bounding box center [847, 220] width 24 height 13
click at [1049, 35] on icon "button" at bounding box center [1045, 39] width 11 height 20
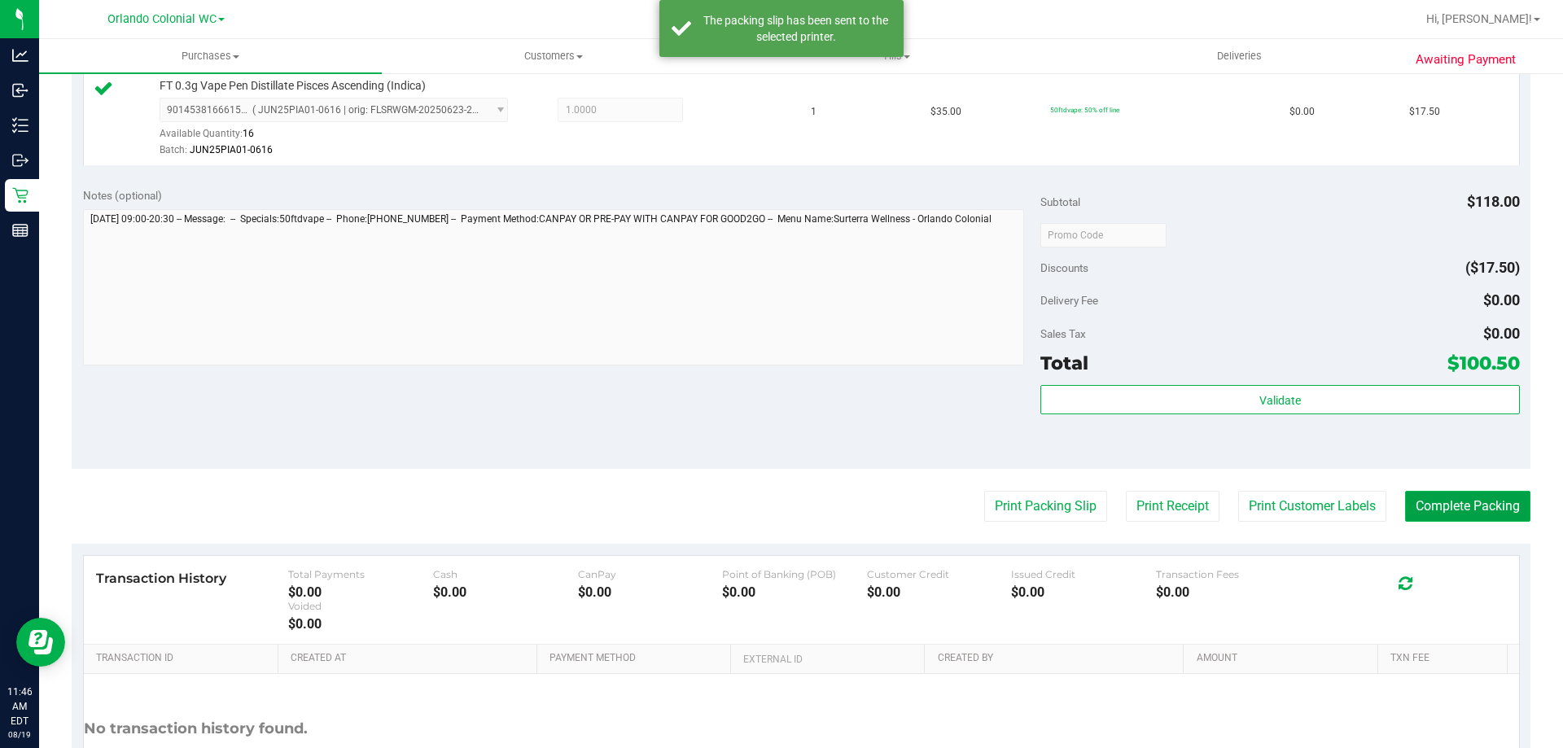
click at [1430, 495] on button "Complete Packing" at bounding box center [1467, 506] width 125 height 31
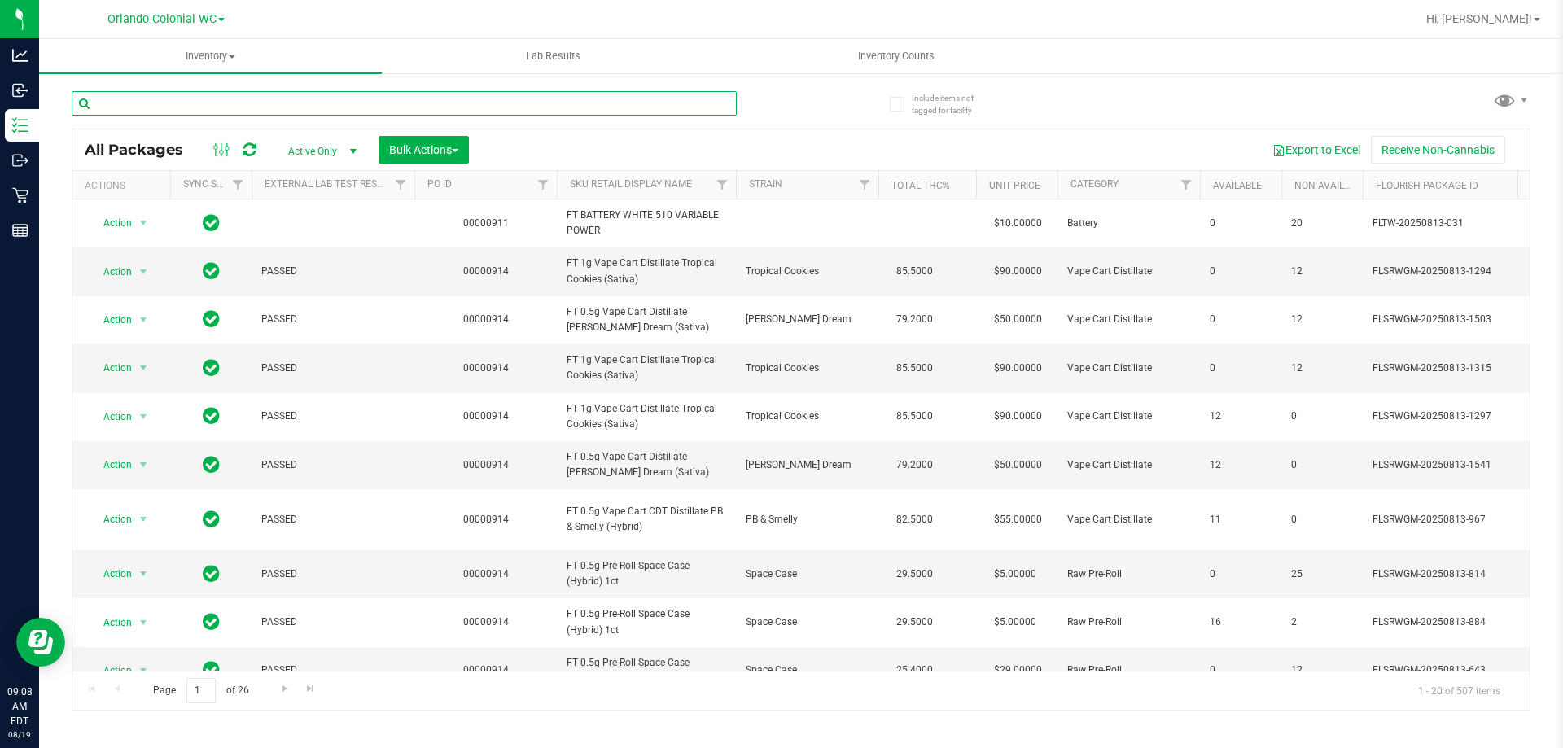
click at [280, 98] on input "text" at bounding box center [404, 103] width 665 height 24
paste input "SW 10mg Theragels [DEMOGRAPHIC_DATA] (1:4 CBD:THC) 40ct"
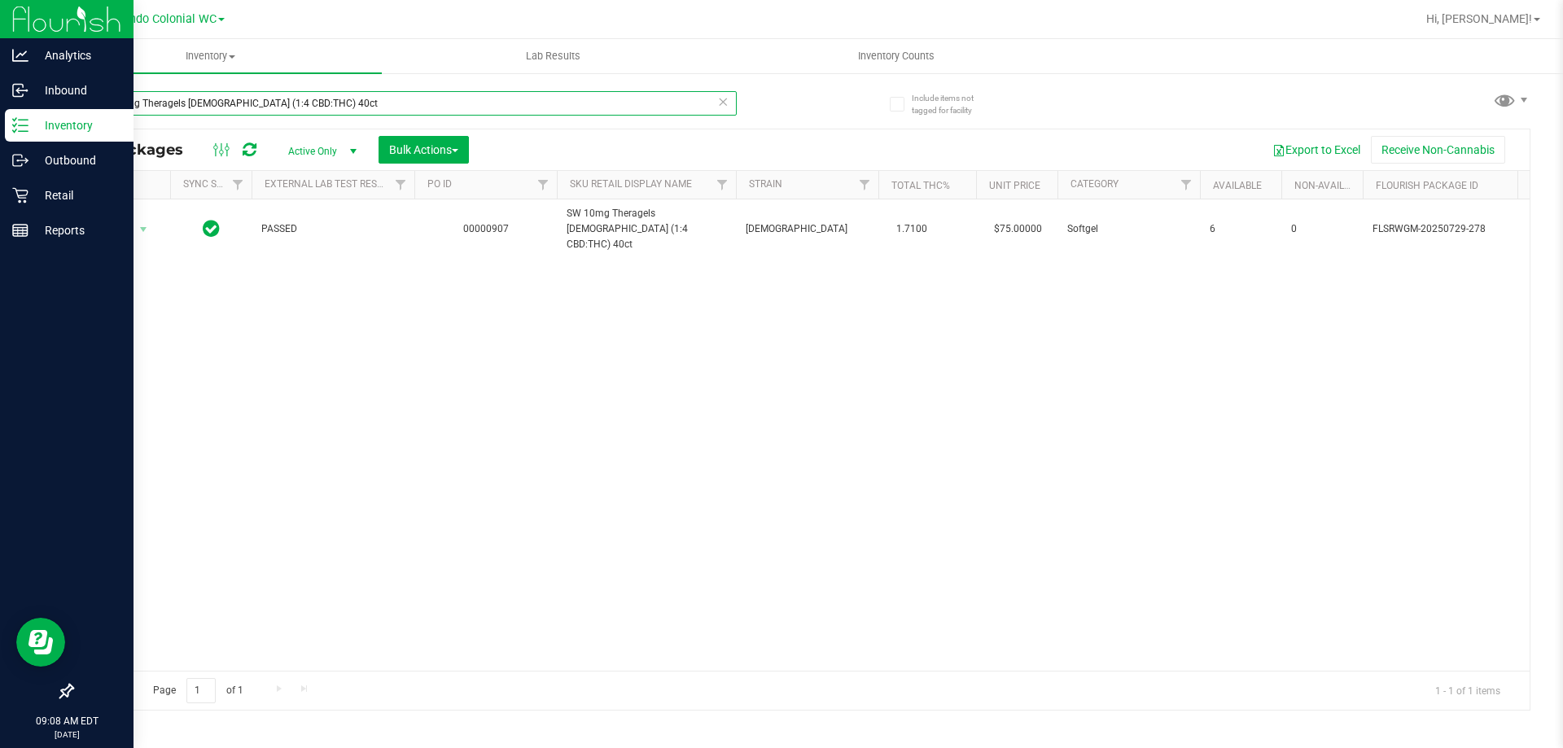
drag, startPoint x: 318, startPoint y: 92, endPoint x: 0, endPoint y: 112, distance: 319.0
click at [2, 122] on div "Analytics Inbound Inventory Outbound Retail Reports 09:08 AM EDT 08/19/2025 08/…" at bounding box center [781, 374] width 1563 height 748
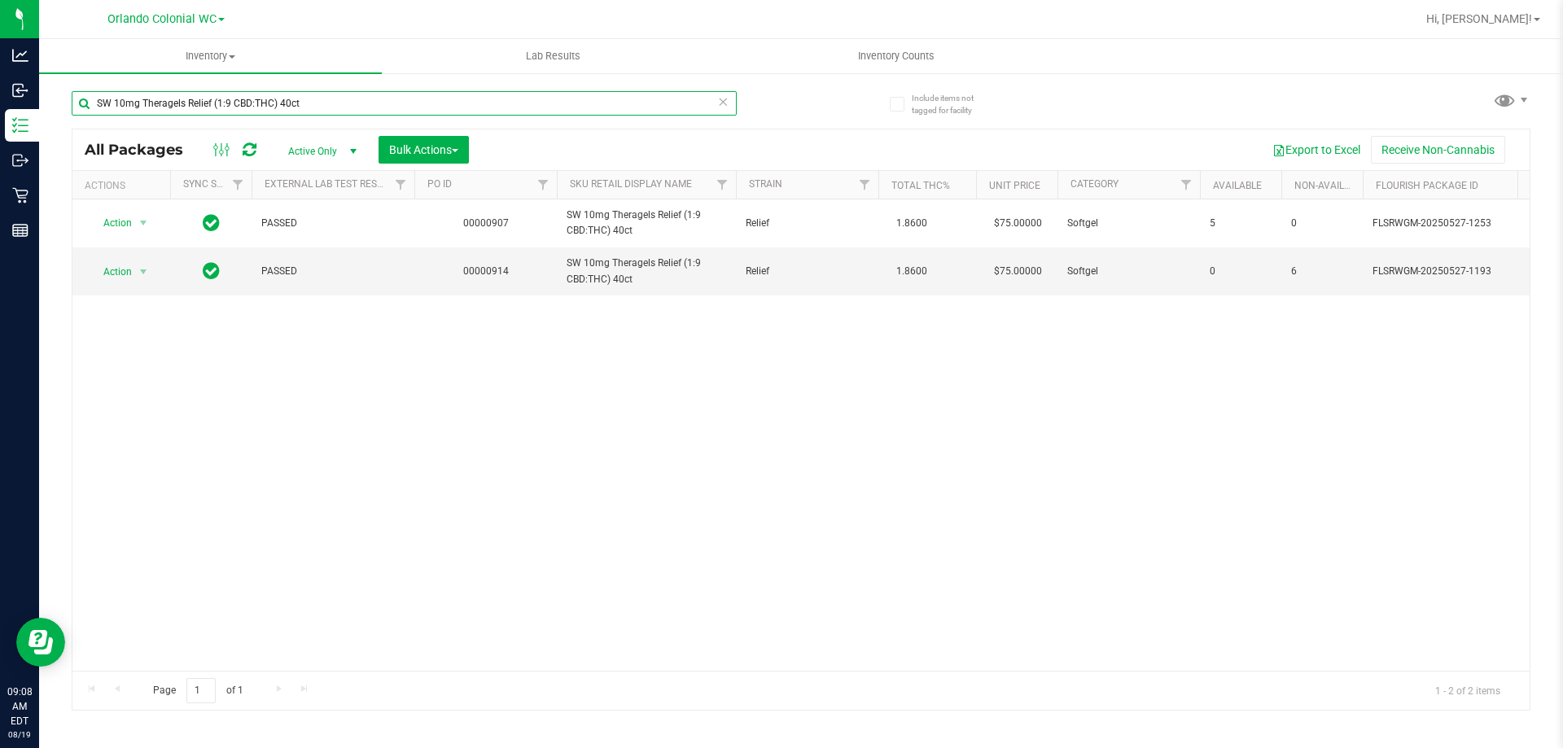
type input "SW 10mg Theragels Relief (1:9 CBD:THC) 40ct"
click at [419, 184] on th "PO ID" at bounding box center [485, 185] width 142 height 28
click at [417, 185] on div at bounding box center [414, 185] width 7 height 28
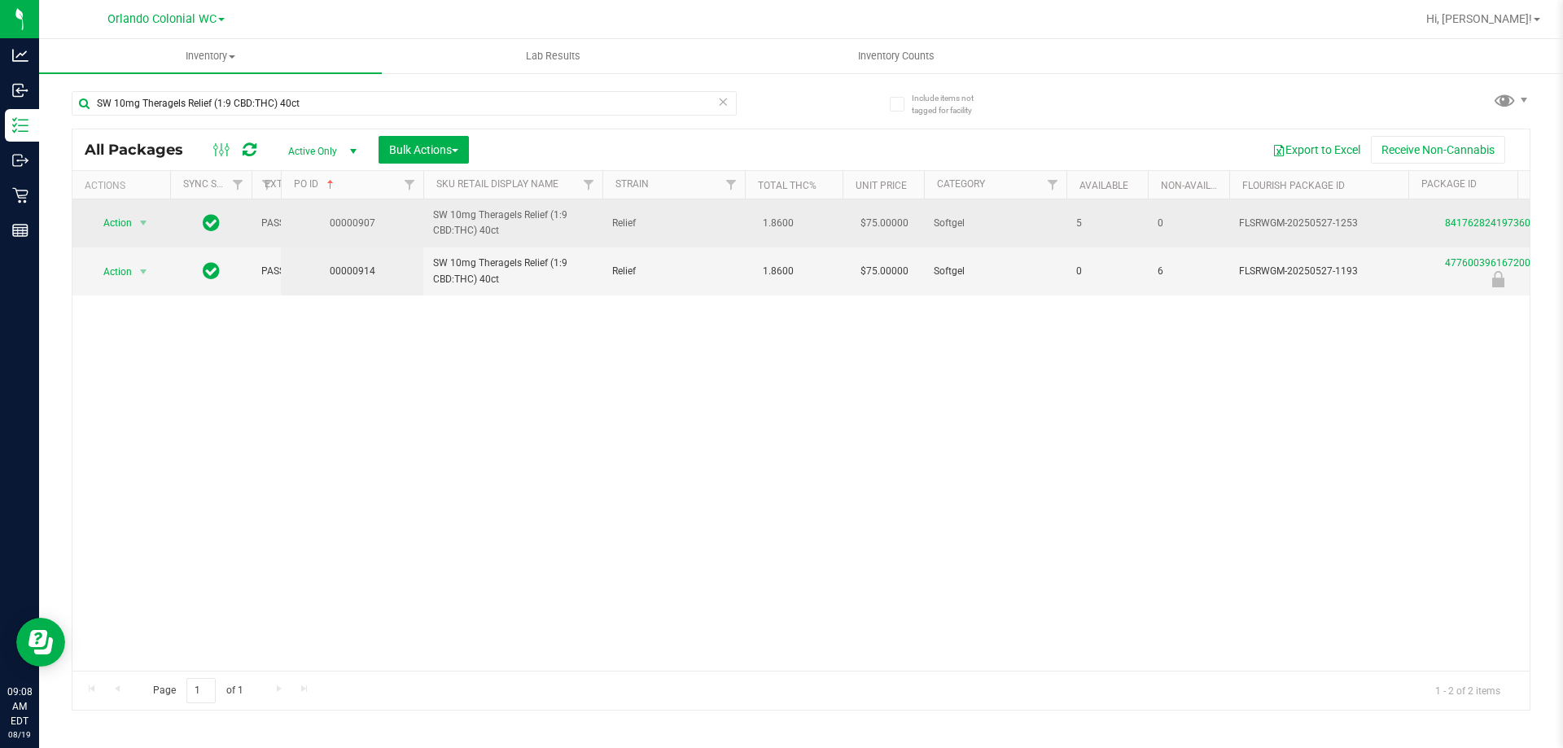
drag, startPoint x: 398, startPoint y: 187, endPoint x: 275, endPoint y: 201, distance: 123.7
click at [275, 201] on div "All Packages Active Only Active Only Lab Samples Locked All External Internal B…" at bounding box center [801, 420] width 1459 height 582
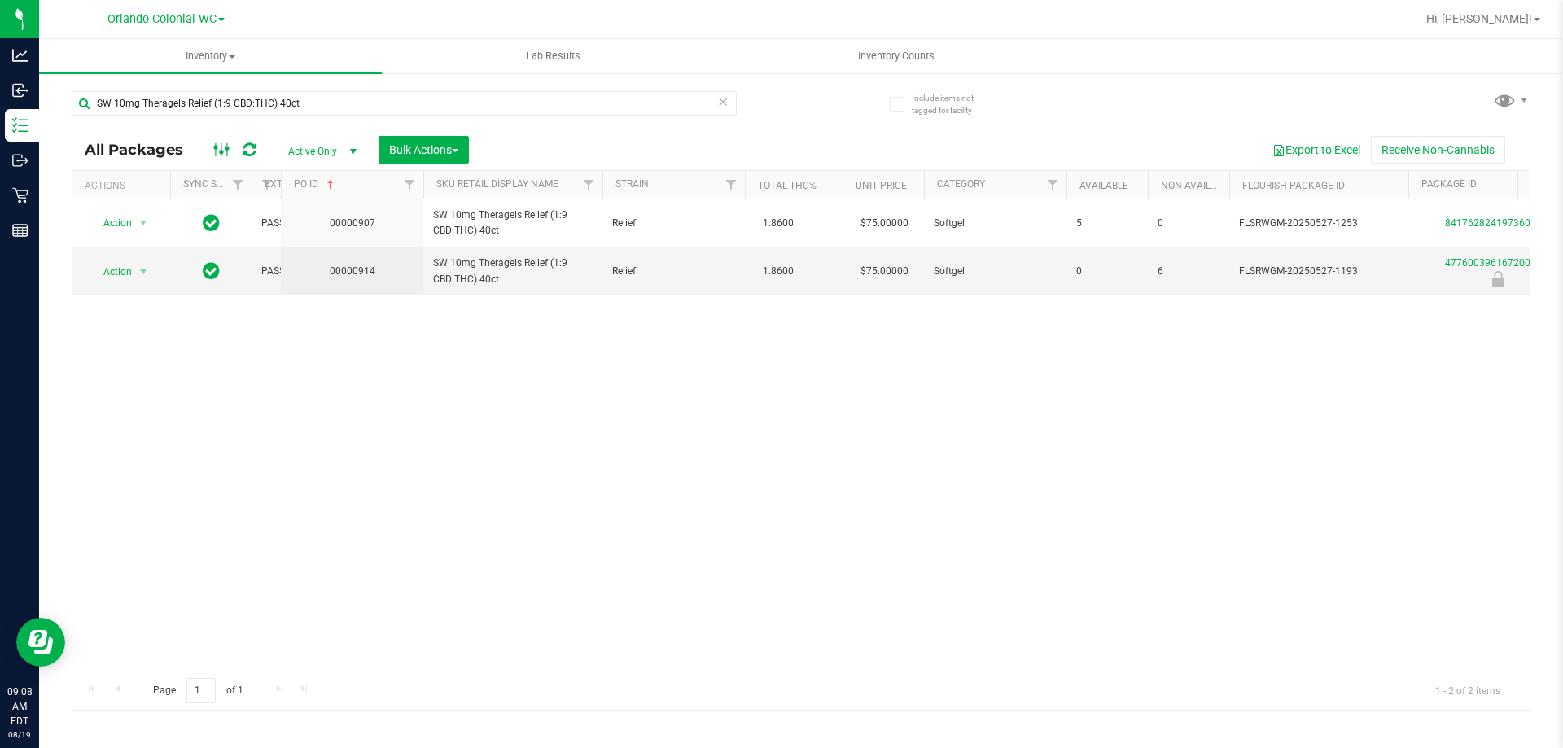
click at [227, 143] on rect at bounding box center [226, 149] width 1 height 13
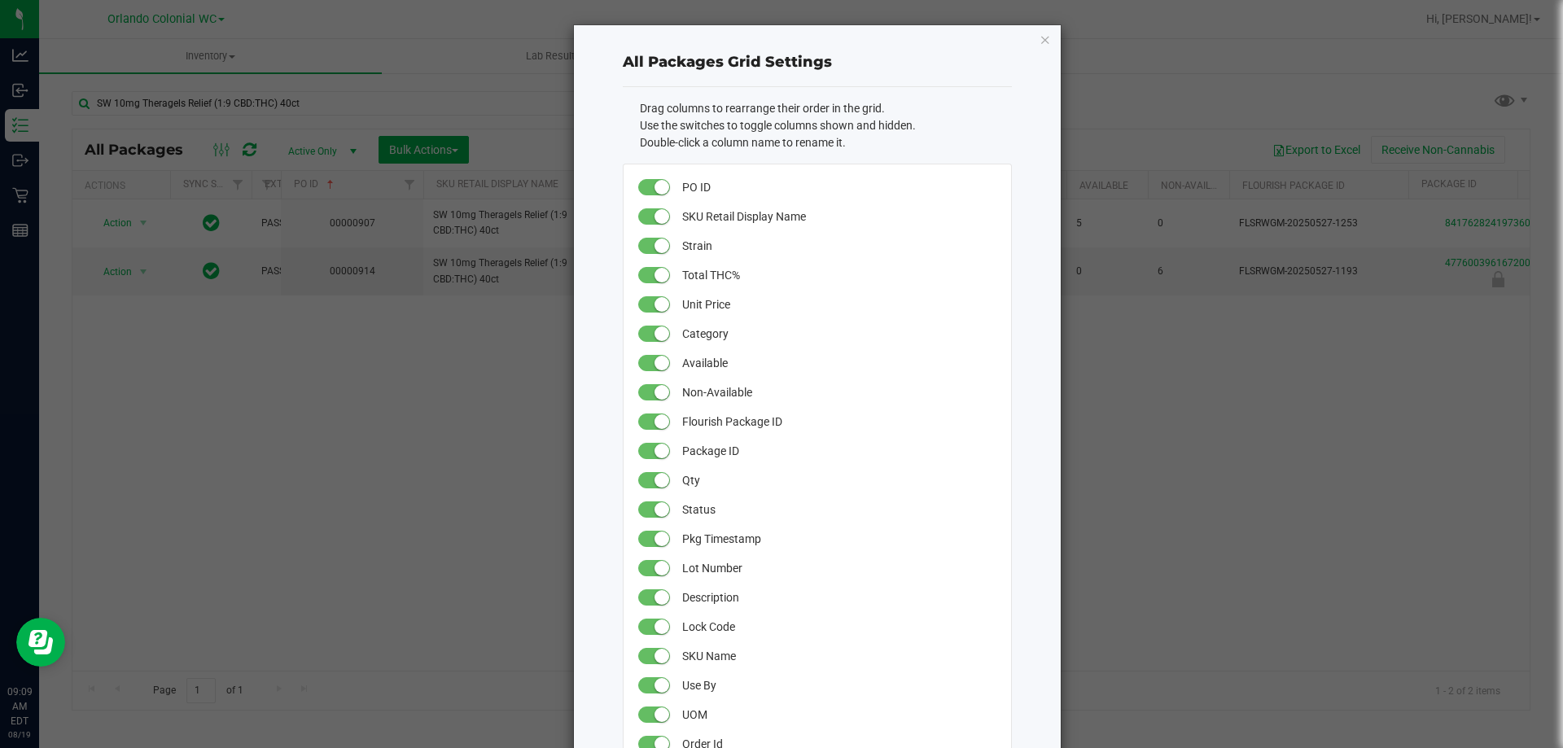
click at [1040, 38] on icon "button" at bounding box center [1045, 39] width 11 height 20
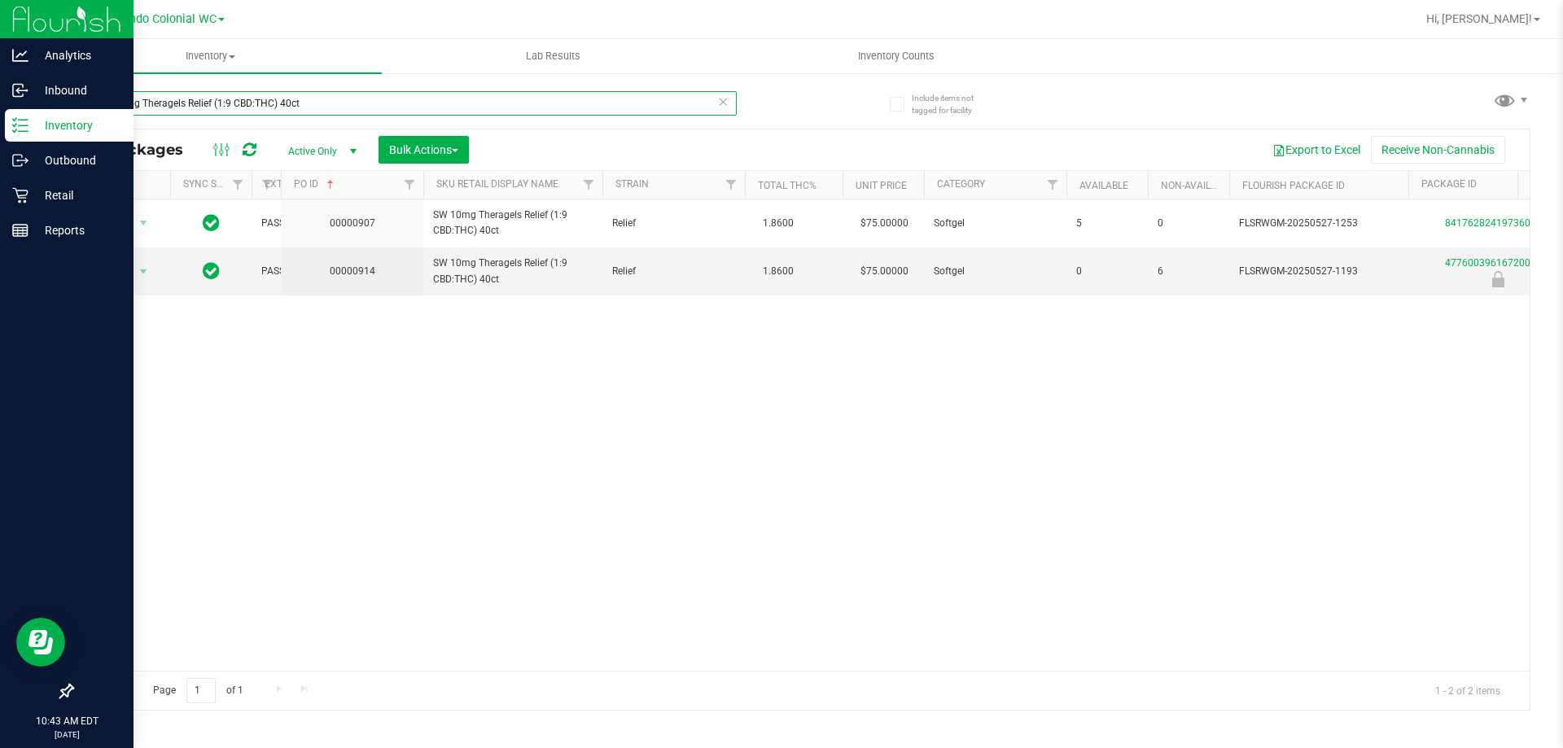
drag, startPoint x: 345, startPoint y: 96, endPoint x: 37, endPoint y: 109, distance: 308.1
click at [37, 109] on div "Analytics Inbound Inventory Outbound Retail Reports 10:43 AM EDT 08/19/2025 08/…" at bounding box center [781, 374] width 1563 height 748
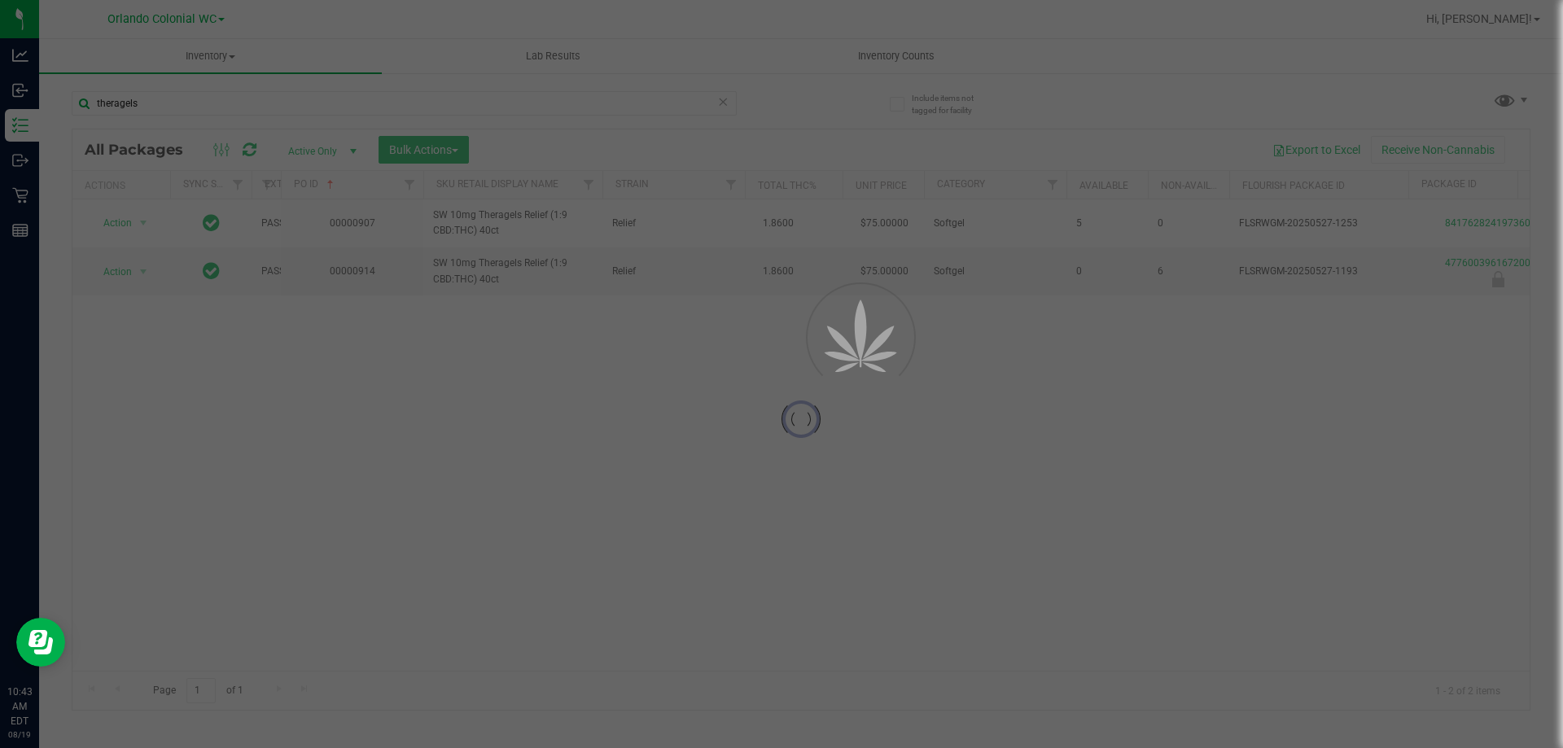
click at [480, 175] on div at bounding box center [781, 374] width 1563 height 748
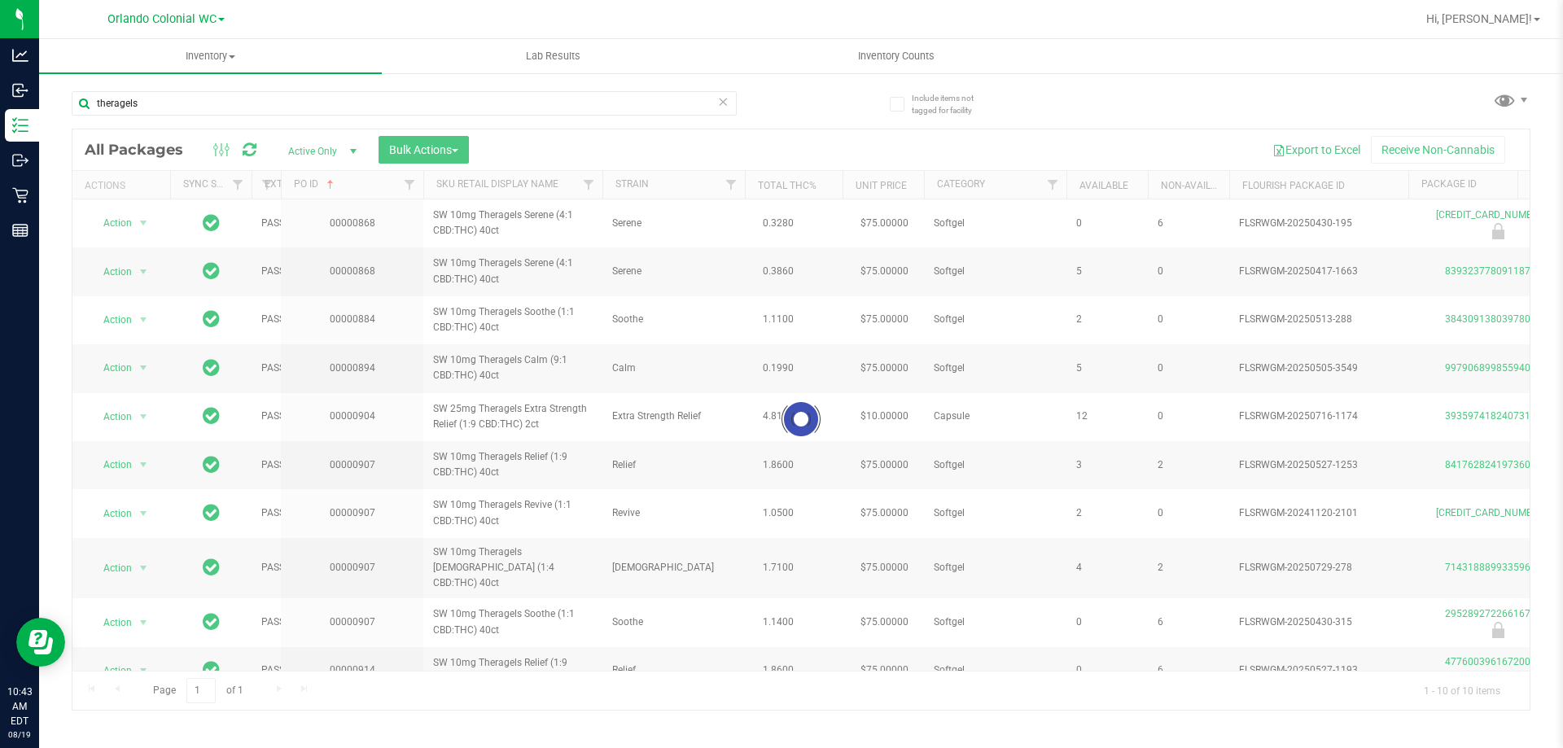
click at [525, 186] on div at bounding box center [801, 419] width 1458 height 581
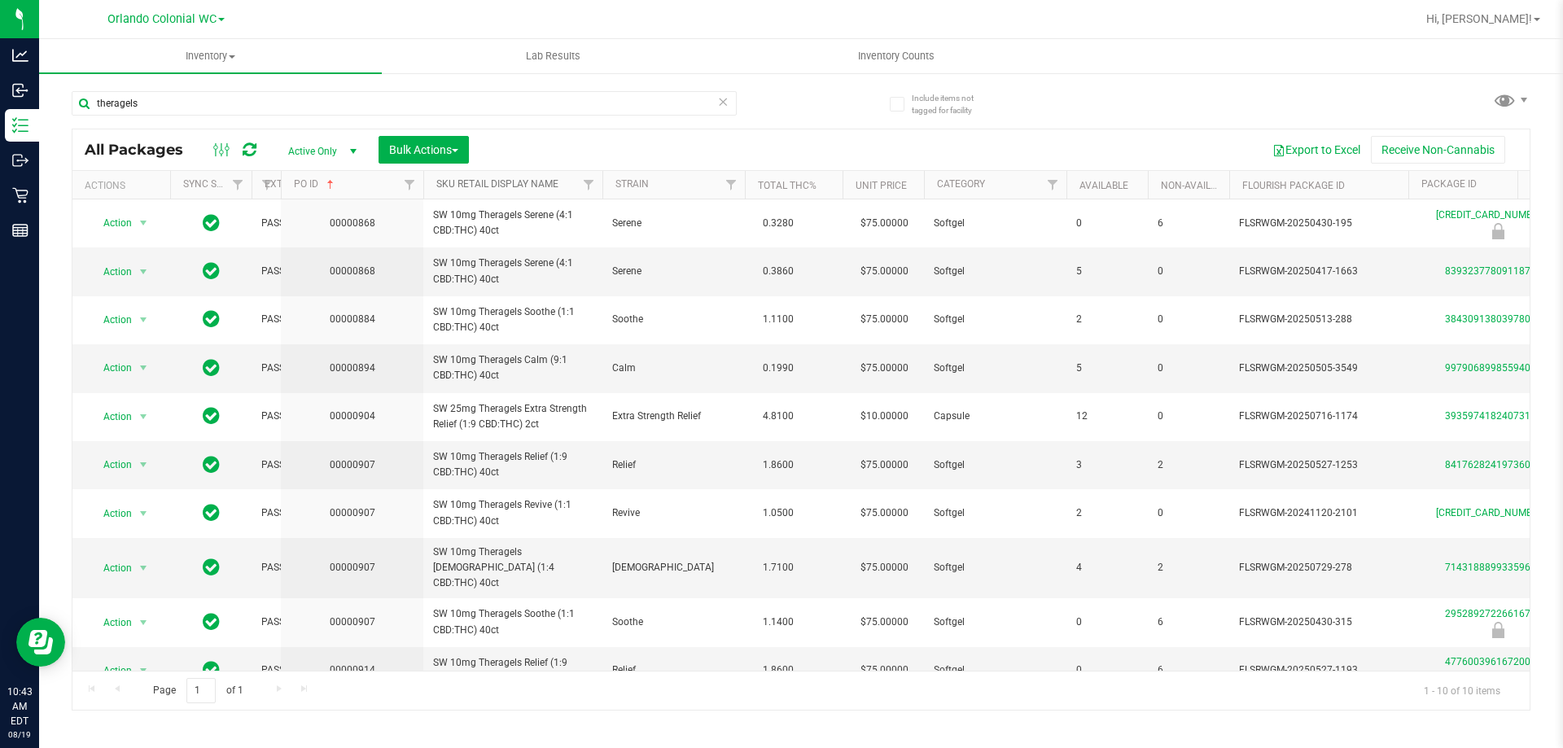
click at [525, 186] on link "SKU Retail Display Name" at bounding box center [497, 183] width 122 height 11
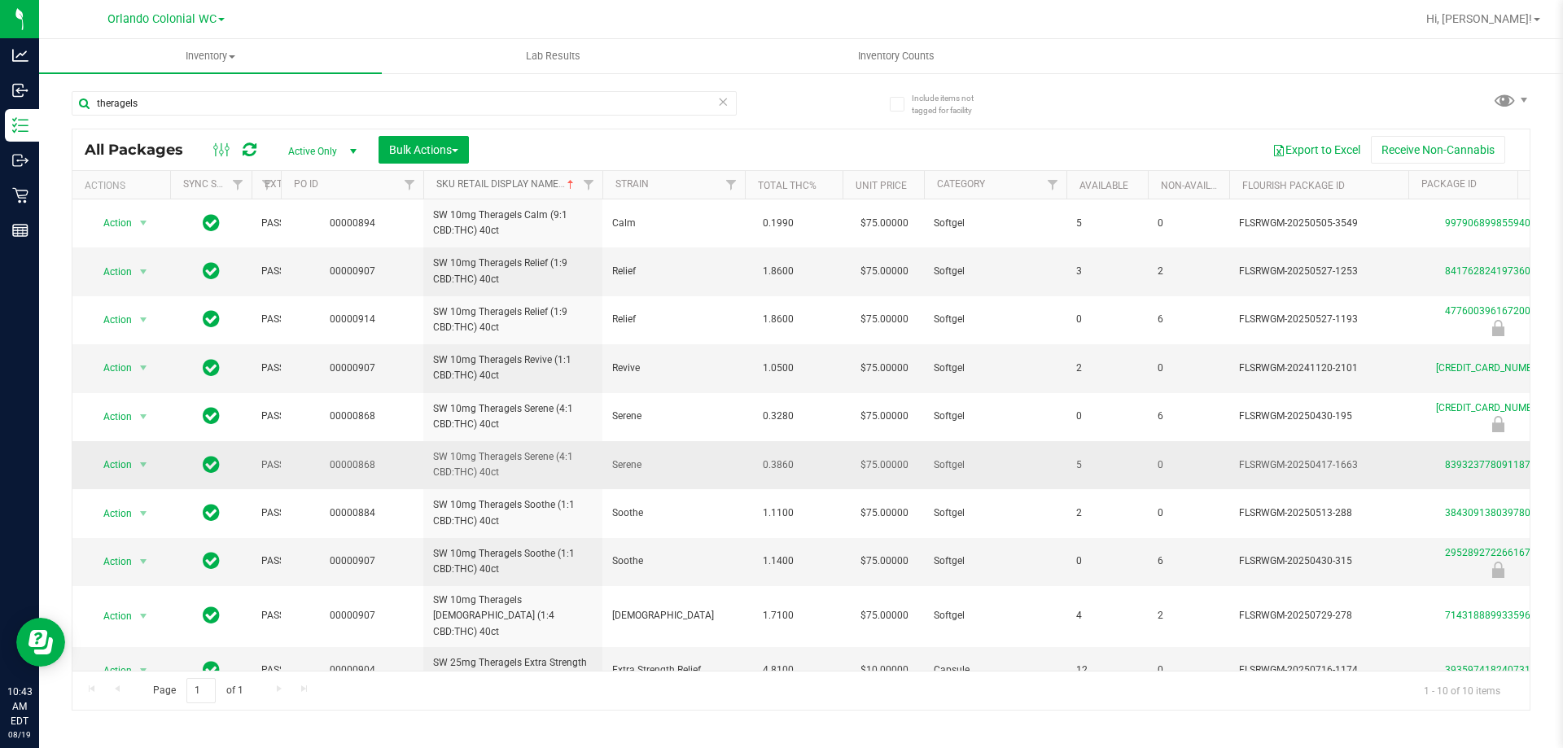
scroll to position [24, 0]
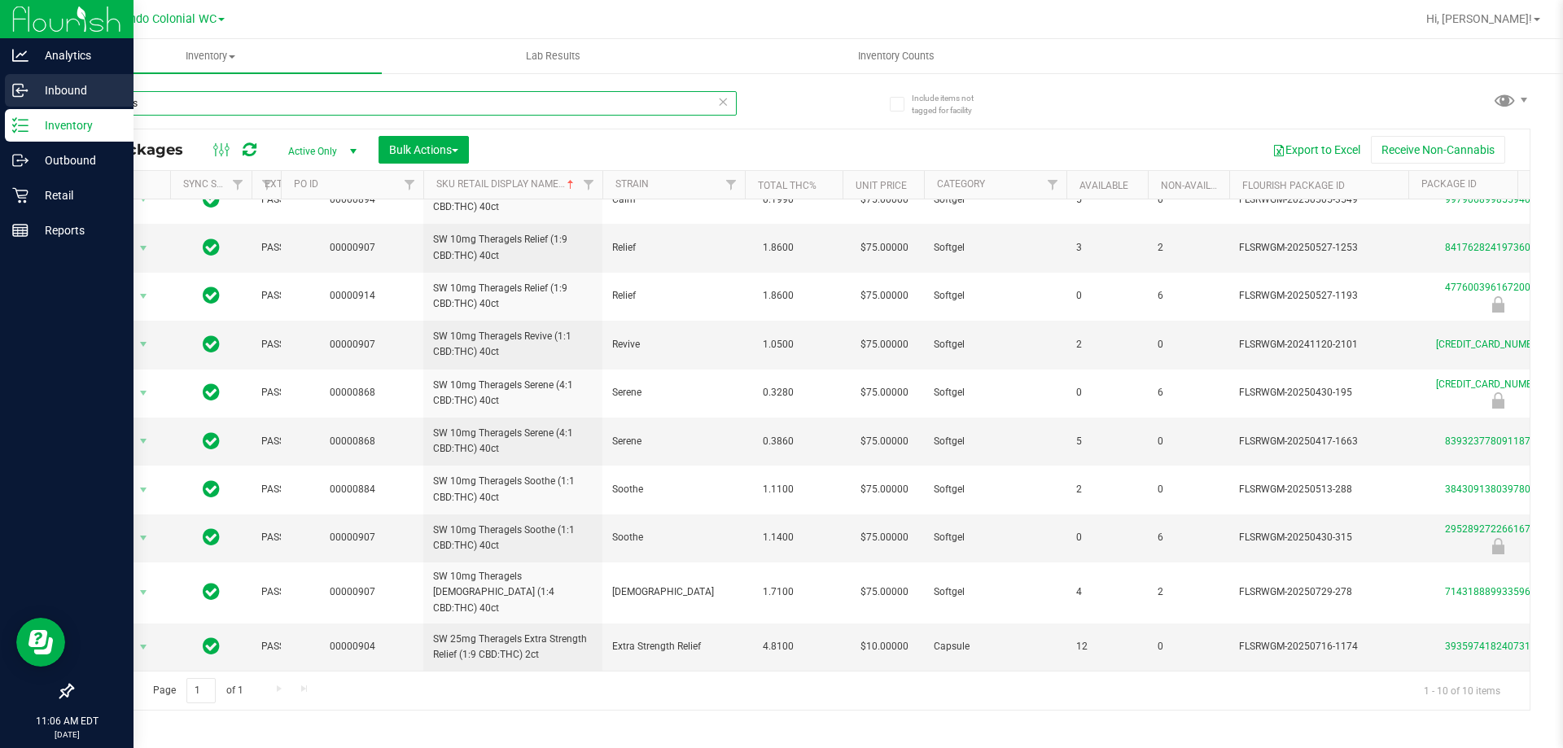
drag, startPoint x: 129, startPoint y: 106, endPoint x: 15, endPoint y: 79, distance: 117.9
click at [0, 81] on div "Analytics Inbound Inventory Outbound Retail Reports 11:06 AM EDT 08/19/2025 08/…" at bounding box center [781, 374] width 1563 height 748
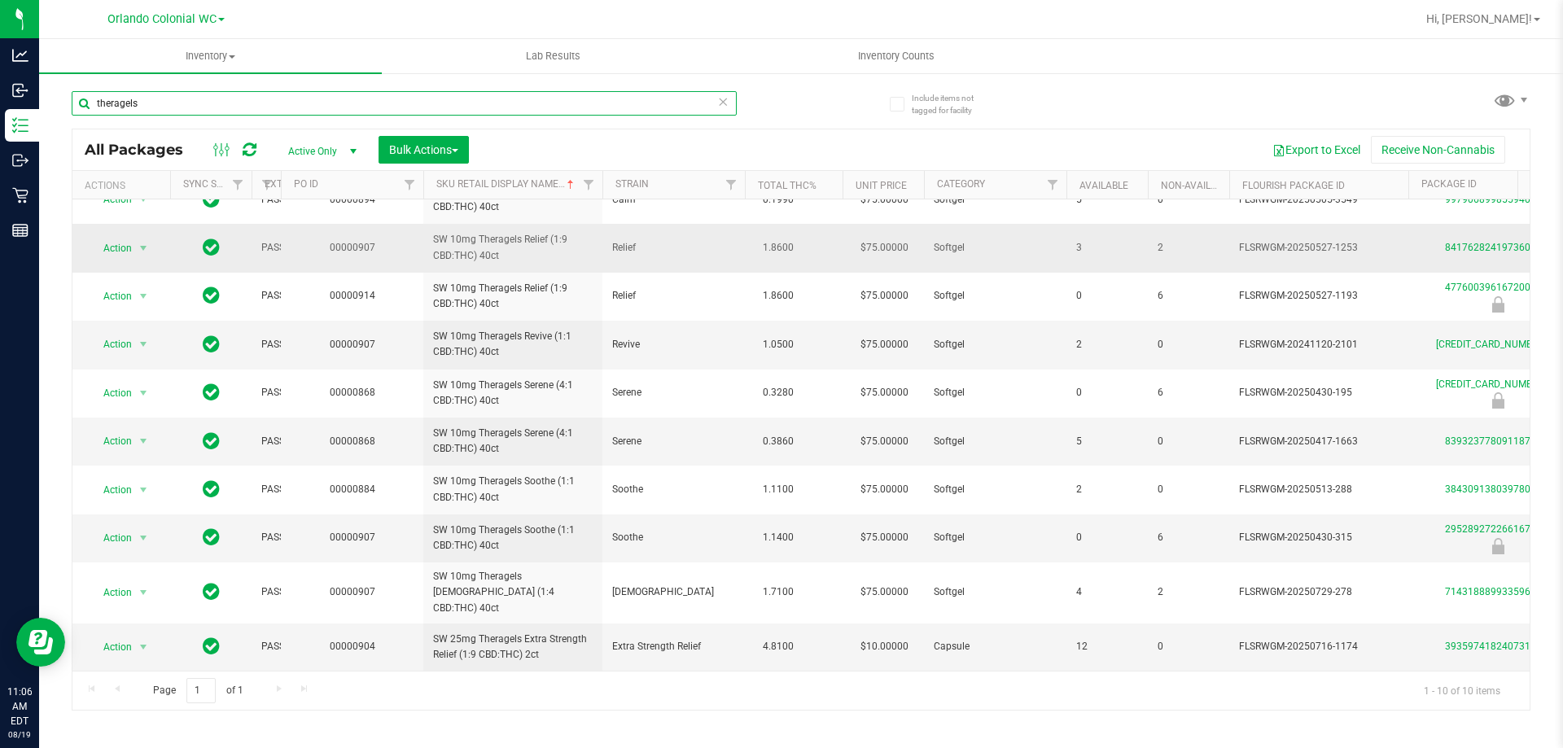
paste input "SW 1g FSO Syringe Indica Blend"
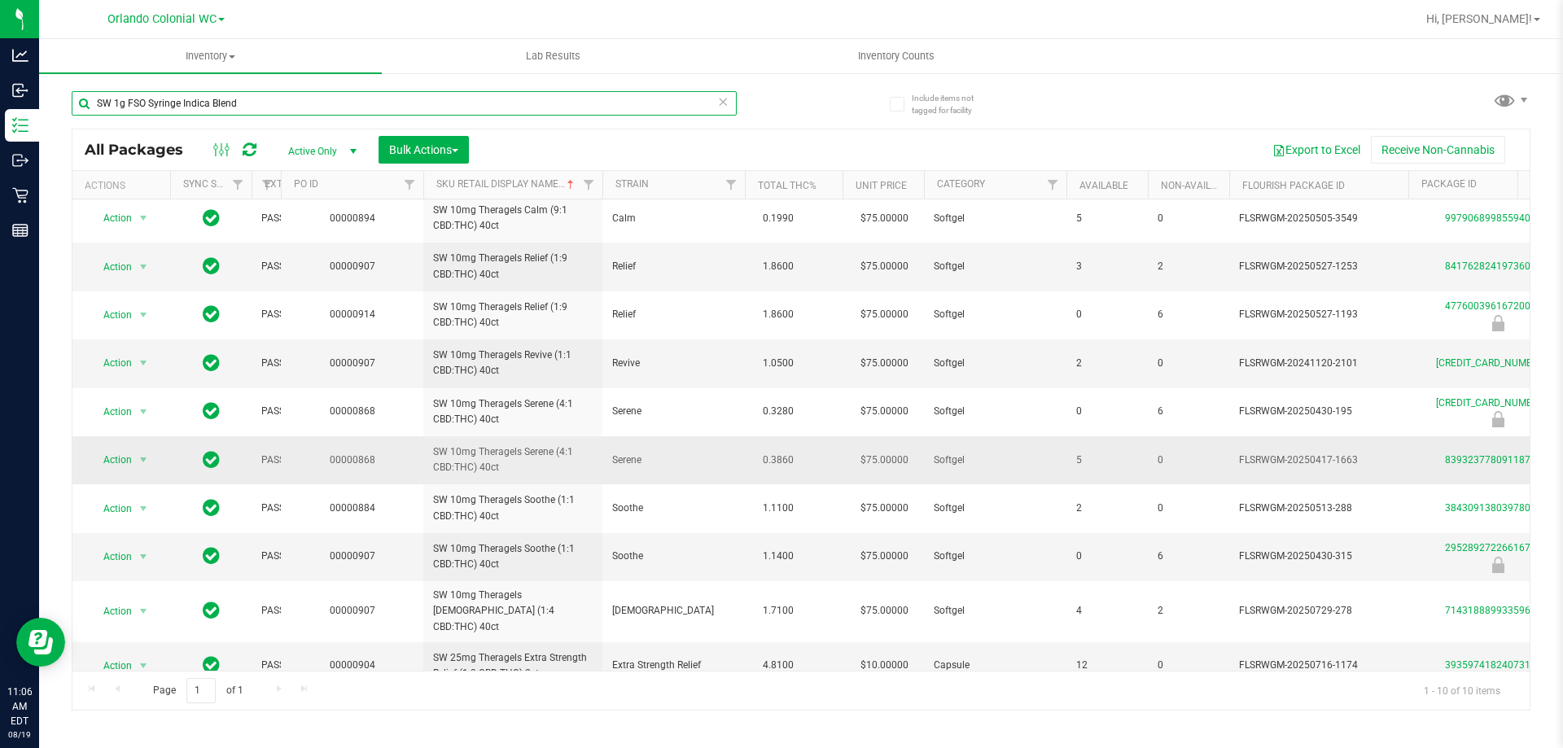
scroll to position [0, 0]
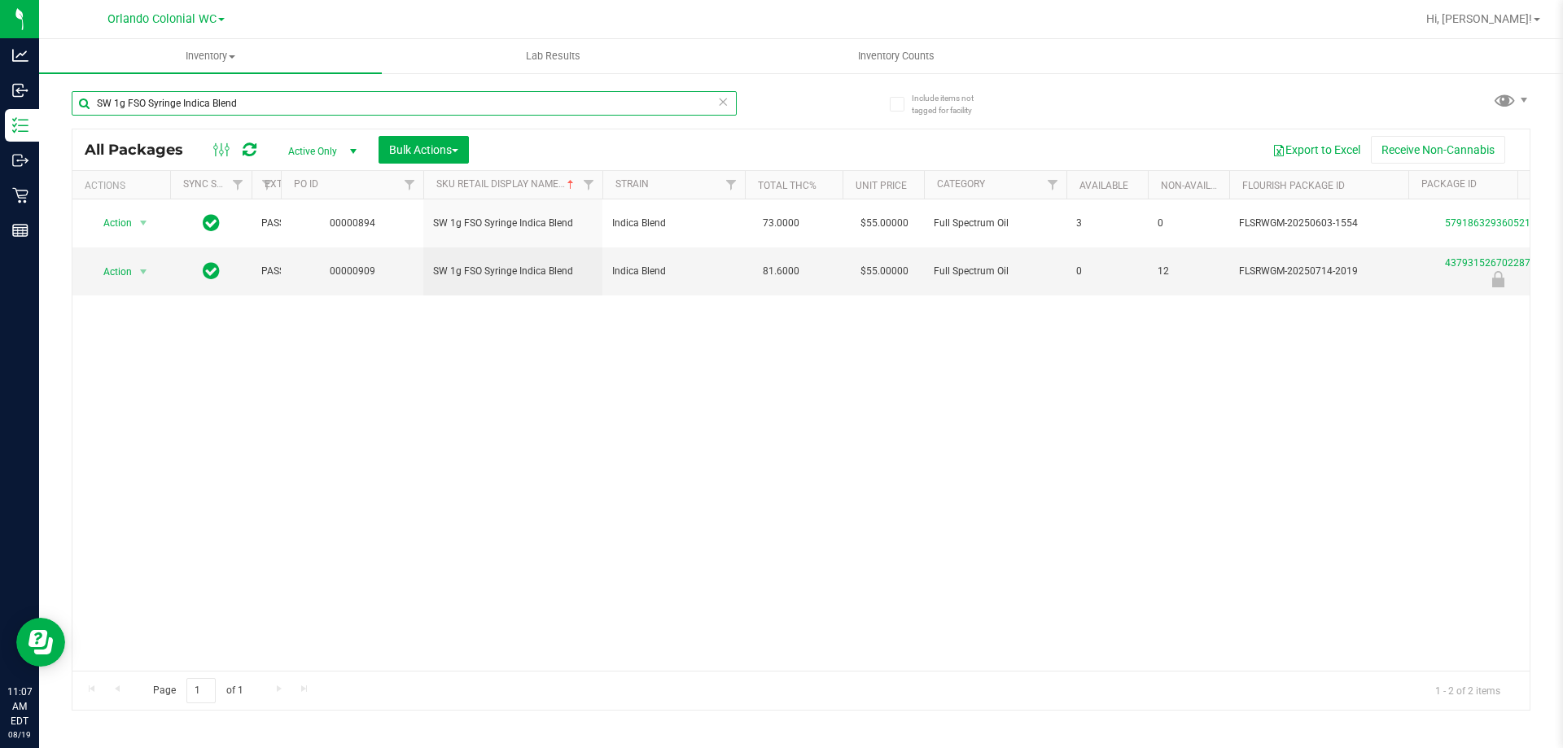
drag, startPoint x: 318, startPoint y: 90, endPoint x: 130, endPoint y: 86, distance: 188.1
click at [28, 99] on div "Analytics Inbound Inventory Outbound Retail Reports 11:07 AM EDT 08/19/2025 08/…" at bounding box center [781, 374] width 1563 height 748
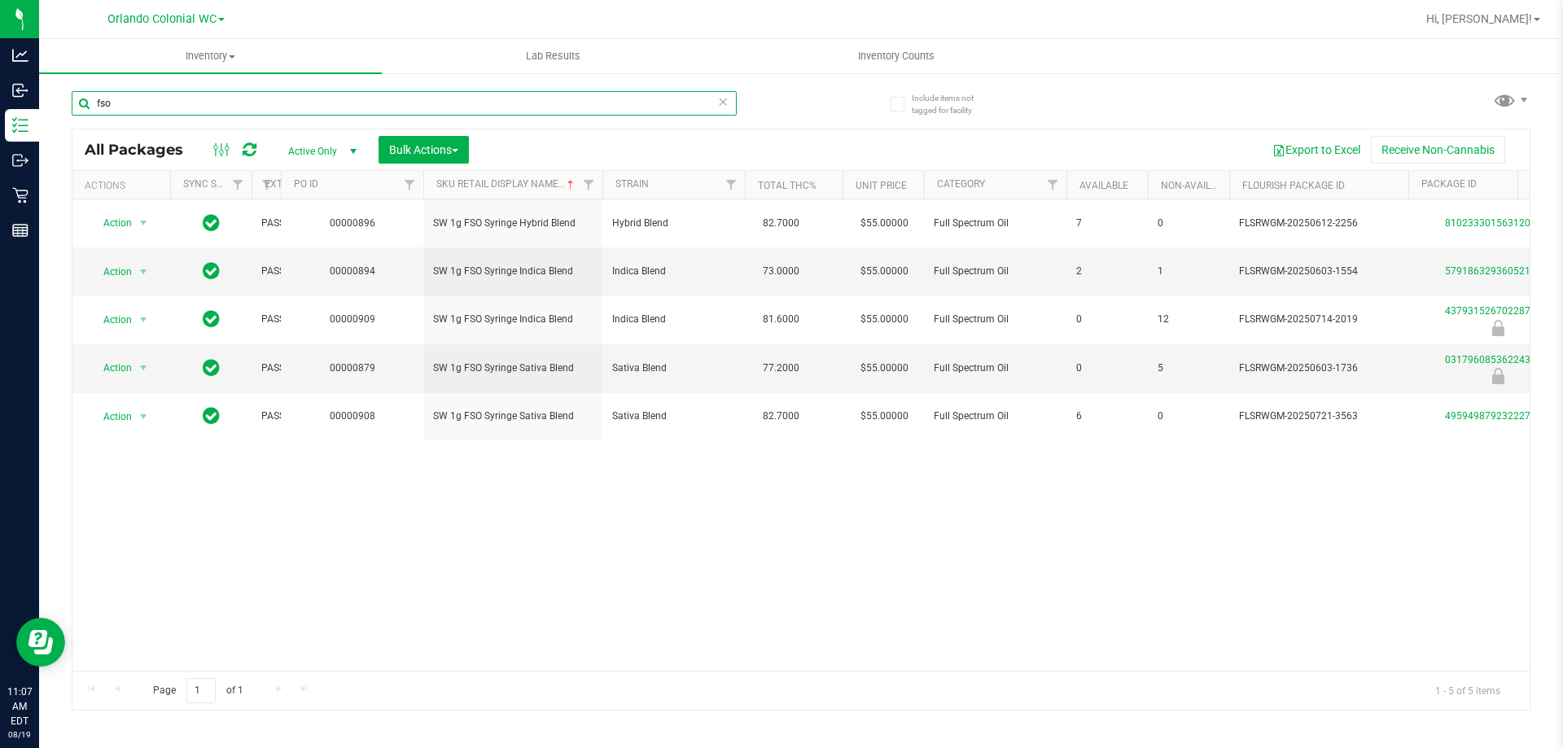
type input "fso"
click at [725, 102] on icon at bounding box center [722, 101] width 11 height 20
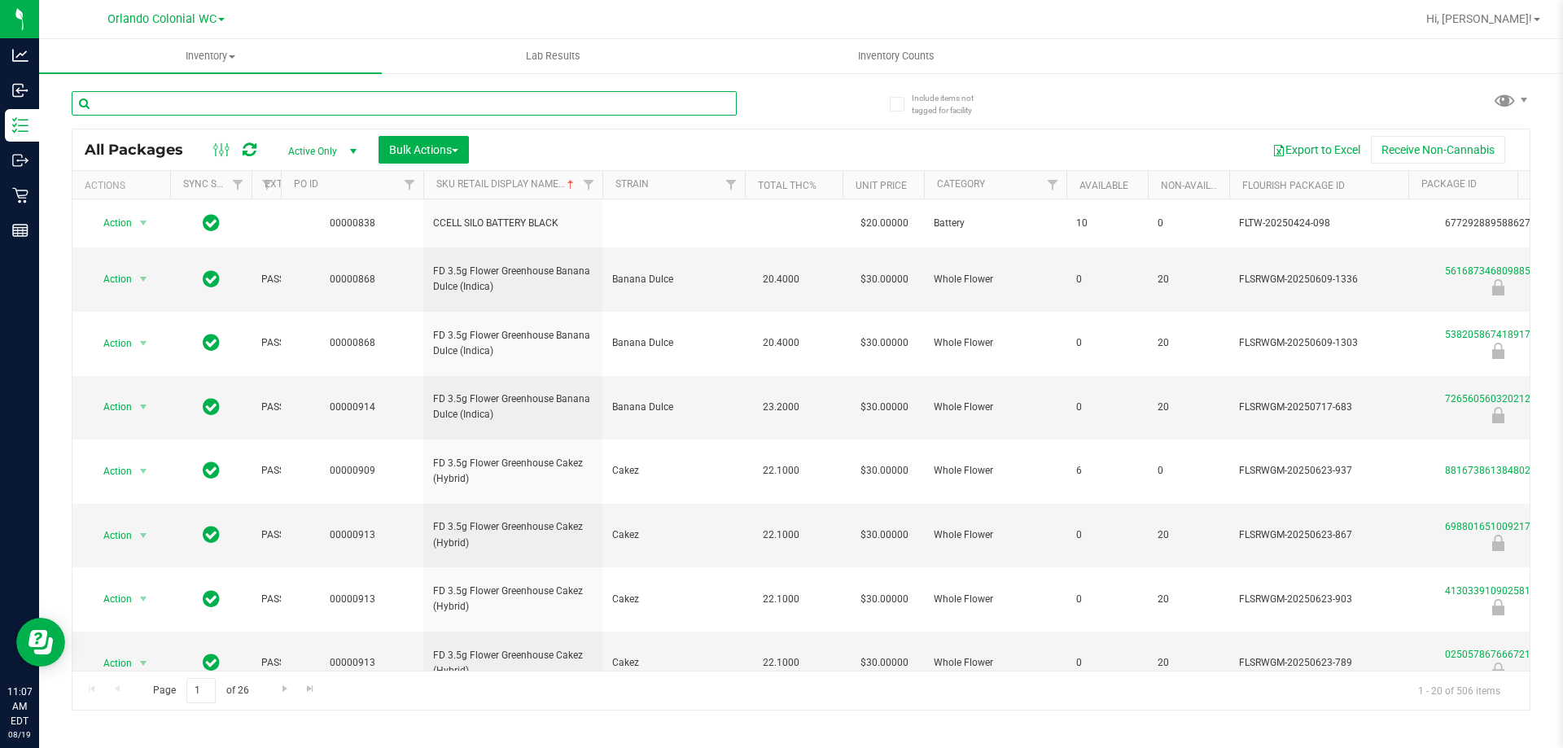
click at [612, 102] on input "text" at bounding box center [404, 103] width 665 height 24
click at [610, 102] on input "text" at bounding box center [404, 103] width 665 height 24
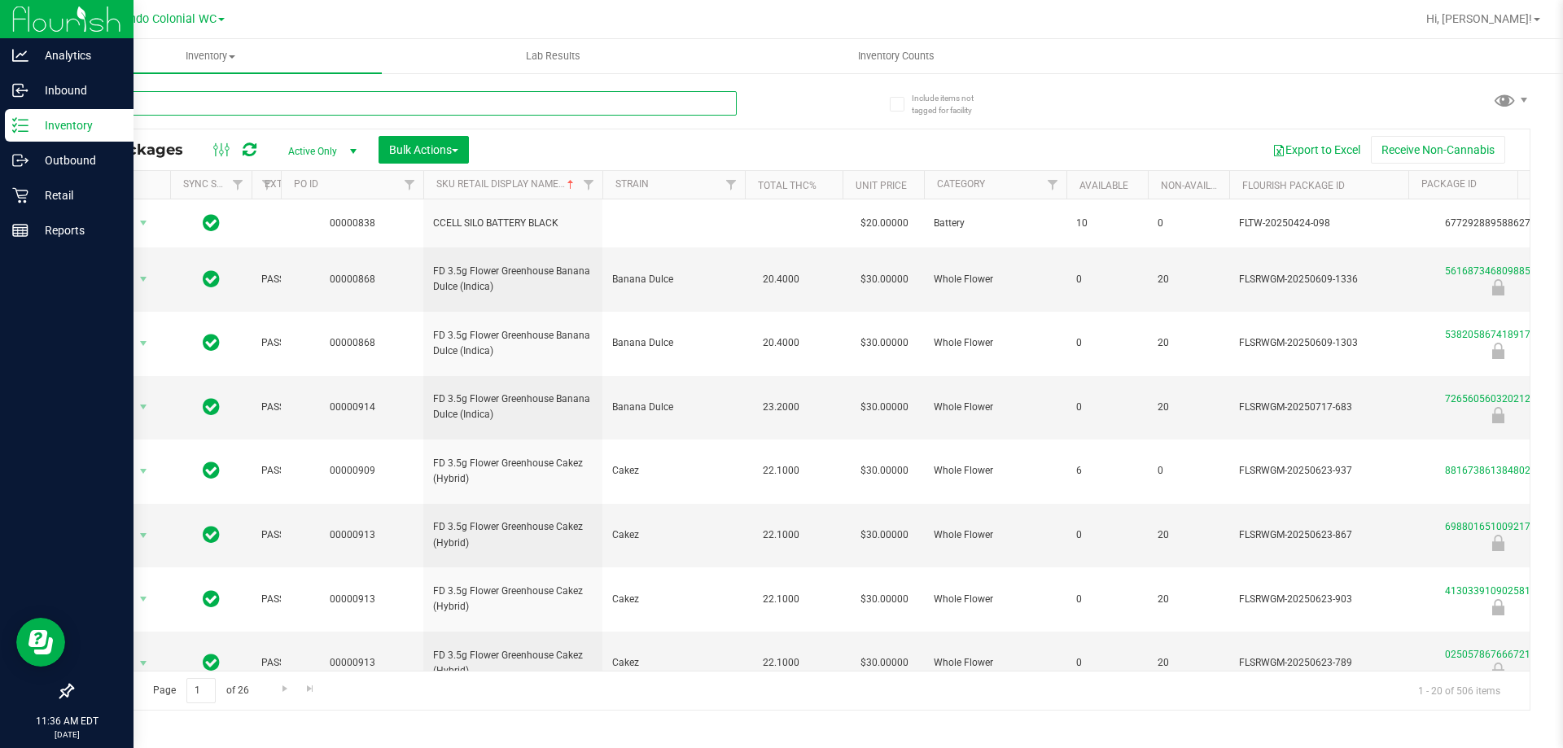
drag, startPoint x: 278, startPoint y: 99, endPoint x: 15, endPoint y: 123, distance: 264.1
click at [37, 128] on div "Analytics Inbound Inventory Outbound Retail Reports 11:36 AM EDT 08/19/2025 08/…" at bounding box center [781, 374] width 1563 height 748
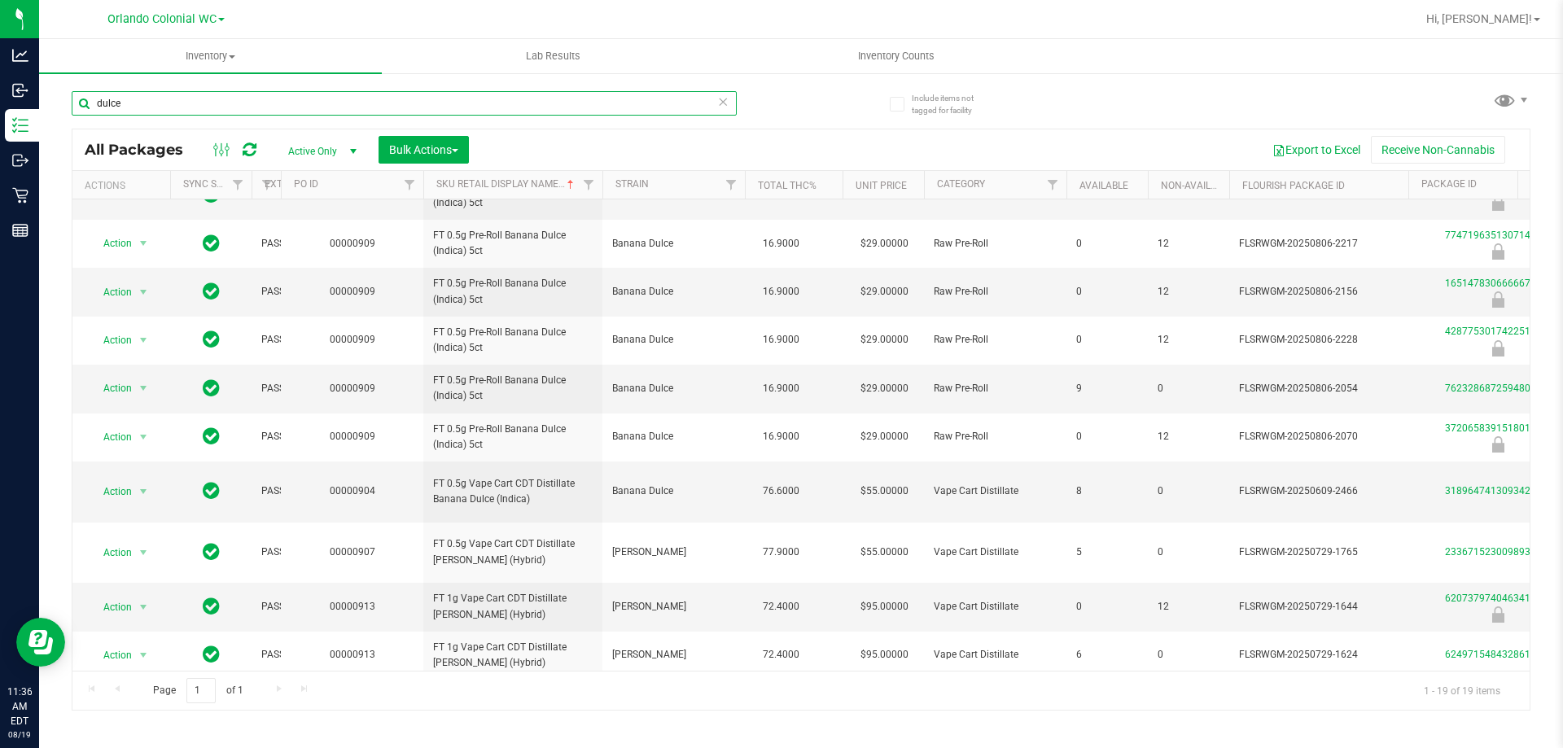
scroll to position [484, 0]
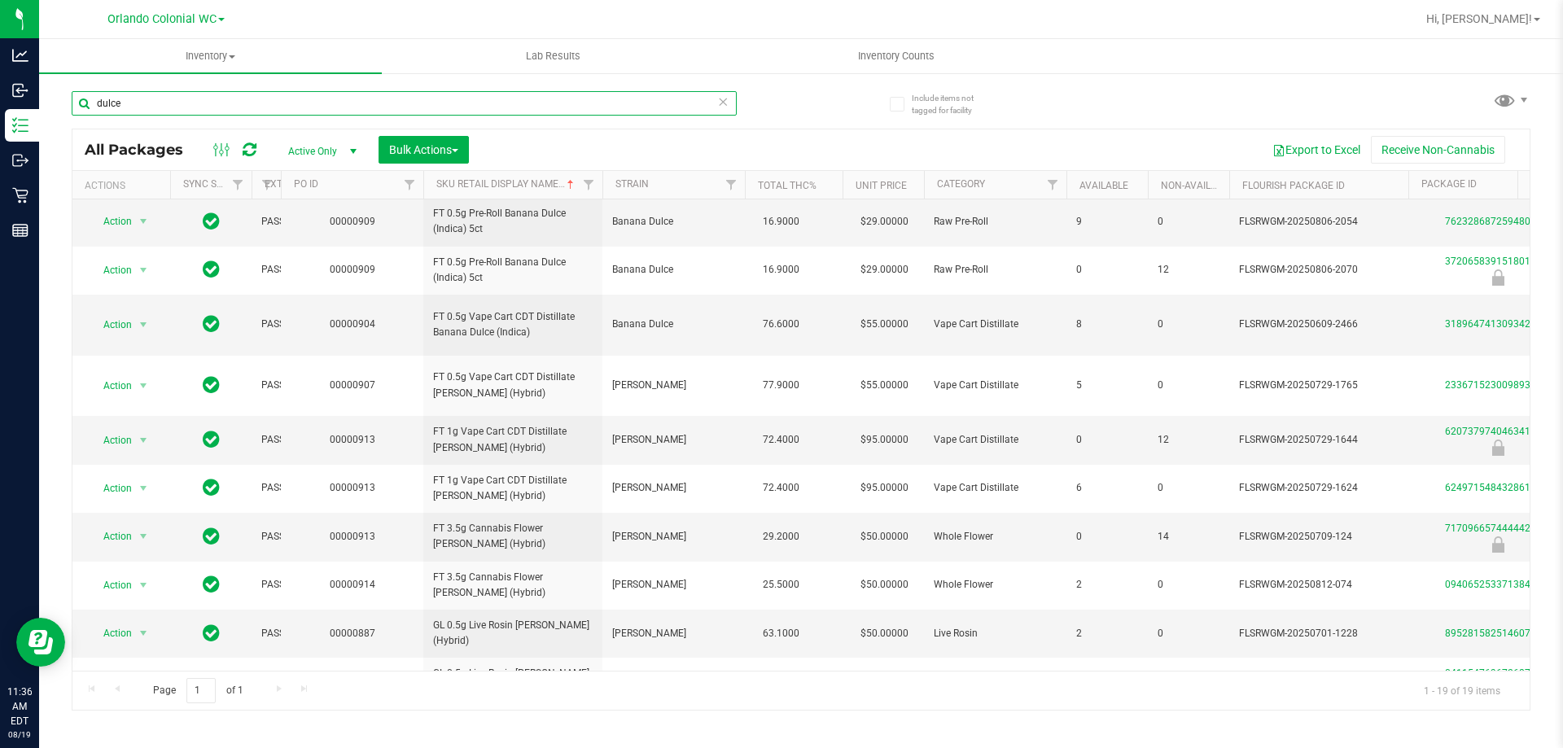
click at [195, 92] on input "dulce" at bounding box center [404, 103] width 665 height 24
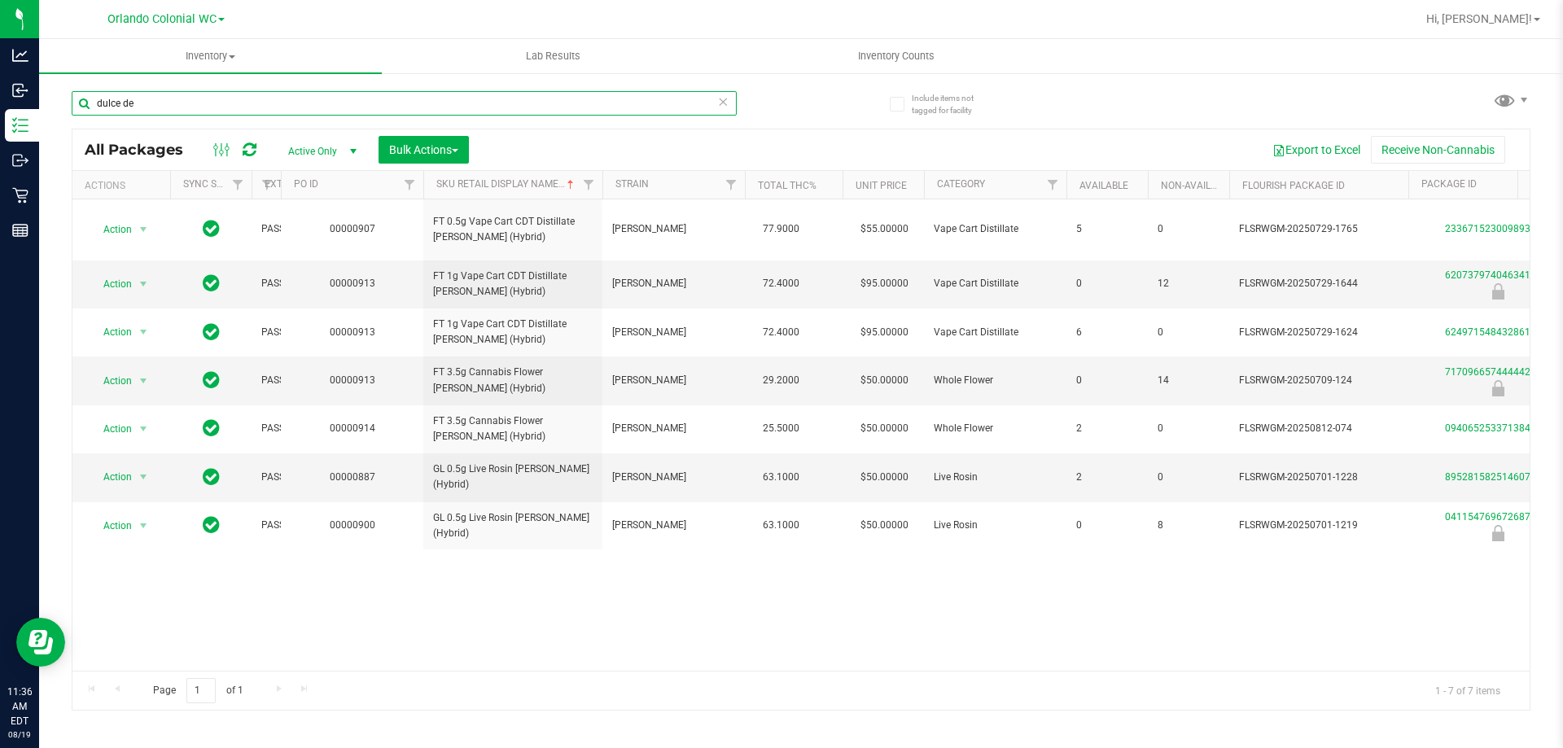
type input "dulce de"
